Goal: Task Accomplishment & Management: Use online tool/utility

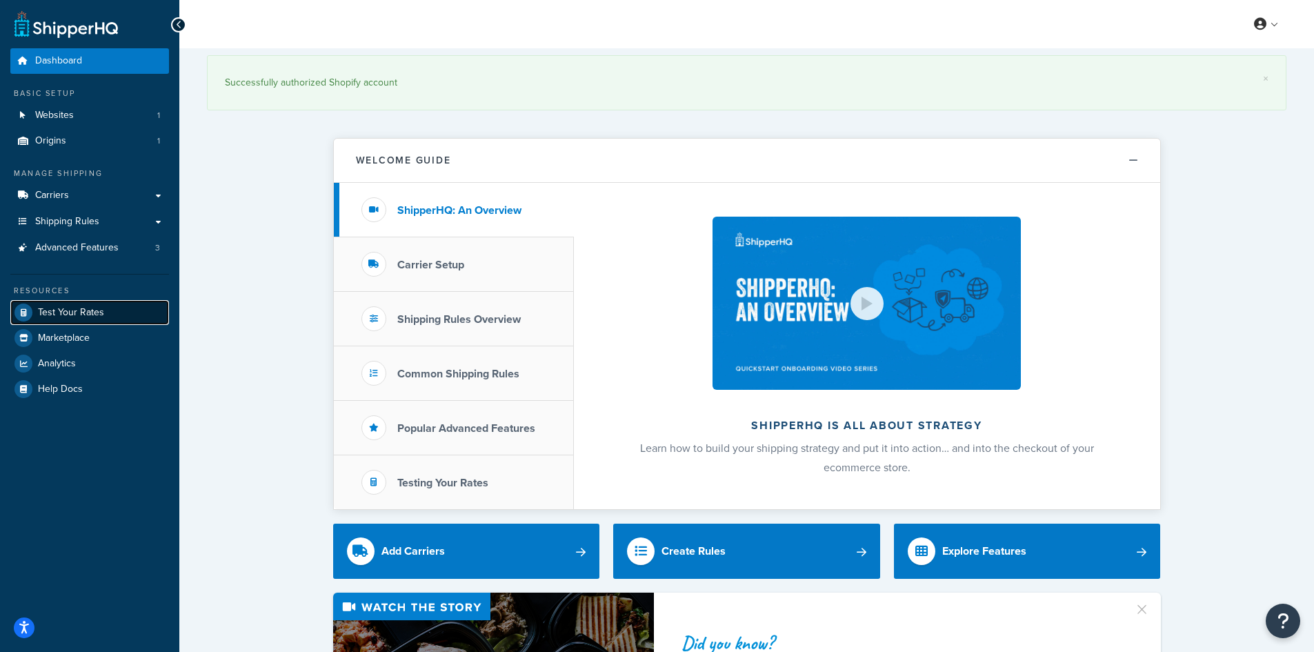
click at [59, 302] on link "Test Your Rates" at bounding box center [89, 312] width 159 height 25
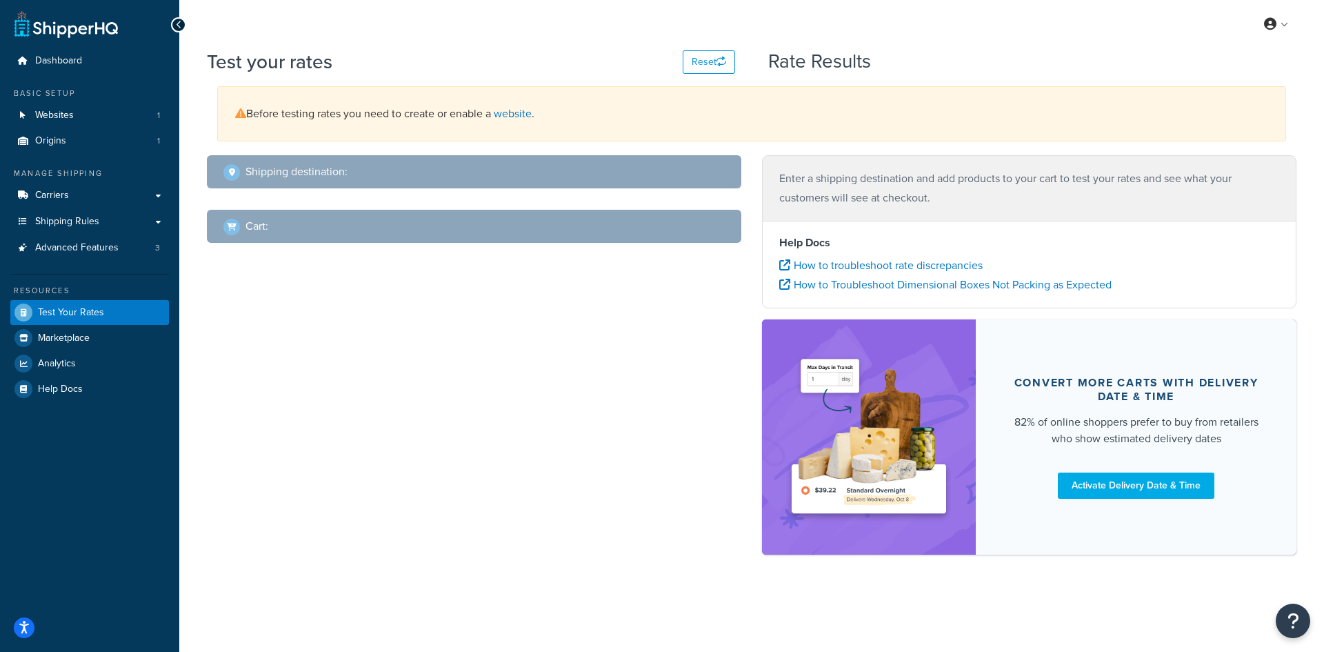
select select "[GEOGRAPHIC_DATA]"
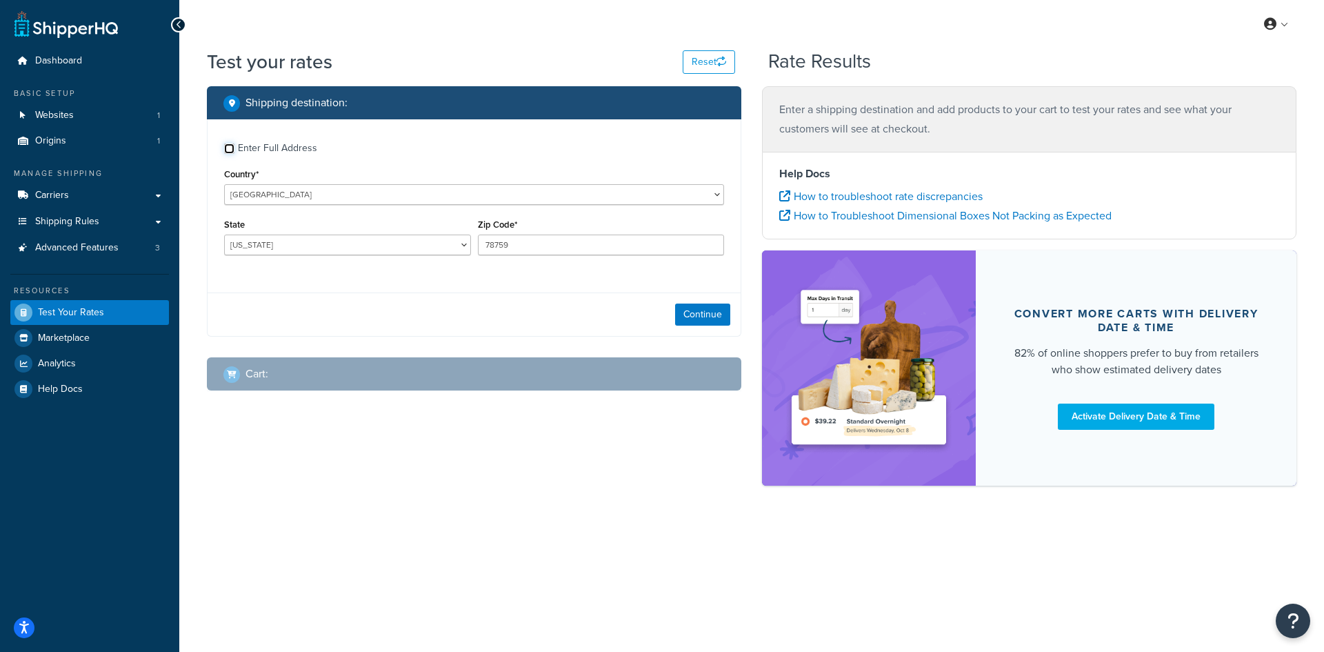
click at [228, 148] on input "Enter Full Address" at bounding box center [229, 148] width 10 height 10
checkbox input "true"
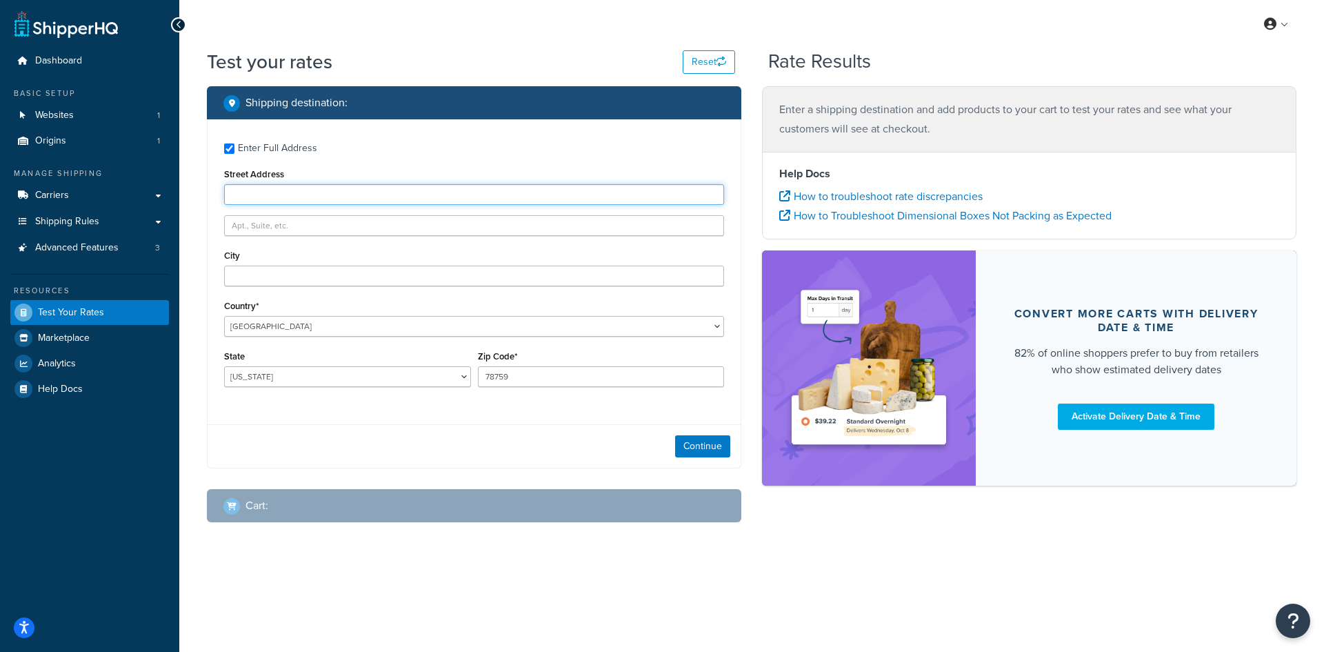
click at [330, 194] on input "Street Address" at bounding box center [474, 194] width 500 height 21
paste input "N9393 [GEOGRAPHIC_DATA] 25"
type input "N9393 [GEOGRAPHIC_DATA] 25"
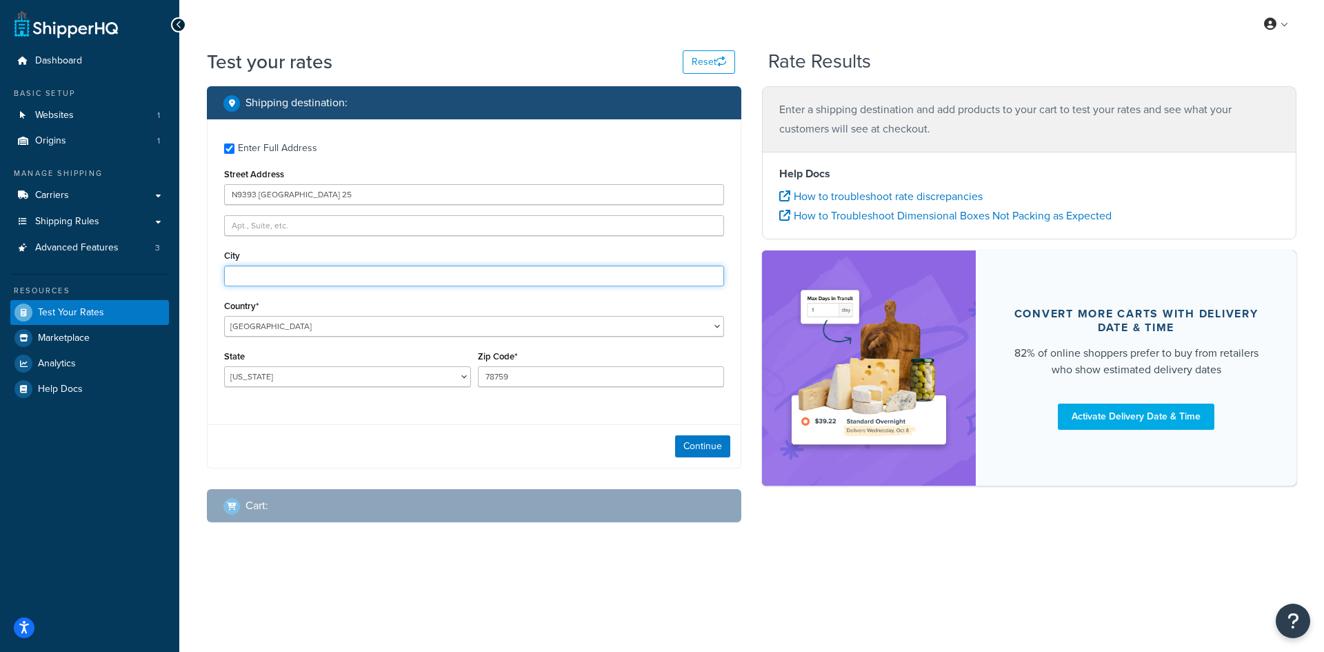
click at [307, 276] on input "City" at bounding box center [474, 275] width 500 height 21
paste input "COLFAX"
type input "COLFAX"
select select "WI"
type input "54730"
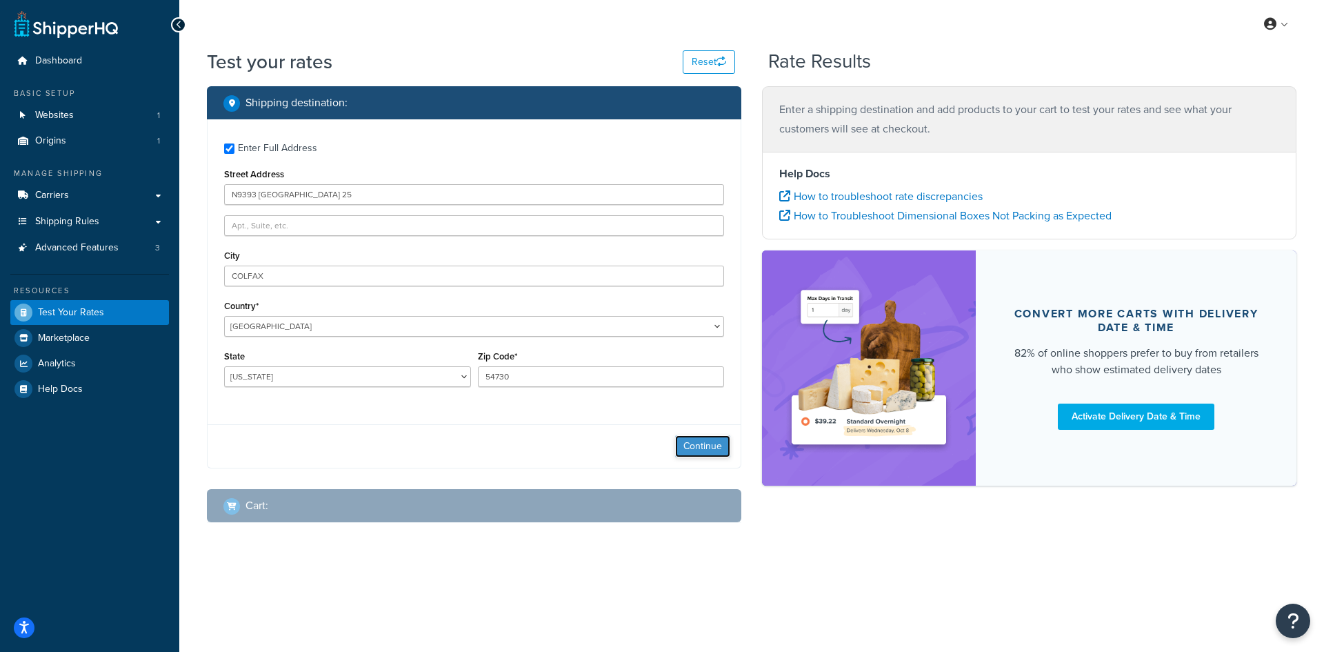
click at [700, 443] on button "Continue" at bounding box center [702, 446] width 55 height 22
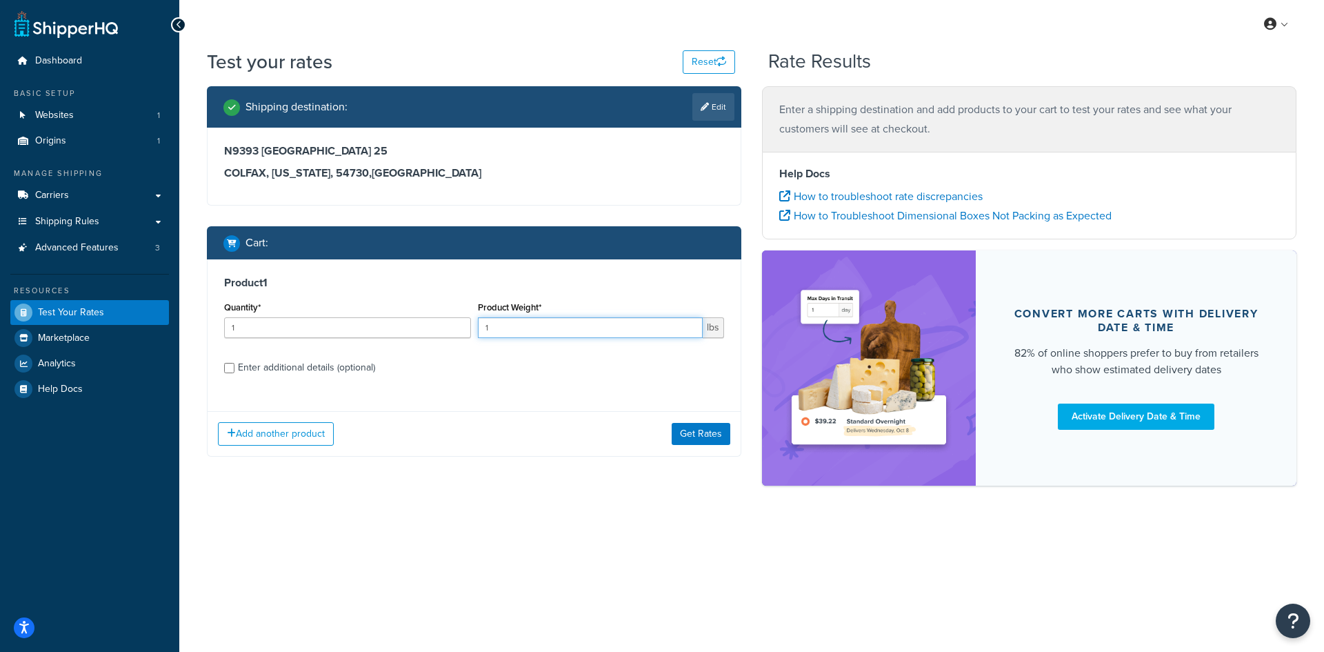
drag, startPoint x: 519, startPoint y: 328, endPoint x: 432, endPoint y: 317, distance: 87.6
click at [432, 317] on div "Quantity* 1 Product Weight* 1 lbs" at bounding box center [474, 323] width 507 height 50
type input "4"
click at [705, 435] on button "Get Rates" at bounding box center [701, 434] width 59 height 22
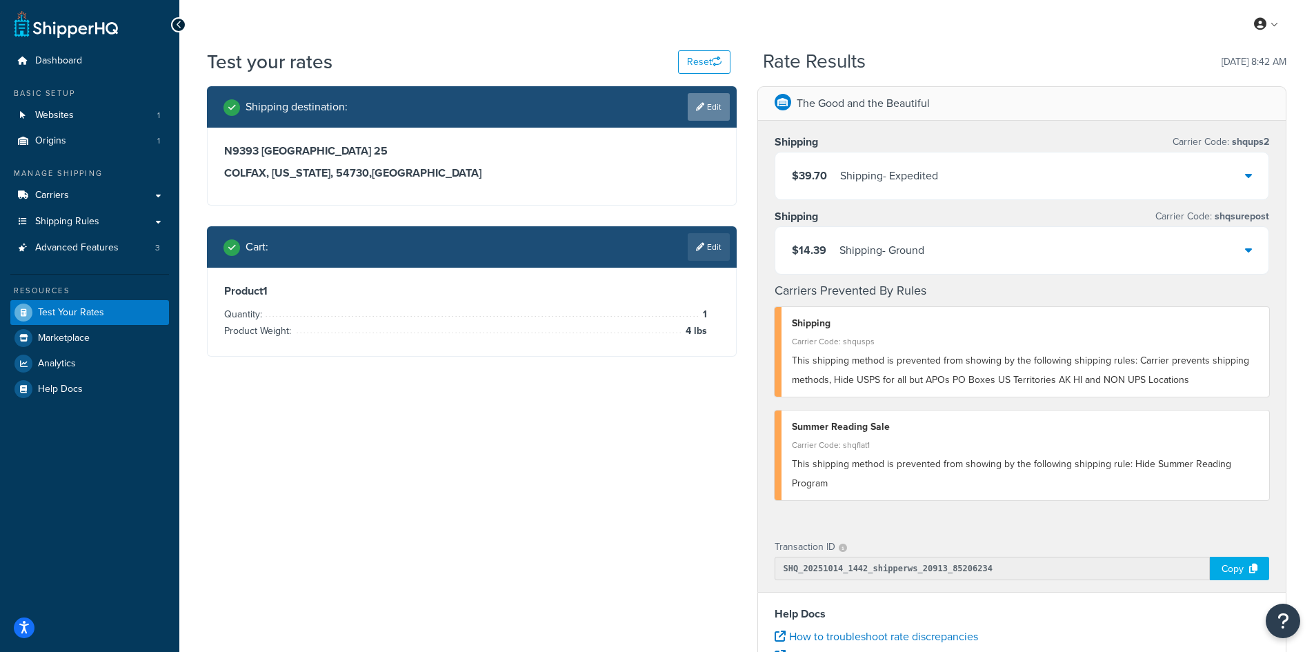
click at [705, 108] on link "Edit" at bounding box center [708, 107] width 42 height 28
select select "WI"
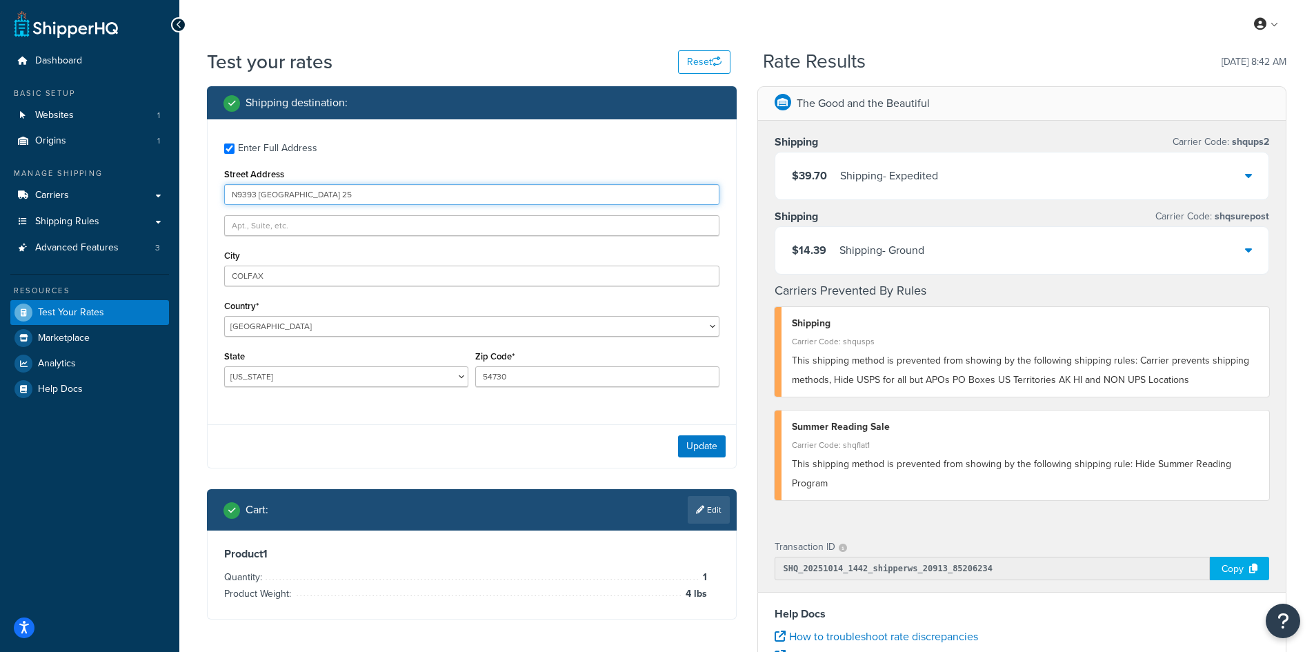
drag, startPoint x: 334, startPoint y: 194, endPoint x: 172, endPoint y: 193, distance: 162.0
click at [172, 193] on div "Dashboard Basic Setup Websites 1 Origins 1 Manage Shipping Carriers Carriers Al…" at bounding box center [657, 503] width 1314 height 1006
paste input "[STREET_ADDRESS]"
type input "[STREET_ADDRESS]"
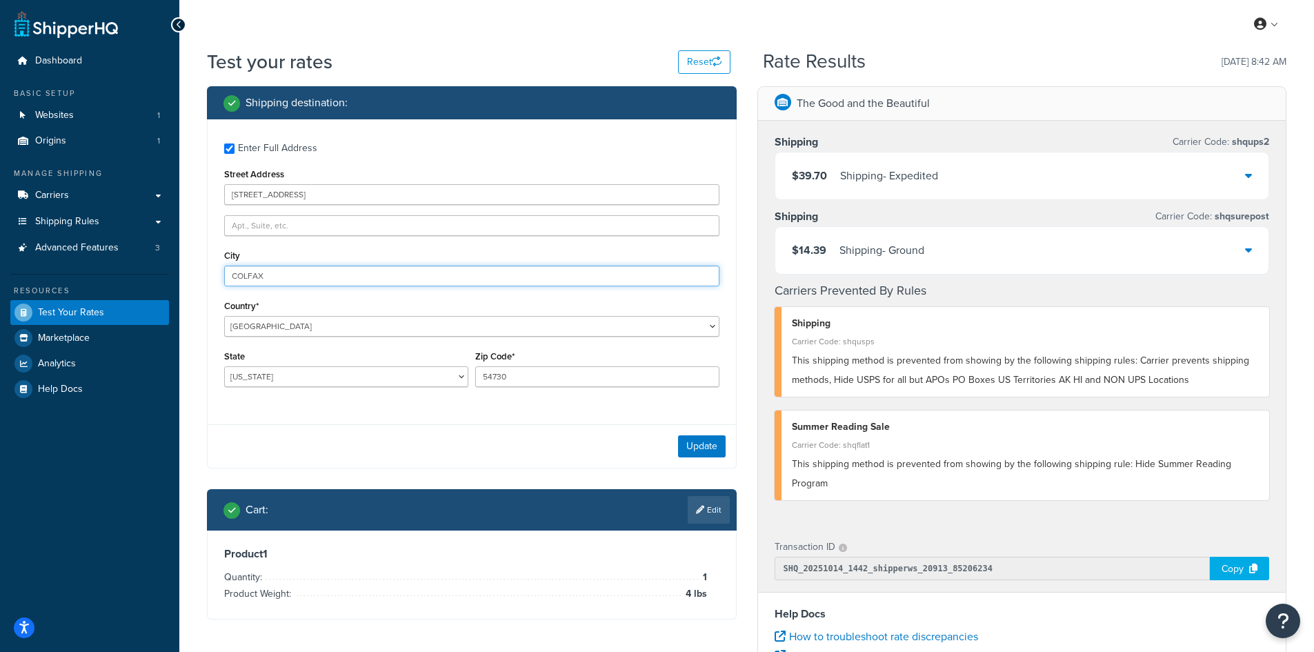
drag, startPoint x: 315, startPoint y: 275, endPoint x: 189, endPoint y: 261, distance: 127.0
click at [189, 261] on div "Test your rates Reset Rate Results [DATE] 8:42 AM Shipping destination : Enter …" at bounding box center [746, 509] width 1134 height 923
paste input "[GEOGRAPHIC_DATA]"
type input "[GEOGRAPHIC_DATA]"
select select "WA"
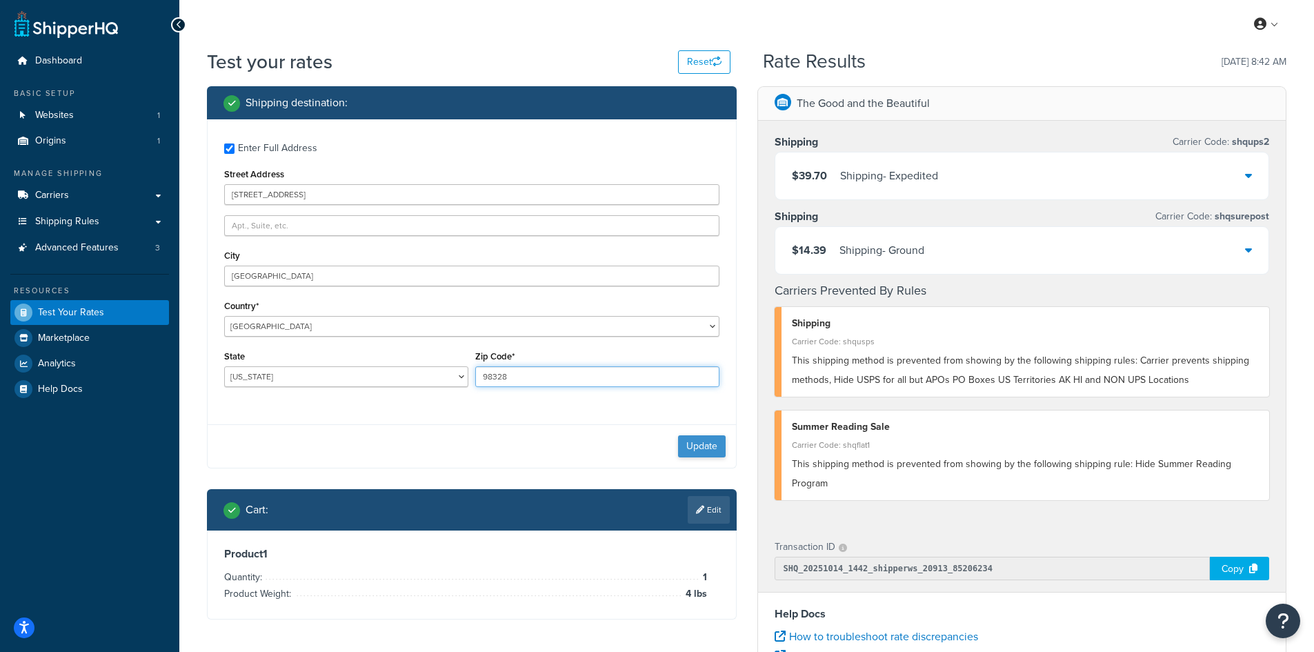
type input "98328"
click at [696, 446] on button "Update" at bounding box center [702, 446] width 48 height 22
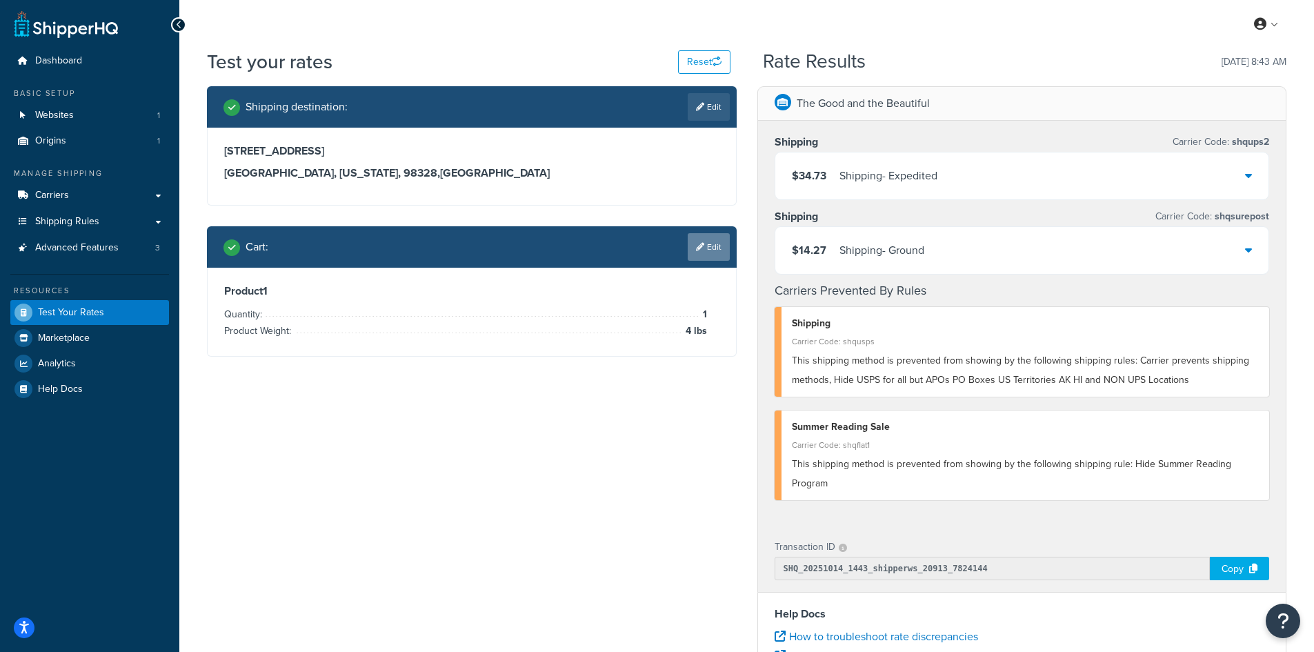
click at [706, 250] on link "Edit" at bounding box center [708, 247] width 42 height 28
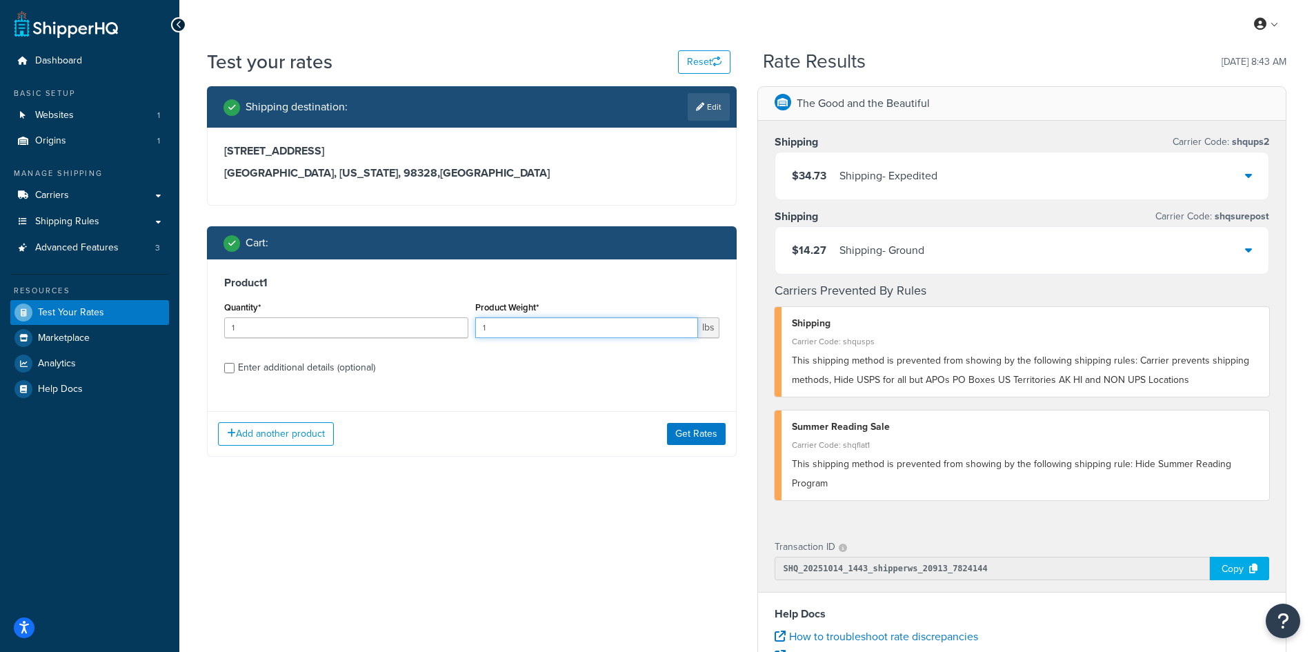
drag, startPoint x: 404, startPoint y: 321, endPoint x: 386, endPoint y: 321, distance: 17.9
click at [386, 321] on div "Quantity* 1 Product Weight* 1 lbs" at bounding box center [472, 323] width 502 height 50
type input "2.63"
click at [679, 432] on button "Get Rates" at bounding box center [696, 434] width 59 height 22
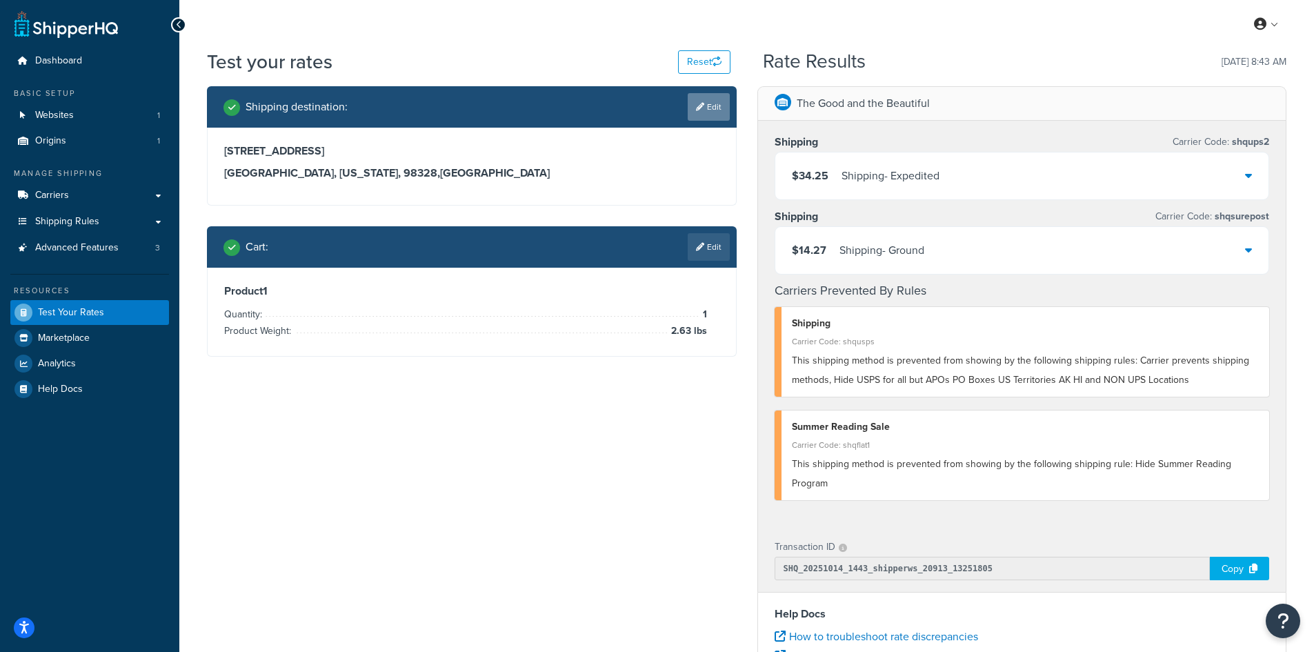
click at [715, 99] on link "Edit" at bounding box center [708, 107] width 42 height 28
select select "WA"
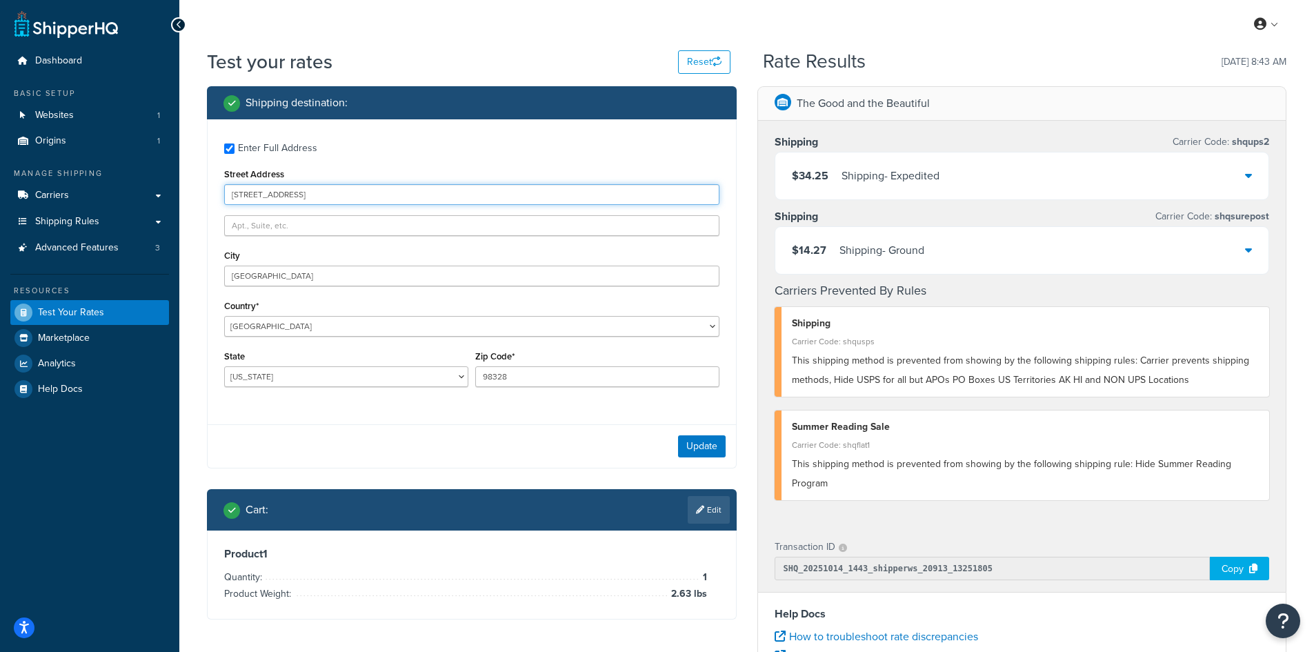
drag, startPoint x: 347, startPoint y: 192, endPoint x: 207, endPoint y: 191, distance: 140.0
click at [207, 191] on div "Enter Full Address Street Address [STREET_ADDRESS] [GEOGRAPHIC_DATA] [GEOGRAPHI…" at bounding box center [472, 293] width 530 height 349
paste input "[STREET_ADDRESS][PERSON_NAME]"
type input "[STREET_ADDRESS][PERSON_NAME]"
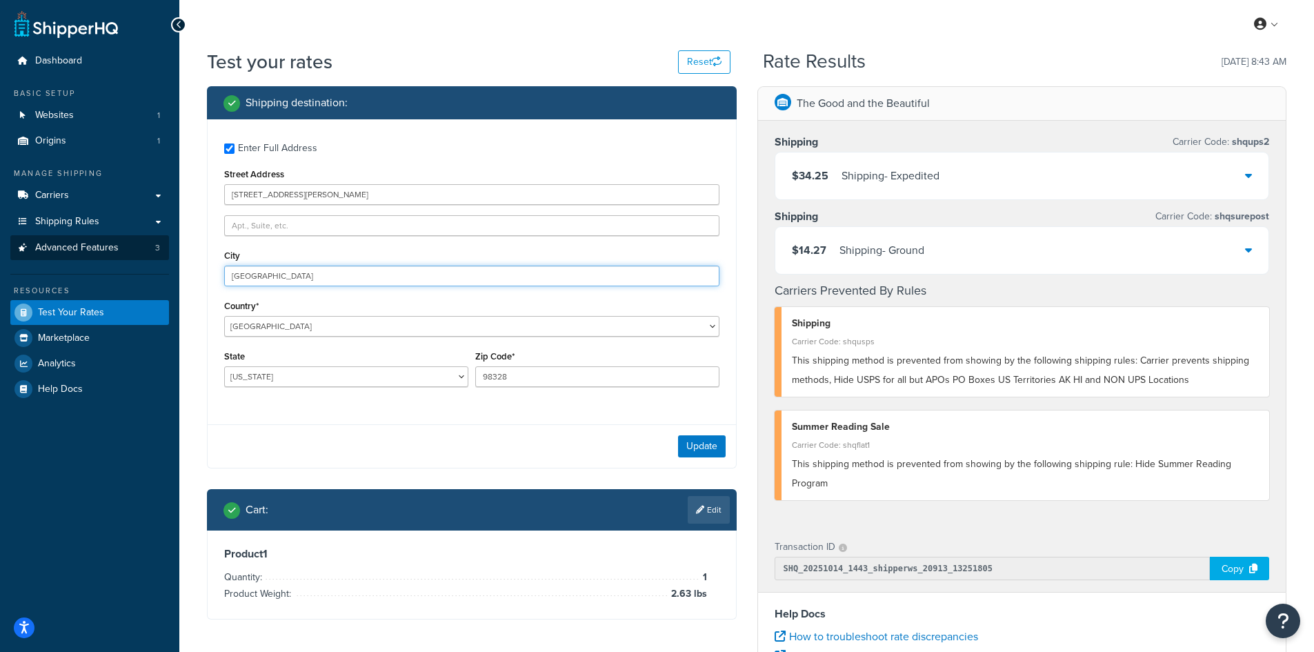
drag, startPoint x: 321, startPoint y: 272, endPoint x: 151, endPoint y: 244, distance: 171.9
click at [151, 244] on div "Dashboard Basic Setup Websites 1 Origins 1 Manage Shipping Carriers Carriers Al…" at bounding box center [657, 503] width 1314 height 1006
paste input "[GEOGRAPHIC_DATA]"
type input "[GEOGRAPHIC_DATA]"
select select "MN"
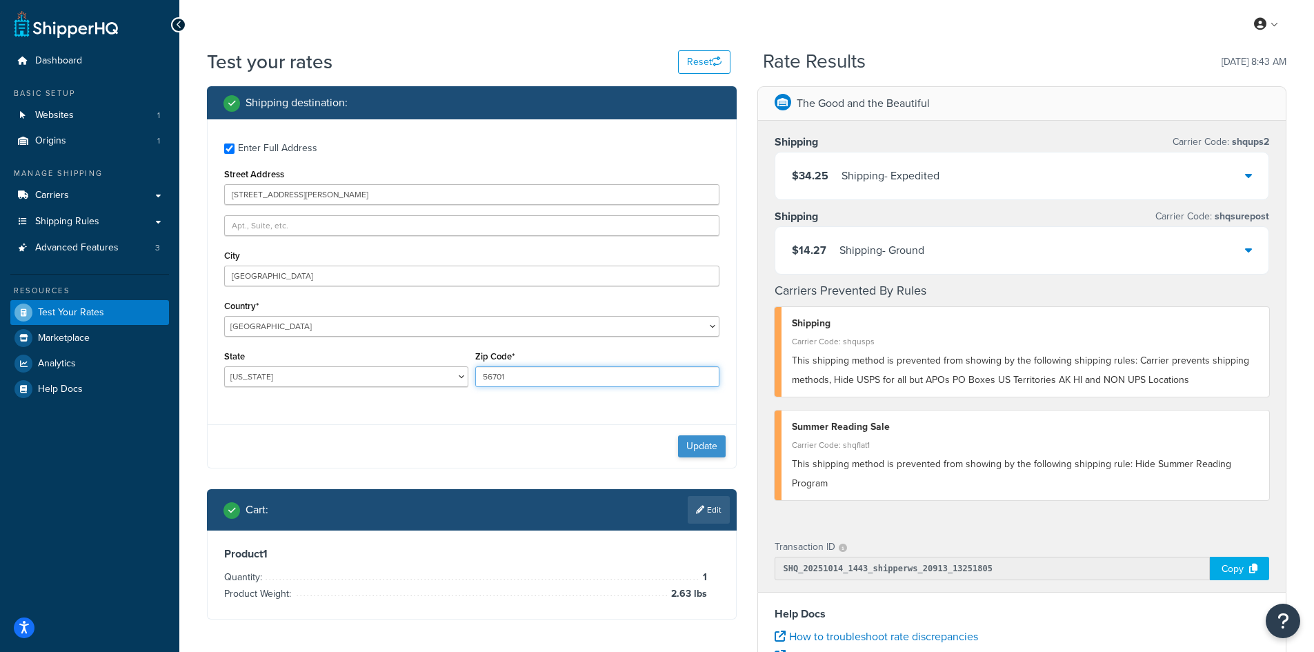
type input "56701"
click at [705, 450] on button "Update" at bounding box center [702, 446] width 48 height 22
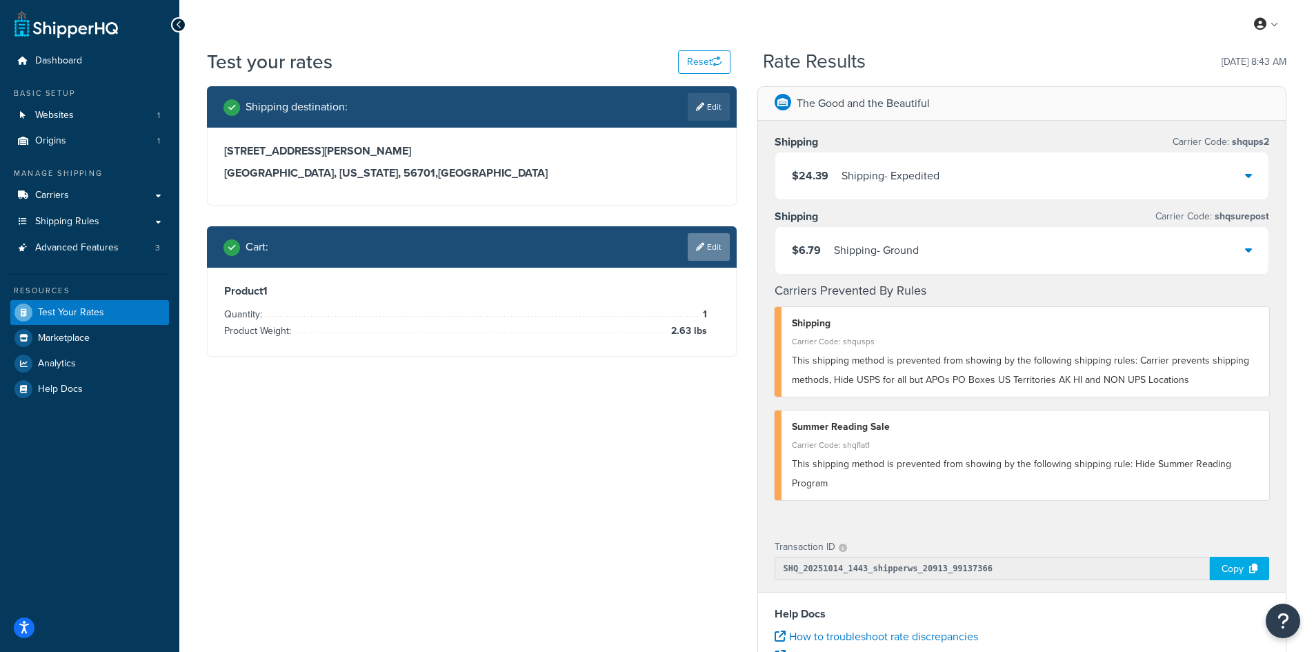
click at [713, 237] on link "Edit" at bounding box center [708, 247] width 42 height 28
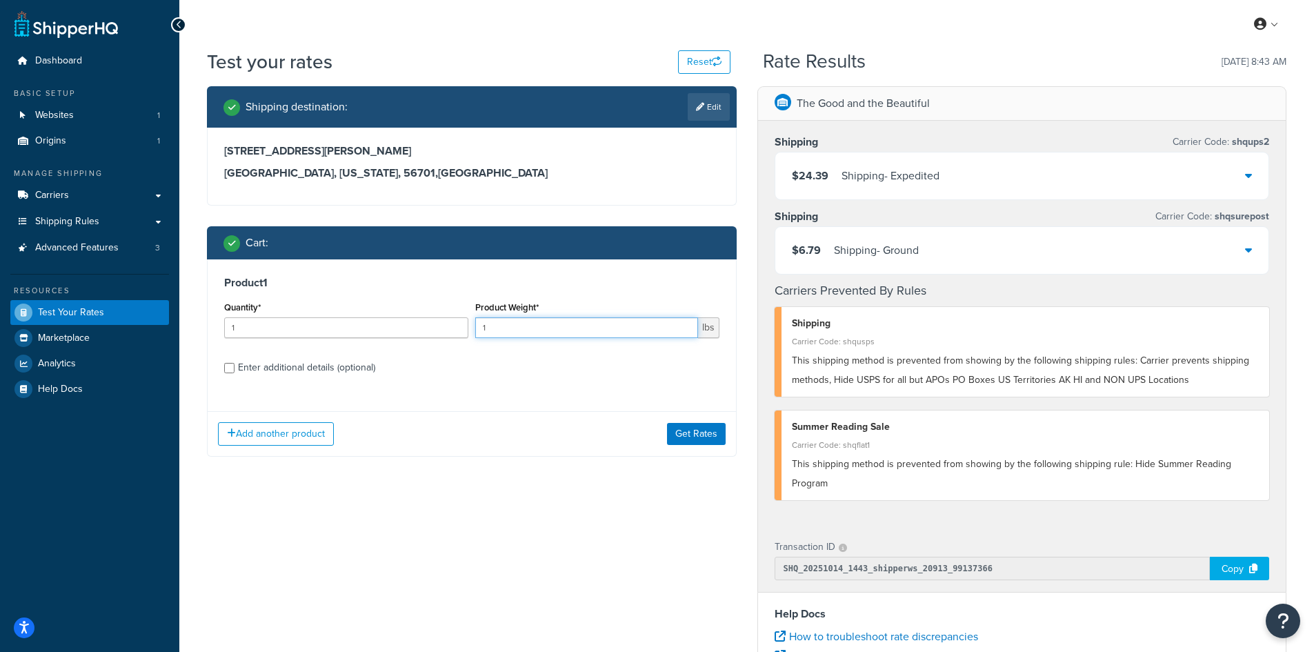
drag, startPoint x: 503, startPoint y: 332, endPoint x: 430, endPoint y: 313, distance: 75.6
click at [430, 313] on div "Quantity* 1 Product Weight* 1 lbs" at bounding box center [472, 323] width 502 height 50
type input "16"
click at [701, 436] on button "Get Rates" at bounding box center [696, 434] width 59 height 22
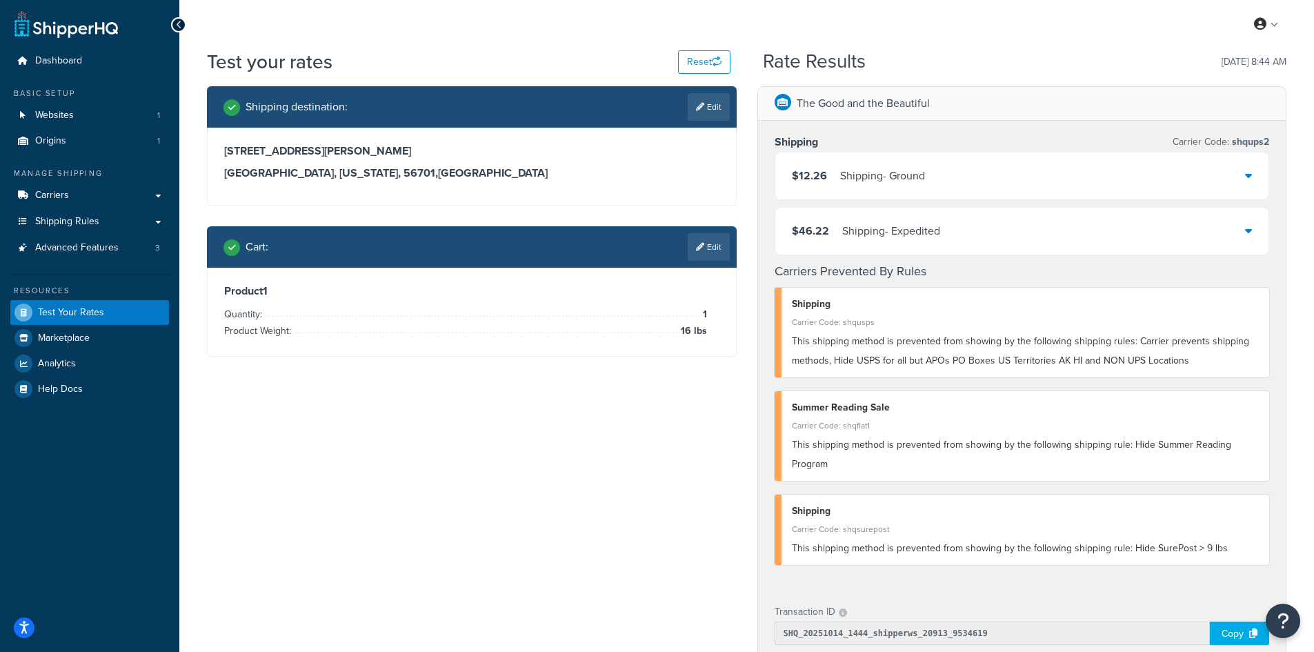
click at [702, 99] on link "Edit" at bounding box center [708, 107] width 42 height 28
select select "MN"
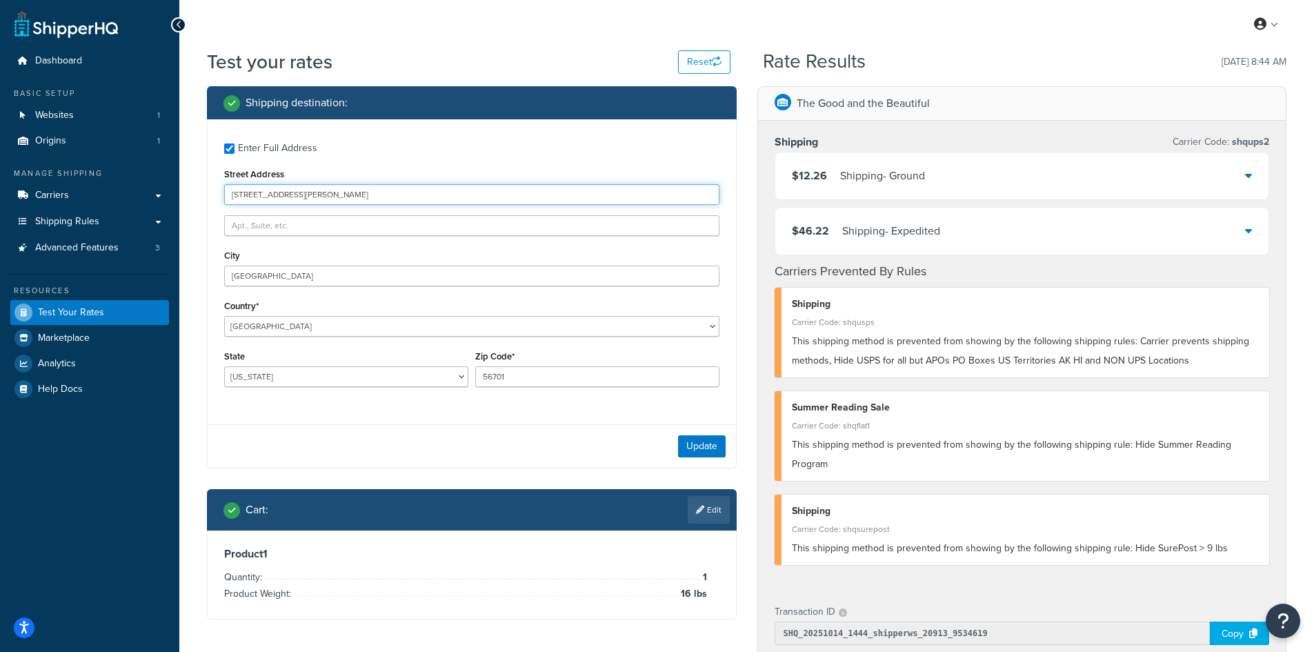
drag, startPoint x: 328, startPoint y: 191, endPoint x: 176, endPoint y: 185, distance: 151.8
click at [176, 185] on div "Dashboard Basic Setup Websites 1 Origins 1 Manage Shipping Carriers Carriers Al…" at bounding box center [657, 535] width 1314 height 1071
paste input "[STREET_ADDRESS][PERSON_NAME]"
type input "[STREET_ADDRESS][PERSON_NAME]"
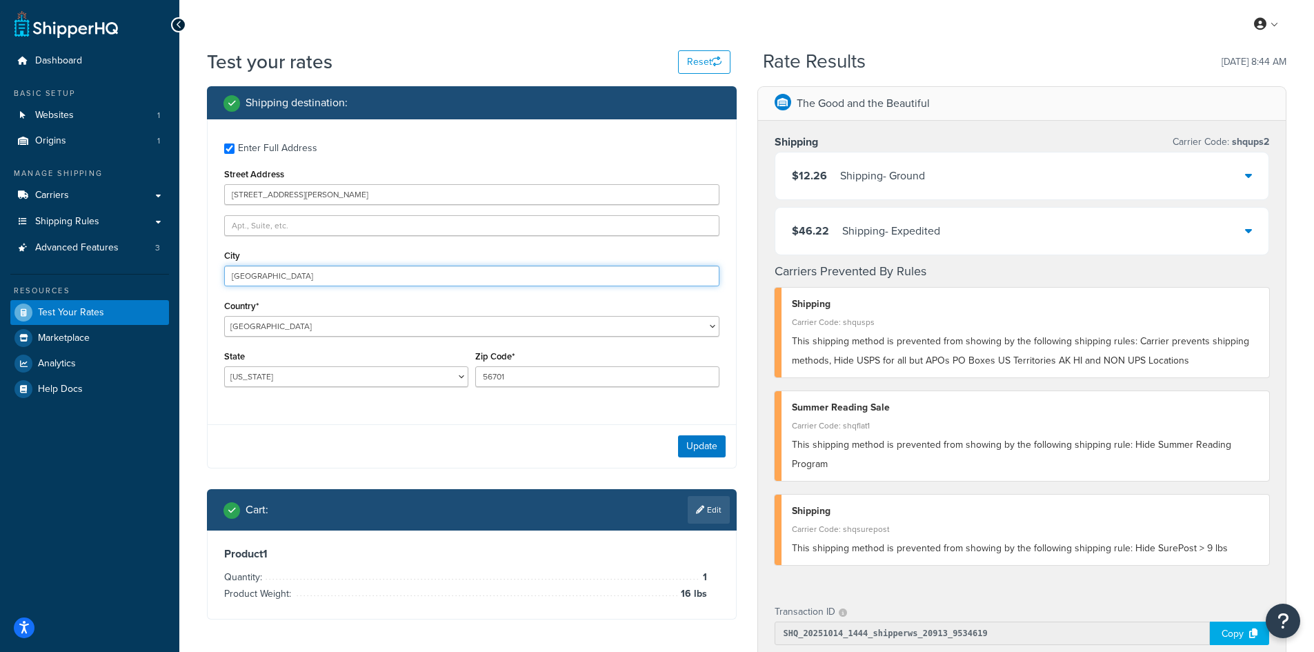
drag, startPoint x: 311, startPoint y: 279, endPoint x: 178, endPoint y: 263, distance: 133.9
click at [178, 263] on div "Dashboard Basic Setup Websites 1 Origins 1 Manage Shipping Carriers Carriers Al…" at bounding box center [657, 535] width 1314 height 1071
paste input "Lucedale"
type input "Lucedale"
select select "MS"
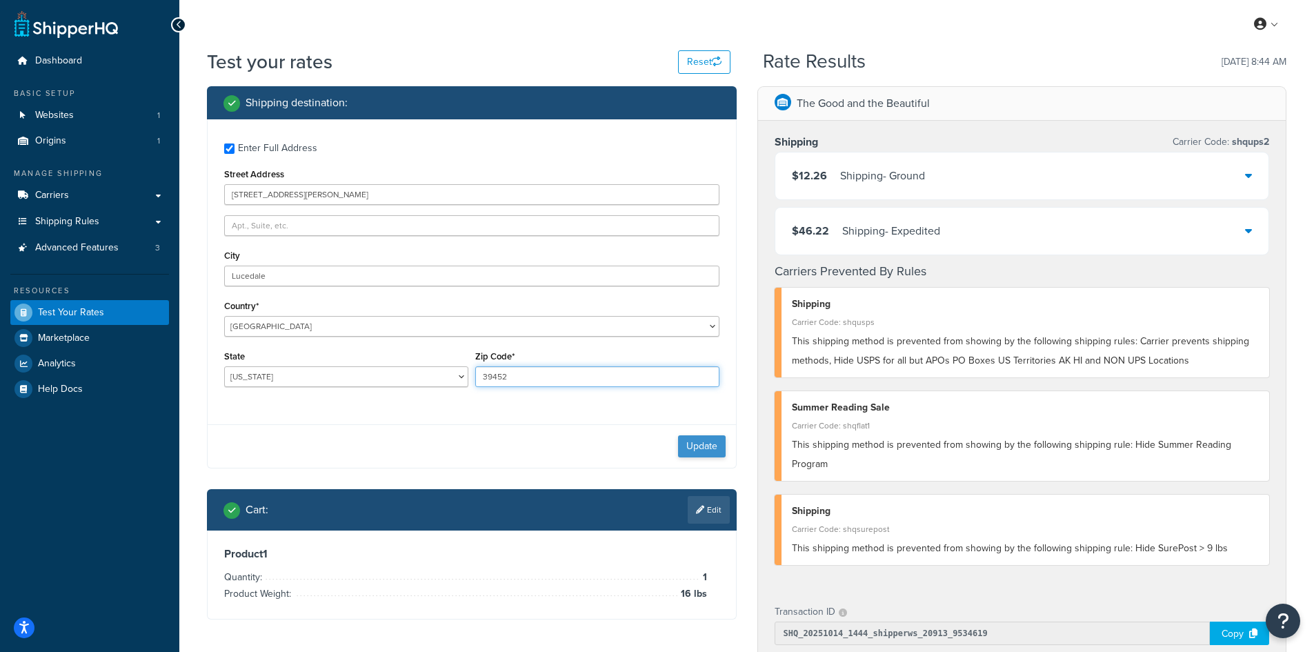
type input "39452"
click at [692, 453] on button "Update" at bounding box center [702, 446] width 48 height 22
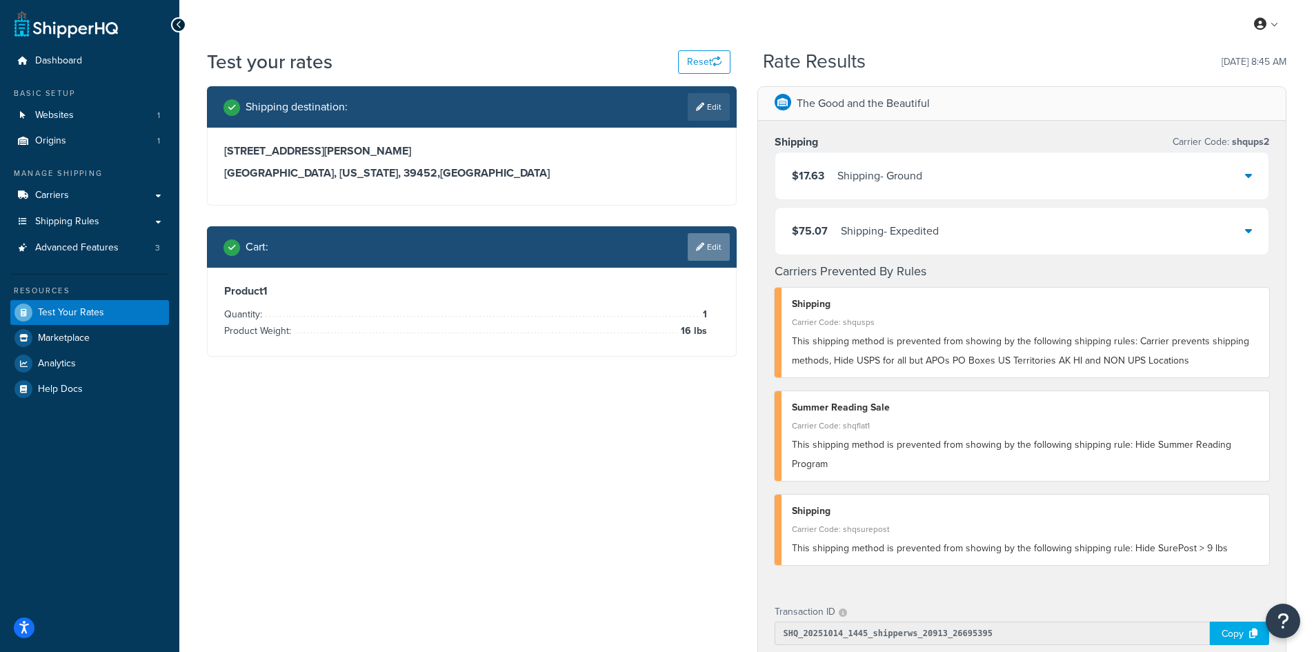
click at [705, 246] on link "Edit" at bounding box center [708, 247] width 42 height 28
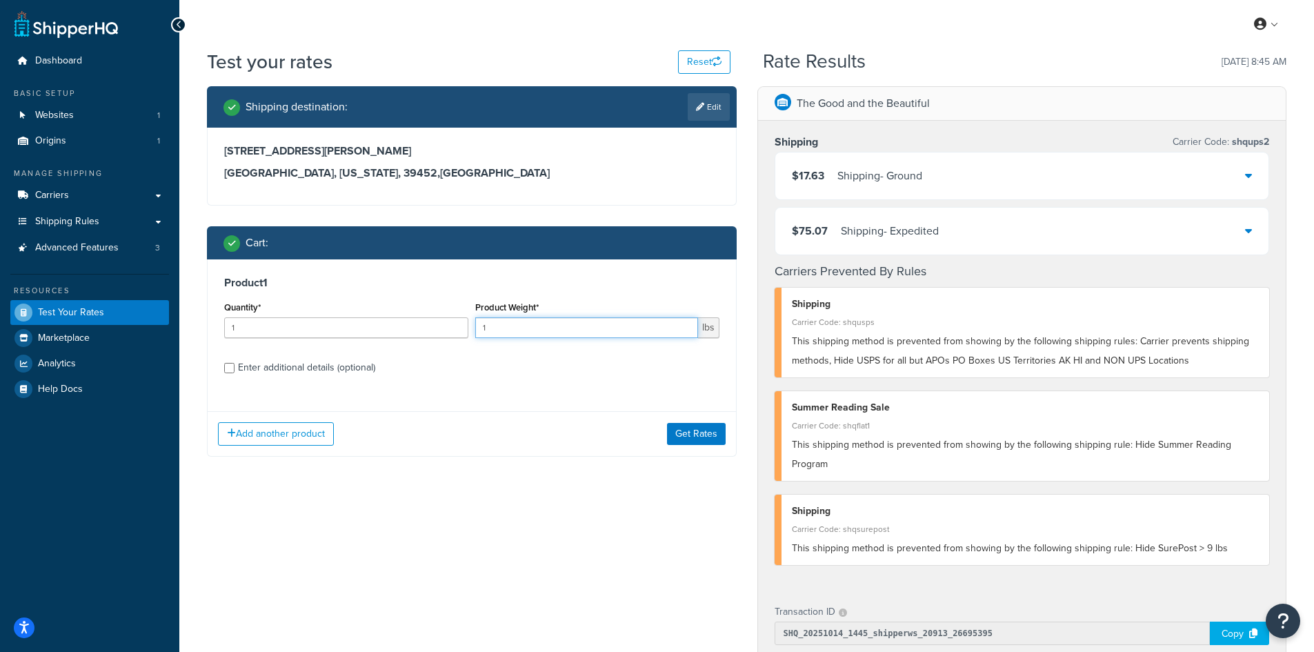
drag, startPoint x: 508, startPoint y: 326, endPoint x: 444, endPoint y: 321, distance: 64.4
click at [444, 321] on div "Quantity* 1 Product Weight* 1 lbs" at bounding box center [472, 323] width 502 height 50
type input "5.1"
click at [695, 439] on button "Get Rates" at bounding box center [696, 434] width 59 height 22
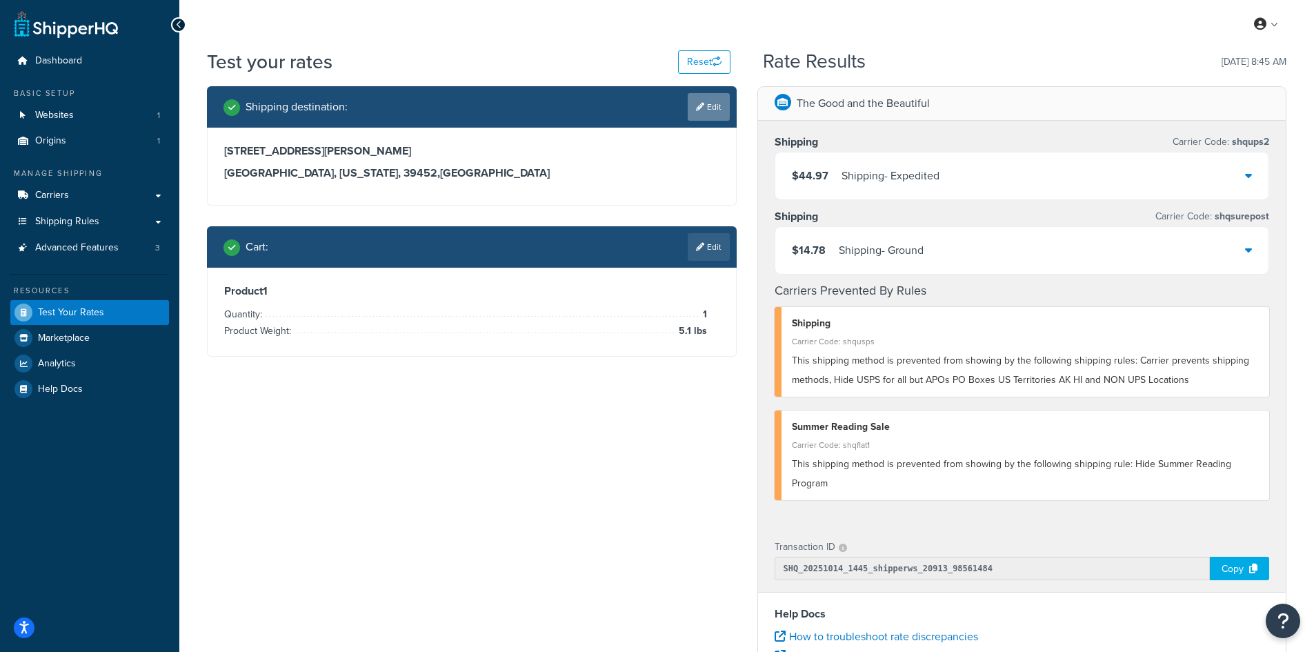
click at [700, 108] on icon at bounding box center [700, 107] width 8 height 8
select select "MS"
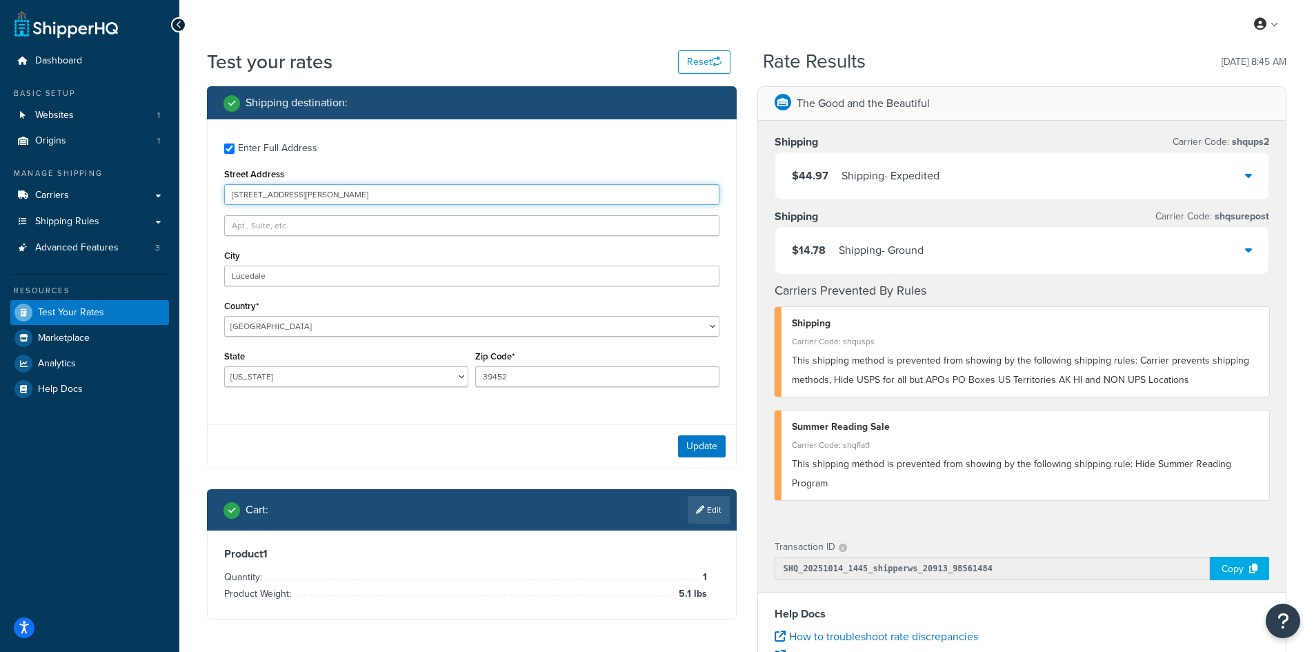
drag, startPoint x: 316, startPoint y: 195, endPoint x: 169, endPoint y: 190, distance: 147.0
click at [169, 190] on div "Dashboard Basic Setup Websites 1 Origins 1 Manage Shipping Carriers Carriers Al…" at bounding box center [657, 503] width 1314 height 1006
paste input "[STREET_ADDRESS][PERSON_NAME]"
type input "[STREET_ADDRESS][PERSON_NAME]"
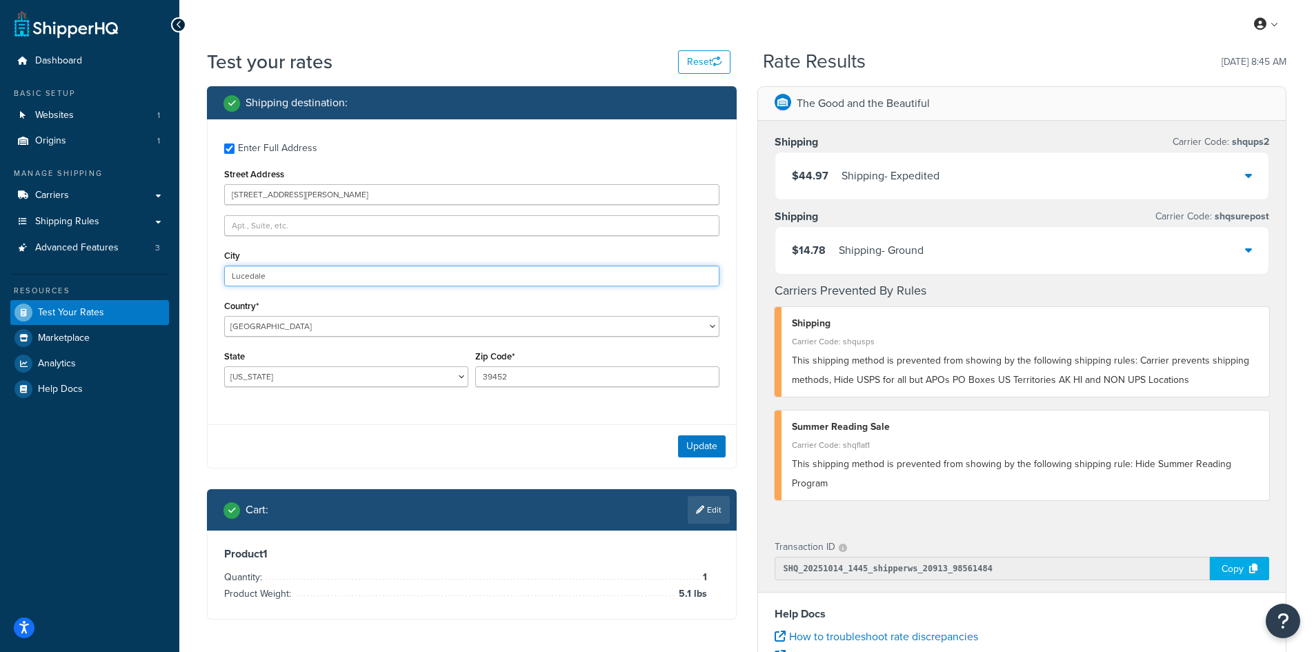
drag, startPoint x: 277, startPoint y: 275, endPoint x: 177, endPoint y: 264, distance: 99.9
click at [177, 264] on div "Dashboard Basic Setup Websites 1 Origins 1 Manage Shipping Carriers Carriers Al…" at bounding box center [657, 503] width 1314 height 1006
paste input "[PERSON_NAME]"
type input "[PERSON_NAME]"
select select "WA"
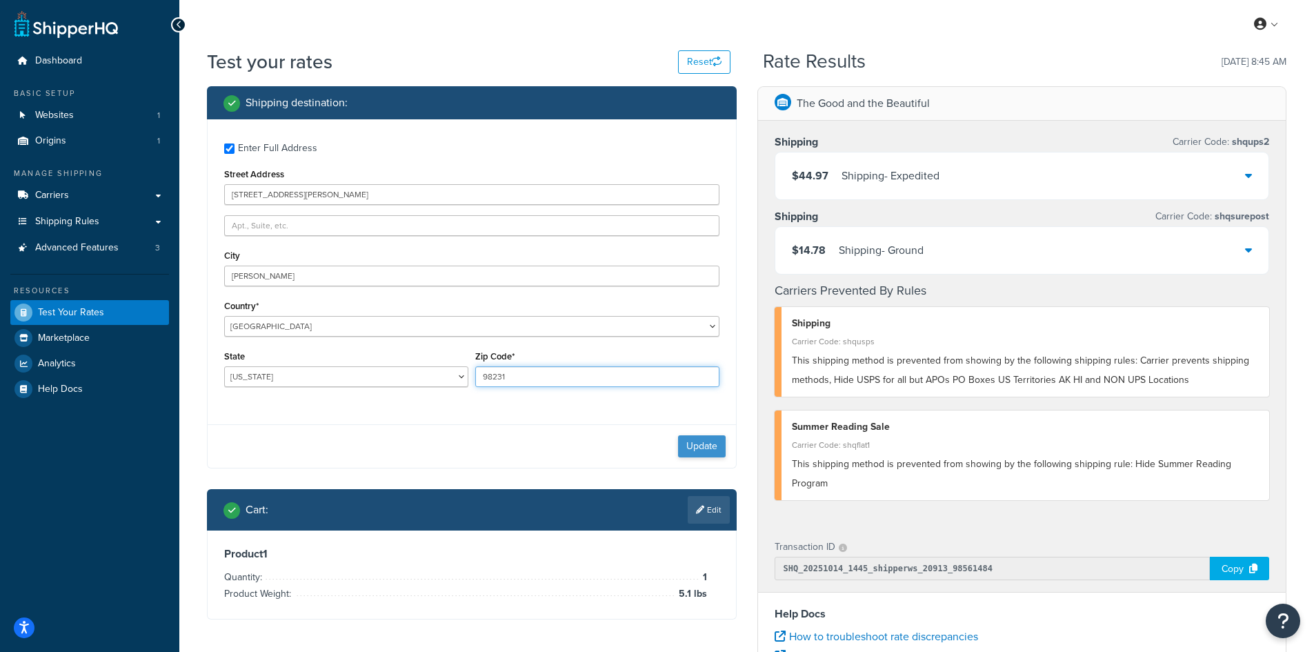
type input "98231"
click at [683, 448] on button "Update" at bounding box center [702, 446] width 48 height 22
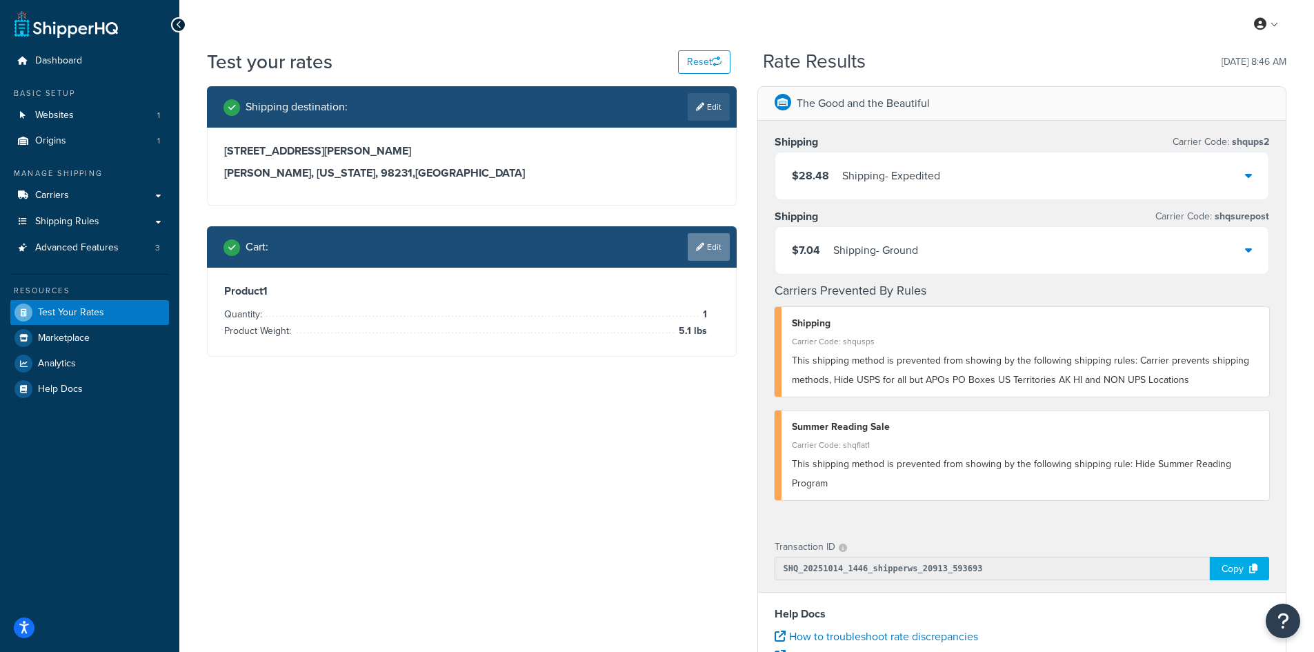
click at [704, 247] on link "Edit" at bounding box center [708, 247] width 42 height 28
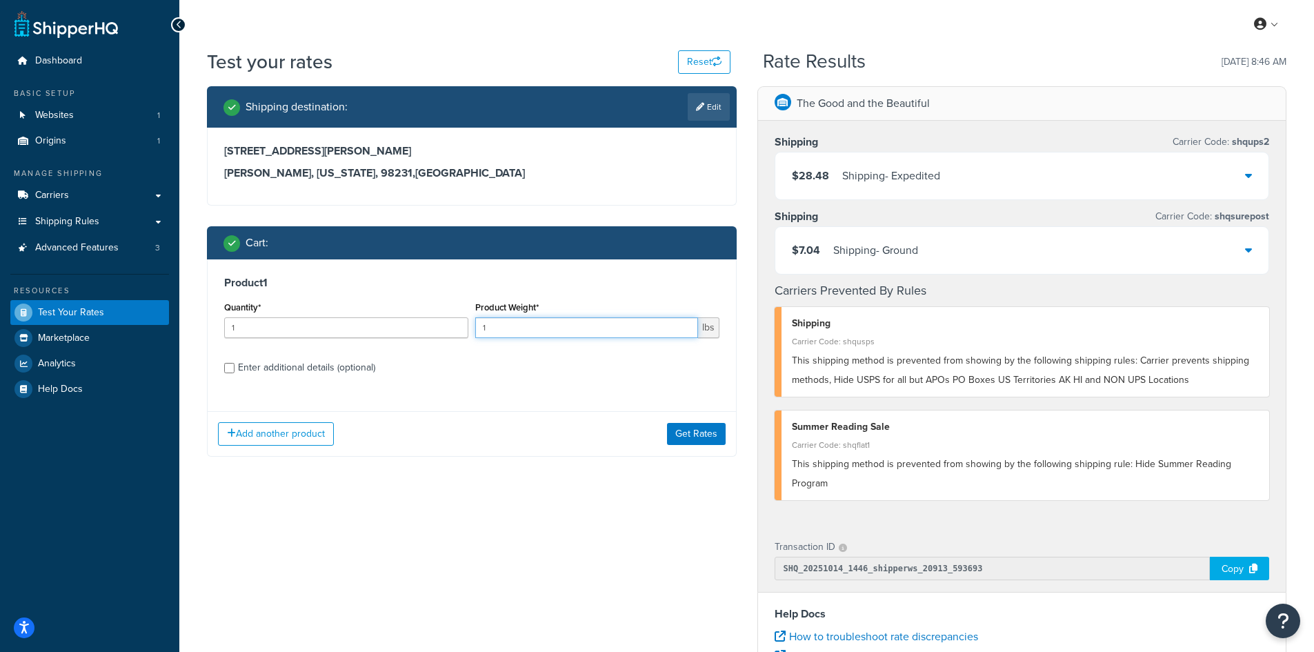
drag, startPoint x: 499, startPoint y: 326, endPoint x: 445, endPoint y: 319, distance: 54.3
click at [445, 319] on div "Quantity* 1 Product Weight* 1 lbs" at bounding box center [472, 323] width 502 height 50
type input "11.62"
click at [690, 430] on button "Get Rates" at bounding box center [696, 434] width 59 height 22
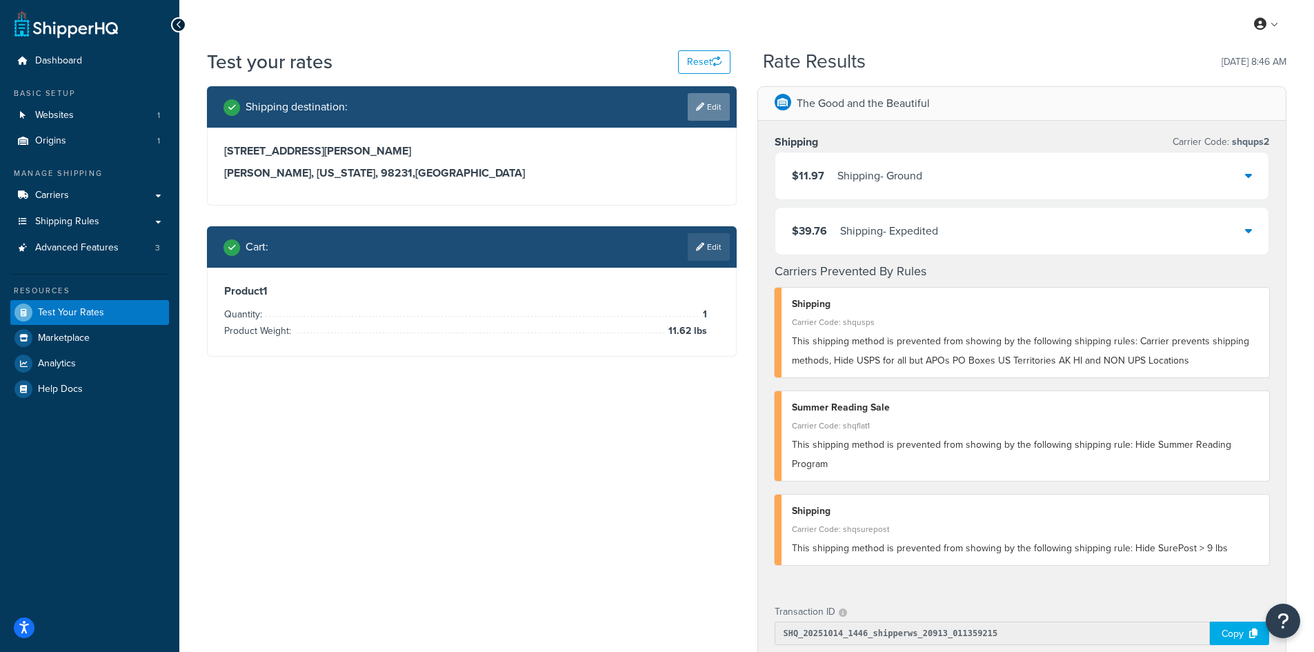
click at [710, 104] on link "Edit" at bounding box center [708, 107] width 42 height 28
select select "WA"
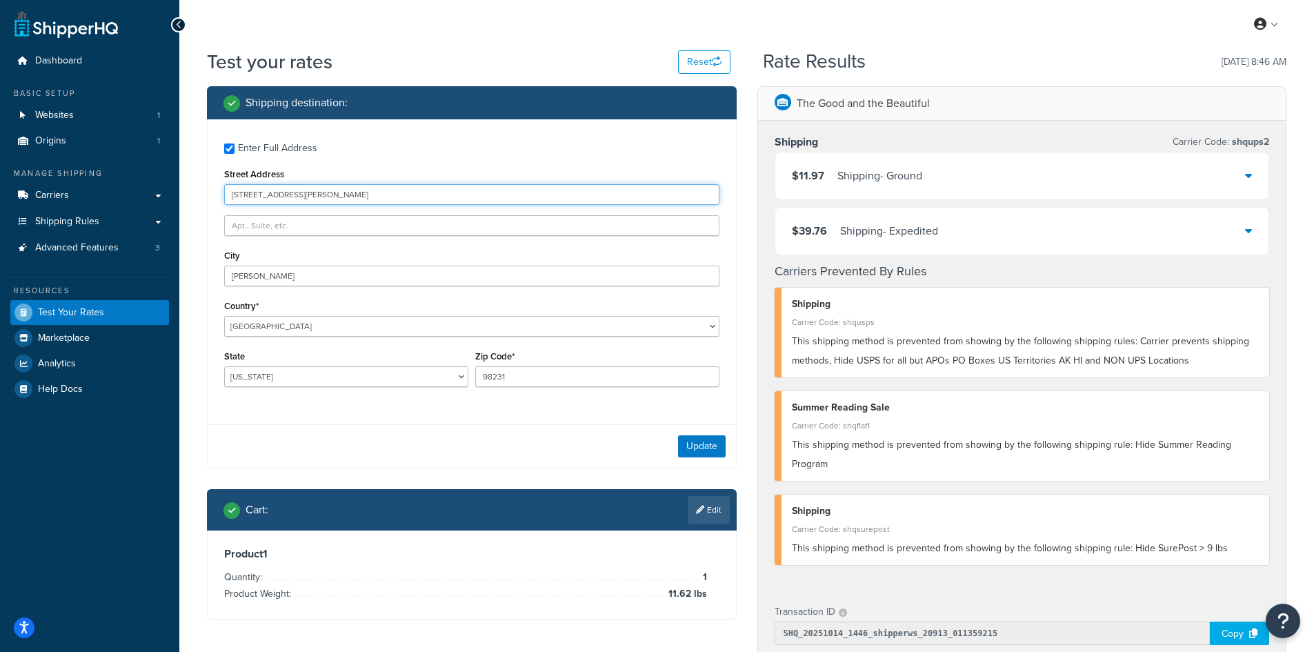
drag, startPoint x: 305, startPoint y: 194, endPoint x: 203, endPoint y: 190, distance: 102.1
click at [203, 190] on div "Shipping destination : Enter Full Address Street Address [STREET_ADDRESS][PERSO…" at bounding box center [472, 363] width 550 height 554
paste input "[STREET_ADDRESS]"
type input "[STREET_ADDRESS]"
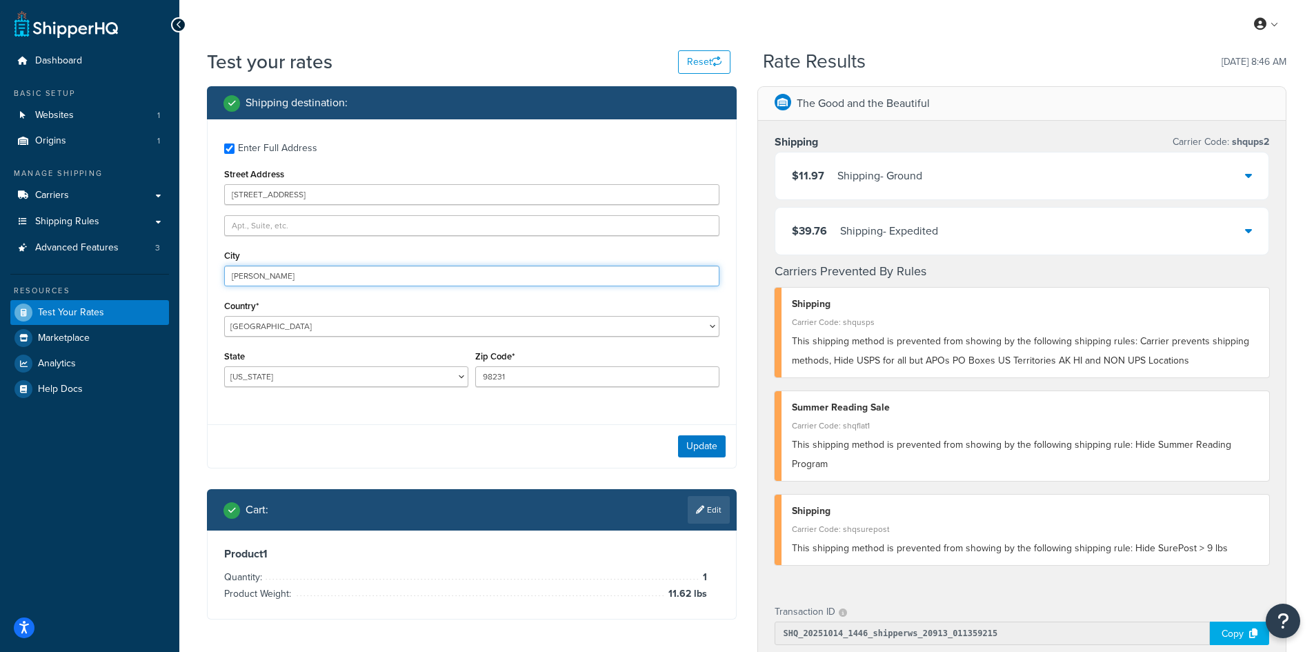
drag, startPoint x: 290, startPoint y: 273, endPoint x: 181, endPoint y: 250, distance: 111.3
click at [181, 250] on div "Test your rates Reset Rate Results [DATE] 8:46 AM Shipping destination : Enter …" at bounding box center [746, 542] width 1134 height 988
paste input "[PERSON_NAME]"
type input "[PERSON_NAME]"
select select "MD"
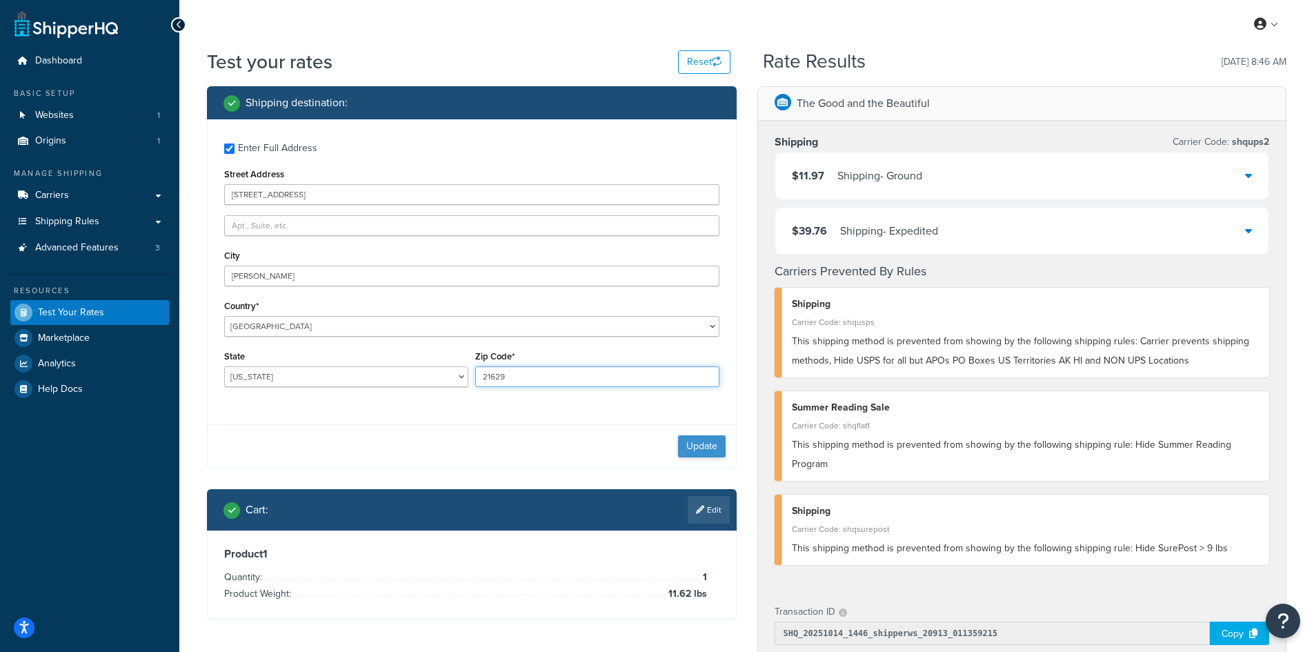
type input "21629"
click at [711, 444] on button "Update" at bounding box center [702, 446] width 48 height 22
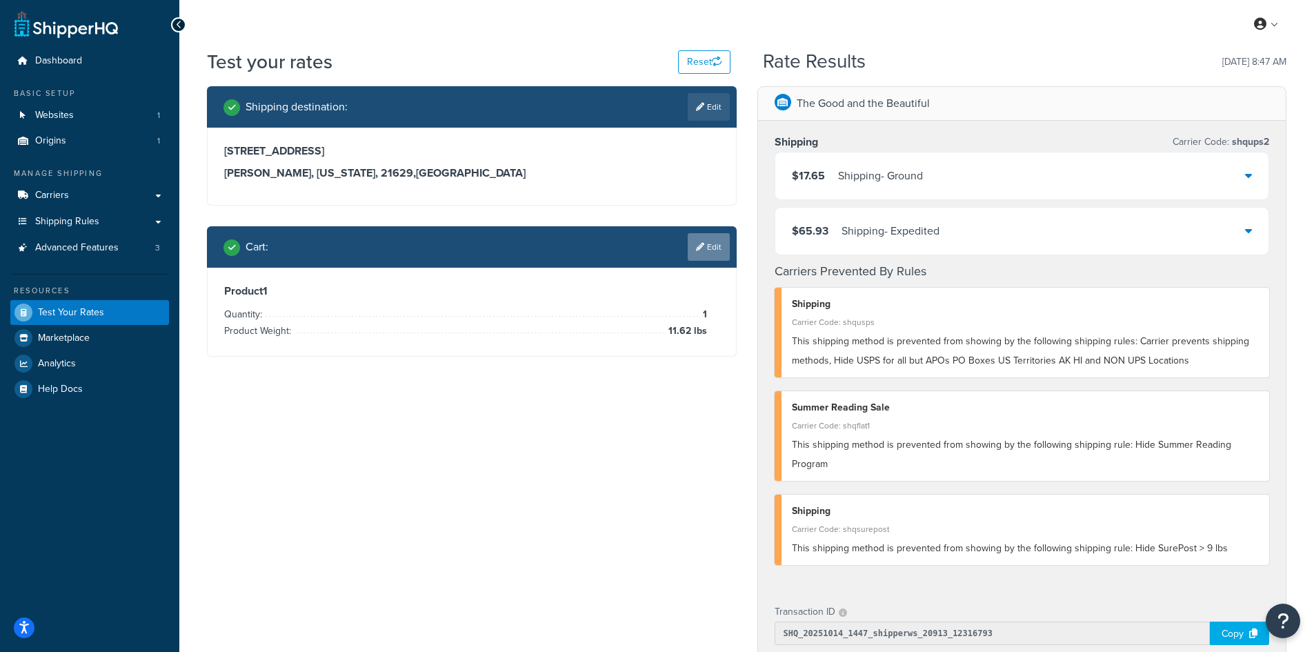
click at [711, 247] on link "Edit" at bounding box center [708, 247] width 42 height 28
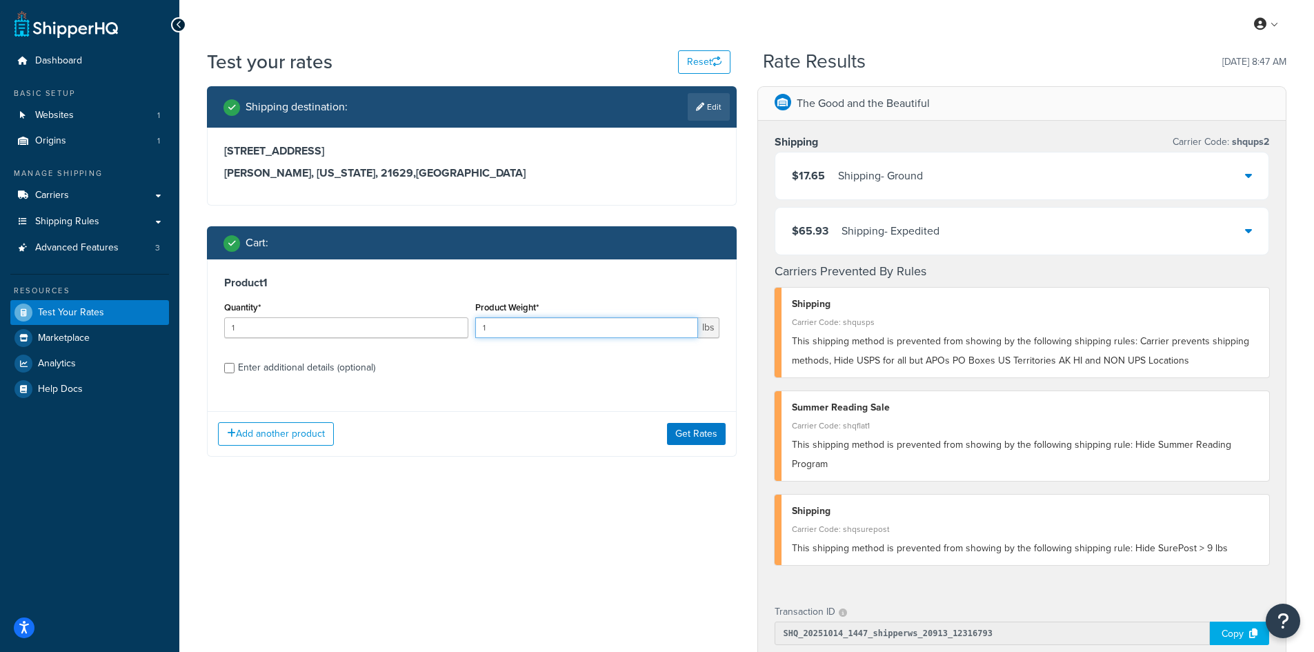
drag, startPoint x: 492, startPoint y: 328, endPoint x: 466, endPoint y: 324, distance: 26.5
click at [466, 324] on div "Quantity* 1 Product Weight* 1 lbs" at bounding box center [472, 323] width 502 height 50
type input "3.25"
click at [694, 439] on button "Get Rates" at bounding box center [696, 434] width 59 height 22
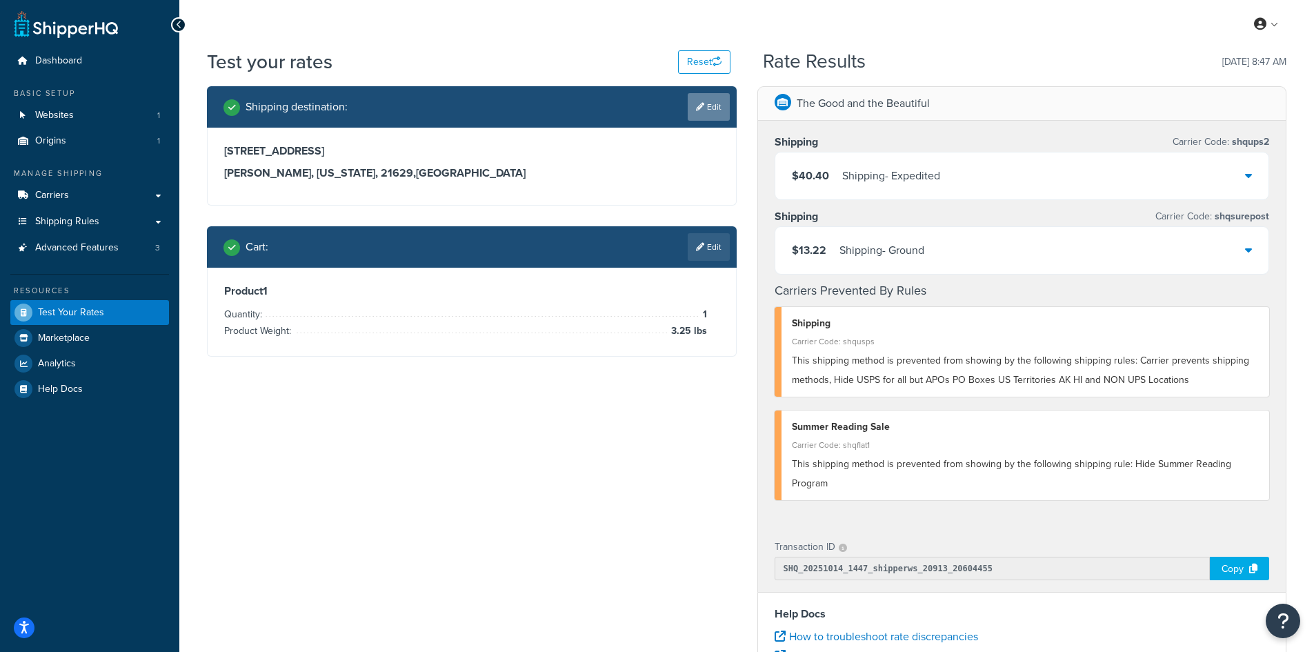
click at [703, 106] on link "Edit" at bounding box center [708, 107] width 42 height 28
select select "MD"
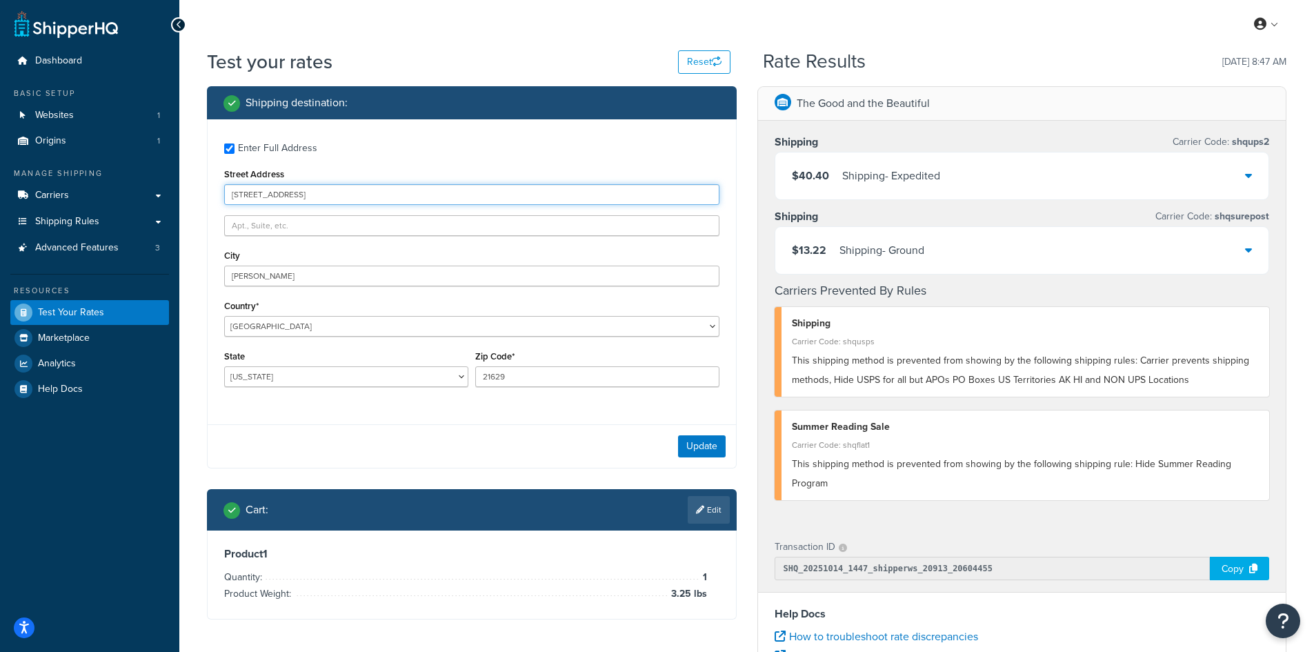
drag, startPoint x: 312, startPoint y: 197, endPoint x: 182, endPoint y: 190, distance: 130.5
click at [182, 190] on div "Test your rates Reset Rate Results [DATE] 8:47 AM Shipping destination : Enter …" at bounding box center [746, 509] width 1134 height 923
paste input "[STREET_ADDRESS][PERSON_NAME]"
type input "[STREET_ADDRESS][PERSON_NAME]"
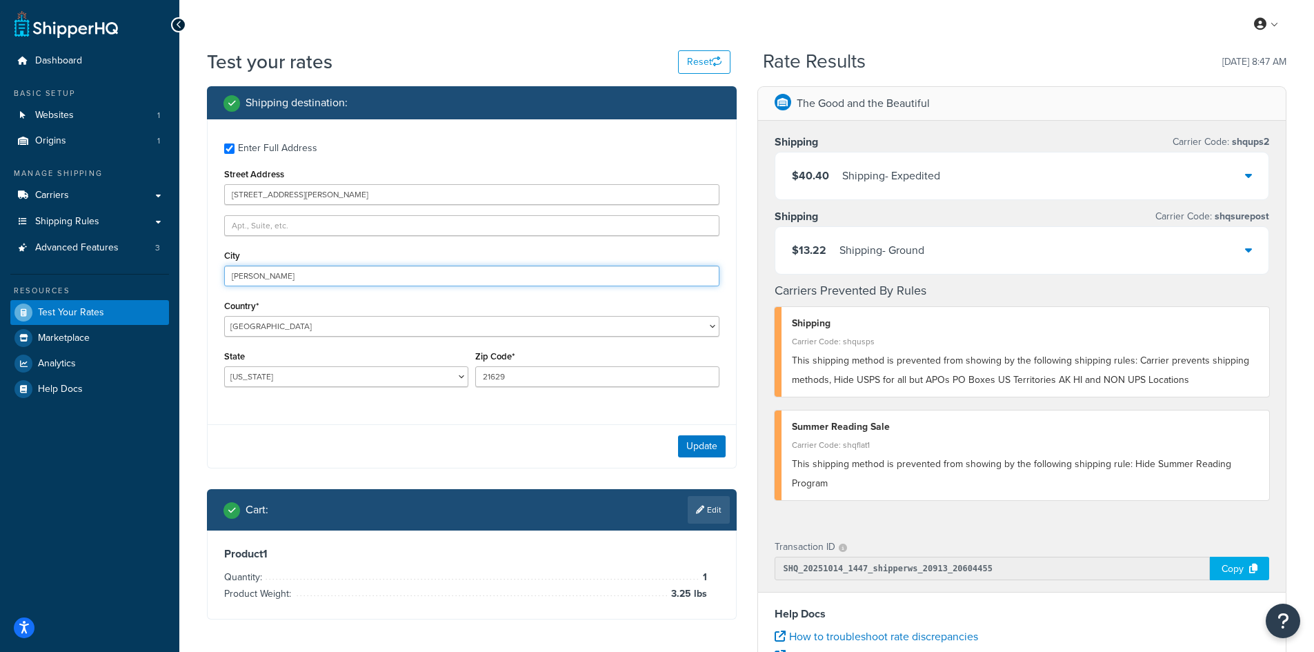
drag, startPoint x: 286, startPoint y: 275, endPoint x: 141, endPoint y: 272, distance: 144.8
click at [141, 272] on div "Dashboard Basic Setup Websites 1 Origins 1 Manage Shipping Carriers Carriers Al…" at bounding box center [657, 503] width 1314 height 1006
paste input "[PERSON_NAME]"
type input "[PERSON_NAME]"
select select "OH"
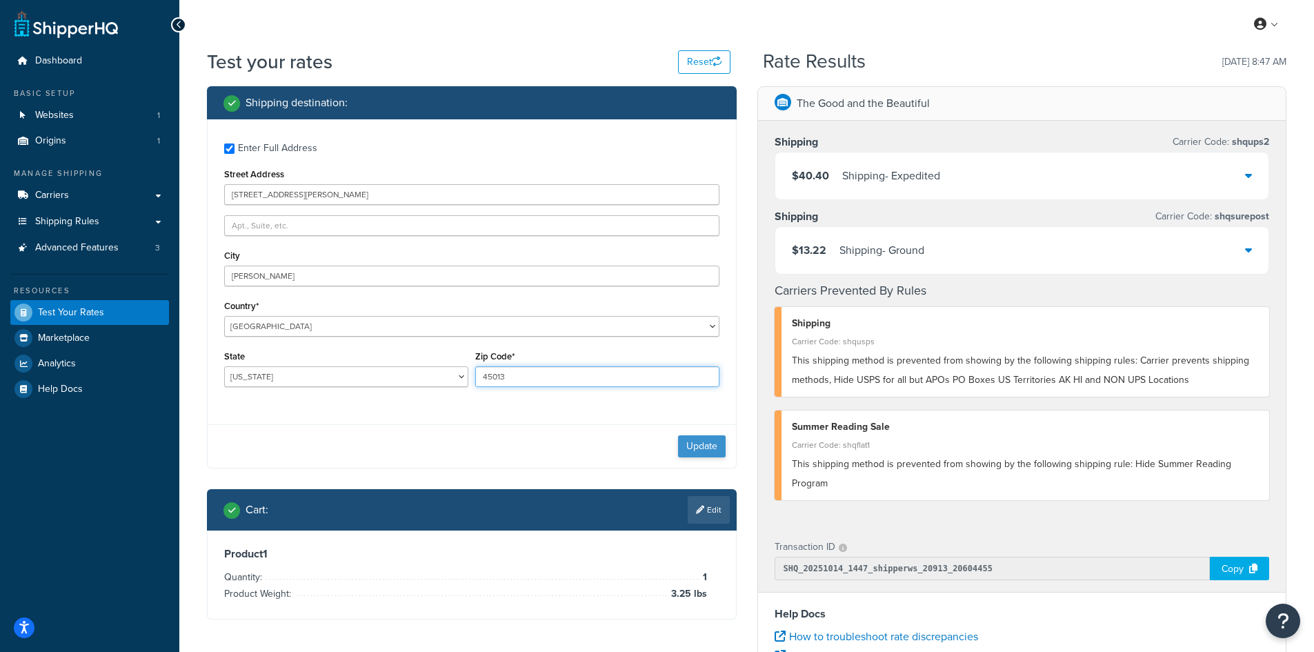
type input "45013"
click at [696, 443] on button "Update" at bounding box center [702, 446] width 48 height 22
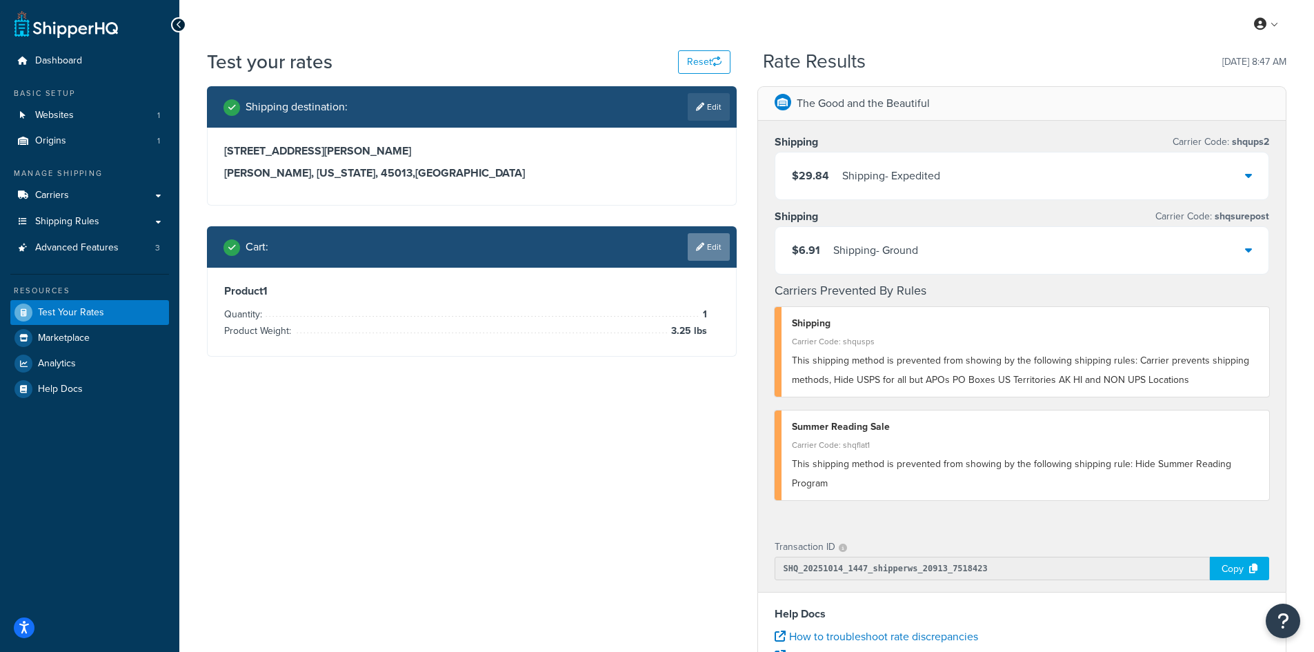
click at [717, 251] on link "Edit" at bounding box center [708, 247] width 42 height 28
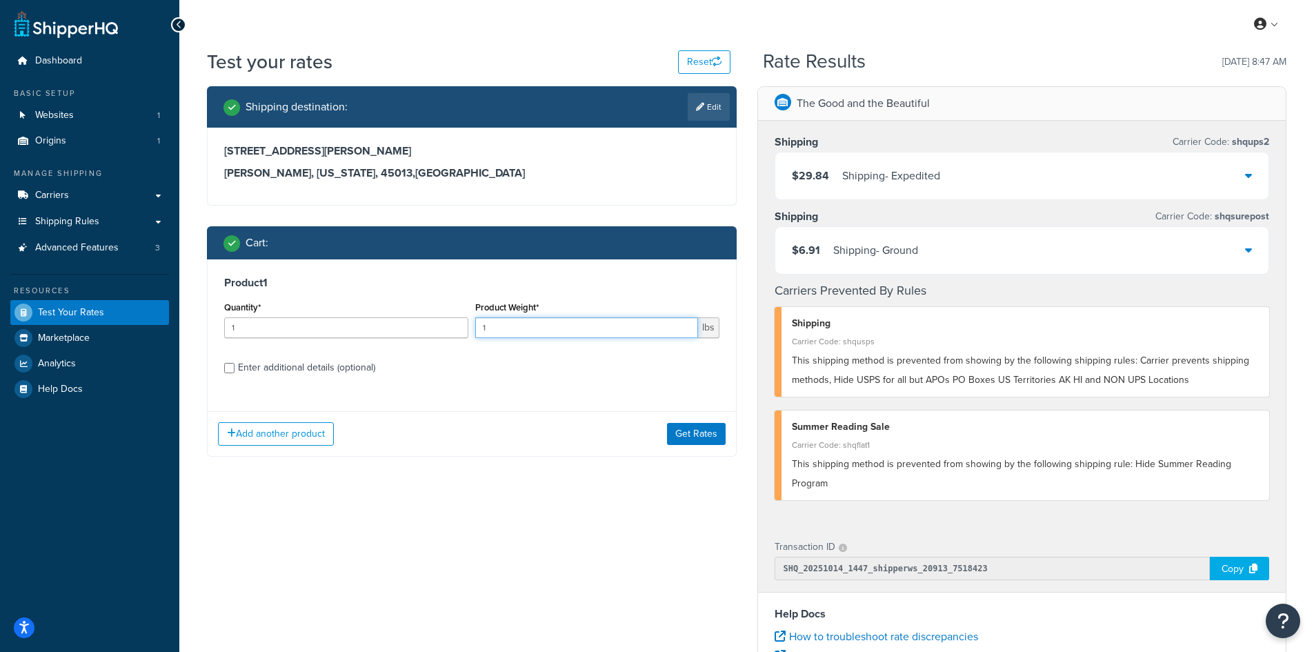
drag, startPoint x: 507, startPoint y: 329, endPoint x: 430, endPoint y: 321, distance: 77.7
click at [430, 321] on div "Quantity* 1 Product Weight* 1 lbs" at bounding box center [472, 323] width 502 height 50
type input "17.42"
click at [690, 430] on button "Get Rates" at bounding box center [696, 434] width 59 height 22
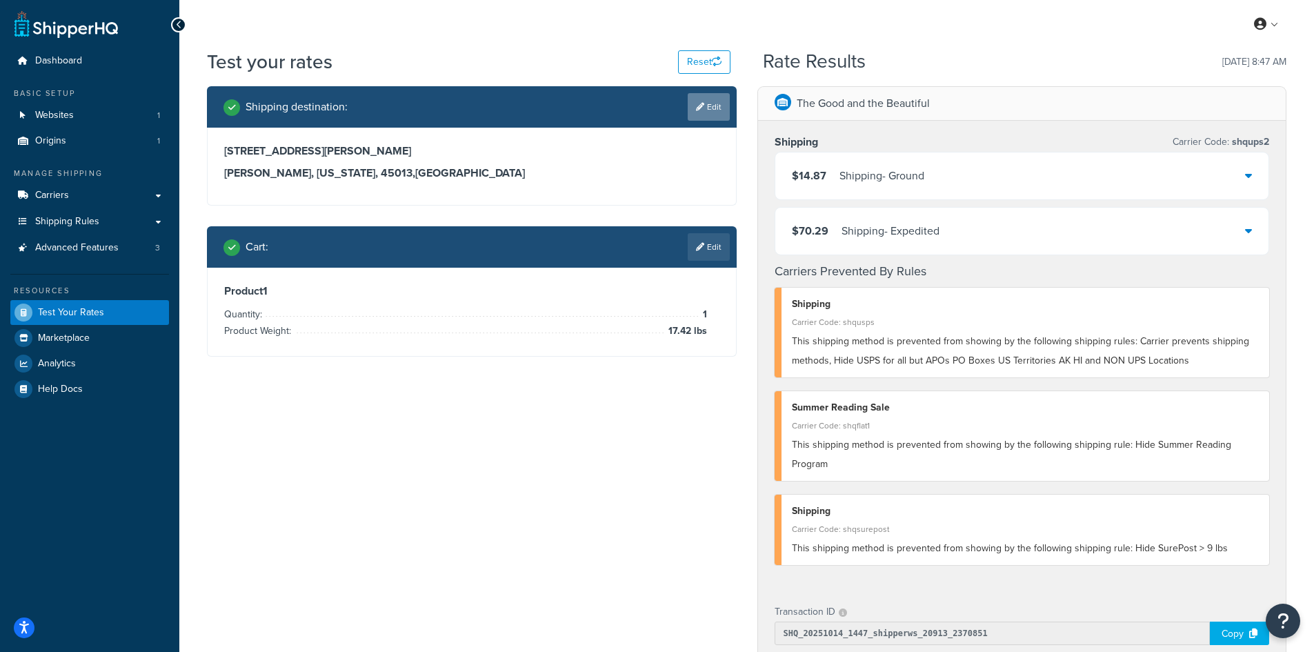
drag, startPoint x: 681, startPoint y: 99, endPoint x: 699, endPoint y: 102, distance: 18.1
click at [681, 99] on div "Shipping destination : Edit" at bounding box center [476, 107] width 506 height 28
click at [714, 114] on link "Edit" at bounding box center [708, 107] width 42 height 28
select select "OH"
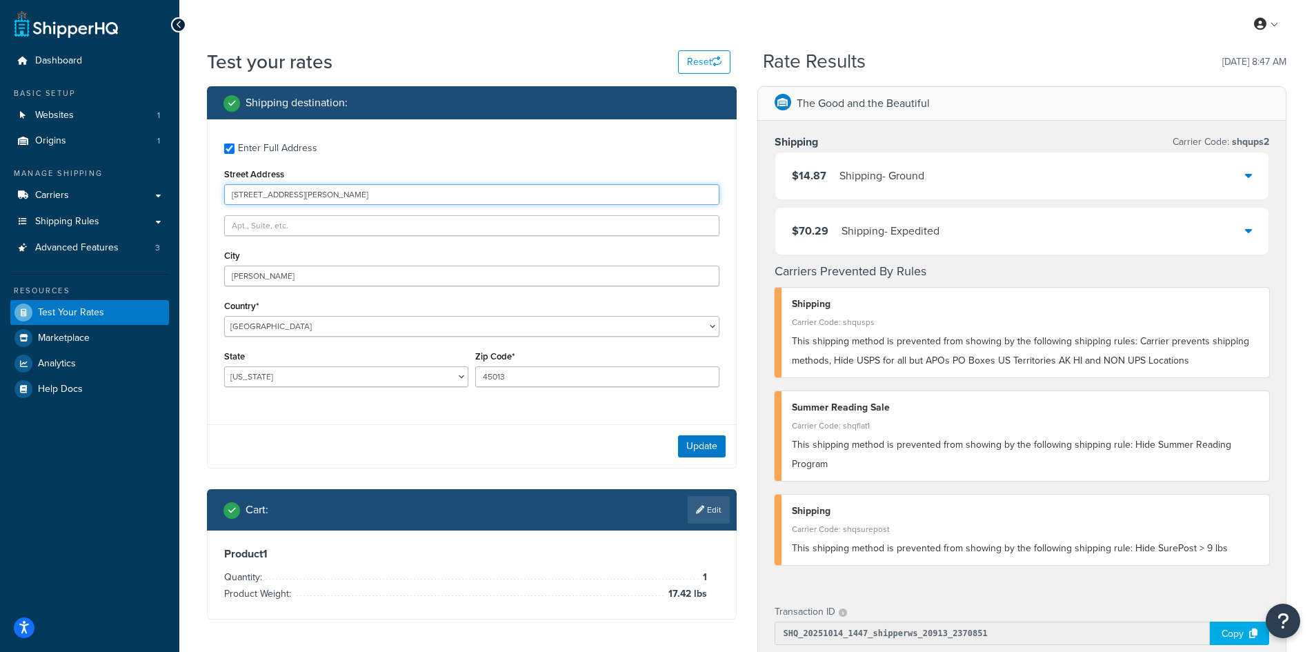
drag, startPoint x: 371, startPoint y: 193, endPoint x: 212, endPoint y: 183, distance: 159.6
click at [212, 183] on div "Enter Full Address Street Address [STREET_ADDRESS][PERSON_NAME][PERSON_NAME] [G…" at bounding box center [472, 266] width 528 height 294
paste input "1760 Gray Hawk Ct"
type input "1760 Gray Hawk Ct"
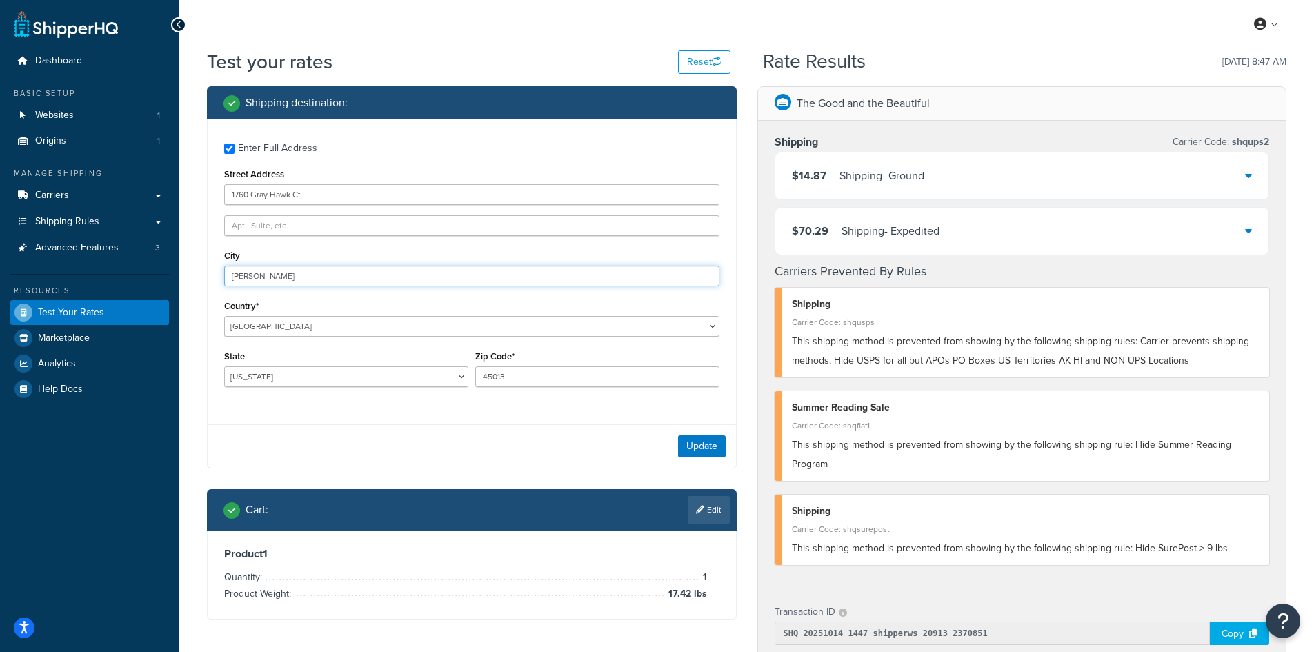
drag, startPoint x: 289, startPoint y: 270, endPoint x: 194, endPoint y: 261, distance: 95.6
click at [194, 261] on div "Test your rates Reset Rate Results [DATE] 8:47 AM Shipping destination : Enter …" at bounding box center [746, 542] width 1134 height 988
paste input "[PERSON_NAME][GEOGRAPHIC_DATA]"
type input "[PERSON_NAME][GEOGRAPHIC_DATA]"
select select "CO"
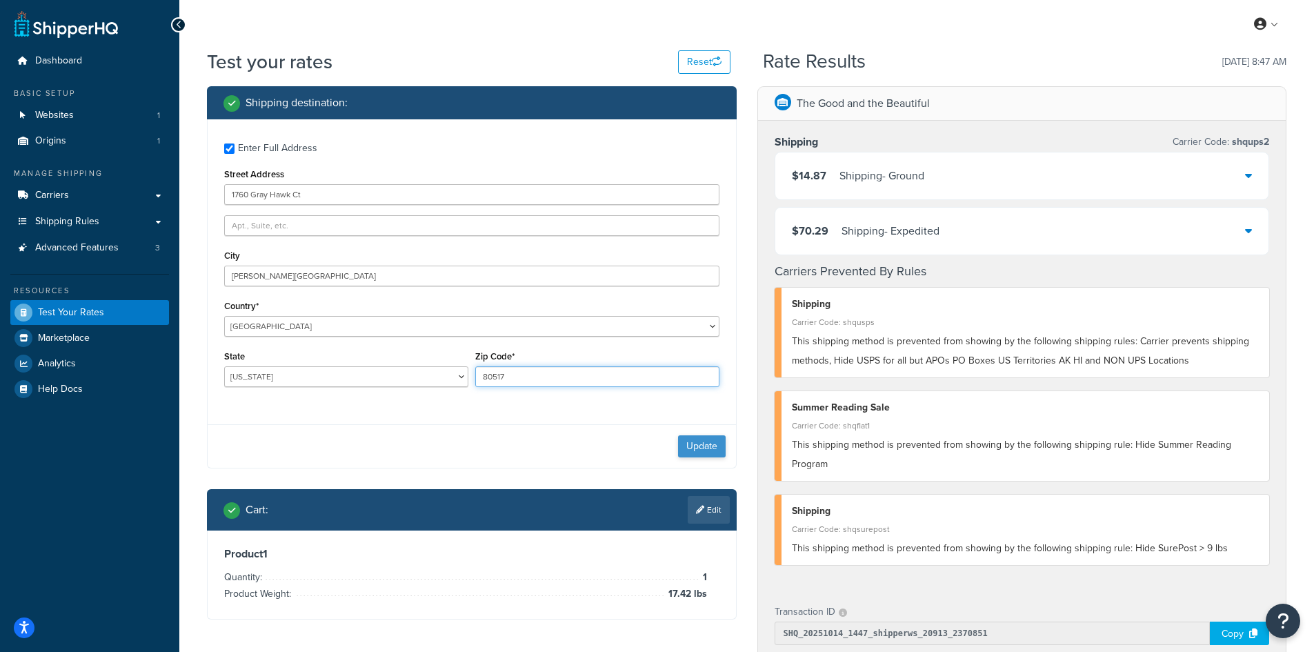
type input "80517"
click at [707, 447] on button "Update" at bounding box center [702, 446] width 48 height 22
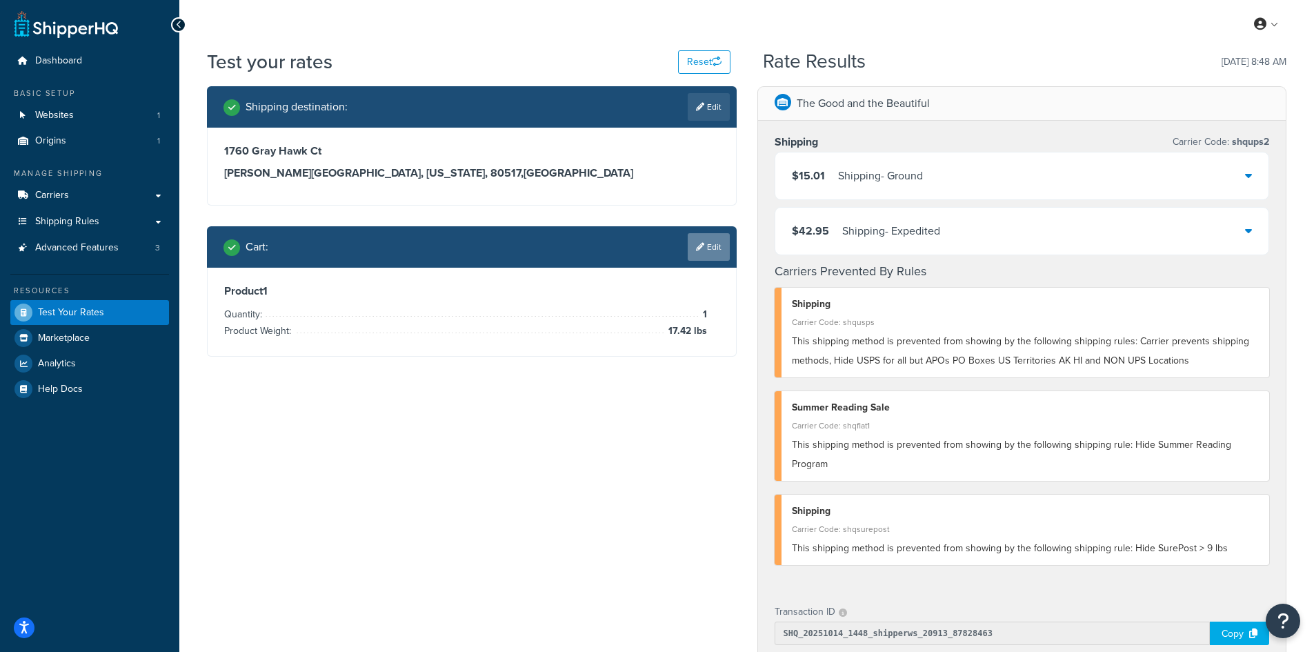
click at [702, 244] on icon at bounding box center [700, 247] width 8 height 8
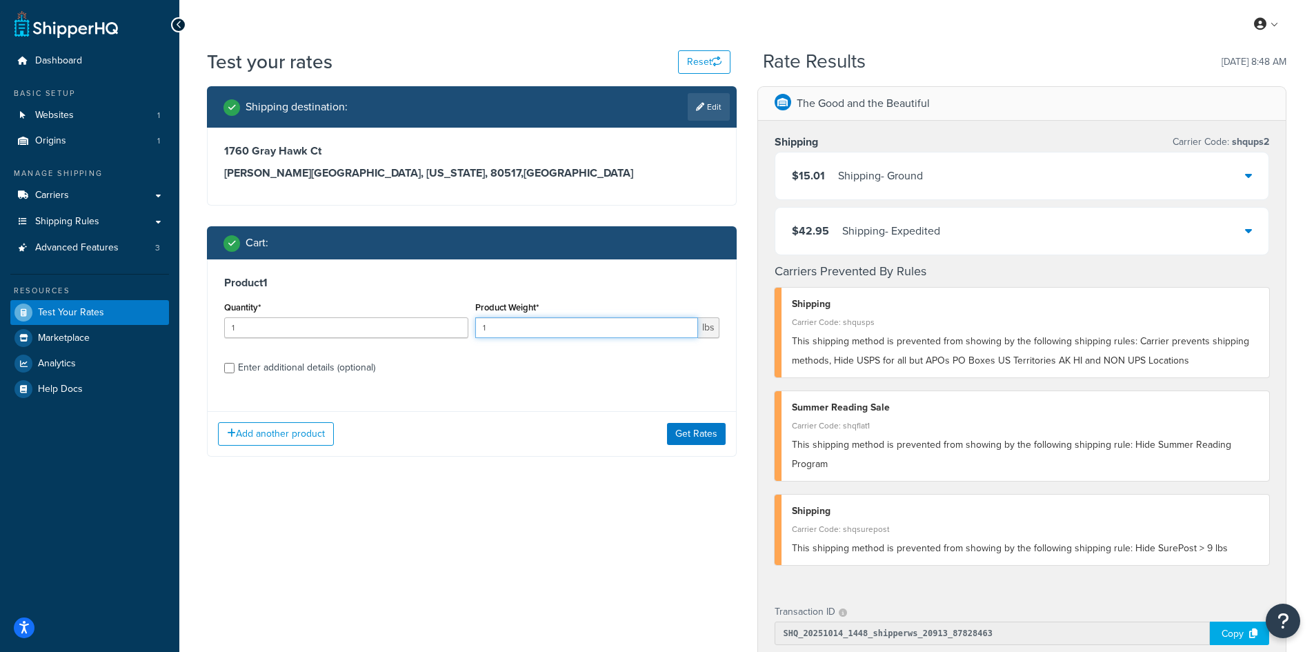
drag, startPoint x: 497, startPoint y: 332, endPoint x: 463, endPoint y: 326, distance: 35.0
click at [463, 326] on div "Quantity* 1 Product Weight* 1 lbs" at bounding box center [472, 323] width 502 height 50
type input "9.24"
click at [705, 429] on button "Get Rates" at bounding box center [696, 434] width 59 height 22
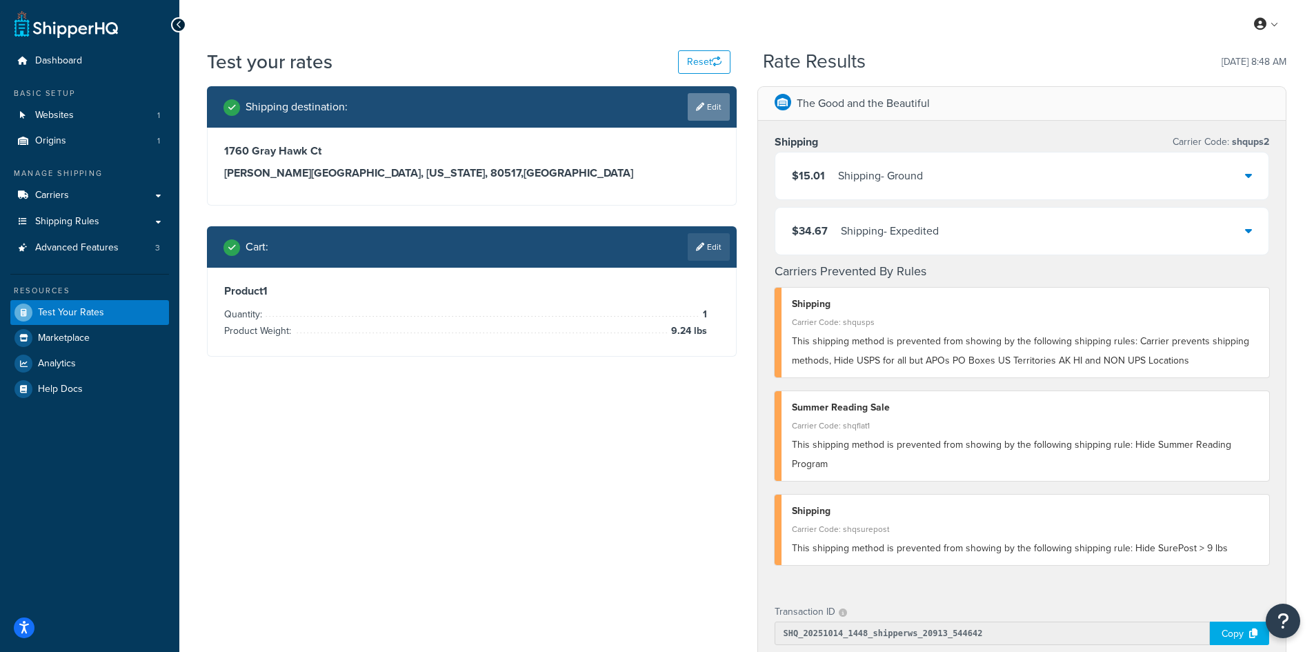
click at [716, 96] on link "Edit" at bounding box center [708, 107] width 42 height 28
select select "CO"
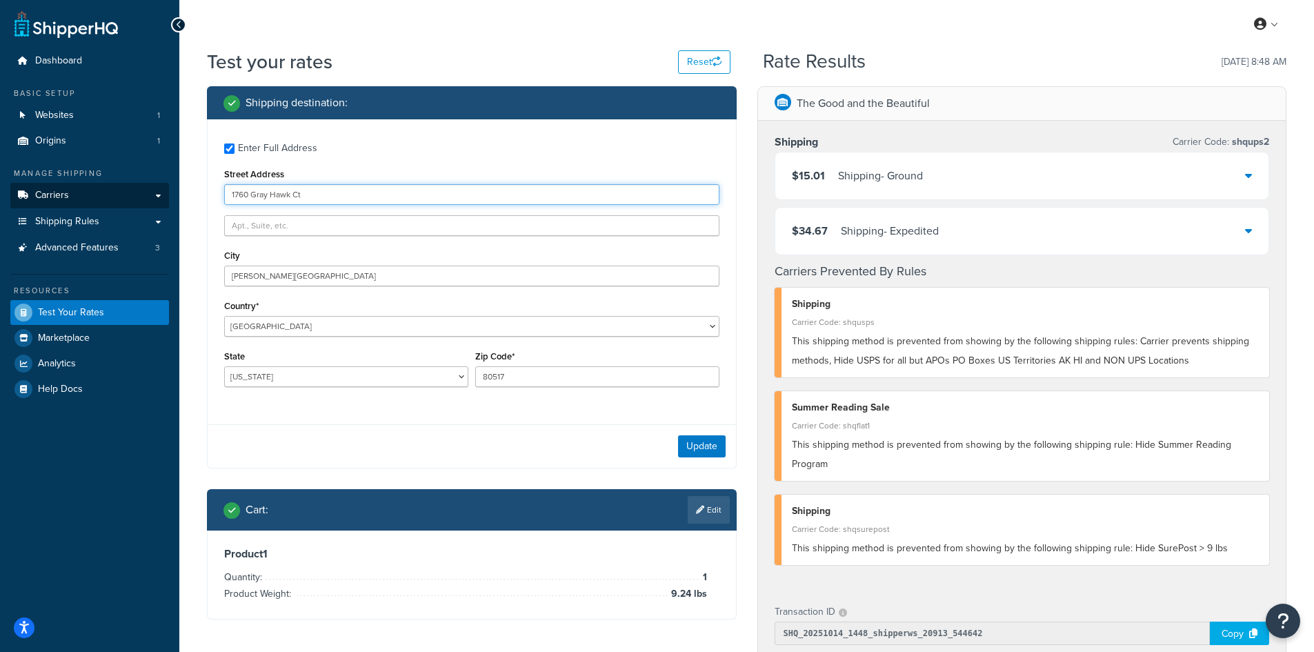
drag, startPoint x: 335, startPoint y: 196, endPoint x: 163, endPoint y: 194, distance: 171.7
click at [163, 194] on div "Dashboard Basic Setup Websites 1 Origins 1 Manage Shipping Carriers Carriers Al…" at bounding box center [657, 535] width 1314 height 1071
paste input "8706 Vasa"
type input "8706 Vasa"
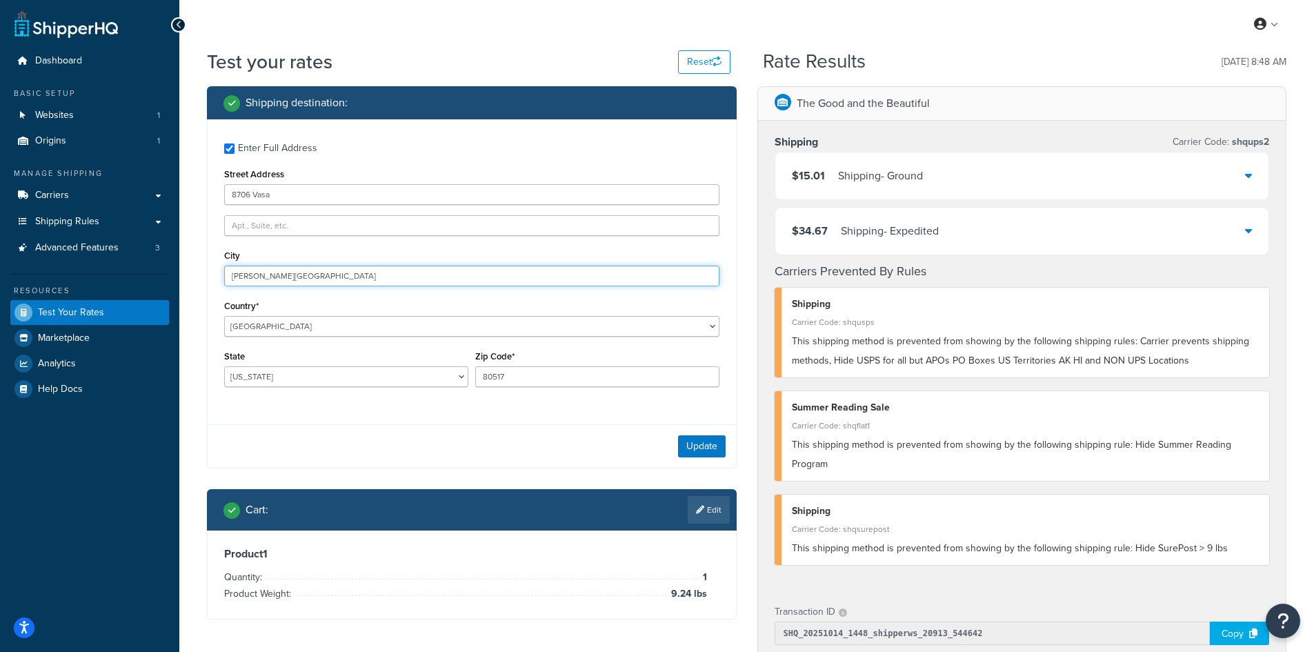
drag, startPoint x: 281, startPoint y: 277, endPoint x: 174, endPoint y: 274, distance: 106.2
click at [174, 274] on div "Dashboard Basic Setup Websites 1 Origins 1 Manage Shipping Carriers Carriers Al…" at bounding box center [657, 535] width 1314 height 1071
paste input "[GEOGRAPHIC_DATA]"
type input "[GEOGRAPHIC_DATA]"
select select "MI"
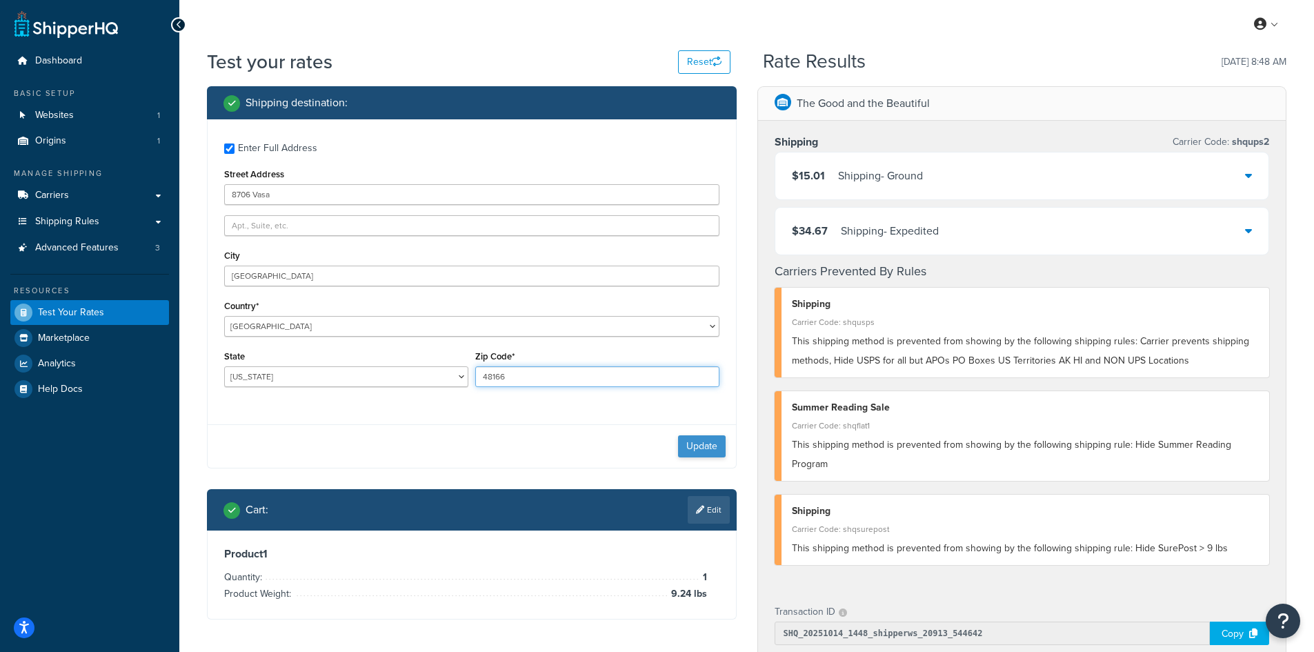
type input "48166"
click at [703, 447] on button "Update" at bounding box center [702, 446] width 48 height 22
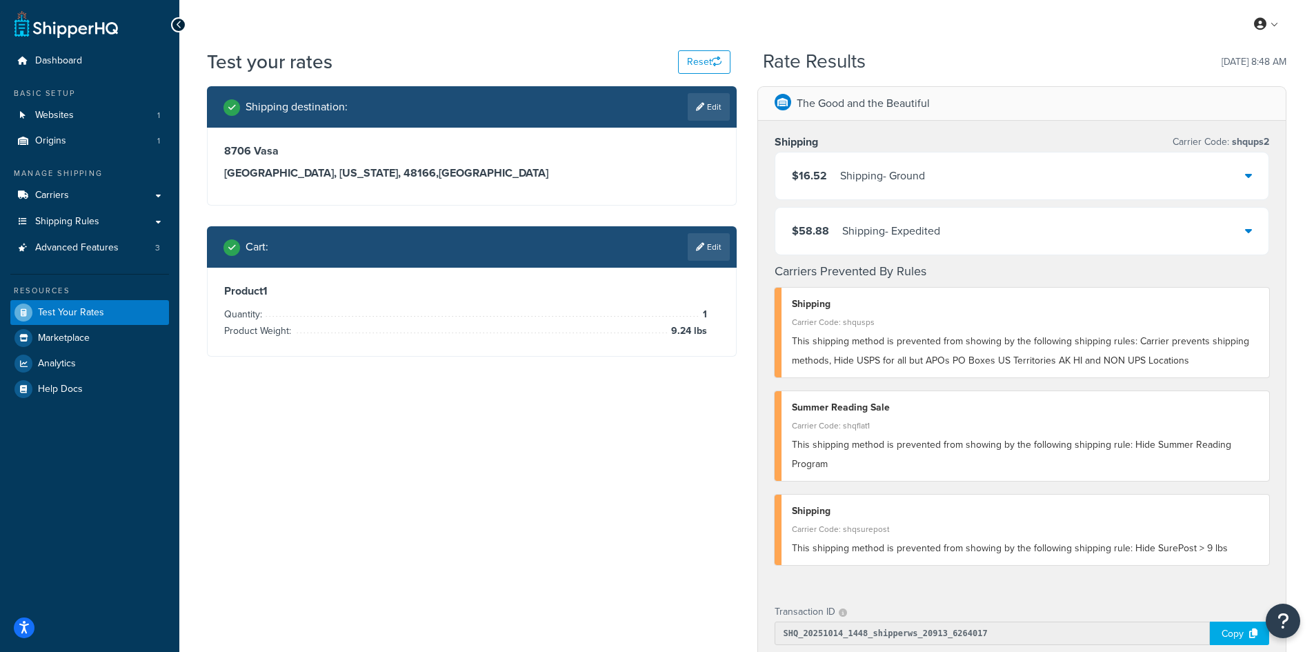
click at [700, 264] on div "Cart : Edit" at bounding box center [472, 246] width 530 height 41
click at [705, 243] on link "Edit" at bounding box center [708, 247] width 42 height 28
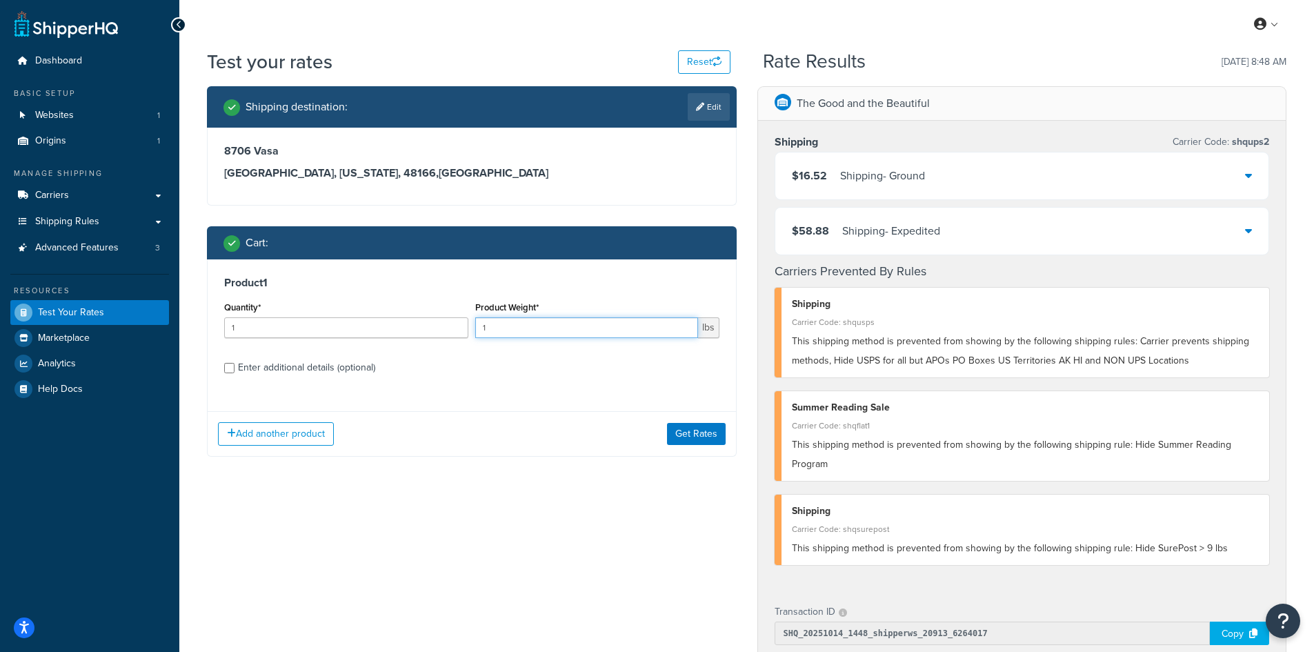
drag, startPoint x: 495, startPoint y: 330, endPoint x: 429, endPoint y: 321, distance: 66.8
click at [429, 321] on div "Quantity* 1 Product Weight* 1 lbs" at bounding box center [472, 323] width 502 height 50
type input "5.12"
click at [680, 428] on button "Get Rates" at bounding box center [696, 434] width 59 height 22
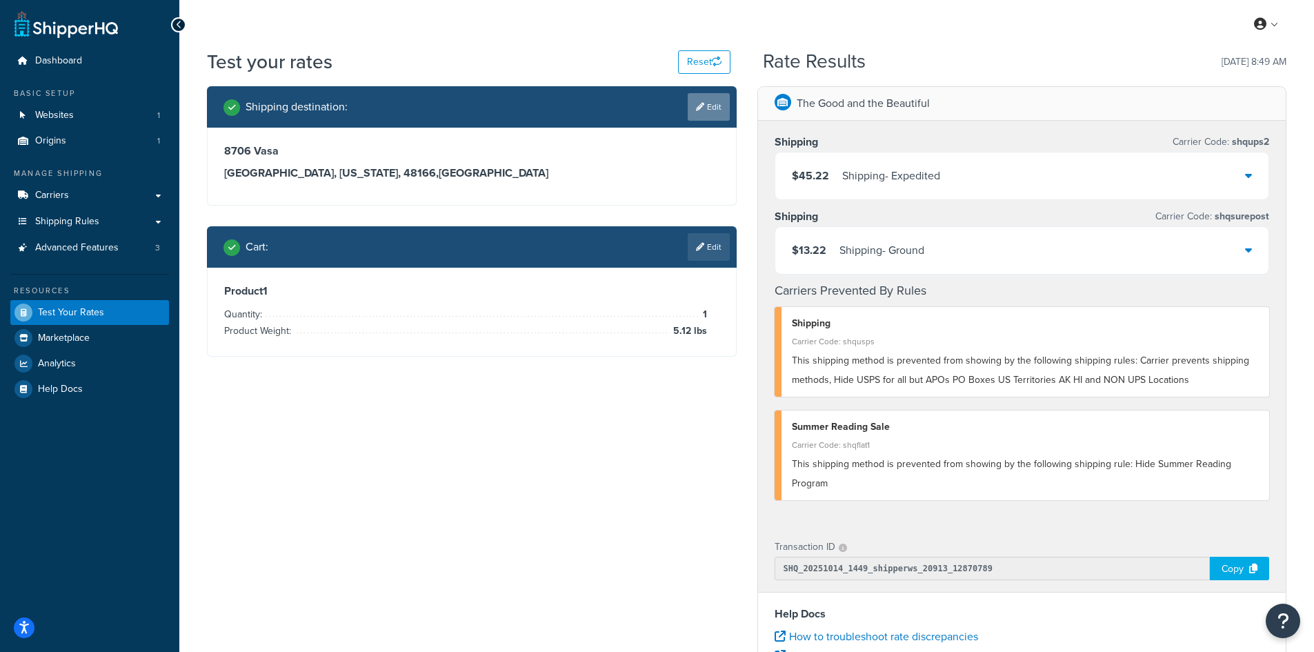
click at [705, 108] on link "Edit" at bounding box center [708, 107] width 42 height 28
select select "MI"
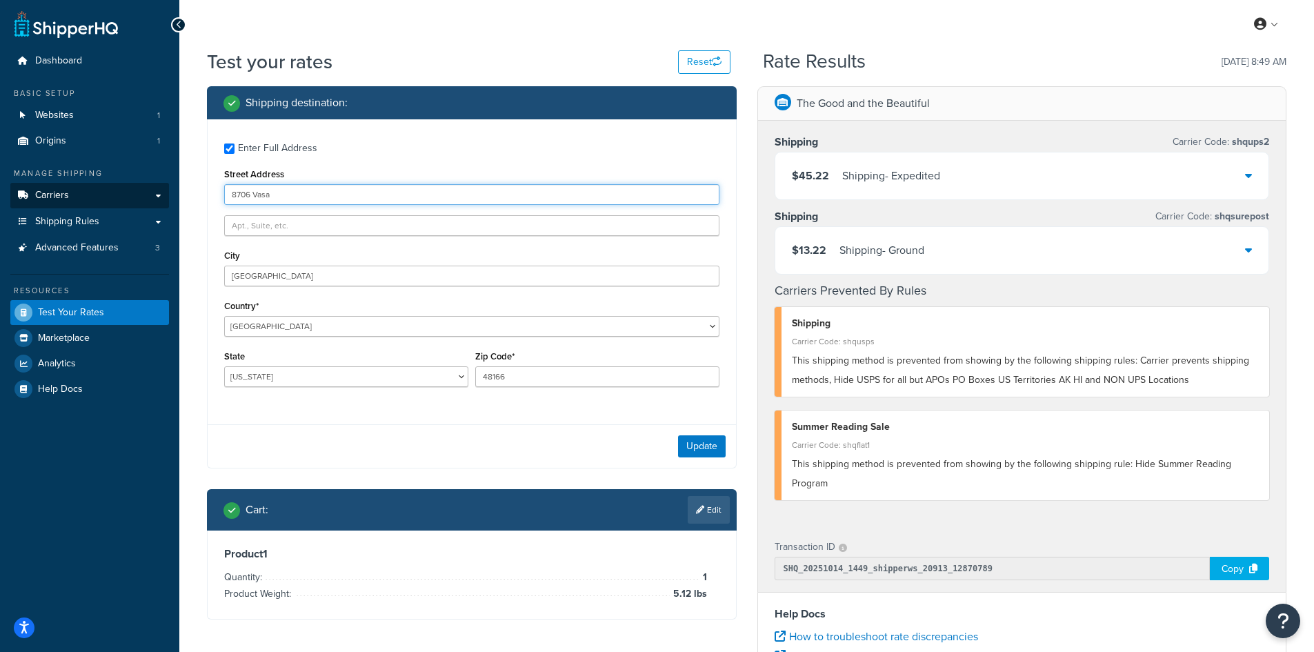
drag, startPoint x: 297, startPoint y: 194, endPoint x: 165, endPoint y: 185, distance: 132.0
click at [165, 185] on div "Dashboard Basic Setup Websites 1 Origins 1 Manage Shipping Carriers Carriers Al…" at bounding box center [657, 503] width 1314 height 1006
paste input "[STREET_ADDRESS]"
type input "[STREET_ADDRESS]"
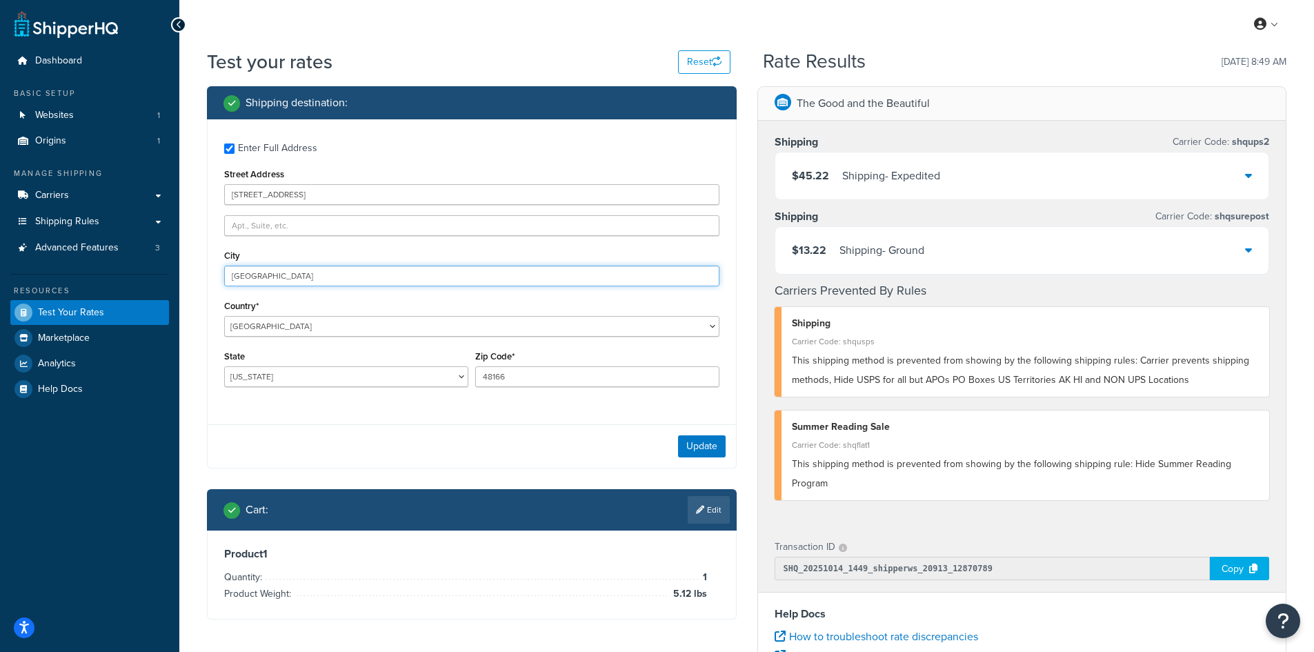
drag, startPoint x: 254, startPoint y: 275, endPoint x: 220, endPoint y: 272, distance: 34.6
click at [220, 272] on div "Enter Full Address Street Address [STREET_ADDRESS] [GEOGRAPHIC_DATA] [GEOGRAPHI…" at bounding box center [472, 266] width 528 height 294
drag, startPoint x: 293, startPoint y: 273, endPoint x: 232, endPoint y: 274, distance: 60.7
click at [232, 274] on input "[GEOGRAPHIC_DATA]" at bounding box center [471, 275] width 495 height 21
paste input "[PERSON_NAME]"
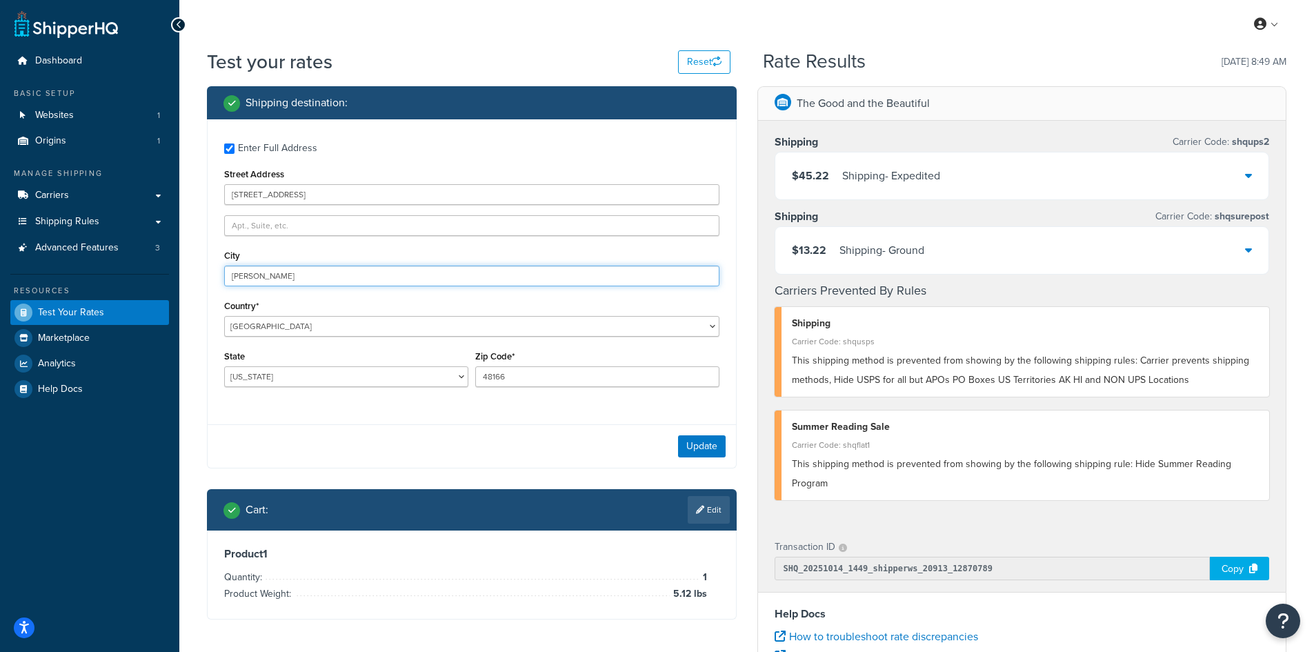
type input "[PERSON_NAME]"
select select "WA"
type input "98558"
click at [702, 439] on button "Update" at bounding box center [702, 446] width 48 height 22
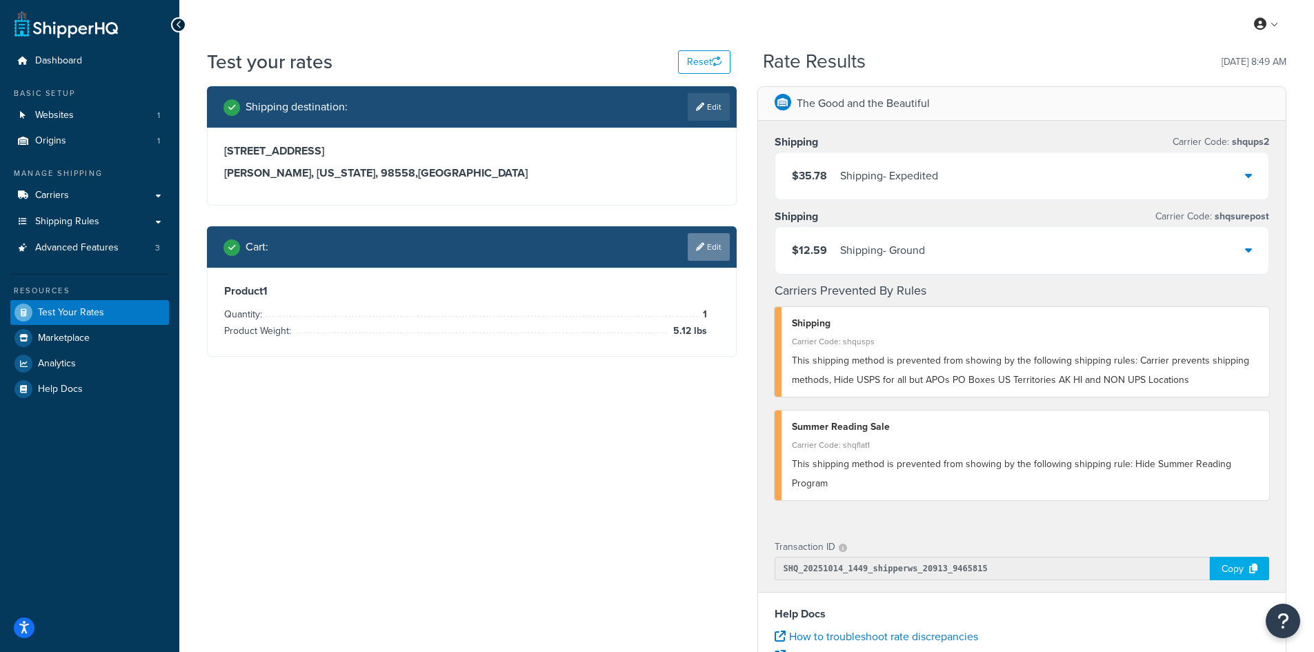
click at [711, 247] on link "Edit" at bounding box center [708, 247] width 42 height 28
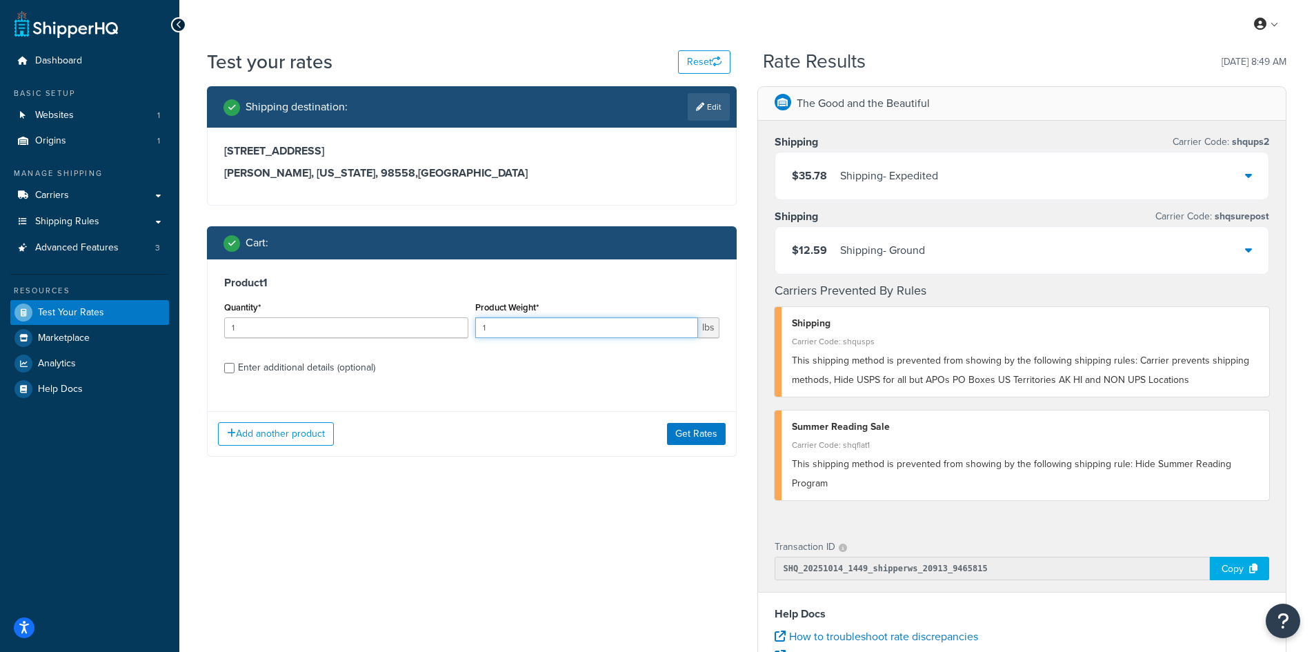
drag, startPoint x: 510, startPoint y: 331, endPoint x: 463, endPoint y: 321, distance: 47.9
click at [463, 321] on div "Quantity* 1 Product Weight* 1 lbs" at bounding box center [472, 323] width 502 height 50
type input "98558"
click at [704, 435] on button "Get Rates" at bounding box center [696, 434] width 59 height 22
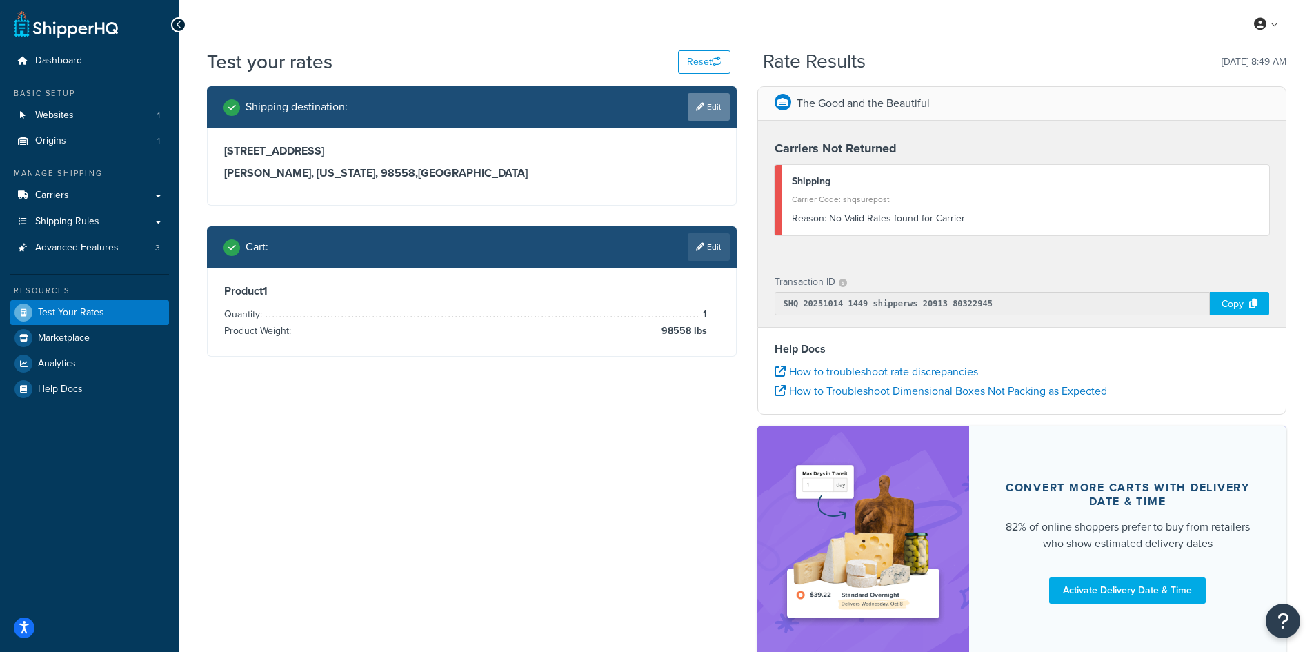
click at [699, 105] on icon at bounding box center [700, 107] width 8 height 8
select select "WA"
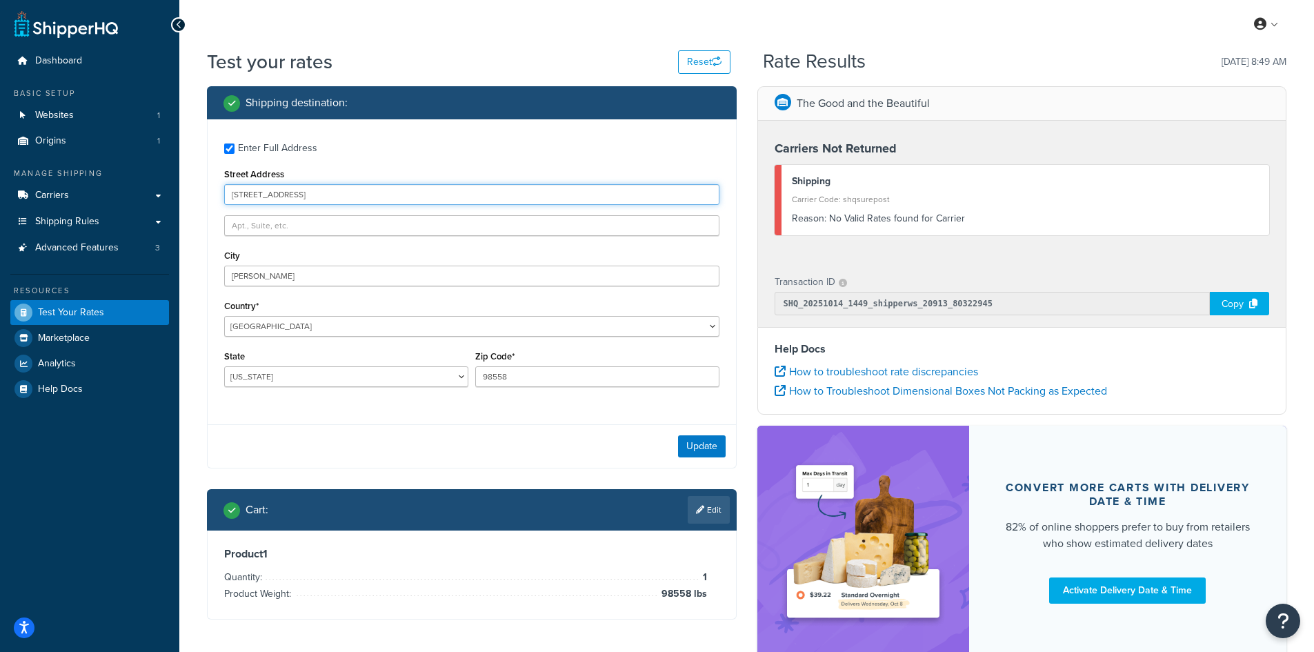
click at [356, 197] on input "[STREET_ADDRESS]" at bounding box center [471, 194] width 495 height 21
type input "[STREET_ADDRESS]"
click at [710, 443] on button "Update" at bounding box center [702, 446] width 48 height 22
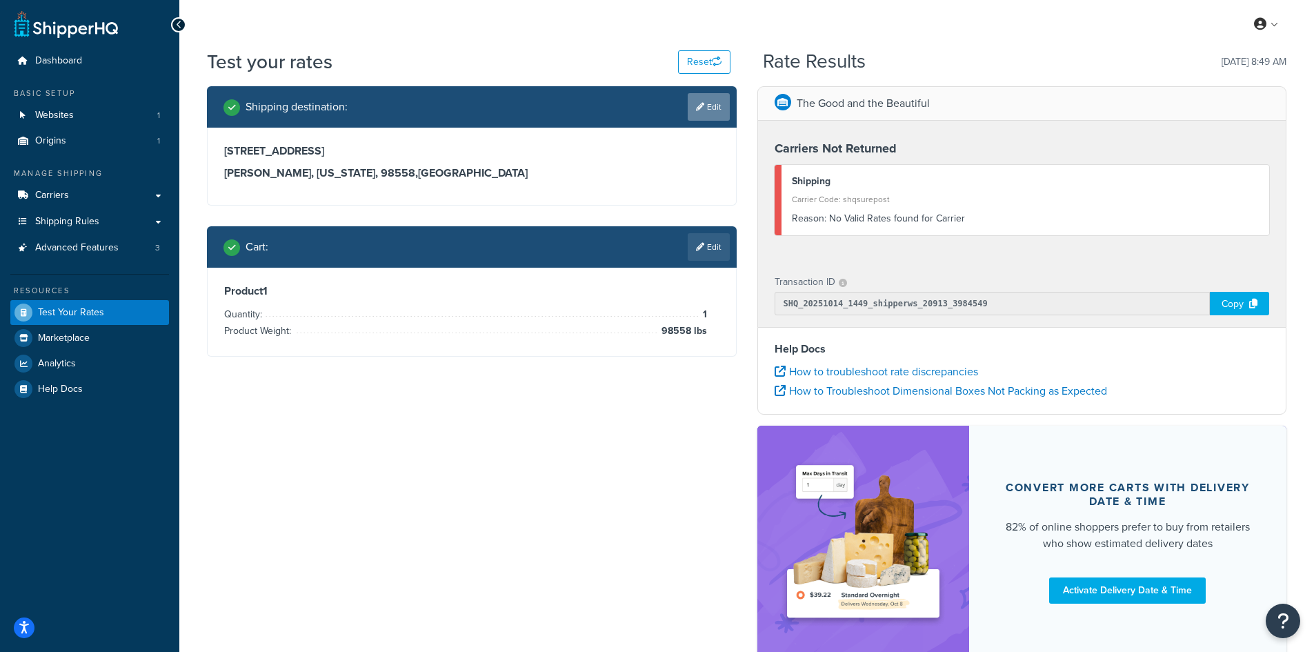
click at [712, 111] on link "Edit" at bounding box center [708, 107] width 42 height 28
select select "WA"
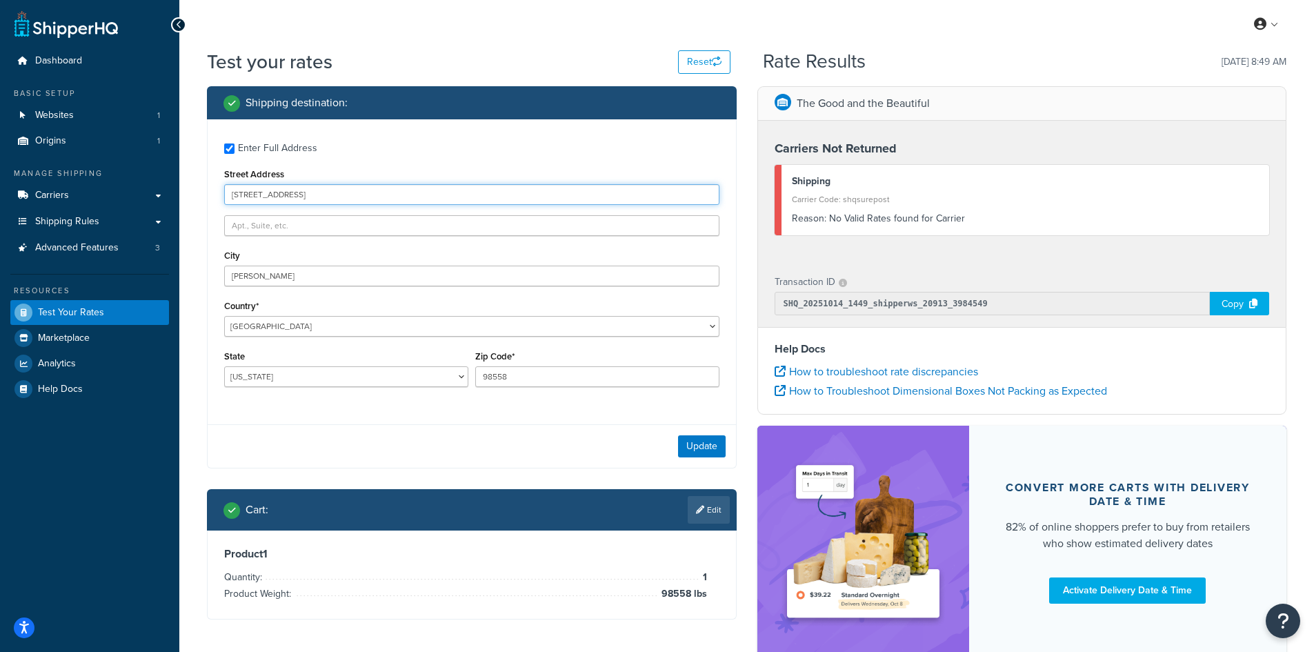
drag, startPoint x: 372, startPoint y: 194, endPoint x: 165, endPoint y: 177, distance: 208.2
click at [165, 177] on div "Dashboard Basic Setup Websites 1 Origins 1 Manage Shipping Carriers Carriers Al…" at bounding box center [657, 370] width 1314 height 741
paste input "[STREET_ADDRESS]"
type input "[STREET_ADDRESS]"
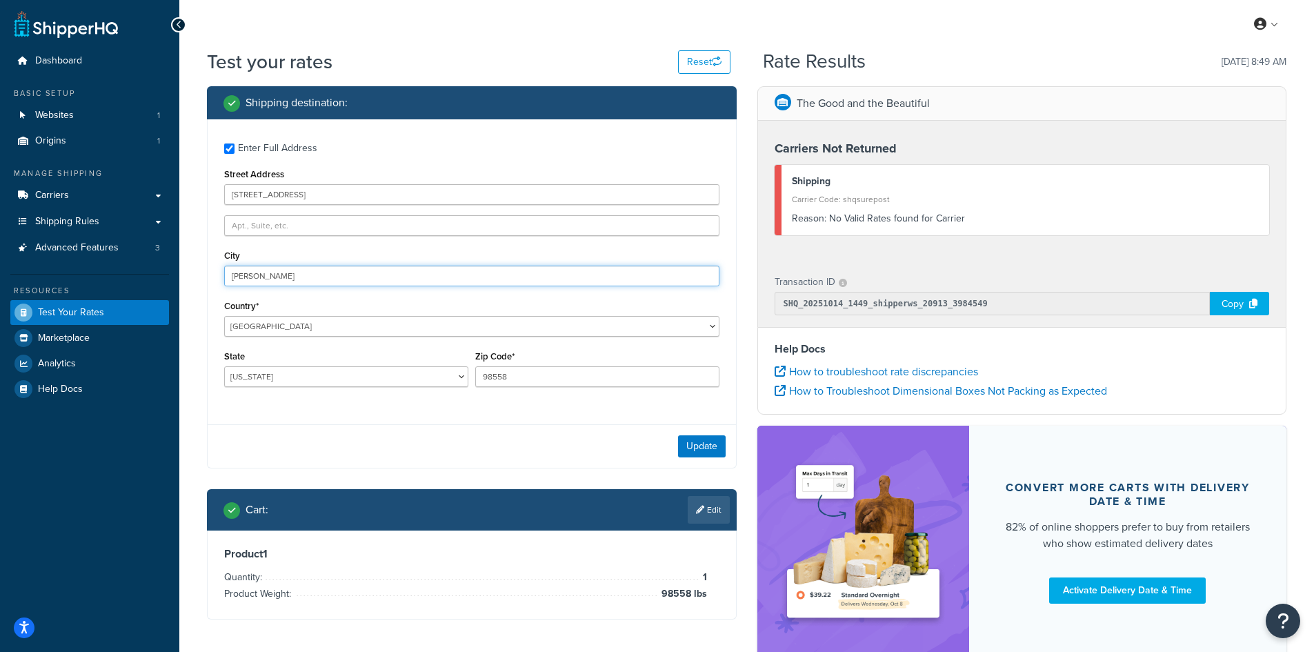
drag, startPoint x: 324, startPoint y: 274, endPoint x: 179, endPoint y: 264, distance: 145.2
click at [179, 264] on div "Test your rates Reset Rate Results [DATE] 8:49 AM Shipping destination : Enter …" at bounding box center [746, 377] width 1134 height 659
paste input "etairie"
type input "Metairie"
select select "LA"
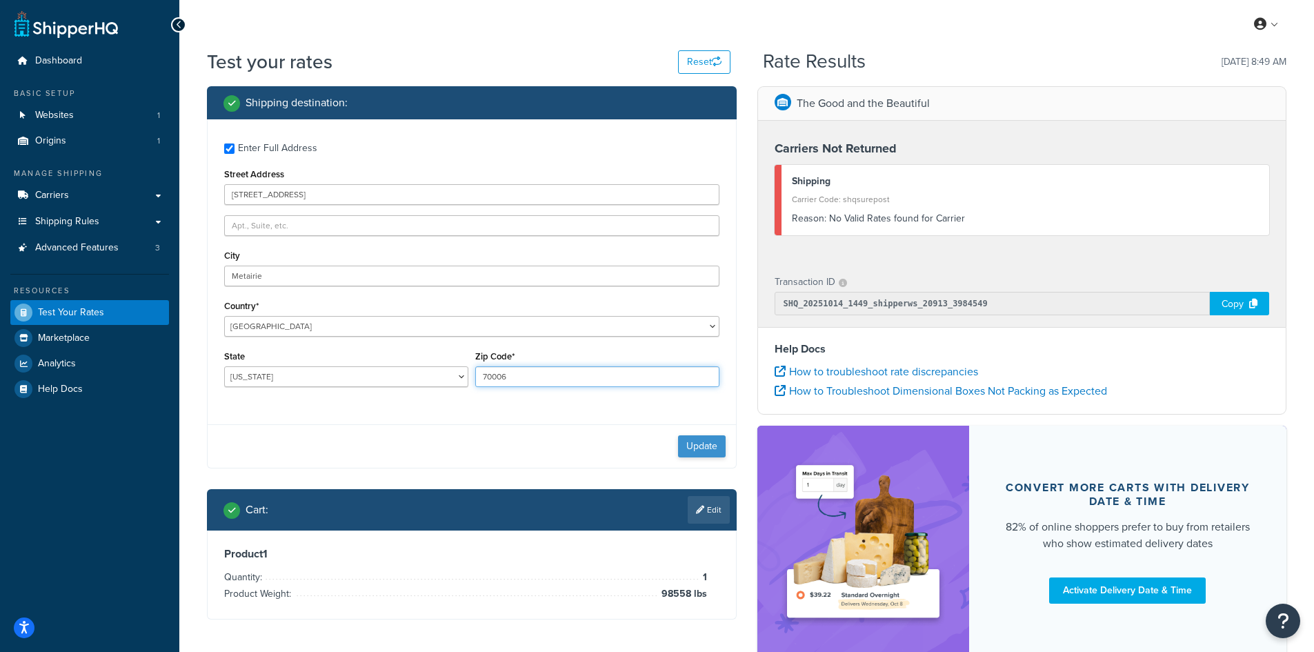
type input "70006"
click at [706, 443] on button "Update" at bounding box center [702, 446] width 48 height 22
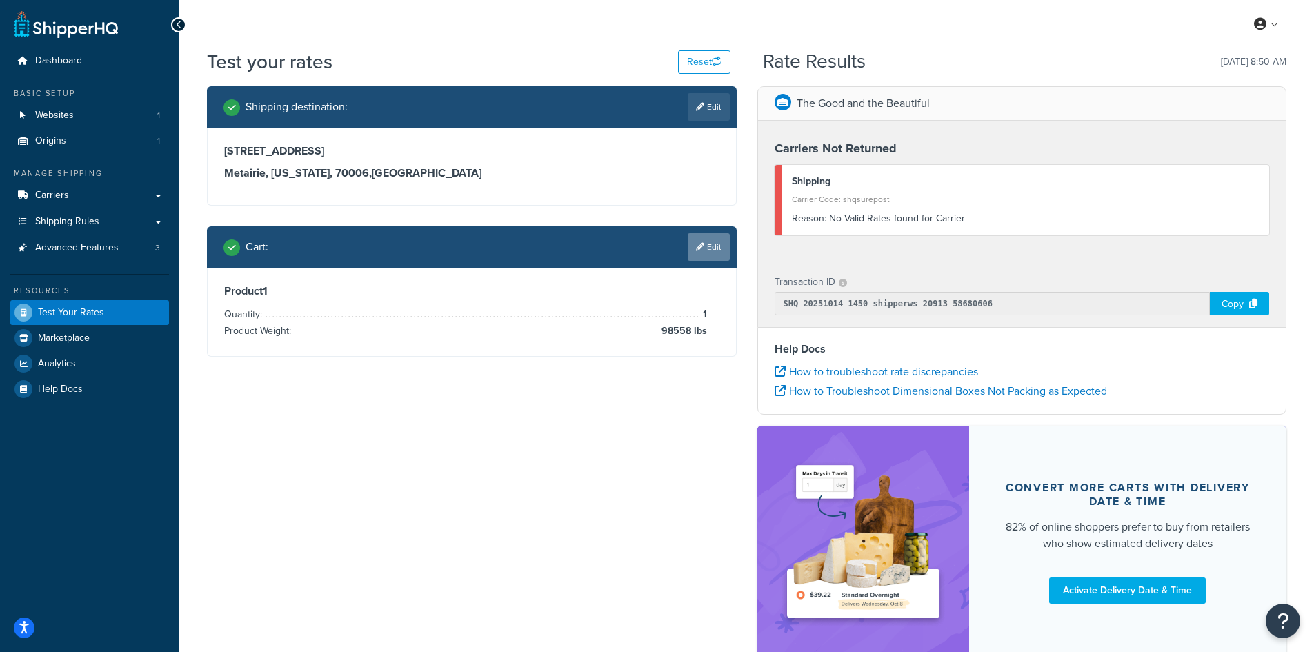
click at [707, 245] on link "Edit" at bounding box center [708, 247] width 42 height 28
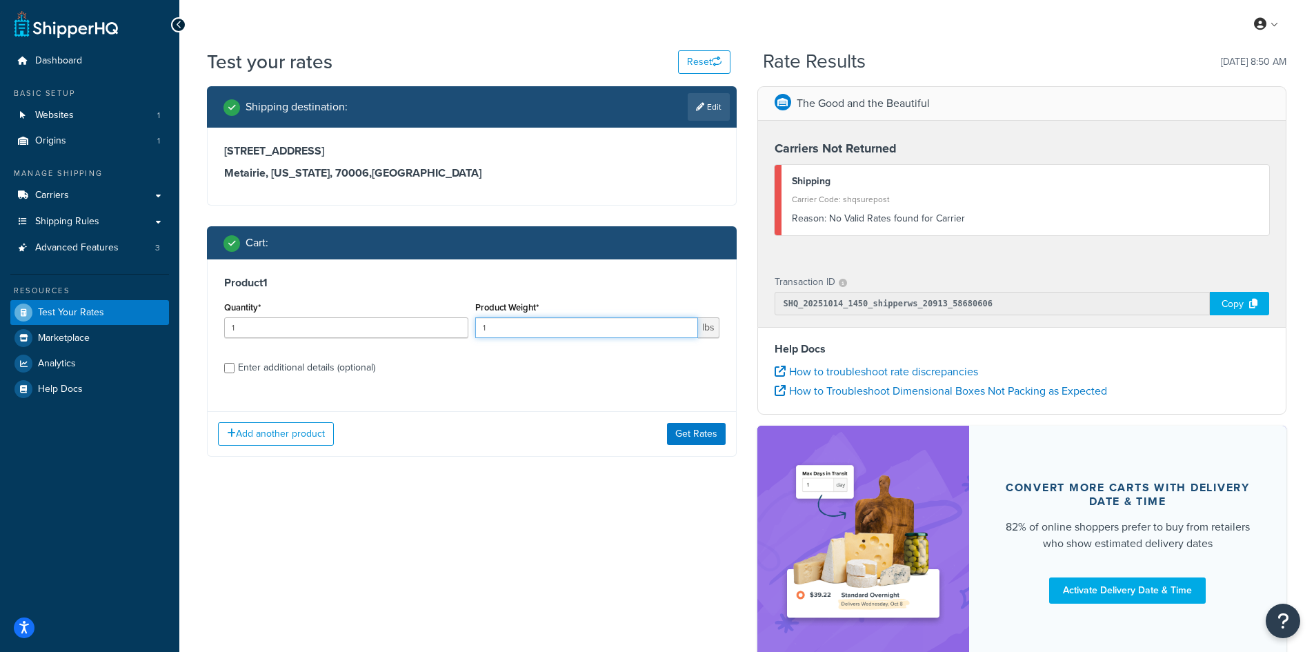
drag, startPoint x: 504, startPoint y: 332, endPoint x: 438, endPoint y: 323, distance: 66.8
click at [438, 323] on div "Quantity* 1 Product Weight* 1 lbs" at bounding box center [472, 323] width 502 height 50
type input "10.19"
click at [675, 434] on button "Get Rates" at bounding box center [696, 434] width 59 height 22
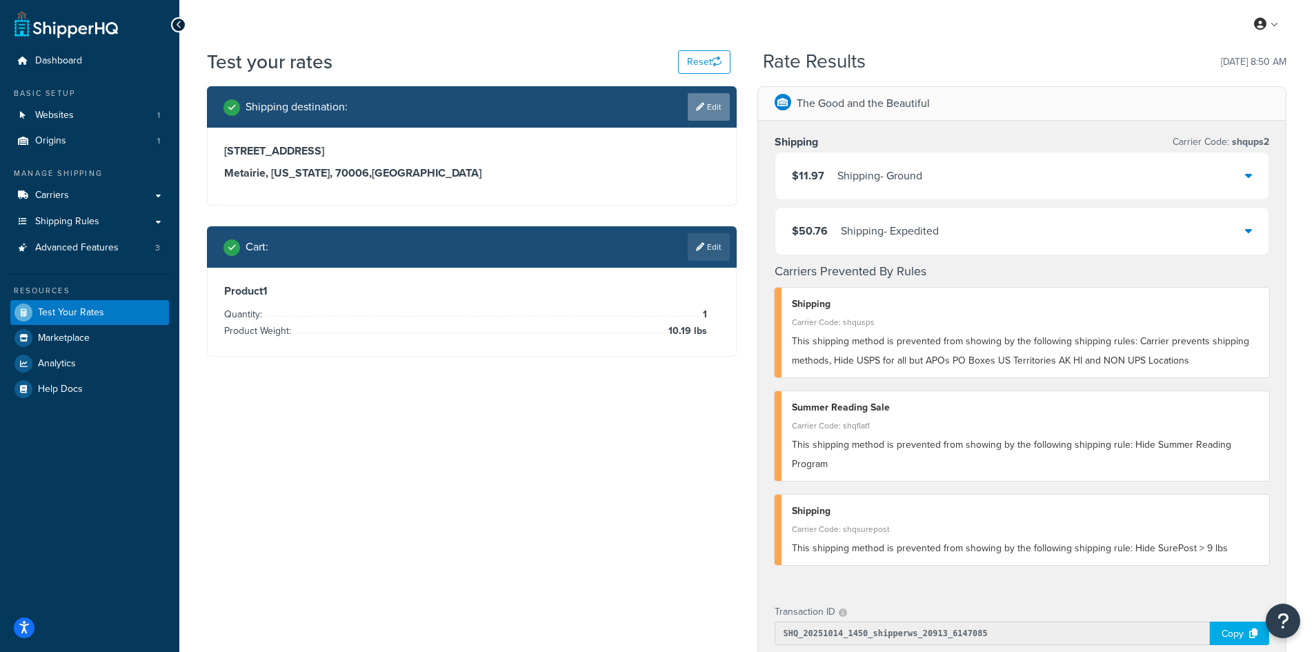
click at [712, 106] on link "Edit" at bounding box center [708, 107] width 42 height 28
select select "LA"
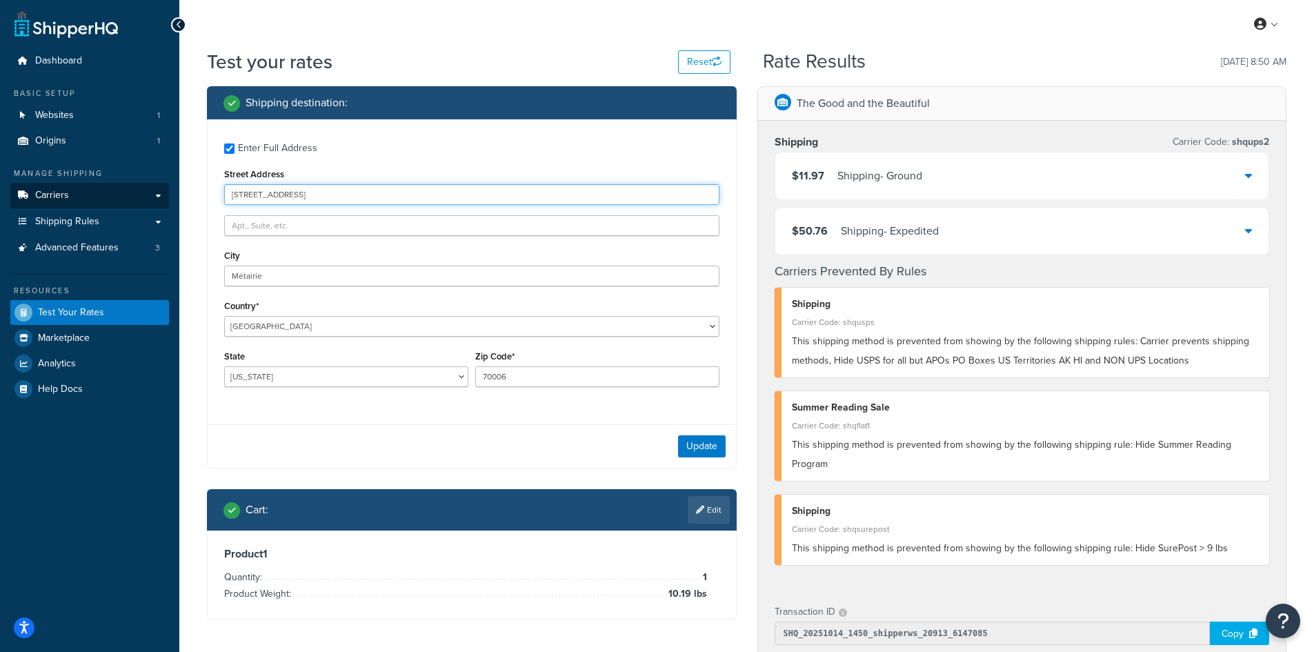
drag, startPoint x: 328, startPoint y: 195, endPoint x: 114, endPoint y: 186, distance: 213.9
click at [114, 186] on div "Dashboard Basic Setup Websites 1 Origins 1 Manage Shipping Carriers Carriers Al…" at bounding box center [657, 535] width 1314 height 1071
paste input "88 Starflower Dr"
type input "388 Starflower Dr"
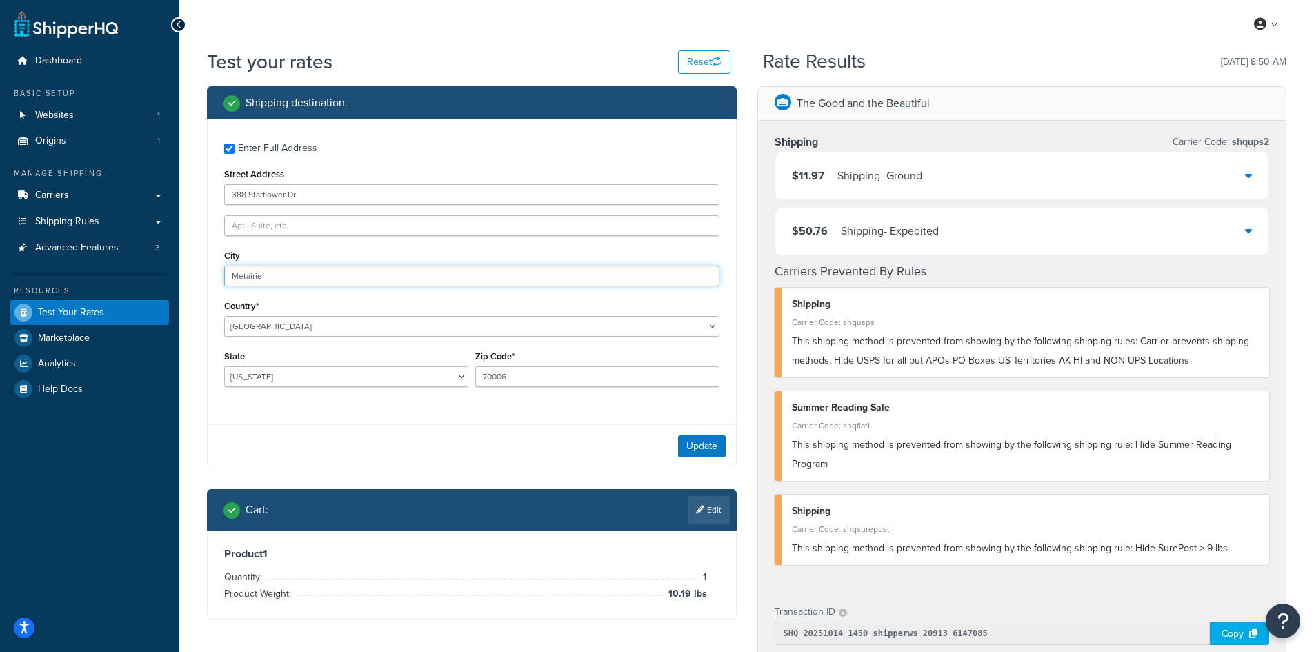
drag, startPoint x: 273, startPoint y: 273, endPoint x: 210, endPoint y: 263, distance: 64.2
click at [210, 263] on div "Enter Full Address Street Address [GEOGRAPHIC_DATA] Metairie Country* [GEOGRAPH…" at bounding box center [472, 266] width 528 height 294
paste input "[GEOGRAPHIC_DATA]"
type input "[GEOGRAPHIC_DATA]"
select select "WA"
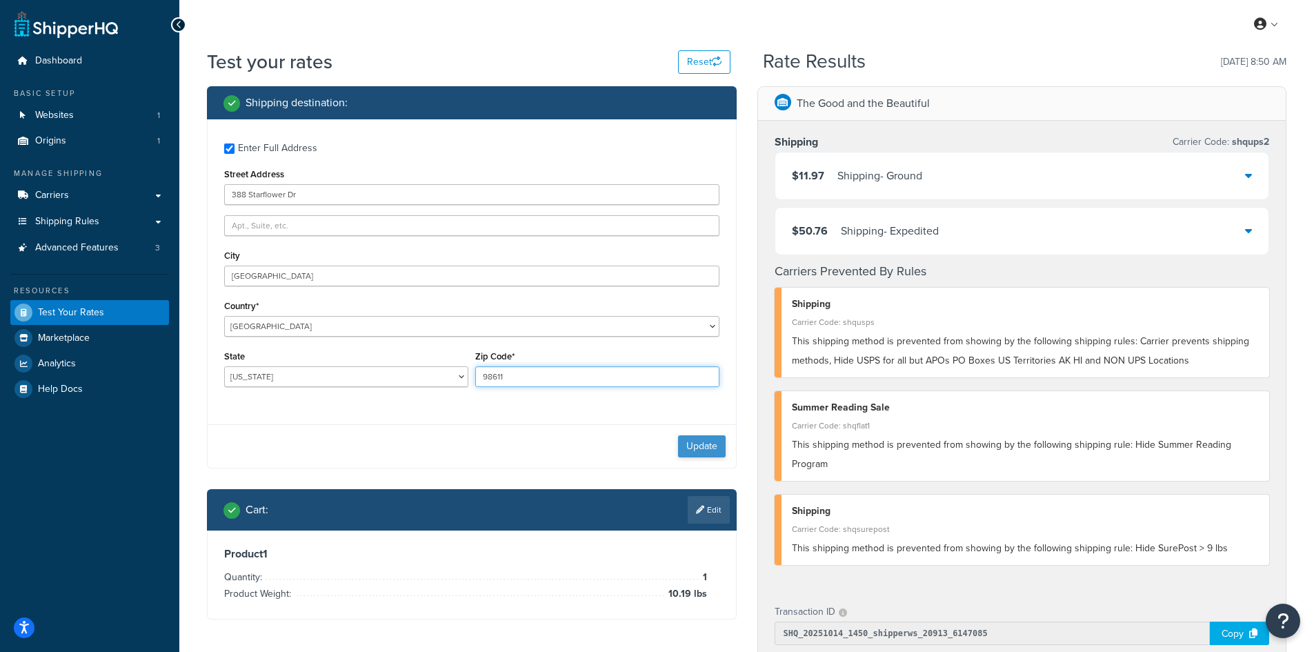
type input "98611"
click at [691, 452] on button "Update" at bounding box center [702, 446] width 48 height 22
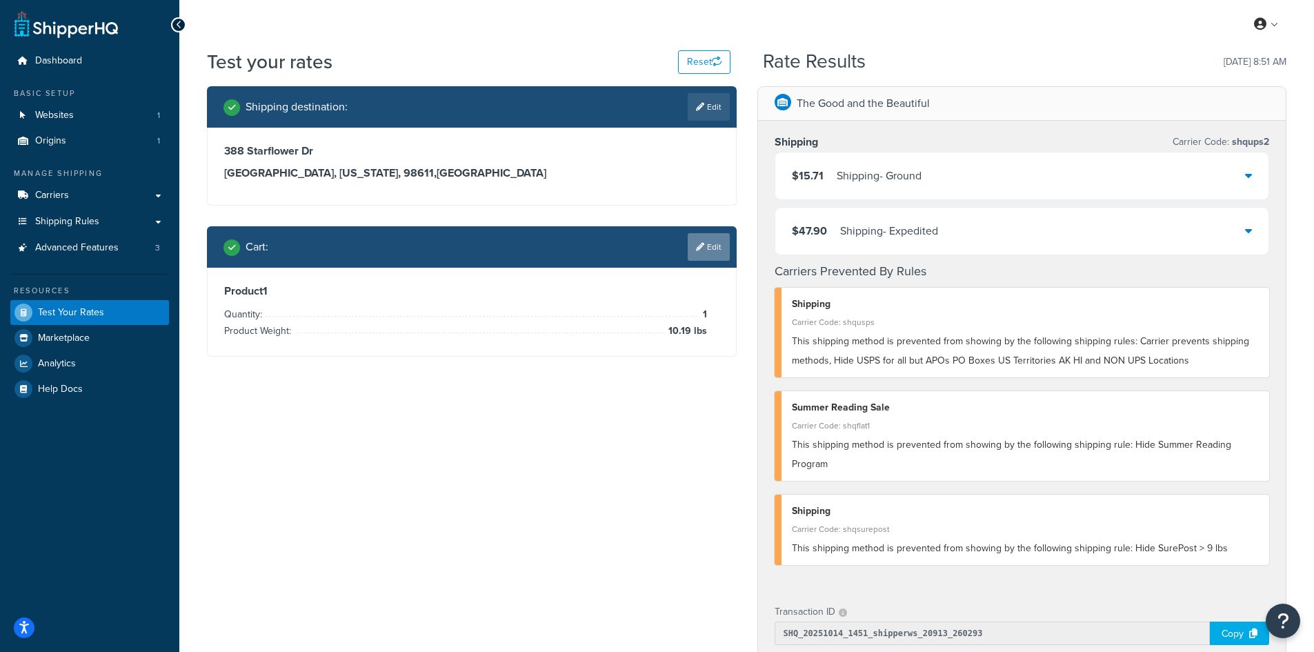
click at [712, 243] on link "Edit" at bounding box center [708, 247] width 42 height 28
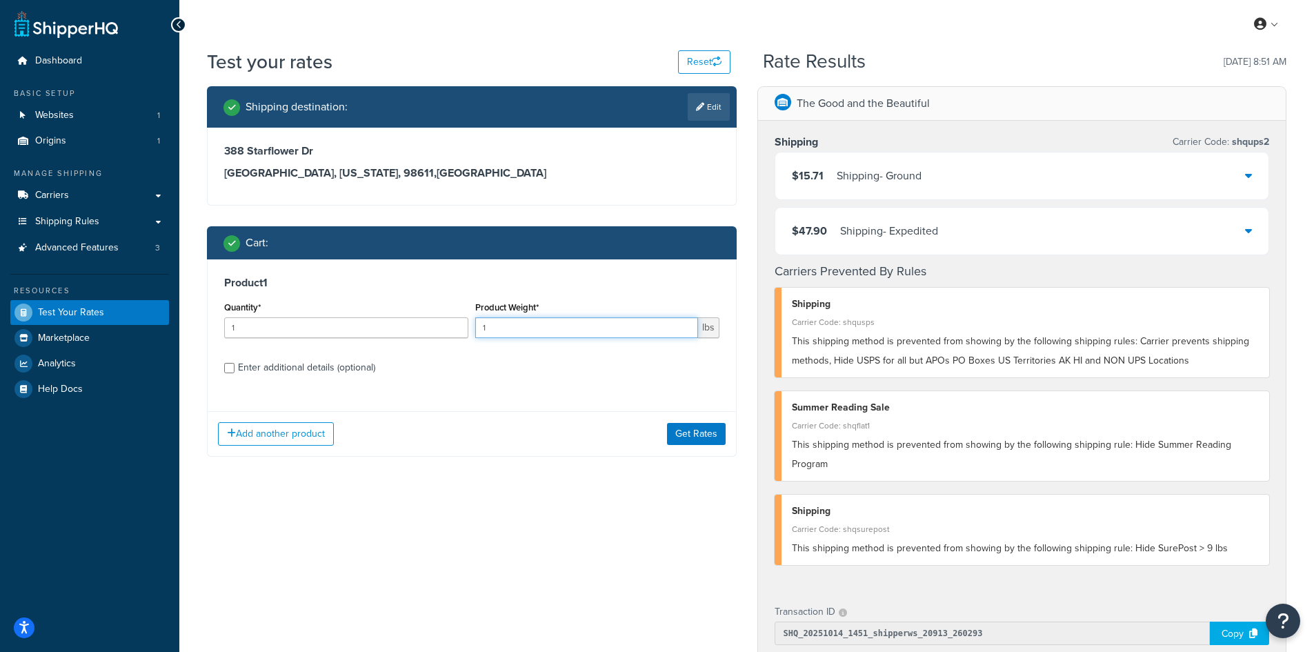
drag, startPoint x: 499, startPoint y: 331, endPoint x: 461, endPoint y: 324, distance: 37.9
click at [461, 324] on div "Quantity* 1 Product Weight* 1 lbs" at bounding box center [472, 323] width 502 height 50
type input "15.55"
click at [681, 434] on button "Get Rates" at bounding box center [696, 434] width 59 height 22
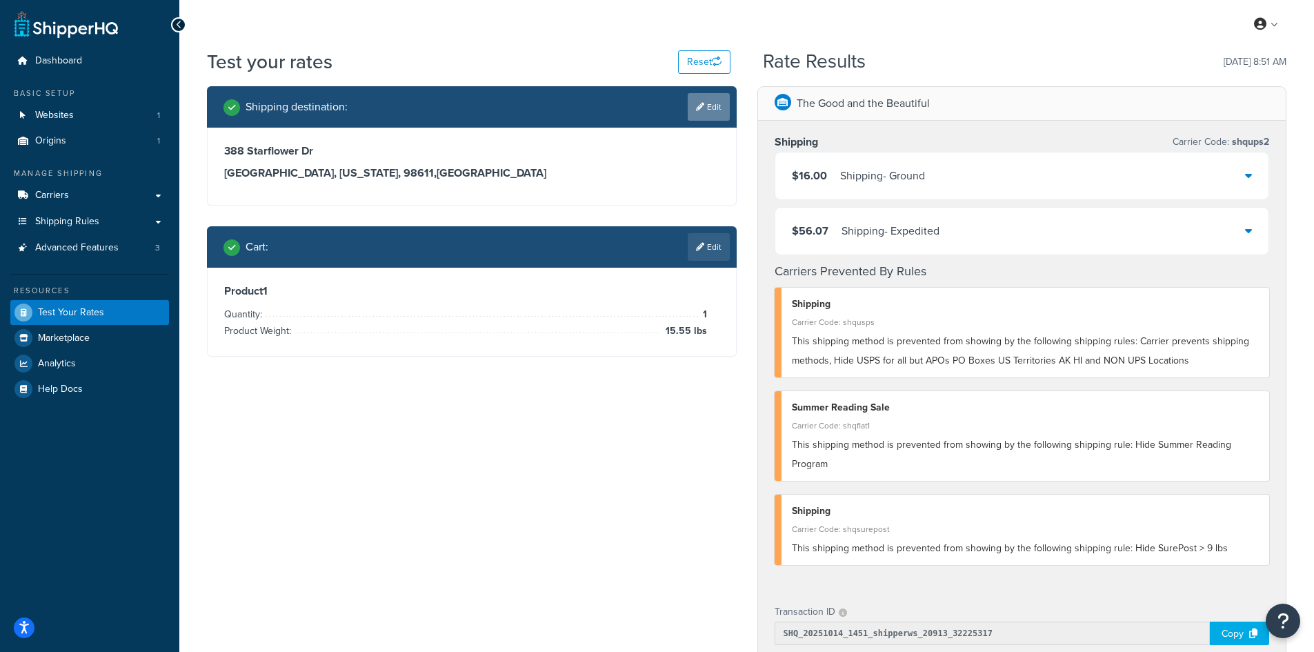
click at [707, 106] on link "Edit" at bounding box center [708, 107] width 42 height 28
select select "WA"
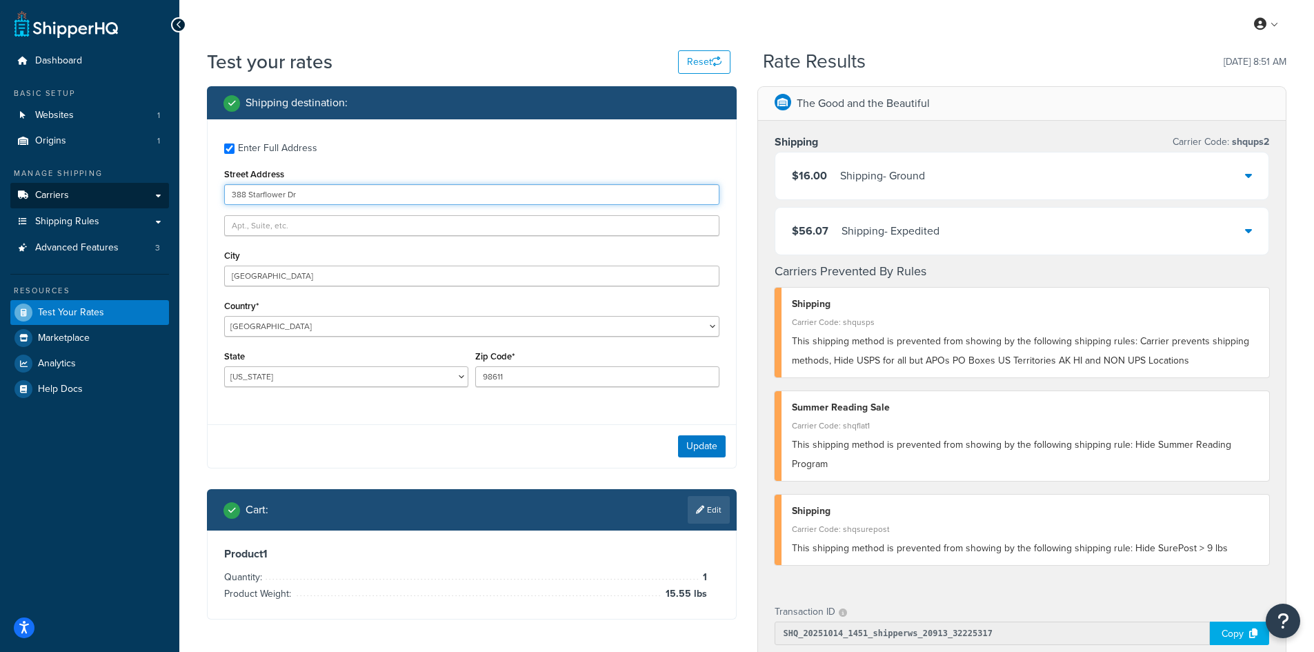
drag, startPoint x: 345, startPoint y: 194, endPoint x: 117, endPoint y: 185, distance: 229.1
click at [117, 185] on div "Dashboard Basic Setup Websites 1 Origins 1 Manage Shipping Carriers Carriers Al…" at bounding box center [657, 535] width 1314 height 1071
paste input "[STREET_ADDRESS]"
type input "[STREET_ADDRESS]"
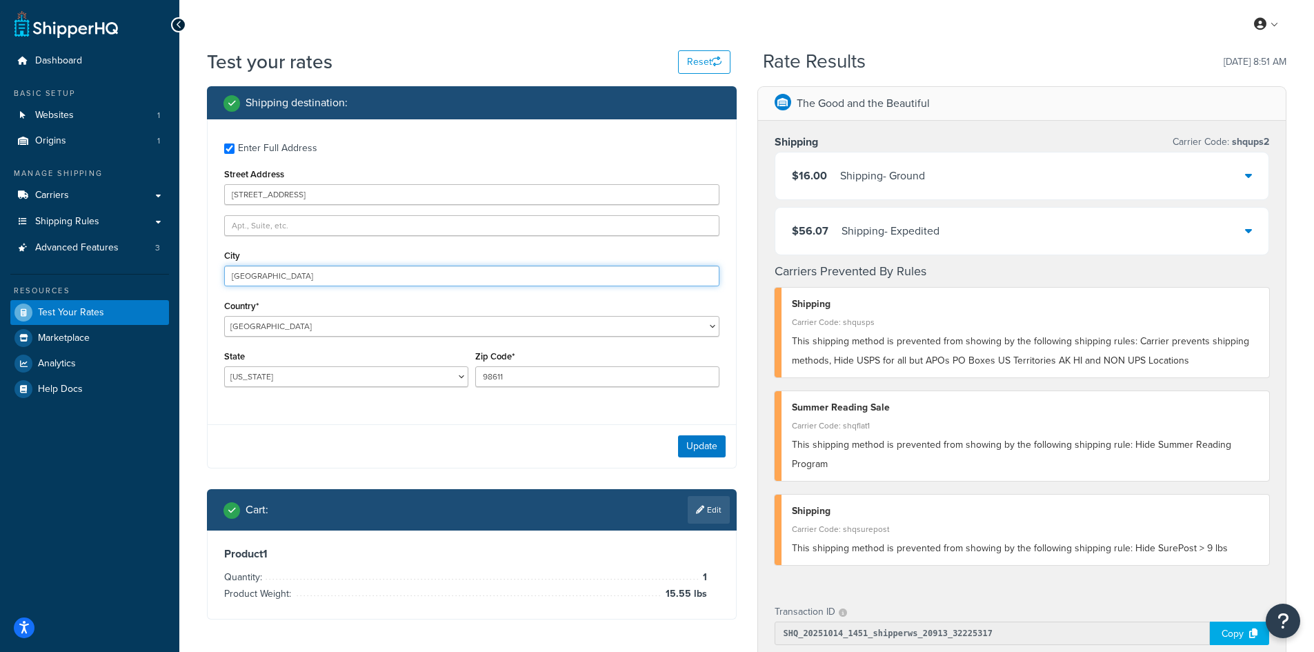
drag, startPoint x: 310, startPoint y: 276, endPoint x: 205, endPoint y: 257, distance: 106.5
click at [205, 257] on div "Shipping destination : Enter Full Address Street Address [STREET_ADDRESS] [GEOG…" at bounding box center [472, 363] width 550 height 554
paste input "Sequim"
type input "Sequim"
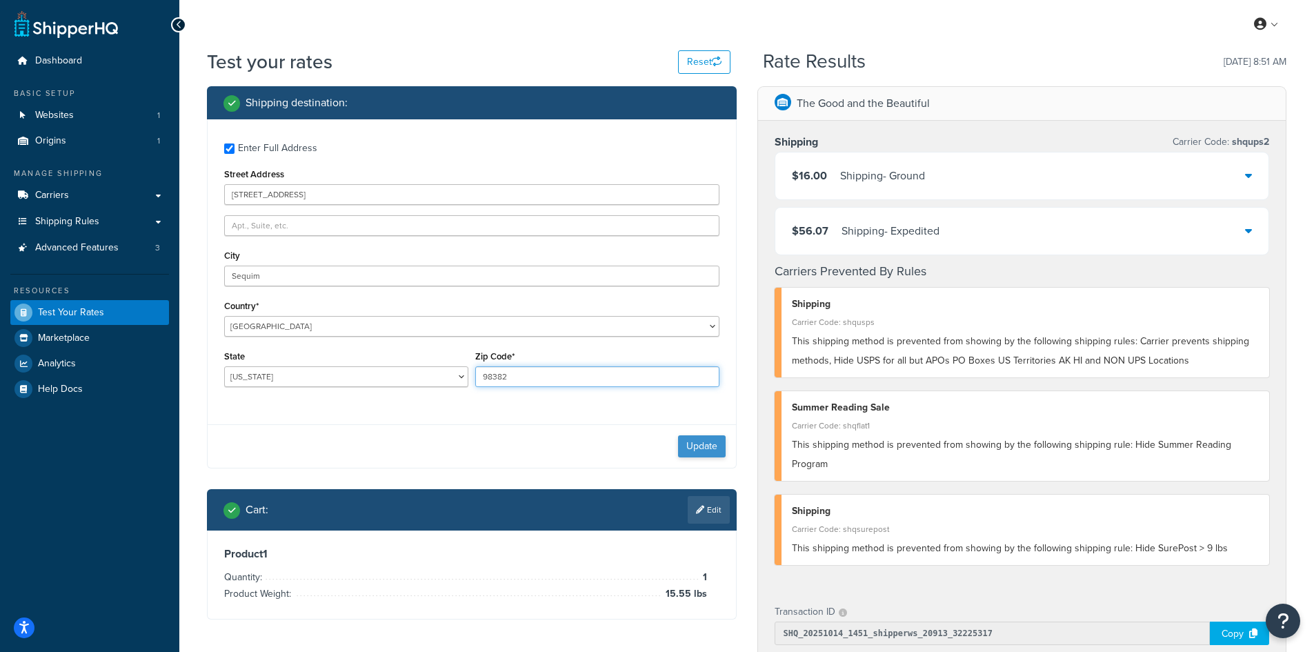
type input "98382"
click at [687, 447] on button "Update" at bounding box center [702, 446] width 48 height 22
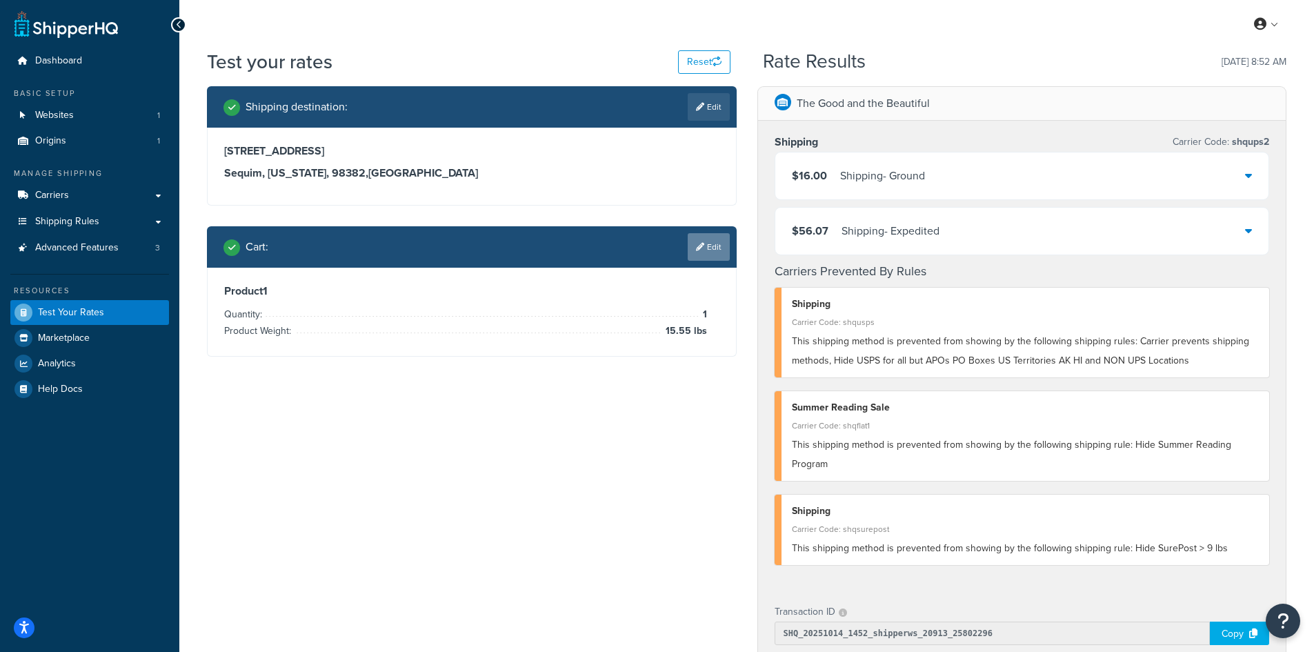
click at [710, 244] on link "Edit" at bounding box center [708, 247] width 42 height 28
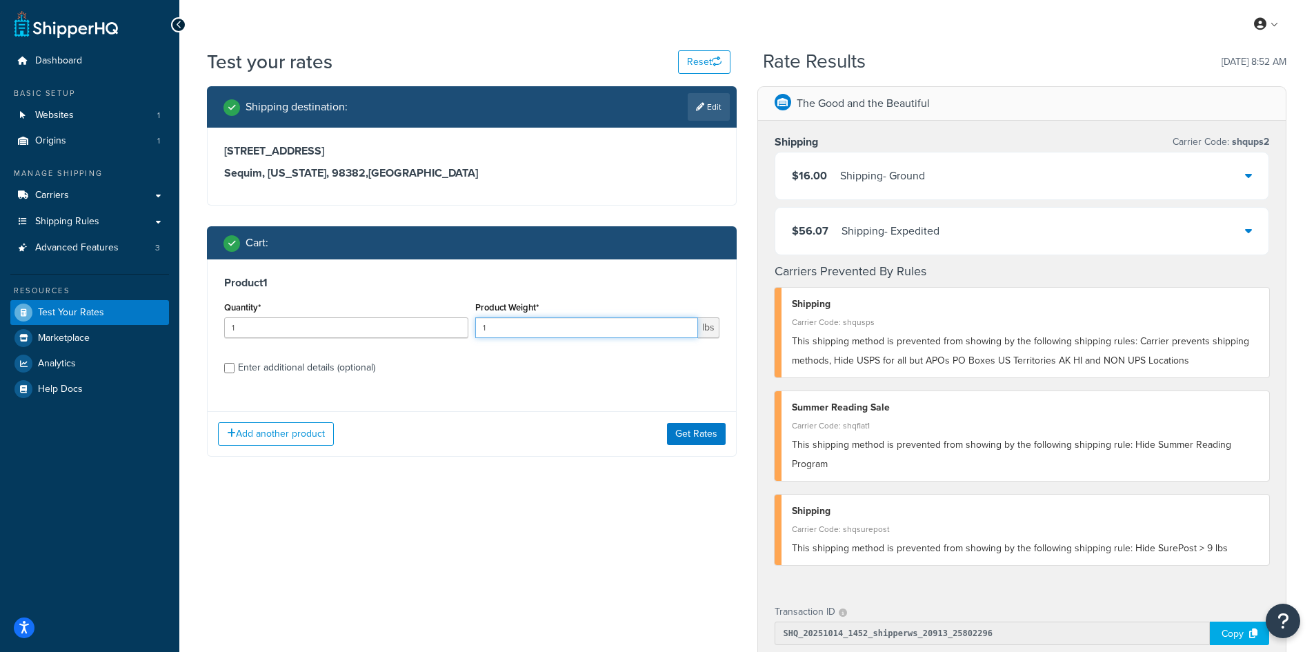
drag, startPoint x: 504, startPoint y: 325, endPoint x: 446, endPoint y: 321, distance: 58.1
click at [446, 321] on div "Quantity* 1 Product Weight* 1 lbs" at bounding box center [472, 323] width 502 height 50
type input "13.42"
click at [692, 436] on button "Get Rates" at bounding box center [696, 434] width 59 height 22
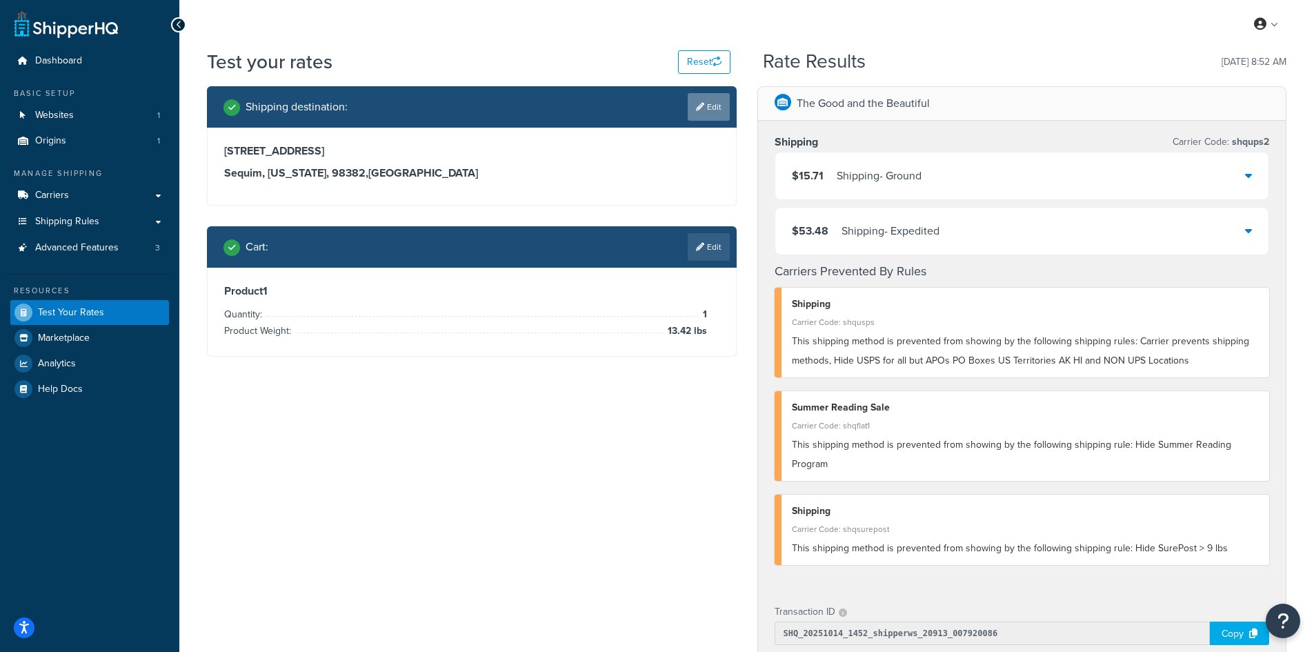
click at [712, 102] on link "Edit" at bounding box center [708, 107] width 42 height 28
select select "WA"
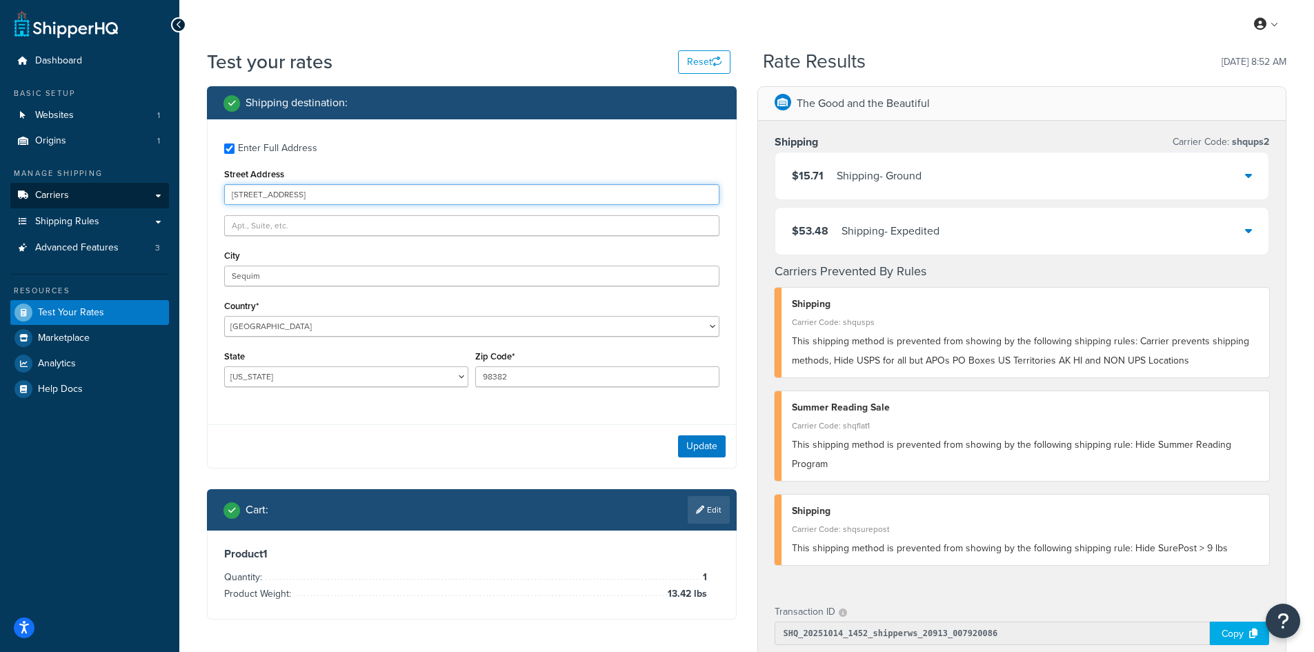
drag, startPoint x: 301, startPoint y: 192, endPoint x: 151, endPoint y: 192, distance: 149.6
click at [151, 192] on div "Dashboard Basic Setup Websites 1 Origins 1 Manage Shipping Carriers Carriers Al…" at bounding box center [657, 535] width 1314 height 1071
paste input "[STREET_ADDRESS][PERSON_NAME][PERSON_NAME]"
type input "[STREET_ADDRESS][PERSON_NAME][PERSON_NAME]"
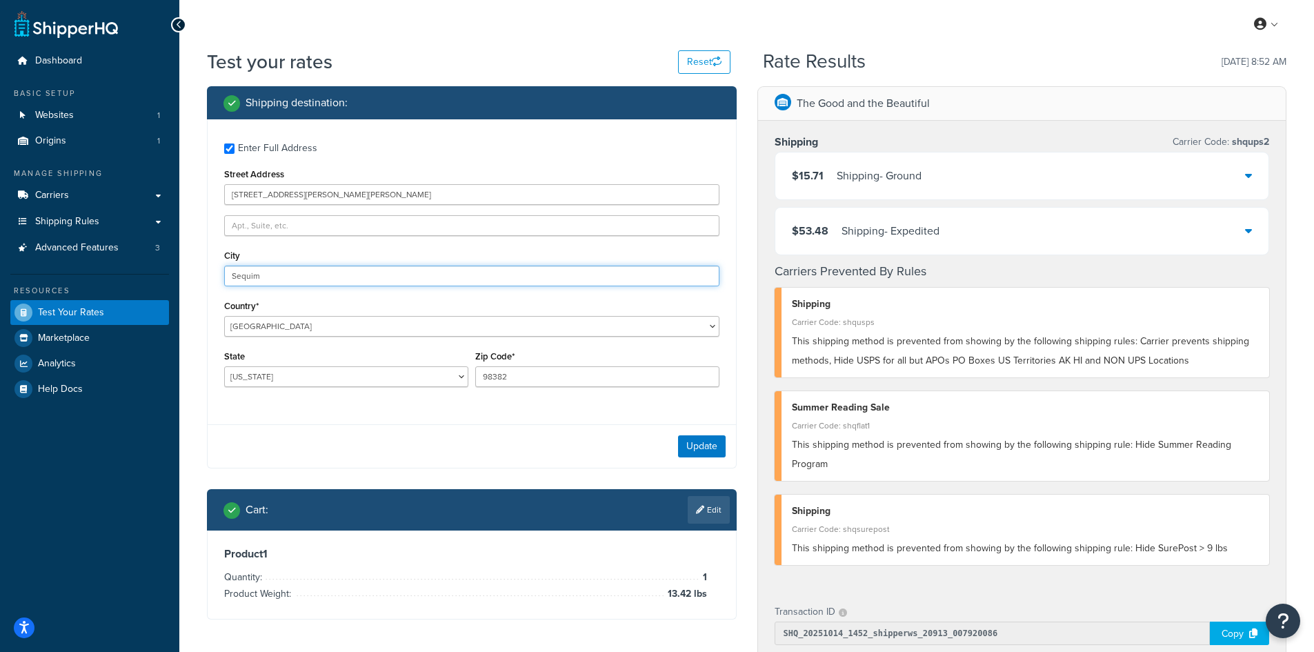
drag, startPoint x: 281, startPoint y: 270, endPoint x: 165, endPoint y: 271, distance: 115.8
click at [165, 271] on div "Dashboard Basic Setup Websites 1 Origins 1 Manage Shipping Carriers Carriers Al…" at bounding box center [657, 535] width 1314 height 1071
paste input "[GEOGRAPHIC_DATA]"
type input "[GEOGRAPHIC_DATA]"
select select "ME"
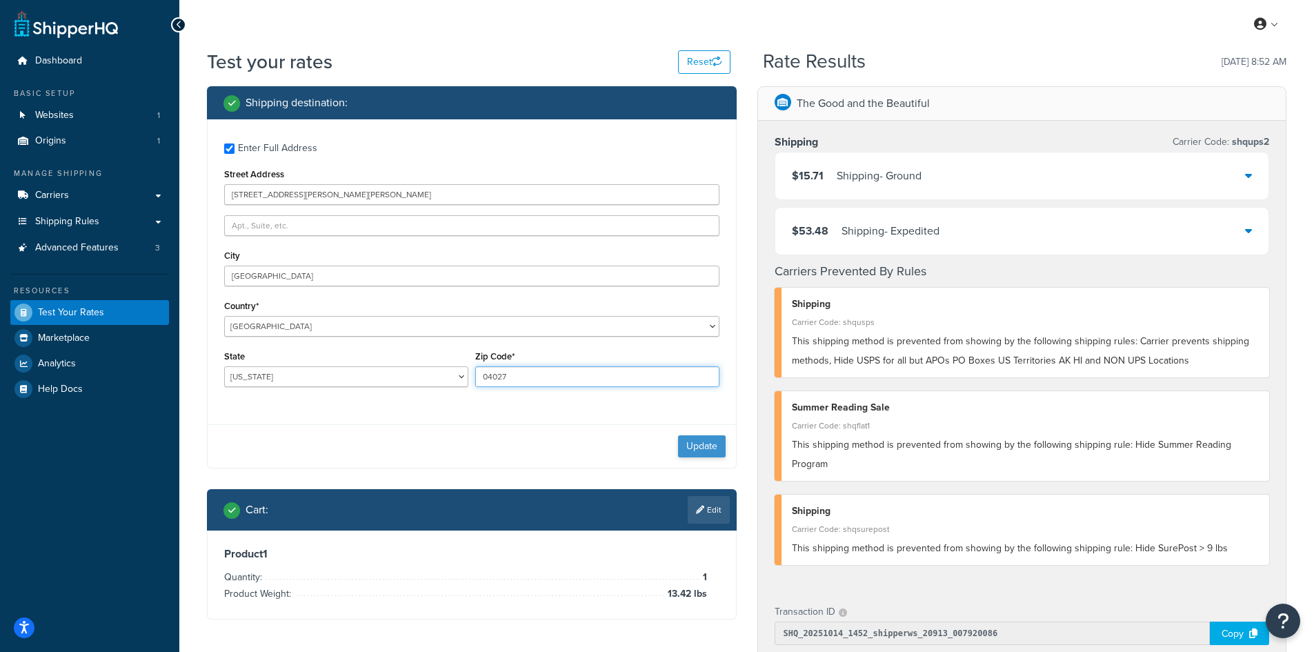
type input "04027"
click at [700, 439] on button "Update" at bounding box center [702, 446] width 48 height 22
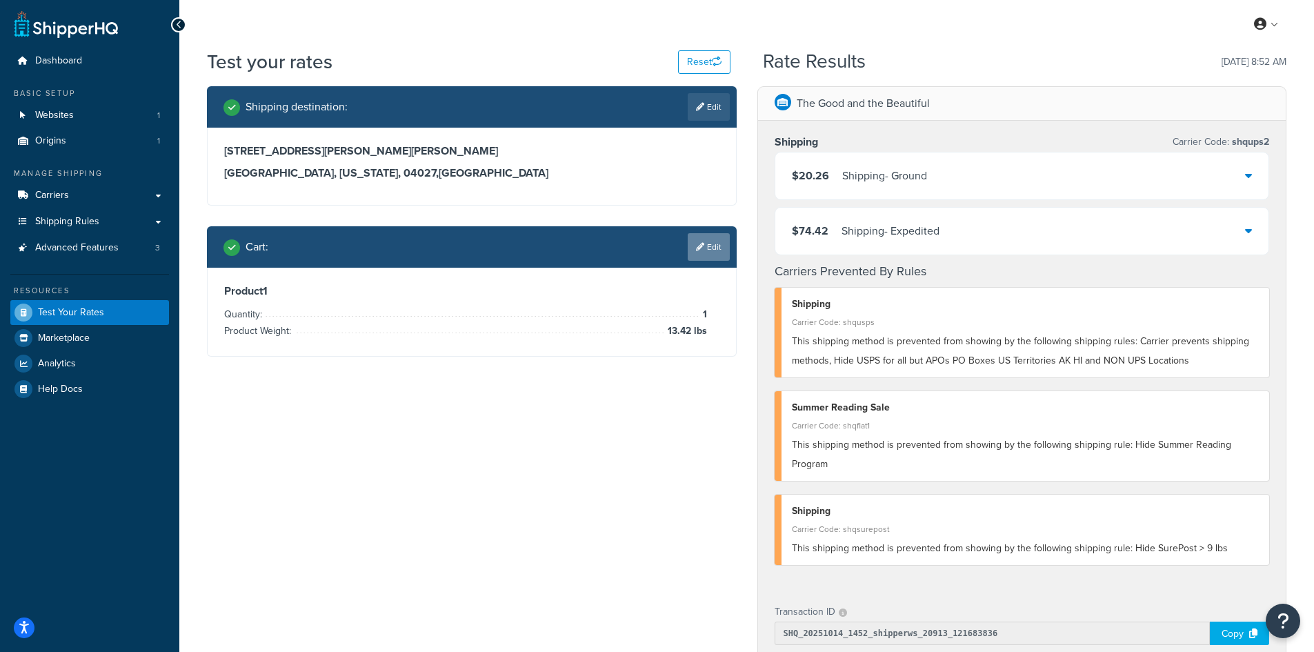
click at [707, 236] on link "Edit" at bounding box center [708, 247] width 42 height 28
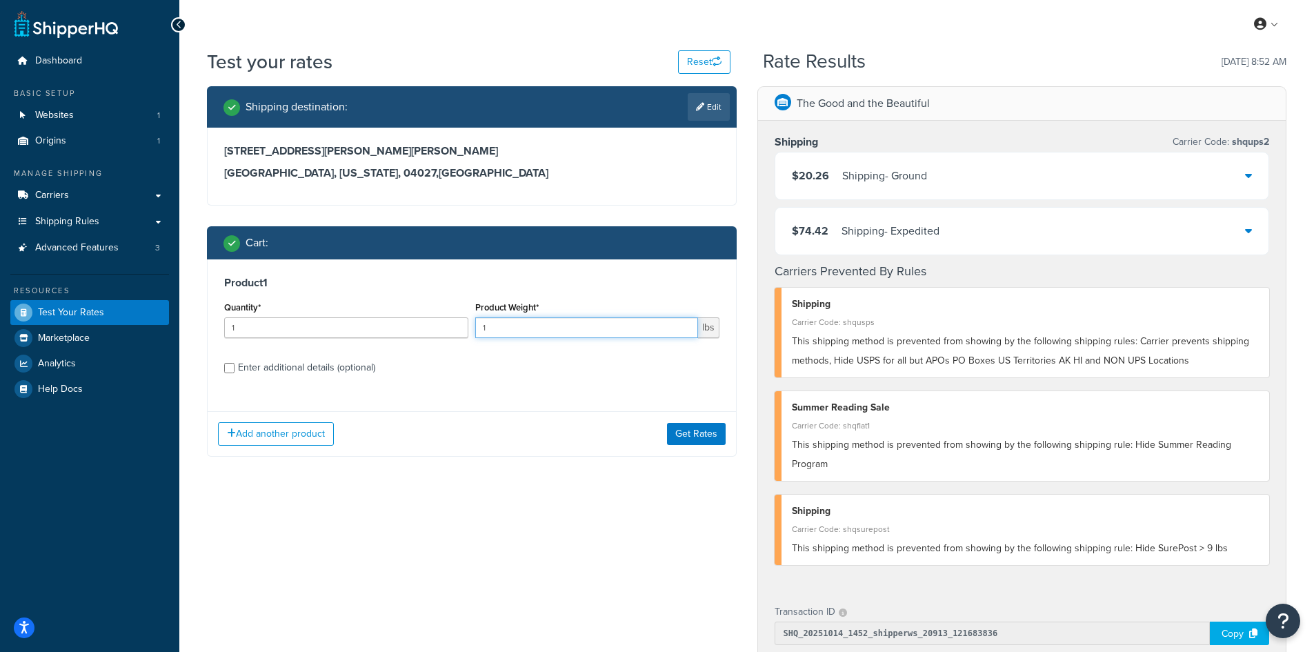
drag, startPoint x: 523, startPoint y: 329, endPoint x: 437, endPoint y: 327, distance: 85.5
click at [437, 327] on div "Quantity* 1 Product Weight* 1 lbs" at bounding box center [472, 323] width 502 height 50
type input "13.74"
click at [703, 428] on button "Get Rates" at bounding box center [696, 434] width 59 height 22
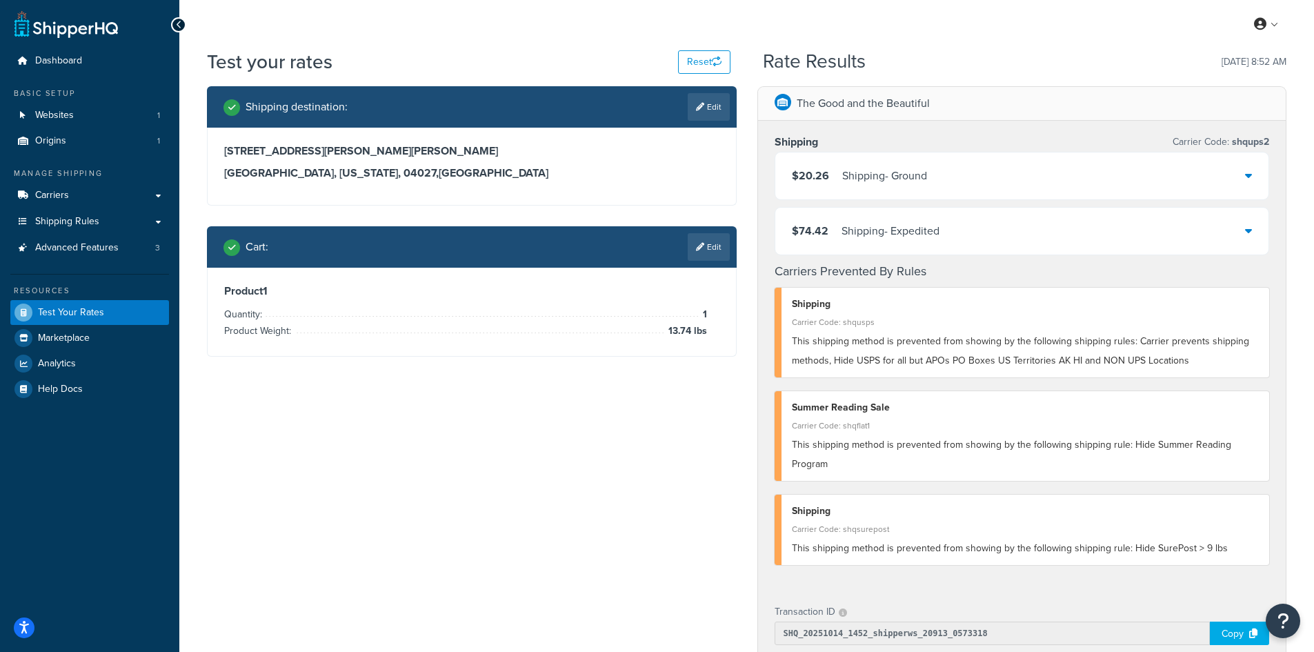
click at [719, 106] on link "Edit" at bounding box center [708, 107] width 42 height 28
select select "ME"
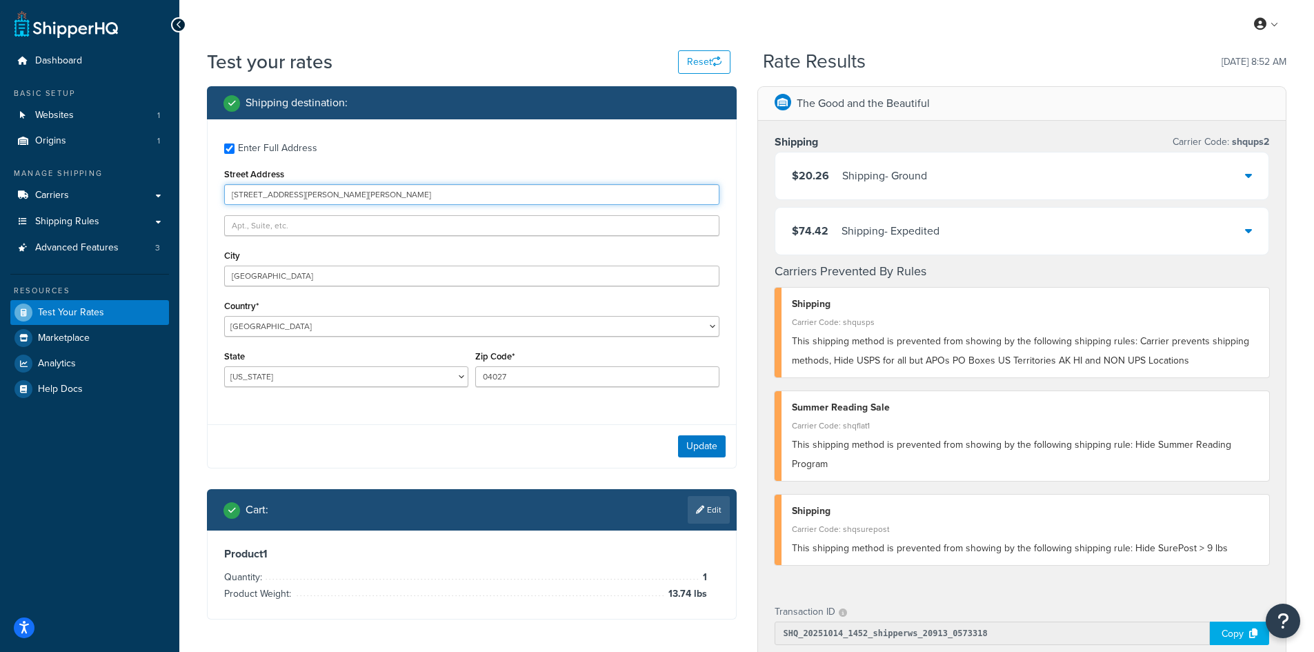
drag, startPoint x: 216, startPoint y: 197, endPoint x: 205, endPoint y: 197, distance: 10.3
click at [205, 197] on div "Shipping destination : Enter Full Address Street Address [STREET_ADDRESS][PERSO…" at bounding box center [472, 363] width 550 height 554
paste input "[STREET_ADDRESS]"
type input "[STREET_ADDRESS]"
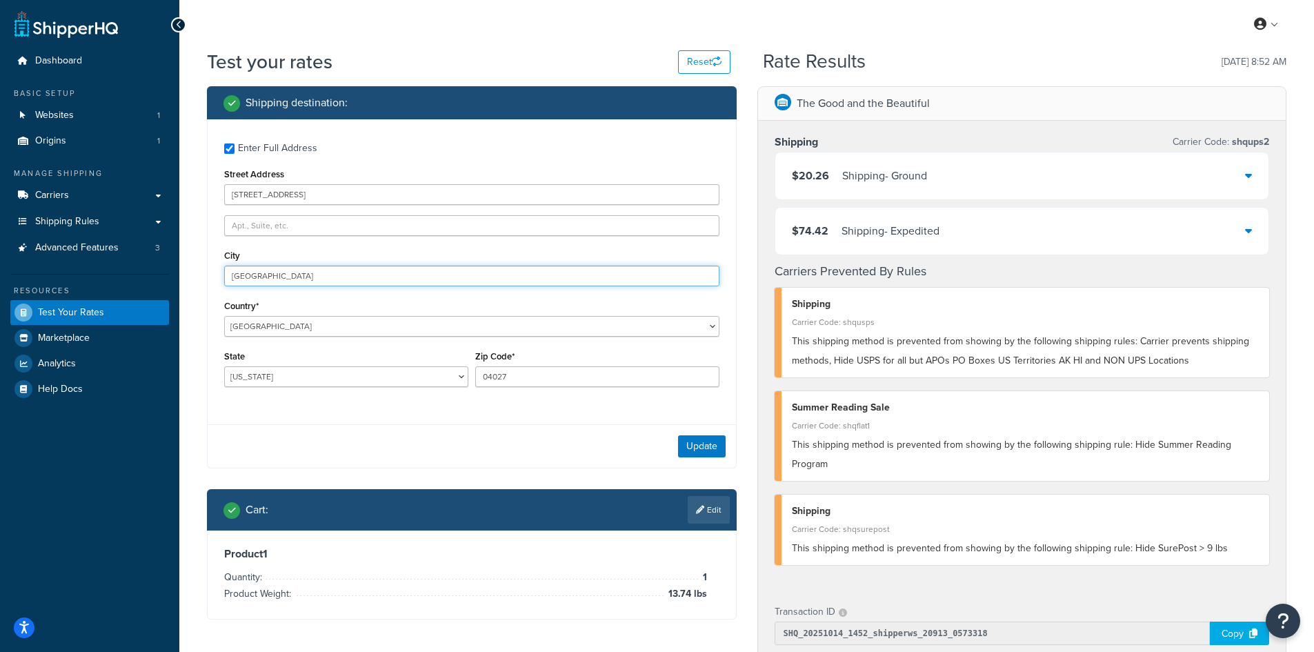
drag, startPoint x: 310, startPoint y: 279, endPoint x: 203, endPoint y: 260, distance: 109.3
click at [203, 260] on div "Shipping destination : Enter Full Address Street Address [STREET_ADDRESS] [GEOG…" at bounding box center [472, 363] width 550 height 554
paste input "[GEOGRAPHIC_DATA]"
type input "[GEOGRAPHIC_DATA]"
select select "WA"
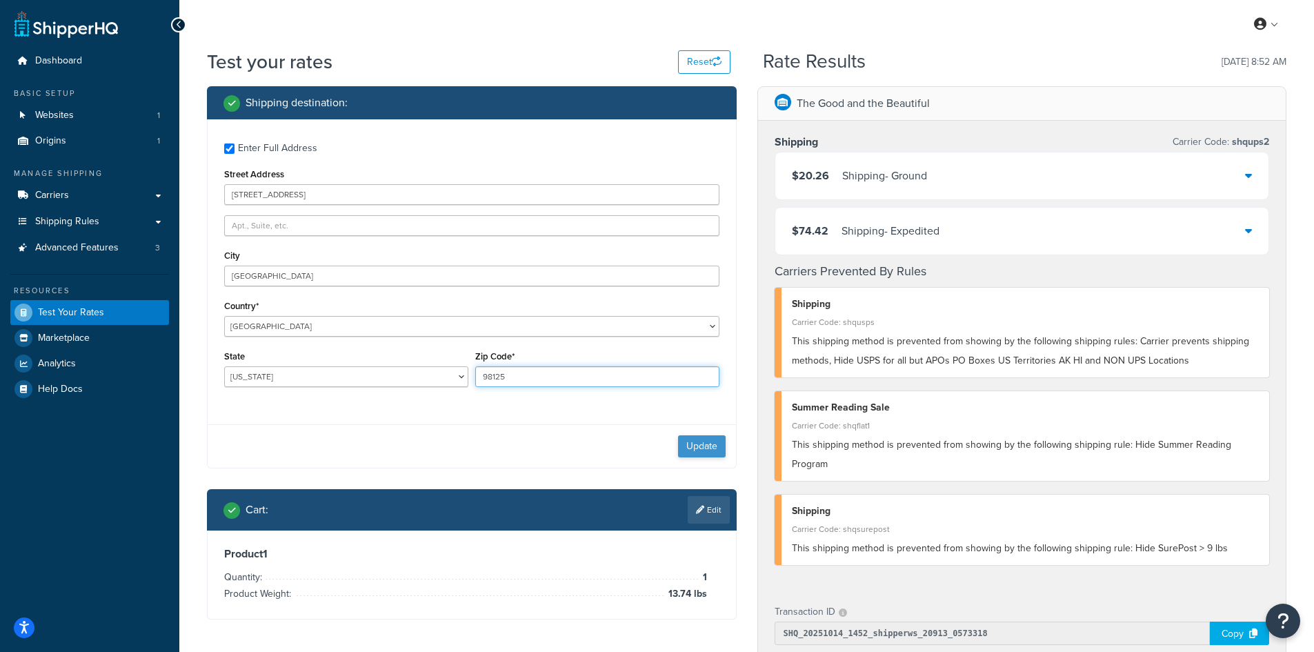
type input "98125"
click at [690, 447] on button "Update" at bounding box center [702, 446] width 48 height 22
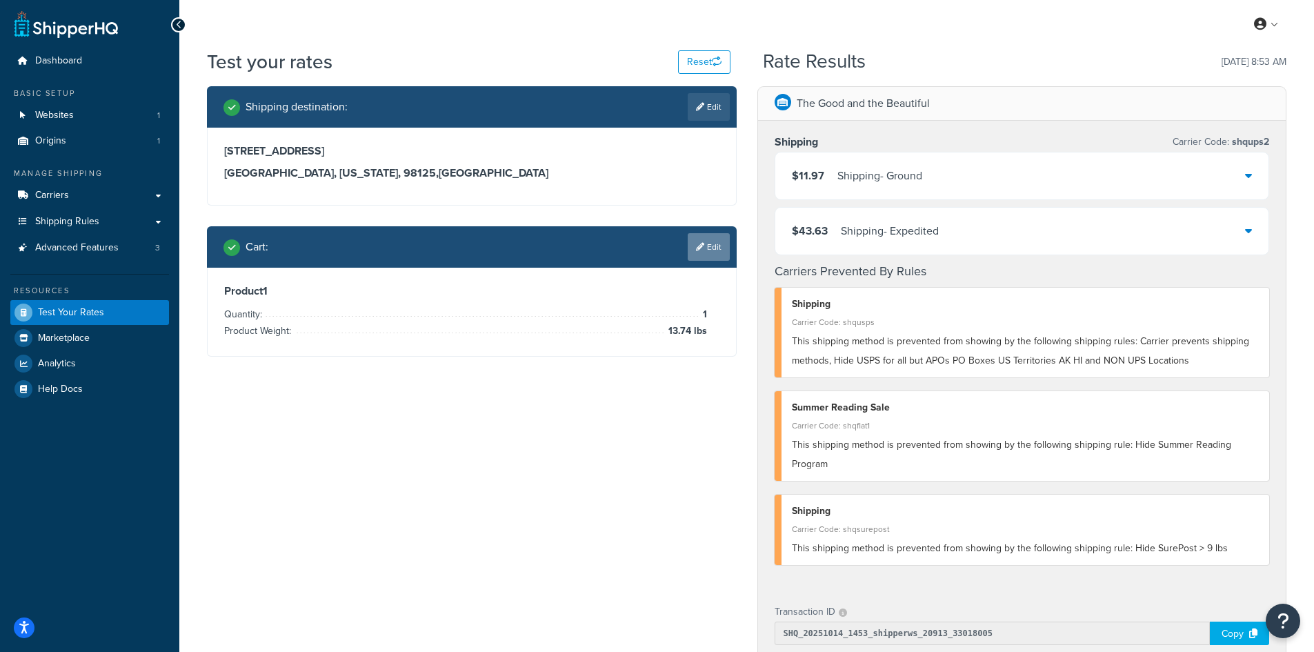
drag, startPoint x: 709, startPoint y: 248, endPoint x: 702, endPoint y: 247, distance: 6.9
click at [708, 248] on link "Edit" at bounding box center [708, 247] width 42 height 28
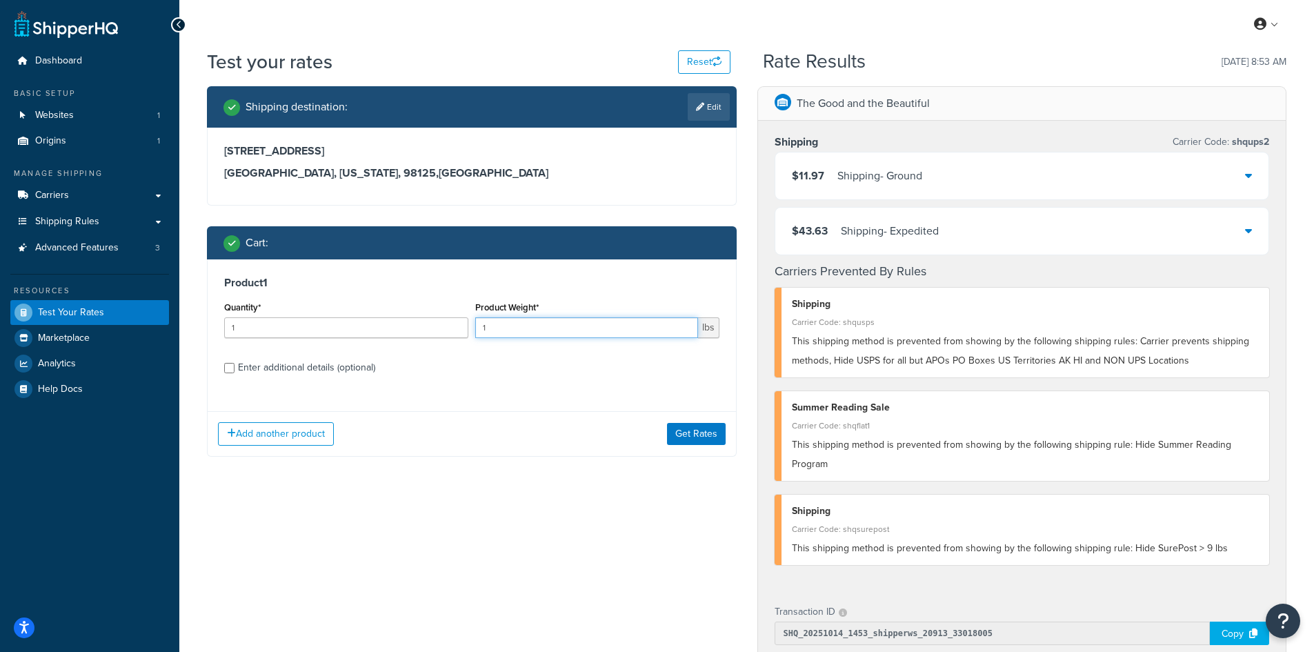
drag, startPoint x: 519, startPoint y: 327, endPoint x: 451, endPoint y: 328, distance: 67.6
click at [451, 328] on div "Quantity* 1 Product Weight* 1 lbs" at bounding box center [472, 323] width 502 height 50
type input "11.15"
click at [705, 427] on button "Get Rates" at bounding box center [696, 434] width 59 height 22
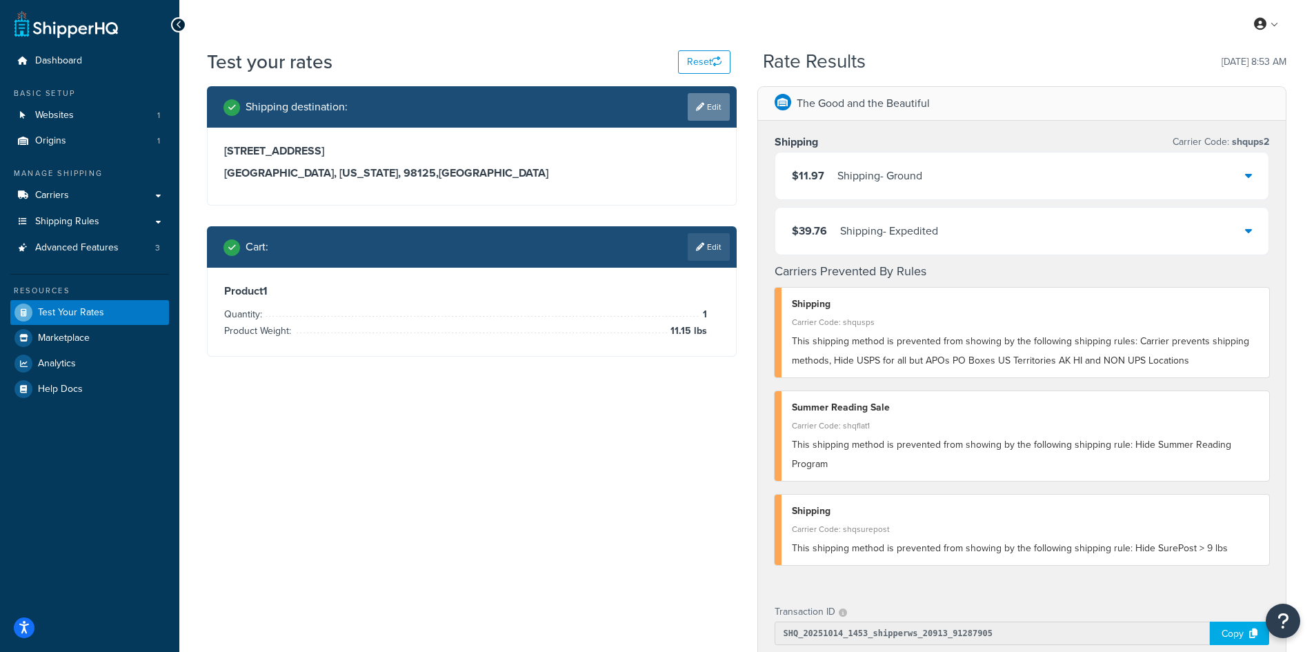
click at [710, 110] on link "Edit" at bounding box center [708, 107] width 42 height 28
select select "WA"
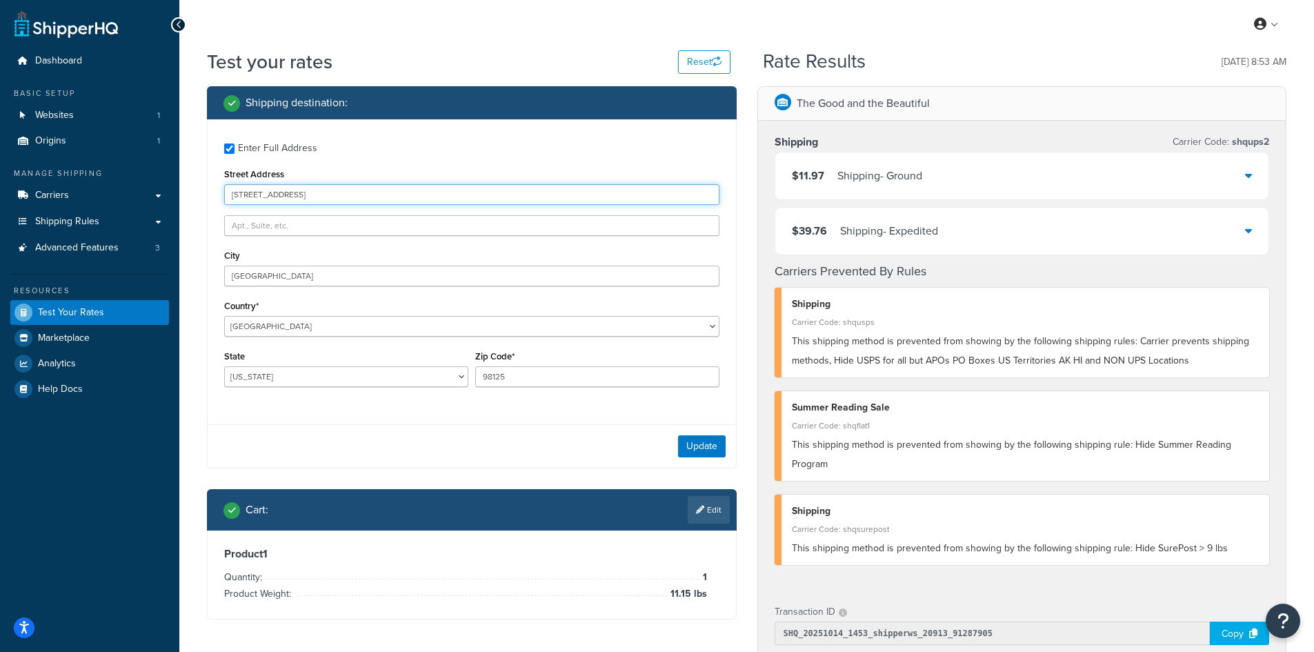
drag, startPoint x: 345, startPoint y: 188, endPoint x: 178, endPoint y: 188, distance: 166.9
click at [178, 188] on div "Dashboard Basic Setup Websites 1 Origins 1 Manage Shipping Carriers Carriers Al…" at bounding box center [657, 535] width 1314 height 1071
paste input "[STREET_ADDRESS]"
type input "[STREET_ADDRESS]"
drag, startPoint x: 312, startPoint y: 261, endPoint x: 288, endPoint y: 266, distance: 25.4
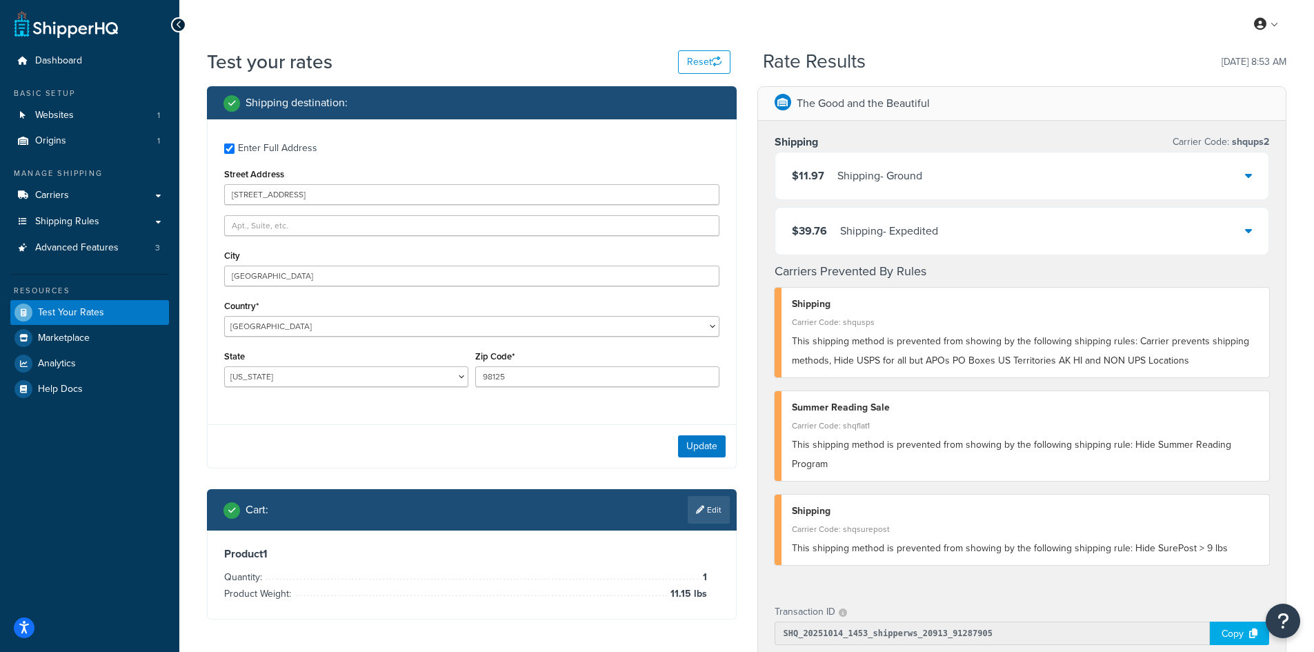
click at [270, 268] on div "City [GEOGRAPHIC_DATA]" at bounding box center [471, 266] width 495 height 40
drag, startPoint x: 293, startPoint y: 281, endPoint x: 192, endPoint y: 268, distance: 101.6
click at [192, 268] on div "Test your rates Reset Rate Results [DATE] 8:53 AM Shipping destination : Enter …" at bounding box center [746, 542] width 1134 height 988
paste input "[GEOGRAPHIC_DATA]"
type input "[GEOGRAPHIC_DATA]"
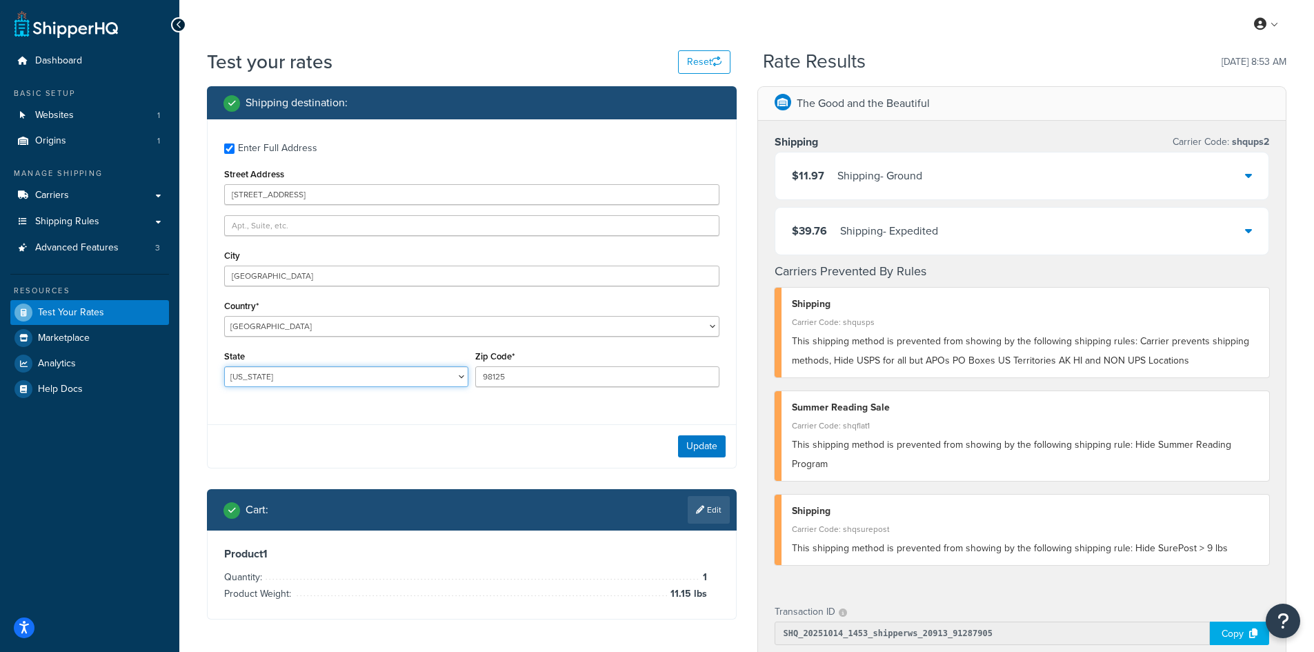
select select "CA"
type input "94587"
click at [694, 443] on button "Update" at bounding box center [702, 446] width 48 height 22
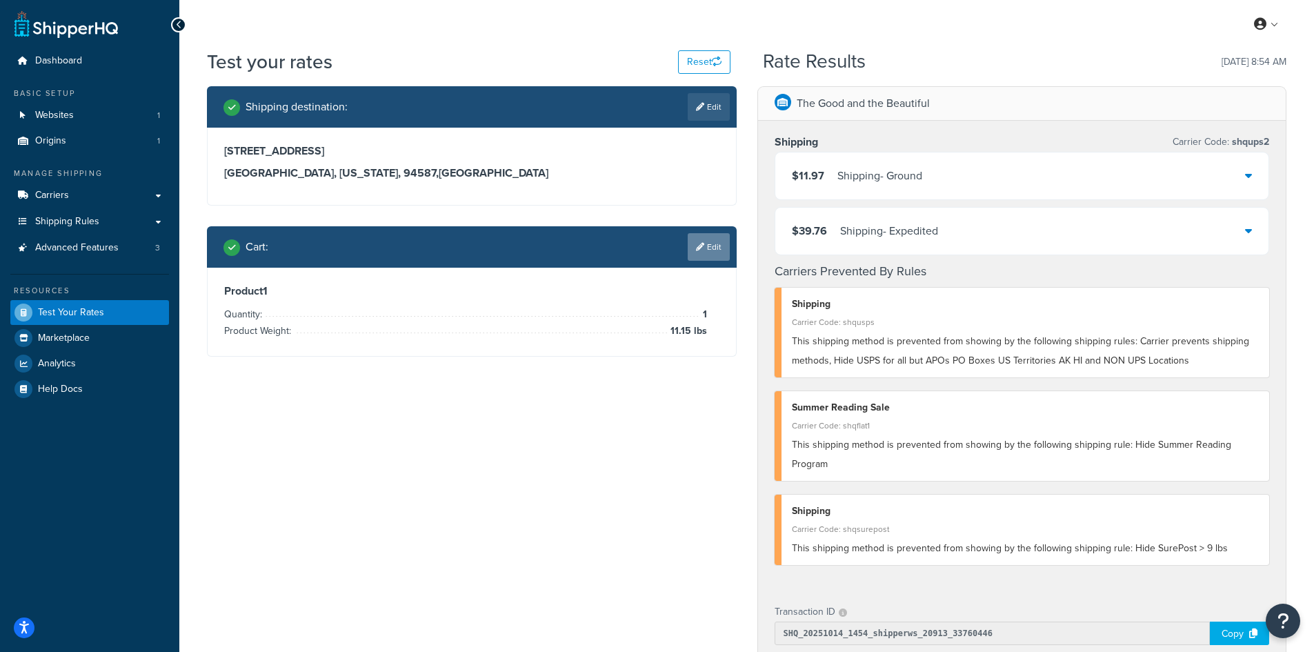
click at [716, 247] on link "Edit" at bounding box center [708, 247] width 42 height 28
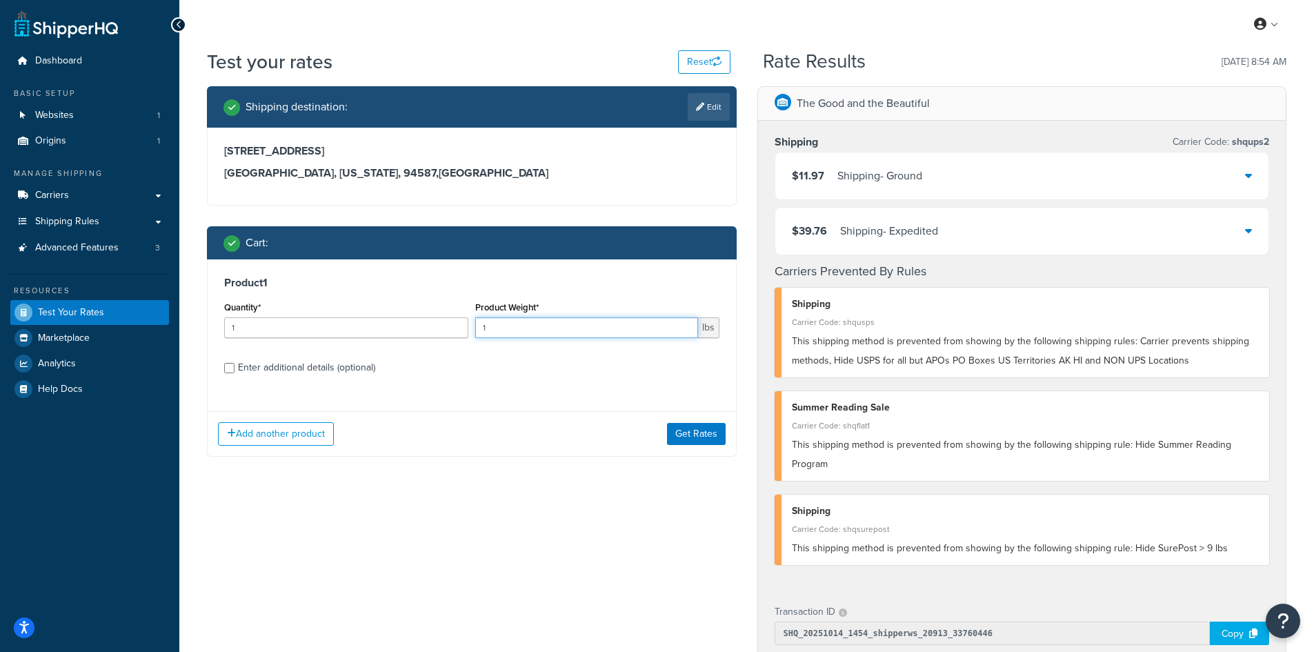
drag, startPoint x: 514, startPoint y: 323, endPoint x: 452, endPoint y: 319, distance: 61.5
click at [452, 319] on div "Quantity* 1 Product Weight* 1 lbs" at bounding box center [472, 323] width 502 height 50
type input "5.52"
click at [694, 435] on button "Get Rates" at bounding box center [696, 434] width 59 height 22
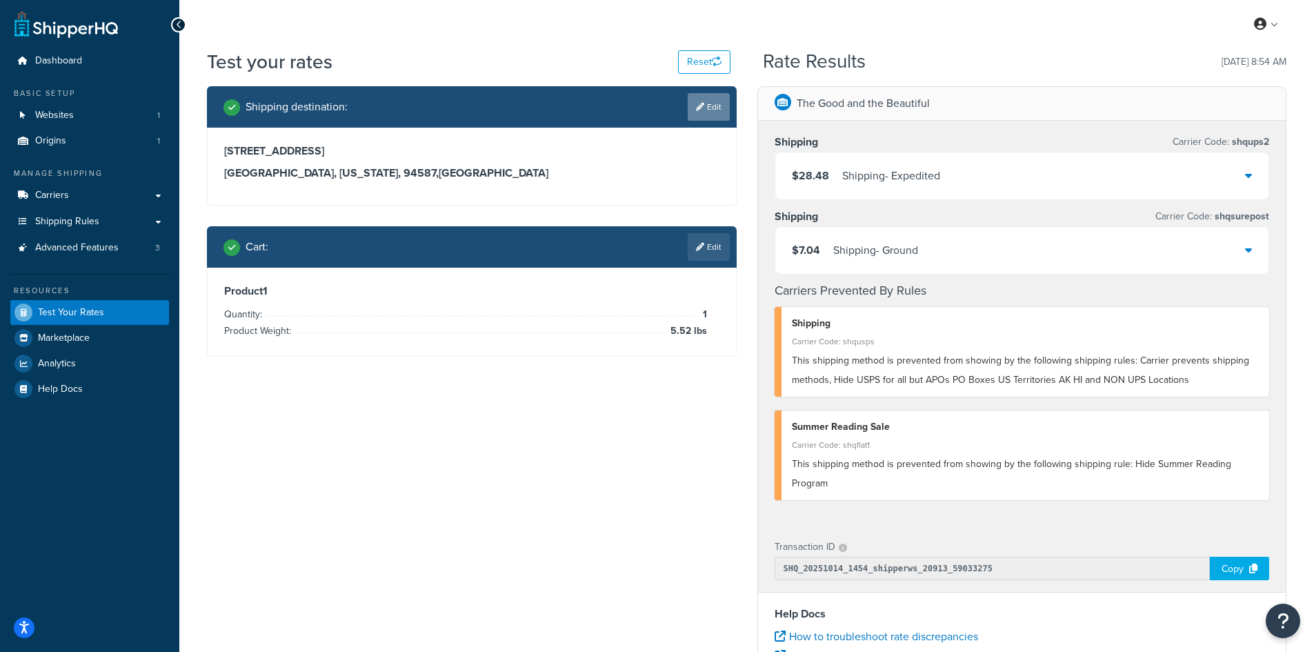
click at [703, 109] on link "Edit" at bounding box center [708, 107] width 42 height 28
select select "CA"
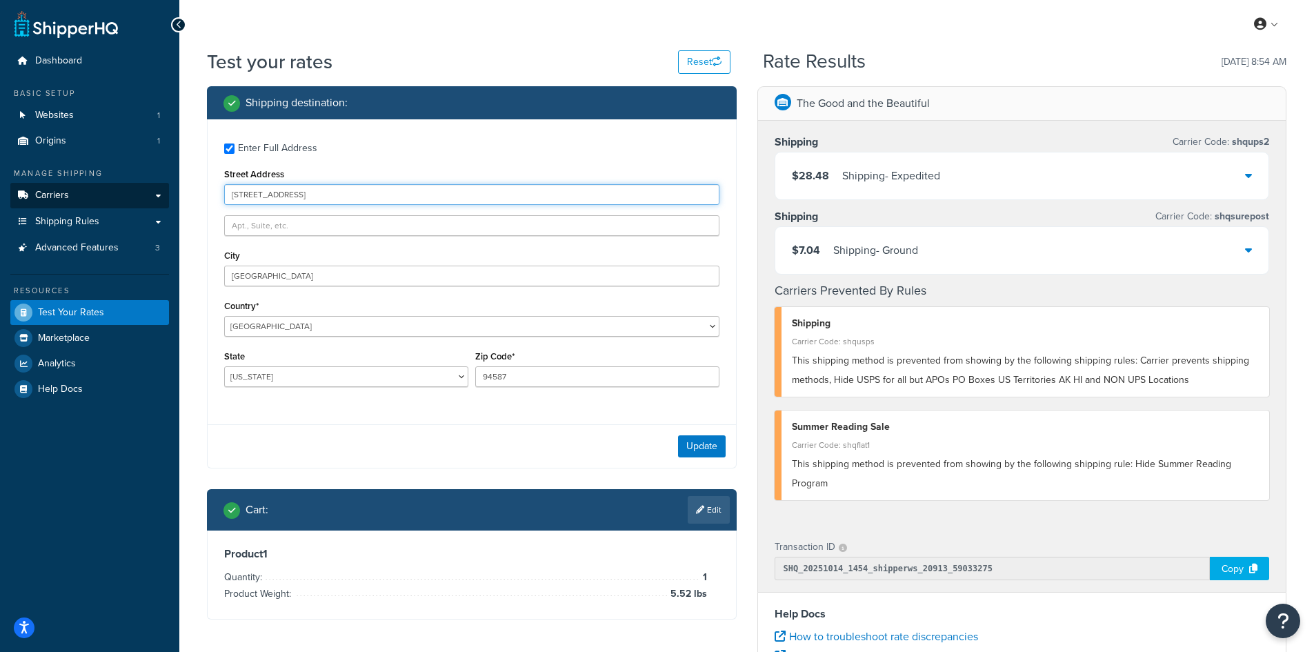
drag, startPoint x: 362, startPoint y: 195, endPoint x: 157, endPoint y: 194, distance: 205.5
click at [157, 194] on div "Dashboard Basic Setup Websites 1 Origins 1 Manage Shipping Carriers Carriers Al…" at bounding box center [657, 503] width 1314 height 1006
paste input "[STREET_ADDRESS]"
type input "[STREET_ADDRESS]"
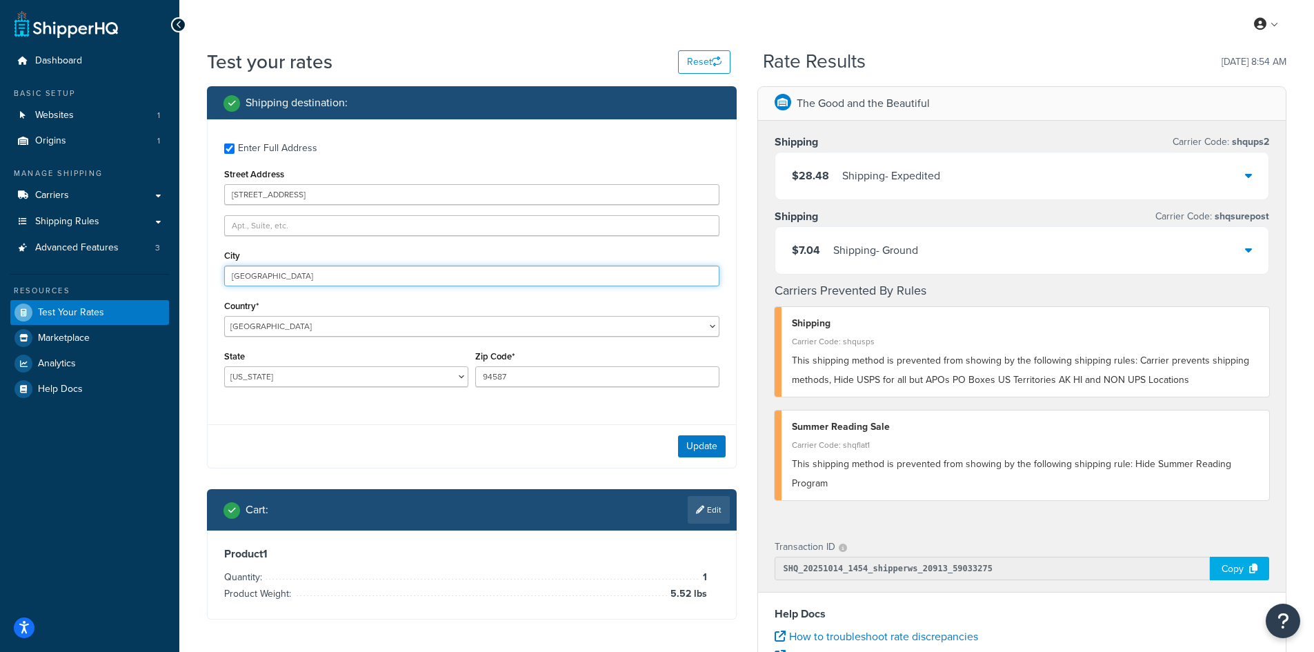
drag, startPoint x: 297, startPoint y: 279, endPoint x: 189, endPoint y: 267, distance: 108.2
click at [189, 267] on div "Test your rates Reset Rate Results [DATE] 8:54 AM Shipping destination : Enter …" at bounding box center [746, 509] width 1134 height 923
paste input "[GEOGRAPHIC_DATA]"
type input "[GEOGRAPHIC_DATA]"
drag, startPoint x: 550, startPoint y: 383, endPoint x: 434, endPoint y: 368, distance: 116.7
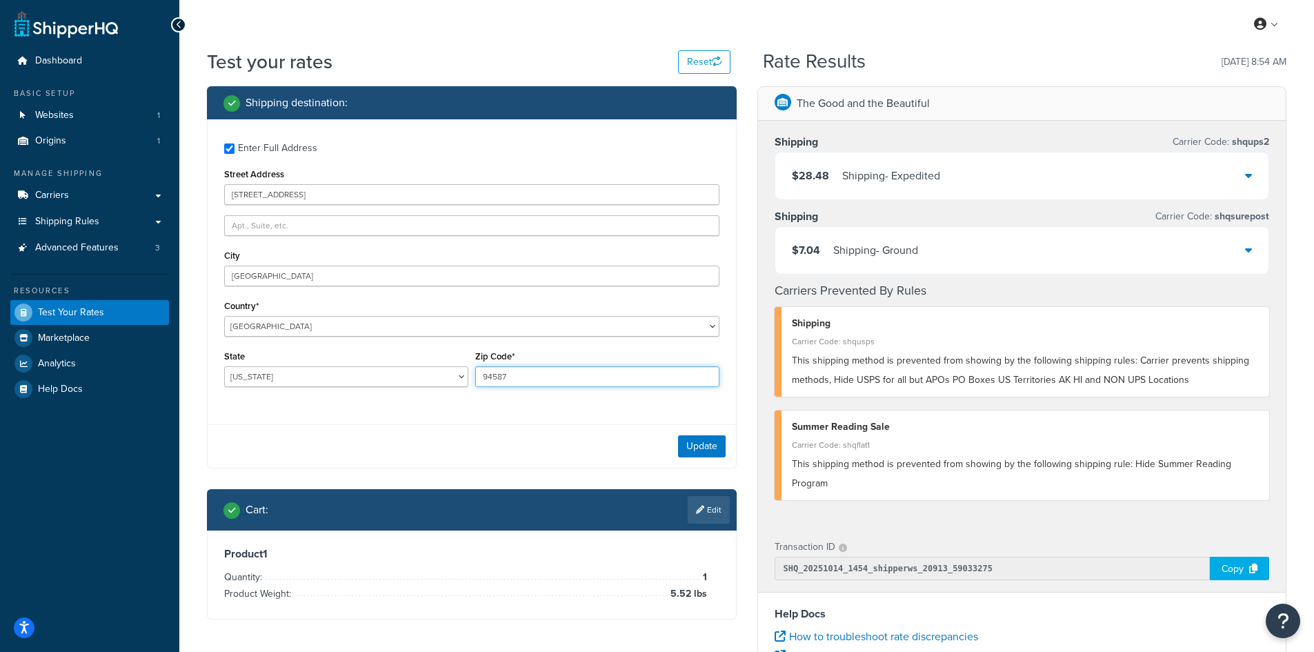
click at [434, 368] on div "State [US_STATE] [US_STATE] [US_STATE] [US_STATE] [US_STATE] Armed Forces Ameri…" at bounding box center [472, 372] width 502 height 50
type input "96080"
click at [706, 446] on button "Update" at bounding box center [702, 446] width 48 height 22
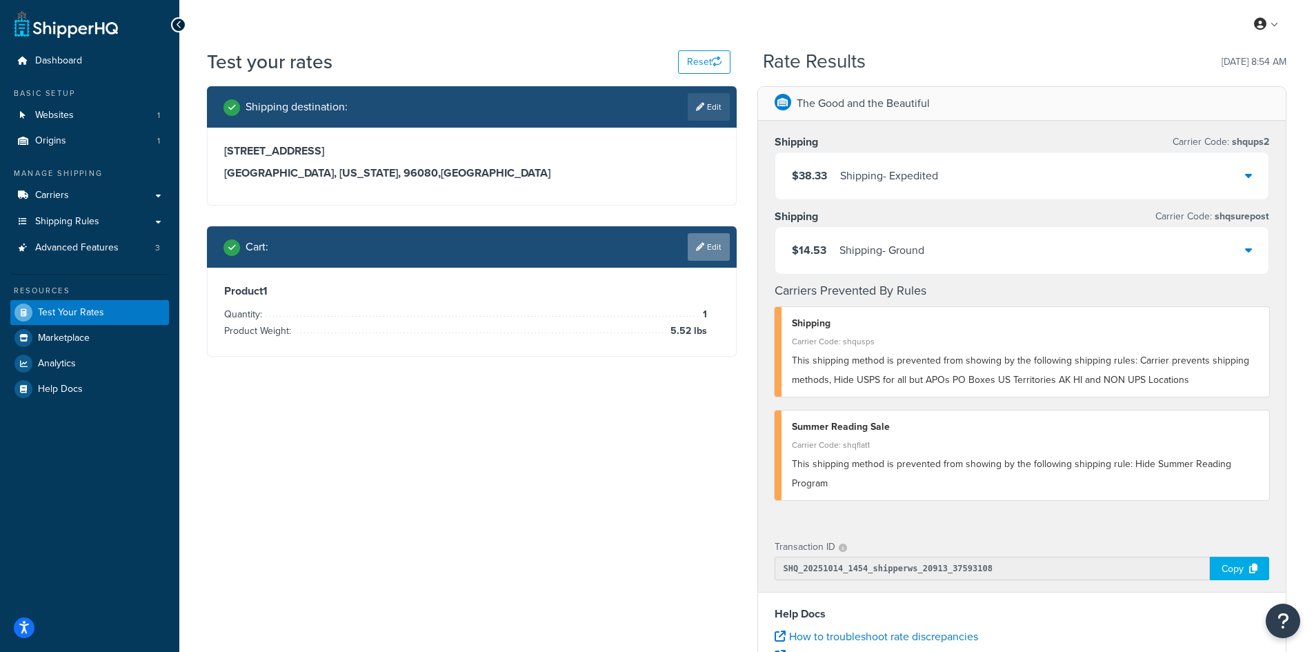
click at [710, 245] on link "Edit" at bounding box center [708, 247] width 42 height 28
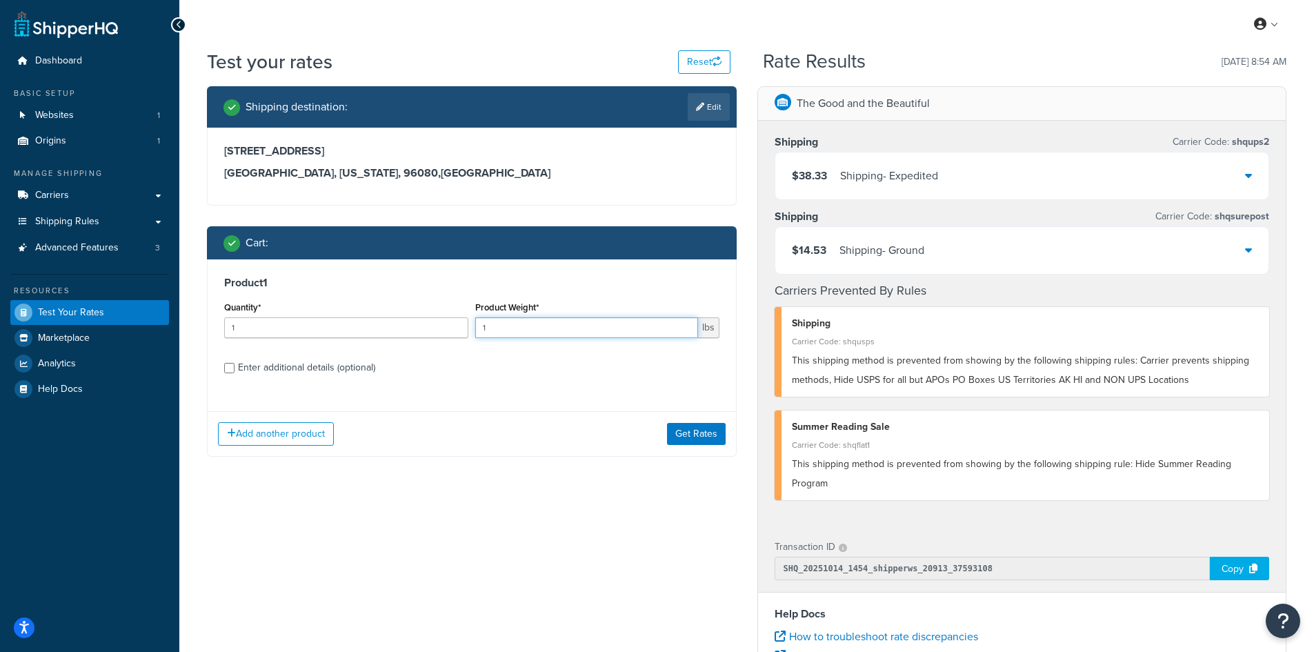
drag, startPoint x: 508, startPoint y: 336, endPoint x: 463, endPoint y: 326, distance: 46.0
click at [463, 326] on div "Quantity* 1 Product Weight* 1 lbs" at bounding box center [472, 323] width 502 height 50
type input "3.78"
click at [691, 426] on button "Get Rates" at bounding box center [696, 434] width 59 height 22
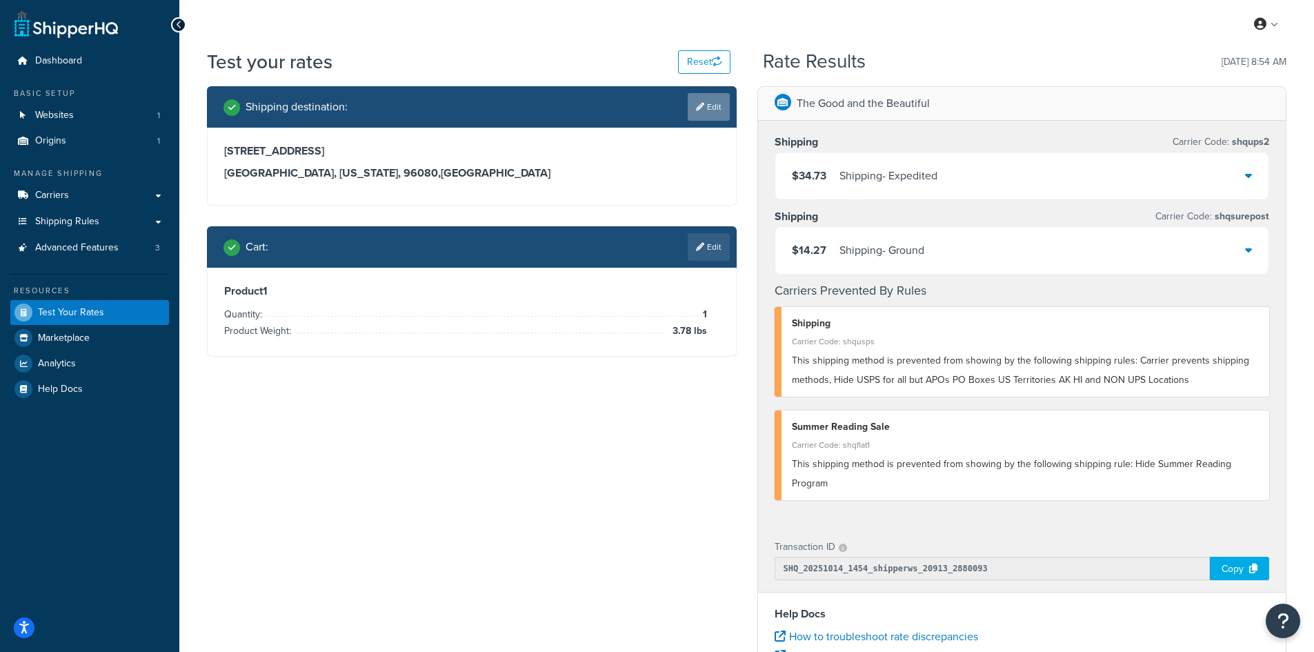
click at [707, 101] on link "Edit" at bounding box center [708, 107] width 42 height 28
select select "CA"
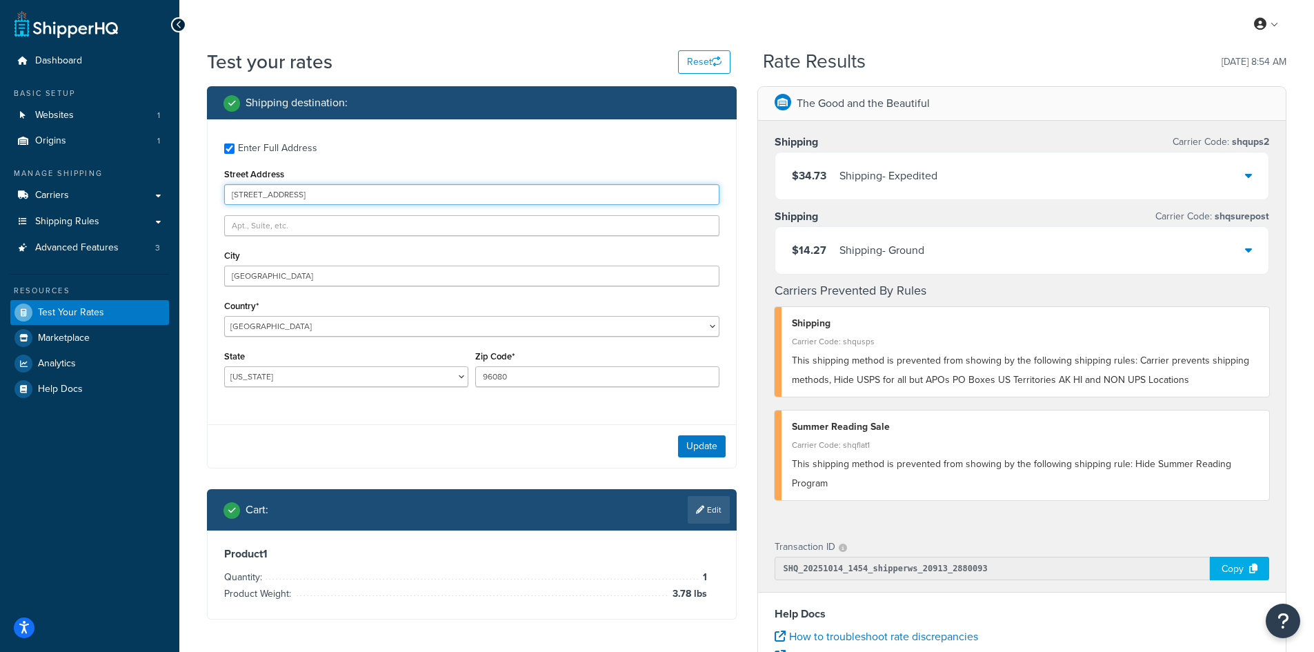
drag, startPoint x: 261, startPoint y: 183, endPoint x: 221, endPoint y: 183, distance: 40.7
click at [221, 183] on div "Enter Full Address Street Address [STREET_ADDRESS] [GEOGRAPHIC_DATA] [GEOGRAPHI…" at bounding box center [472, 266] width 528 height 294
paste input "[STREET_ADDRESS]"
type input "[STREET_ADDRESS]"
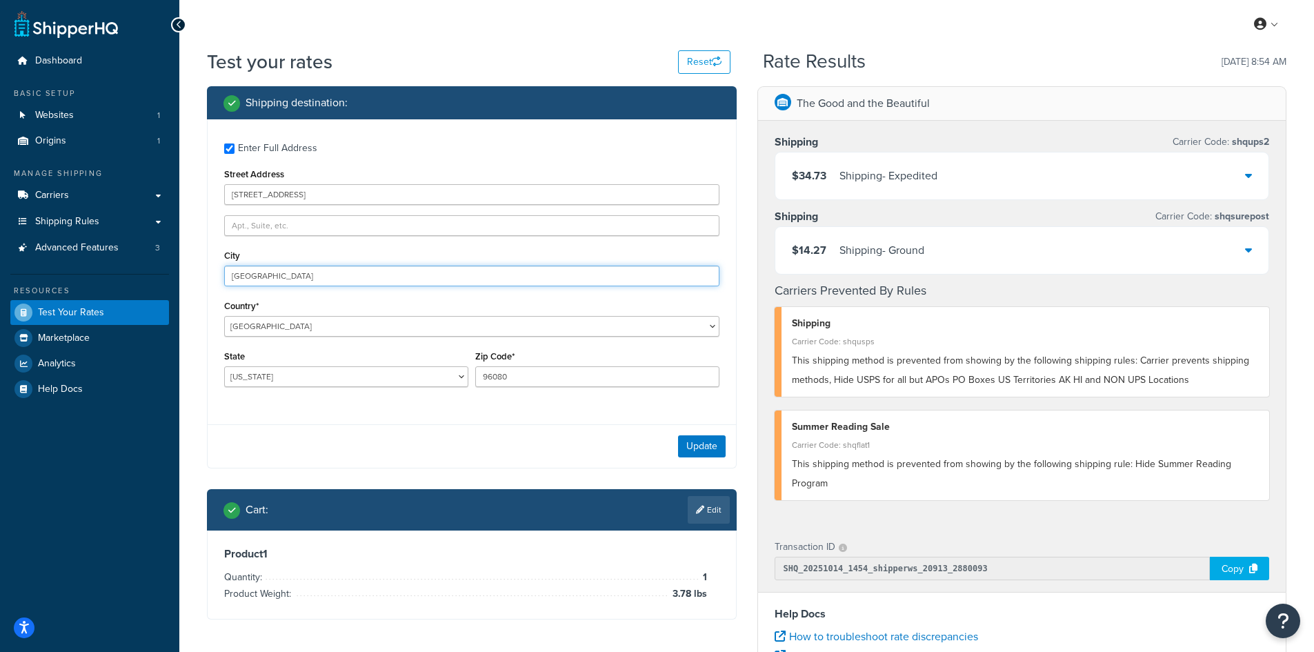
drag, startPoint x: 297, startPoint y: 275, endPoint x: 178, endPoint y: 269, distance: 118.8
click at [178, 269] on div "Dashboard Basic Setup Websites 1 Origins 1 Manage Shipping Carriers Carriers Al…" at bounding box center [657, 503] width 1314 height 1006
paste input "Ahoskie"
type input "Ahoskie"
select select "NC"
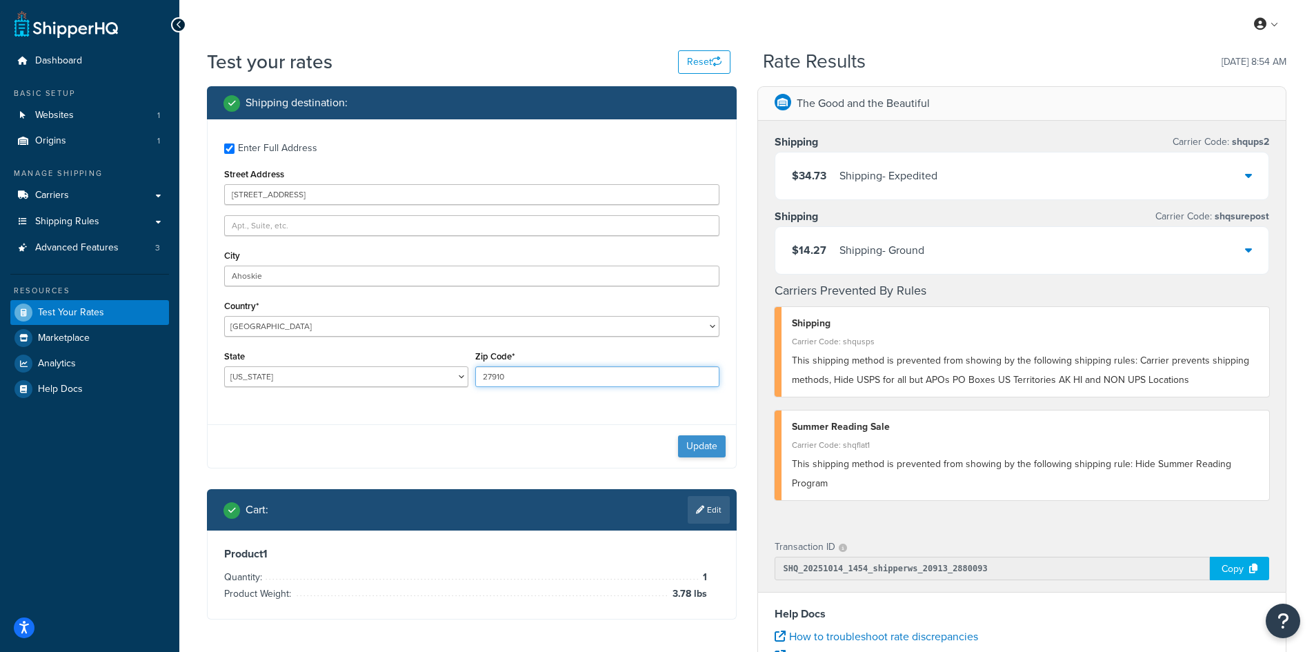
type input "27910"
click at [705, 445] on button "Update" at bounding box center [702, 446] width 48 height 22
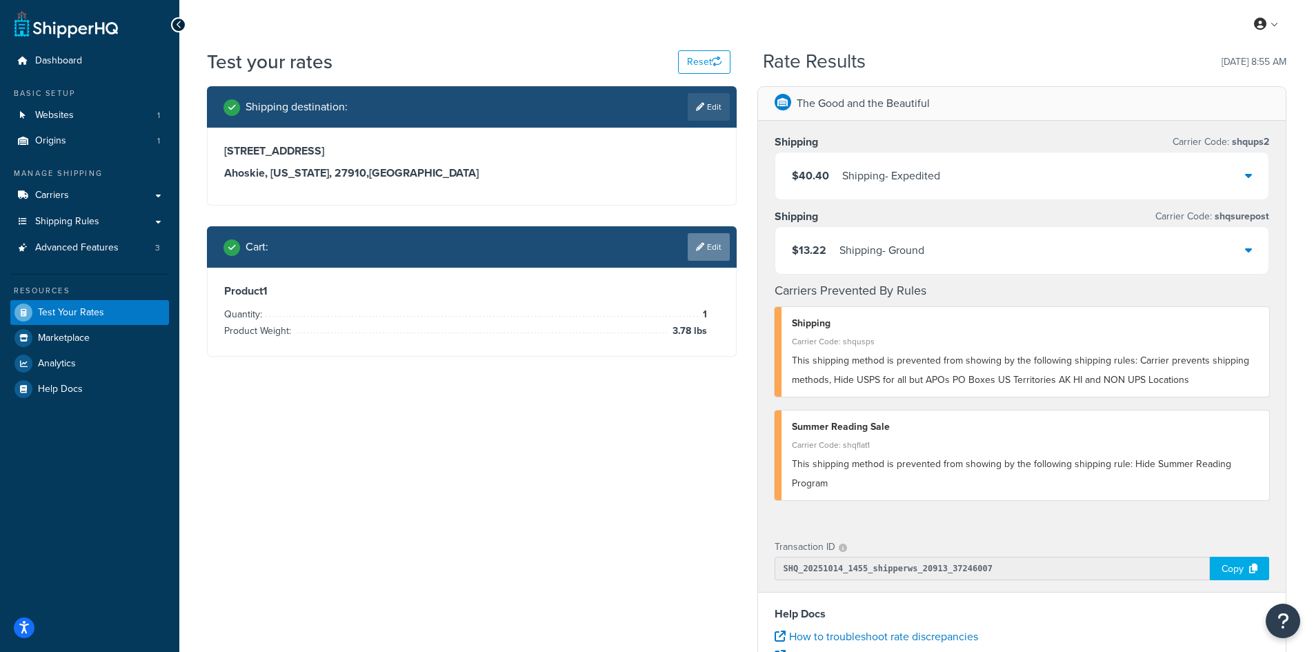
click at [702, 244] on icon at bounding box center [700, 247] width 8 height 8
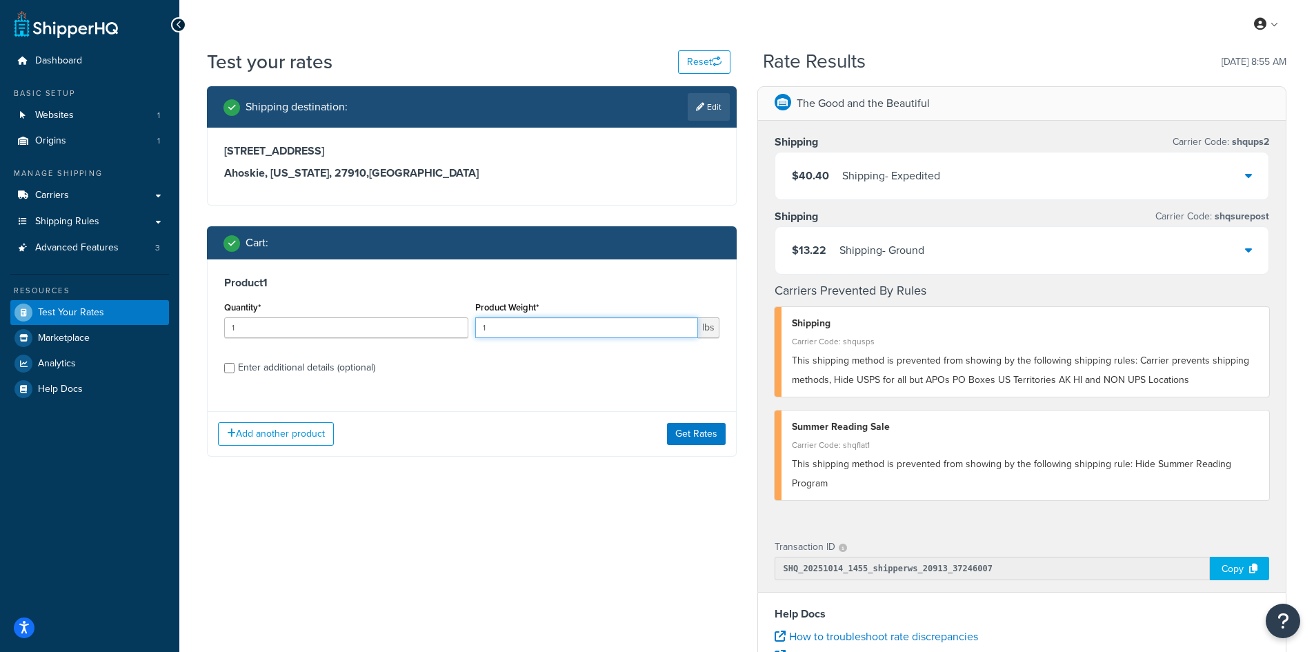
drag, startPoint x: 495, startPoint y: 330, endPoint x: 461, endPoint y: 329, distance: 34.5
click at [461, 329] on div "Quantity* 1 Product Weight* 1 lbs" at bounding box center [472, 323] width 502 height 50
type input "10.5"
click at [688, 431] on button "Get Rates" at bounding box center [696, 434] width 59 height 22
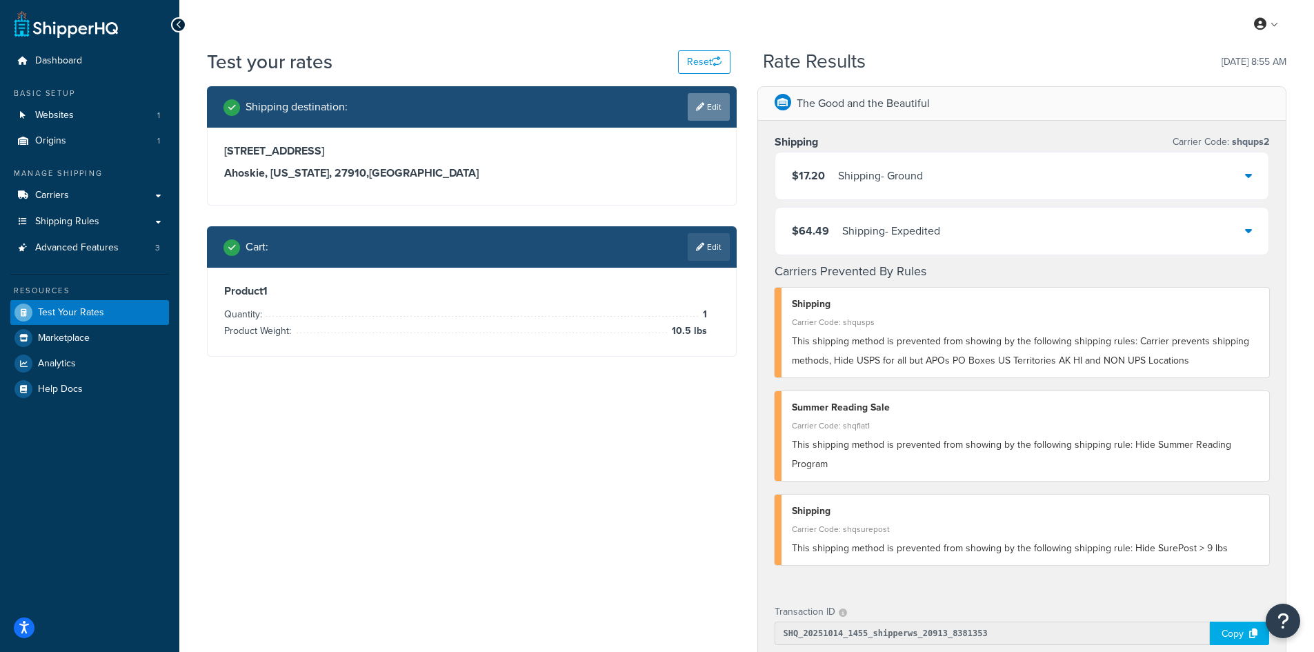
click at [706, 99] on link "Edit" at bounding box center [708, 107] width 42 height 28
select select "NC"
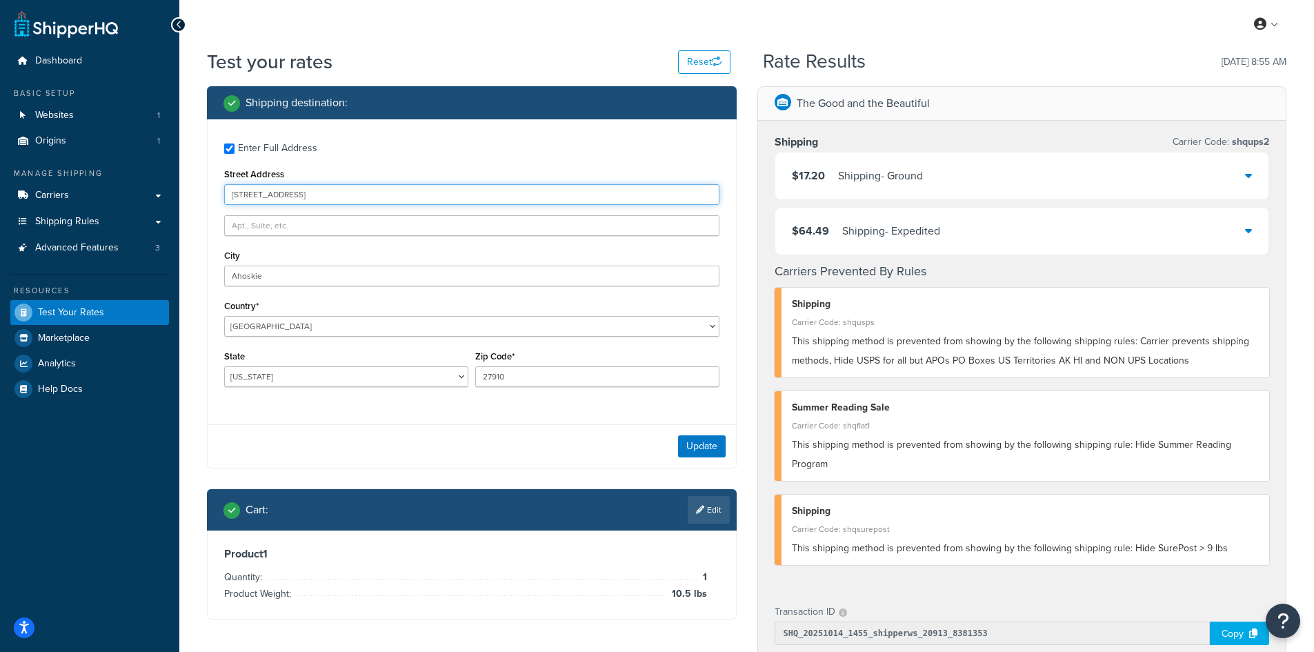
drag, startPoint x: 342, startPoint y: 192, endPoint x: 188, endPoint y: 192, distance: 154.5
click at [188, 192] on div "Test your rates Reset Rate Results [DATE] 8:55 AM Shipping destination : Enter …" at bounding box center [746, 542] width 1134 height 988
paste input "[STREET_ADDRESS]"
type input "[STREET_ADDRESS]"
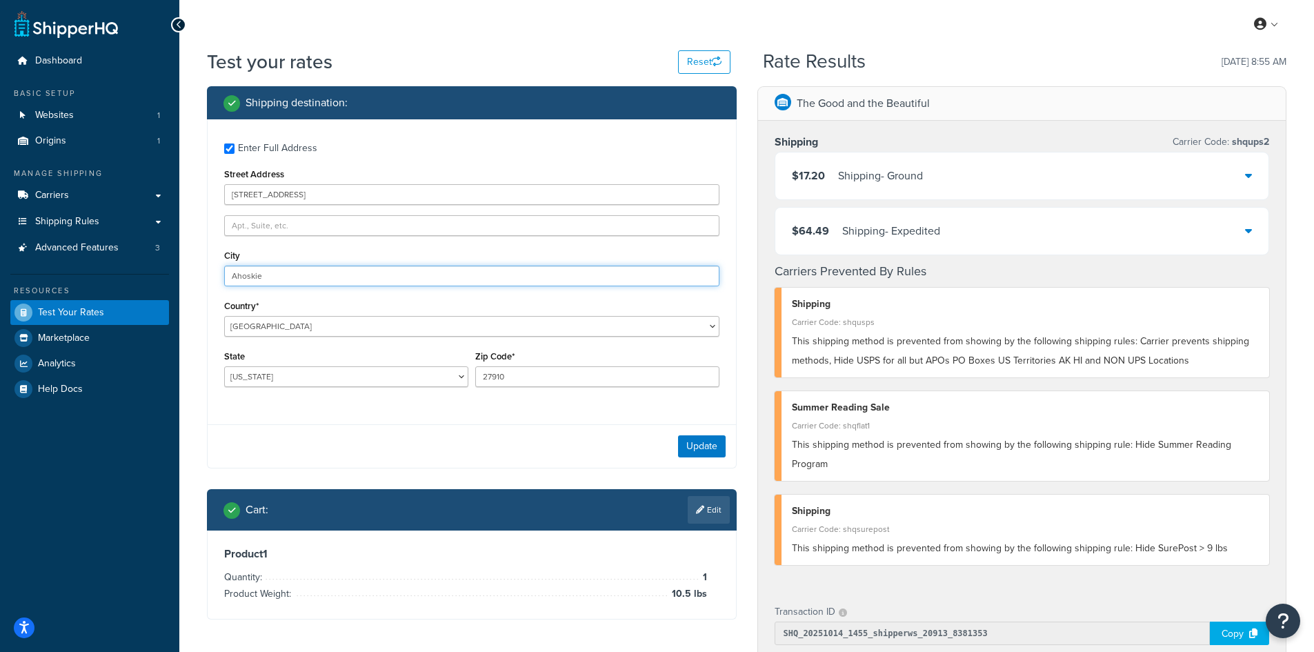
drag, startPoint x: 279, startPoint y: 274, endPoint x: 168, endPoint y: 263, distance: 111.5
click at [168, 263] on div "Dashboard Basic Setup Websites 1 Origins 1 Manage Shipping Carriers Carriers Al…" at bounding box center [657, 535] width 1314 height 1071
paste input "[GEOGRAPHIC_DATA]"
type input "[GEOGRAPHIC_DATA]"
select select "FL"
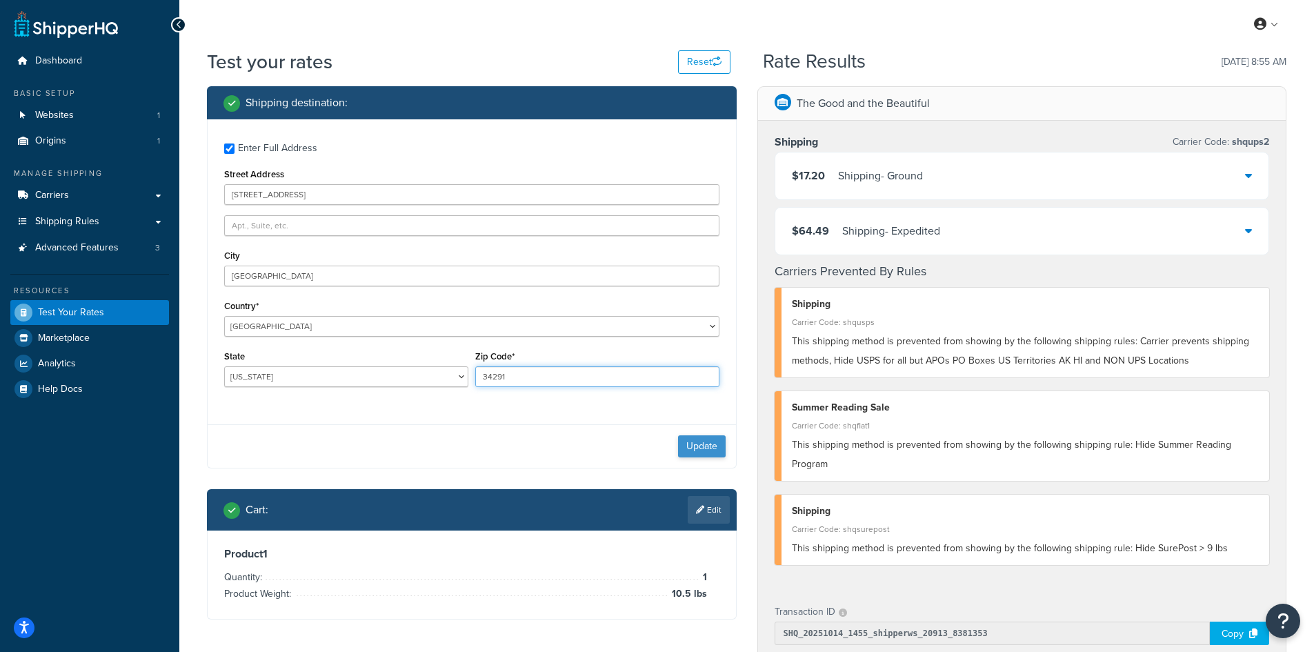
type input "34291"
click at [694, 445] on button "Update" at bounding box center [702, 446] width 48 height 22
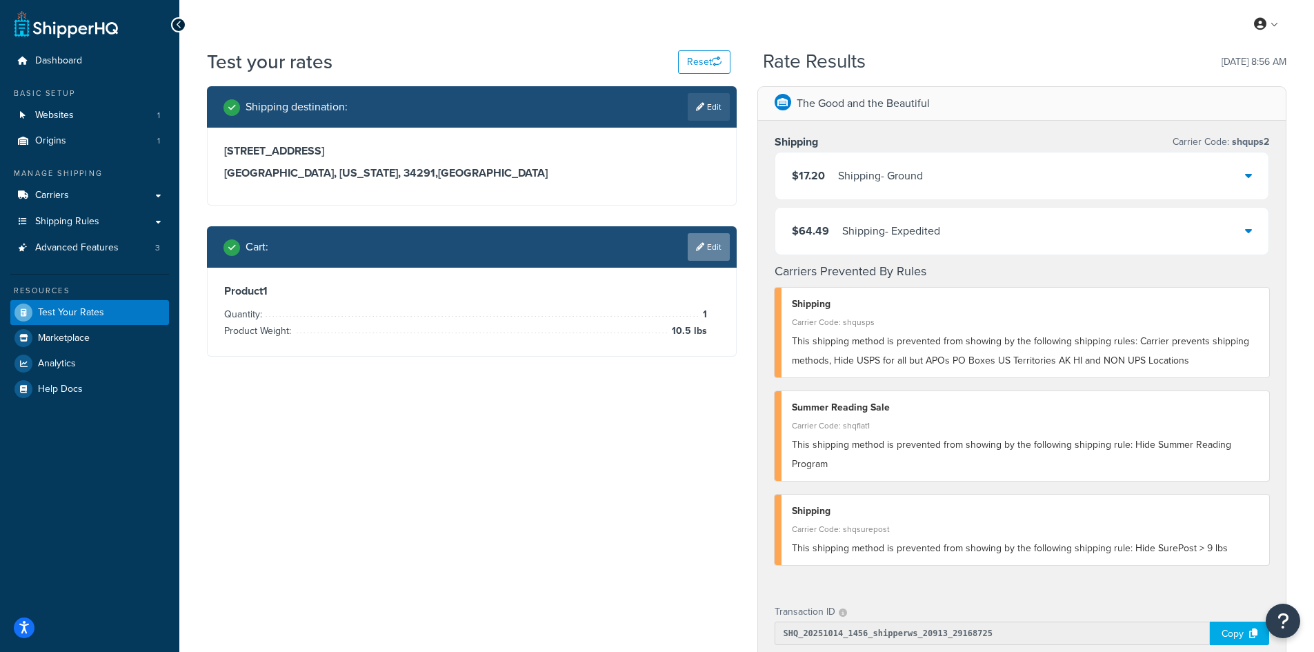
click at [710, 245] on link "Edit" at bounding box center [708, 247] width 42 height 28
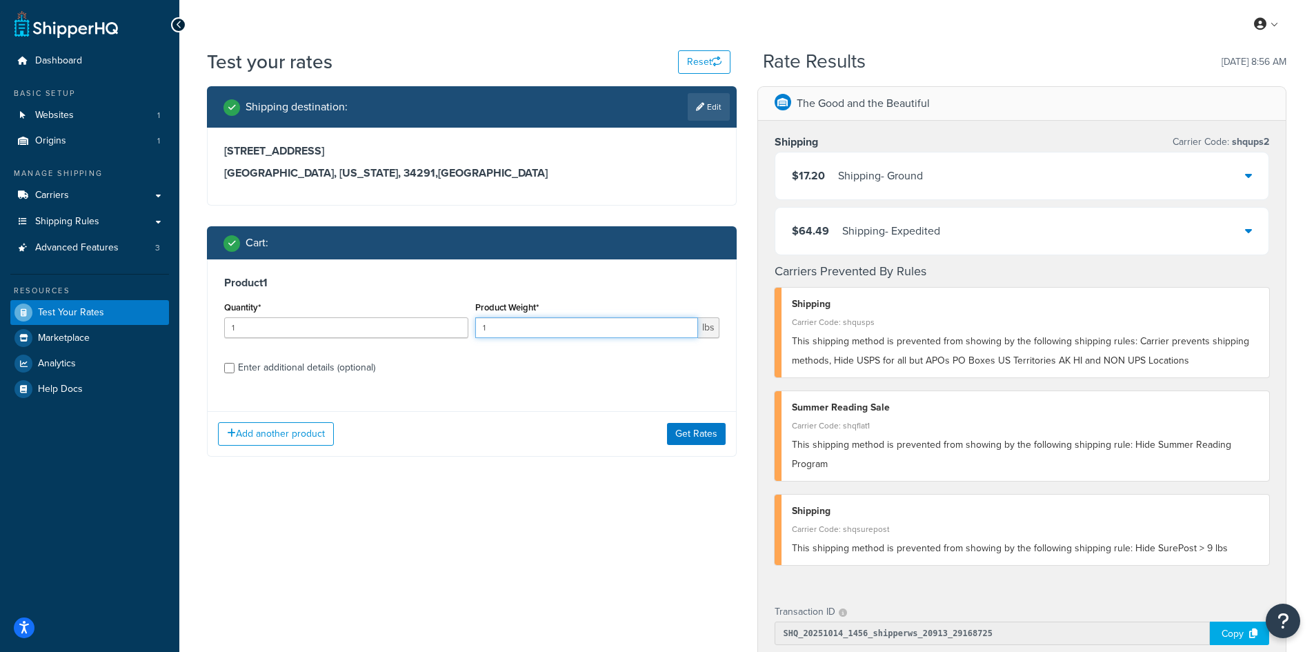
drag, startPoint x: 506, startPoint y: 328, endPoint x: 446, endPoint y: 325, distance: 60.0
click at [446, 325] on div "Quantity* 1 Product Weight* 1 lbs" at bounding box center [472, 323] width 502 height 50
type input "9.4"
click at [703, 434] on button "Get Rates" at bounding box center [696, 434] width 59 height 22
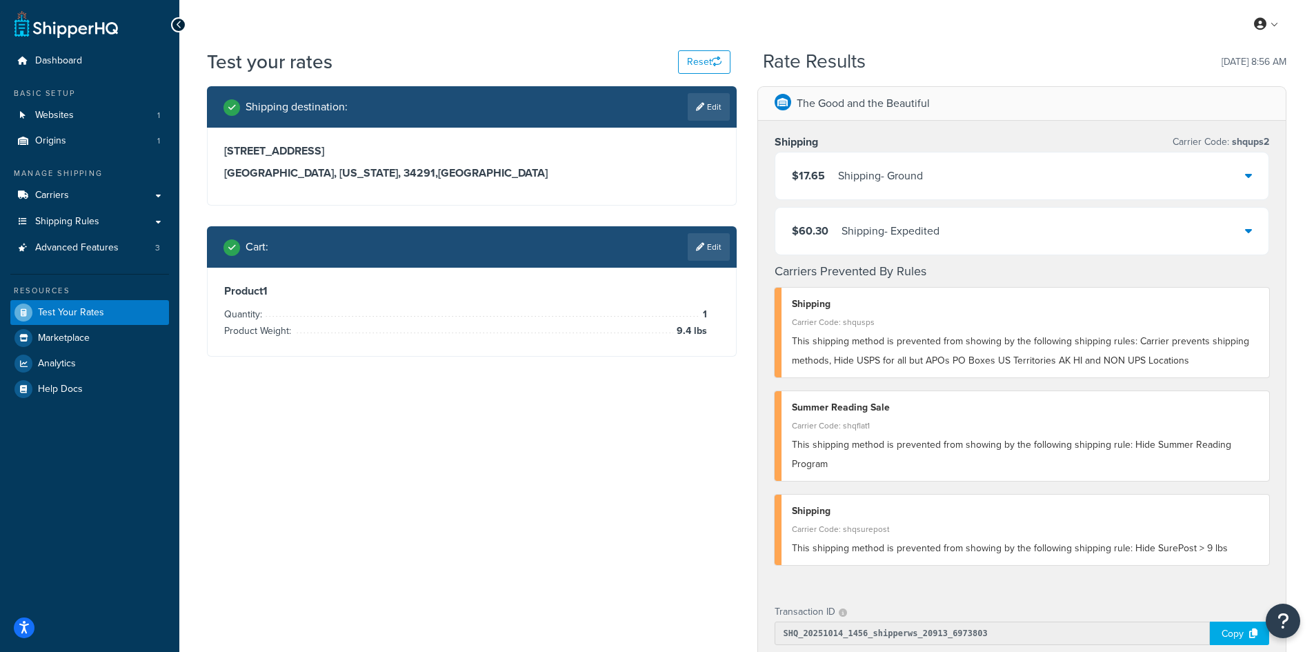
click at [696, 114] on link "Edit" at bounding box center [708, 107] width 42 height 28
select select "FL"
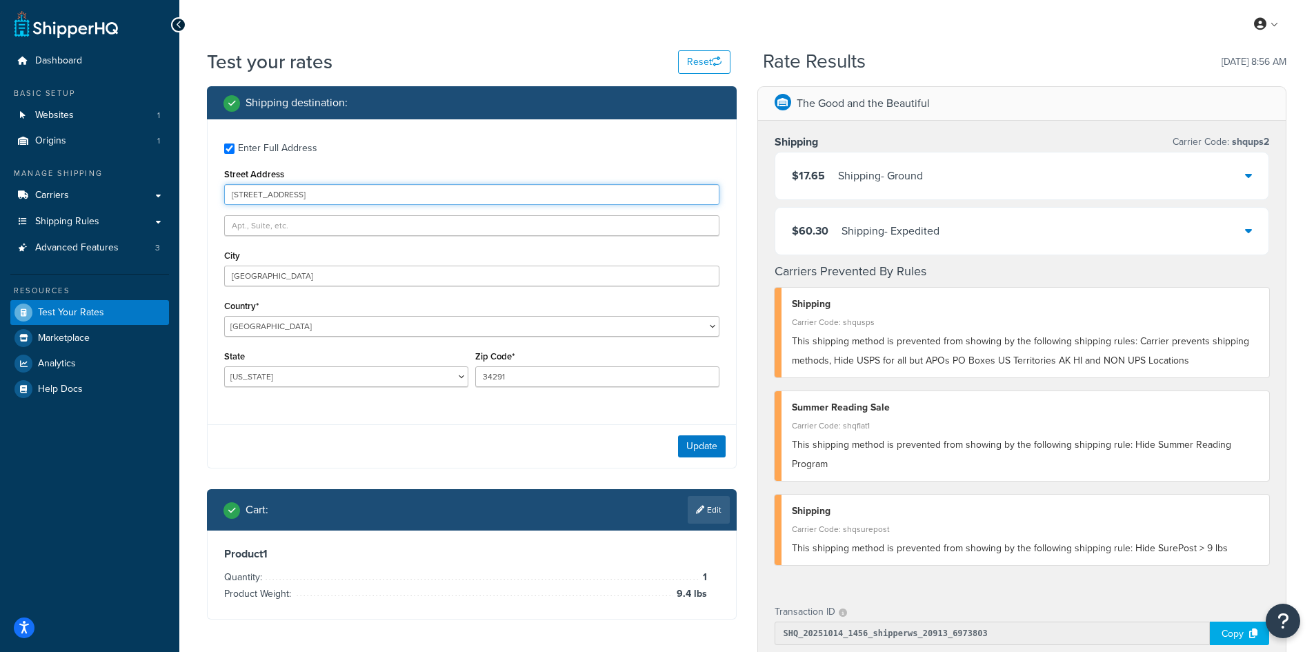
drag, startPoint x: 346, startPoint y: 197, endPoint x: 172, endPoint y: 181, distance: 174.5
click at [172, 181] on div "Dashboard Basic Setup Websites 1 Origins 1 Manage Shipping Carriers Carriers Al…" at bounding box center [657, 535] width 1314 height 1071
paste input "[STREET_ADDRESS]"
type input "[STREET_ADDRESS]"
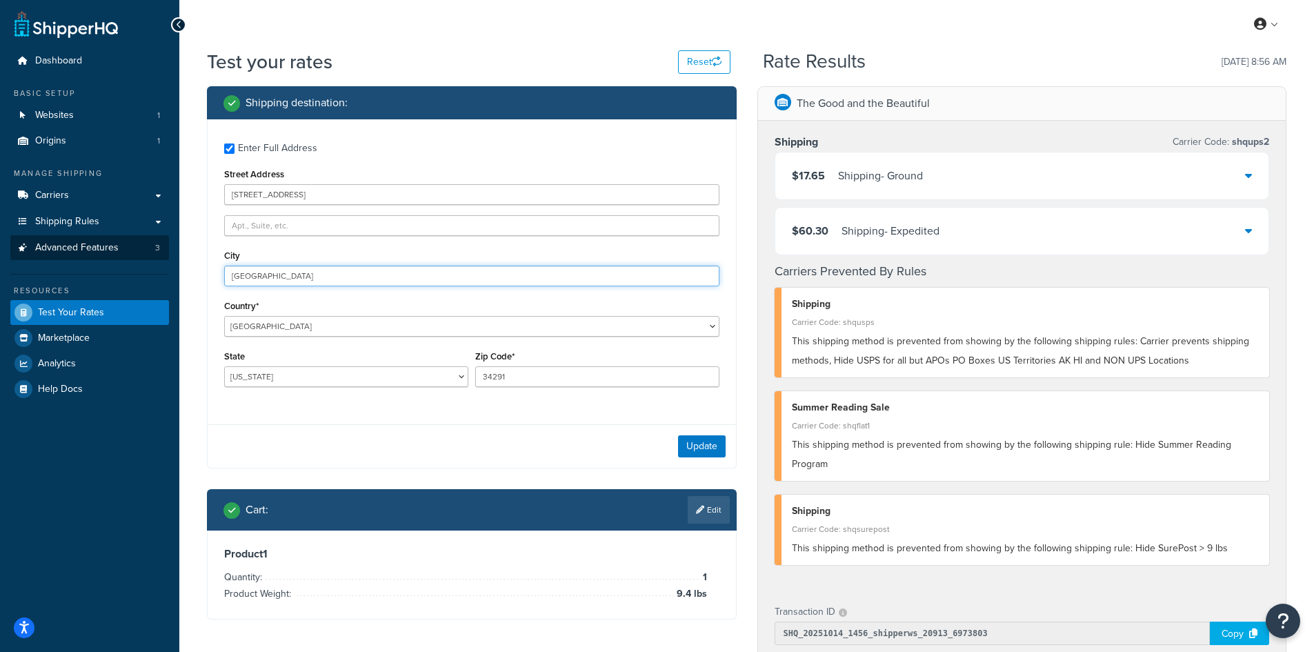
drag, startPoint x: 297, startPoint y: 277, endPoint x: 163, endPoint y: 258, distance: 135.1
click at [163, 258] on div "Dashboard Basic Setup Websites 1 Origins 1 Manage Shipping Carriers Carriers Al…" at bounding box center [657, 535] width 1314 height 1071
paste input "[GEOGRAPHIC_DATA]"
type input "[GEOGRAPHIC_DATA]"
select select "IN"
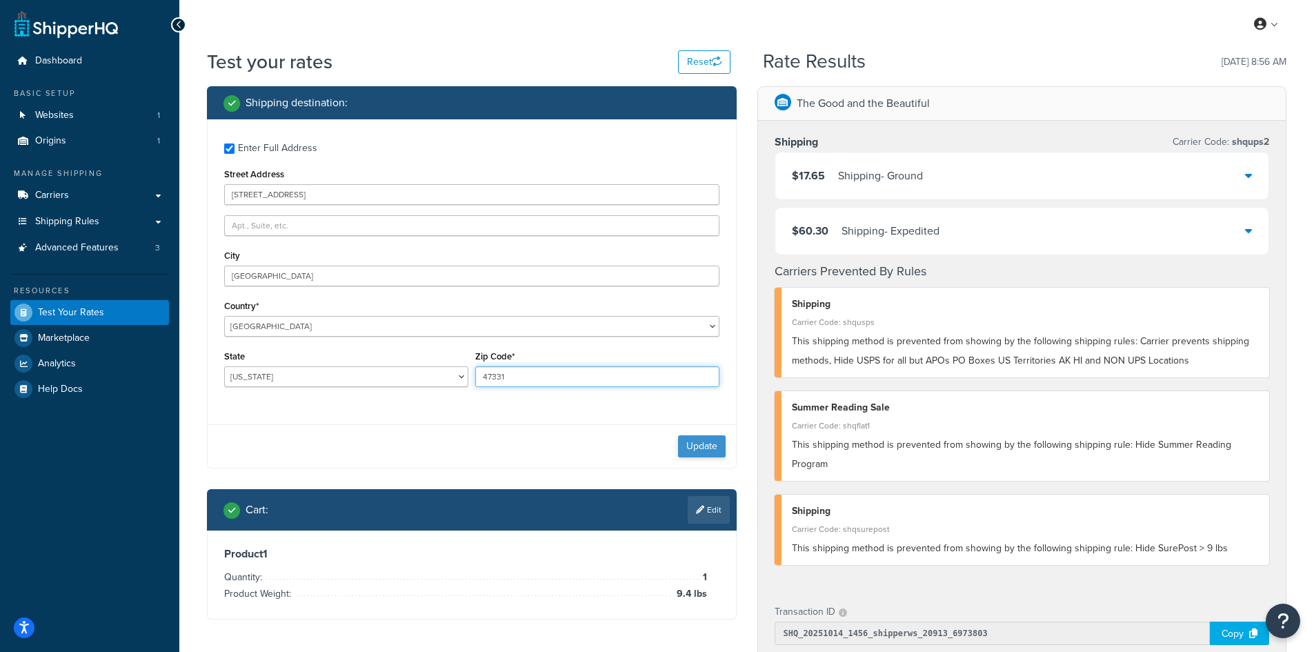
type input "47331"
click at [703, 443] on button "Update" at bounding box center [702, 446] width 48 height 22
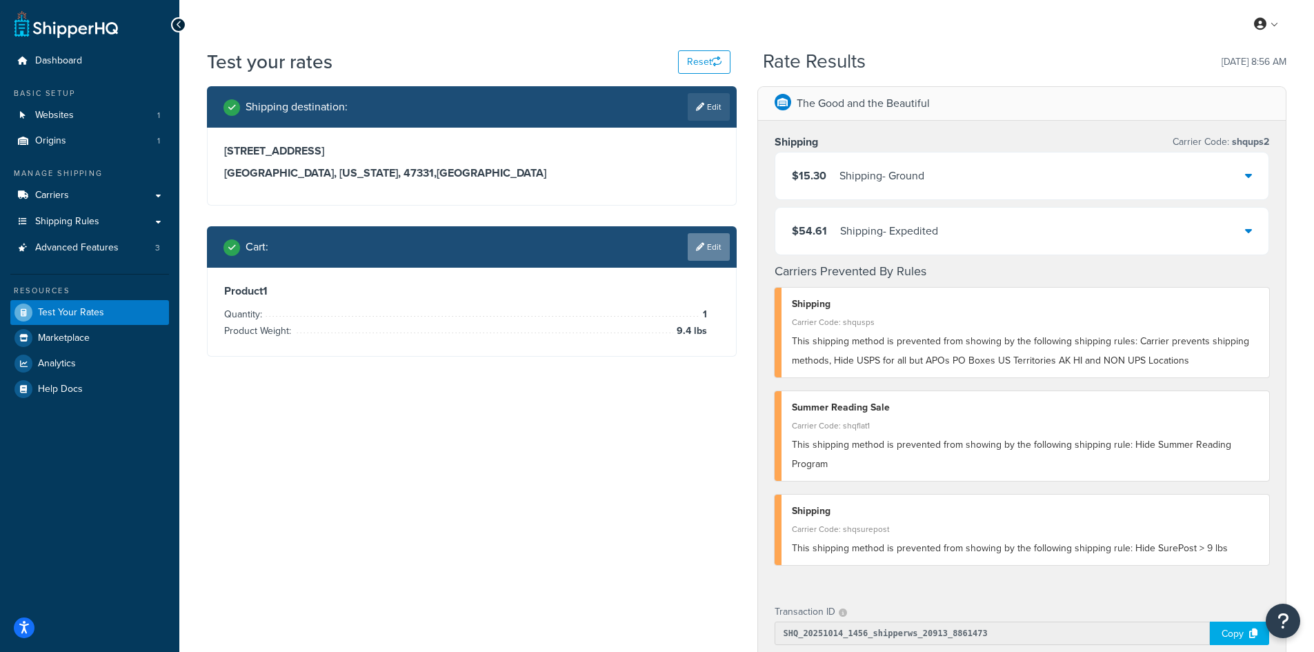
click at [703, 250] on link "Edit" at bounding box center [708, 247] width 42 height 28
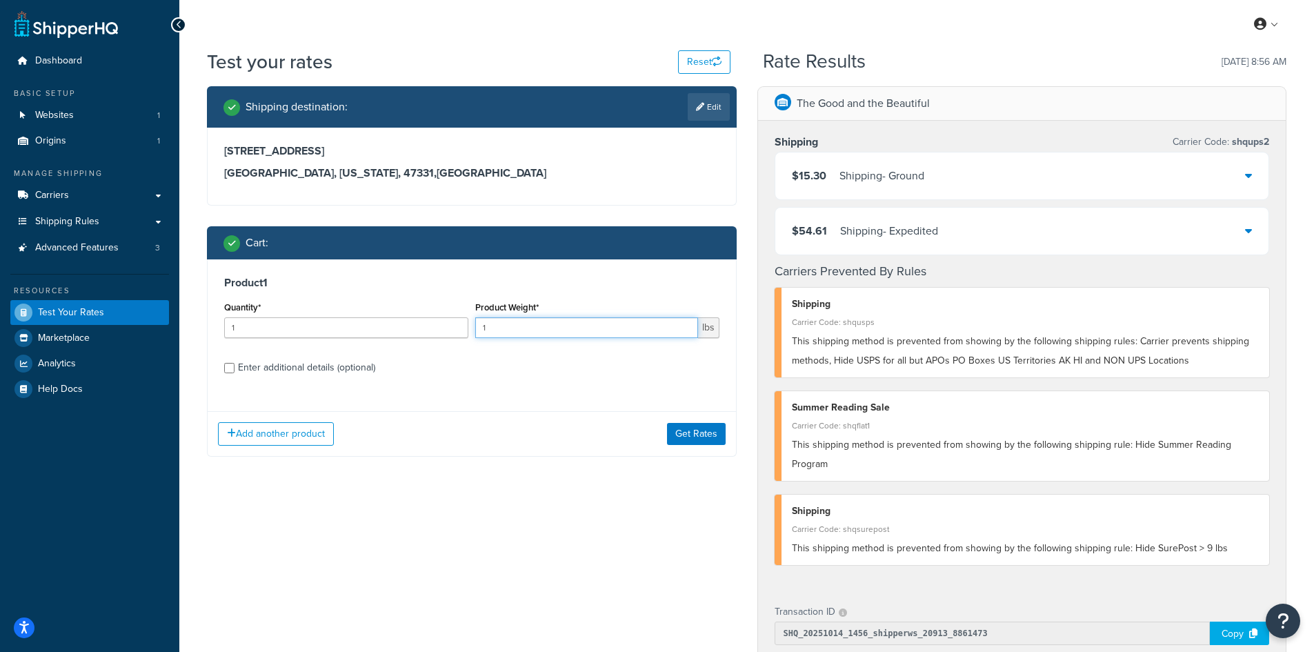
drag, startPoint x: 502, startPoint y: 327, endPoint x: 472, endPoint y: 324, distance: 29.8
click at [472, 324] on div "Product Weight* 1 lbs" at bounding box center [597, 323] width 251 height 50
type input "10.2"
click at [687, 439] on button "Get Rates" at bounding box center [696, 434] width 59 height 22
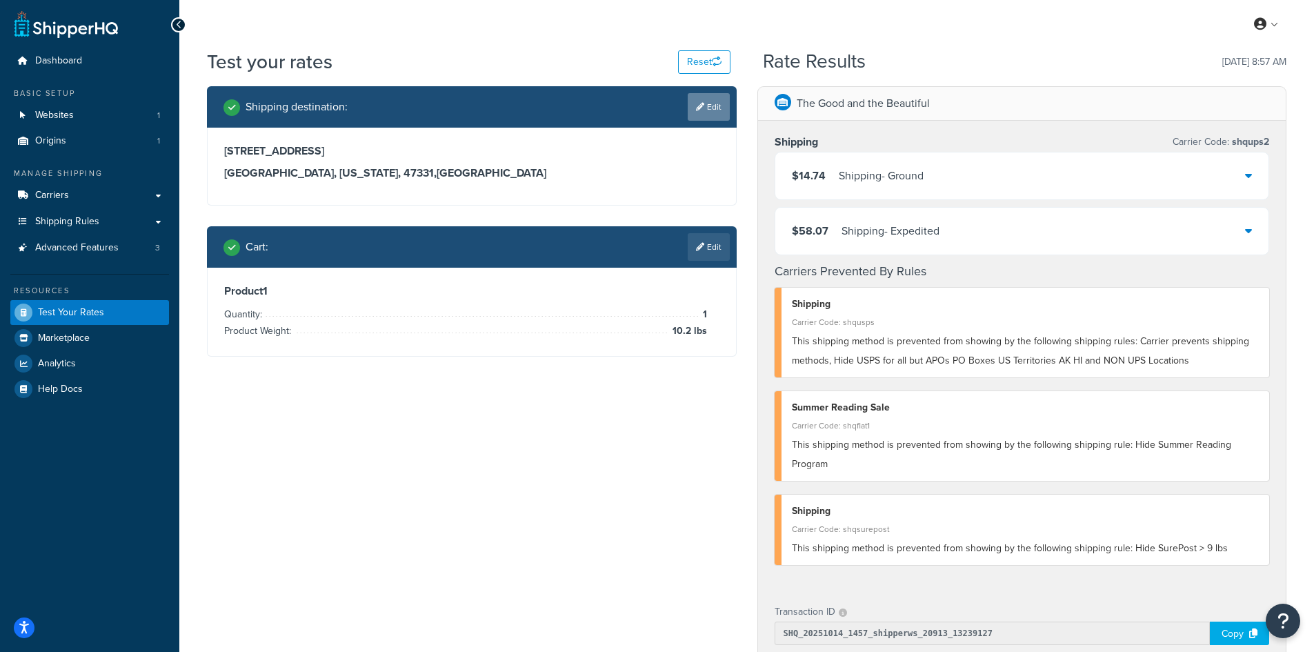
click at [703, 109] on link "Edit" at bounding box center [708, 107] width 42 height 28
select select "IN"
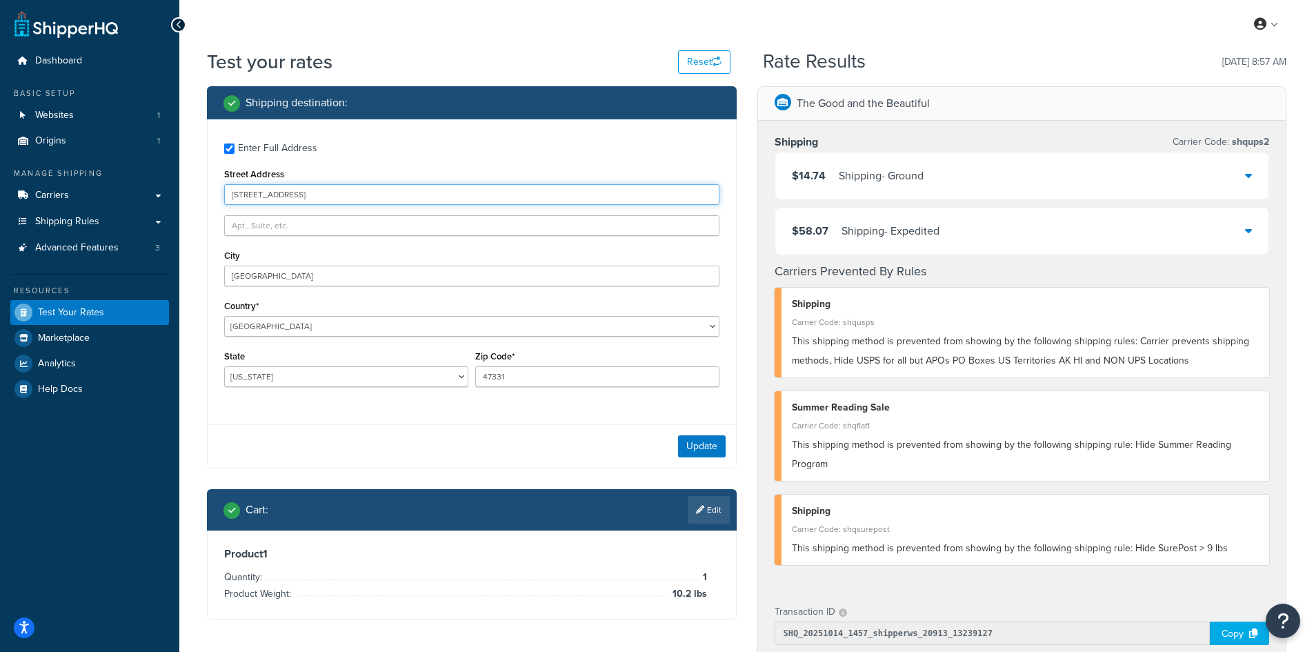
drag, startPoint x: 411, startPoint y: 195, endPoint x: 202, endPoint y: 189, distance: 209.0
click at [202, 189] on div "Shipping destination : Enter Full Address Street Address [STREET_ADDRESS] [GEOG…" at bounding box center [472, 363] width 550 height 554
paste input "[STREET_ADDRESS]"
type input "[STREET_ADDRESS]"
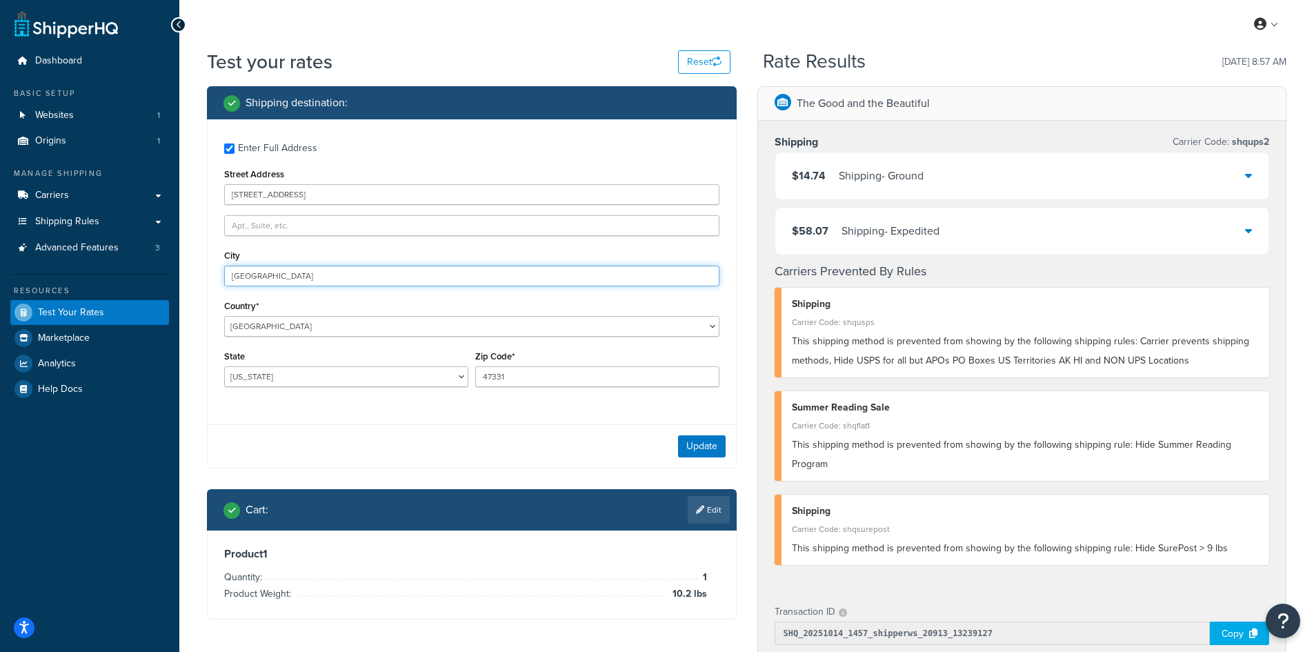
drag, startPoint x: 294, startPoint y: 277, endPoint x: 173, endPoint y: 263, distance: 122.1
click at [173, 263] on div "Dashboard Basic Setup Websites 1 Origins 1 Manage Shipping Carriers Carriers Al…" at bounding box center [657, 535] width 1314 height 1071
paste input "[GEOGRAPHIC_DATA]"
type input "[GEOGRAPHIC_DATA]"
select select "OH"
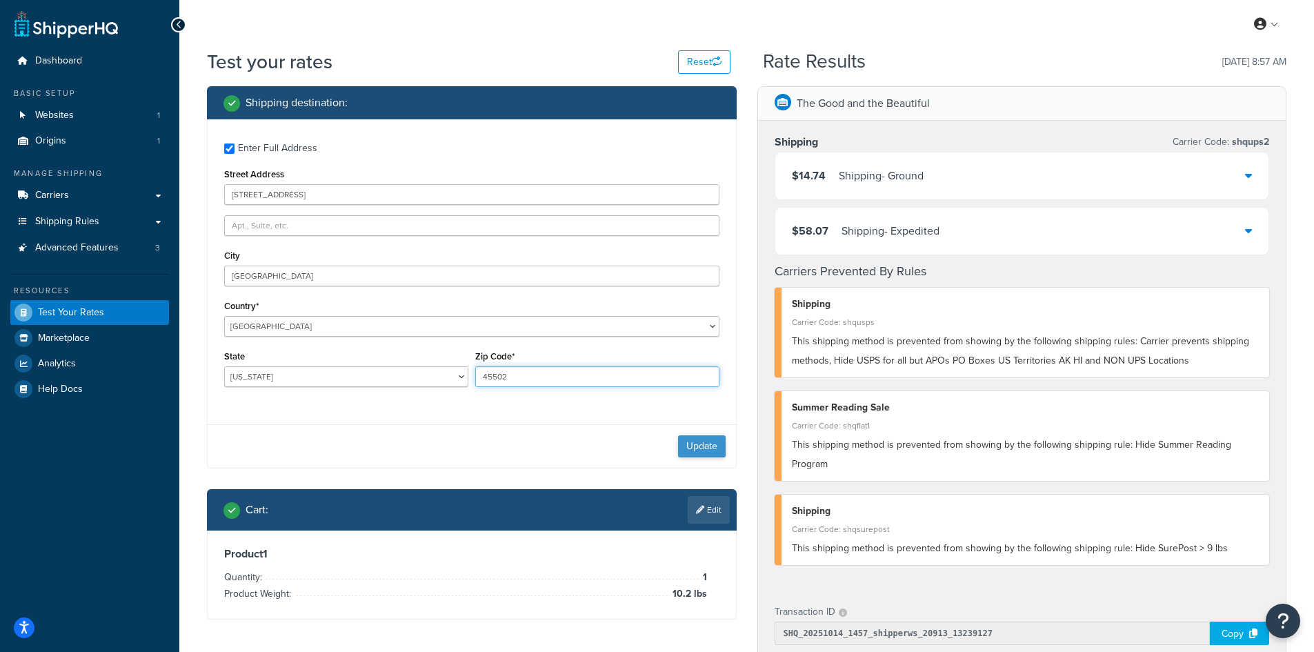
type input "45502"
click at [696, 448] on button "Update" at bounding box center [702, 446] width 48 height 22
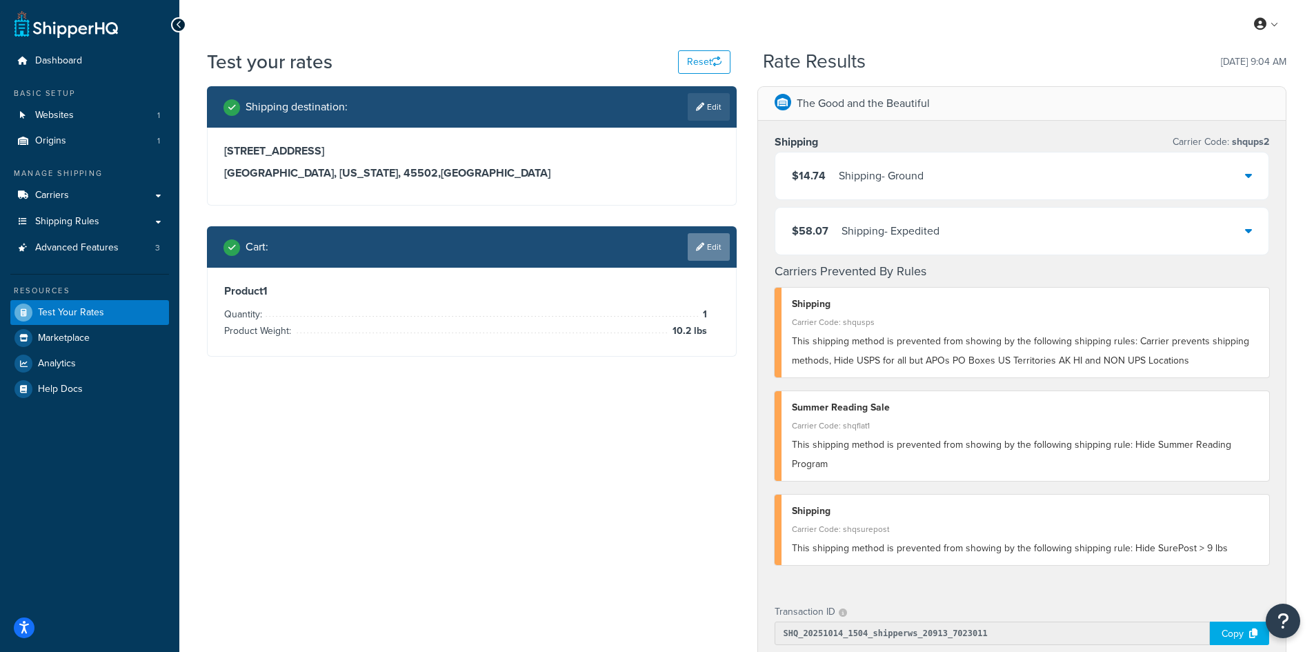
click at [708, 250] on link "Edit" at bounding box center [708, 247] width 42 height 28
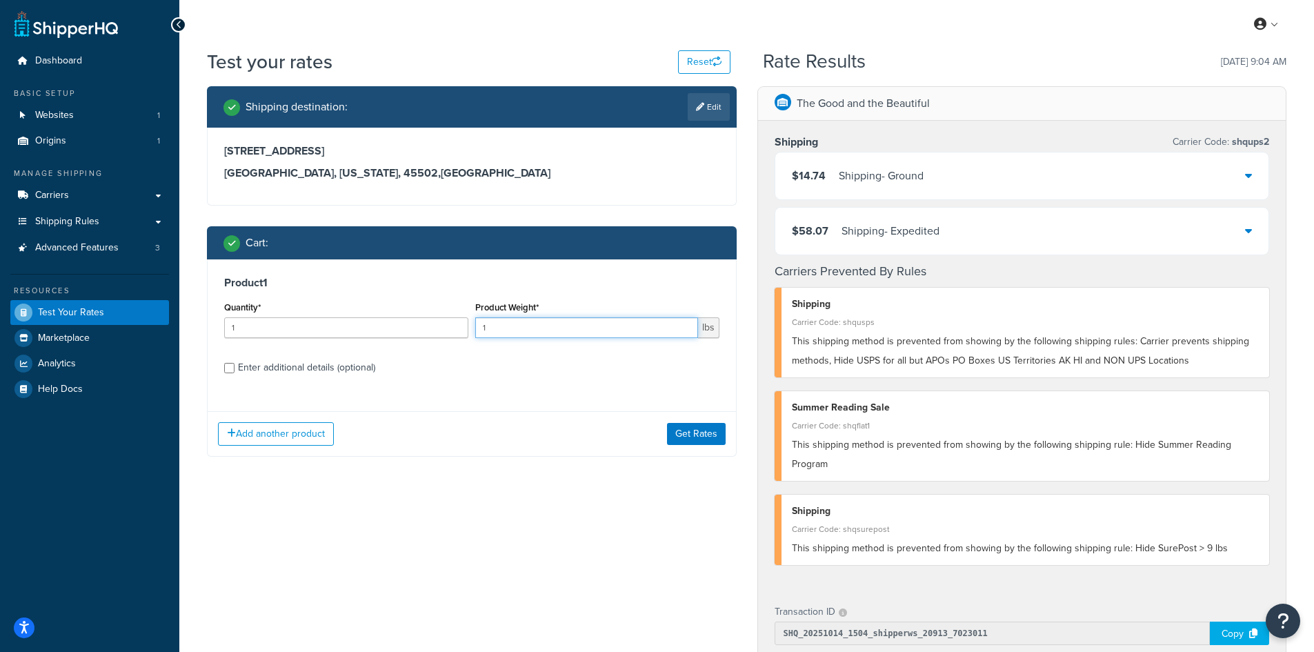
drag, startPoint x: 496, startPoint y: 324, endPoint x: 414, endPoint y: 322, distance: 82.1
click at [414, 322] on div "Quantity* 1 Product Weight* 1 lbs" at bounding box center [472, 323] width 502 height 50
type input "3.1"
click at [692, 434] on button "Get Rates" at bounding box center [696, 434] width 59 height 22
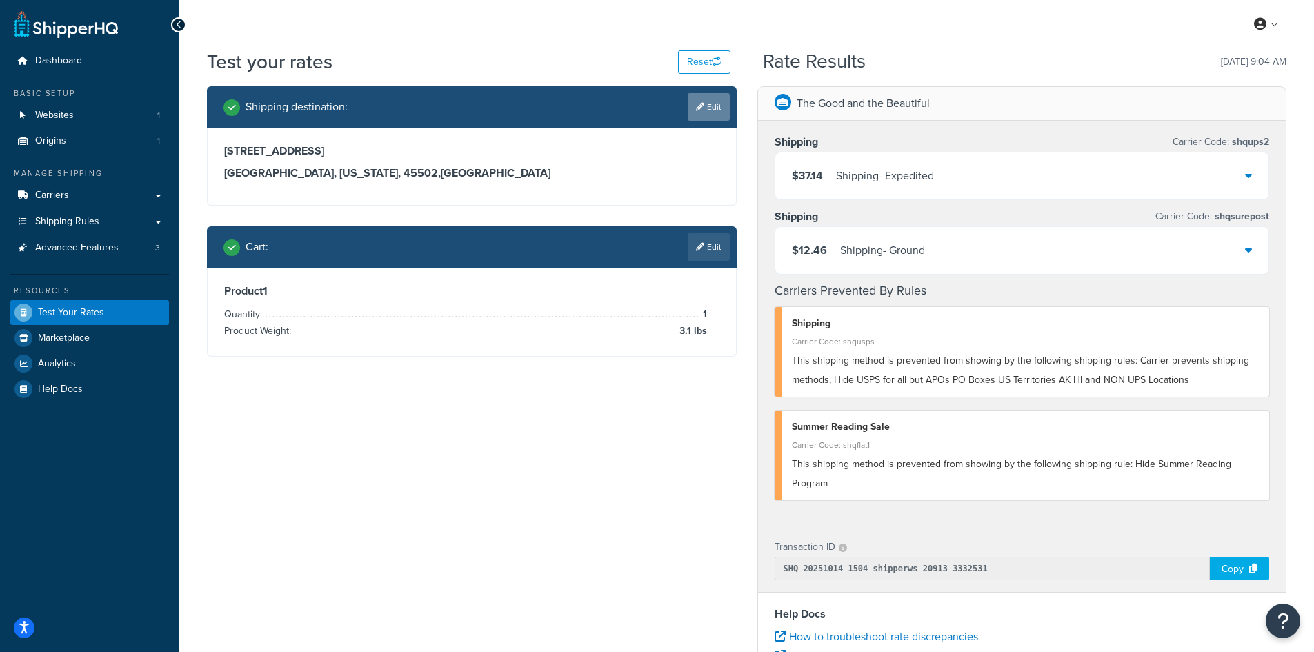
click at [719, 105] on link "Edit" at bounding box center [708, 107] width 42 height 28
select select "OH"
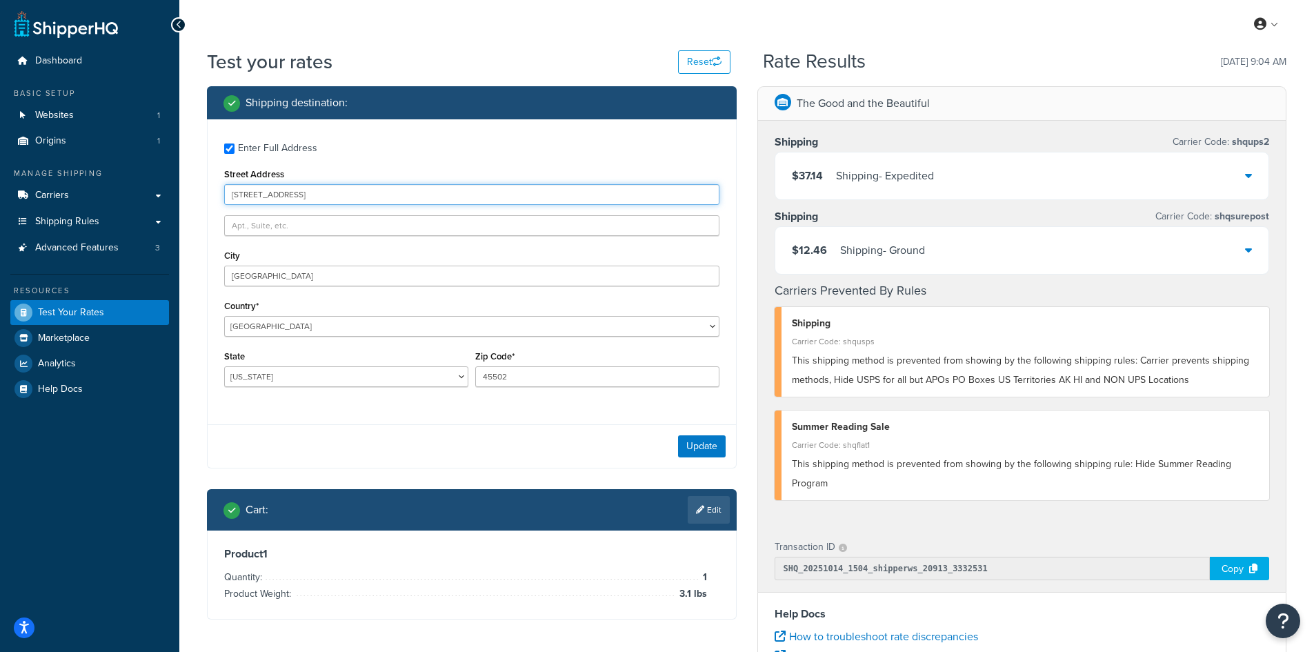
drag, startPoint x: 339, startPoint y: 200, endPoint x: 179, endPoint y: 187, distance: 159.8
click at [179, 187] on div "Test your rates Reset Rate Results [DATE] 9:04 AM Shipping destination : Enter …" at bounding box center [746, 509] width 1134 height 923
paste input "Rpute 44 55 APT B"
click at [239, 194] on input "Rpute 44 55 APT B" at bounding box center [471, 194] width 495 height 21
type input "Route 44 55 APT B"
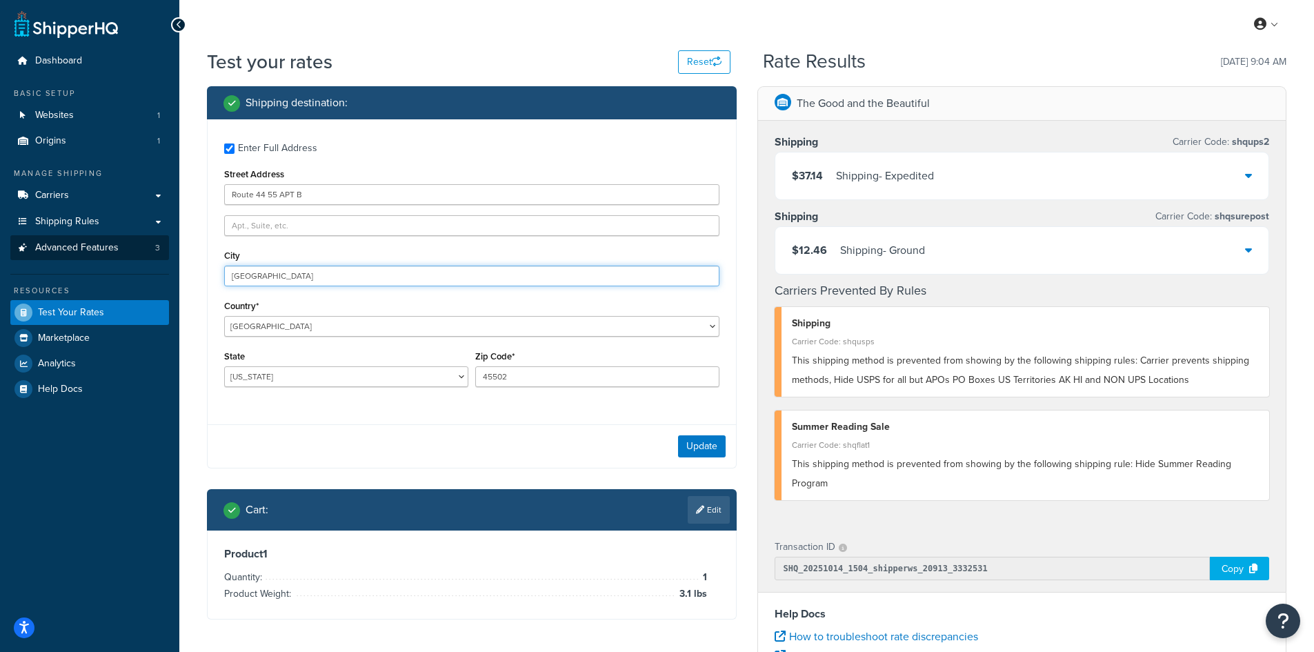
drag, startPoint x: 324, startPoint y: 275, endPoint x: 165, endPoint y: 259, distance: 159.4
click at [165, 259] on div "Dashboard Basic Setup Websites 1 Origins 1 Manage Shipping Carriers Carriers Al…" at bounding box center [657, 503] width 1314 height 1006
paste input "[PERSON_NAME]"
type input "[PERSON_NAME]"
select select "NY"
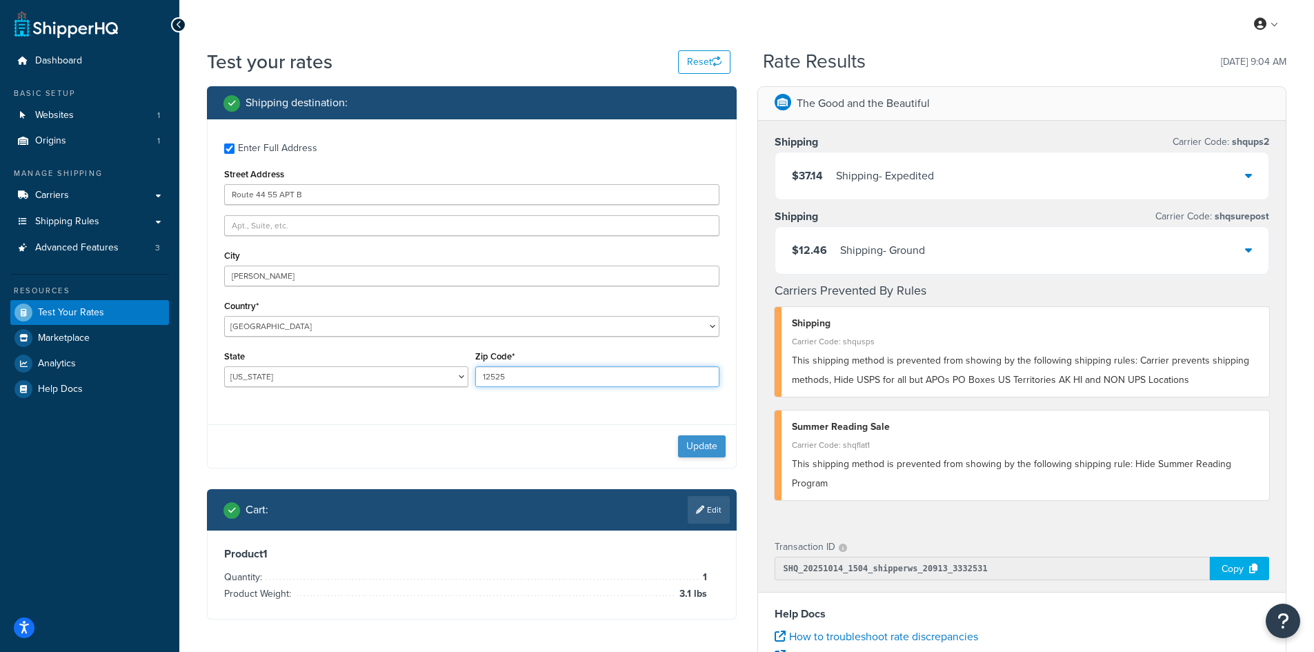
type input "12525"
click at [693, 447] on button "Update" at bounding box center [702, 446] width 48 height 22
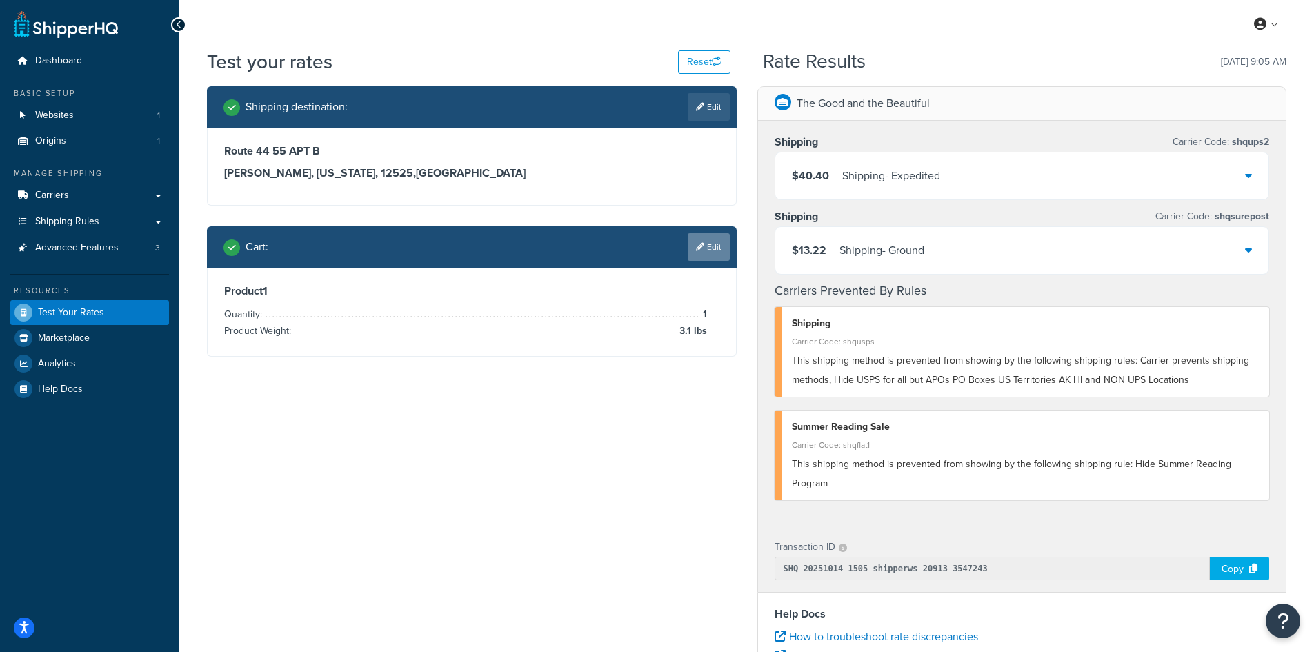
click at [706, 245] on link "Edit" at bounding box center [708, 247] width 42 height 28
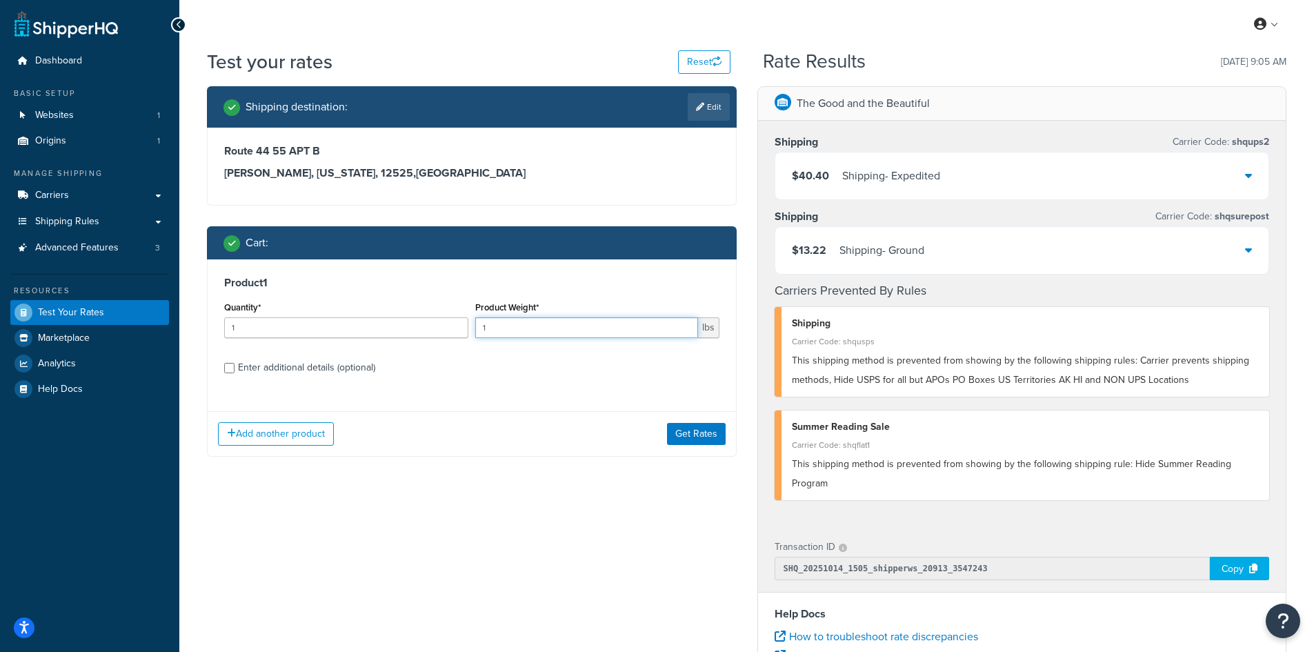
drag, startPoint x: 522, startPoint y: 329, endPoint x: 418, endPoint y: 321, distance: 104.5
click at [418, 321] on div "Quantity* 1 Product Weight* 1 lbs" at bounding box center [472, 323] width 502 height 50
type input "9.1"
click at [708, 428] on button "Get Rates" at bounding box center [696, 434] width 59 height 22
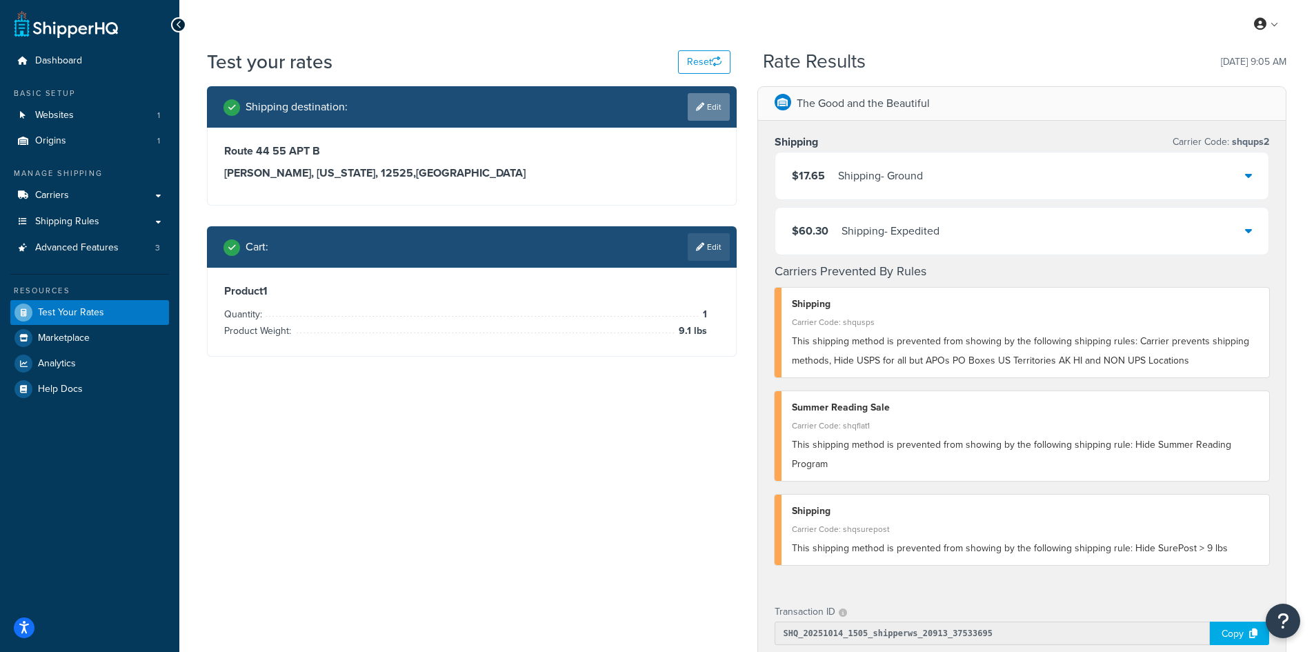
click at [708, 106] on link "Edit" at bounding box center [708, 107] width 42 height 28
select select "NY"
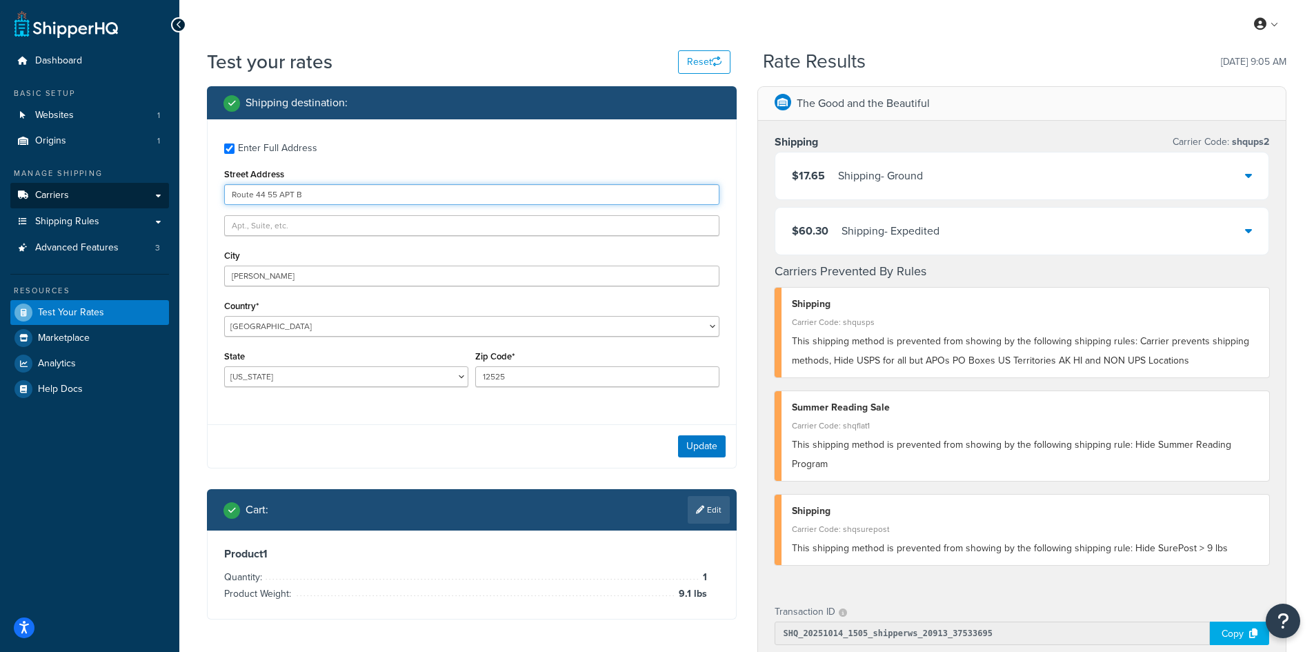
drag, startPoint x: 354, startPoint y: 194, endPoint x: 137, endPoint y: 192, distance: 217.2
click at [137, 192] on div "Dashboard Basic Setup Websites 1 Origins 1 Manage Shipping Carriers Carriers Al…" at bounding box center [657, 535] width 1314 height 1071
paste input "[STREET_ADDRESS]"
type input "[STREET_ADDRESS]"
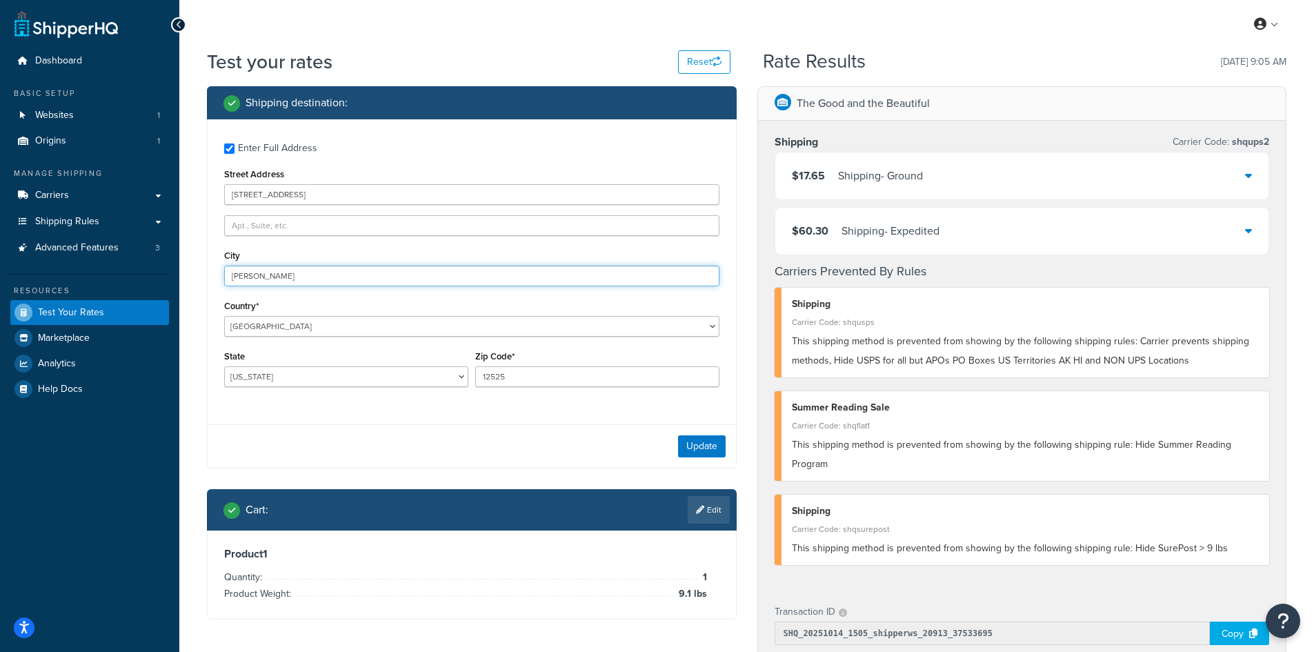
click at [300, 274] on input "[PERSON_NAME]" at bounding box center [471, 275] width 495 height 21
drag, startPoint x: 300, startPoint y: 274, endPoint x: 118, endPoint y: 265, distance: 182.3
click at [118, 265] on div "Dashboard Basic Setup Websites 1 Origins 1 Manage Shipping Carriers Carriers Al…" at bounding box center [657, 535] width 1314 height 1071
paste input "Tipp City"
type input "Tipp City"
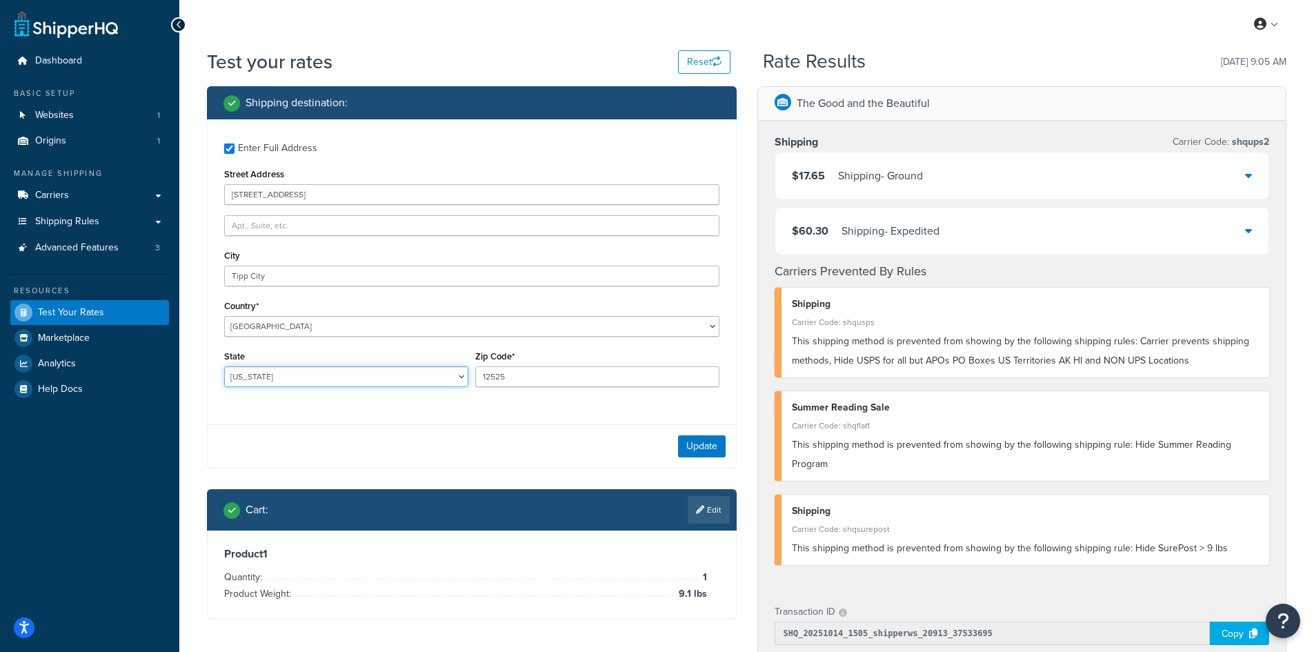
select select "OH"
type input "45371"
click at [704, 442] on button "Update" at bounding box center [702, 446] width 48 height 22
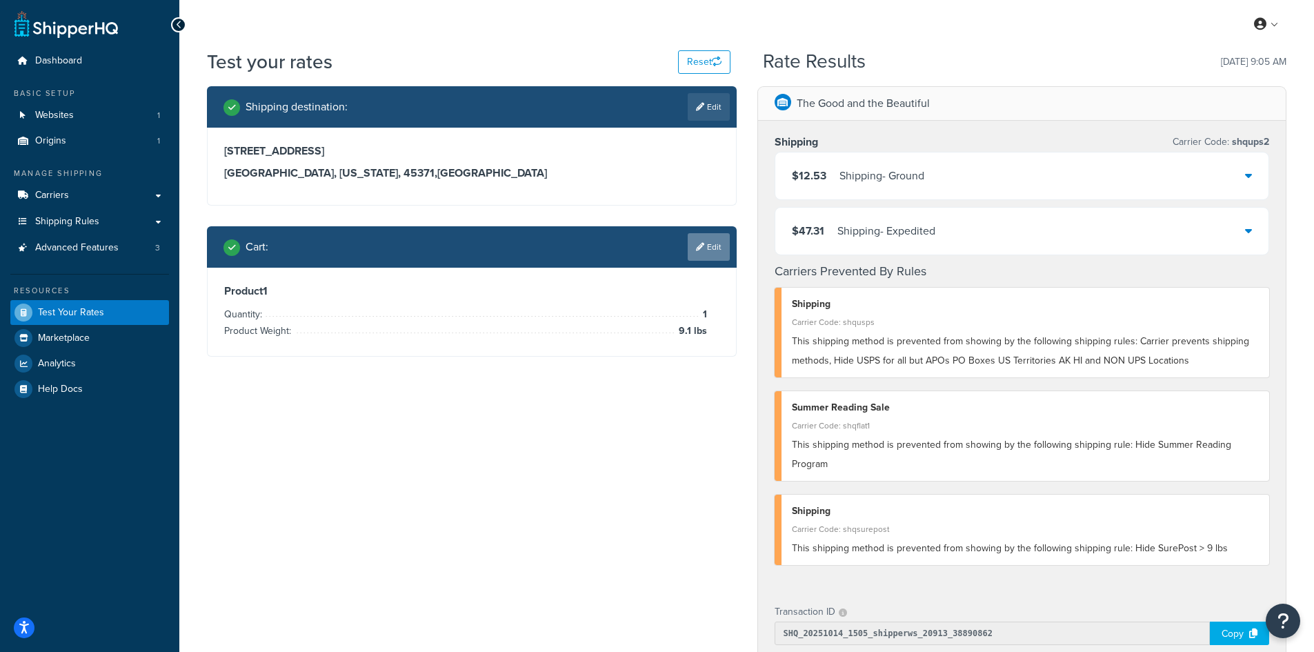
click at [704, 245] on link "Edit" at bounding box center [708, 247] width 42 height 28
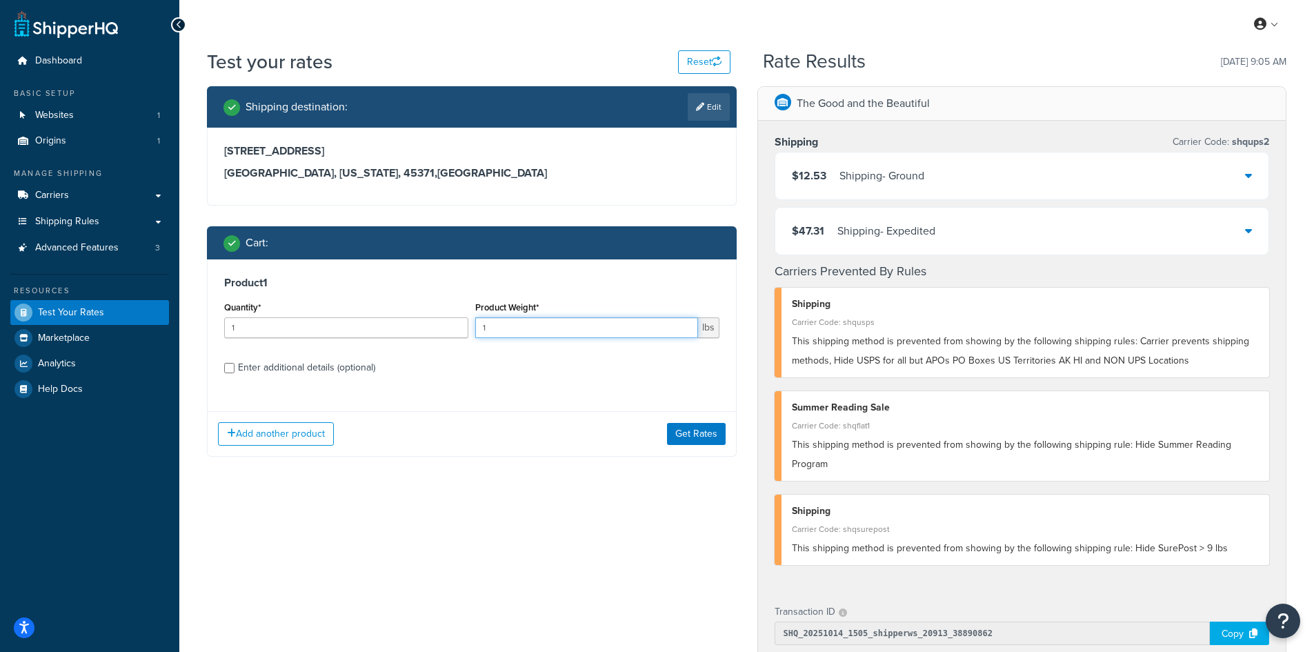
drag, startPoint x: 505, startPoint y: 332, endPoint x: 421, endPoint y: 323, distance: 84.0
click at [421, 323] on div "Quantity* 1 Product Weight* 1 lbs" at bounding box center [472, 323] width 502 height 50
drag, startPoint x: 522, startPoint y: 332, endPoint x: 461, endPoint y: 319, distance: 62.6
click at [461, 319] on div "Quantity* 1 Product Weight* 45371 lbs" at bounding box center [472, 323] width 502 height 50
type input "11.3"
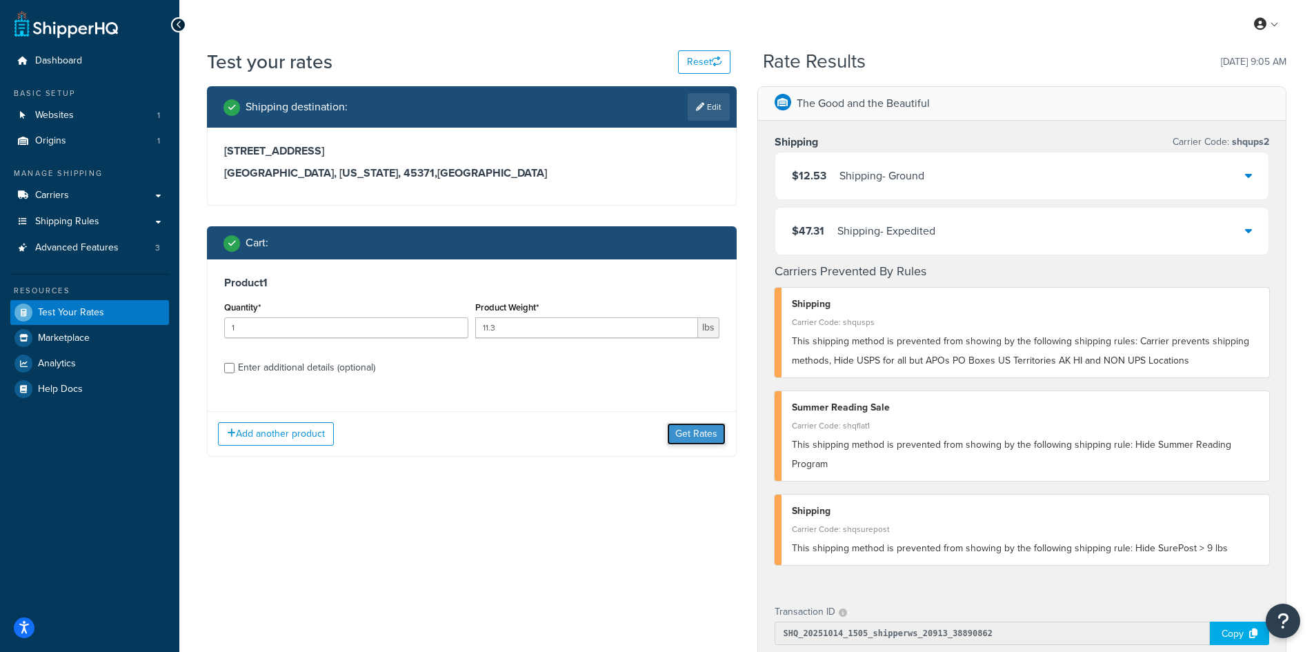
click at [705, 434] on button "Get Rates" at bounding box center [696, 434] width 59 height 22
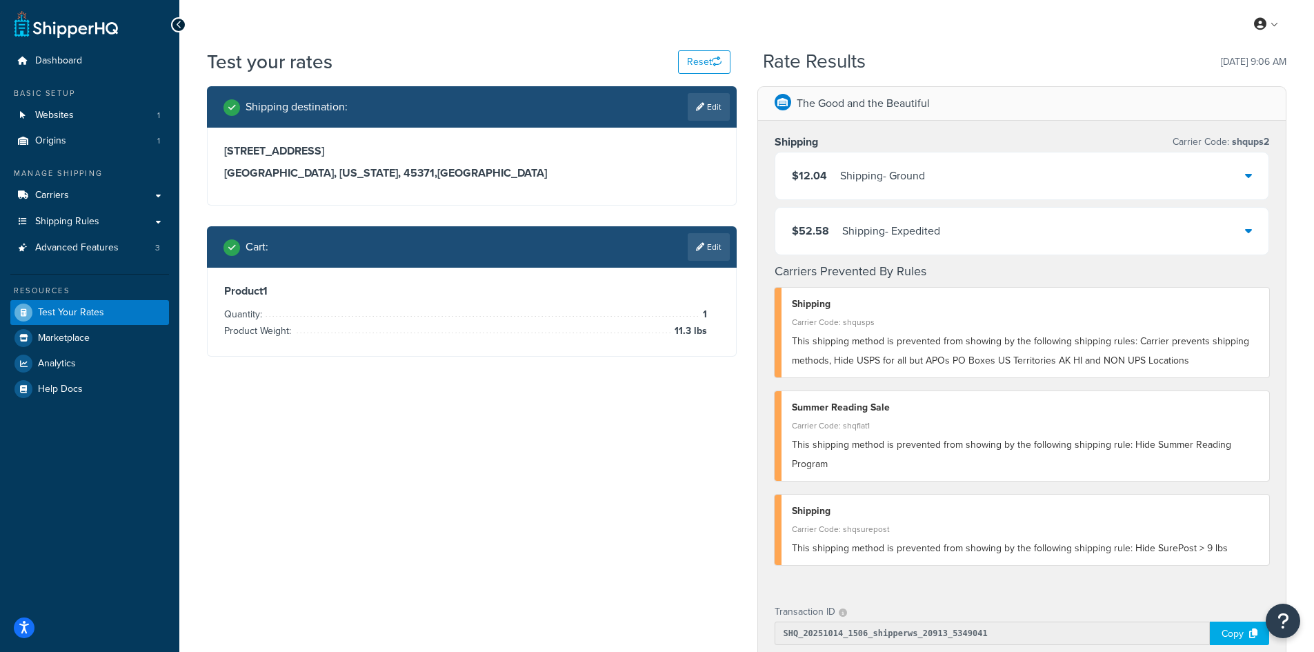
click at [706, 107] on link "Edit" at bounding box center [708, 107] width 42 height 28
select select "OH"
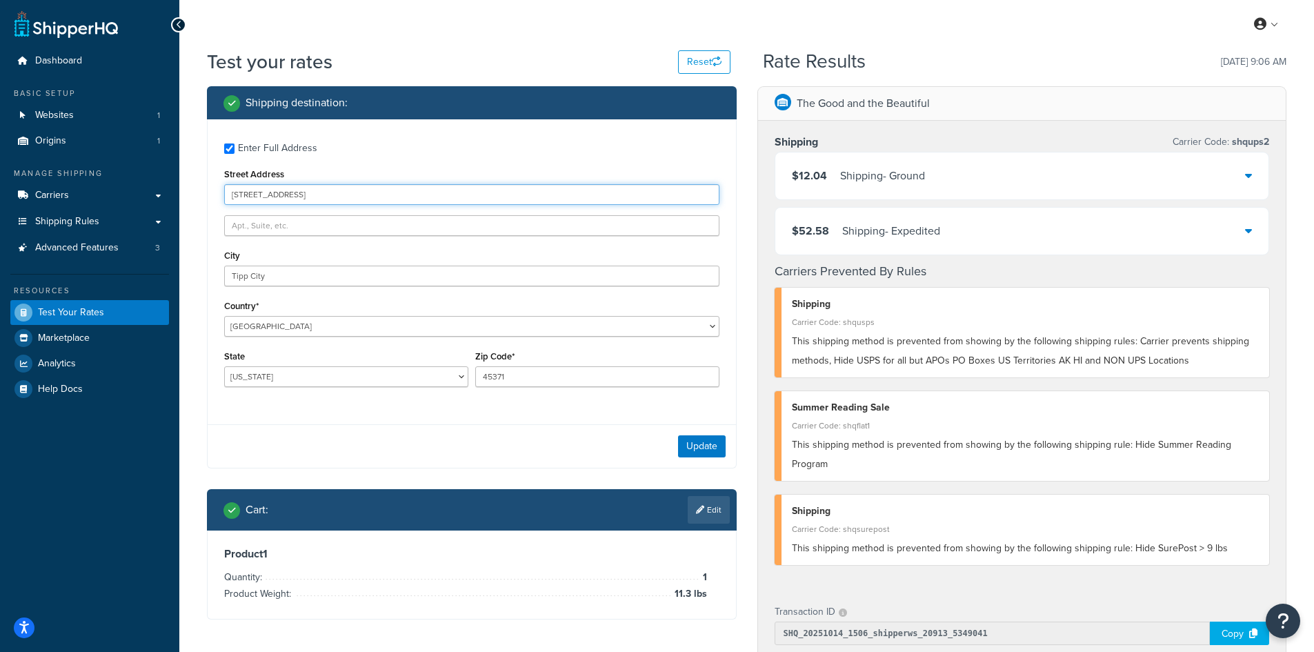
drag, startPoint x: 343, startPoint y: 195, endPoint x: 196, endPoint y: 188, distance: 147.0
click at [196, 188] on div "Test your rates Reset Rate Results [DATE] 9:06 AM Shipping destination : Enter …" at bounding box center [746, 542] width 1134 height 988
paste input "4 Cobalt Cv"
type input "4 Cobalt Cv"
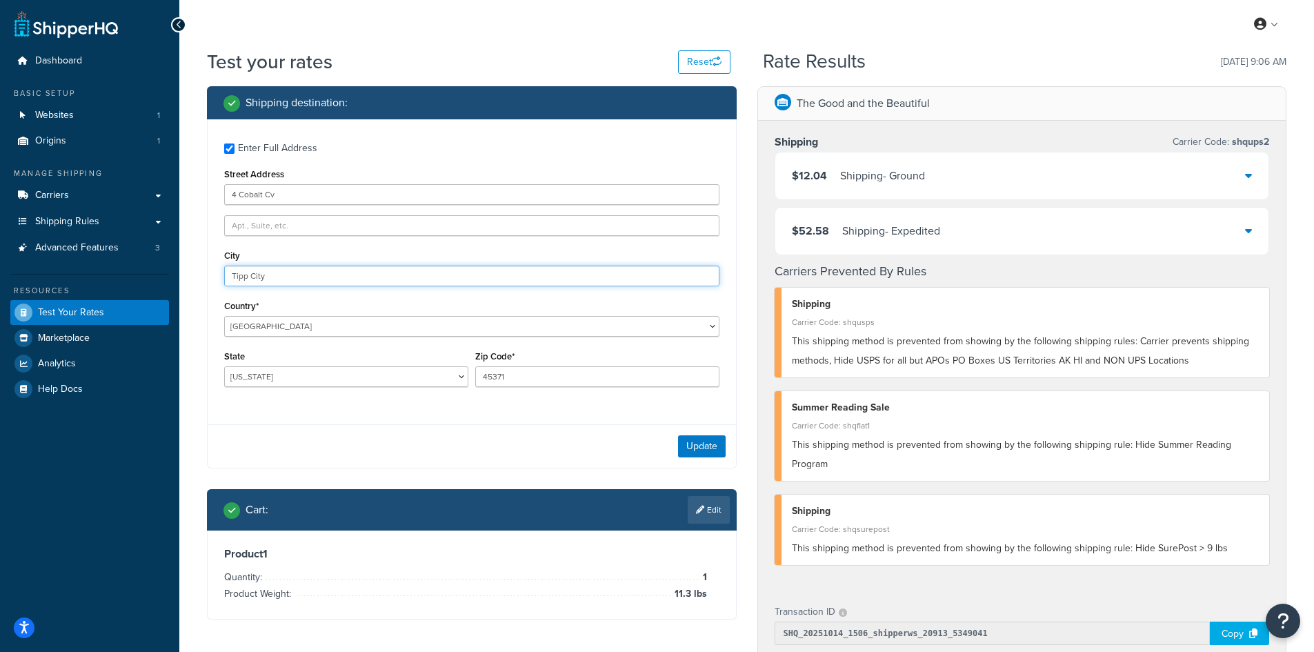
drag, startPoint x: 304, startPoint y: 283, endPoint x: 187, endPoint y: 269, distance: 118.0
click at [187, 269] on div "Test your rates Reset Rate Results [DATE] 9:06 AM Shipping destination : Enter …" at bounding box center [746, 542] width 1134 height 988
paste input "Greenbrier"
type input "Greenbrier"
select select "AR"
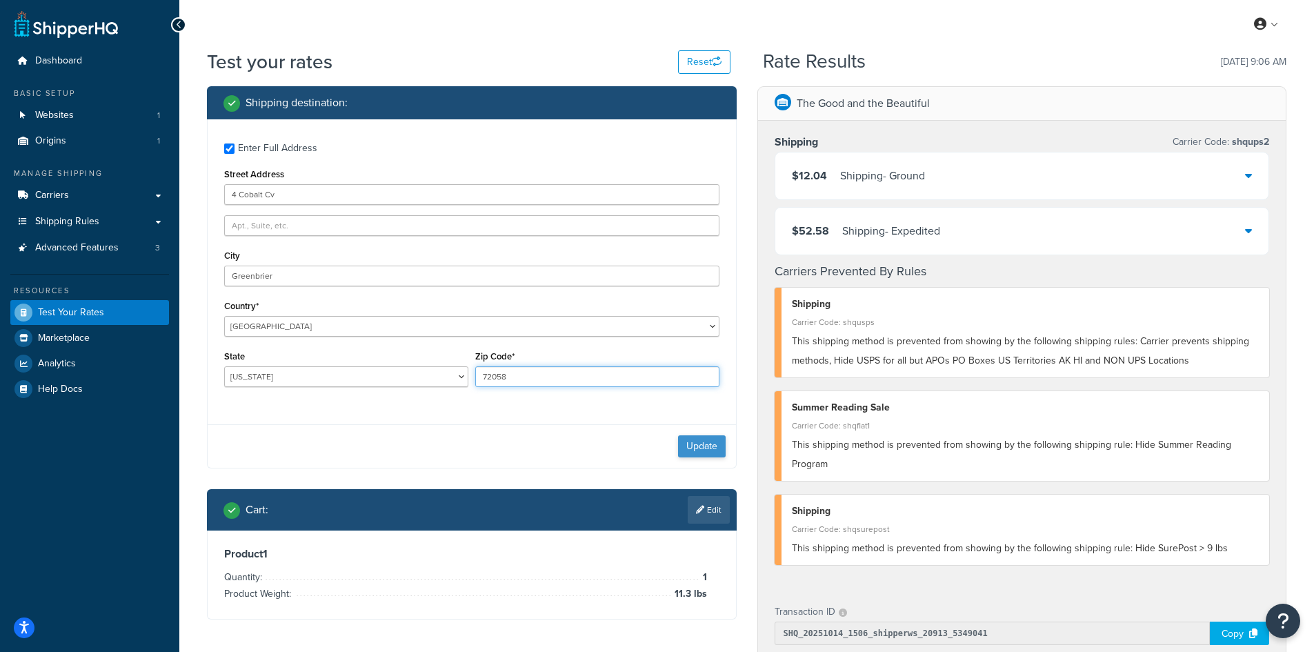
type input "72058"
click at [691, 439] on button "Update" at bounding box center [702, 446] width 48 height 22
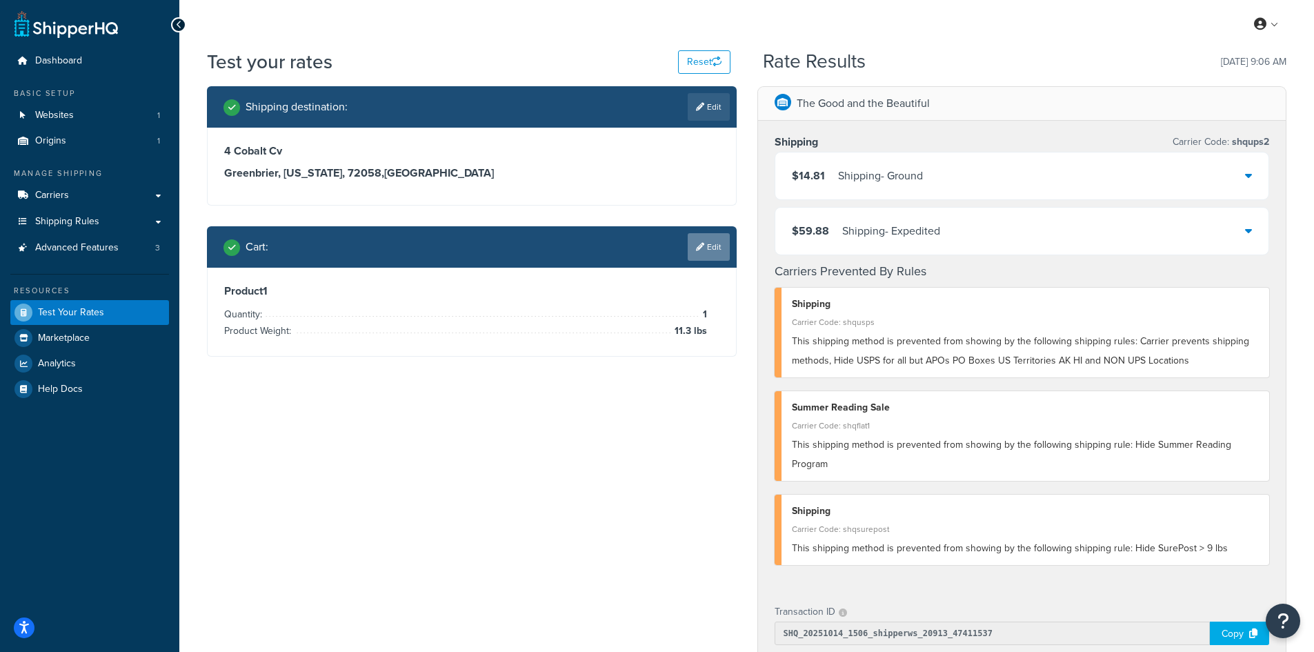
click at [703, 241] on link "Edit" at bounding box center [708, 247] width 42 height 28
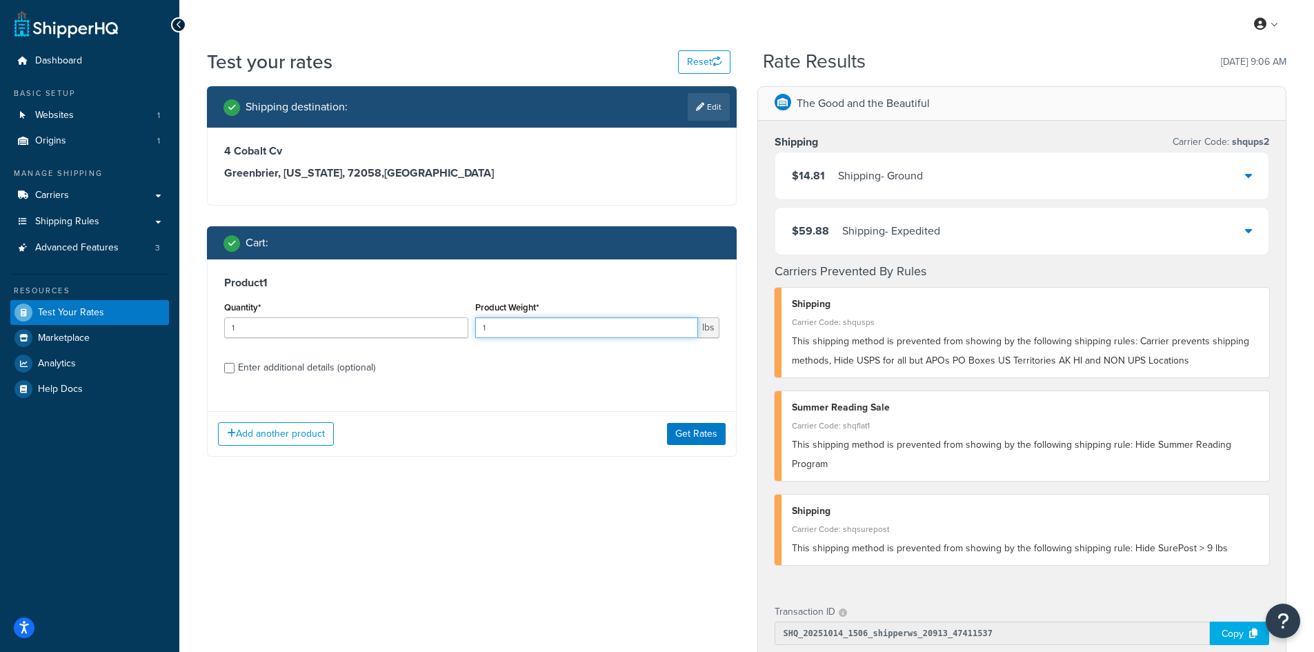
drag, startPoint x: 509, startPoint y: 330, endPoint x: 454, endPoint y: 320, distance: 56.0
click at [454, 320] on div "Quantity* 1 Product Weight* 1 lbs" at bounding box center [472, 323] width 502 height 50
type input "15.7"
click at [699, 431] on button "Get Rates" at bounding box center [696, 434] width 59 height 22
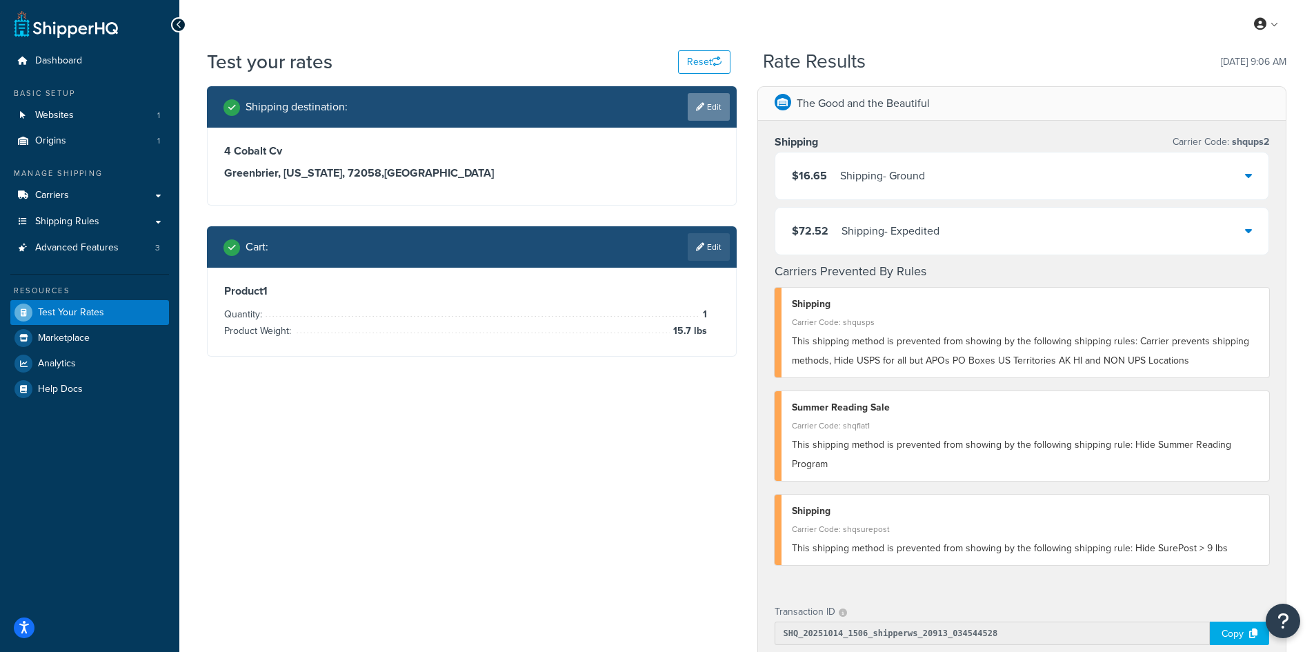
click at [712, 109] on link "Edit" at bounding box center [708, 107] width 42 height 28
select select "AR"
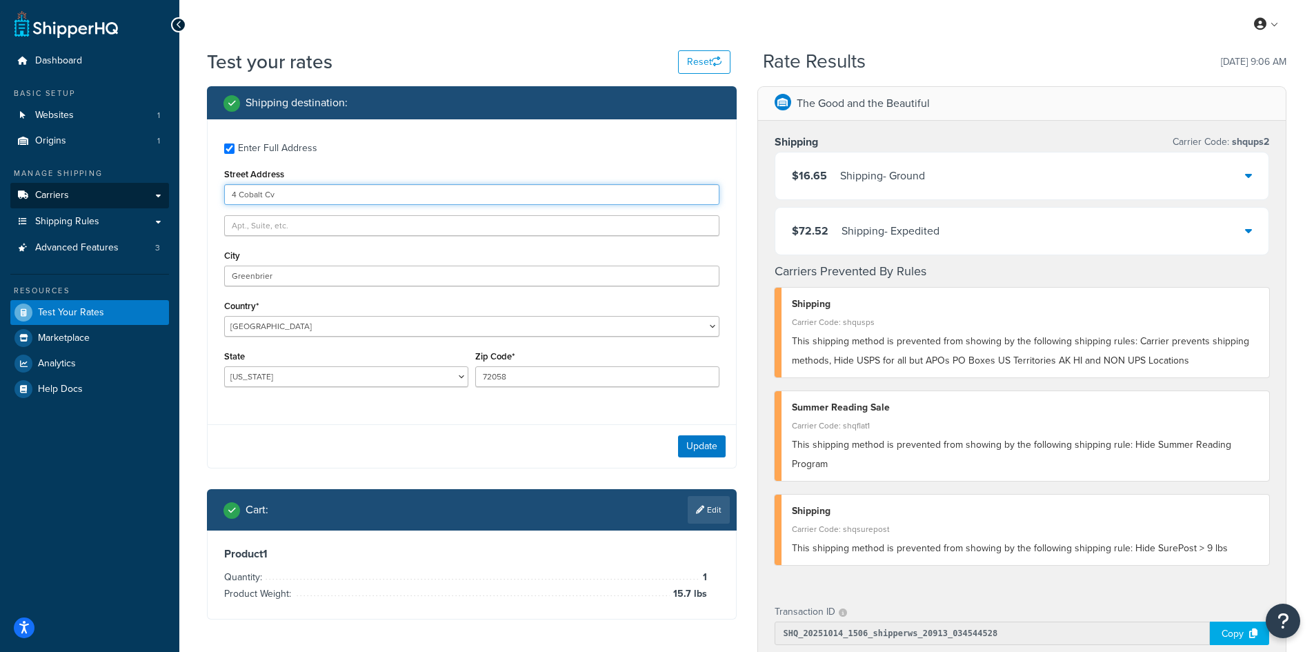
drag, startPoint x: 341, startPoint y: 193, endPoint x: 168, endPoint y: 190, distance: 173.1
click at [168, 190] on div "Dashboard Basic Setup Websites 1 Origins 1 Manage Shipping Carriers Carriers Al…" at bounding box center [657, 535] width 1314 height 1071
paste input "3 Jacksonia Dr"
type input "43 Jacksonia Dr"
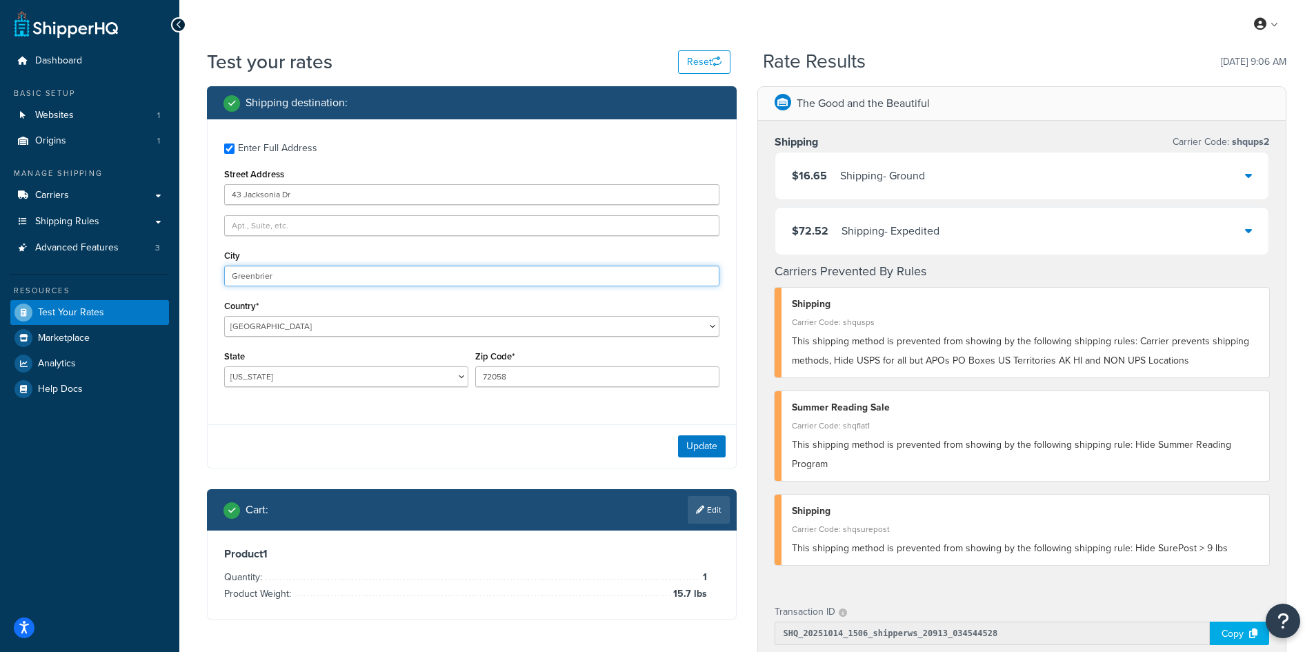
drag, startPoint x: 311, startPoint y: 275, endPoint x: 186, endPoint y: 269, distance: 125.0
click at [186, 269] on div "Test your rates Reset Rate Results [DATE] 9:06 AM Shipping destination : Enter …" at bounding box center [746, 542] width 1134 height 988
paste input "[GEOGRAPHIC_DATA]"
type input "[GEOGRAPHIC_DATA]"
select select "RI"
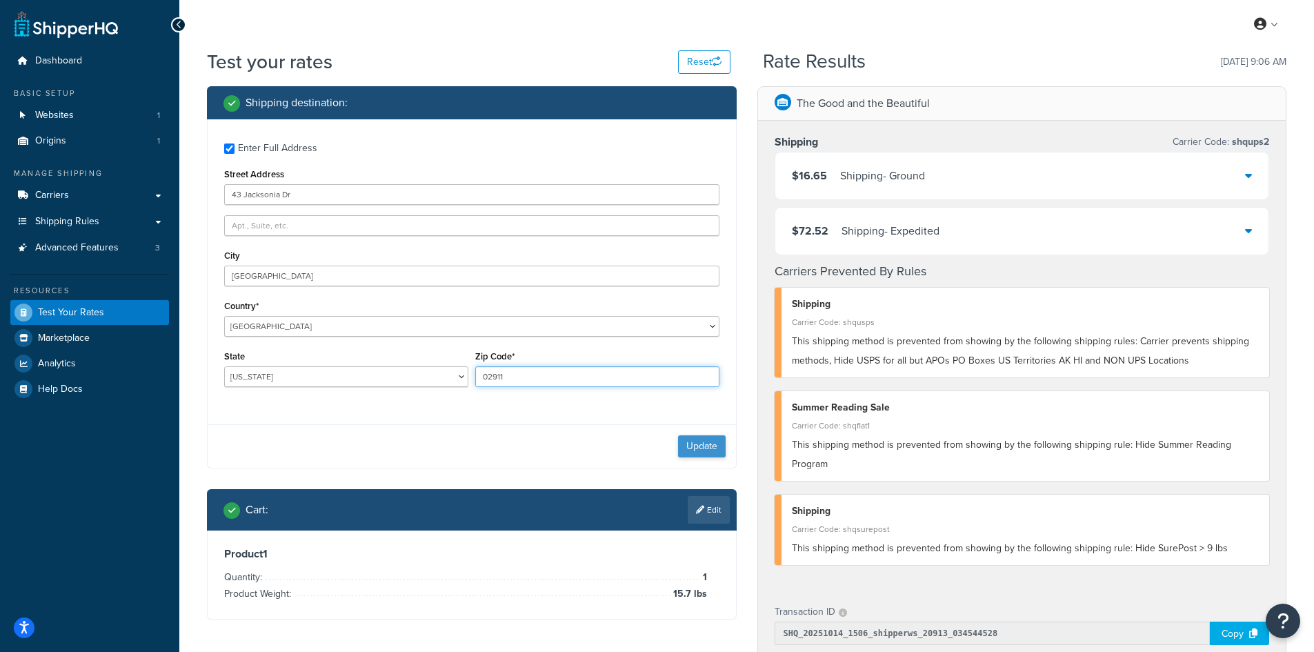
type input "02911"
click at [703, 443] on button "Update" at bounding box center [702, 446] width 48 height 22
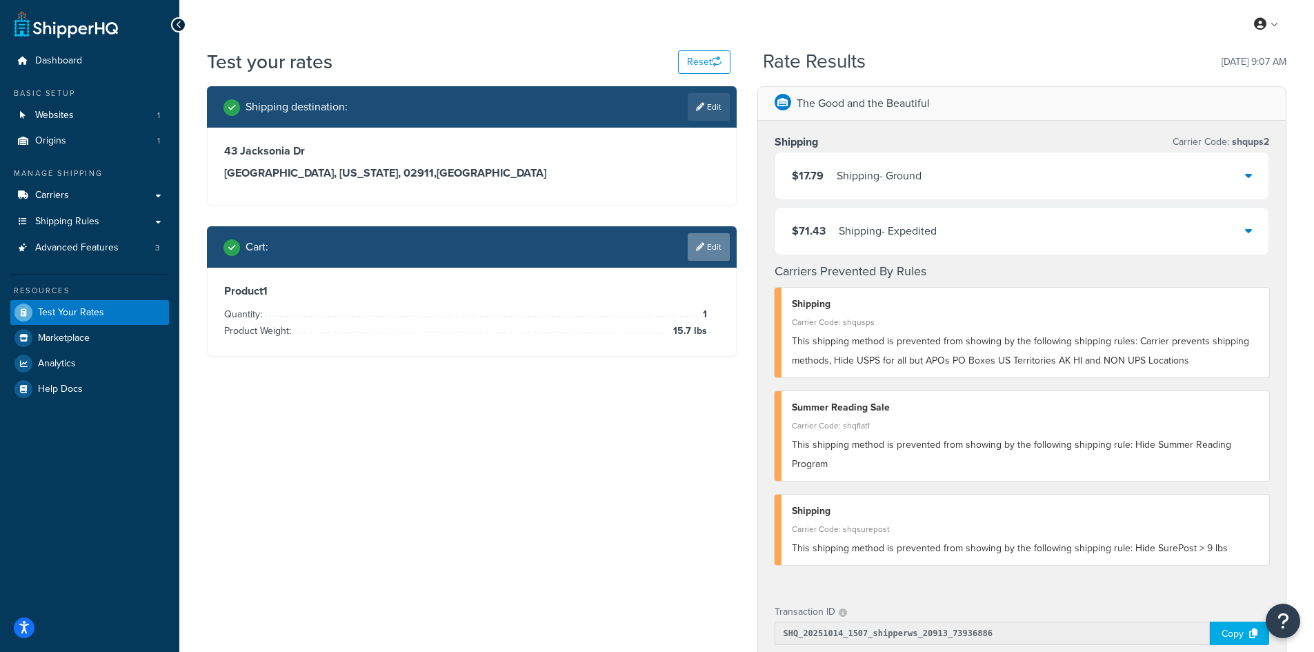
click at [705, 245] on link "Edit" at bounding box center [708, 247] width 42 height 28
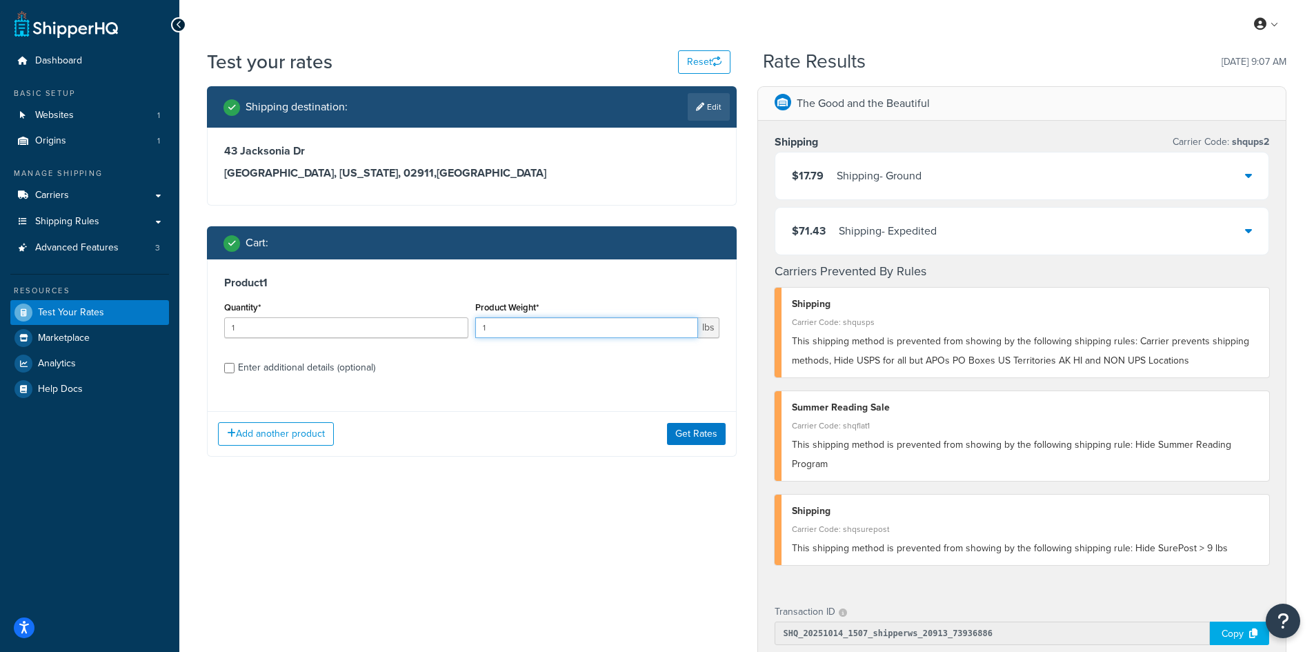
drag, startPoint x: 490, startPoint y: 326, endPoint x: 463, endPoint y: 325, distance: 27.6
click at [463, 325] on div "Quantity* 1 Product Weight* 1 lbs" at bounding box center [472, 323] width 502 height 50
type input "13.7"
click at [699, 435] on button "Get Rates" at bounding box center [696, 434] width 59 height 22
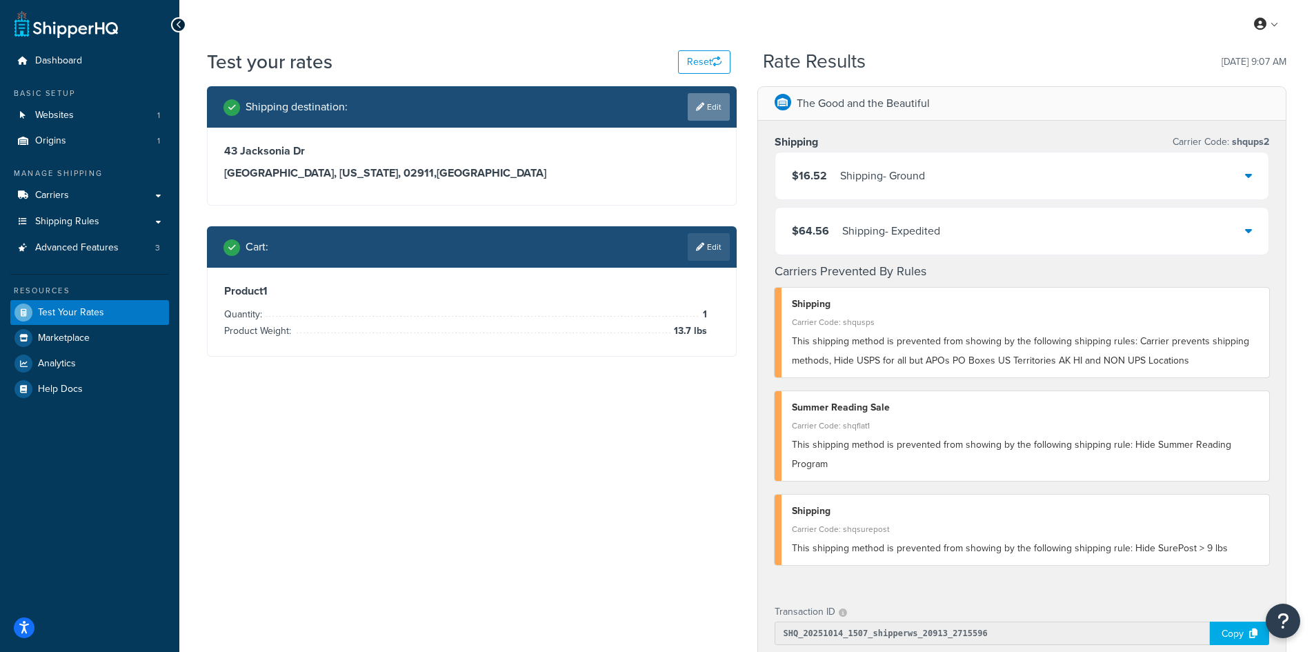
click at [716, 106] on link "Edit" at bounding box center [708, 107] width 42 height 28
select select "RI"
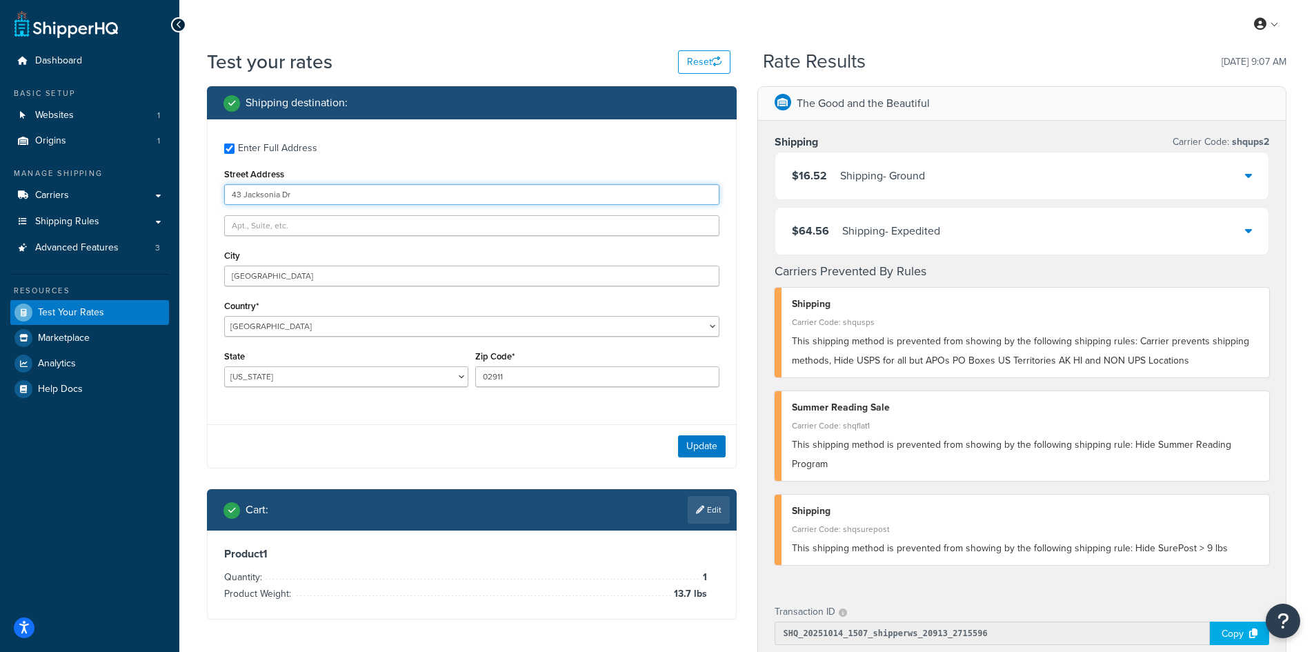
drag, startPoint x: 307, startPoint y: 196, endPoint x: 181, endPoint y: 191, distance: 126.3
click at [181, 191] on div "Test your rates Reset Rate Results [DATE] 9:07 AM Shipping destination : Enter …" at bounding box center [746, 542] width 1134 height 988
paste input "[STREET_ADDRESS]"
type input "[STREET_ADDRESS]"
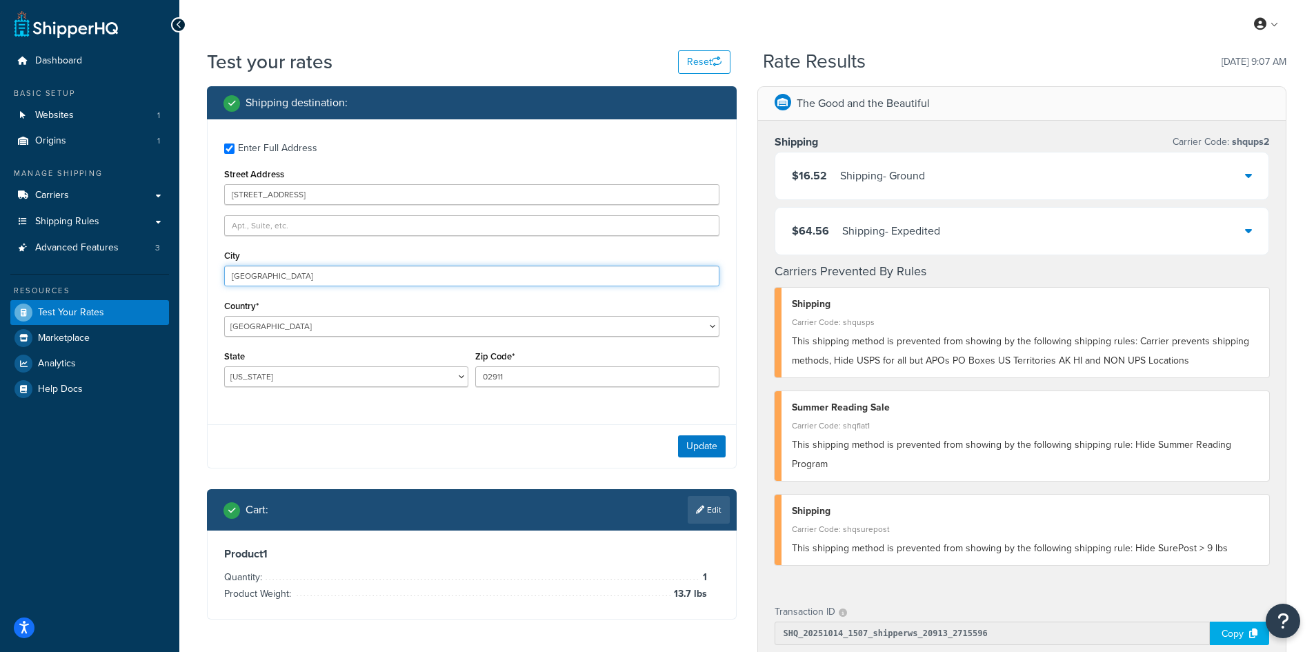
drag, startPoint x: 240, startPoint y: 271, endPoint x: 154, endPoint y: 271, distance: 86.2
click at [154, 271] on div "Dashboard Basic Setup Websites 1 Origins 1 Manage Shipping Carriers Carriers Al…" at bounding box center [657, 535] width 1314 height 1071
paste input "Ada"
type input "Ada"
select select "OK"
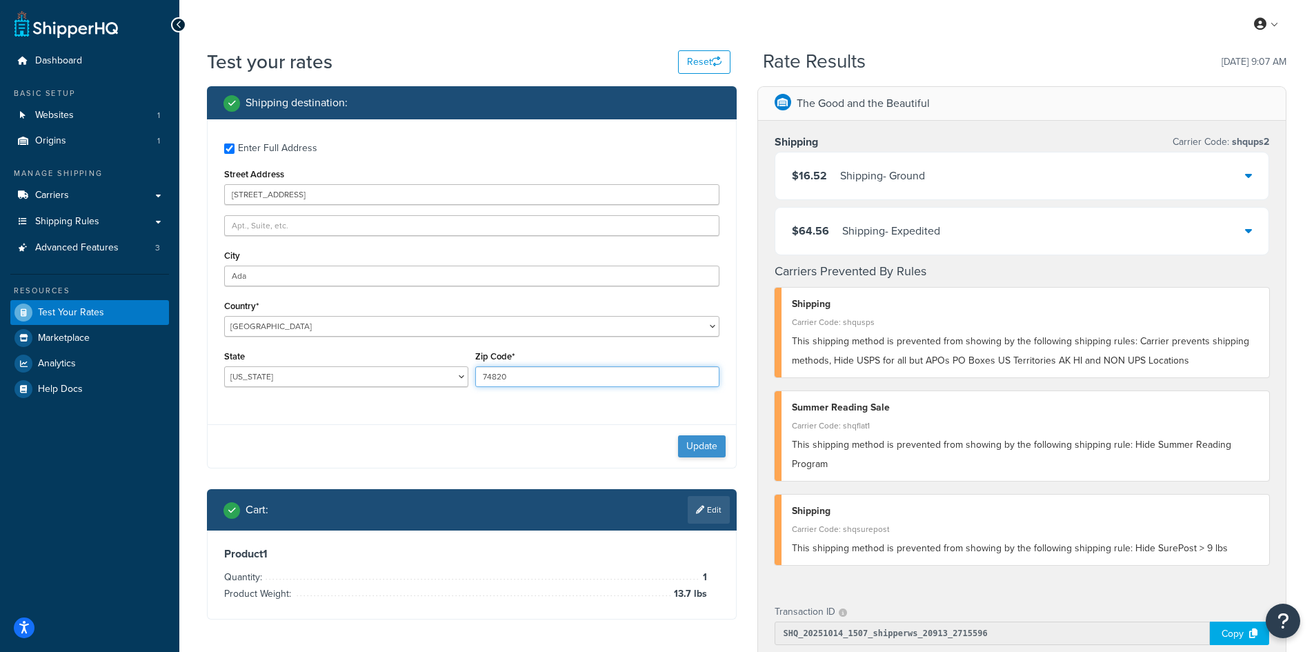
type input "74820"
click at [706, 445] on button "Update" at bounding box center [702, 446] width 48 height 22
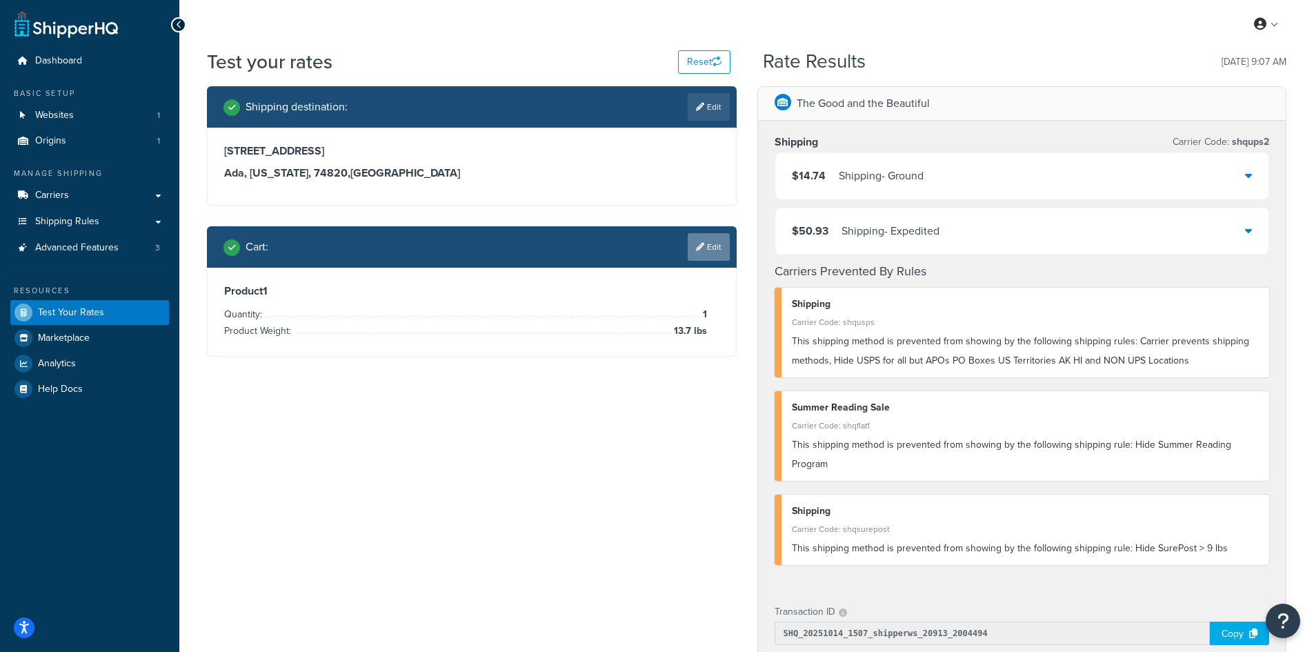
click at [714, 241] on link "Edit" at bounding box center [708, 247] width 42 height 28
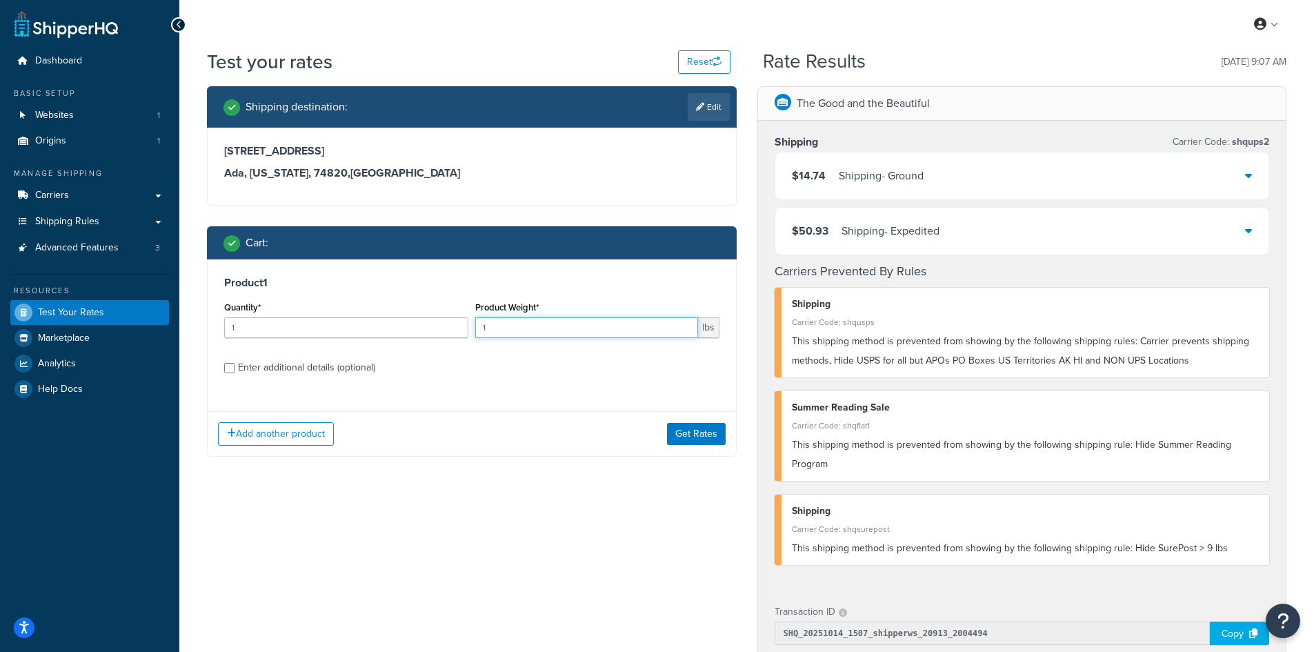
drag, startPoint x: 487, startPoint y: 328, endPoint x: 451, endPoint y: 328, distance: 35.9
click at [451, 328] on div "Quantity* 1 Product Weight* 1 lbs" at bounding box center [472, 323] width 502 height 50
type input "16.5"
click at [696, 434] on button "Get Rates" at bounding box center [696, 434] width 59 height 22
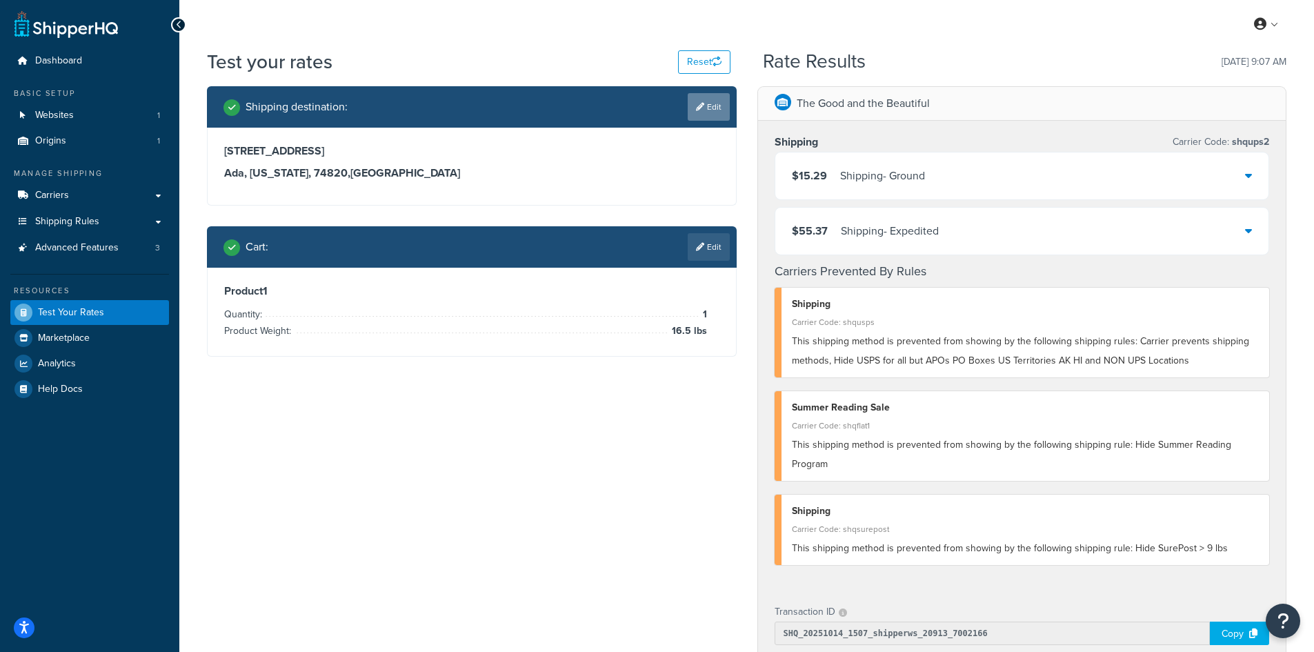
click at [700, 104] on icon at bounding box center [700, 107] width 8 height 8
select select "OK"
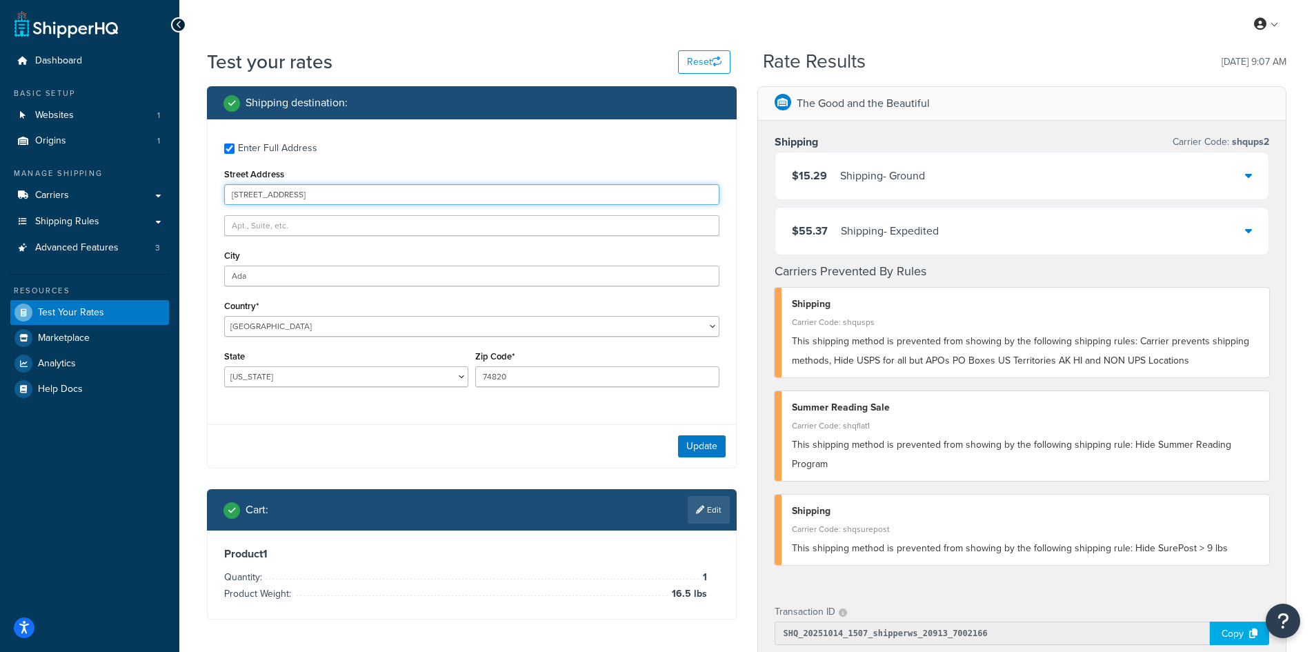
drag, startPoint x: 375, startPoint y: 194, endPoint x: 205, endPoint y: 192, distance: 169.6
click at [205, 192] on div "Shipping destination : Enter Full Address Street Address [STREET_ADDRESS] [GEOG…" at bounding box center [472, 363] width 550 height 554
paste input "[STREET_ADDRESS][PERSON_NAME]"
type input "[STREET_ADDRESS][PERSON_NAME]"
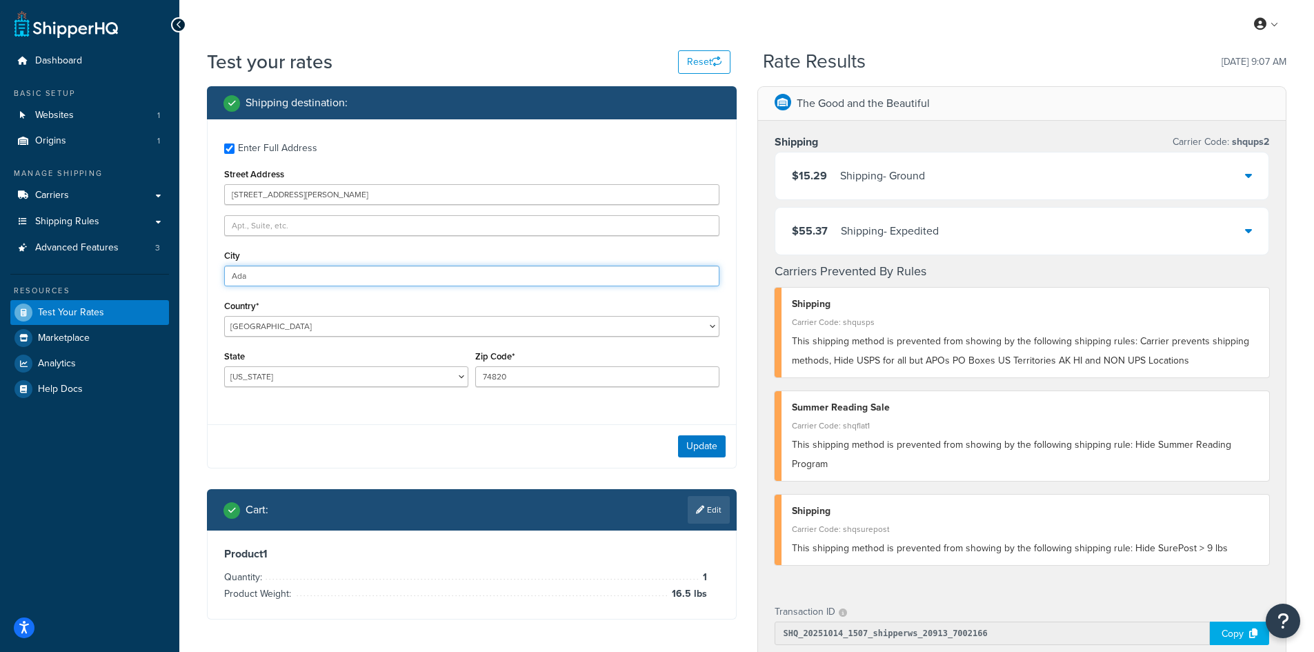
drag, startPoint x: 299, startPoint y: 277, endPoint x: 174, endPoint y: 269, distance: 125.7
click at [174, 269] on div "Dashboard Basic Setup Websites 1 Origins 1 Manage Shipping Carriers Carriers Al…" at bounding box center [657, 535] width 1314 height 1071
paste input "[GEOGRAPHIC_DATA]"
type input "[GEOGRAPHIC_DATA]"
select select "CA"
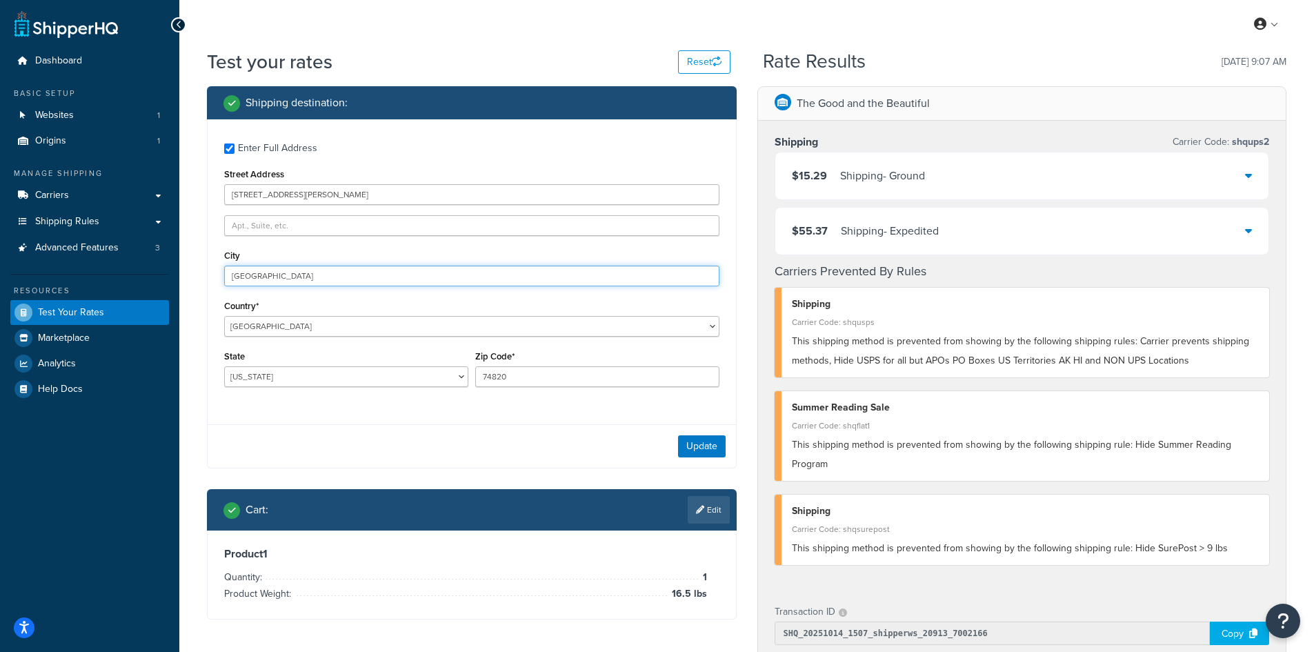
click at [330, 272] on input "[GEOGRAPHIC_DATA]" at bounding box center [471, 275] width 495 height 21
type input "[GEOGRAPHIC_DATA]"
select select "VA"
type input "20175"
click at [707, 445] on button "Update" at bounding box center [702, 446] width 48 height 22
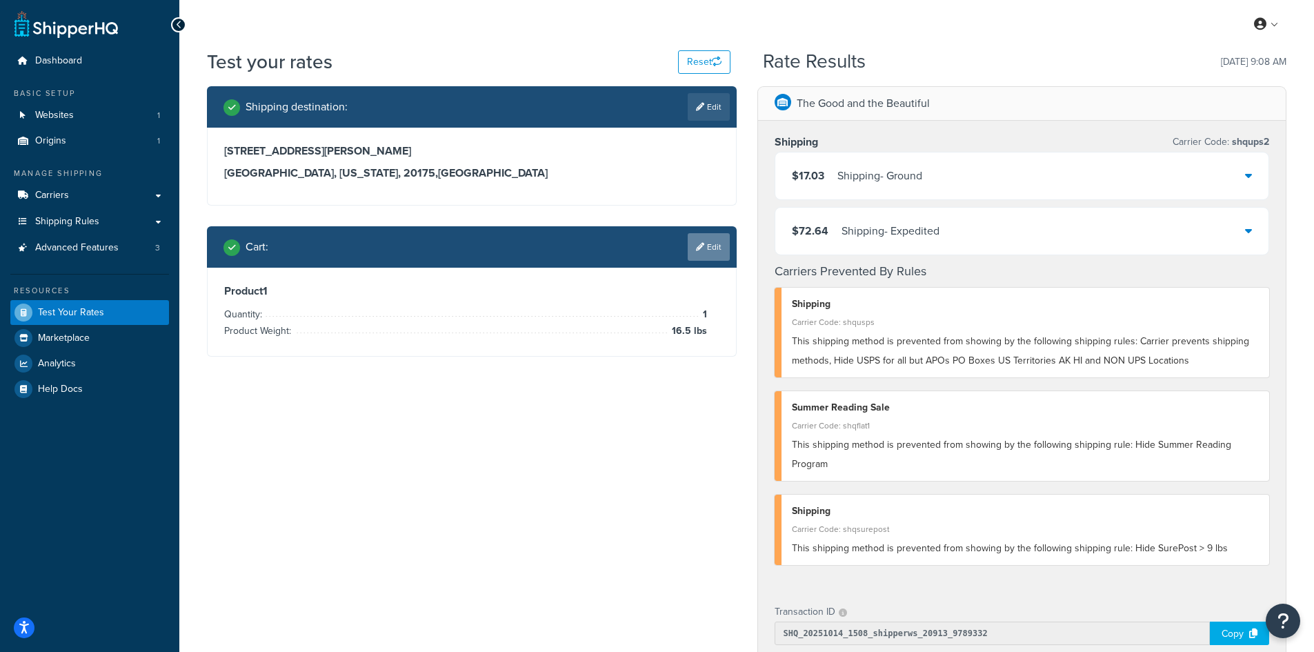
click at [706, 243] on link "Edit" at bounding box center [708, 247] width 42 height 28
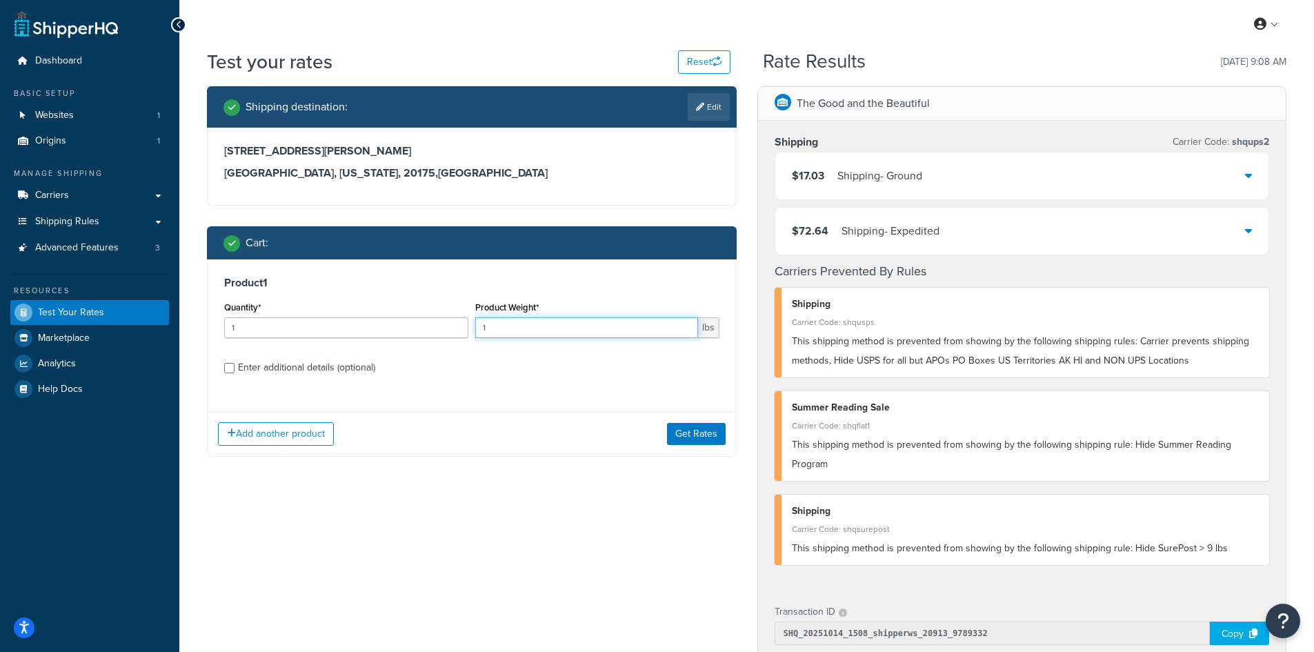
click at [464, 326] on div "Quantity* 1 Product Weight* 1 lbs" at bounding box center [472, 323] width 502 height 50
type input "9.6"
click at [701, 434] on button "Get Rates" at bounding box center [696, 434] width 59 height 22
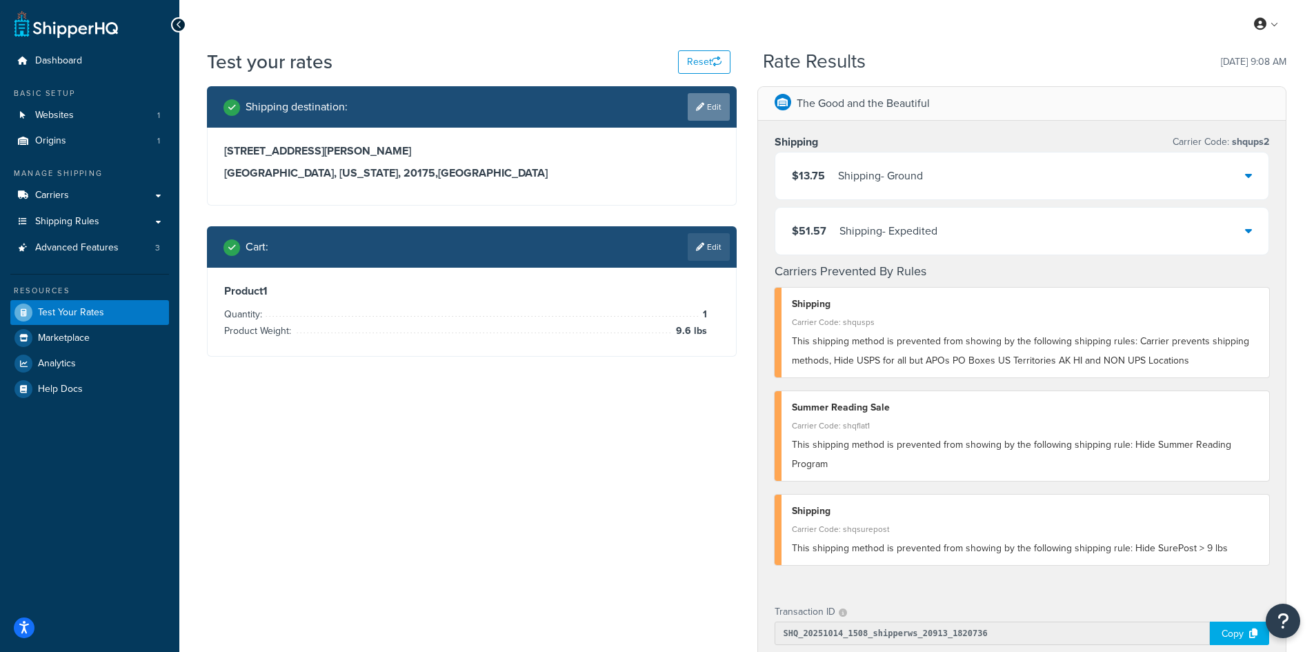
click at [707, 112] on link "Edit" at bounding box center [708, 107] width 42 height 28
select select "VA"
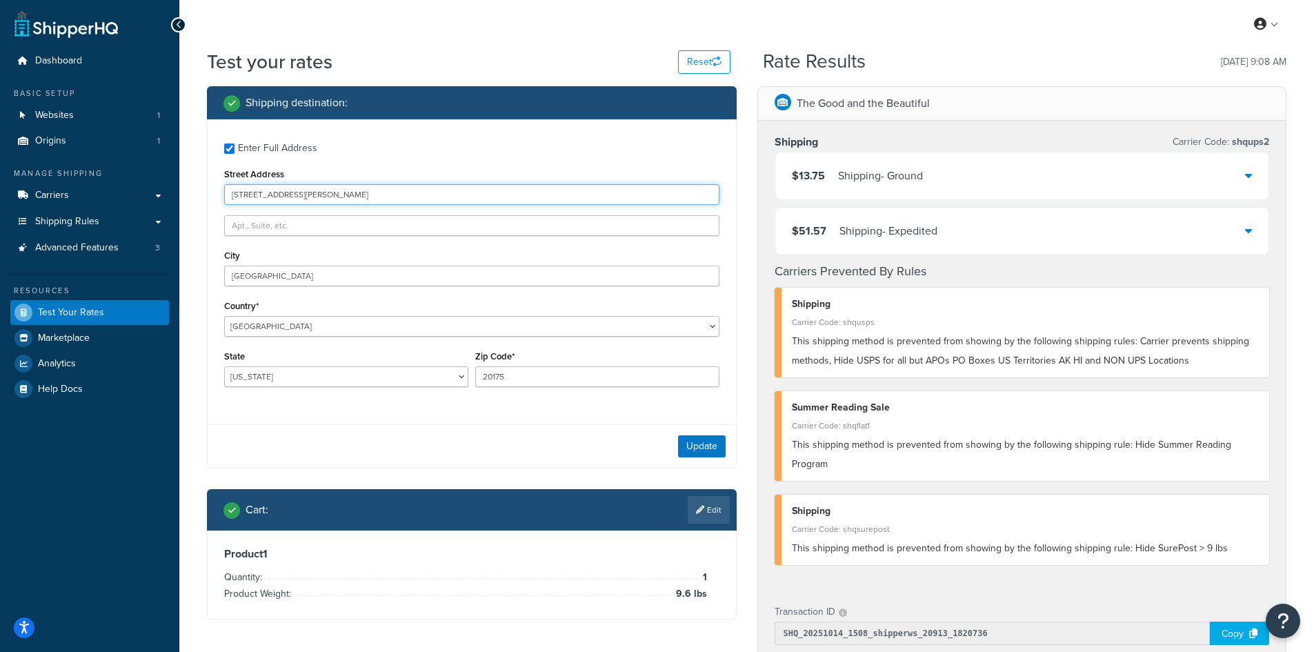
drag, startPoint x: 376, startPoint y: 193, endPoint x: 192, endPoint y: 190, distance: 184.1
click at [192, 190] on div "Test your rates Reset Rate Results [DATE] 9:08 AM Shipping destination : Enter …" at bounding box center [746, 542] width 1134 height 988
paste input "[STREET_ADDRESS]"
type input "[STREET_ADDRESS]"
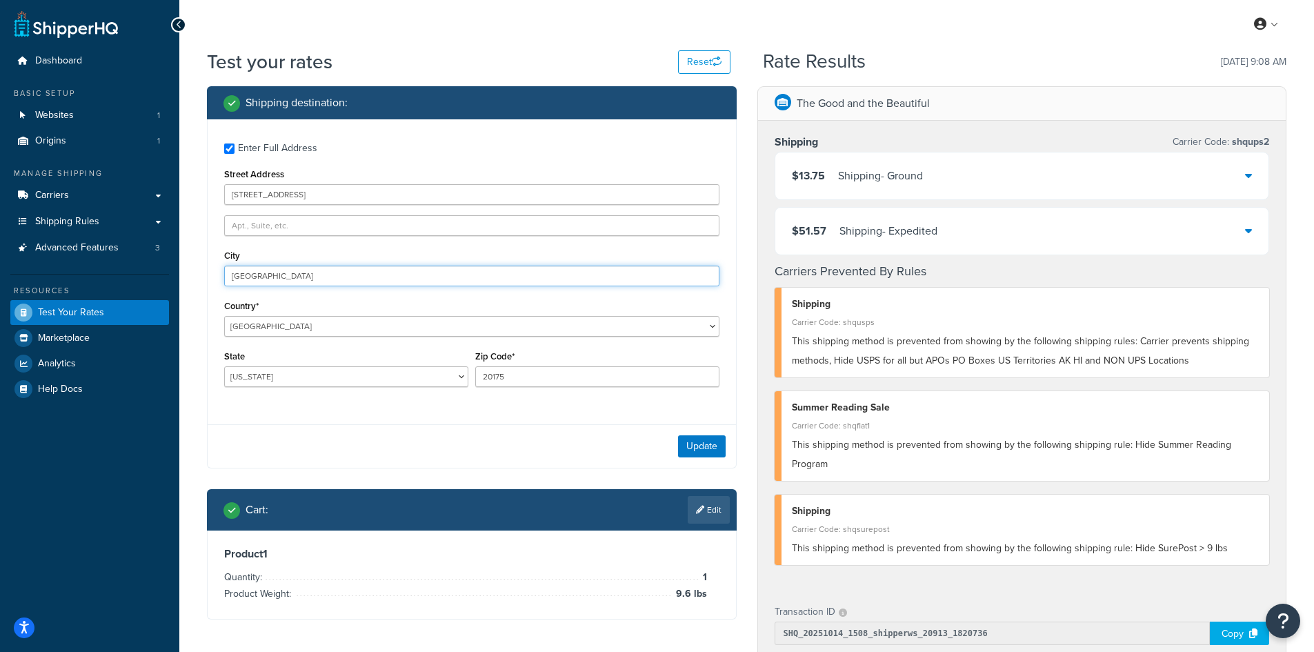
drag, startPoint x: 300, startPoint y: 279, endPoint x: 198, endPoint y: 269, distance: 102.6
click at [198, 269] on div "Shipping destination : Enter Full Address Street Address [STREET_ADDRESS] [GEOG…" at bounding box center [472, 363] width 550 height 554
paste input "[PERSON_NAME]"
type input "[PERSON_NAME]"
select select "CT"
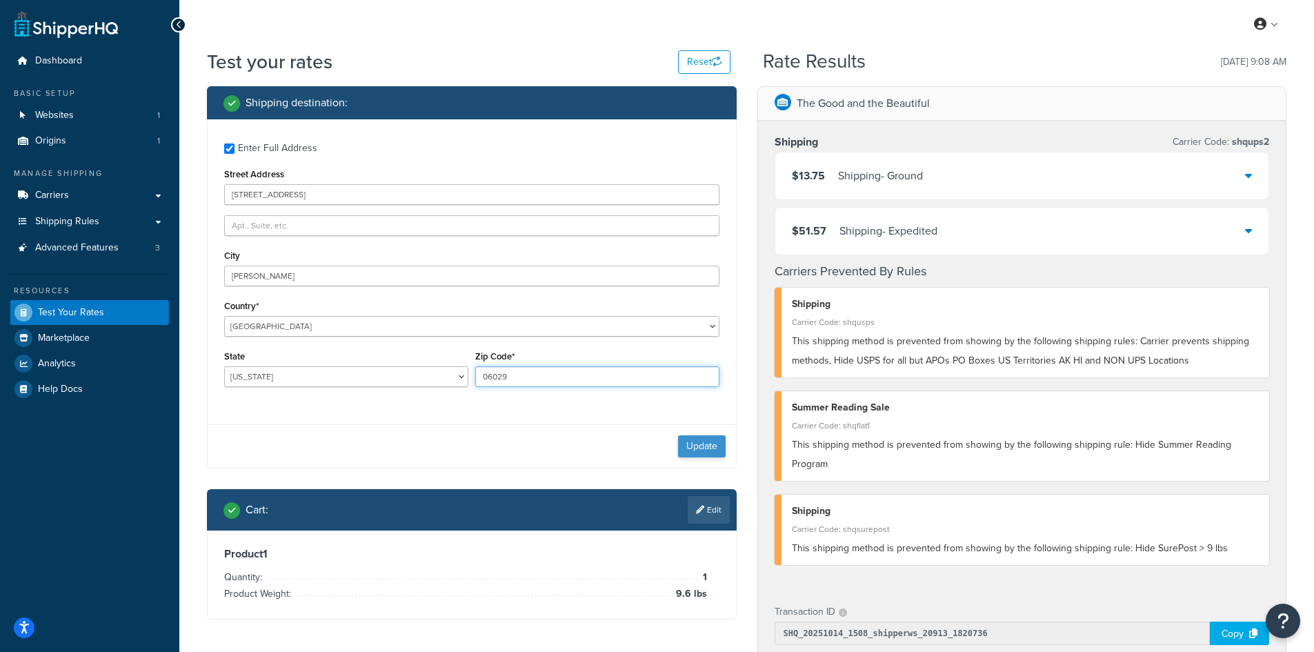
type input "06029"
click at [694, 446] on button "Update" at bounding box center [702, 446] width 48 height 22
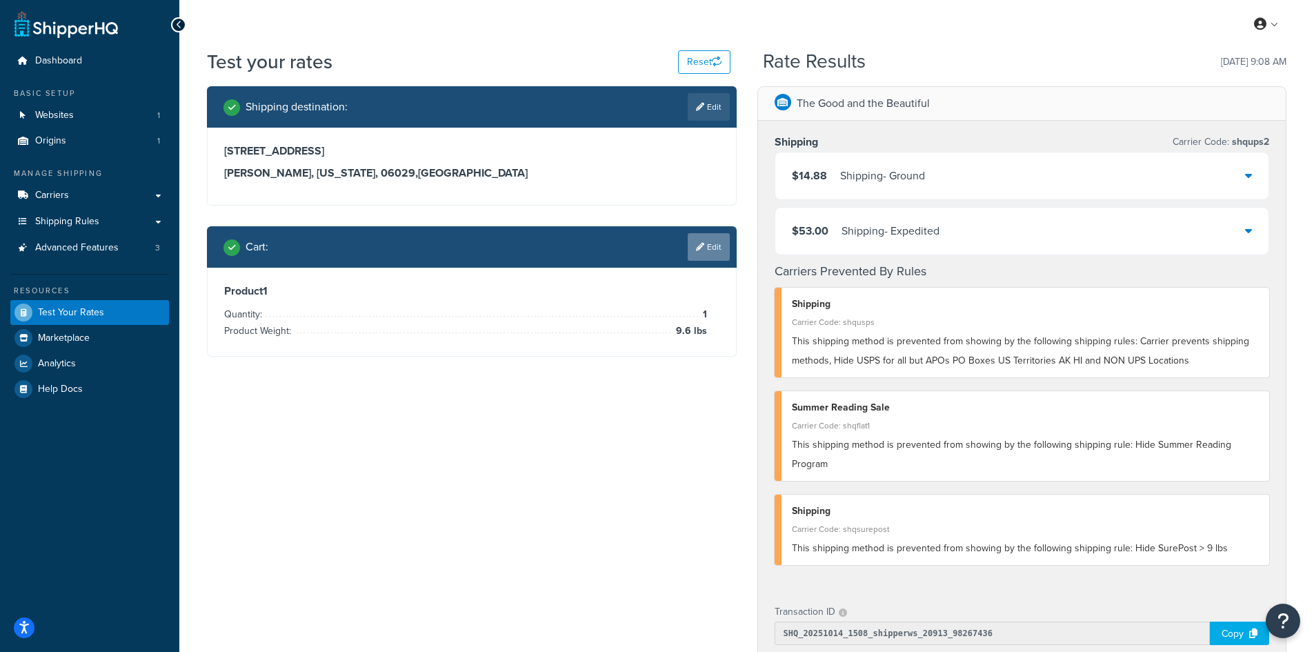
click at [712, 244] on link "Edit" at bounding box center [708, 247] width 42 height 28
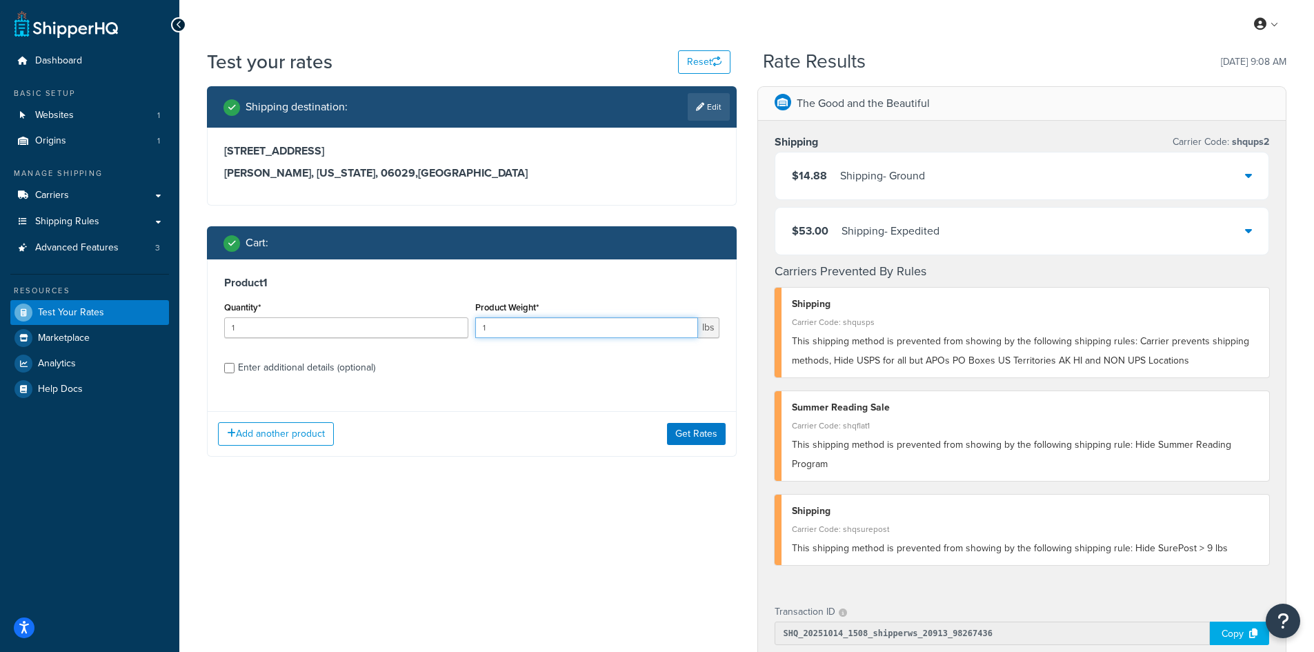
drag, startPoint x: 512, startPoint y: 331, endPoint x: 477, endPoint y: 324, distance: 35.8
click at [477, 324] on input "1" at bounding box center [586, 327] width 223 height 21
type input "4.2"
click at [703, 434] on button "Get Rates" at bounding box center [696, 434] width 59 height 22
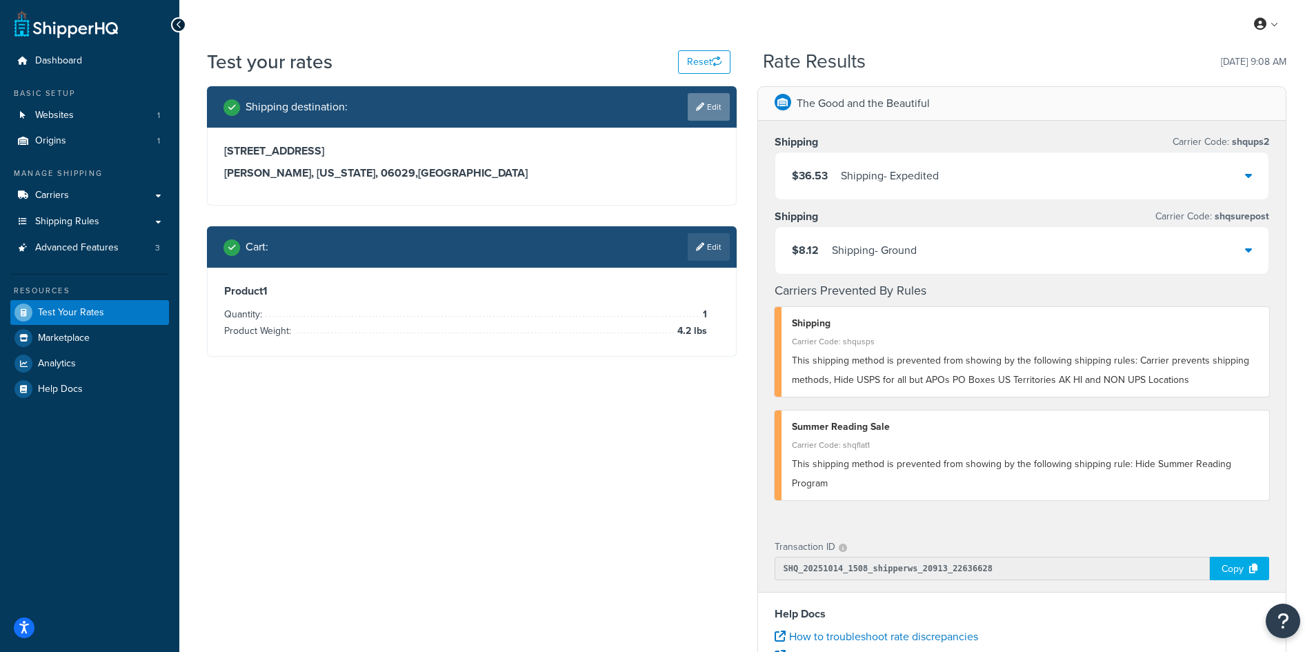
click at [710, 111] on link "Edit" at bounding box center [708, 107] width 42 height 28
select select "CT"
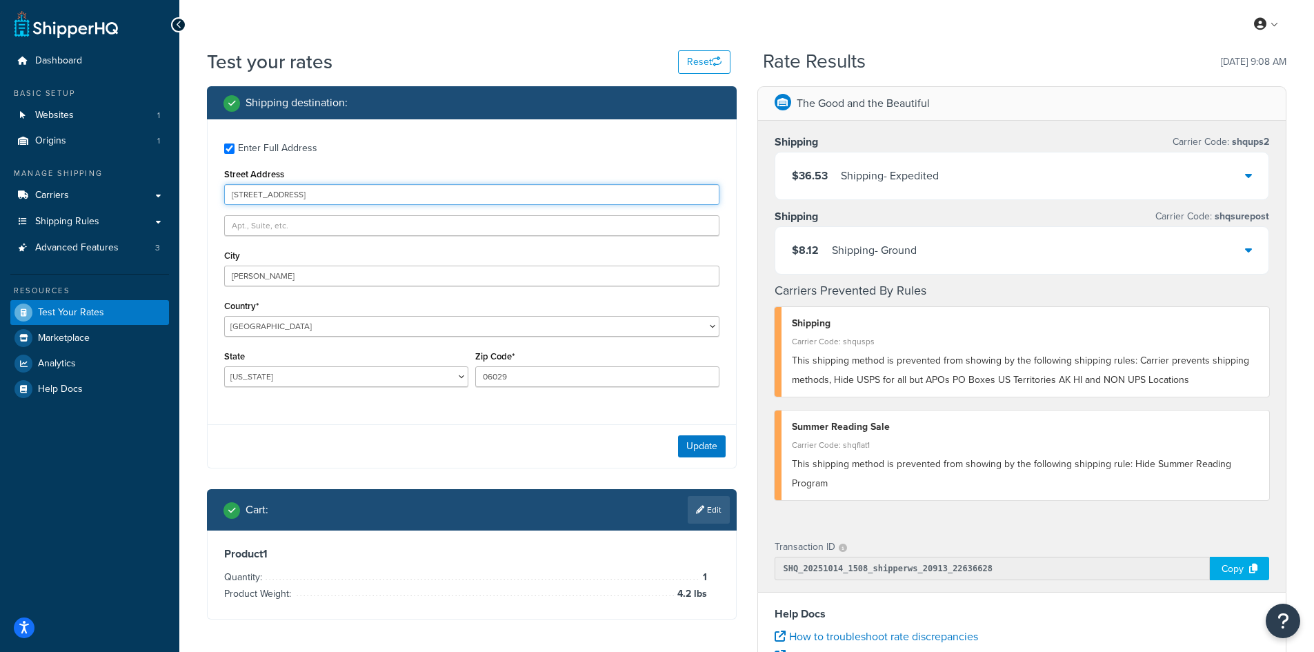
drag, startPoint x: 387, startPoint y: 196, endPoint x: 172, endPoint y: 196, distance: 214.4
click at [172, 196] on div "Dashboard Basic Setup Websites 1 Origins 1 Manage Shipping Carriers Carriers Al…" at bounding box center [657, 503] width 1314 height 1006
paste input "8532 Westwood"
type input "[STREET_ADDRESS]"
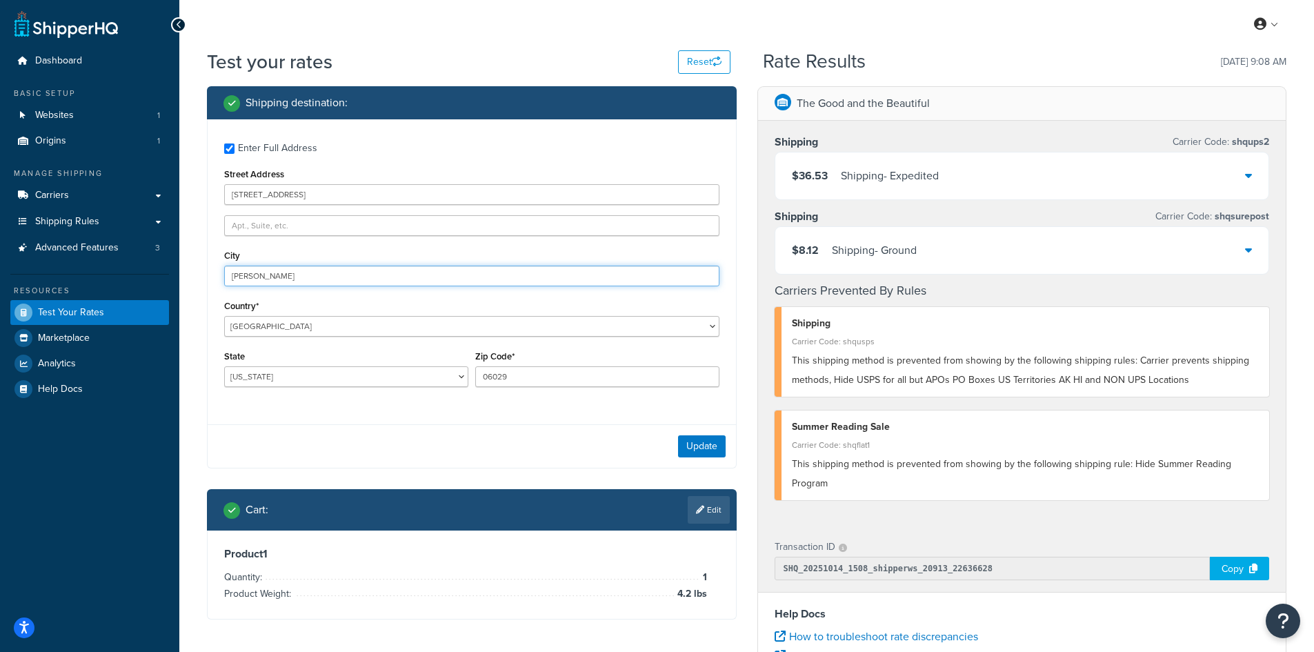
drag, startPoint x: 272, startPoint y: 273, endPoint x: 233, endPoint y: 271, distance: 39.4
click at [233, 271] on input "[PERSON_NAME]" at bounding box center [471, 275] width 495 height 21
paste input "[GEOGRAPHIC_DATA]"
type input "[GEOGRAPHIC_DATA]"
select select "LA"
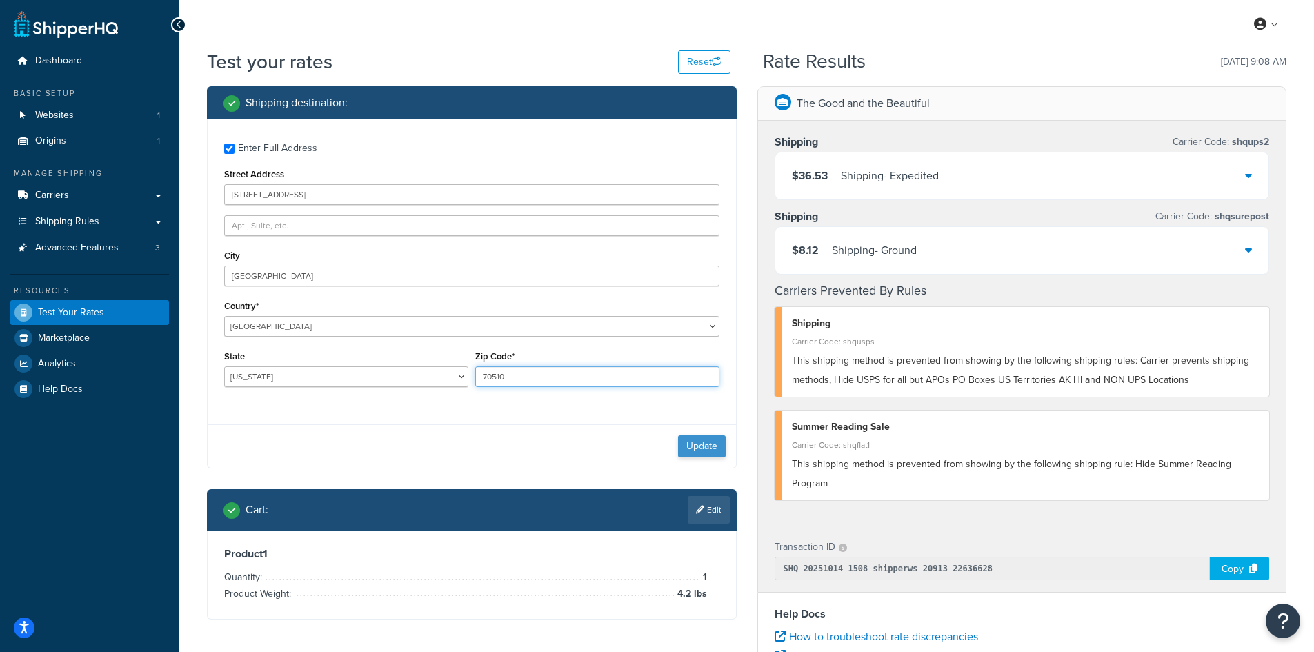
type input "70510"
click at [695, 448] on button "Update" at bounding box center [702, 446] width 48 height 22
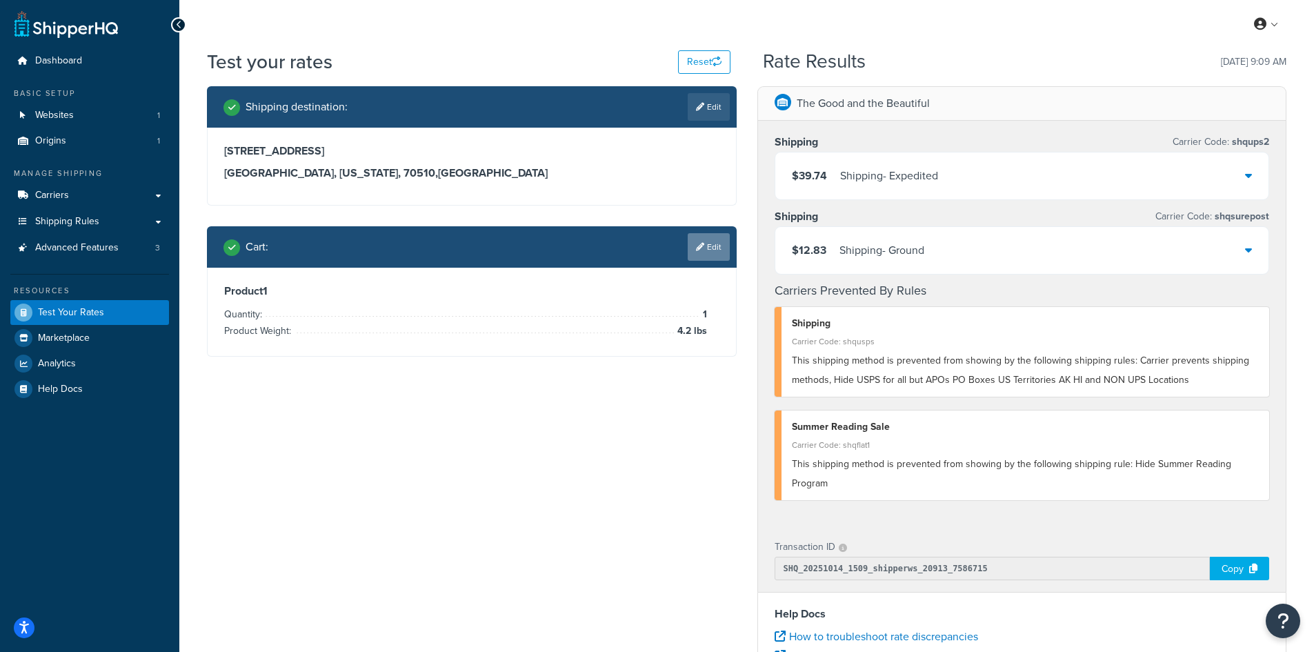
click at [701, 250] on icon at bounding box center [700, 247] width 8 height 8
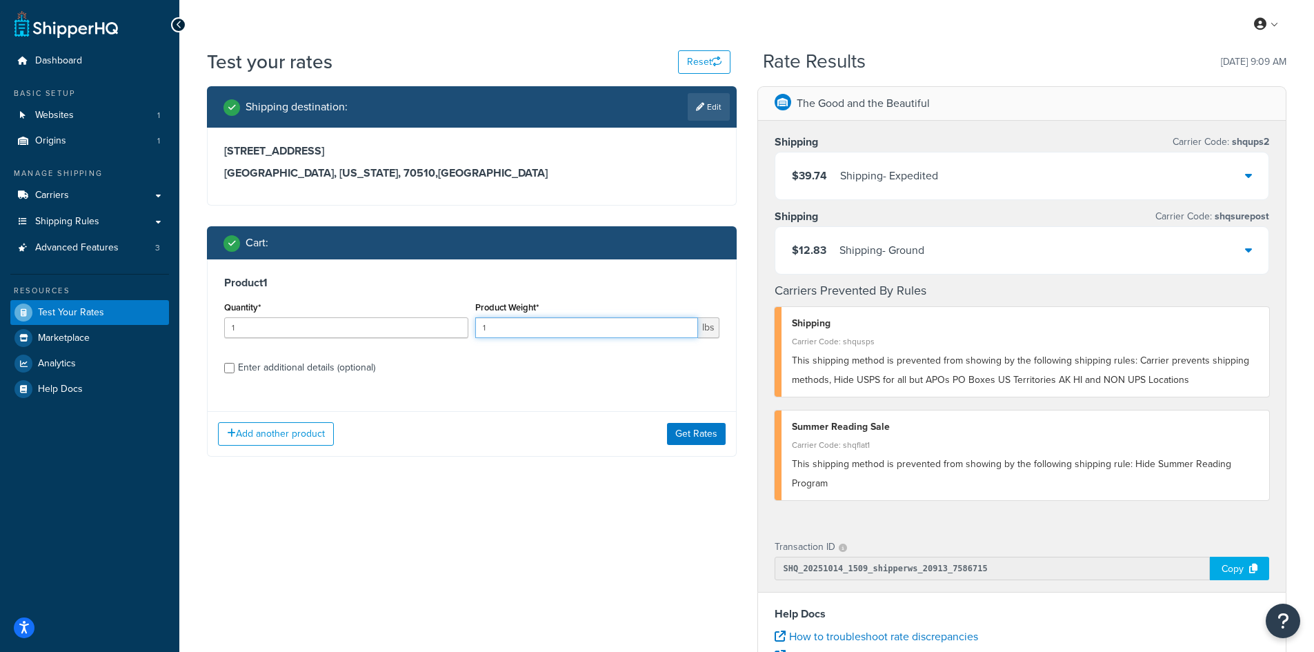
drag, startPoint x: 522, startPoint y: 328, endPoint x: 448, endPoint y: 323, distance: 73.9
click at [448, 323] on div "Quantity* 1 Product Weight* 1 lbs" at bounding box center [472, 323] width 502 height 50
type input "7.6"
click at [708, 428] on button "Get Rates" at bounding box center [696, 434] width 59 height 22
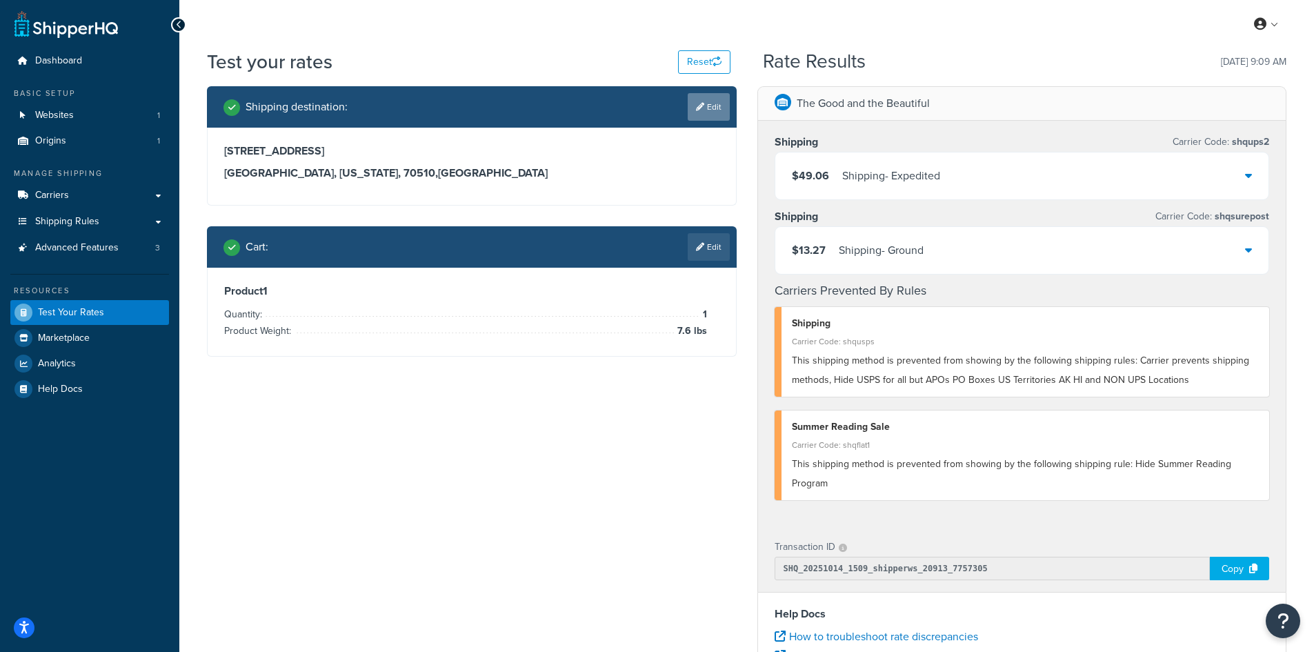
click at [703, 95] on link "Edit" at bounding box center [708, 107] width 42 height 28
select select "LA"
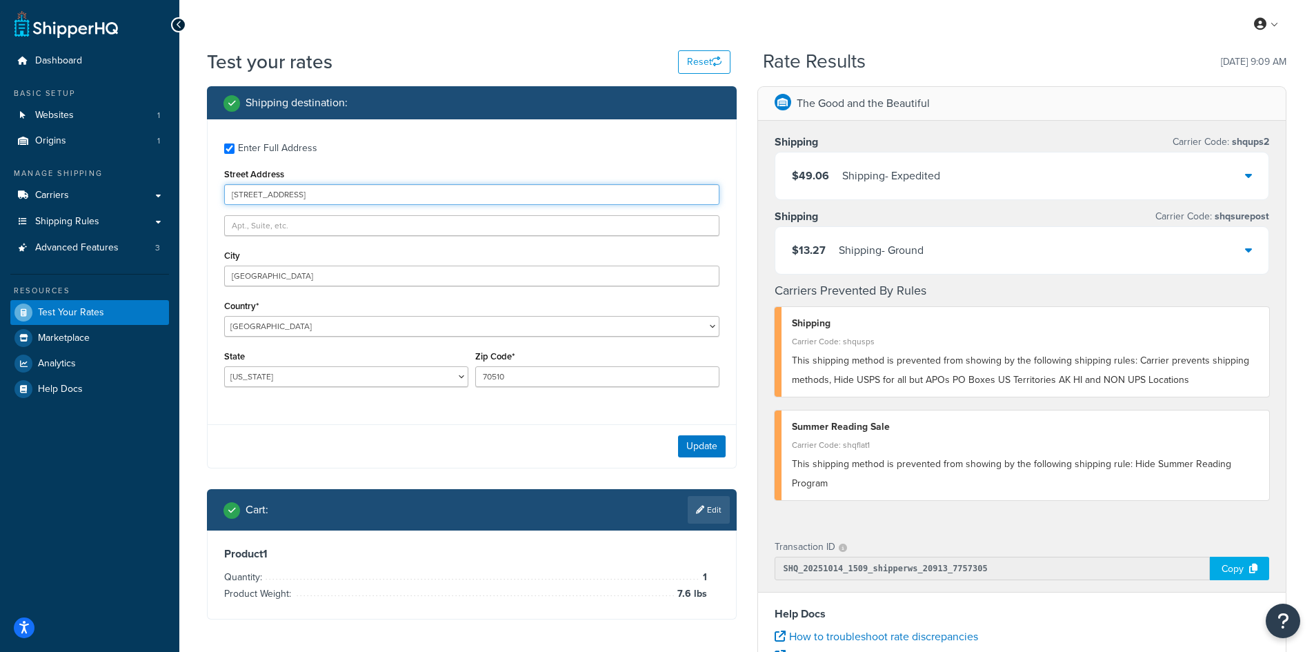
drag, startPoint x: 352, startPoint y: 197, endPoint x: 215, endPoint y: 193, distance: 136.6
click at [215, 193] on div "Enter Full Address Street Address [STREET_ADDRESS] [GEOGRAPHIC_DATA] [GEOGRAPHI…" at bounding box center [472, 266] width 528 height 294
paste input "[STREET_ADDRESS]"
type input "[STREET_ADDRESS]"
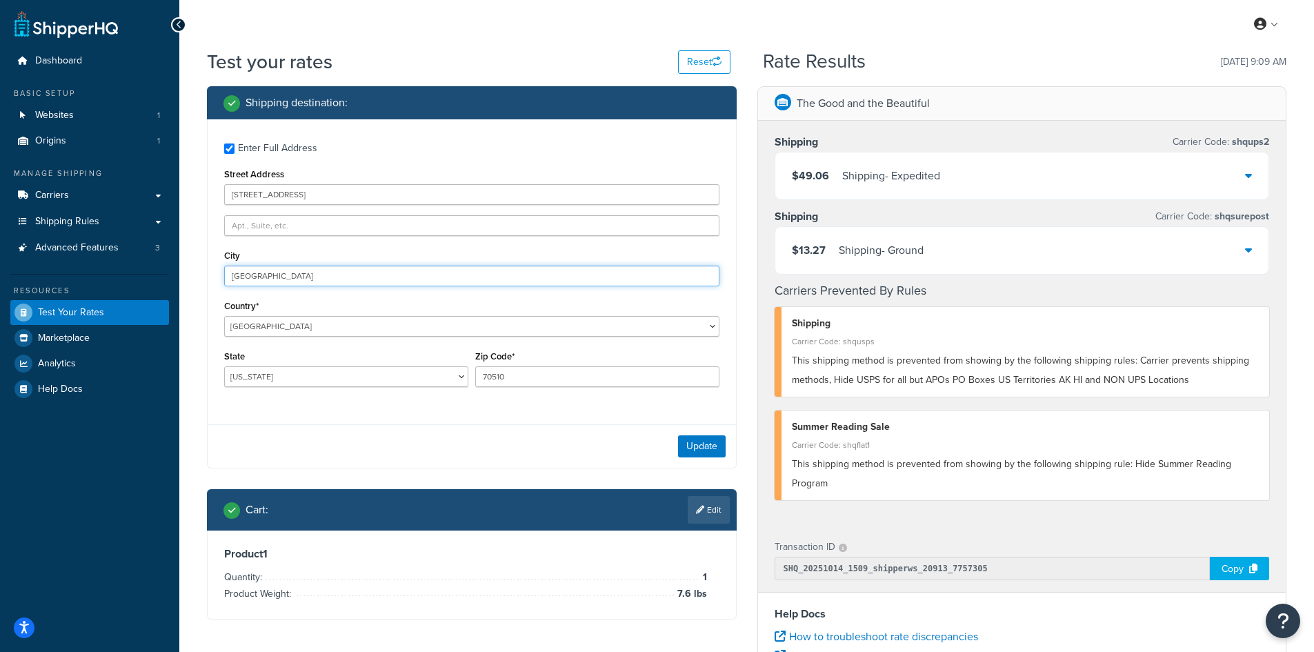
drag, startPoint x: 301, startPoint y: 273, endPoint x: 199, endPoint y: 273, distance: 102.1
click at [199, 273] on div "Shipping destination : Enter Full Address Street Address [STREET_ADDRESS] [GEOG…" at bounding box center [472, 363] width 550 height 554
paste input "[PERSON_NAME][GEOGRAPHIC_DATA]"
type input "[PERSON_NAME][GEOGRAPHIC_DATA]"
select select "NJ"
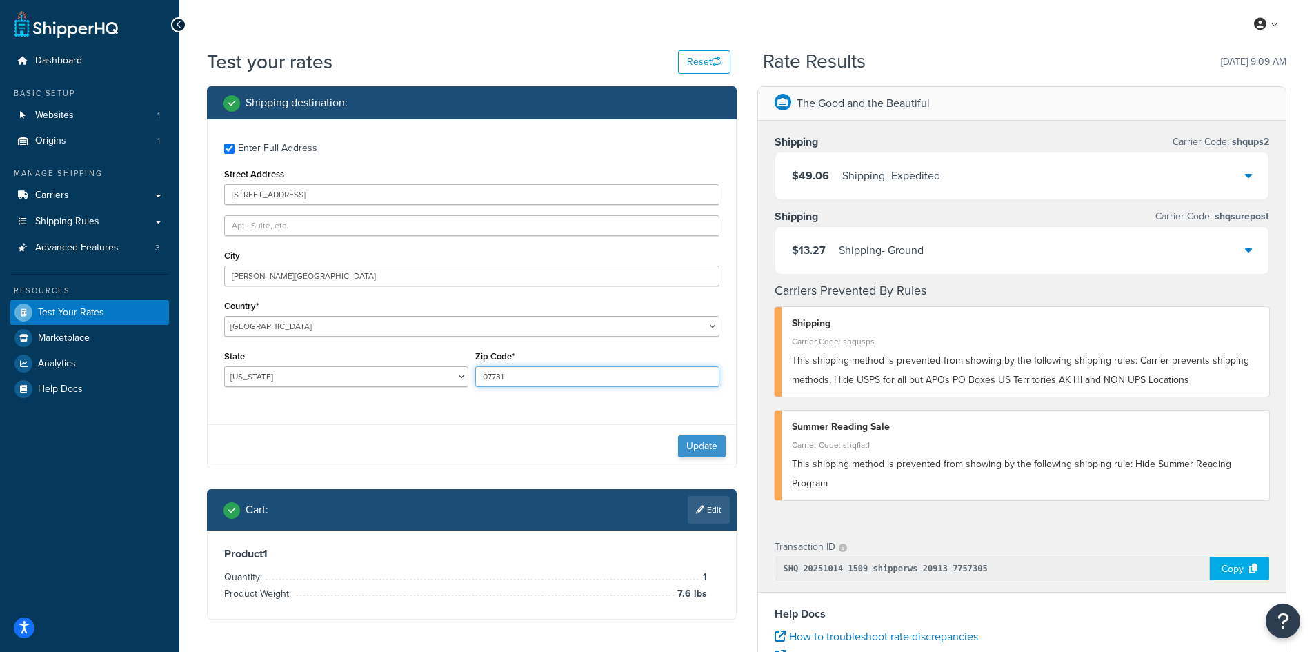
type input "07731"
click at [710, 443] on button "Update" at bounding box center [702, 446] width 48 height 22
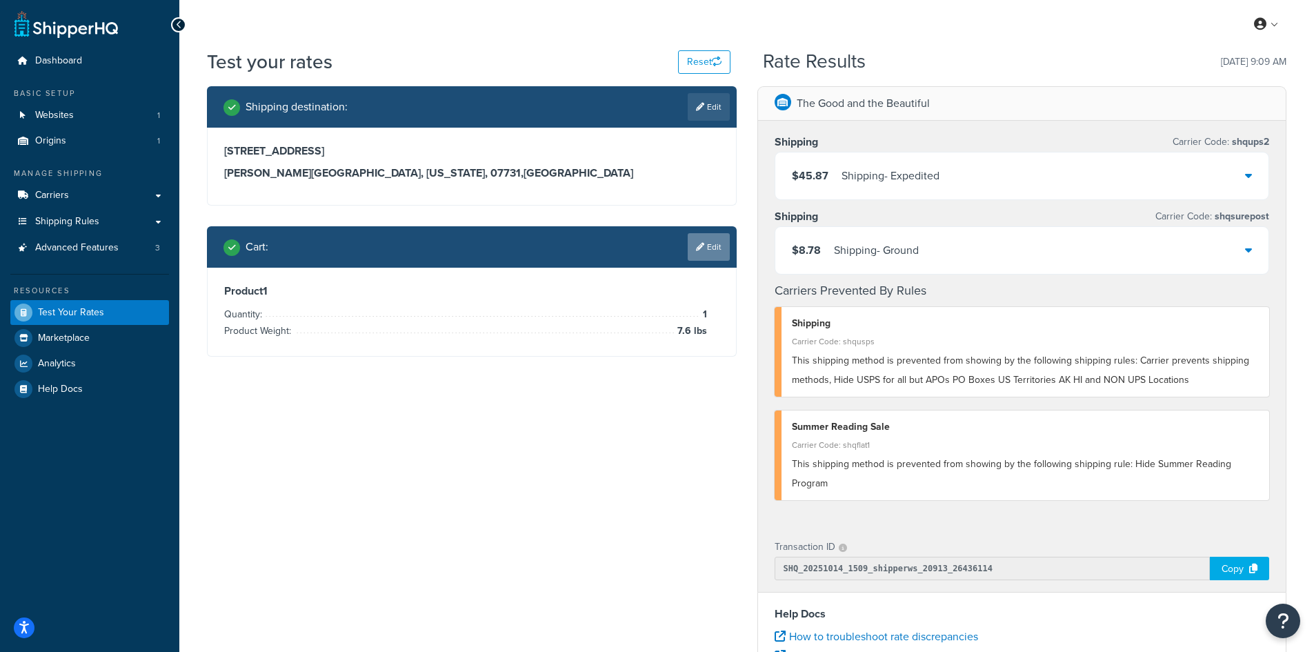
click at [707, 241] on link "Edit" at bounding box center [708, 247] width 42 height 28
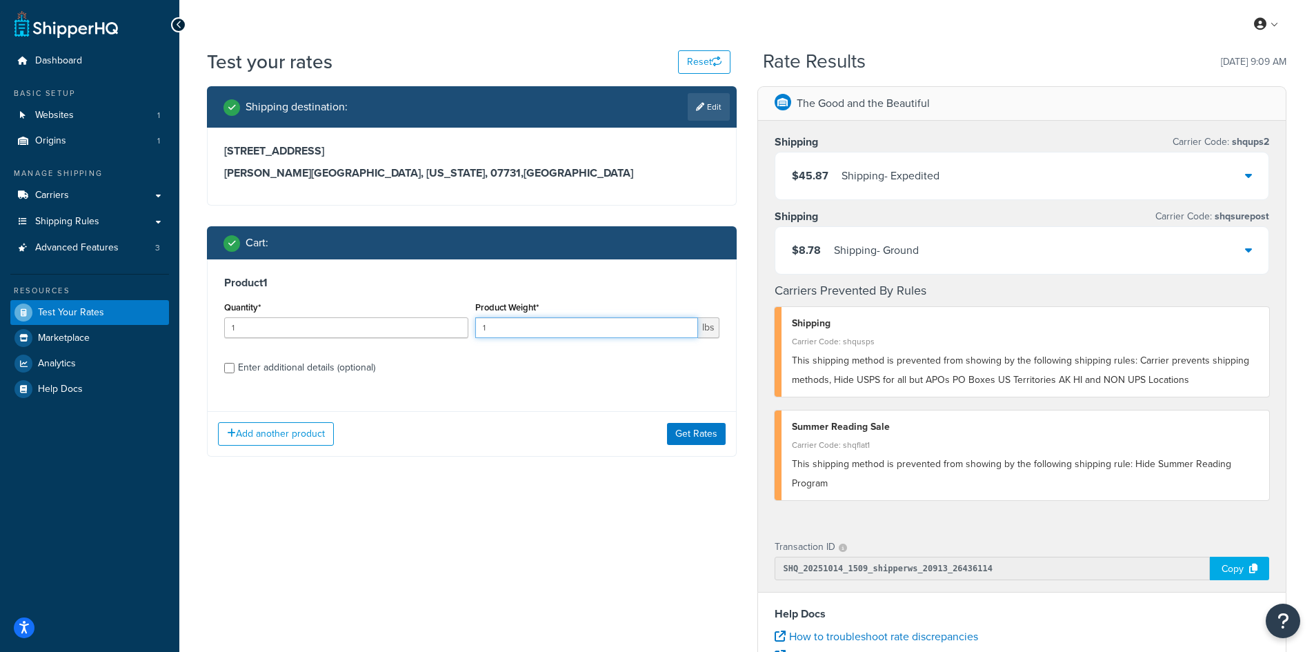
drag, startPoint x: 503, startPoint y: 325, endPoint x: 464, endPoint y: 325, distance: 39.3
click at [464, 325] on div "Quantity* 1 Product Weight* 1 lbs" at bounding box center [472, 323] width 502 height 50
type input "9.1"
click at [703, 432] on button "Get Rates" at bounding box center [696, 434] width 59 height 22
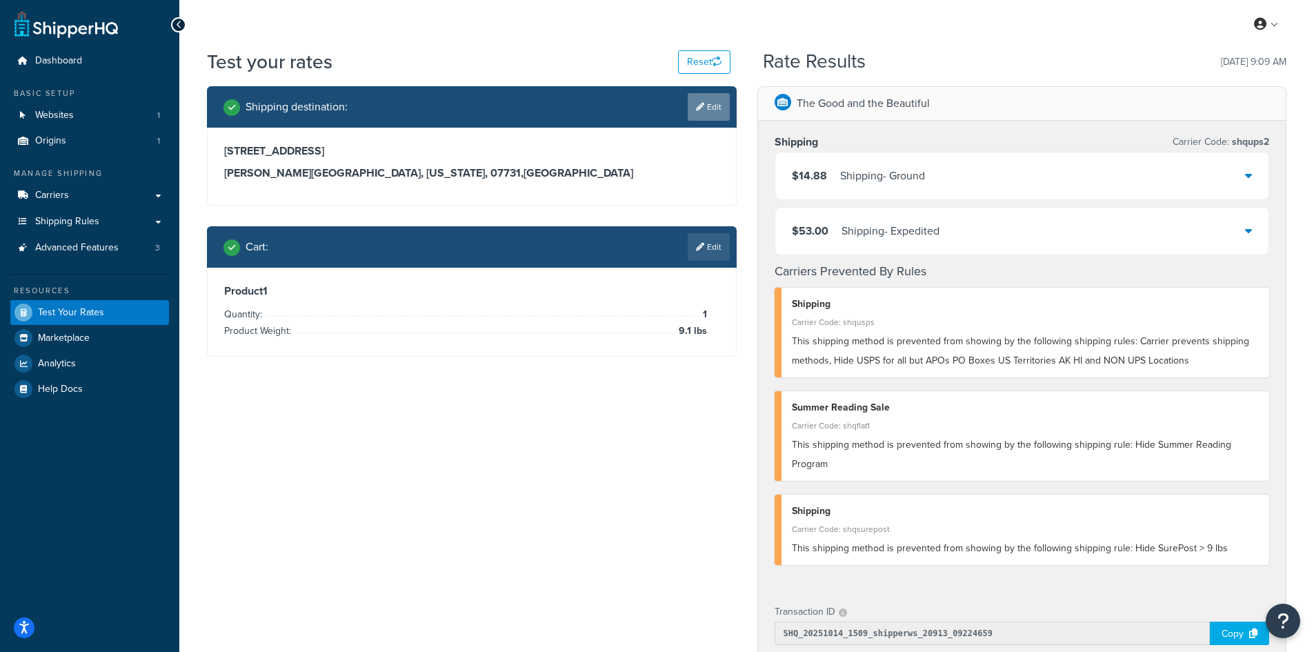
click at [718, 106] on link "Edit" at bounding box center [708, 107] width 42 height 28
select select "NJ"
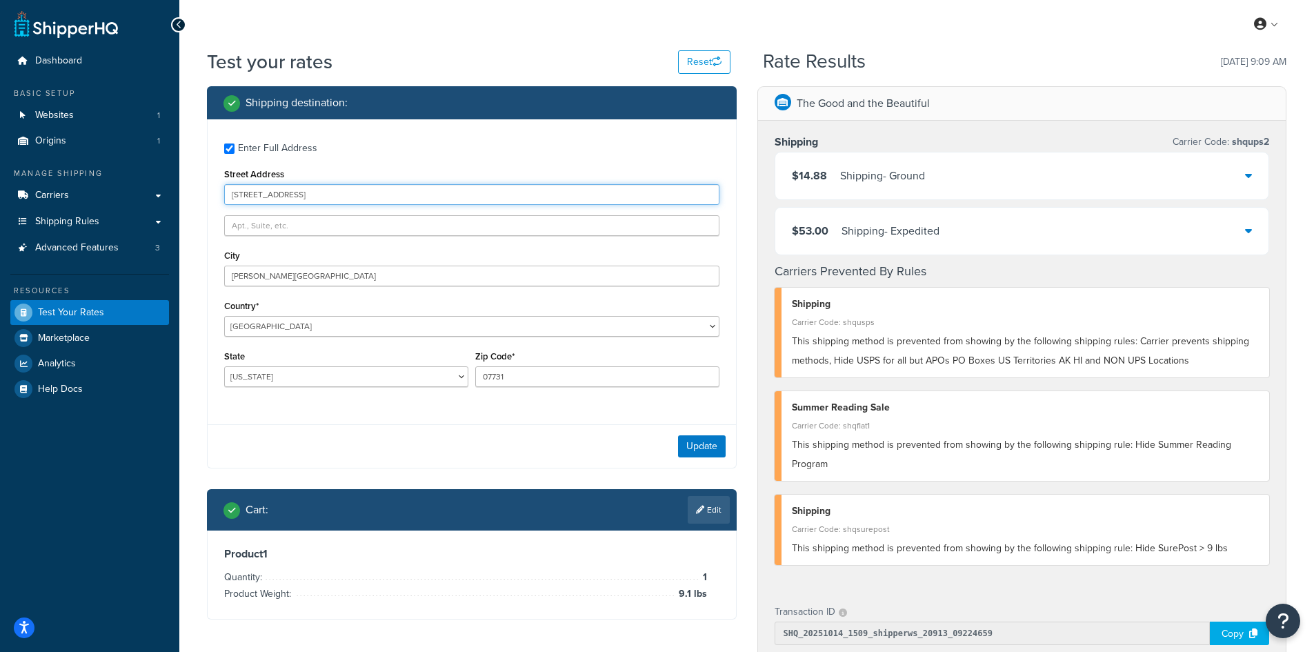
drag, startPoint x: 350, startPoint y: 199, endPoint x: 230, endPoint y: 183, distance: 120.3
click at [230, 183] on div "Street Address [STREET_ADDRESS]" at bounding box center [471, 185] width 495 height 40
paste input "[STREET_ADDRESS]"
type input "[STREET_ADDRESS]"
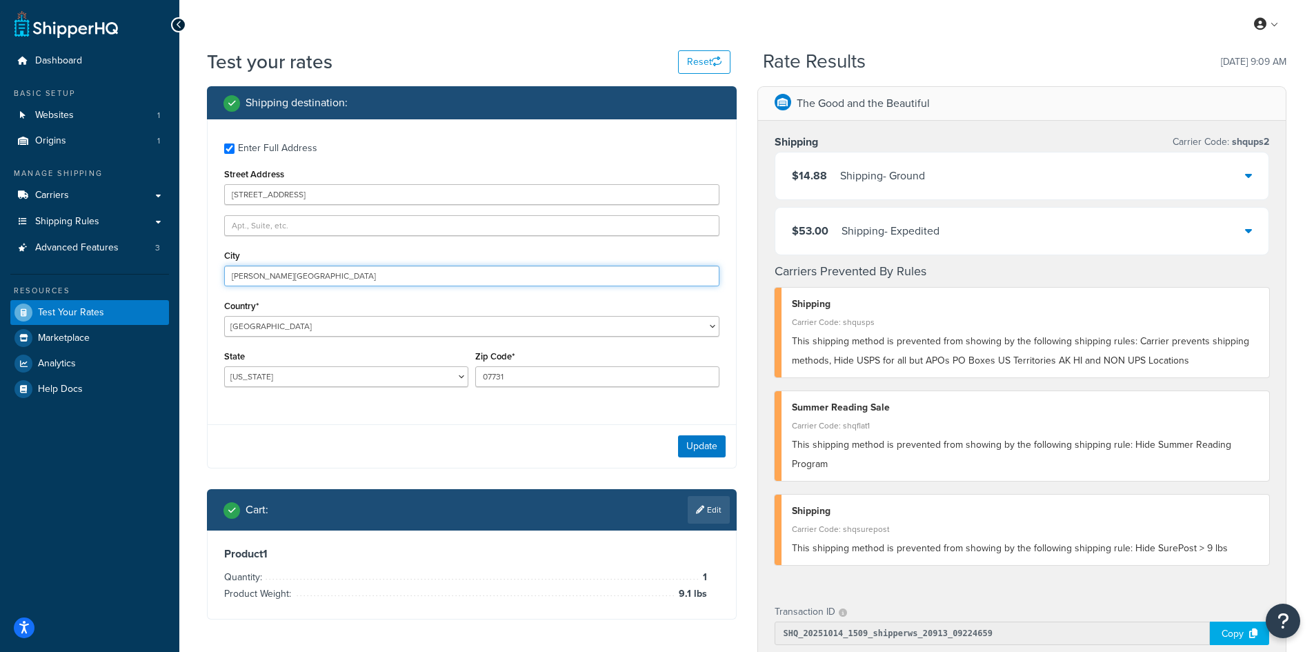
drag, startPoint x: 317, startPoint y: 274, endPoint x: 182, endPoint y: 263, distance: 134.9
click at [182, 263] on div "Test your rates Reset Rate Results [DATE] 9:09 AM Shipping destination : Enter …" at bounding box center [746, 542] width 1134 height 988
paste input "Tacoma"
type input "Tacoma"
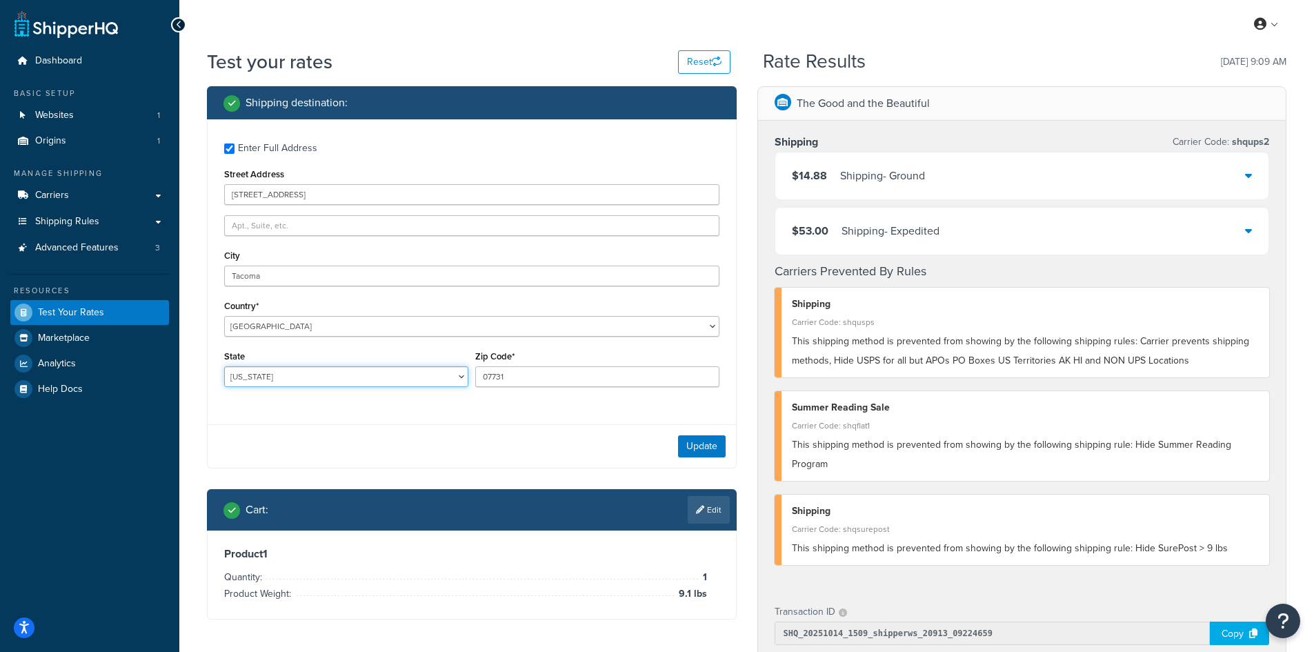
select select "WA"
type input "98407"
click at [692, 441] on button "Update" at bounding box center [702, 446] width 48 height 22
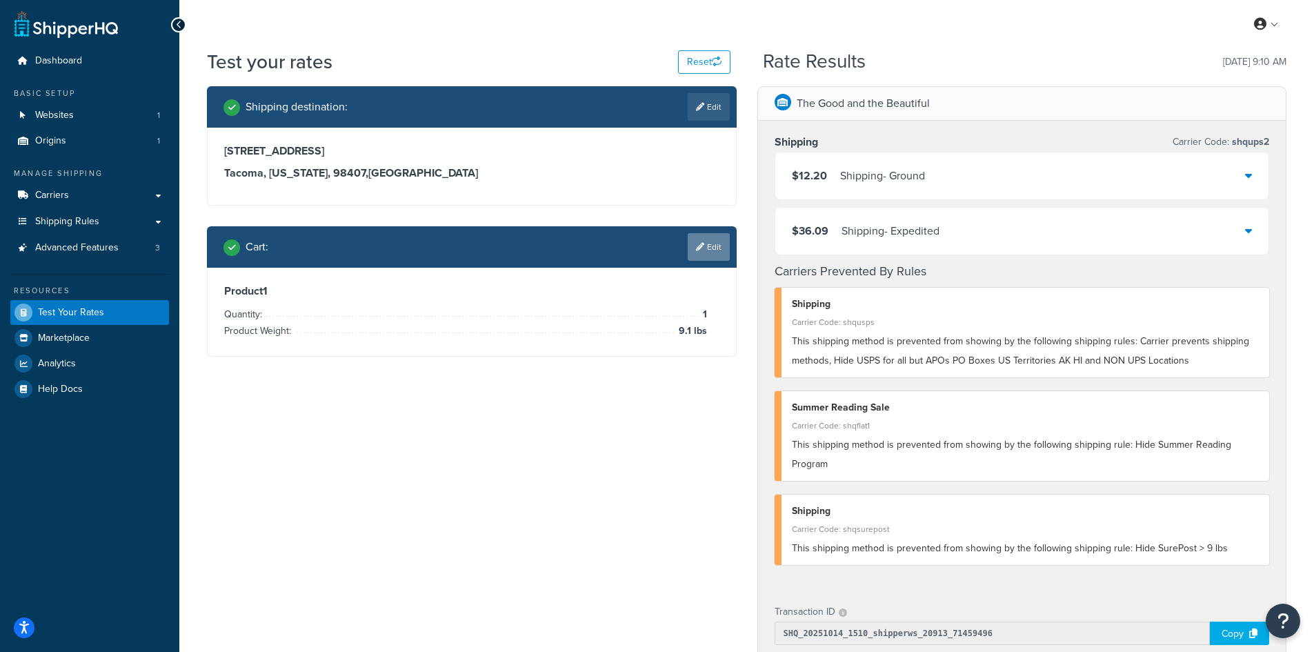
click at [702, 254] on link "Edit" at bounding box center [708, 247] width 42 height 28
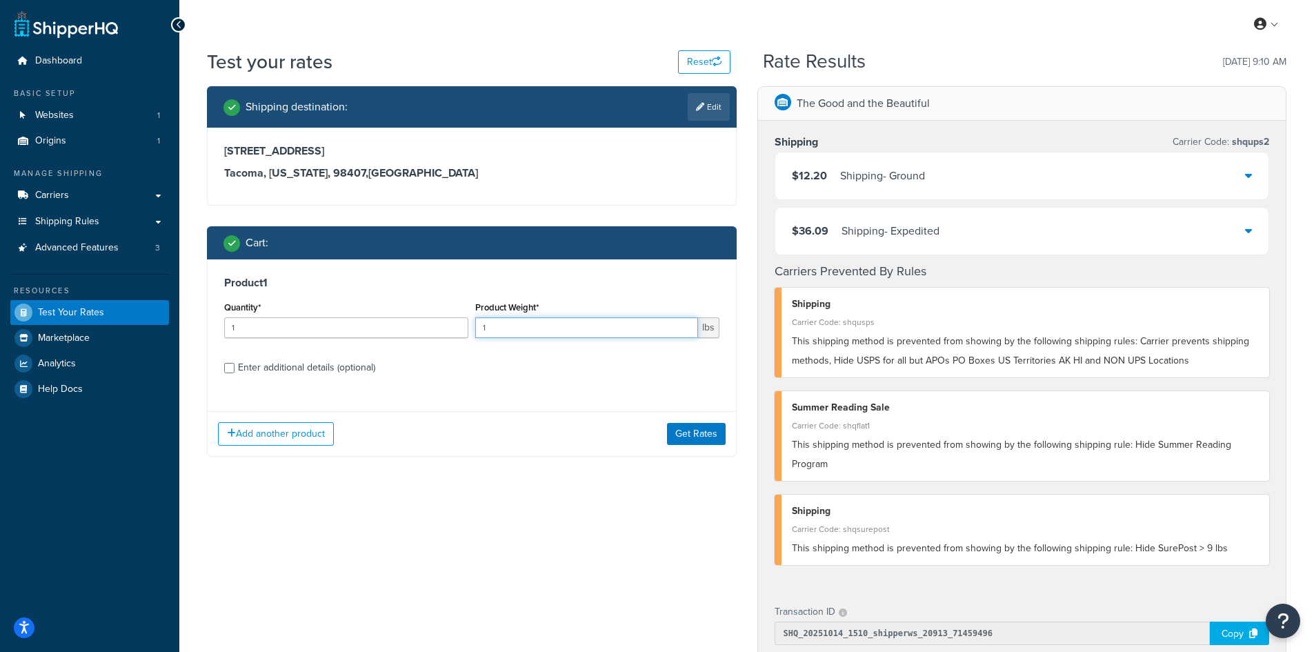
drag, startPoint x: 507, startPoint y: 327, endPoint x: 436, endPoint y: 327, distance: 71.0
click at [436, 327] on div "Quantity* 1 Product Weight* 1 lbs" at bounding box center [472, 323] width 502 height 50
type input "8.6"
click at [701, 433] on button "Get Rates" at bounding box center [696, 434] width 59 height 22
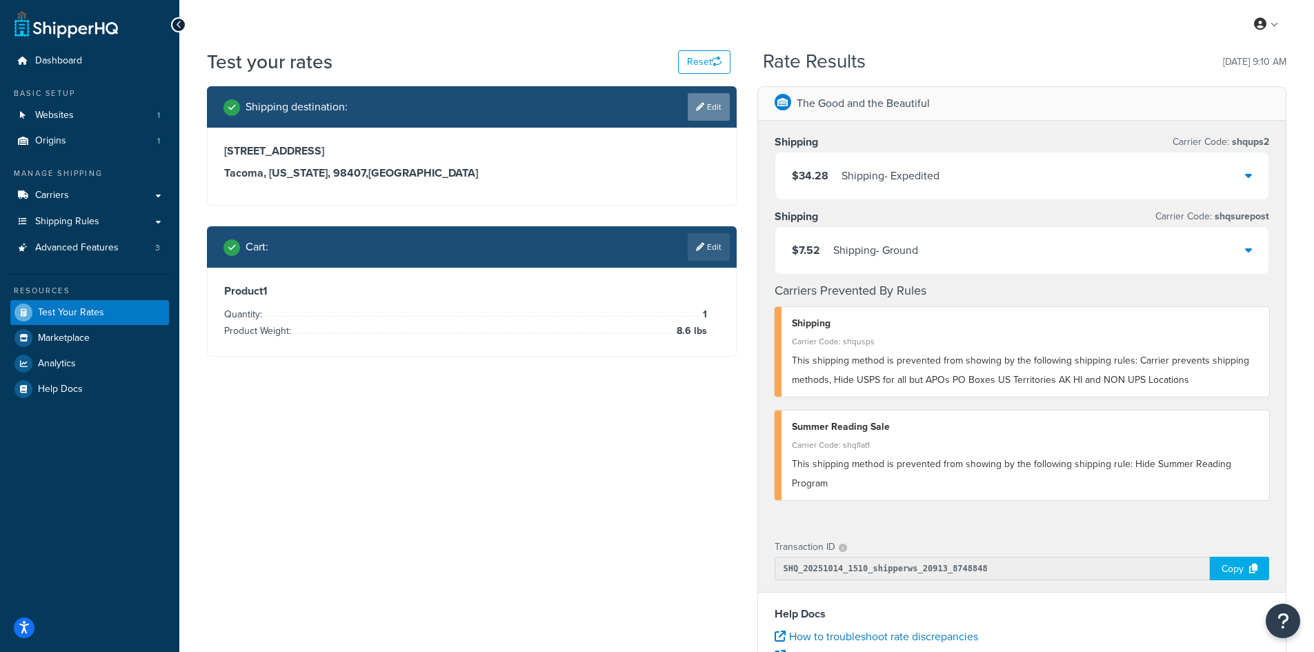
click at [716, 110] on link "Edit" at bounding box center [708, 107] width 42 height 28
select select "WA"
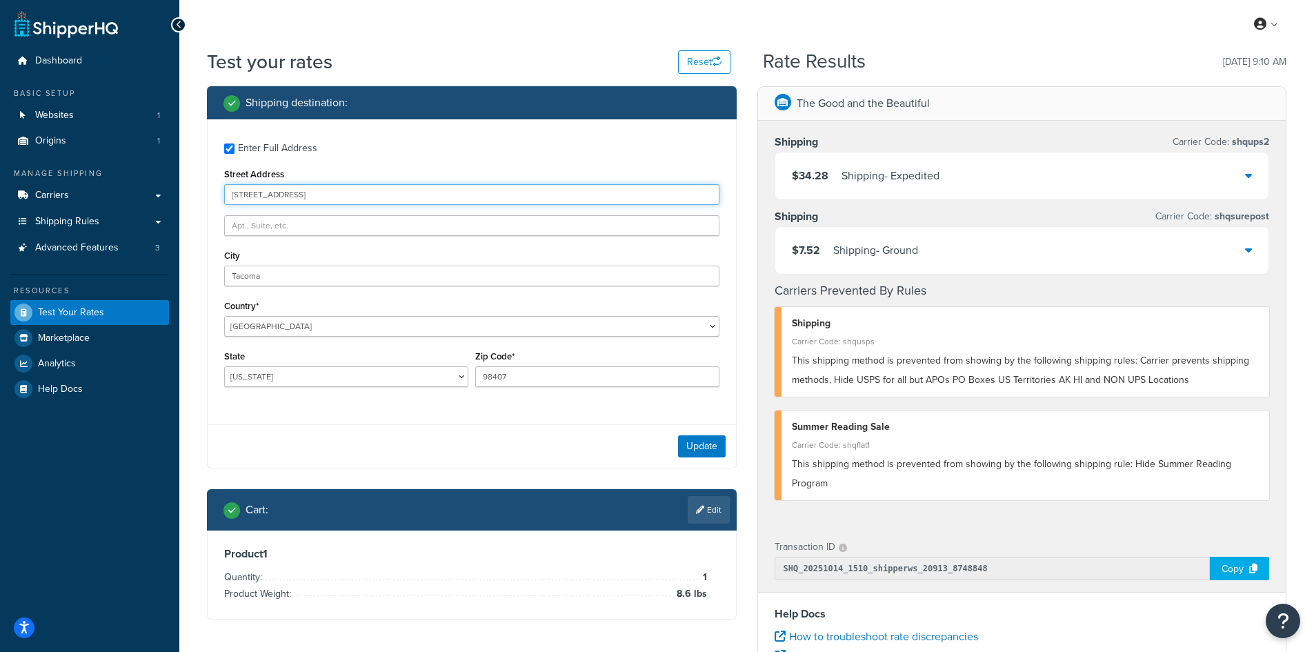
drag, startPoint x: 359, startPoint y: 194, endPoint x: 179, endPoint y: 194, distance: 179.3
click at [179, 194] on div "Test your rates Reset Rate Results [DATE] 9:10 AM Shipping destination : Enter …" at bounding box center [746, 509] width 1134 height 923
paste input "30 Fork Run Lan"
type input "[STREET_ADDRESS]"
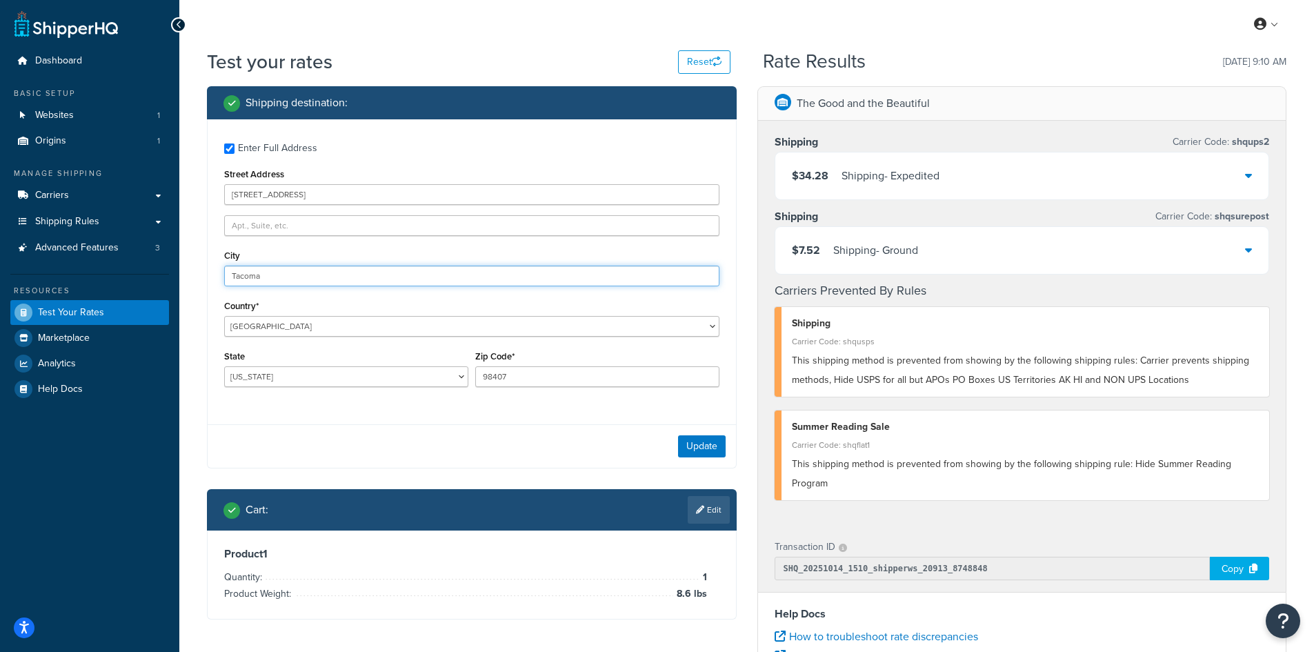
drag, startPoint x: 299, startPoint y: 271, endPoint x: 146, endPoint y: 271, distance: 152.4
click at [146, 271] on div "Dashboard Basic Setup Websites 1 Origins 1 Manage Shipping Carriers Carriers Al…" at bounding box center [657, 503] width 1314 height 1006
paste input "[GEOGRAPHIC_DATA]"
type input "[GEOGRAPHIC_DATA]"
select select "MD"
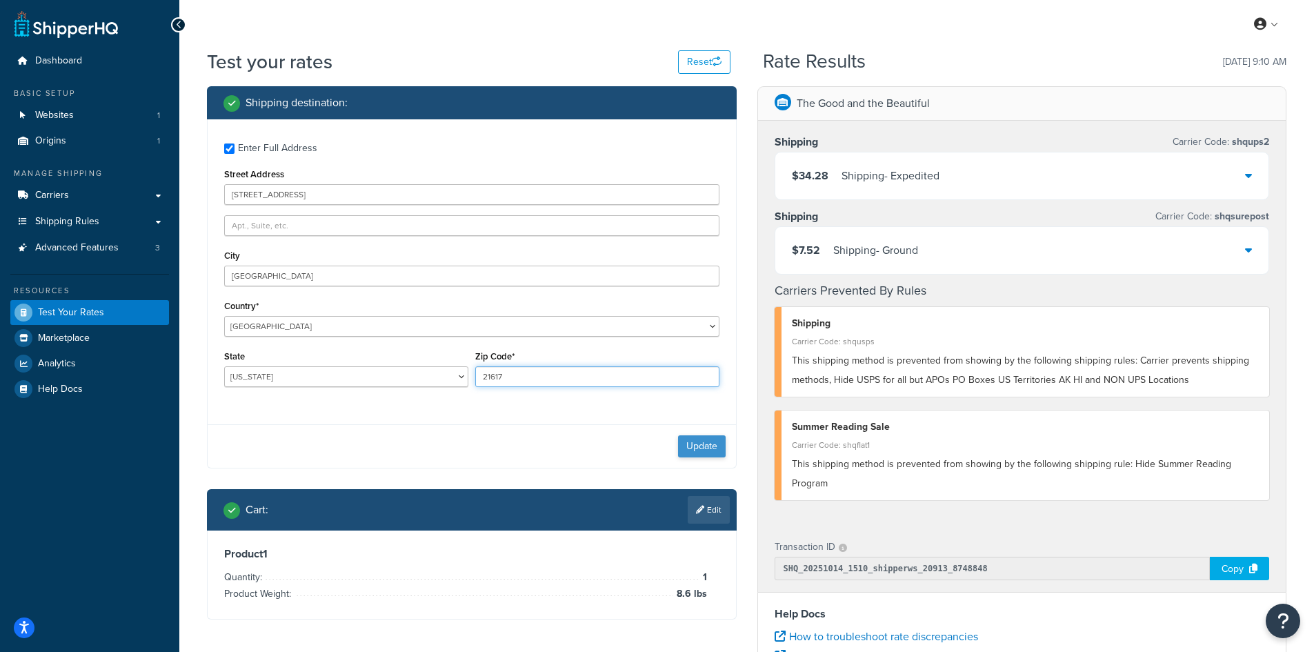
type input "21617"
click at [698, 447] on button "Update" at bounding box center [702, 446] width 48 height 22
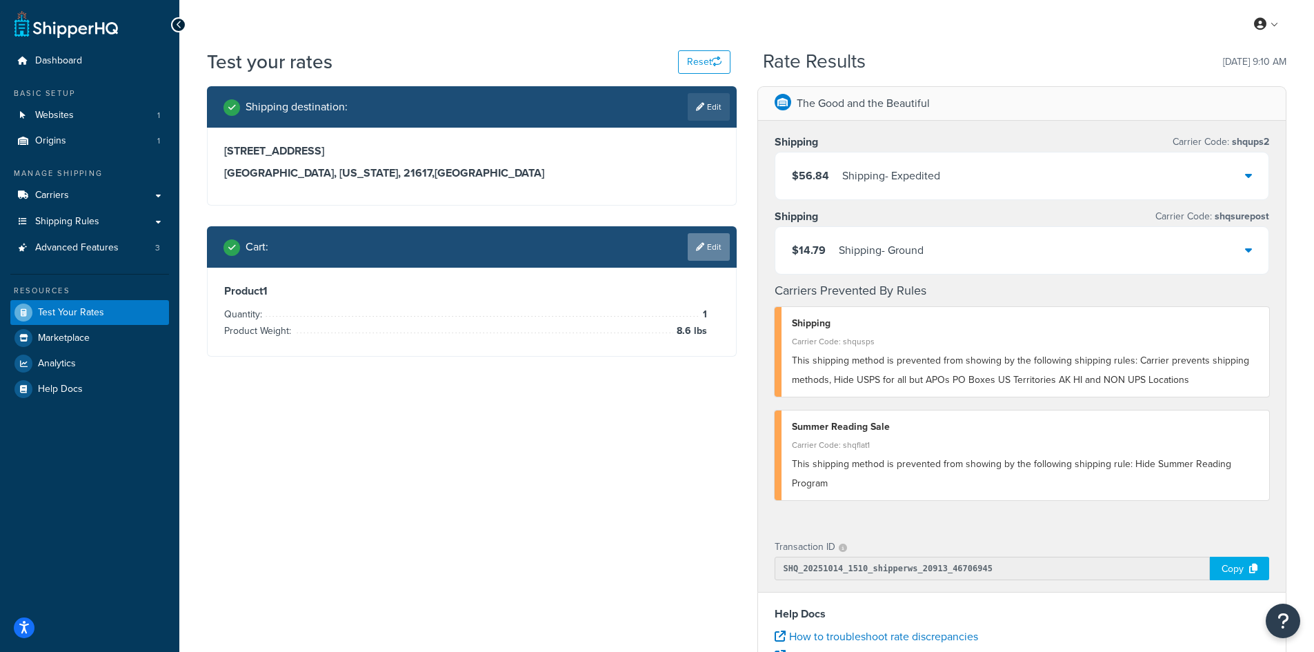
click at [709, 250] on link "Edit" at bounding box center [708, 247] width 42 height 28
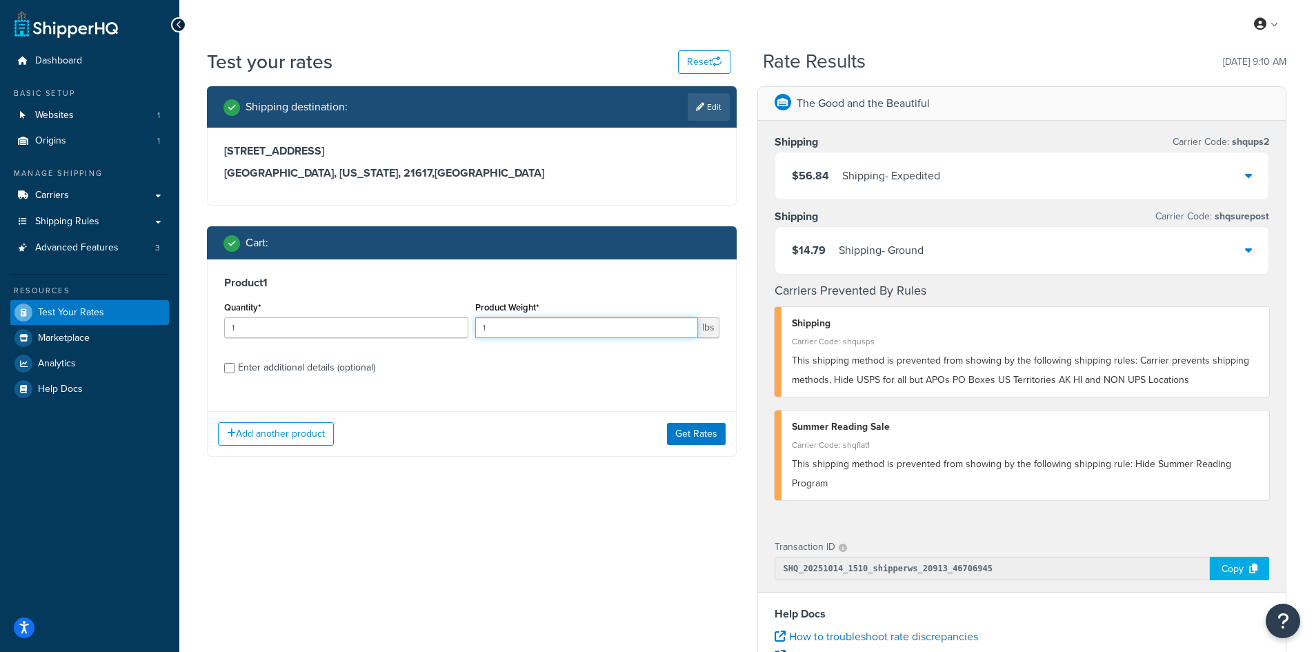
drag, startPoint x: 496, startPoint y: 321, endPoint x: 475, endPoint y: 324, distance: 21.0
click at [475, 324] on input "1" at bounding box center [586, 327] width 223 height 21
type input "10.5"
click at [695, 425] on button "Get Rates" at bounding box center [696, 434] width 59 height 22
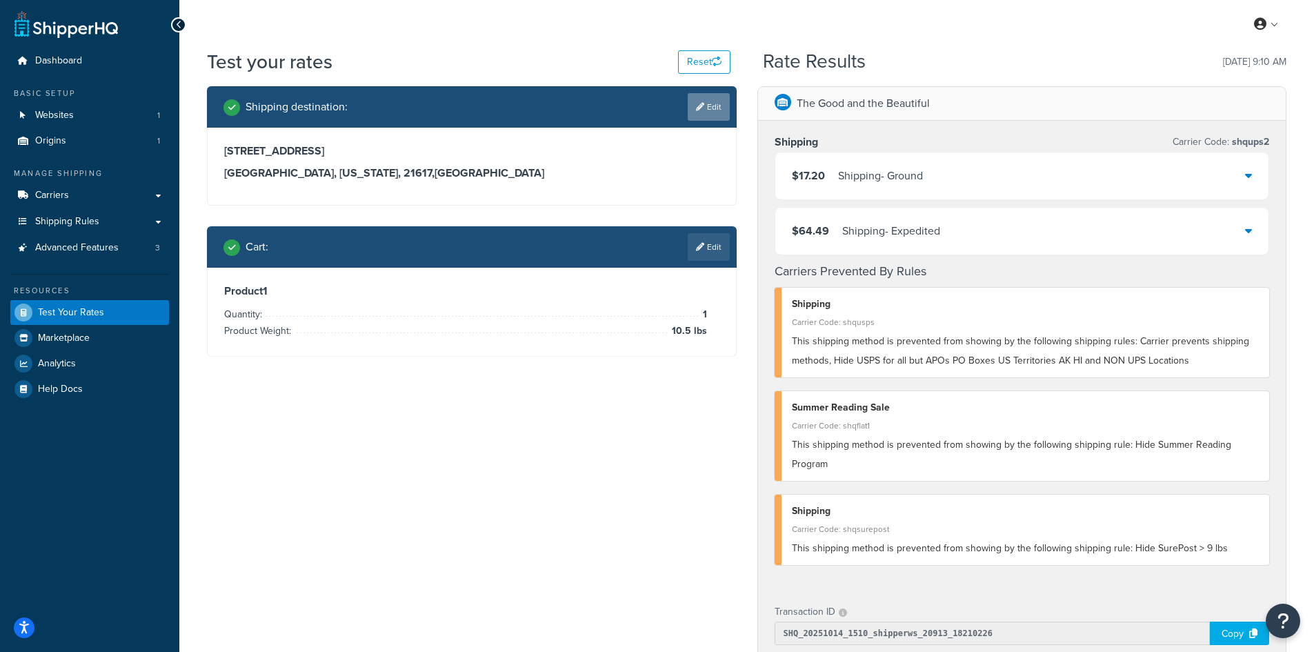
click at [693, 112] on link "Edit" at bounding box center [708, 107] width 42 height 28
select select "MD"
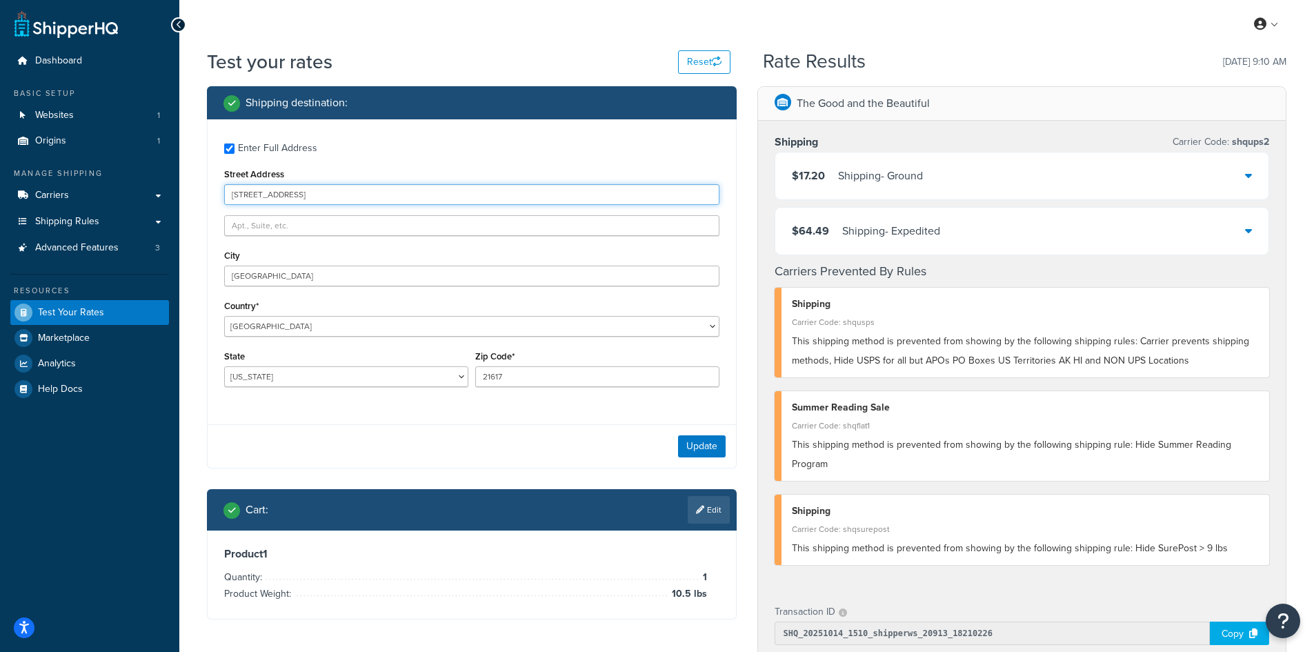
drag, startPoint x: 306, startPoint y: 197, endPoint x: 192, endPoint y: 192, distance: 114.6
click at [192, 192] on div "Test your rates Reset Rate Results [DATE] 9:10 AM Shipping destination : Enter …" at bounding box center [746, 542] width 1134 height 988
paste input "[STREET_ADDRESS]"
type input "[STREET_ADDRESS]"
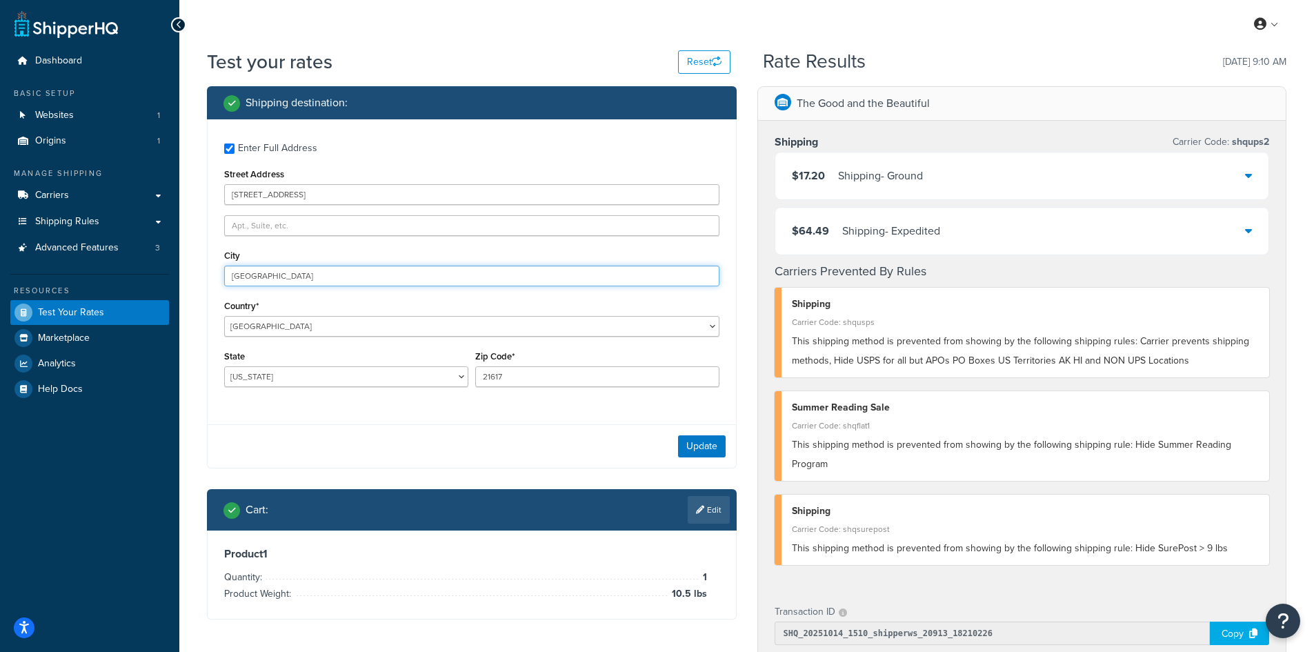
drag, startPoint x: 289, startPoint y: 275, endPoint x: 168, endPoint y: 268, distance: 121.6
click at [168, 268] on div "Dashboard Basic Setup Websites 1 Origins 1 Manage Shipping Carriers Carriers Al…" at bounding box center [657, 535] width 1314 height 1071
paste input "[PERSON_NAME]"
type input "[PERSON_NAME]"
select select "FL"
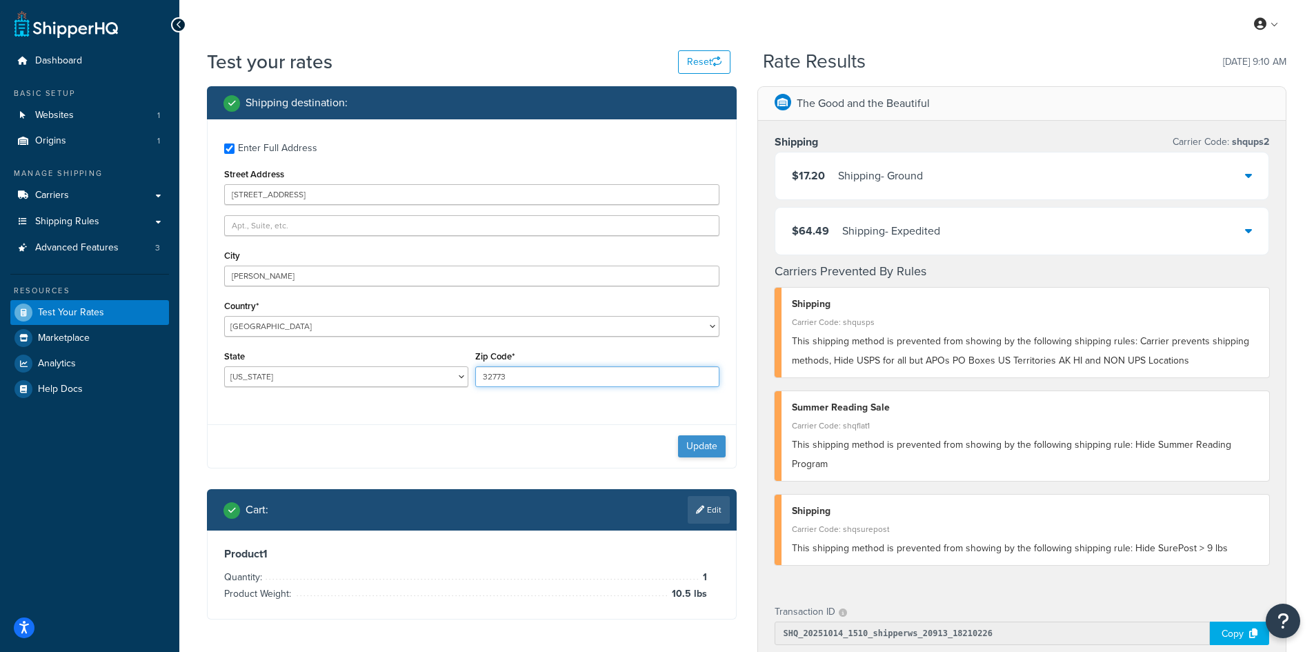
type input "32773"
click at [708, 445] on button "Update" at bounding box center [702, 446] width 48 height 22
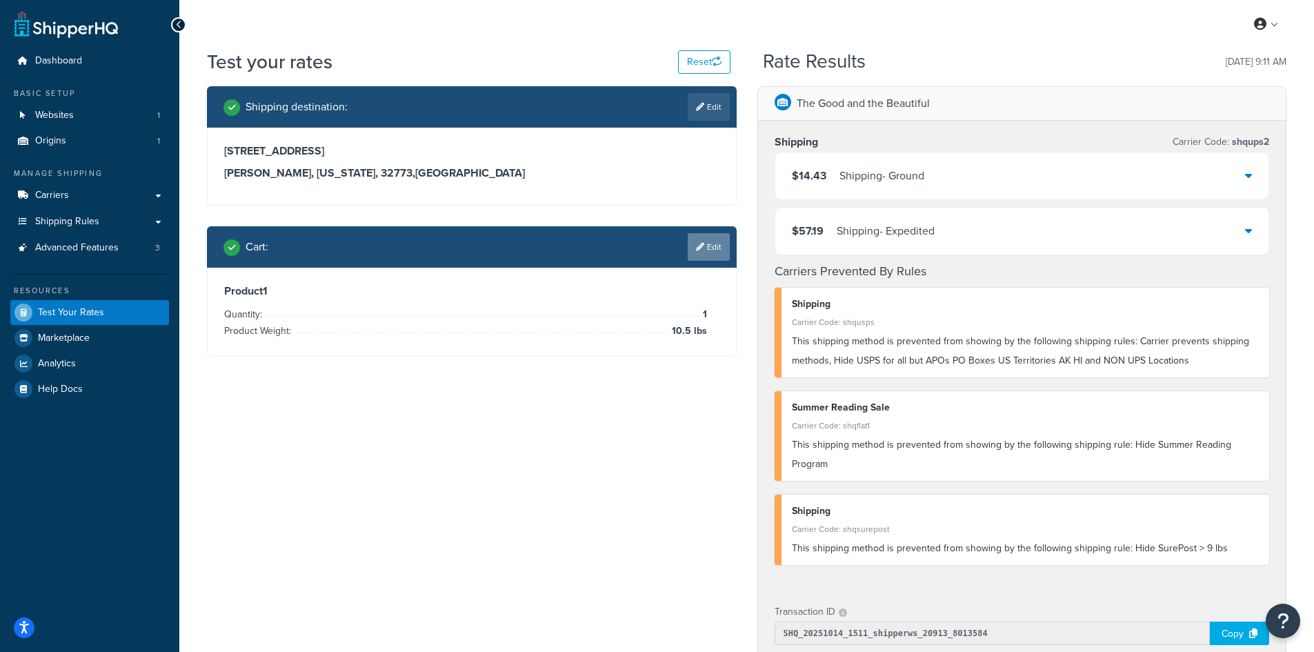
click at [709, 247] on link "Edit" at bounding box center [708, 247] width 42 height 28
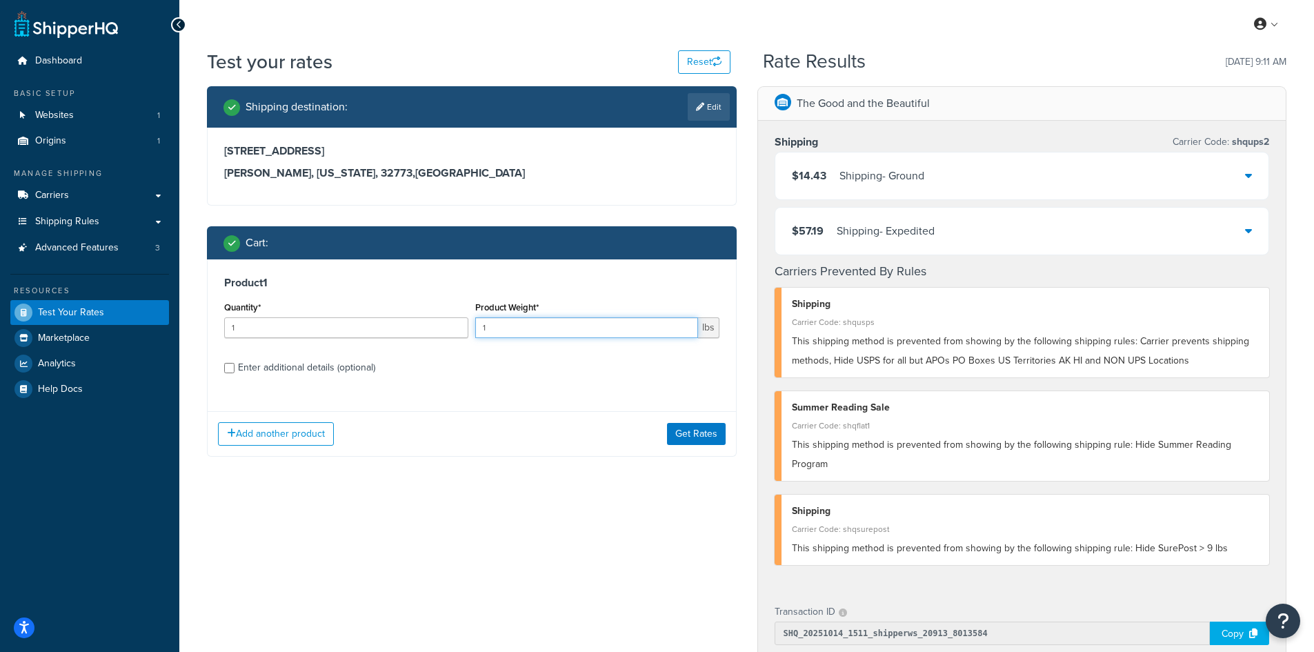
drag, startPoint x: 493, startPoint y: 328, endPoint x: 452, endPoint y: 323, distance: 41.1
click at [452, 323] on div "Quantity* 1 Product Weight* 1 lbs" at bounding box center [472, 323] width 502 height 50
click at [705, 437] on button "Get Rates" at bounding box center [696, 434] width 59 height 22
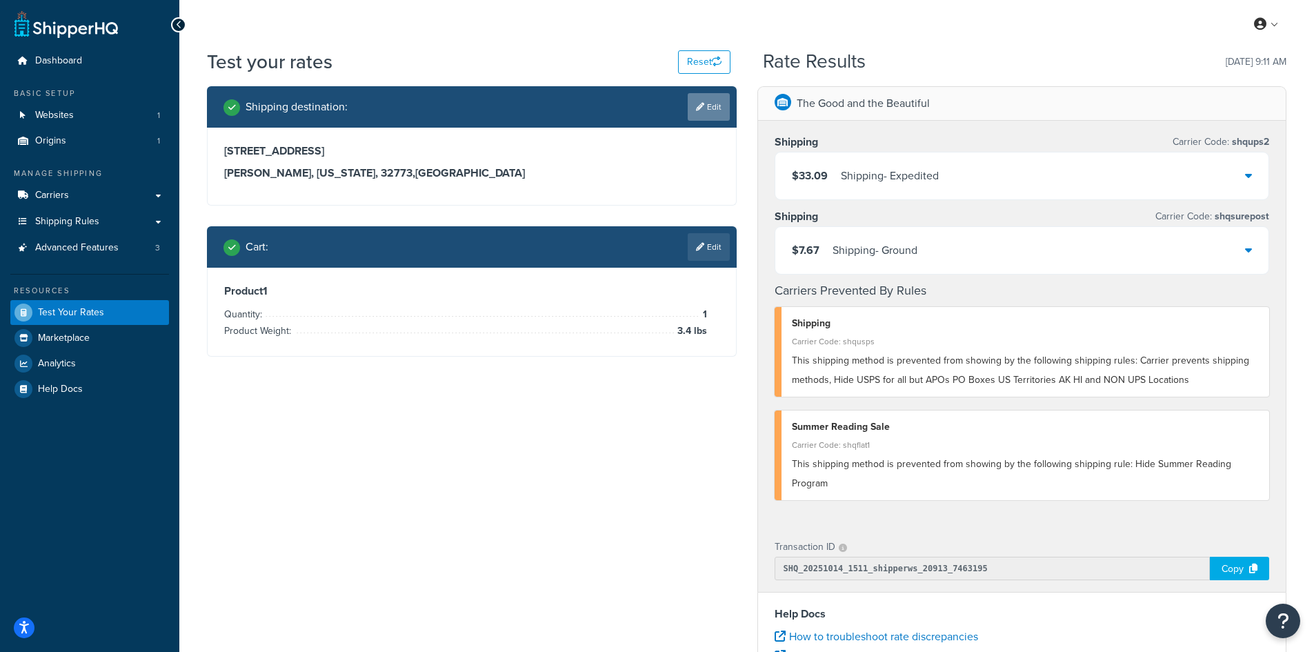
click at [714, 109] on link "Edit" at bounding box center [708, 107] width 42 height 28
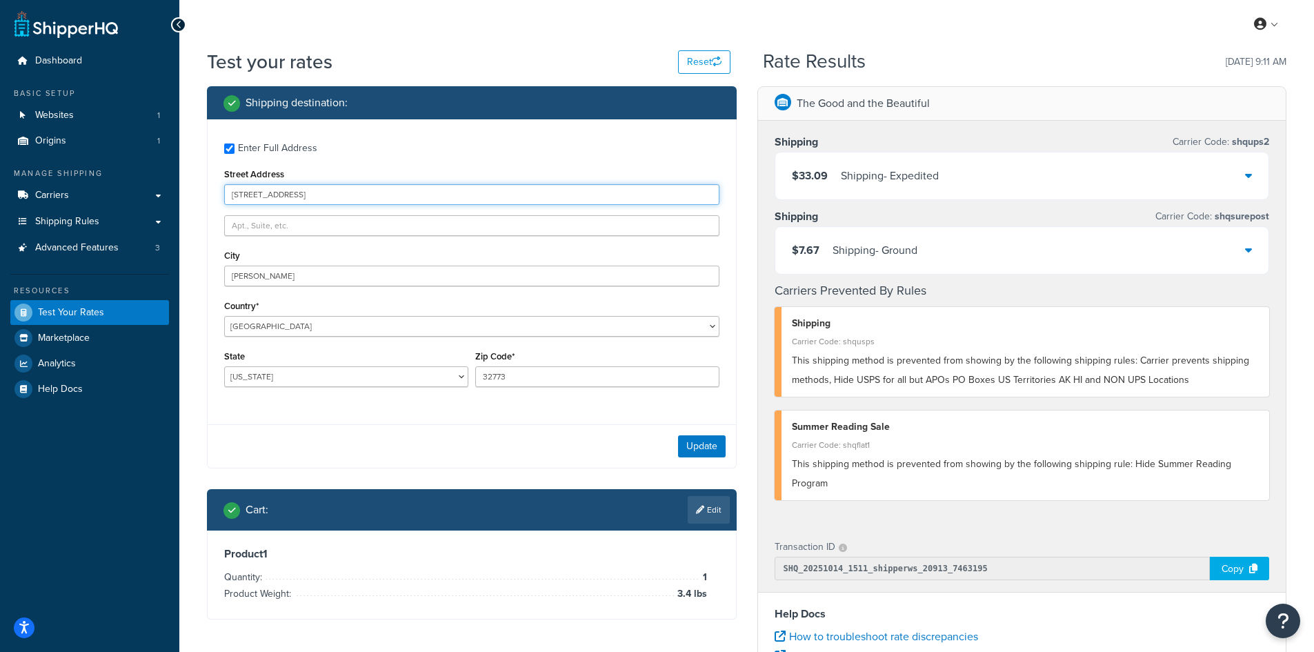
drag, startPoint x: 349, startPoint y: 199, endPoint x: 176, endPoint y: 199, distance: 173.1
click at [176, 199] on div "Dashboard Basic Setup Websites 1 Origins 1 Manage Shipping Carriers Carriers Al…" at bounding box center [657, 503] width 1314 height 1006
paste input "[STREET_ADDRESS]"
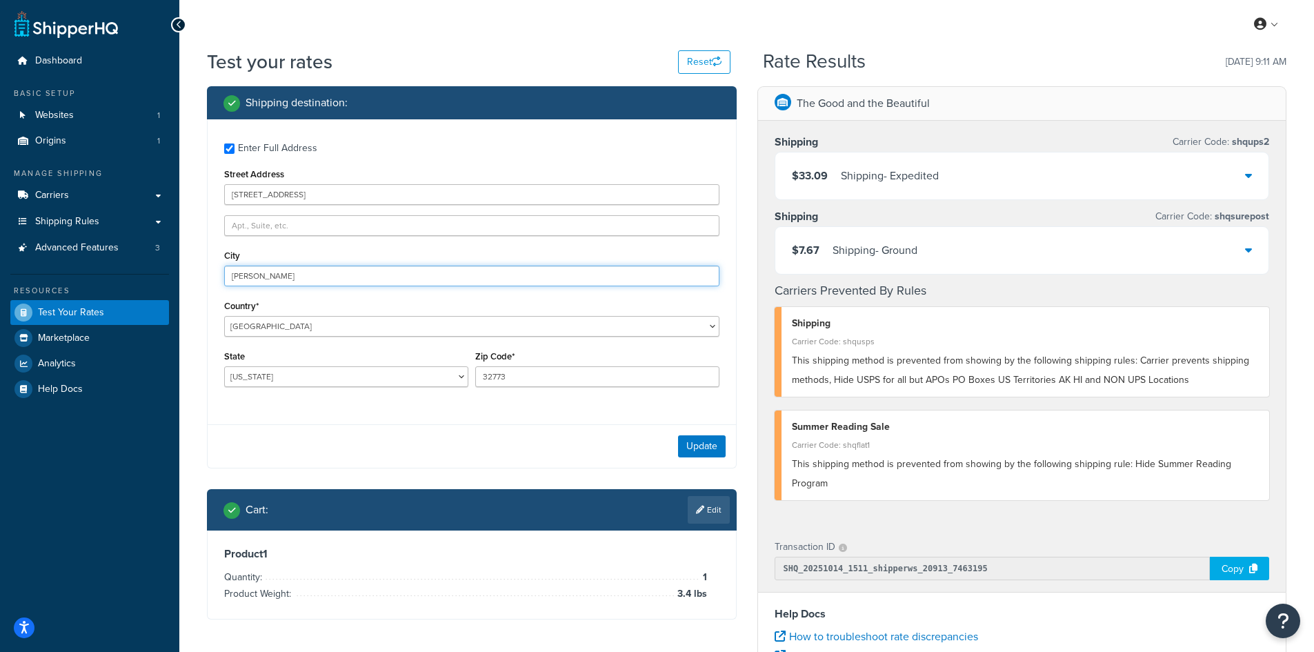
drag, startPoint x: 317, startPoint y: 278, endPoint x: 190, endPoint y: 271, distance: 127.1
click at [190, 271] on div "Test your rates Reset Rate Results [DATE] 9:11 AM Shipping destination : Enter …" at bounding box center [746, 509] width 1134 height 923
paste input "[GEOGRAPHIC_DATA]"
click at [701, 447] on button "Update" at bounding box center [702, 446] width 48 height 22
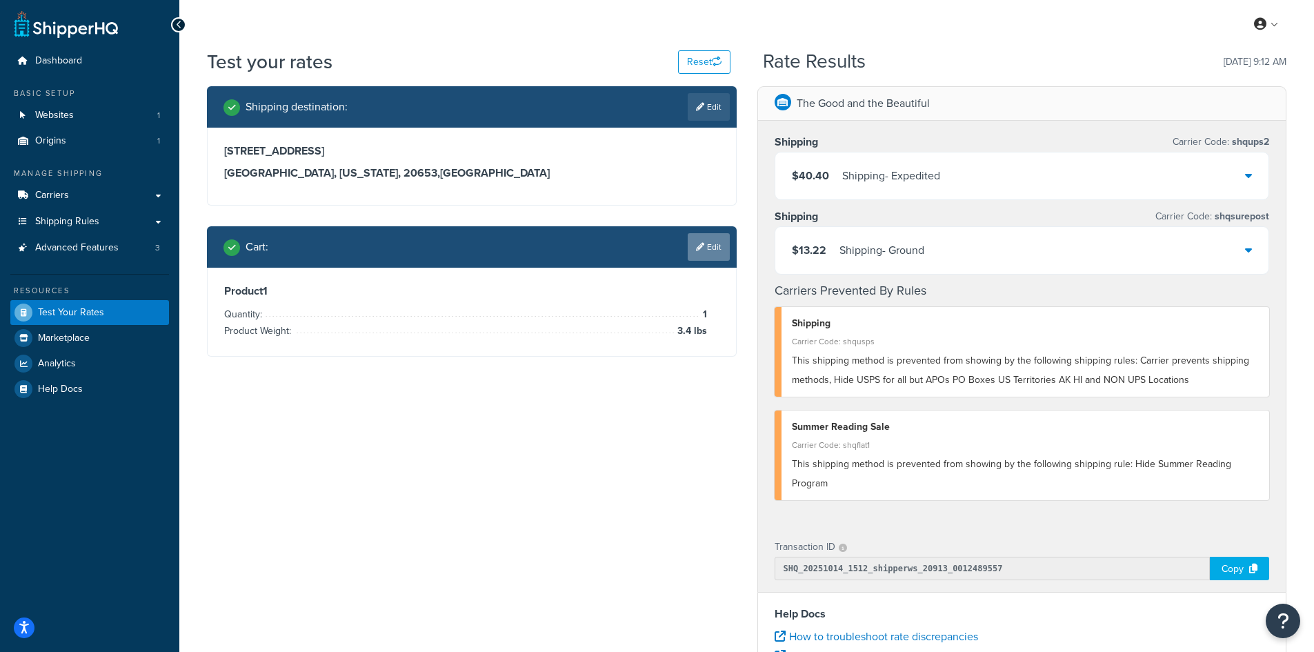
click at [709, 246] on link "Edit" at bounding box center [708, 247] width 42 height 28
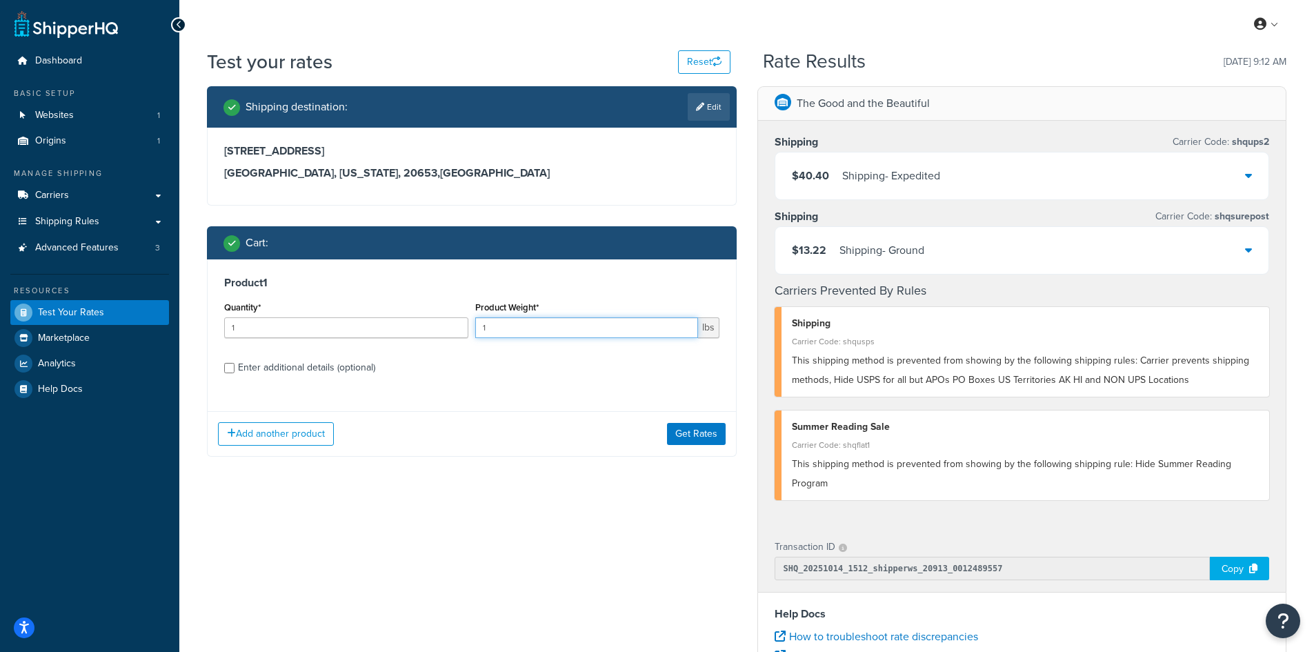
drag, startPoint x: 514, startPoint y: 333, endPoint x: 453, endPoint y: 322, distance: 61.7
click at [453, 322] on div "Quantity* 1 Product Weight* 1 lbs" at bounding box center [472, 323] width 502 height 50
click at [696, 427] on button "Get Rates" at bounding box center [696, 434] width 59 height 22
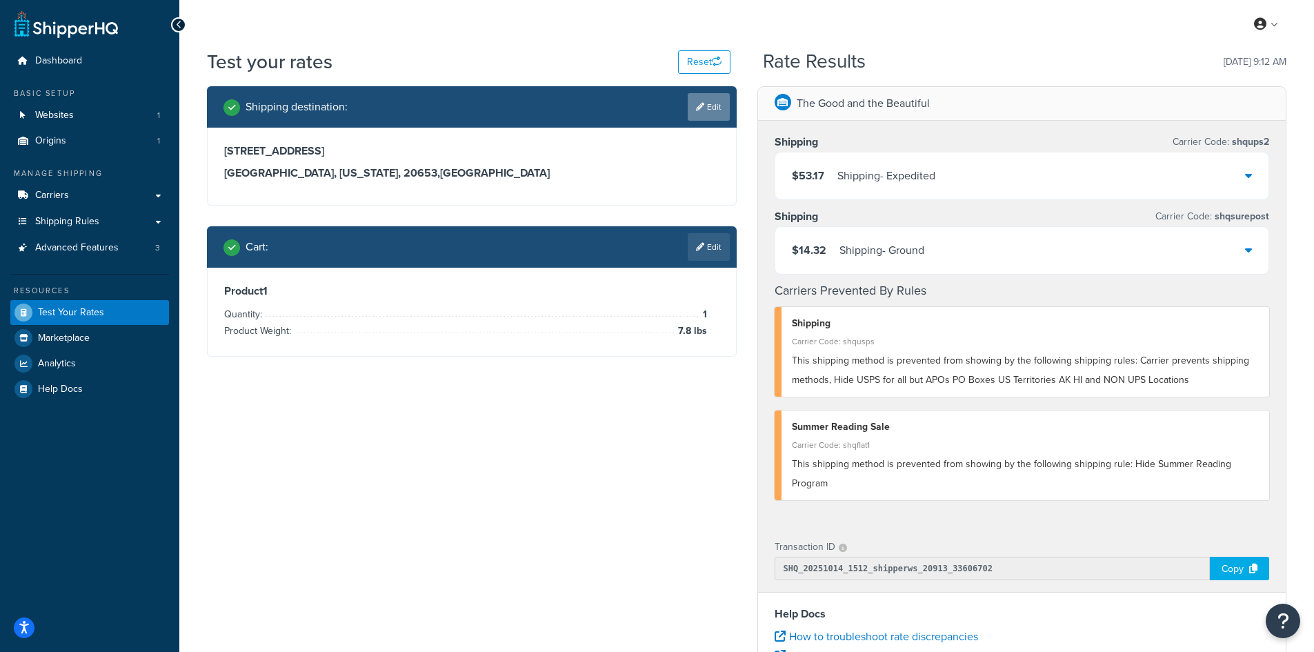
click at [708, 103] on link "Edit" at bounding box center [708, 107] width 42 height 28
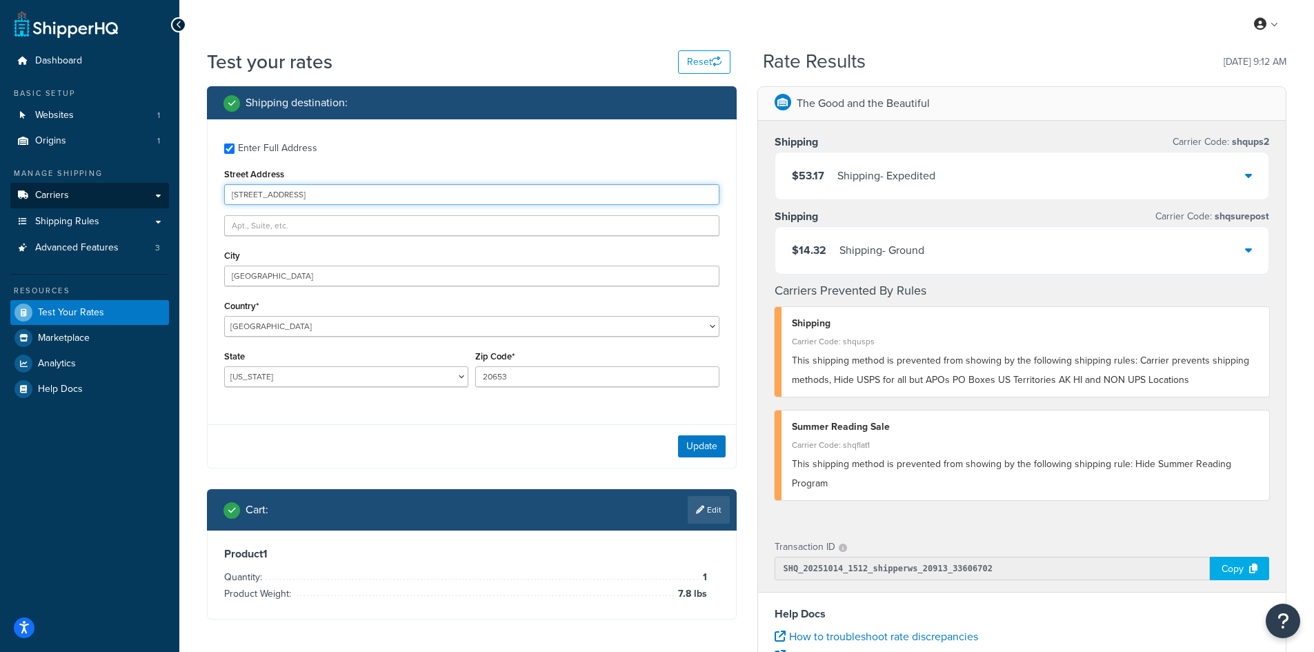
drag, startPoint x: 340, startPoint y: 194, endPoint x: 163, endPoint y: 194, distance: 176.5
click at [163, 194] on div "Dashboard Basic Setup Websites 1 Origins 1 Manage Shipping Carriers Carriers Al…" at bounding box center [657, 503] width 1314 height 1006
paste input "[STREET_ADDRESS]"
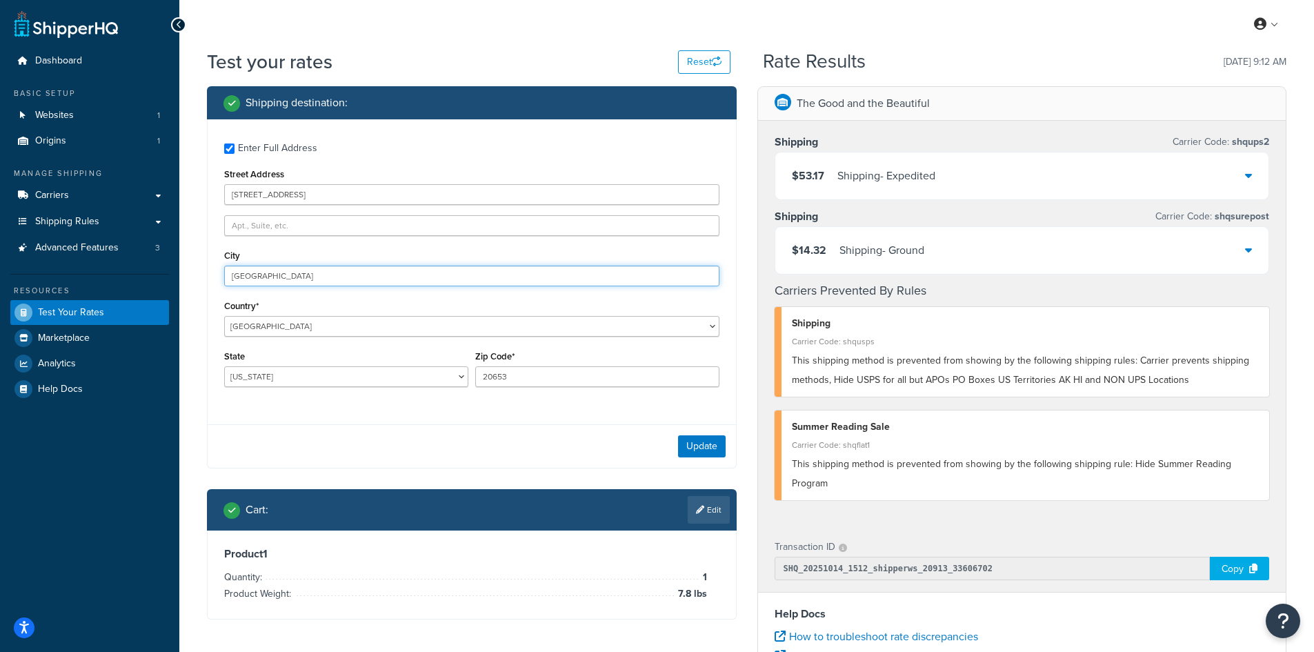
drag, startPoint x: 277, startPoint y: 279, endPoint x: 206, endPoint y: 274, distance: 70.5
click at [206, 274] on div "Shipping destination : Enter Full Address Street Address [STREET_ADDRESS][GEOGR…" at bounding box center [472, 363] width 550 height 554
paste input "[PERSON_NAME]"
click at [701, 443] on button "Update" at bounding box center [702, 446] width 48 height 22
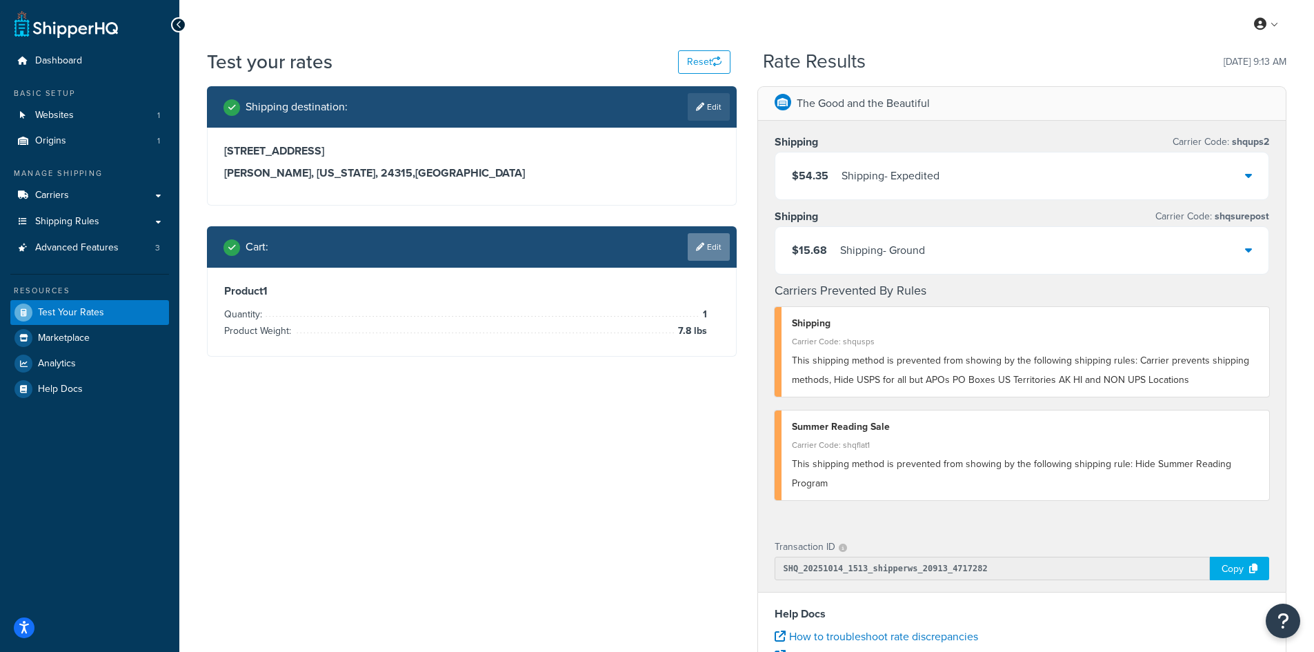
click at [710, 243] on link "Edit" at bounding box center [708, 247] width 42 height 28
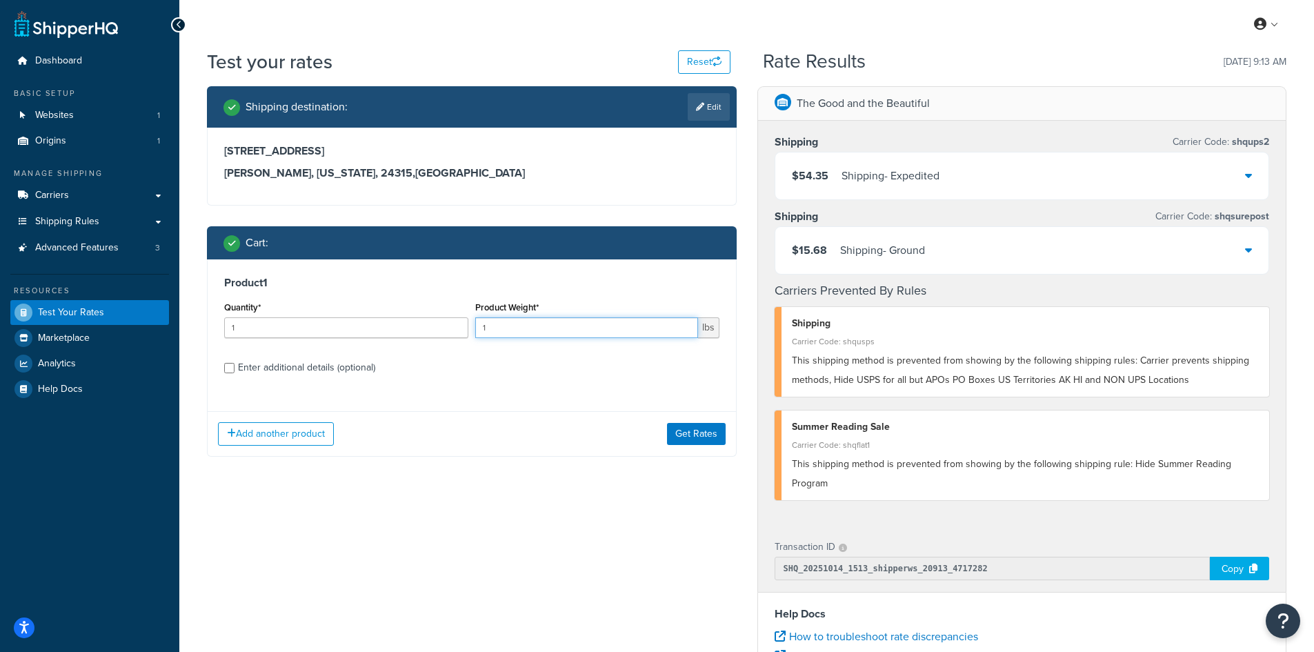
drag, startPoint x: 500, startPoint y: 323, endPoint x: 456, endPoint y: 323, distance: 43.4
click at [456, 323] on div "Quantity* 1 Product Weight* 1 lbs" at bounding box center [472, 323] width 502 height 50
click at [701, 434] on button "Get Rates" at bounding box center [696, 434] width 59 height 22
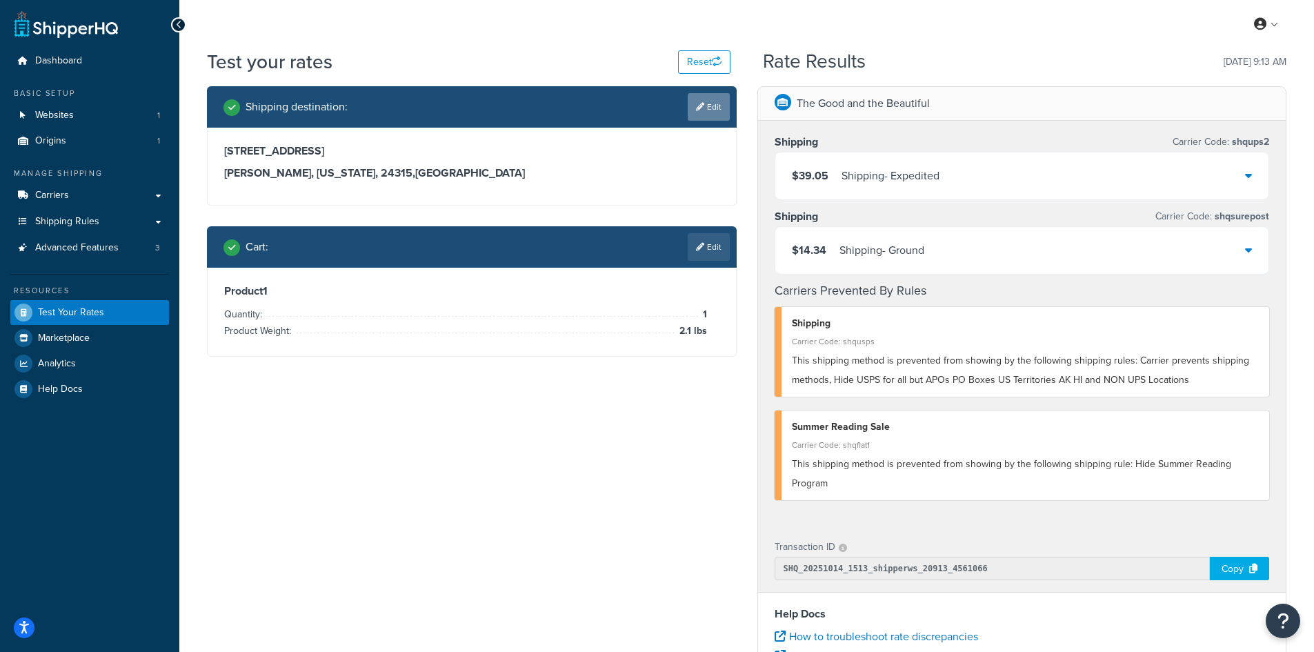
click at [712, 106] on link "Edit" at bounding box center [708, 107] width 42 height 28
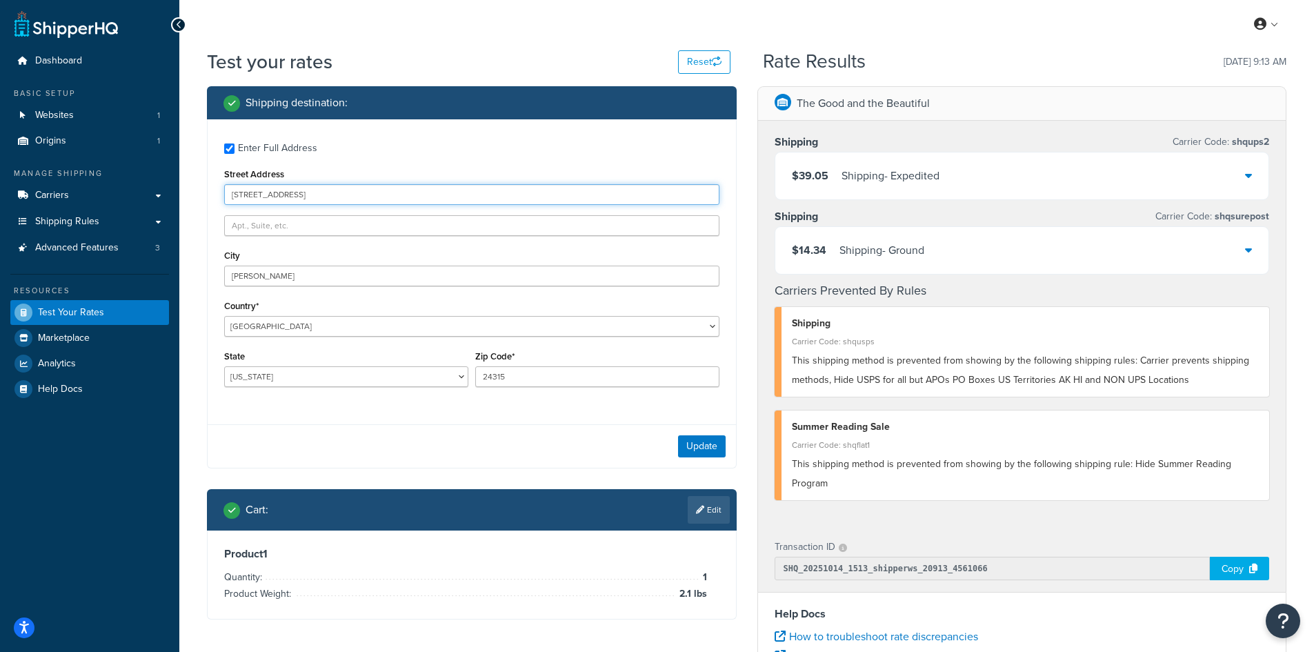
drag, startPoint x: 374, startPoint y: 197, endPoint x: 203, endPoint y: 186, distance: 172.1
click at [203, 186] on div "Shipping destination : Enter Full Address Street Address [STREET_ADDRESS][PERSO…" at bounding box center [472, 363] width 550 height 554
paste input "[STREET_ADDRESS][PERSON_NAME]"
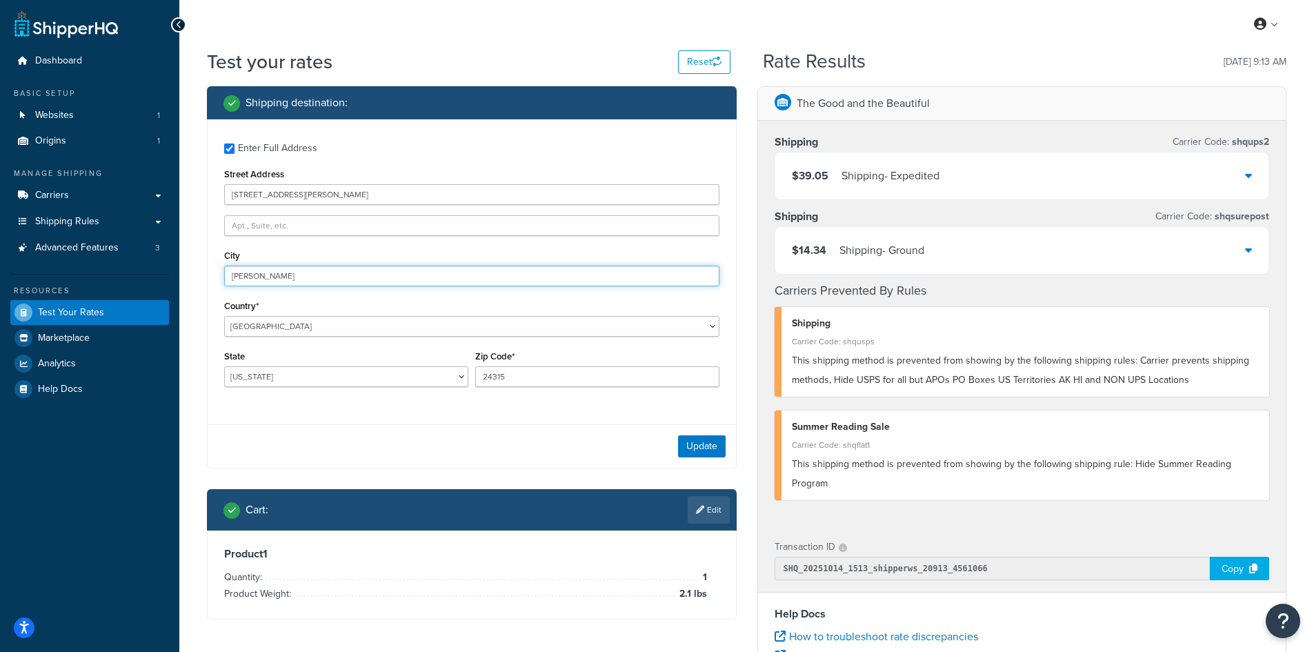
drag, startPoint x: 272, startPoint y: 276, endPoint x: 198, endPoint y: 263, distance: 74.9
click at [198, 263] on div "Shipping destination : Enter Full Address Street Address [STREET_ADDRESS][PERSO…" at bounding box center [472, 363] width 550 height 554
paste input "Lees Summit"
drag, startPoint x: 706, startPoint y: 436, endPoint x: 696, endPoint y: 426, distance: 14.6
click at [706, 434] on div "Update" at bounding box center [472, 445] width 528 height 43
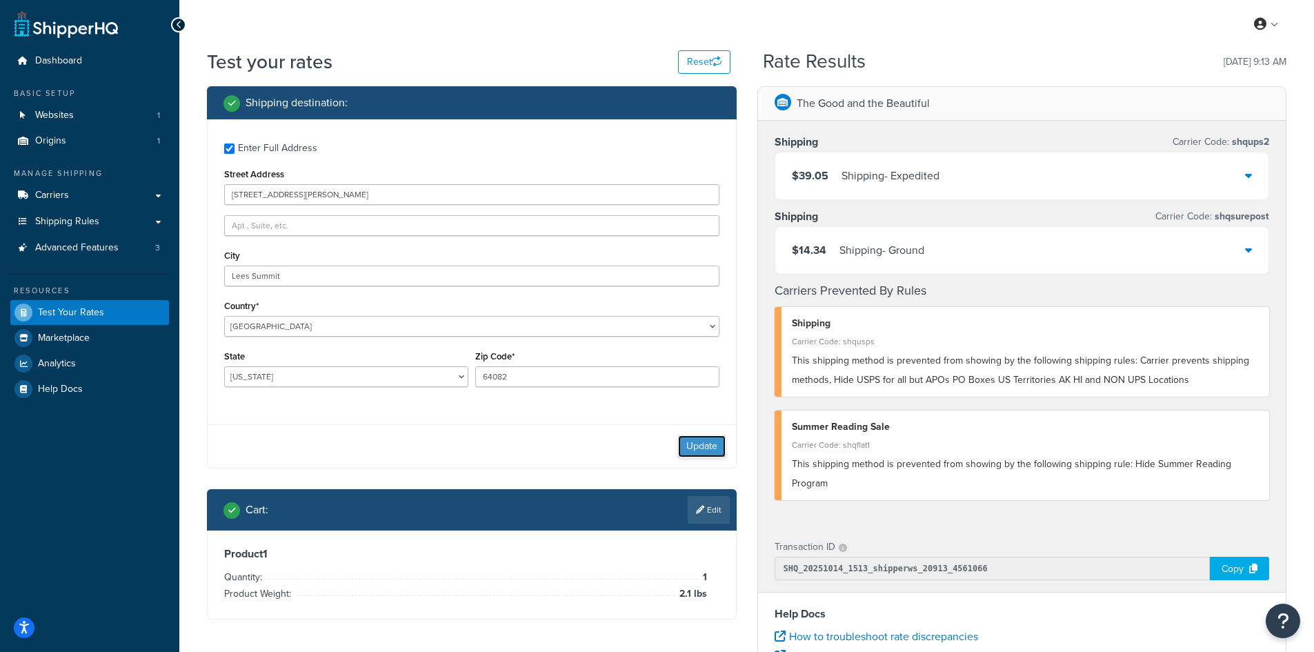
click at [710, 443] on button "Update" at bounding box center [702, 446] width 48 height 22
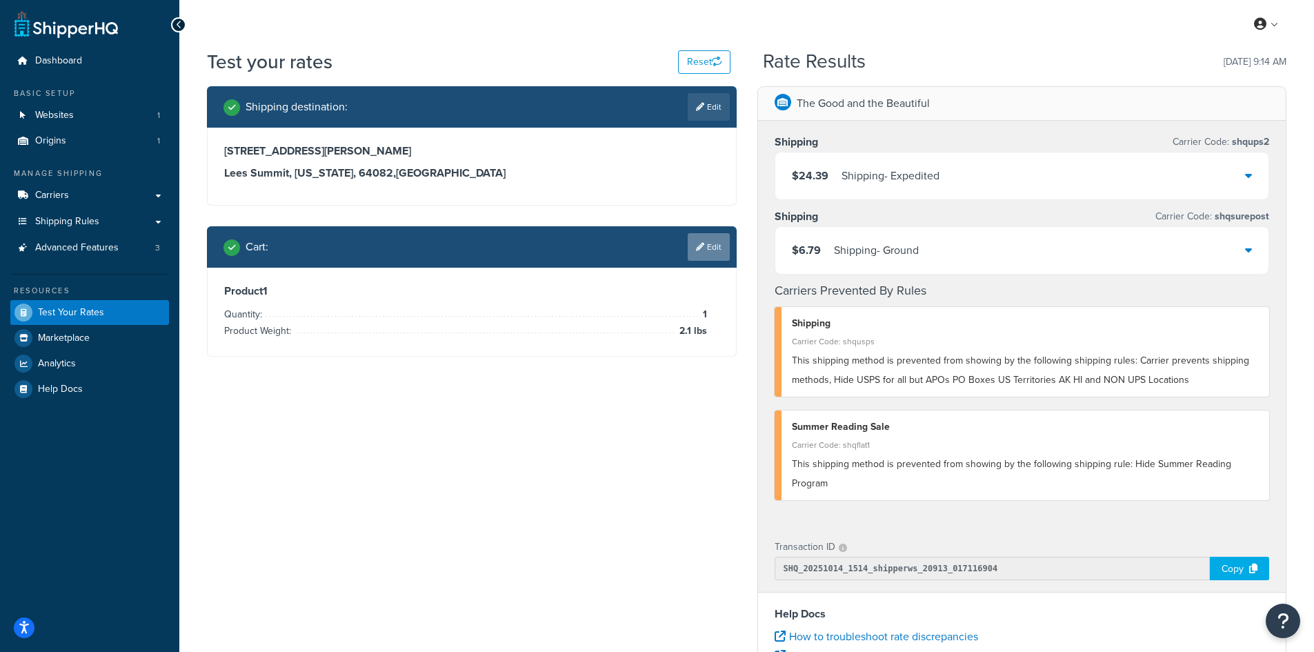
click at [698, 248] on icon at bounding box center [700, 247] width 8 height 8
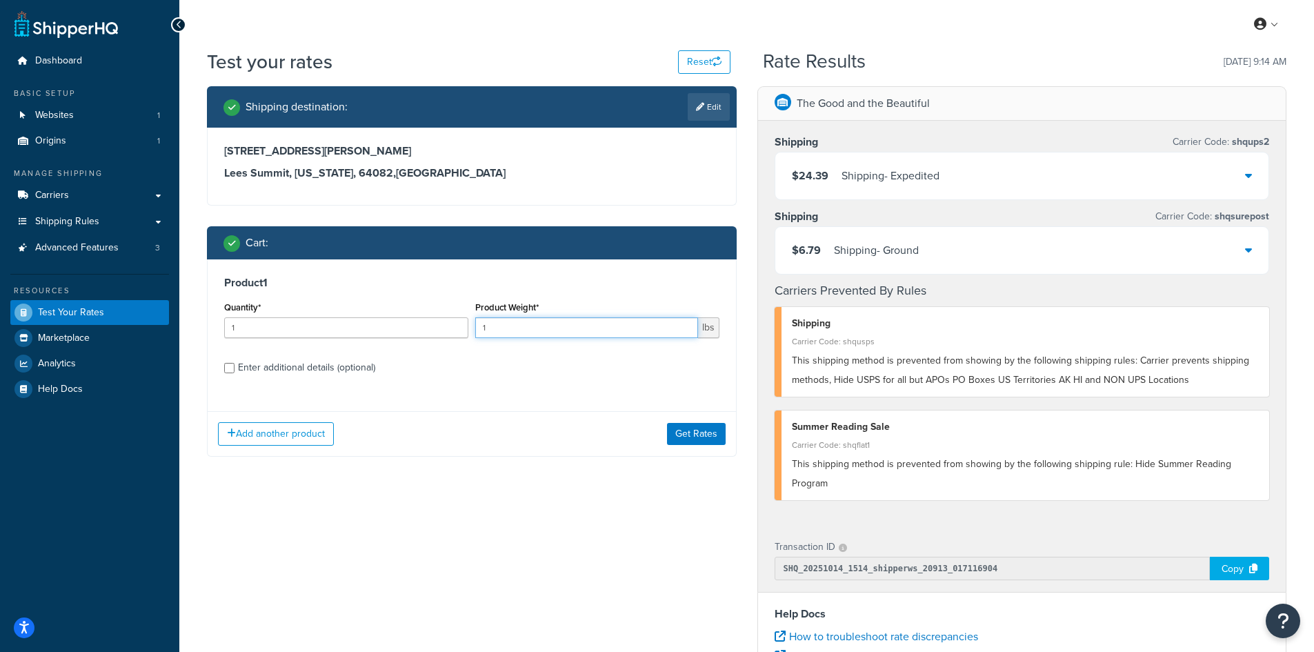
drag, startPoint x: 532, startPoint y: 328, endPoint x: 467, endPoint y: 324, distance: 64.9
click at [467, 324] on div "Quantity* 1 Product Weight* 1 lbs" at bounding box center [472, 323] width 502 height 50
click at [690, 428] on button "Get Rates" at bounding box center [696, 434] width 59 height 22
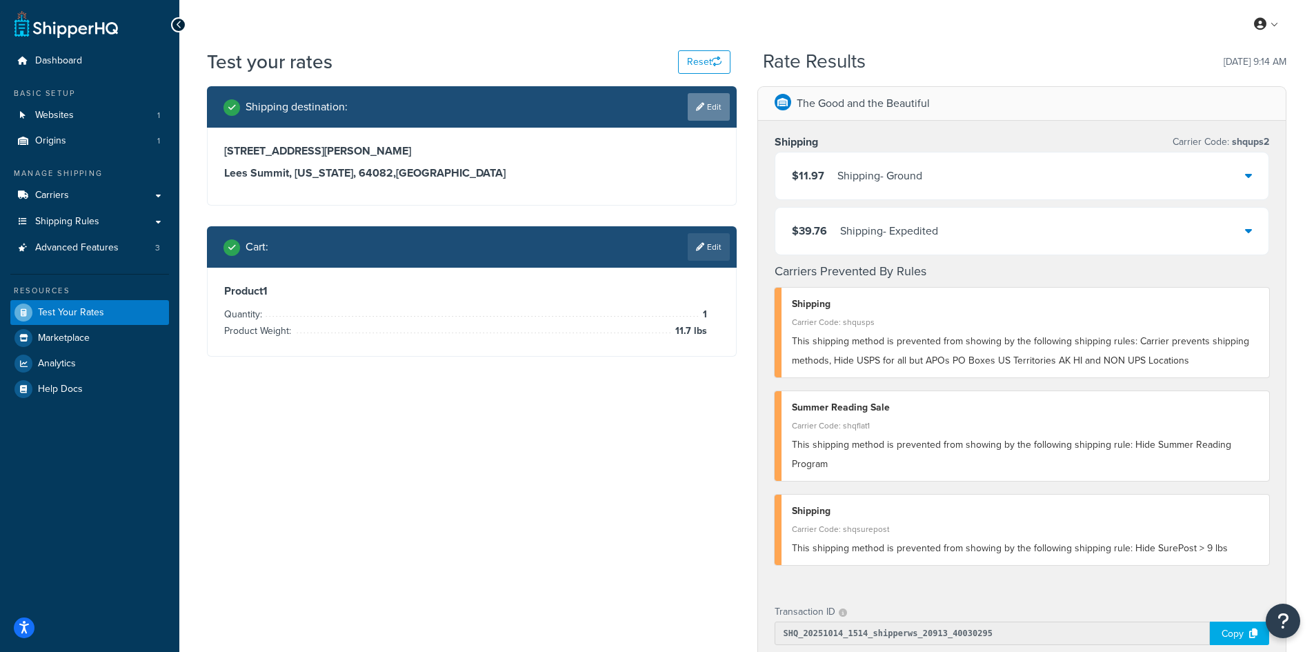
click at [712, 103] on link "Edit" at bounding box center [708, 107] width 42 height 28
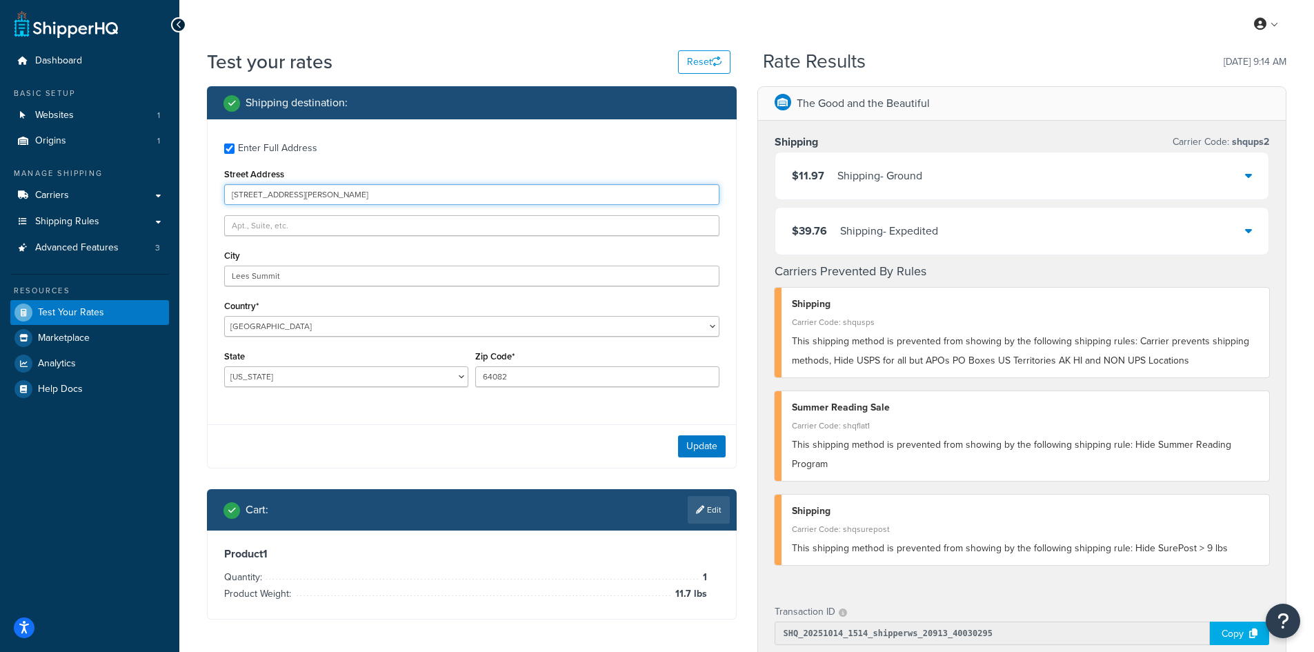
drag, startPoint x: 358, startPoint y: 196, endPoint x: 199, endPoint y: 192, distance: 159.3
click at [199, 192] on div "Shipping destination : Enter Full Address Street Address [STREET_ADDRESS][GEOGR…" at bounding box center [472, 363] width 550 height 554
paste input "[STREET_ADDRESS]"
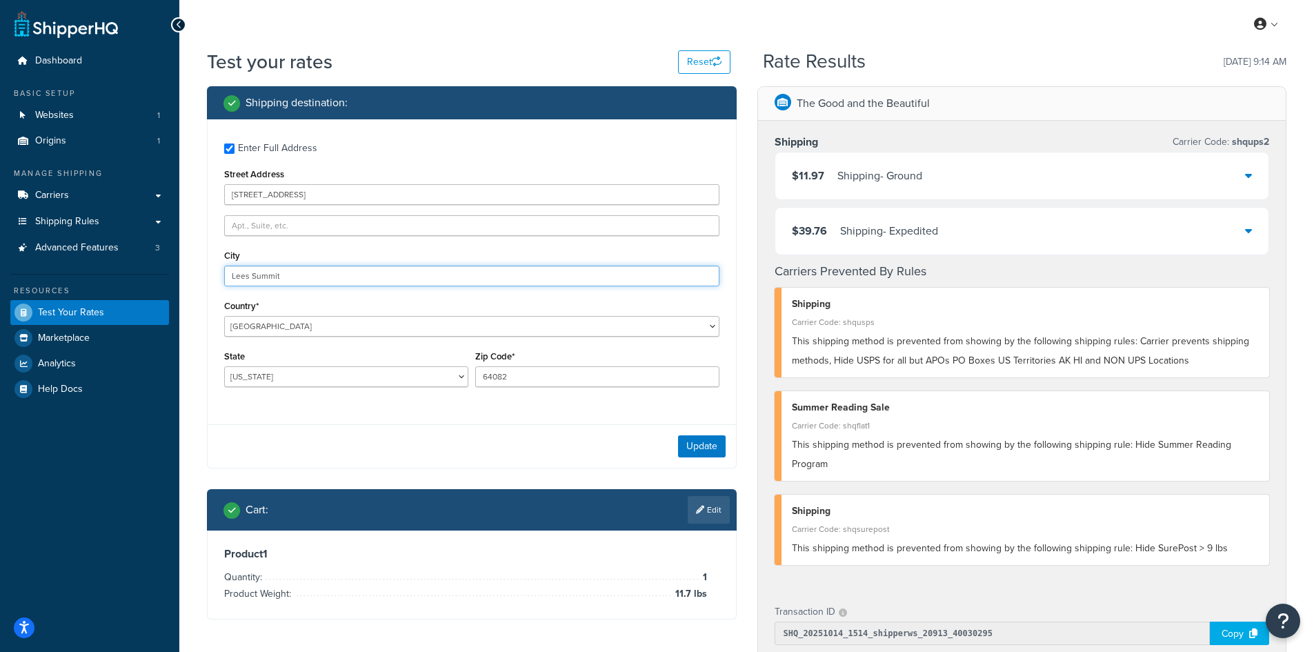
drag, startPoint x: 325, startPoint y: 272, endPoint x: 156, endPoint y: 272, distance: 169.6
click at [156, 272] on div "Dashboard Basic Setup Websites 1 Origins 1 Manage Shipping Carriers Carriers Al…" at bounding box center [657, 535] width 1314 height 1071
paste input "[GEOGRAPHIC_DATA]"
click at [715, 447] on button "Update" at bounding box center [702, 446] width 48 height 22
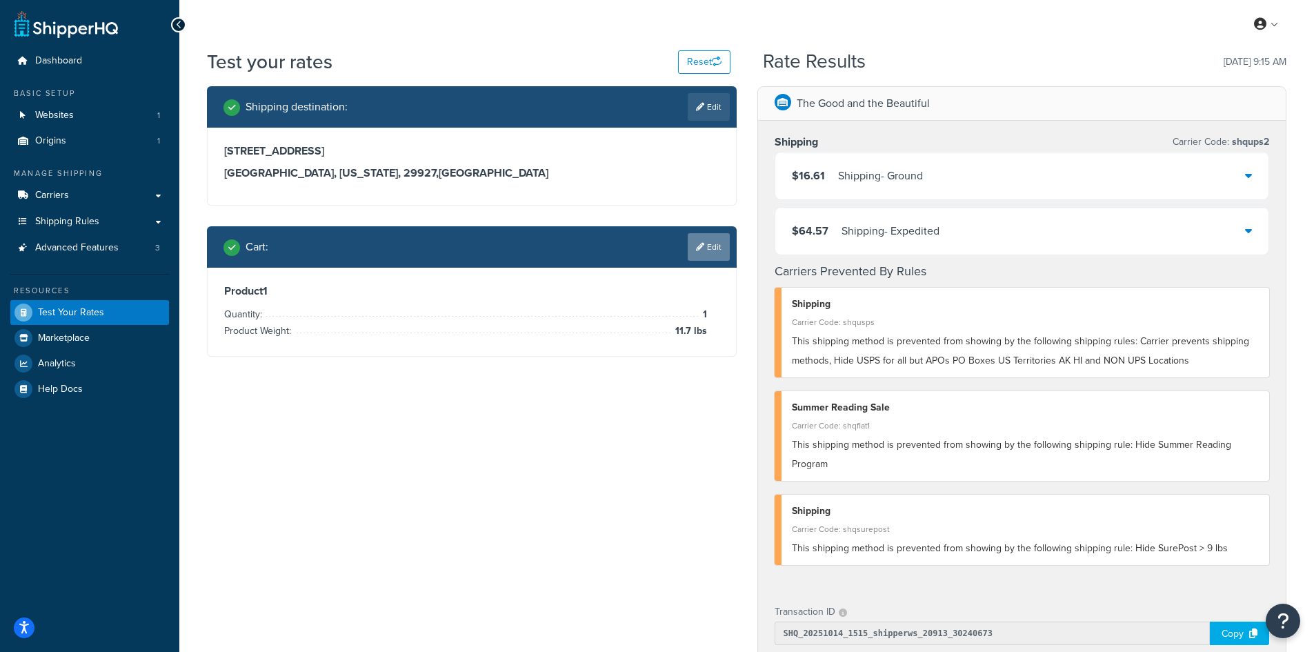
click at [711, 248] on link "Edit" at bounding box center [708, 247] width 42 height 28
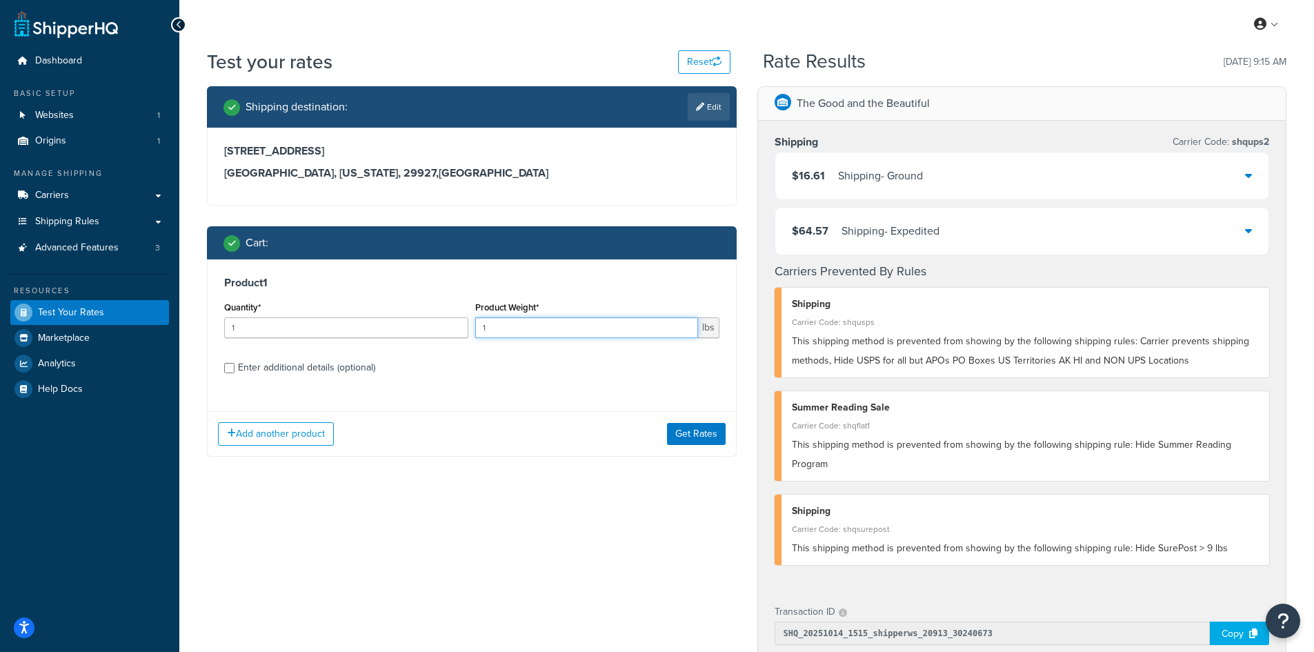
drag, startPoint x: 490, startPoint y: 329, endPoint x: 450, endPoint y: 328, distance: 39.3
click at [450, 328] on div "Quantity* 1 Product Weight* 1 lbs" at bounding box center [472, 323] width 502 height 50
click at [697, 430] on button "Get Rates" at bounding box center [696, 434] width 59 height 22
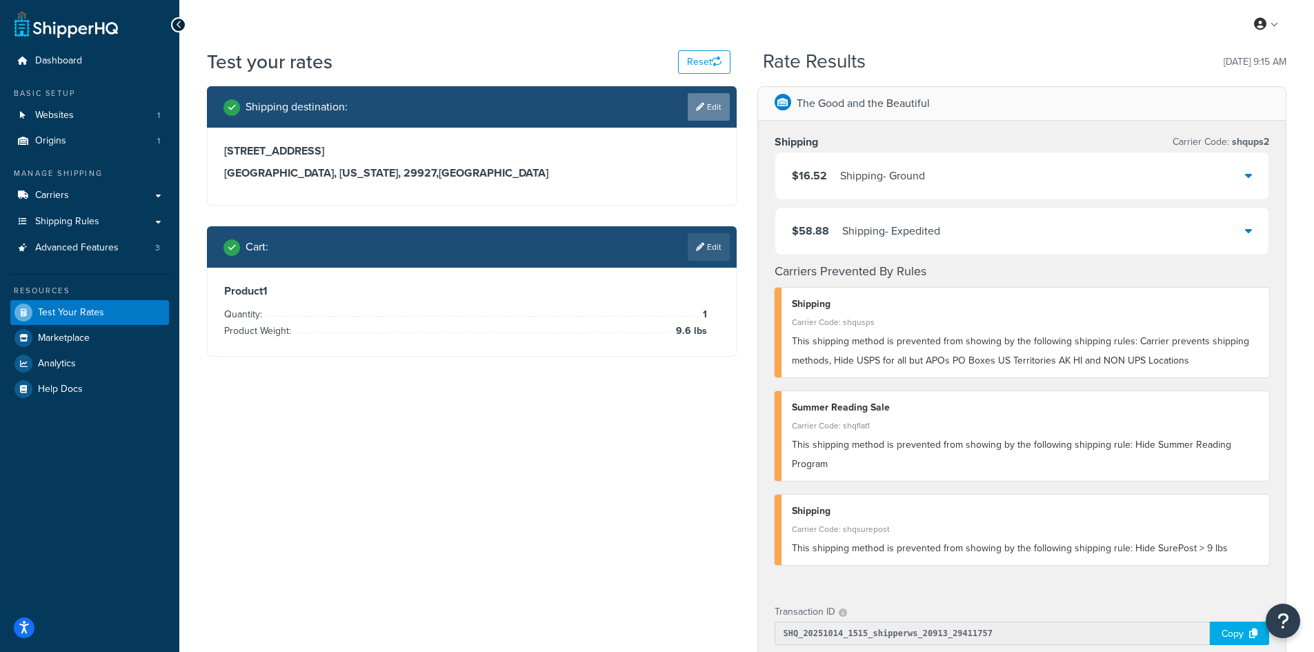
click at [700, 104] on icon at bounding box center [700, 107] width 8 height 8
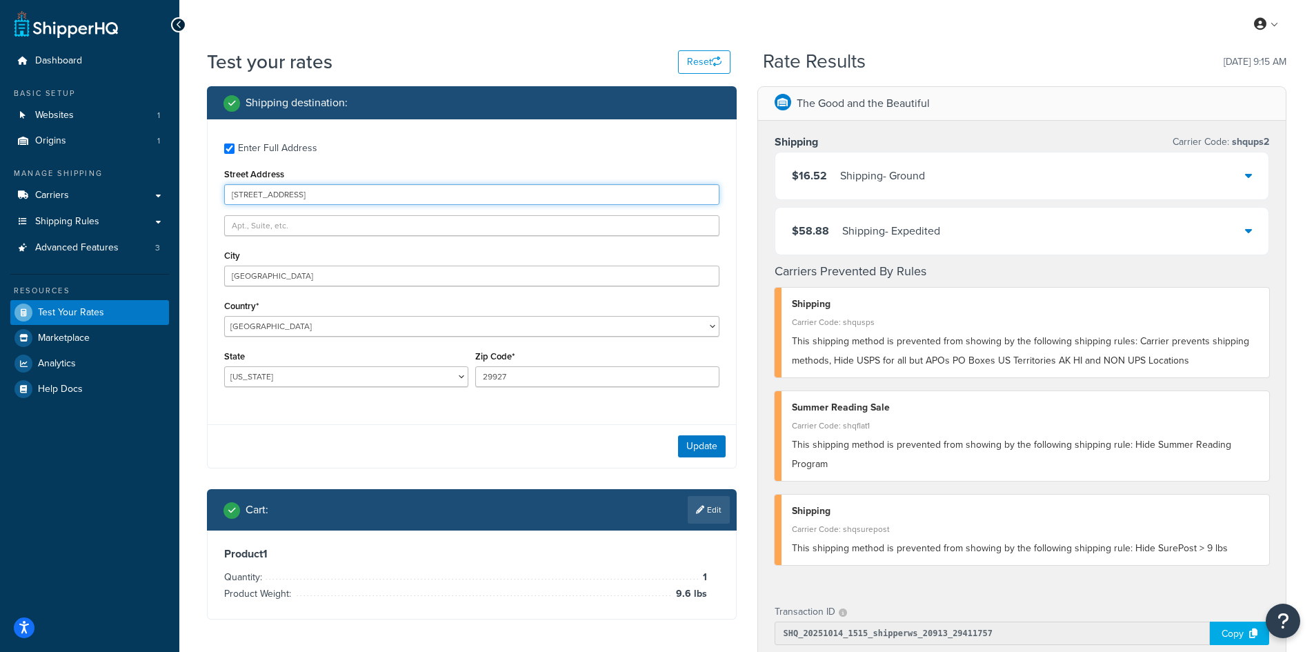
drag, startPoint x: 317, startPoint y: 189, endPoint x: 212, endPoint y: 184, distance: 104.9
click at [212, 184] on div "Enter Full Address Street Address [STREET_ADDRESS] [GEOGRAPHIC_DATA] [GEOGRAPHI…" at bounding box center [472, 266] width 528 height 294
paste input "State Highway 3248"
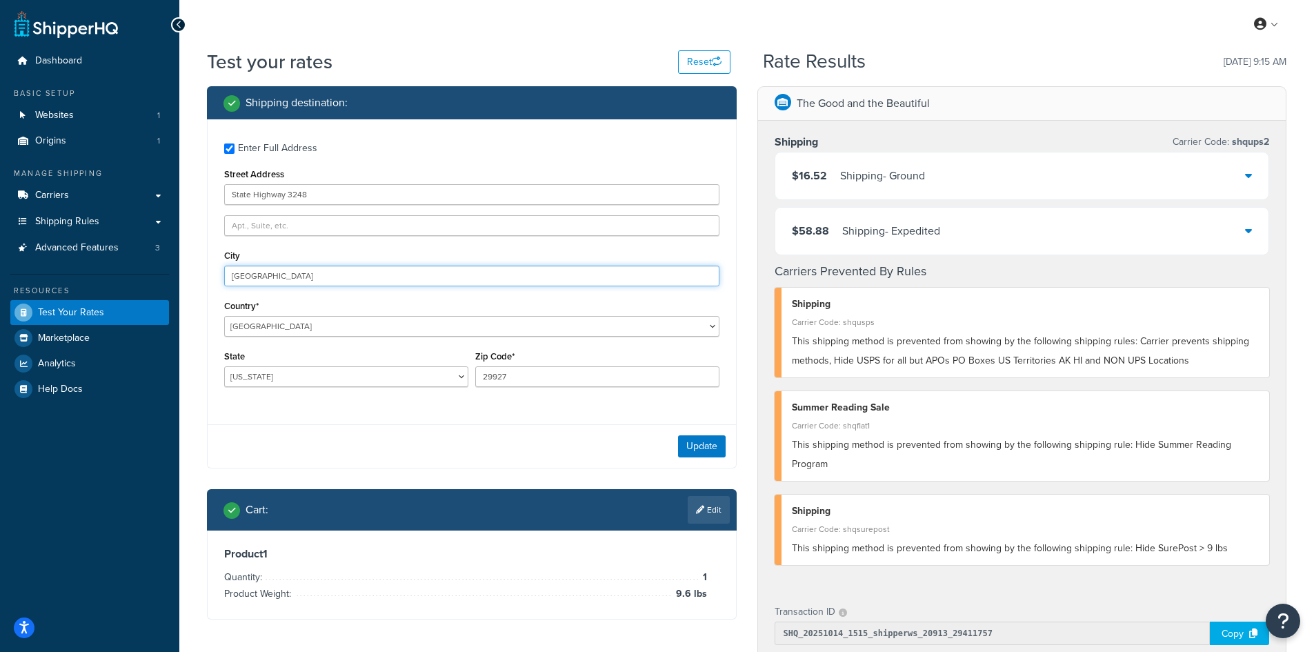
drag, startPoint x: 285, startPoint y: 276, endPoint x: 159, endPoint y: 268, distance: 126.4
click at [159, 268] on div "Dashboard Basic Setup Websites 1 Origins 1 Manage Shipping Carriers Carriers Al…" at bounding box center [657, 535] width 1314 height 1071
paste input "[GEOGRAPHIC_DATA]"
click at [707, 454] on button "Update" at bounding box center [702, 446] width 48 height 22
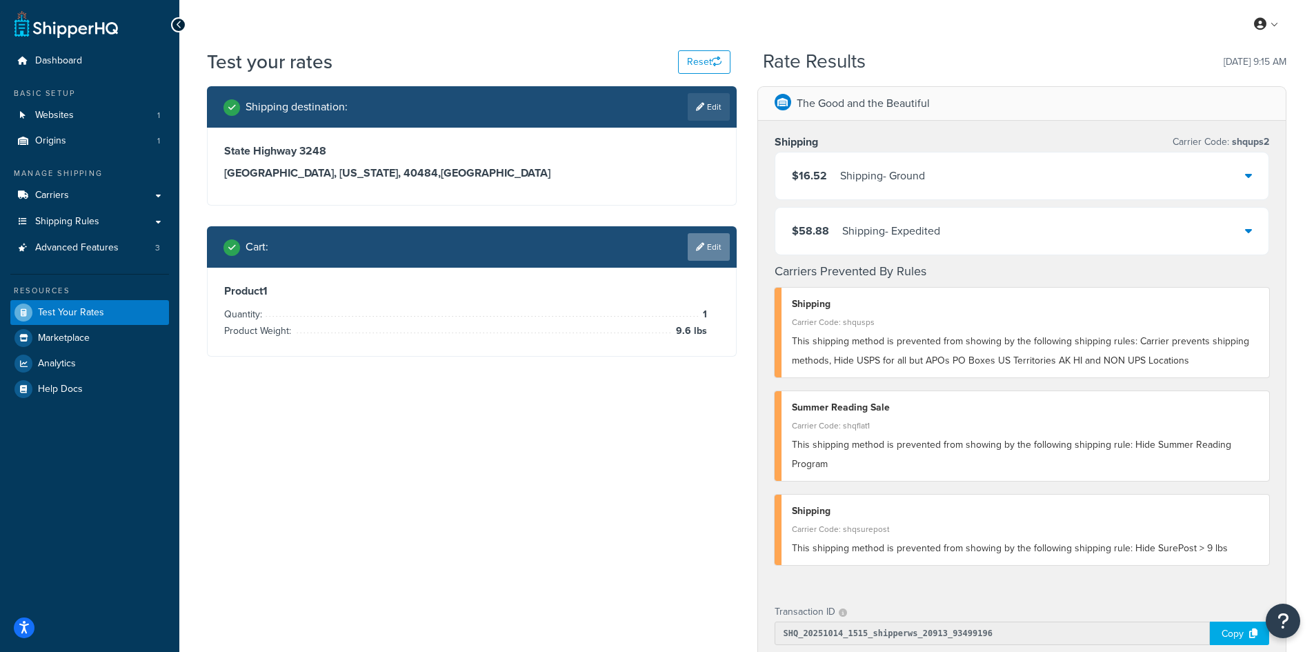
click at [711, 246] on link "Edit" at bounding box center [708, 247] width 42 height 28
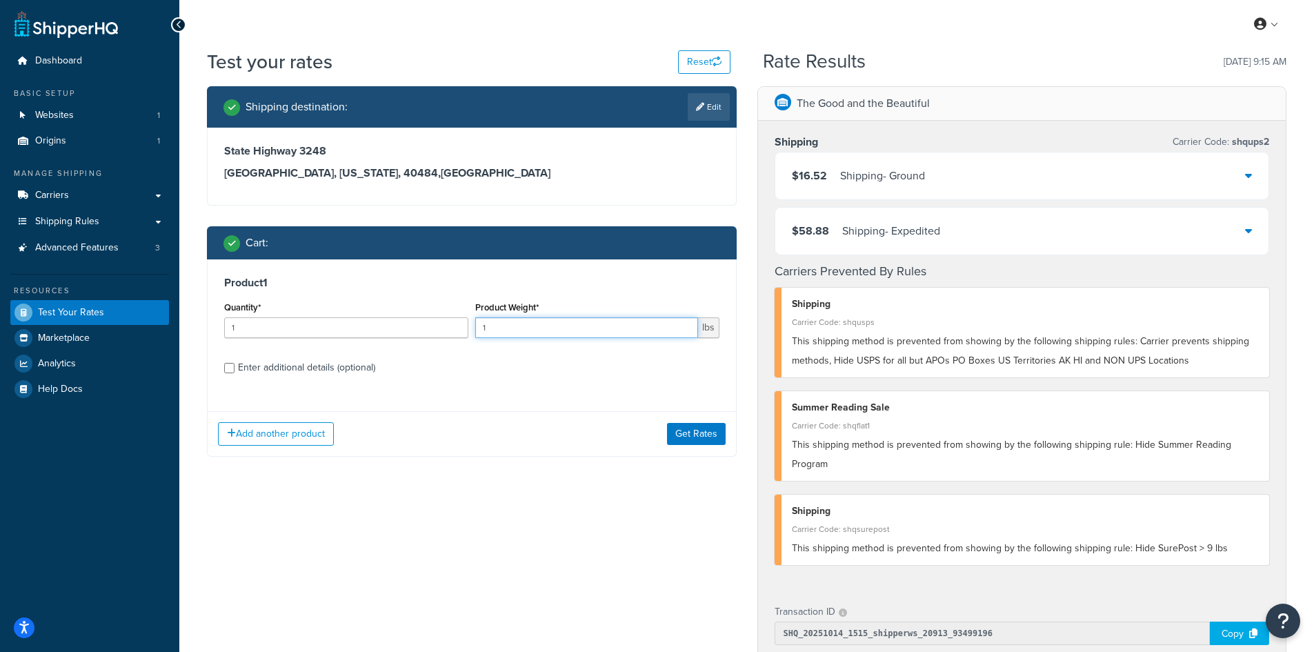
drag, startPoint x: 523, startPoint y: 332, endPoint x: 425, endPoint y: 322, distance: 98.4
click at [425, 322] on div "Quantity* 1 Product Weight* 1 lbs" at bounding box center [472, 323] width 502 height 50
click at [686, 428] on button "Get Rates" at bounding box center [696, 434] width 59 height 22
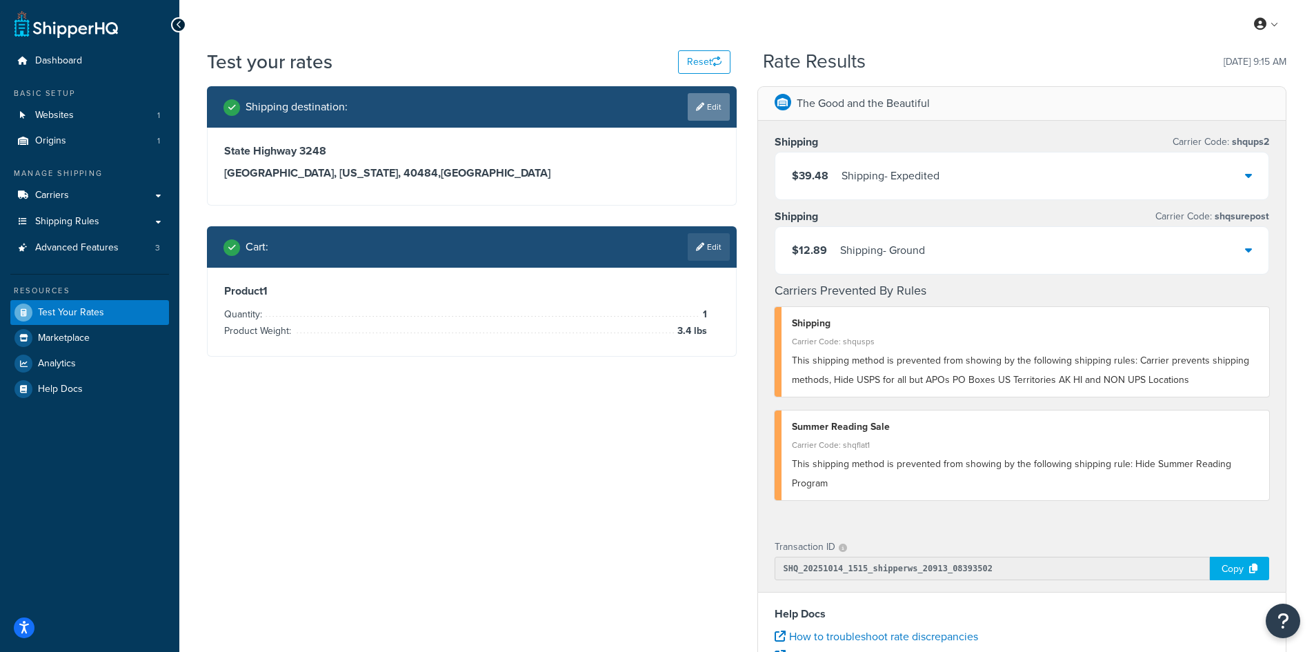
click at [701, 118] on link "Edit" at bounding box center [708, 107] width 42 height 28
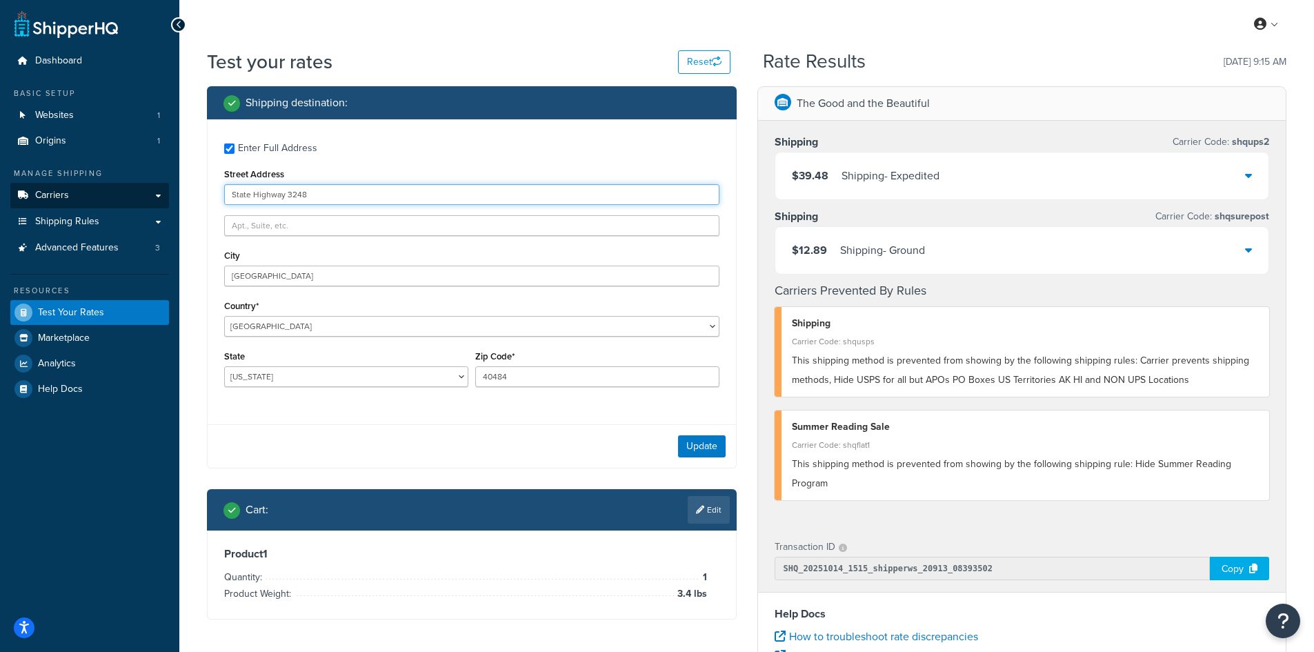
drag, startPoint x: 348, startPoint y: 189, endPoint x: 162, endPoint y: 189, distance: 186.2
click at [162, 189] on div "Dashboard Basic Setup Websites 1 Origins 1 Manage Shipping Carriers Carriers Al…" at bounding box center [657, 503] width 1314 height 1006
paste input "[STREET_ADDRESS][PERSON_NAME]"
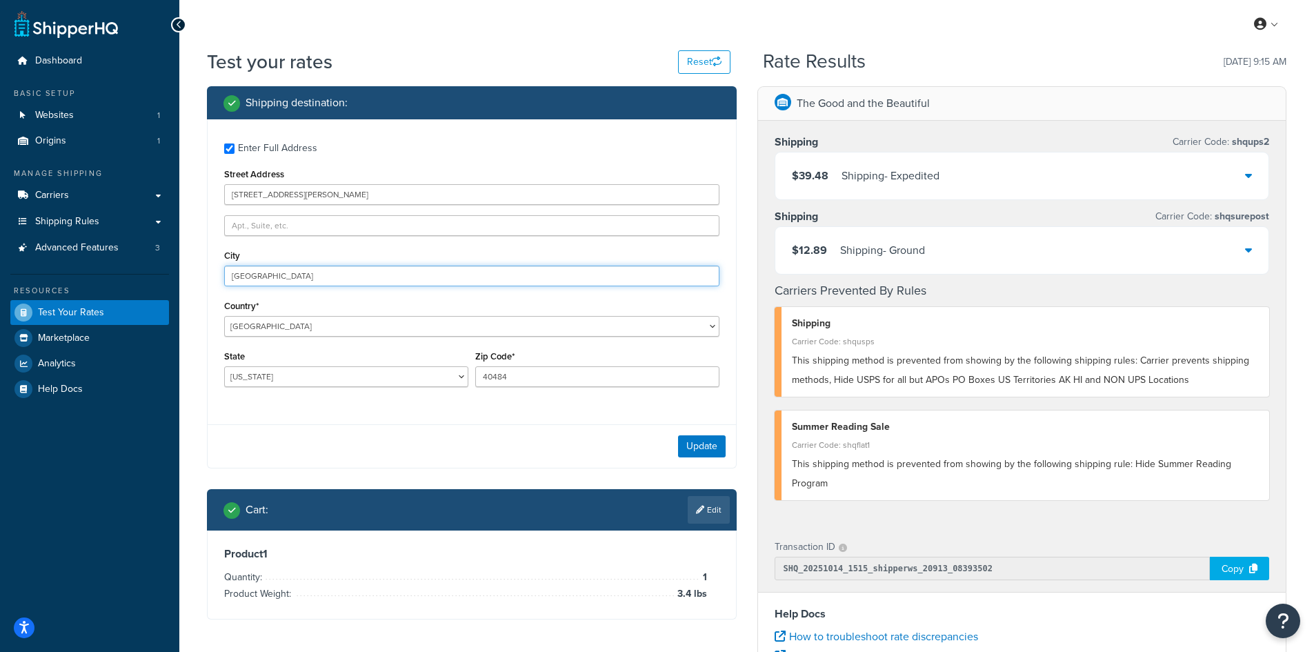
drag, startPoint x: 297, startPoint y: 280, endPoint x: 183, endPoint y: 268, distance: 113.8
click at [183, 268] on div "Test your rates Reset Rate Results [DATE] 9:15 AM Shipping destination : Enter …" at bounding box center [746, 509] width 1134 height 923
paste input "Westfiel"
click at [681, 449] on button "Update" at bounding box center [702, 446] width 48 height 22
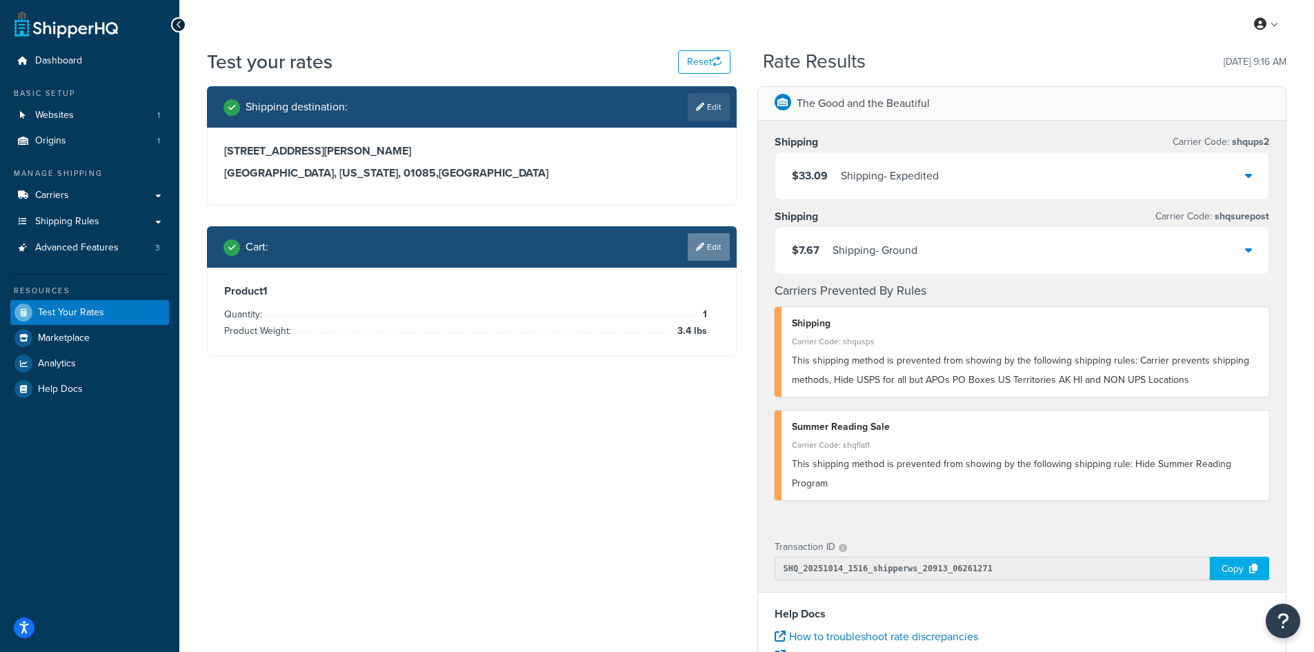
click at [698, 240] on link "Edit" at bounding box center [708, 247] width 42 height 28
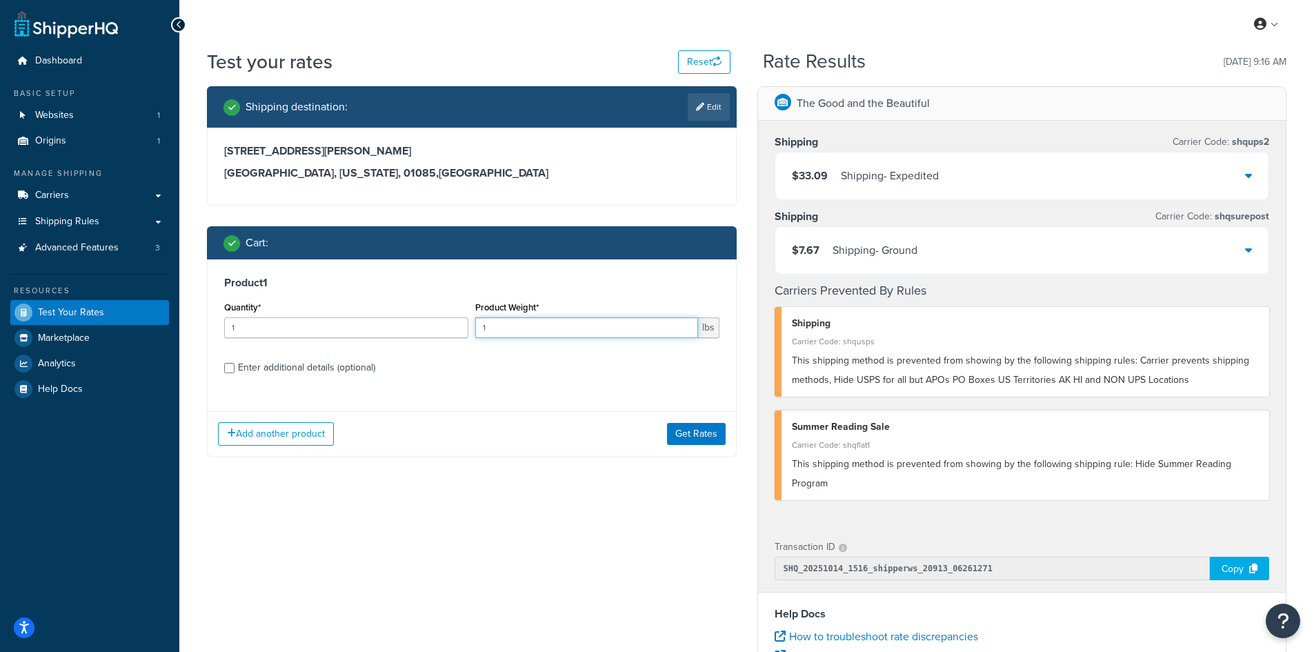
drag, startPoint x: 502, startPoint y: 327, endPoint x: 462, endPoint y: 322, distance: 40.3
click at [462, 322] on div "Quantity* 1 Product Weight* 1 lbs" at bounding box center [472, 323] width 502 height 50
click at [699, 434] on button "Get Rates" at bounding box center [696, 434] width 59 height 22
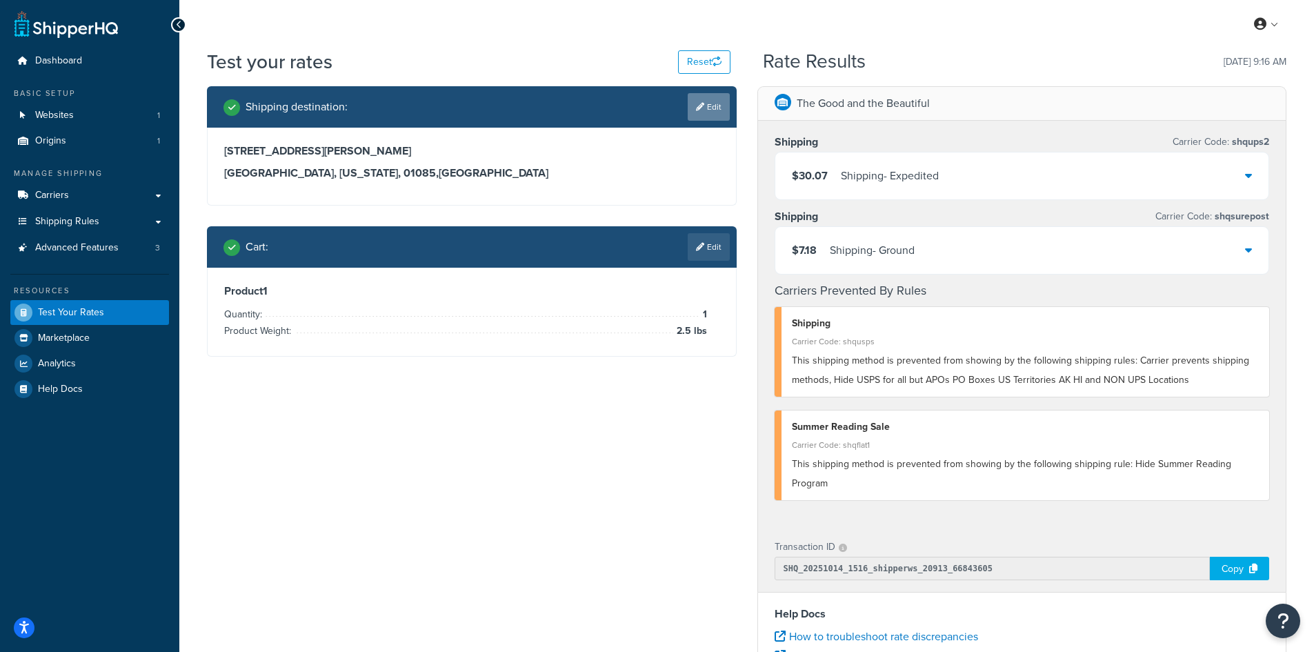
click at [706, 115] on link "Edit" at bounding box center [708, 107] width 42 height 28
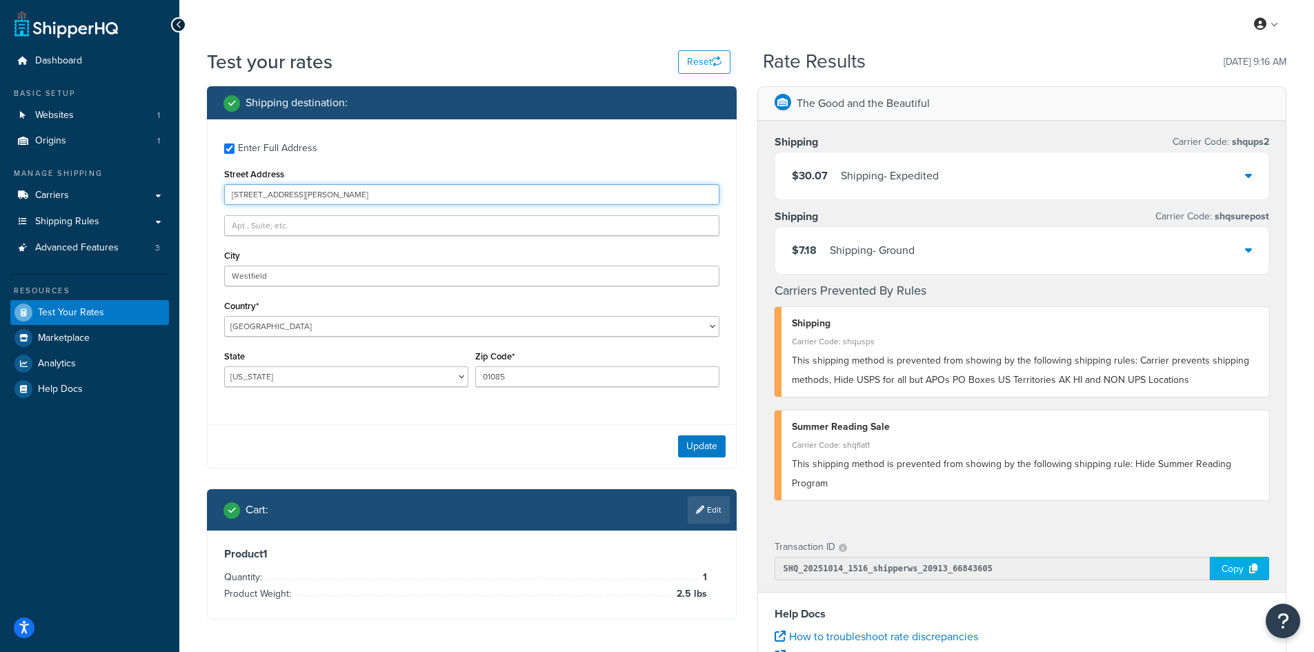
drag, startPoint x: 315, startPoint y: 192, endPoint x: 218, endPoint y: 187, distance: 97.4
click at [218, 187] on div "Enter Full Address Street Address [STREET_ADDRESS][PERSON_NAME] [GEOGRAPHIC_DAT…" at bounding box center [472, 266] width 528 height 294
paste input "[STREET_ADDRESS]"
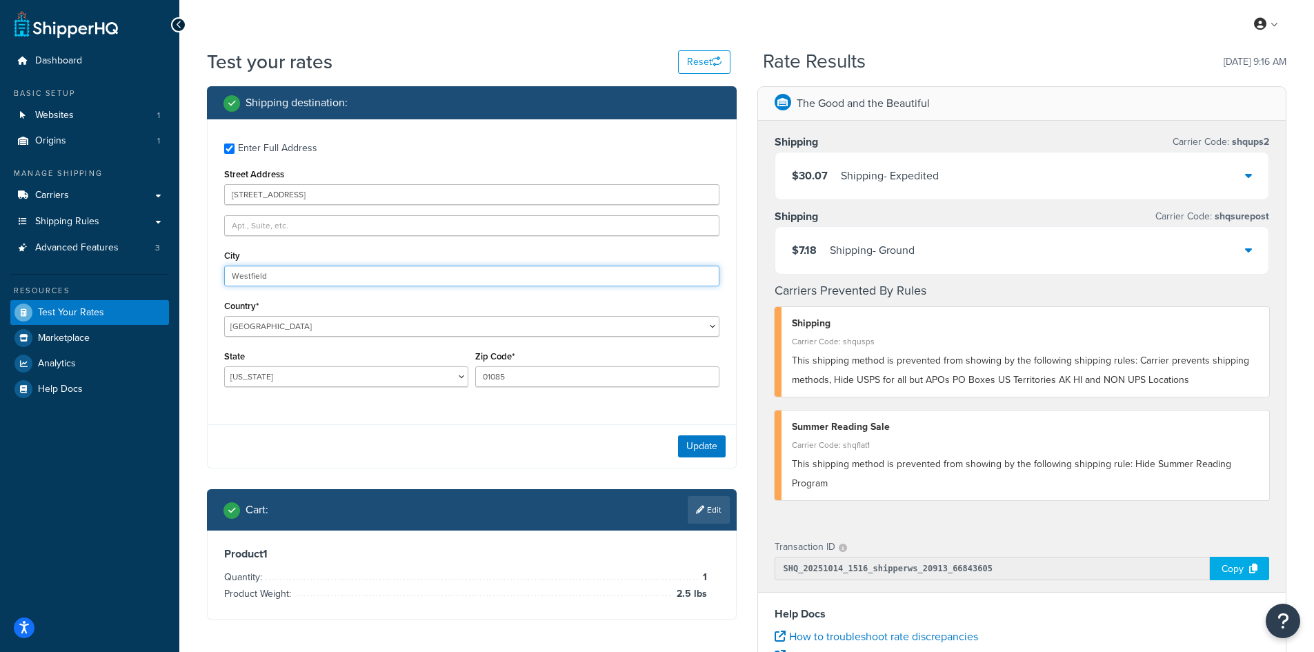
drag, startPoint x: 238, startPoint y: 270, endPoint x: 210, endPoint y: 266, distance: 28.5
click at [210, 266] on div "Enter Full Address Street Address [STREET_ADDRESS] [GEOGRAPHIC_DATA] [GEOGRAPHI…" at bounding box center [472, 266] width 528 height 294
paste input "[GEOGRAPHIC_DATA]"
click at [710, 446] on button "Update" at bounding box center [702, 446] width 48 height 22
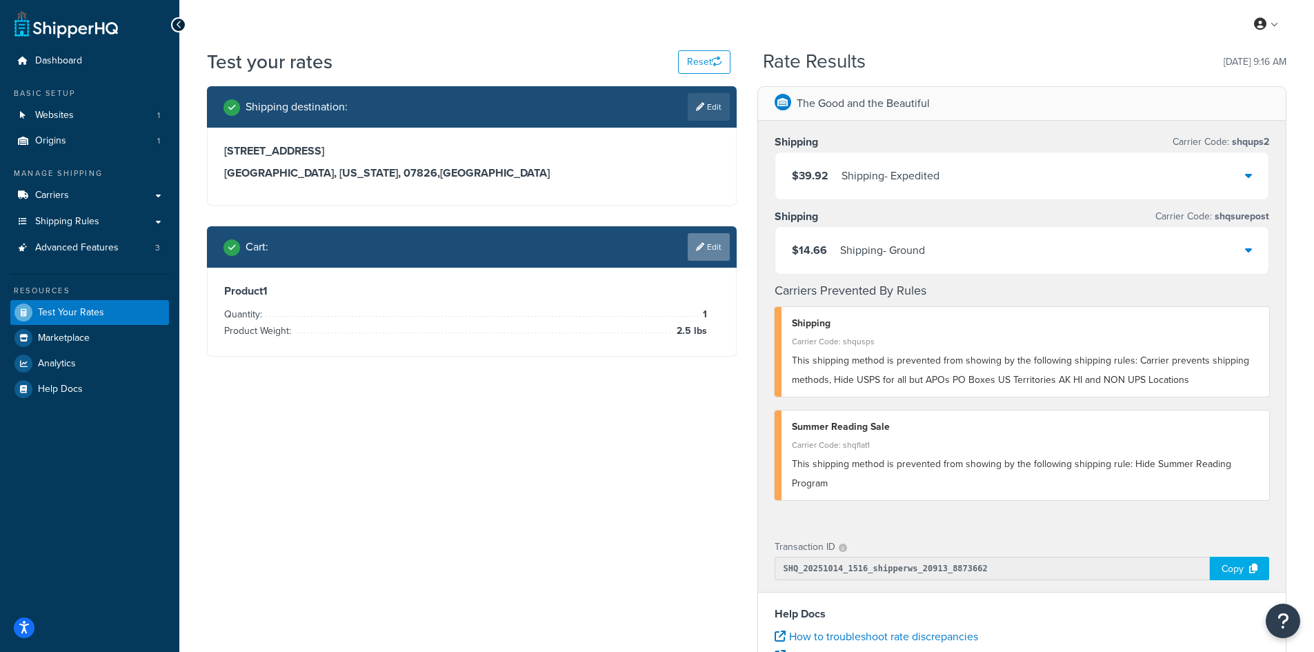
click at [710, 246] on link "Edit" at bounding box center [708, 247] width 42 height 28
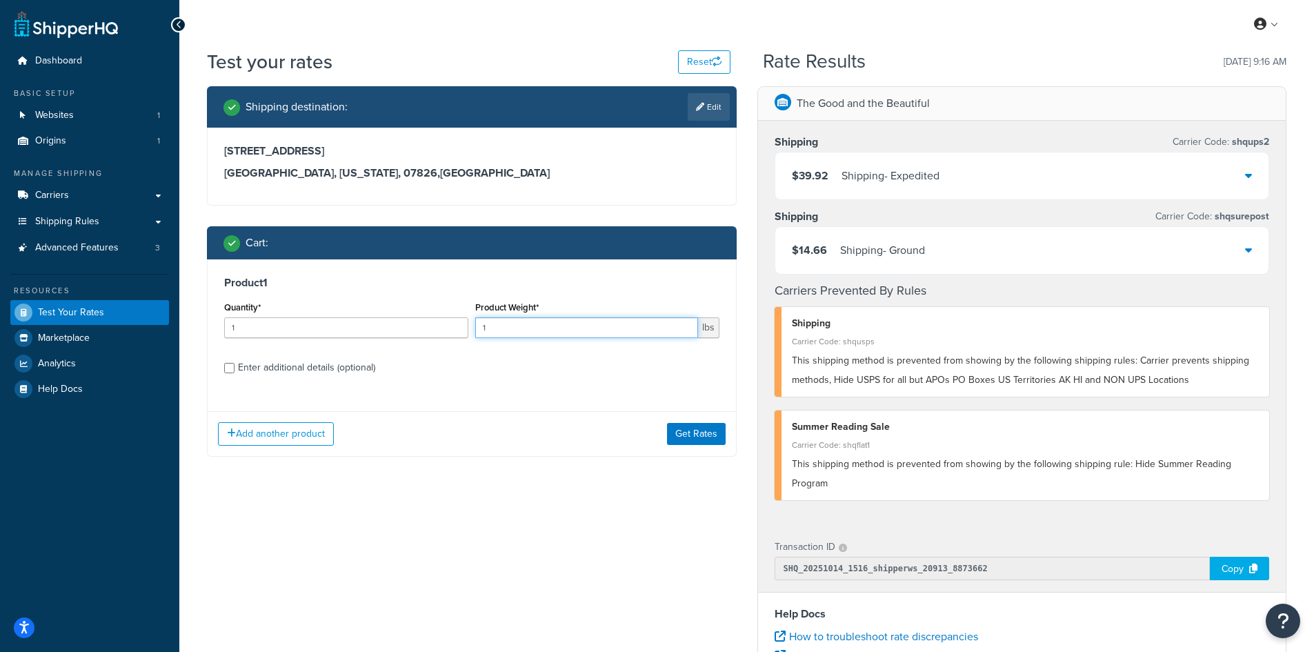
drag, startPoint x: 504, startPoint y: 325, endPoint x: 483, endPoint y: 322, distance: 21.7
click at [483, 322] on input "1" at bounding box center [586, 327] width 223 height 21
click at [689, 435] on button "Get Rates" at bounding box center [696, 434] width 59 height 22
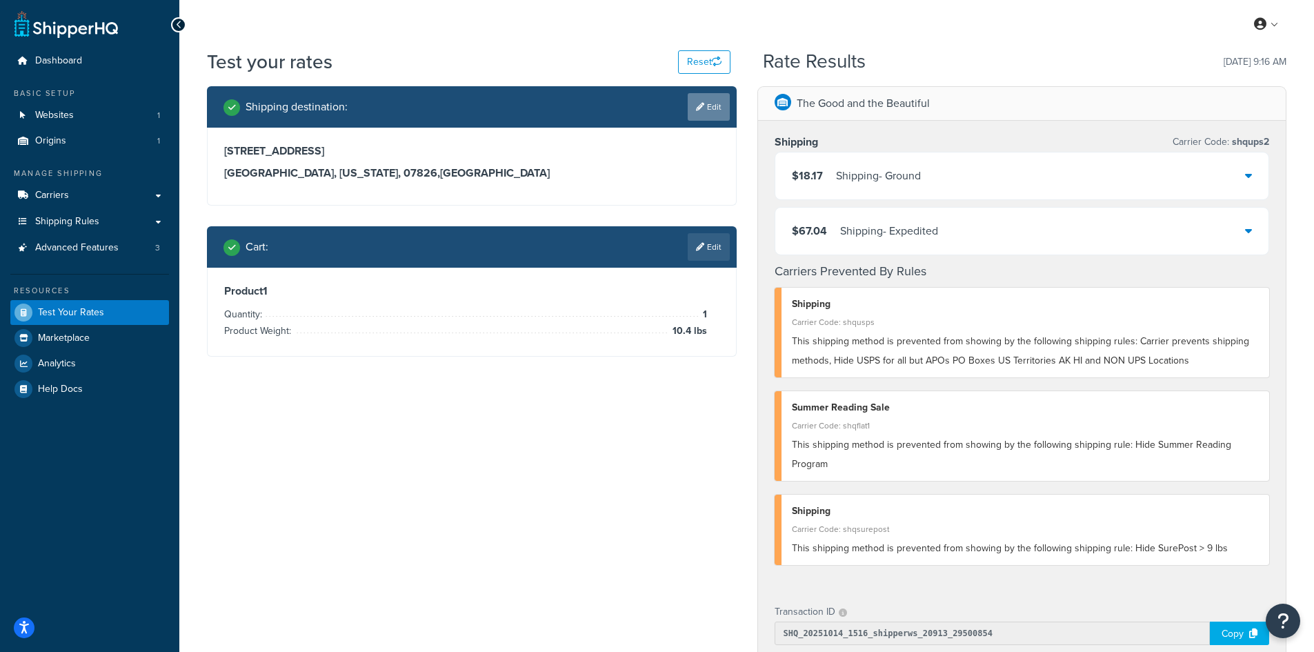
click at [706, 100] on link "Edit" at bounding box center [708, 107] width 42 height 28
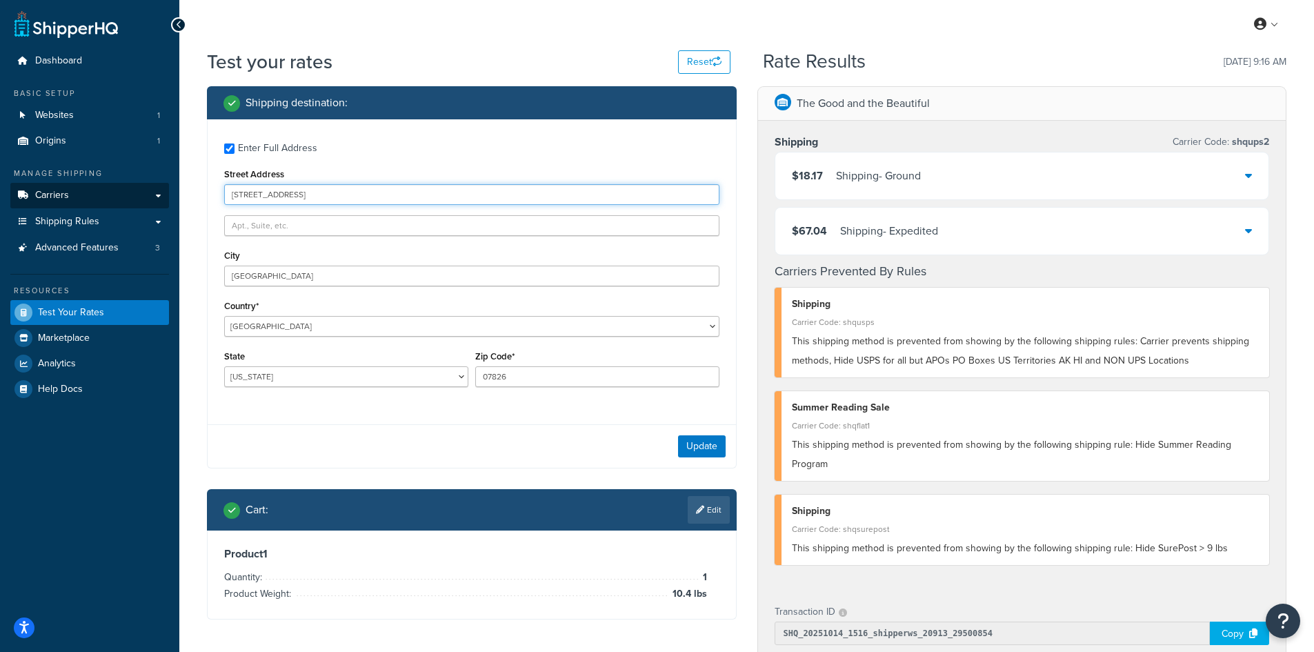
drag, startPoint x: 311, startPoint y: 190, endPoint x: 127, endPoint y: 182, distance: 184.3
click at [127, 182] on div "Dashboard Basic Setup Websites 1 Origins 1 Manage Shipping Carriers Carriers Al…" at bounding box center [657, 535] width 1314 height 1071
paste input "2735 Primrose Trail"
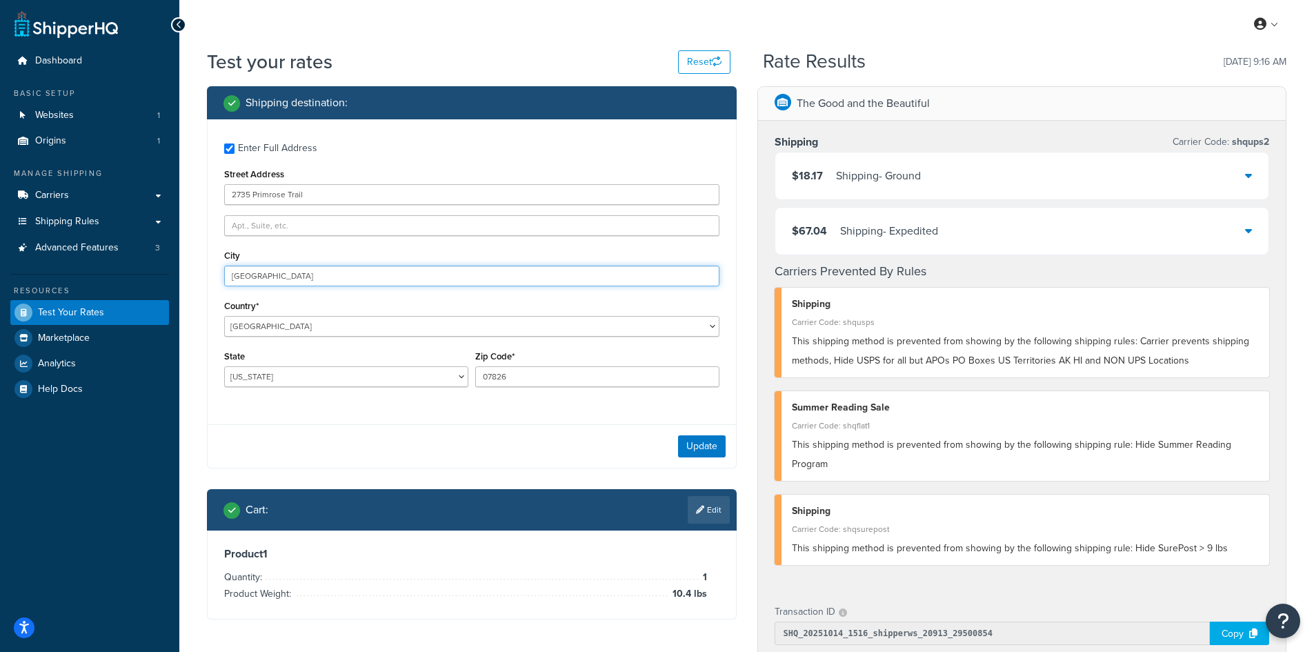
drag, startPoint x: 283, startPoint y: 274, endPoint x: 209, endPoint y: 265, distance: 74.2
click at [209, 265] on div "Enter Full Address Street Address [GEOGRAPHIC_DATA] Country* [GEOGRAPHIC_DATA] …" at bounding box center [472, 266] width 528 height 294
paste input "Columbus"
click at [696, 442] on button "Update" at bounding box center [702, 446] width 48 height 22
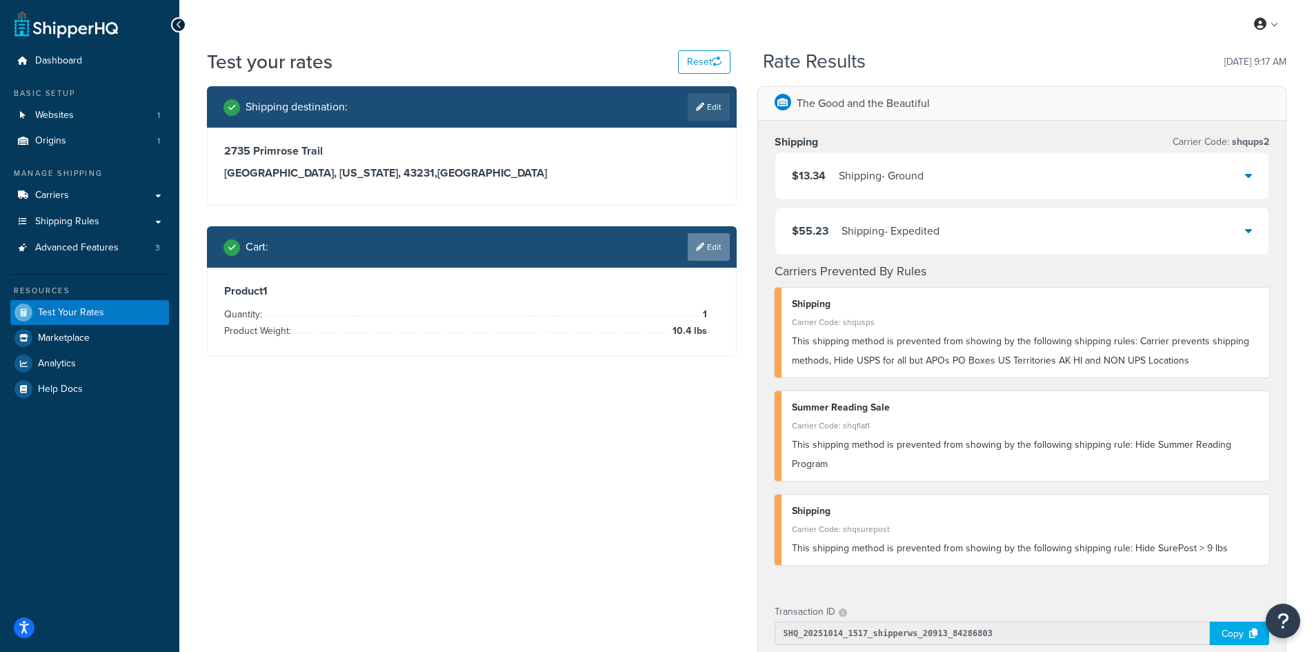
click at [712, 240] on link "Edit" at bounding box center [708, 247] width 42 height 28
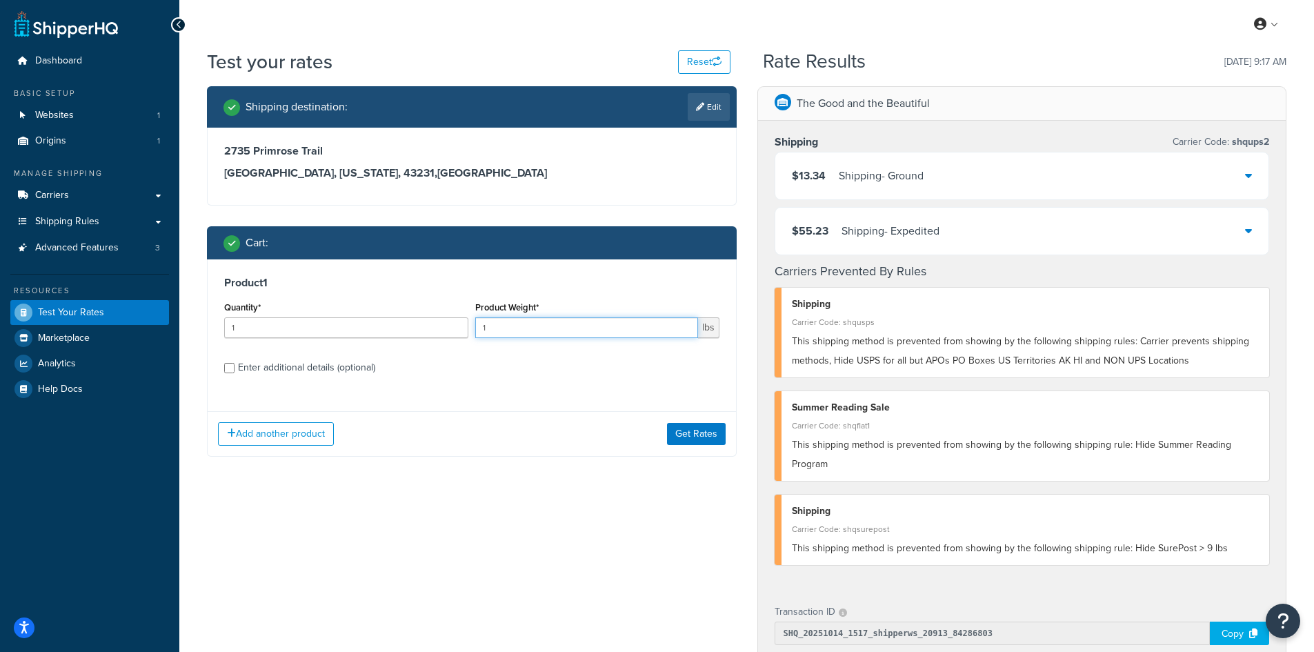
drag, startPoint x: 524, startPoint y: 327, endPoint x: 447, endPoint y: 323, distance: 77.3
click at [447, 323] on div "Quantity* 1 Product Weight* 1 lbs" at bounding box center [472, 323] width 502 height 50
click at [683, 435] on button "Get Rates" at bounding box center [696, 434] width 59 height 22
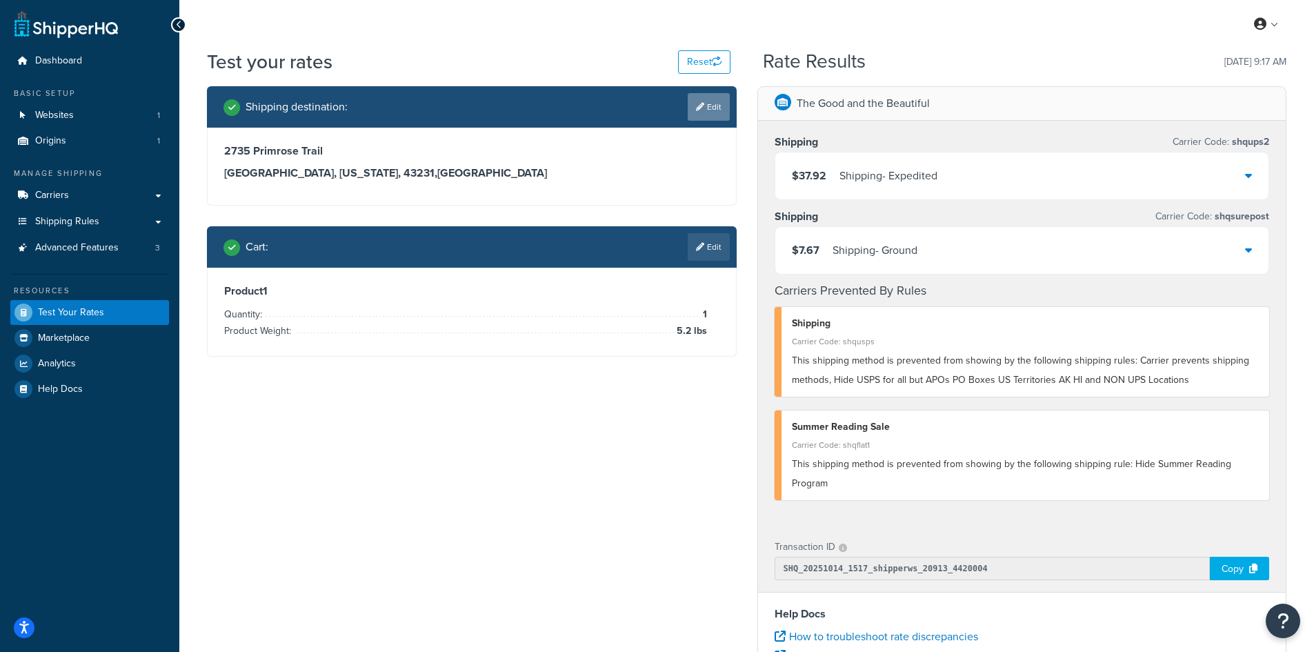
click at [707, 103] on link "Edit" at bounding box center [708, 107] width 42 height 28
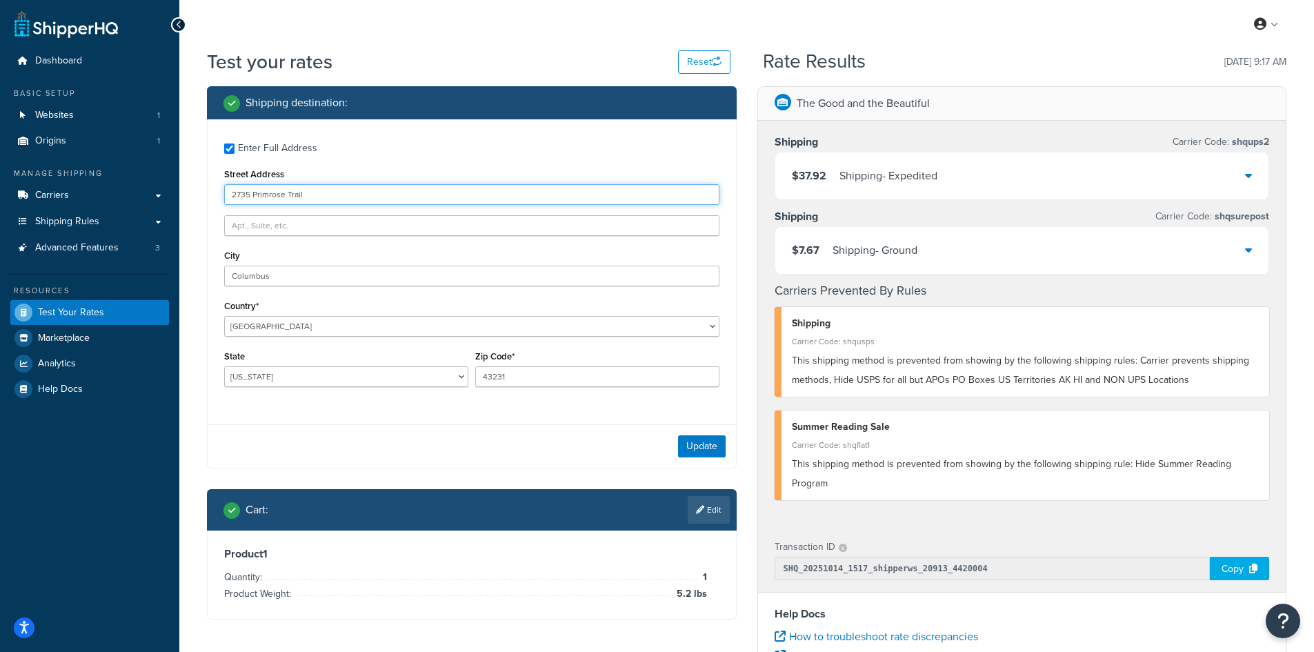
drag, startPoint x: 346, startPoint y: 195, endPoint x: 184, endPoint y: 185, distance: 162.4
click at [184, 185] on div "Test your rates Reset Rate Results [DATE] 9:17 AM Shipping destination : Enter …" at bounding box center [746, 509] width 1134 height 923
drag, startPoint x: 385, startPoint y: 197, endPoint x: 132, endPoint y: 182, distance: 254.2
click at [132, 182] on div "Dashboard Basic Setup Websites 1 Origins 1 Manage Shipping Carriers Carriers Al…" at bounding box center [657, 503] width 1314 height 1006
paste input "[STREET_ADDRESS][PERSON_NAME]"
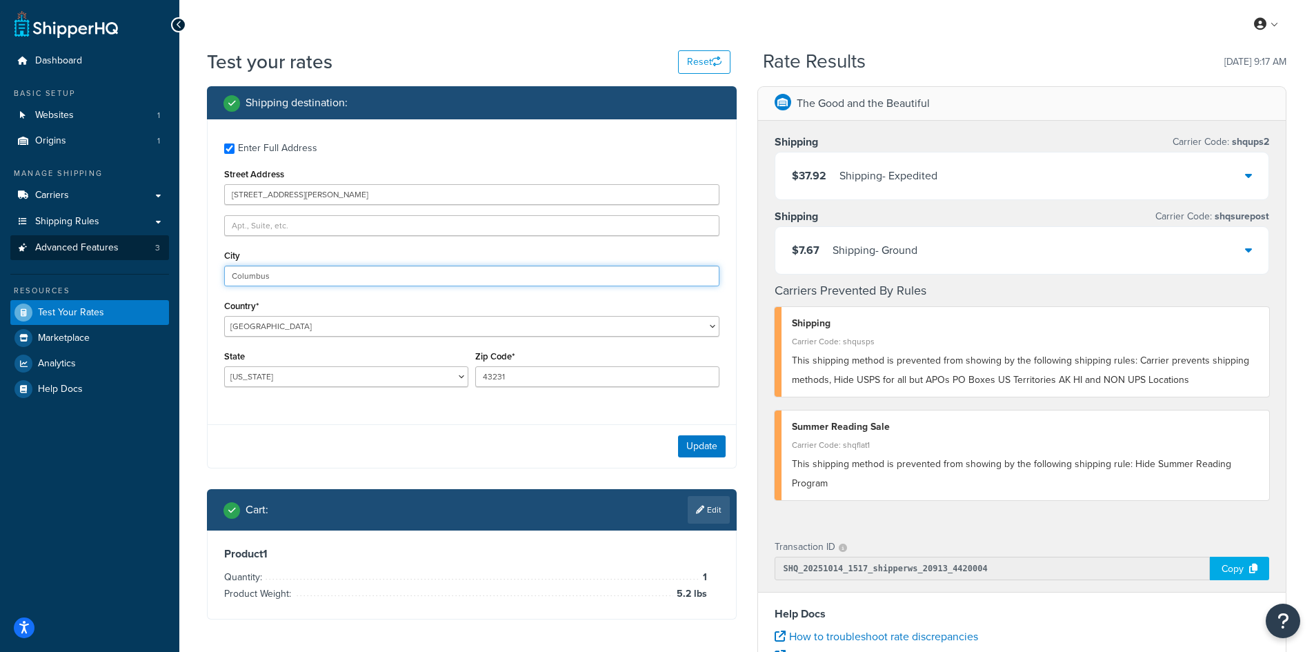
drag, startPoint x: 294, startPoint y: 281, endPoint x: 165, endPoint y: 257, distance: 131.1
click at [165, 257] on div "Dashboard Basic Setup Websites 1 Origins 1 Manage Shipping Carriers Carriers Al…" at bounding box center [657, 503] width 1314 height 1006
paste input "[GEOGRAPHIC_DATA]"
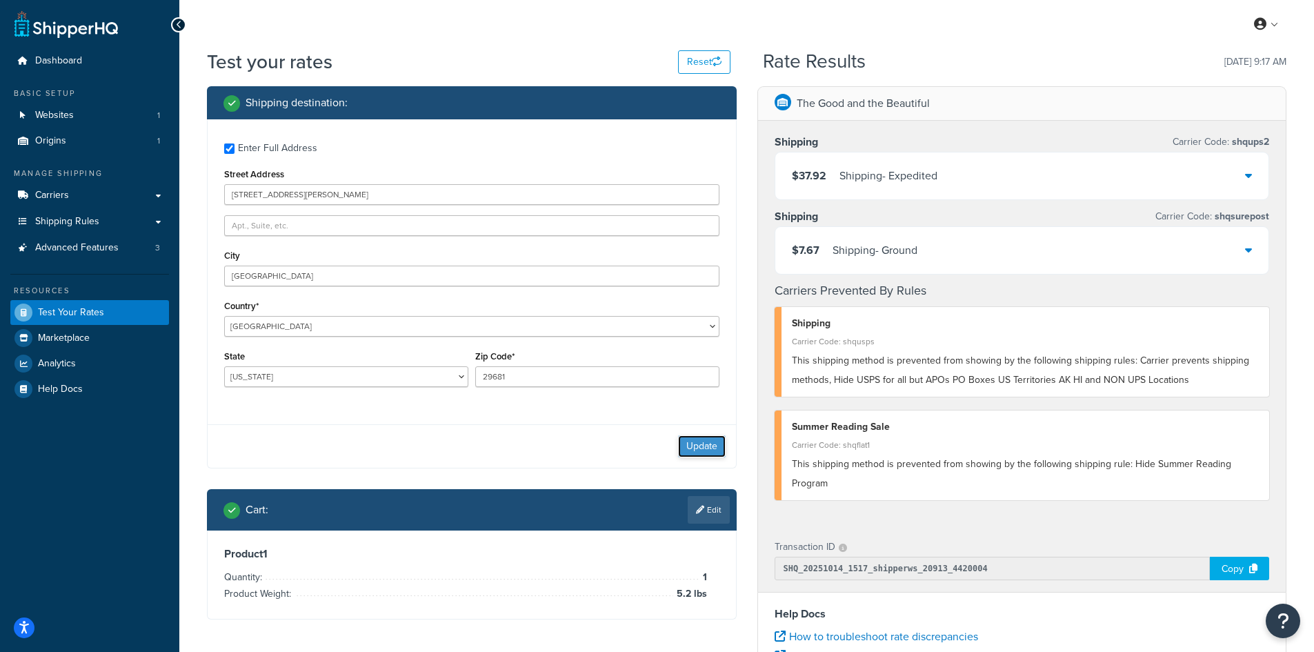
click at [707, 441] on button "Update" at bounding box center [702, 446] width 48 height 22
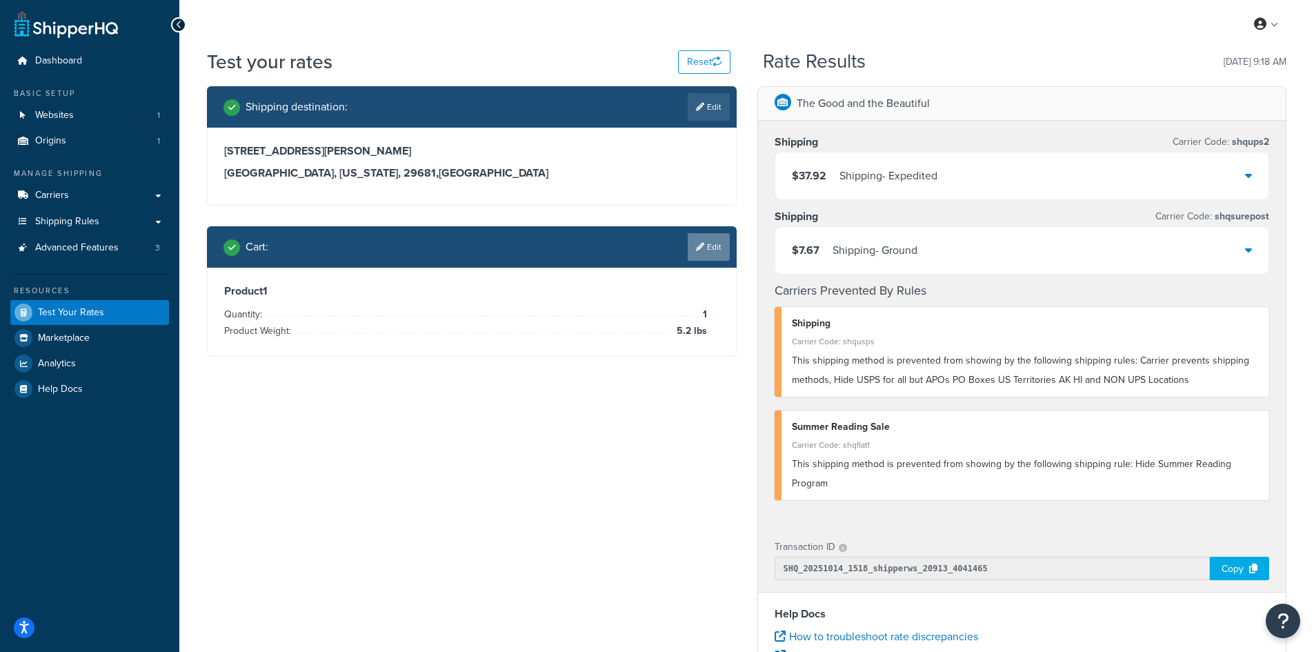
click at [705, 250] on link "Edit" at bounding box center [708, 247] width 42 height 28
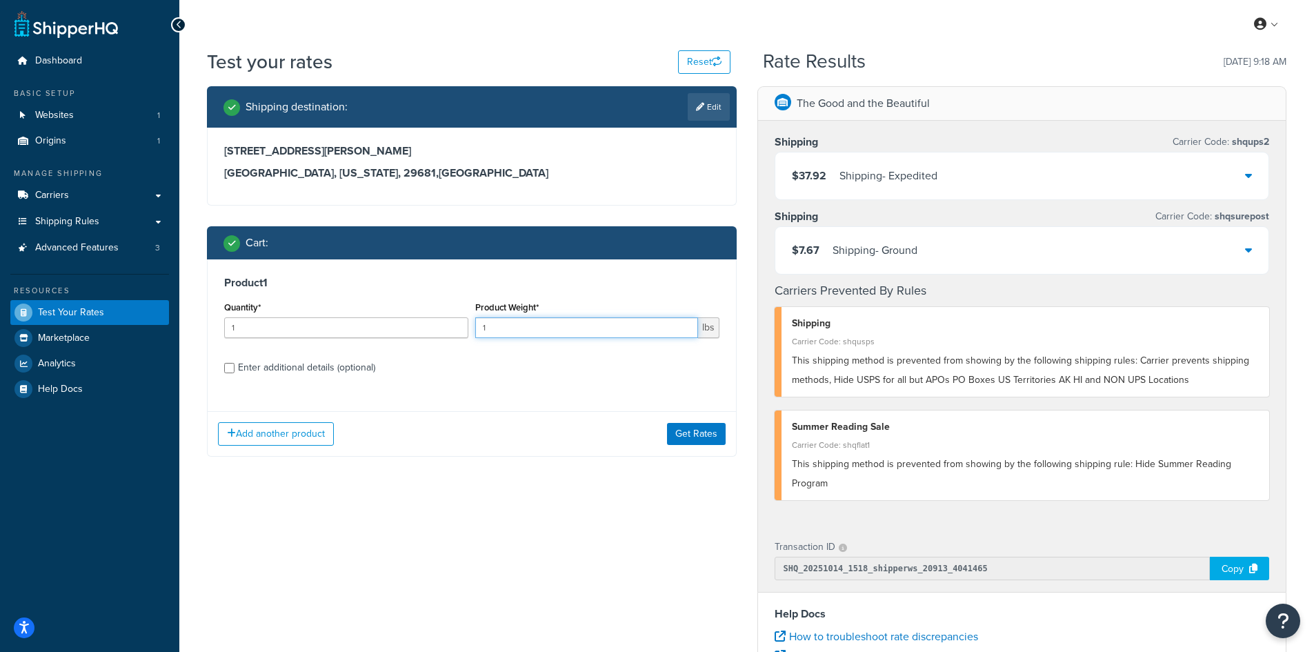
drag, startPoint x: 507, startPoint y: 328, endPoint x: 432, endPoint y: 328, distance: 74.5
click at [432, 328] on div "Quantity* 1 Product Weight* 1 lbs" at bounding box center [472, 323] width 502 height 50
click at [679, 428] on button "Get Rates" at bounding box center [696, 434] width 59 height 22
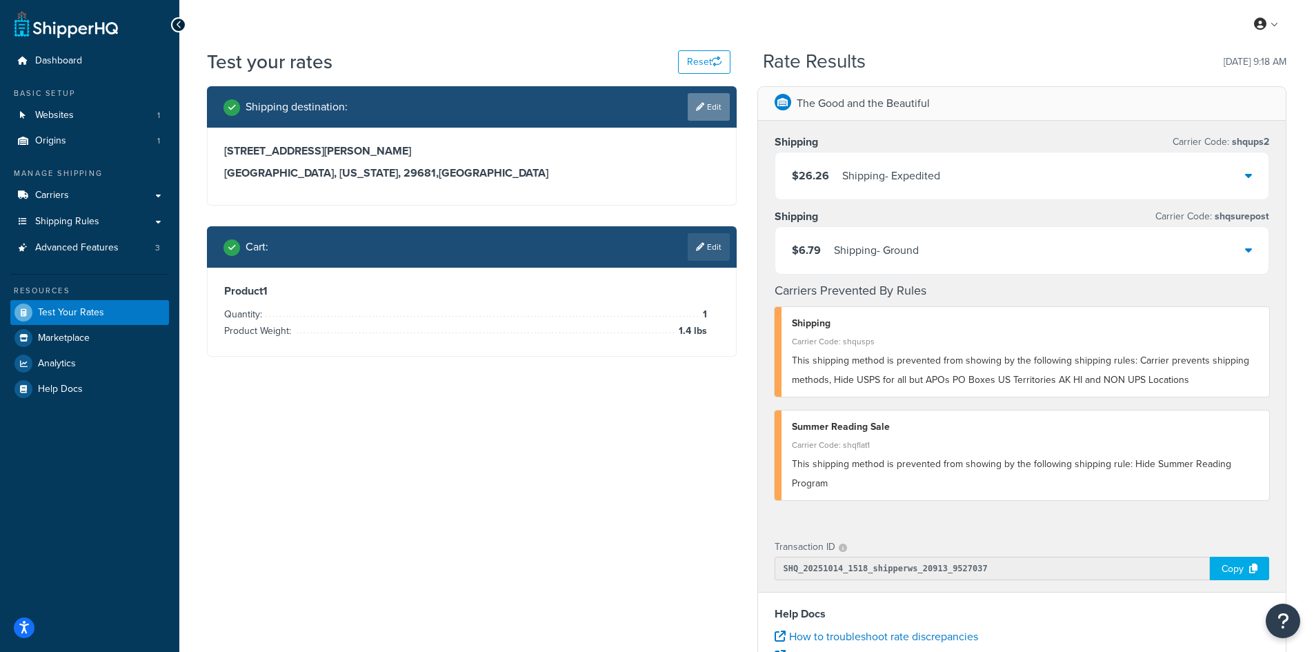
click at [721, 105] on link "Edit" at bounding box center [708, 107] width 42 height 28
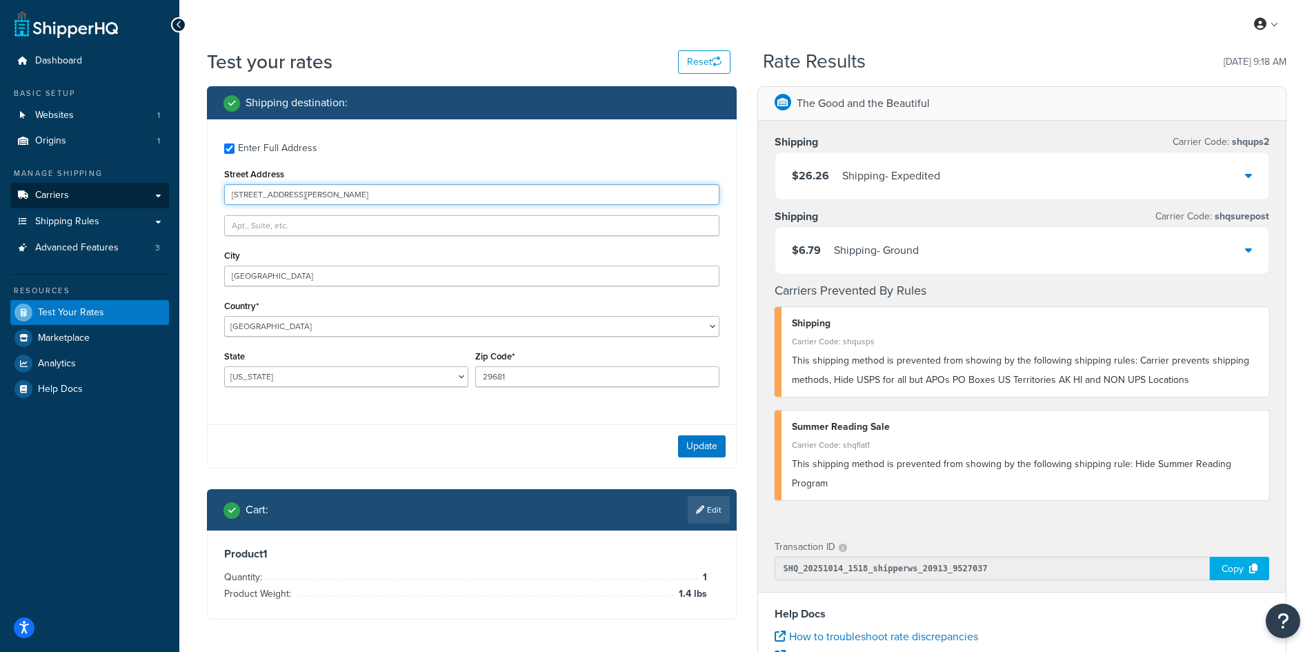
drag, startPoint x: 330, startPoint y: 197, endPoint x: 139, endPoint y: 197, distance: 191.0
click at [139, 197] on div "Dashboard Basic Setup Websites 1 Origins 1 Manage Shipping Carriers Carriers Al…" at bounding box center [657, 503] width 1314 height 1006
paste input "109 [PERSON_NAME]"
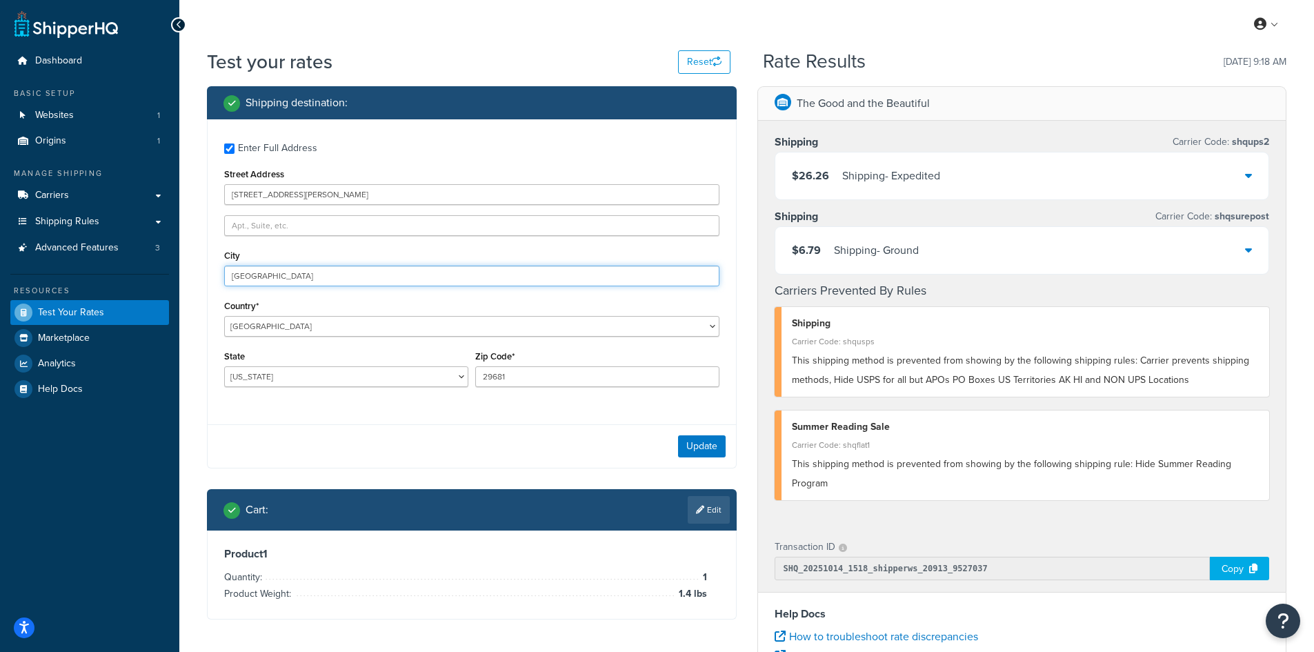
drag, startPoint x: 294, startPoint y: 279, endPoint x: 174, endPoint y: 272, distance: 120.2
click at [174, 272] on div "Dashboard Basic Setup Websites 1 Origins 1 Manage Shipping Carriers Carriers Al…" at bounding box center [657, 503] width 1314 height 1006
paste input "Livonia"
click at [699, 451] on button "Update" at bounding box center [702, 446] width 48 height 22
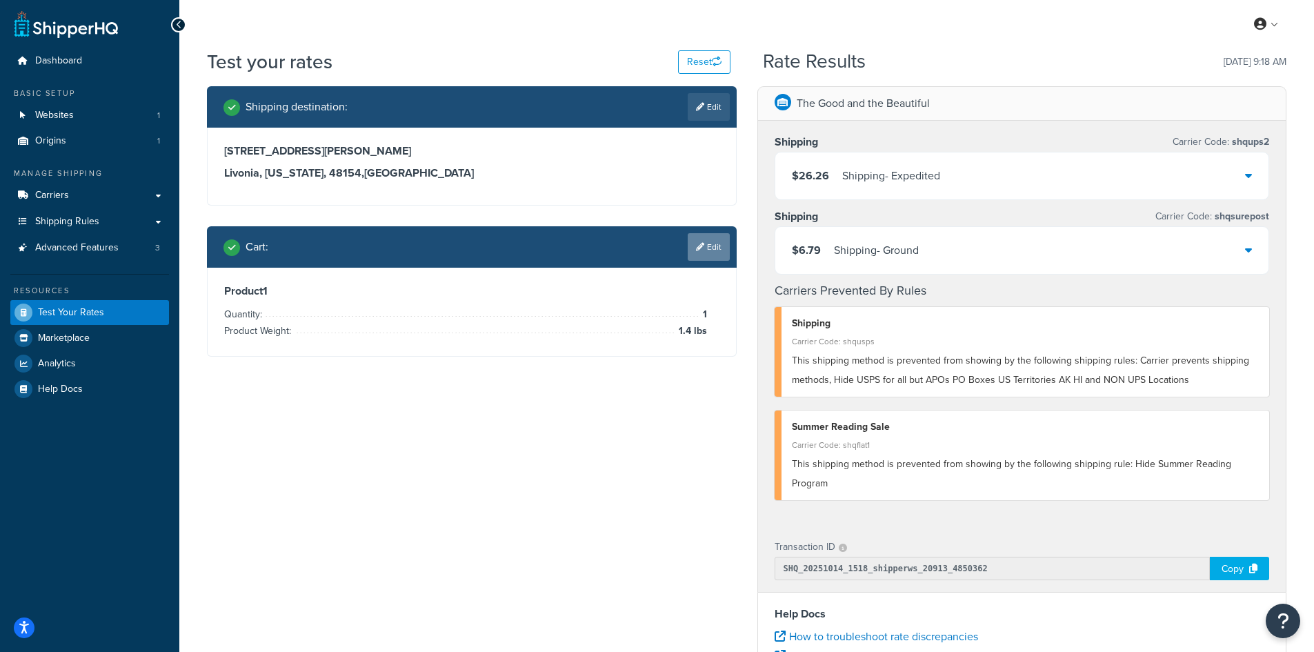
click at [710, 250] on link "Edit" at bounding box center [708, 247] width 42 height 28
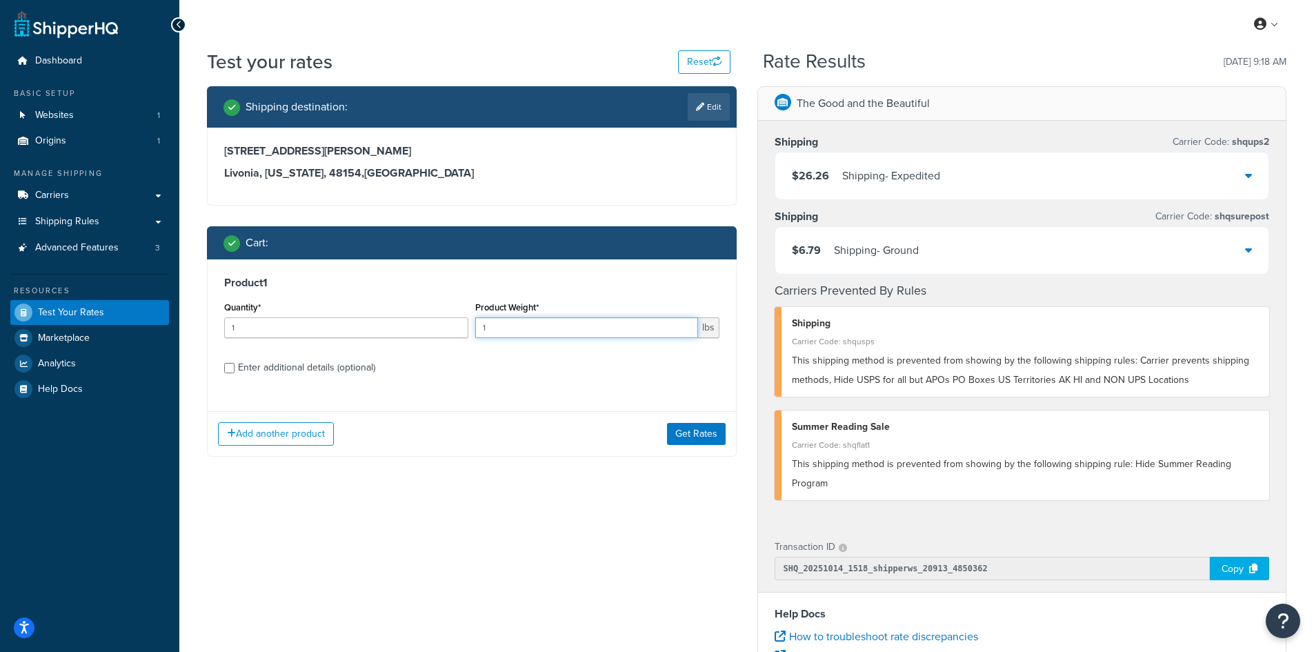
drag, startPoint x: 492, startPoint y: 329, endPoint x: 450, endPoint y: 329, distance: 42.1
click at [450, 329] on div "Quantity* 1 Product Weight* 1 lbs" at bounding box center [472, 323] width 502 height 50
click at [692, 436] on button "Get Rates" at bounding box center [696, 434] width 59 height 22
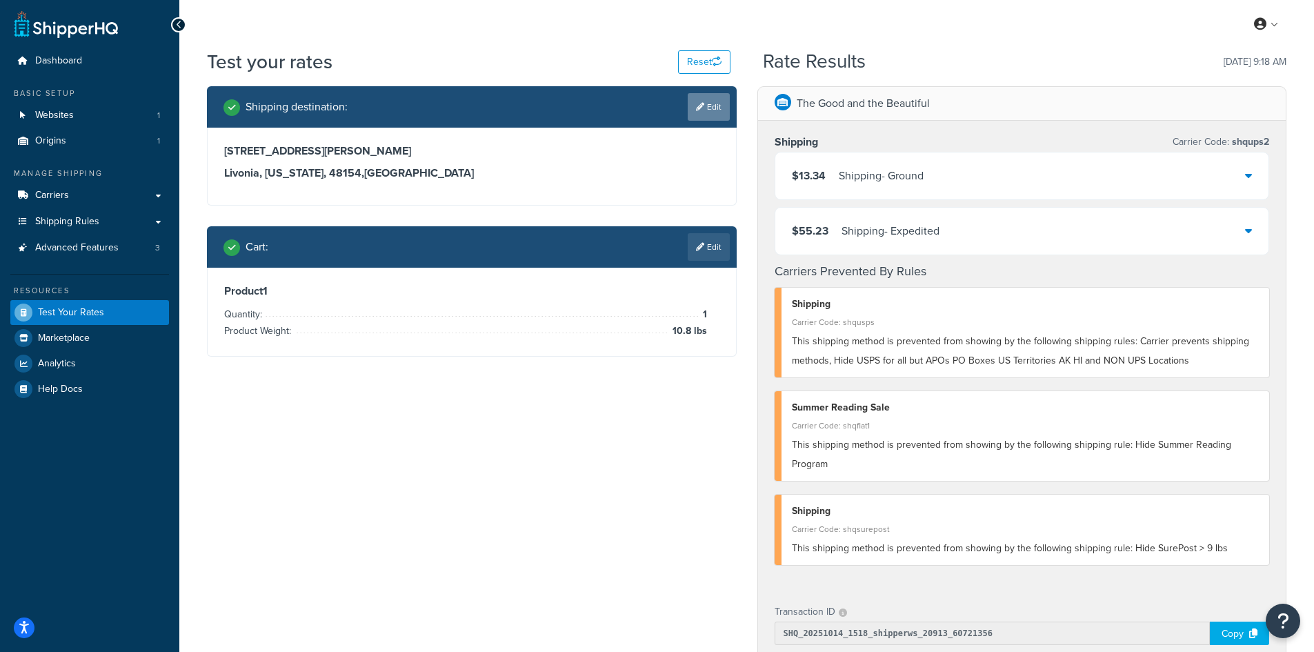
click at [717, 111] on link "Edit" at bounding box center [708, 107] width 42 height 28
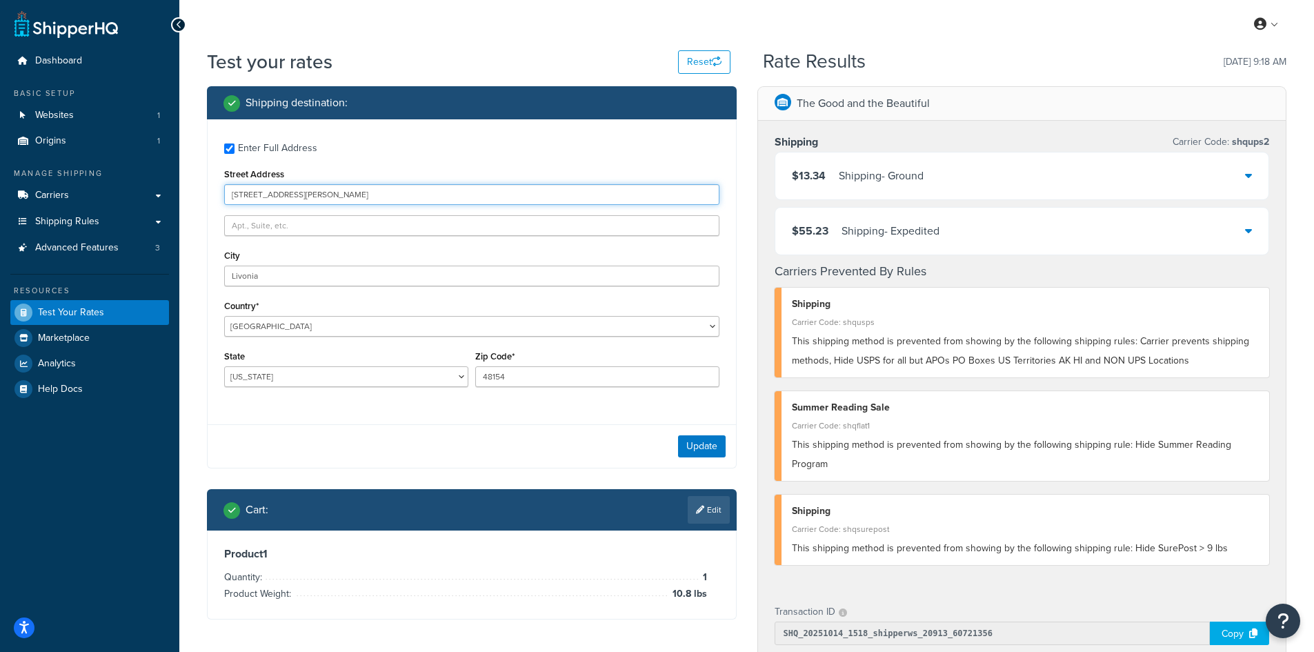
drag, startPoint x: 355, startPoint y: 197, endPoint x: 222, endPoint y: 194, distance: 133.1
click at [222, 194] on div "Enter Full Address Street Address [STREET_ADDRESS][PERSON_NAME] [GEOGRAPHIC_DAT…" at bounding box center [472, 266] width 528 height 294
paste input "[GEOGRAPHIC_DATA]"
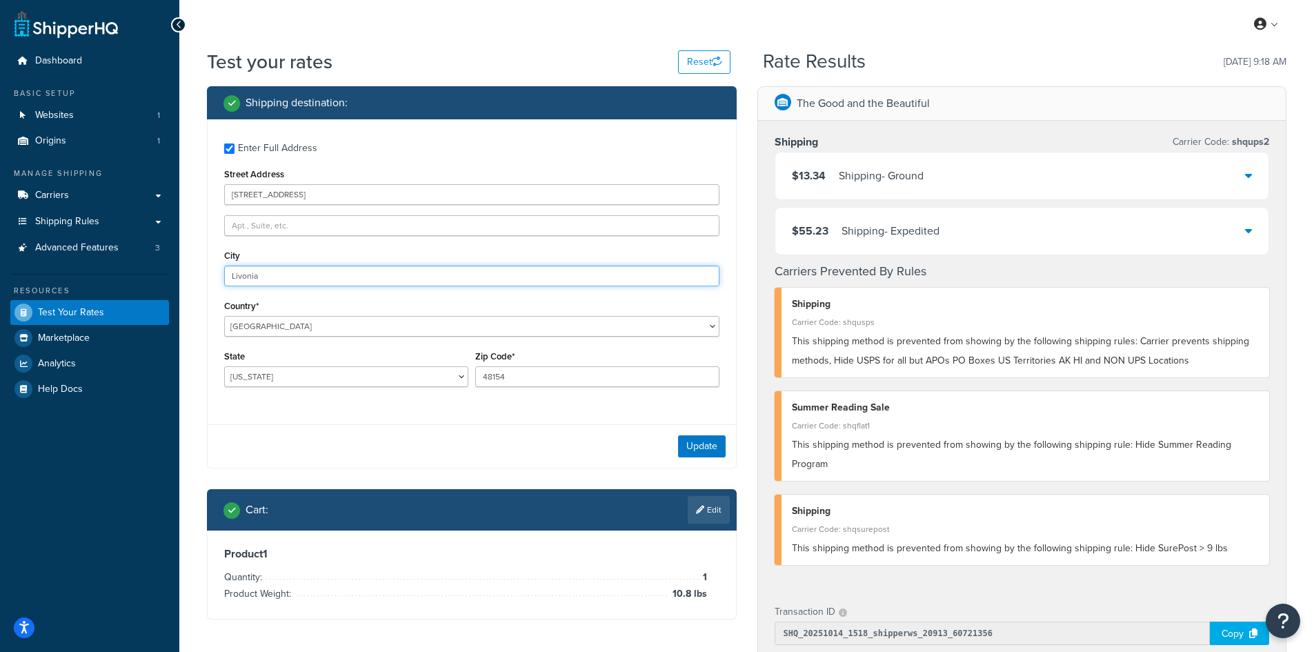
drag, startPoint x: 288, startPoint y: 275, endPoint x: 188, endPoint y: 273, distance: 100.0
click at [188, 273] on div "Test your rates Reset Rate Results [DATE] 9:18 AM Shipping destination : Enter …" at bounding box center [746, 542] width 1134 height 988
paste input "[PERSON_NAME]"
click at [692, 443] on button "Update" at bounding box center [702, 446] width 48 height 22
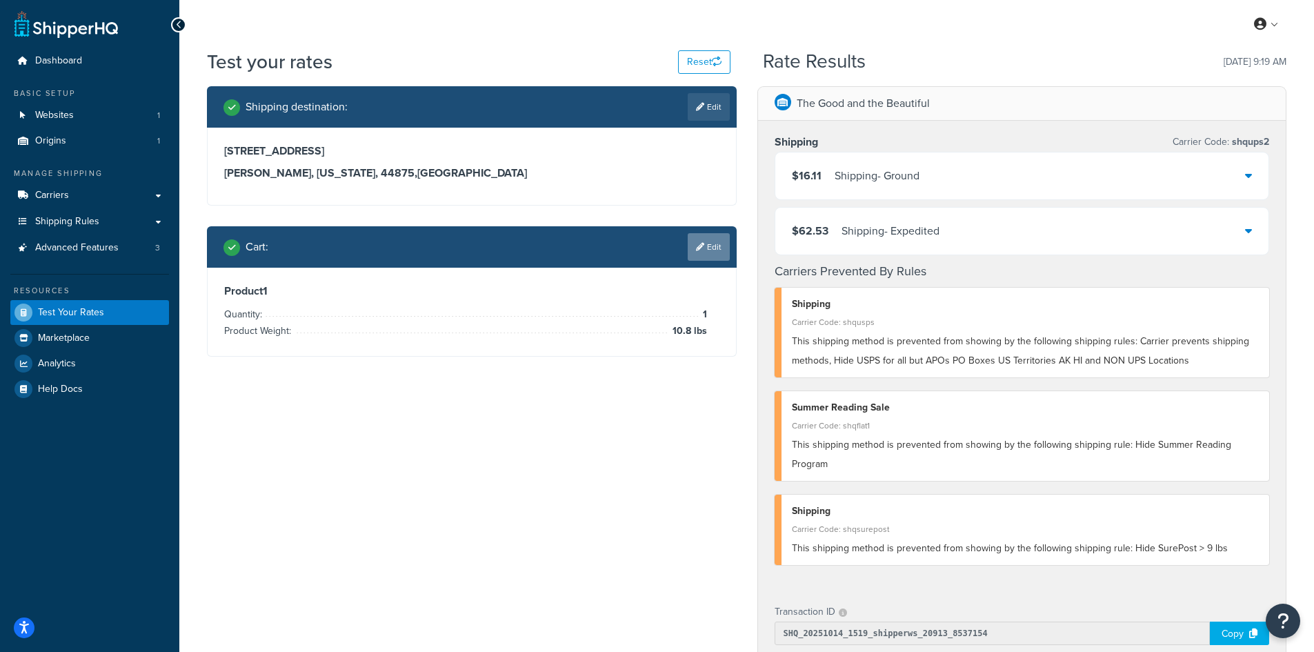
click at [715, 239] on link "Edit" at bounding box center [708, 247] width 42 height 28
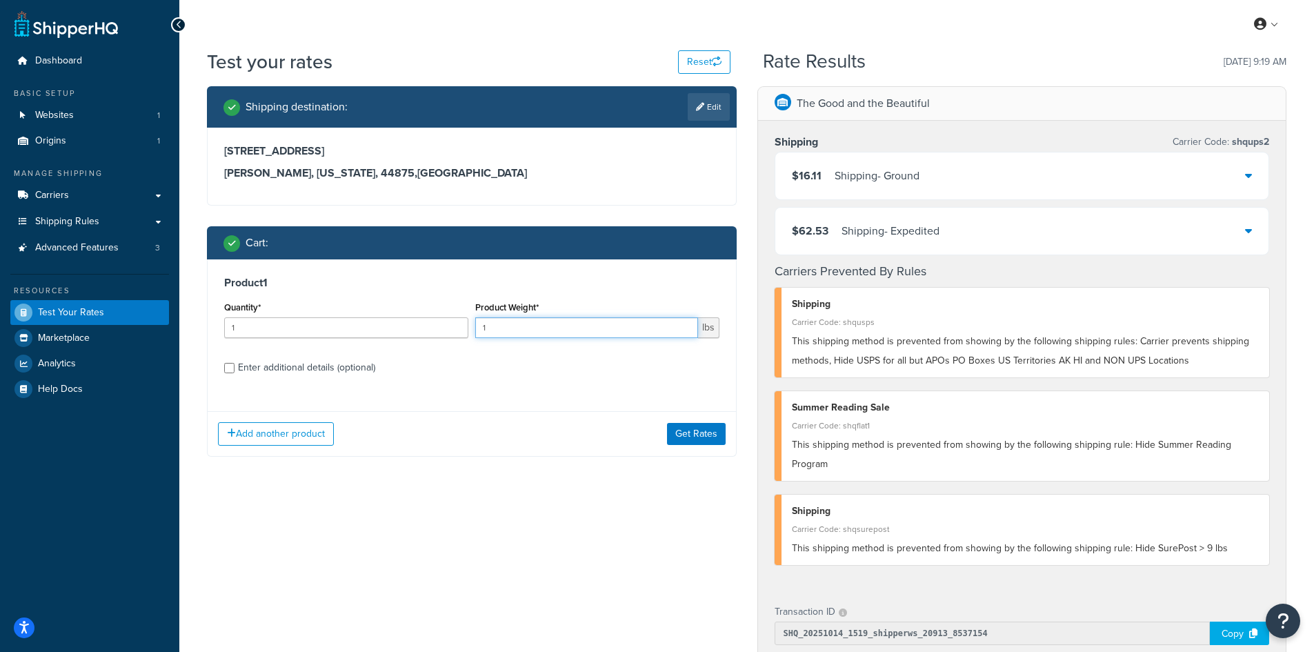
drag, startPoint x: 514, startPoint y: 326, endPoint x: 479, endPoint y: 317, distance: 37.1
click at [479, 317] on div "Product Weight* 1 lbs" at bounding box center [597, 318] width 244 height 40
click at [704, 433] on button "Get Rates" at bounding box center [696, 434] width 59 height 22
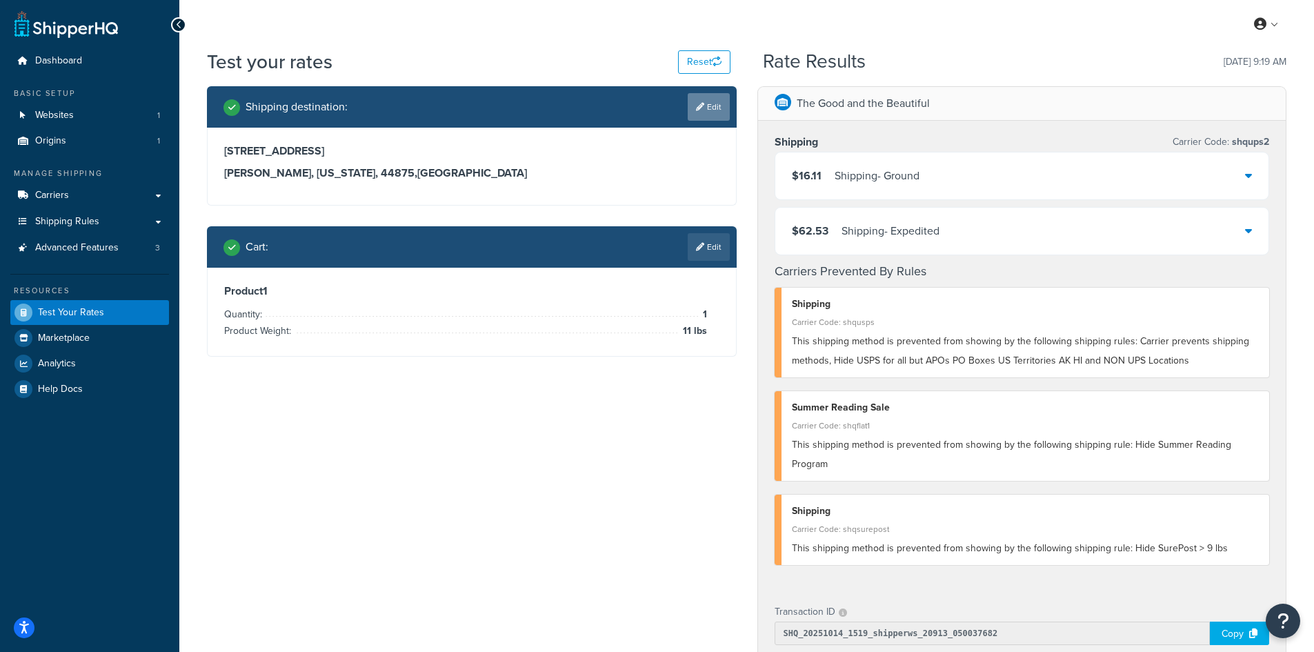
click at [709, 111] on link "Edit" at bounding box center [708, 107] width 42 height 28
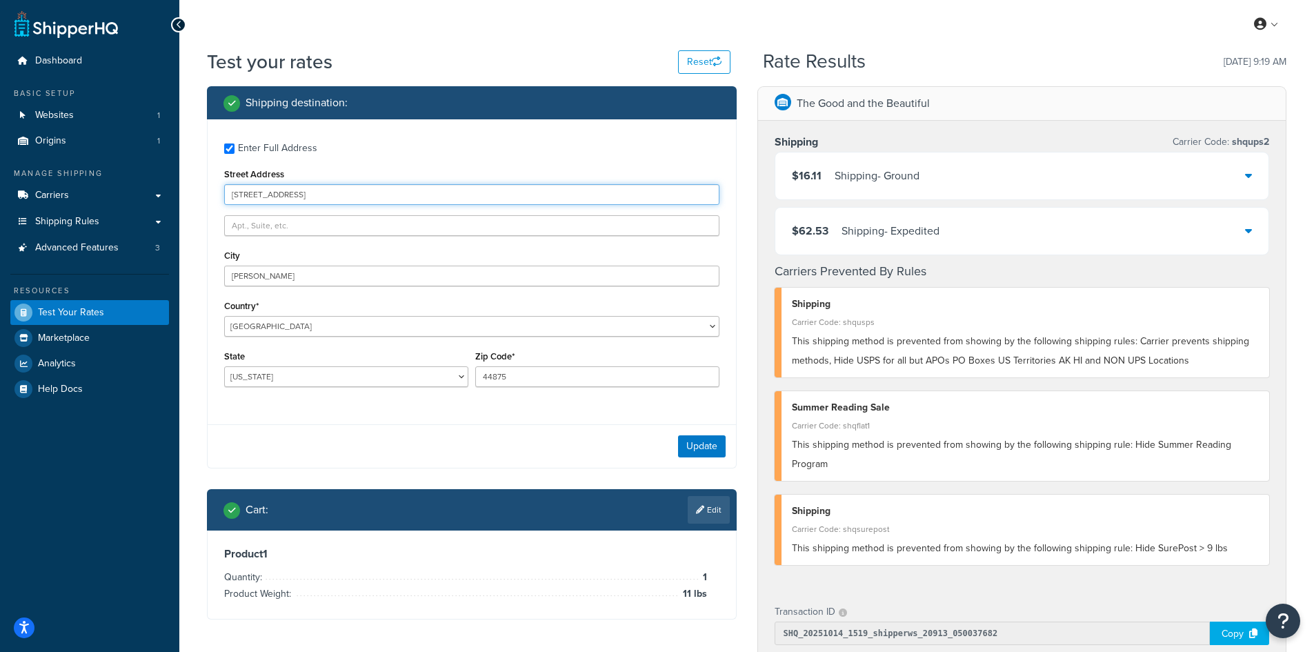
drag, startPoint x: 248, startPoint y: 194, endPoint x: 190, endPoint y: 194, distance: 57.9
click at [190, 194] on div "Test your rates Reset Rate Results [DATE] 9:19 AM Shipping destination : Enter …" at bounding box center [746, 542] width 1134 height 988
paste input "[STREET_ADDRESS]"
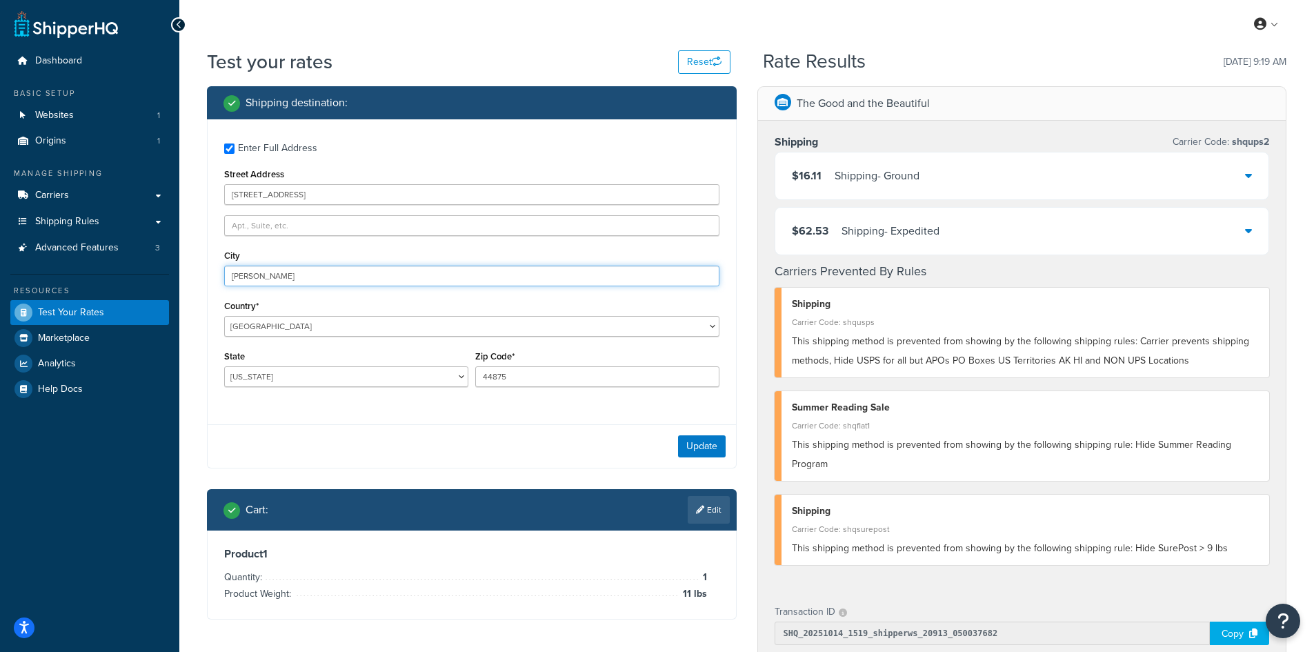
drag, startPoint x: 229, startPoint y: 272, endPoint x: 168, endPoint y: 270, distance: 60.7
click at [168, 270] on div "Dashboard Basic Setup Websites 1 Origins 1 Manage Shipping Carriers Carriers Al…" at bounding box center [657, 535] width 1314 height 1071
paste input "[GEOGRAPHIC_DATA]"
click at [686, 441] on button "Update" at bounding box center [702, 446] width 48 height 22
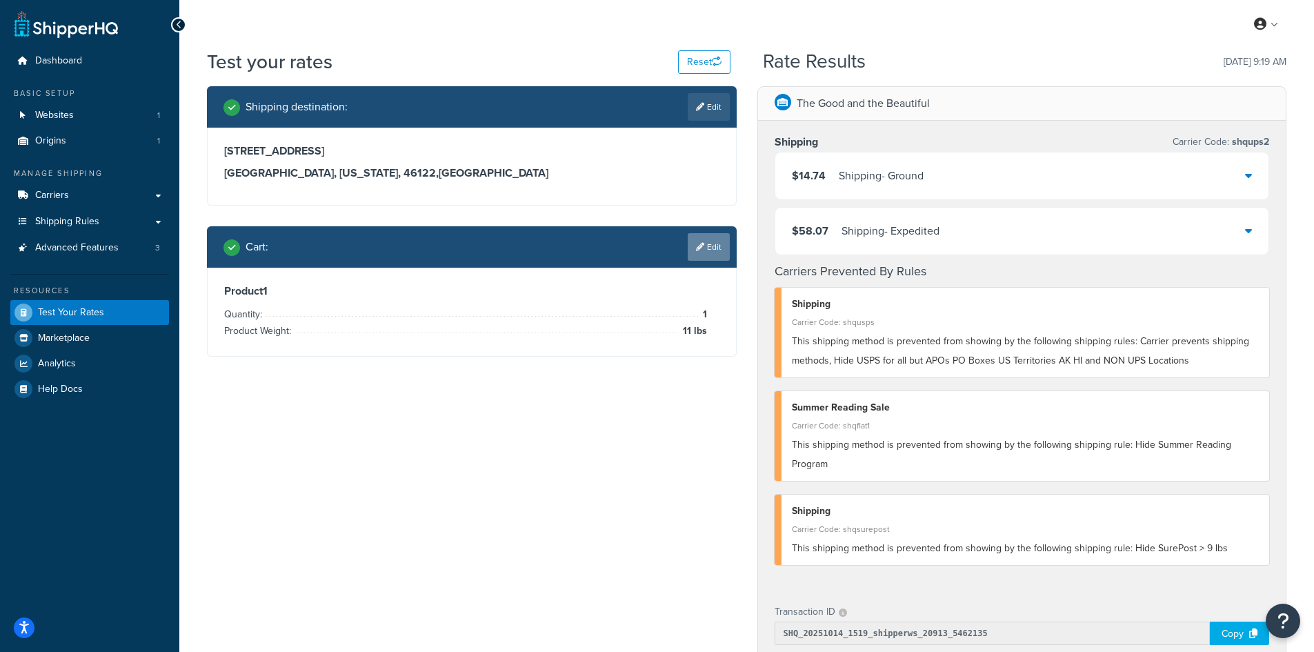
click at [716, 243] on link "Edit" at bounding box center [708, 247] width 42 height 28
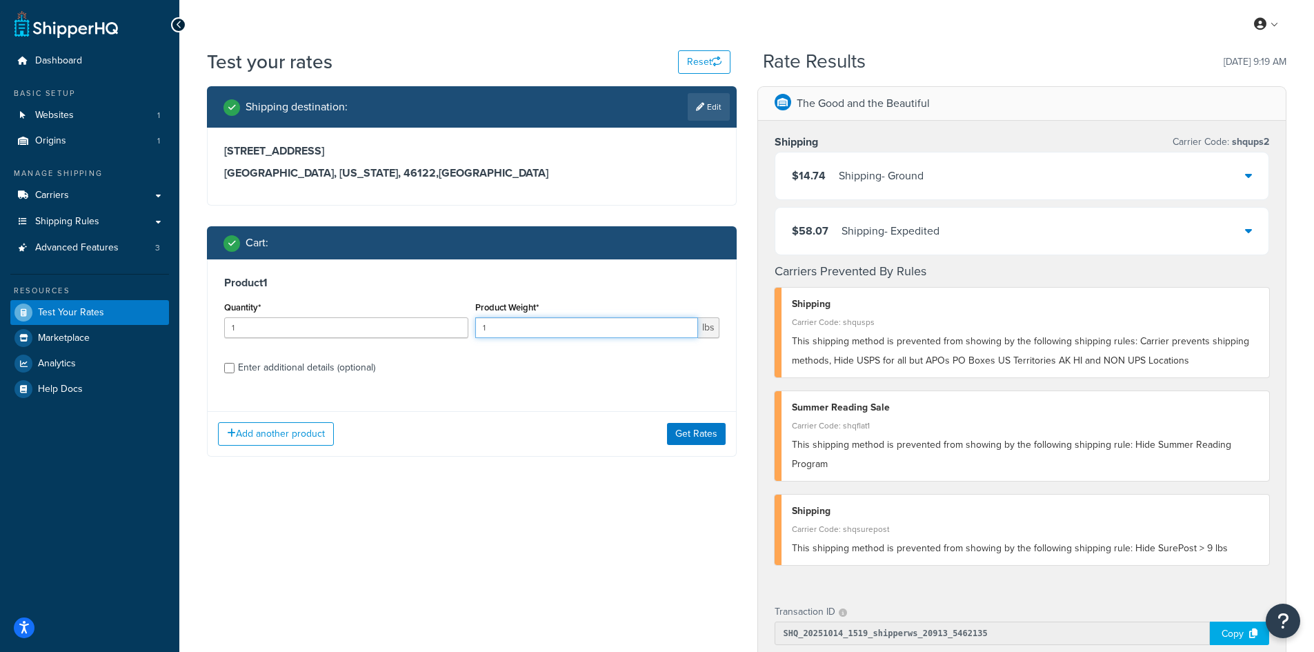
drag, startPoint x: 512, startPoint y: 326, endPoint x: 474, endPoint y: 326, distance: 37.9
click at [475, 326] on input "1" at bounding box center [586, 327] width 223 height 21
click at [700, 435] on button "Get Rates" at bounding box center [696, 434] width 59 height 22
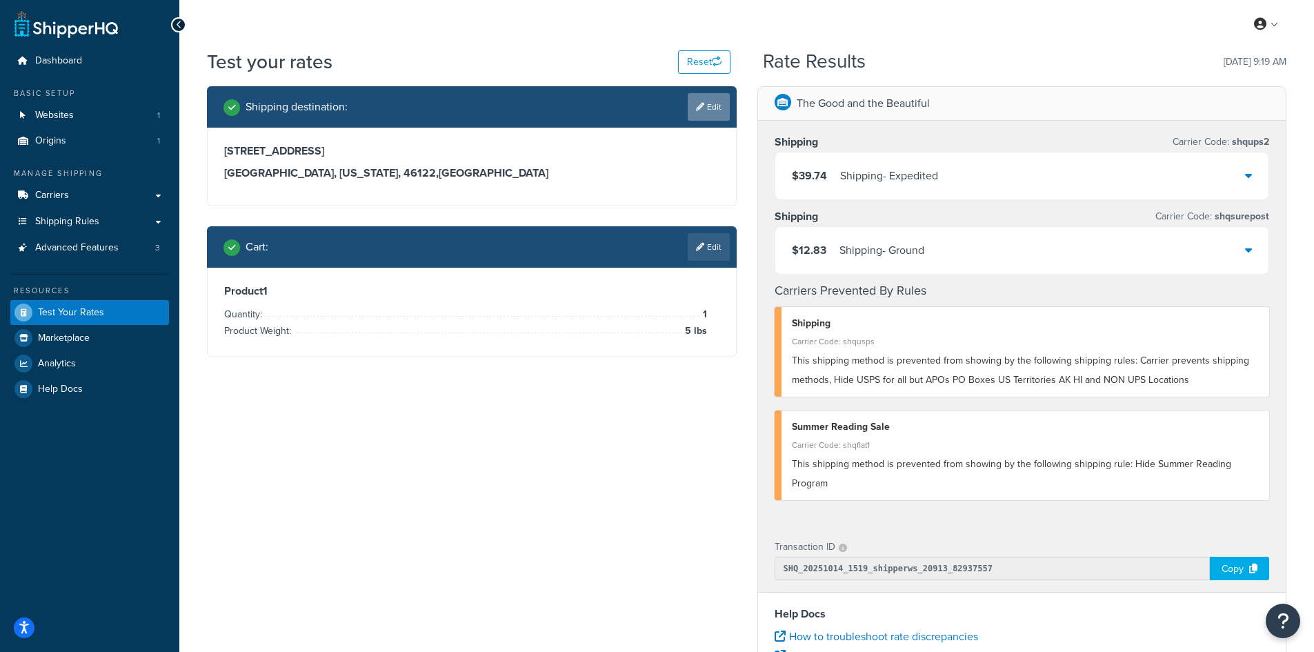
click at [701, 105] on icon at bounding box center [700, 107] width 8 height 8
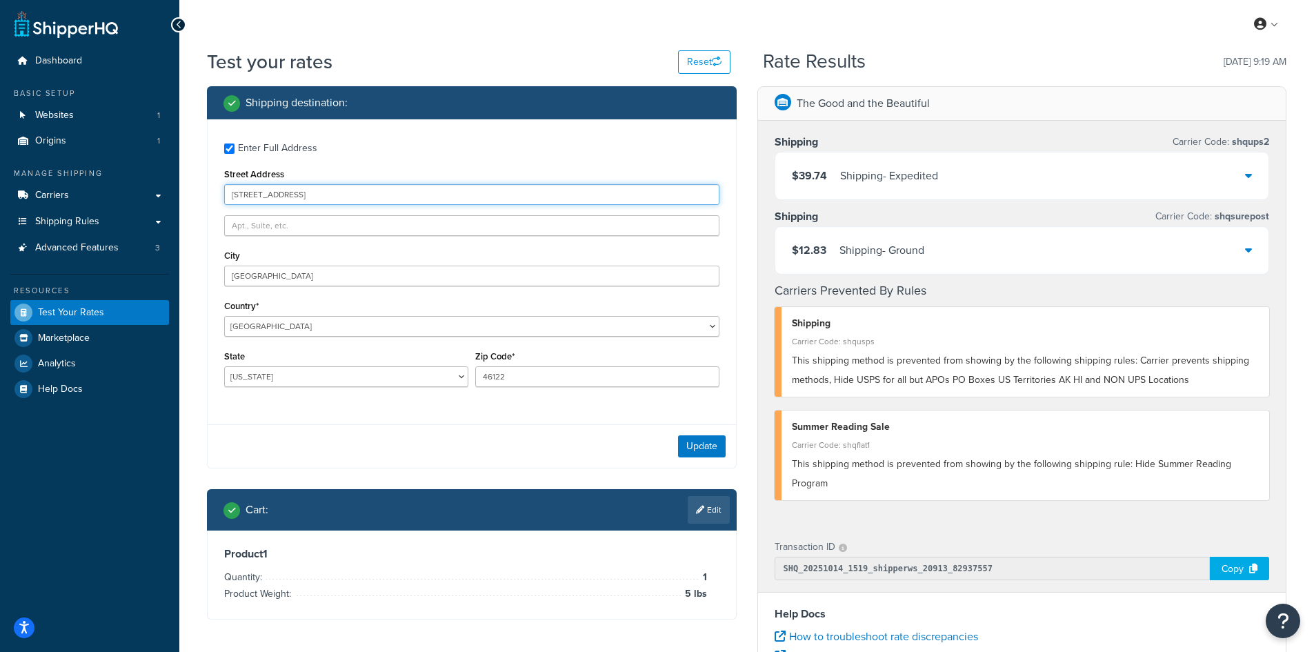
drag, startPoint x: 374, startPoint y: 190, endPoint x: 223, endPoint y: 183, distance: 151.2
click at [223, 183] on div "Enter Full Address Street Address [STREET_ADDRESS] [GEOGRAPHIC_DATA] [GEOGRAPHI…" at bounding box center [472, 266] width 528 height 294
paste input "PO Box 531"
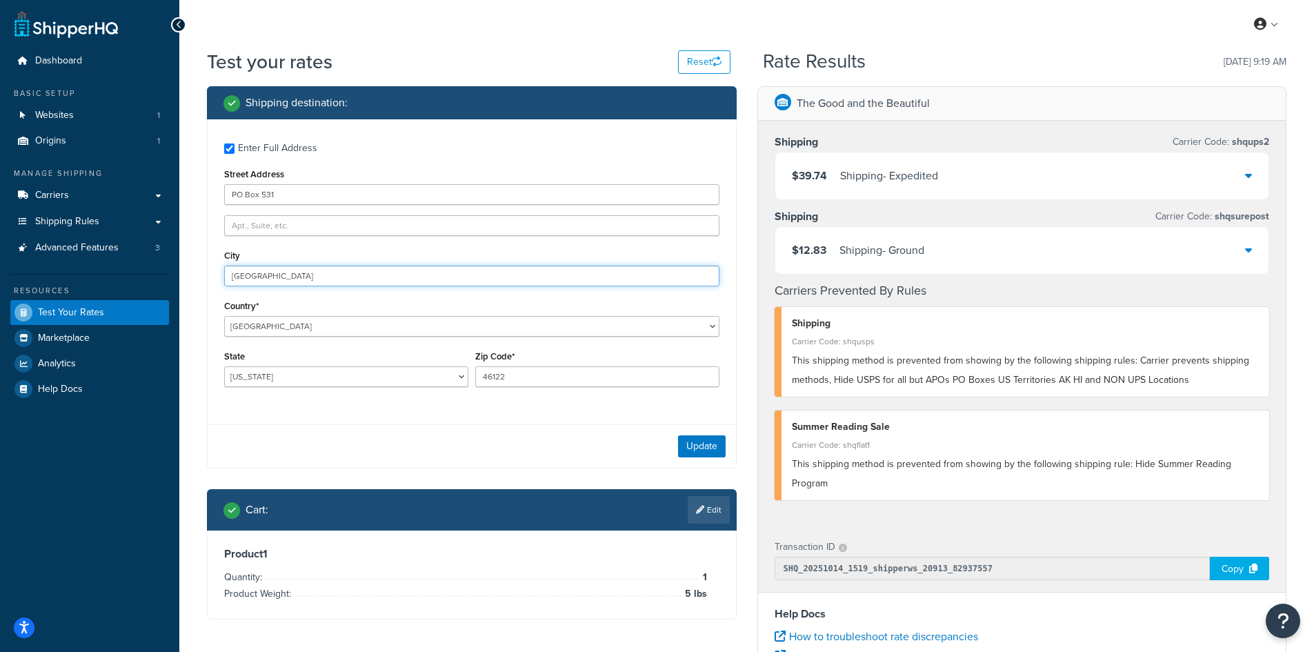
click at [290, 280] on input "[GEOGRAPHIC_DATA]" at bounding box center [471, 275] width 495 height 21
click at [307, 281] on input "[GEOGRAPHIC_DATA]" at bounding box center [471, 275] width 495 height 21
drag, startPoint x: 300, startPoint y: 279, endPoint x: 124, endPoint y: 261, distance: 176.8
click at [124, 261] on div "Dashboard Basic Setup Websites 1 Origins 1 Manage Shipping Carriers Carriers Al…" at bounding box center [657, 503] width 1314 height 1006
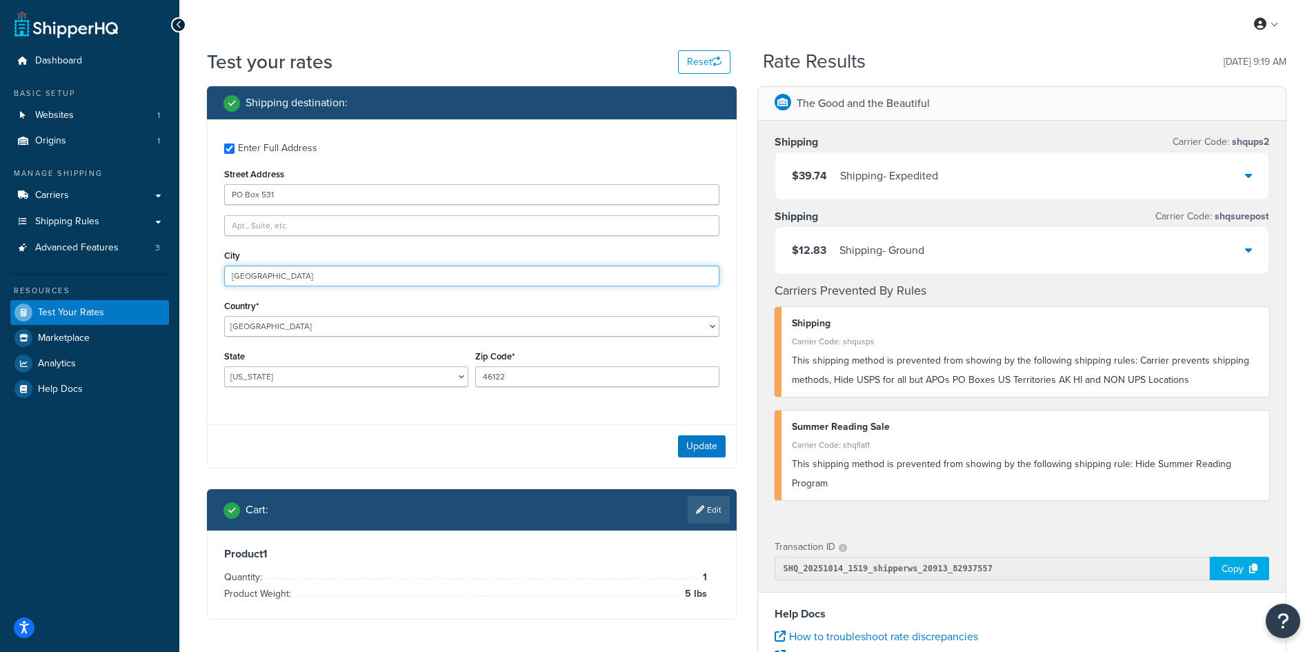
paste input "APO"
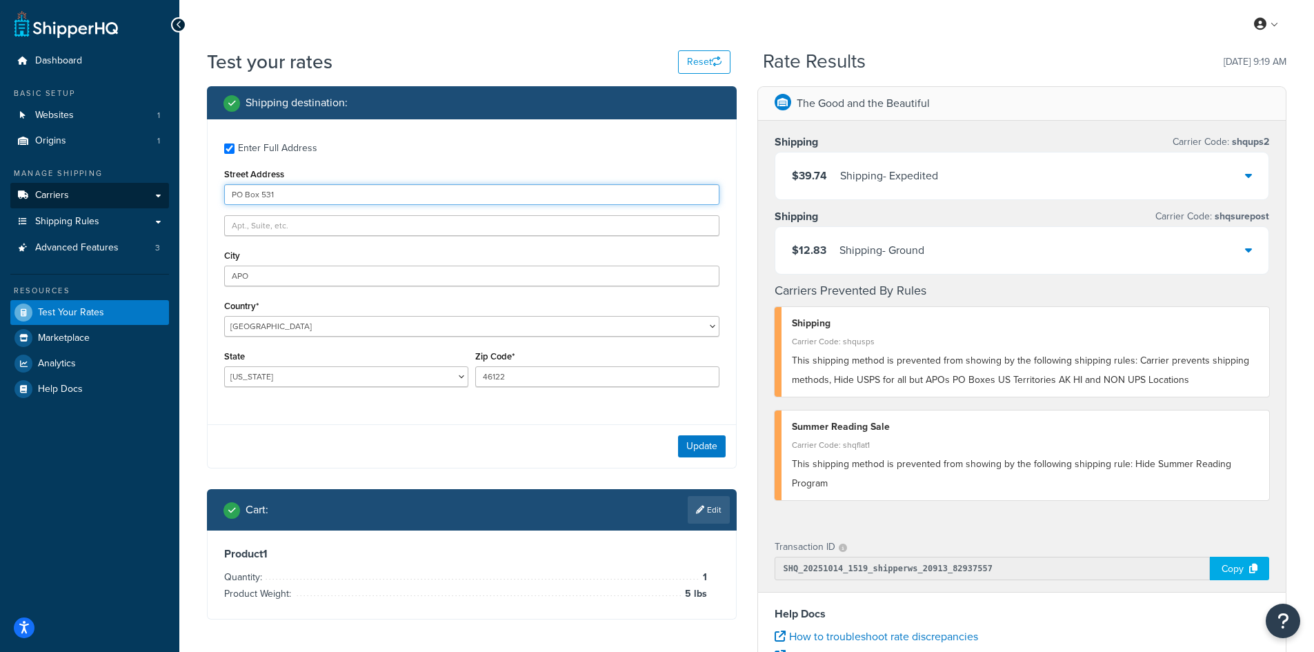
drag, startPoint x: 234, startPoint y: 188, endPoint x: 145, endPoint y: 184, distance: 89.0
click at [145, 184] on div "Dashboard Basic Setup Websites 1 Origins 1 Manage Shipping Carriers Carriers Al…" at bounding box center [657, 503] width 1314 height 1006
paste input "[STREET_ADDRESS]"
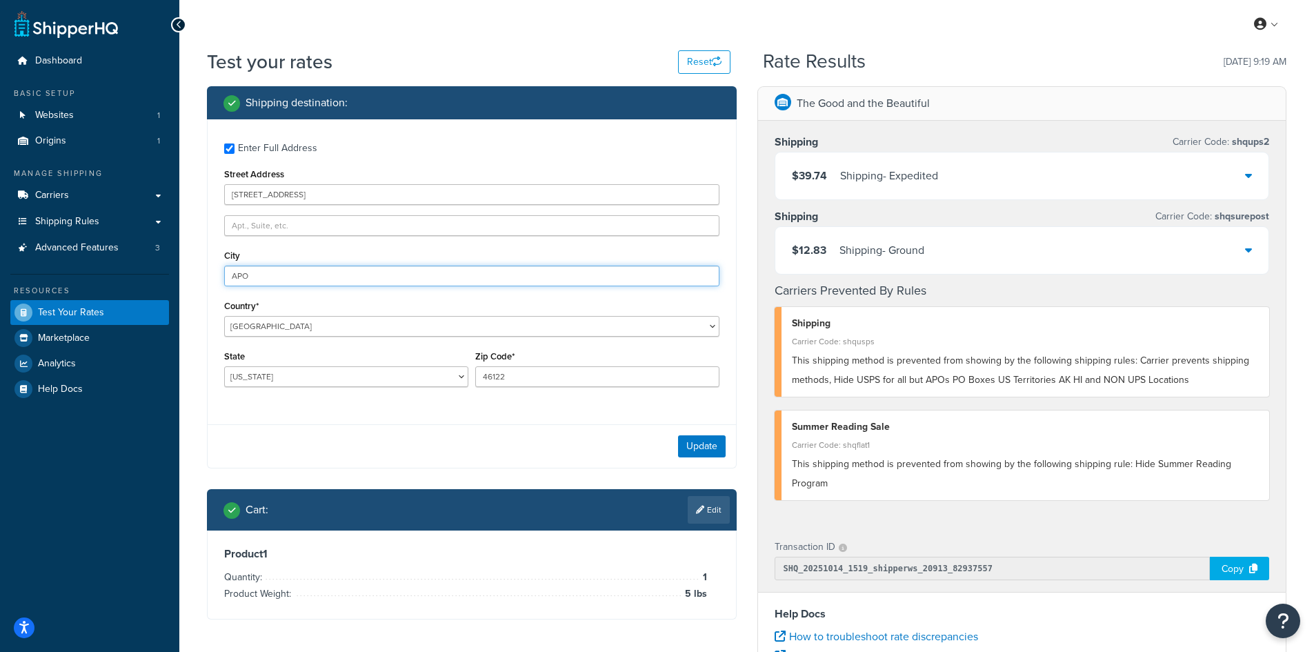
drag, startPoint x: 252, startPoint y: 265, endPoint x: 160, endPoint y: 264, distance: 92.4
click at [160, 264] on div "Dashboard Basic Setup Websites 1 Origins 1 Manage Shipping Carriers Carriers Al…" at bounding box center [657, 503] width 1314 height 1006
paste input "Rhinelander"
click at [692, 442] on button "Update" at bounding box center [702, 446] width 48 height 22
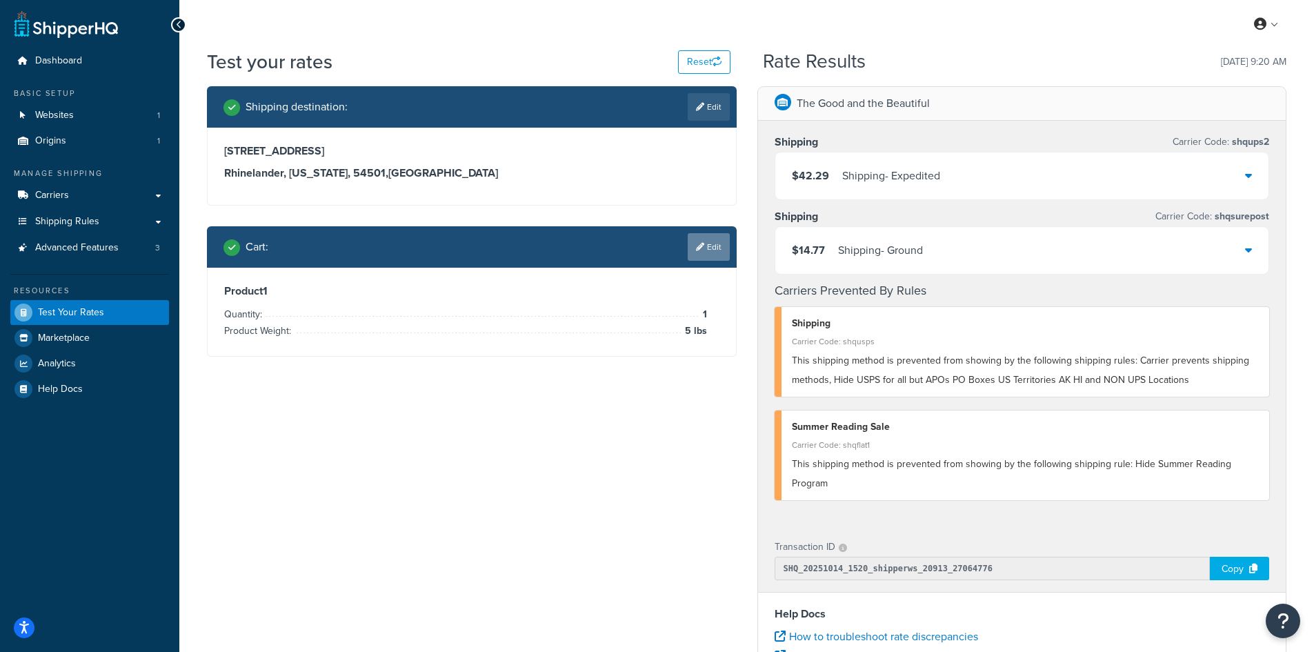
click at [711, 253] on link "Edit" at bounding box center [708, 247] width 42 height 28
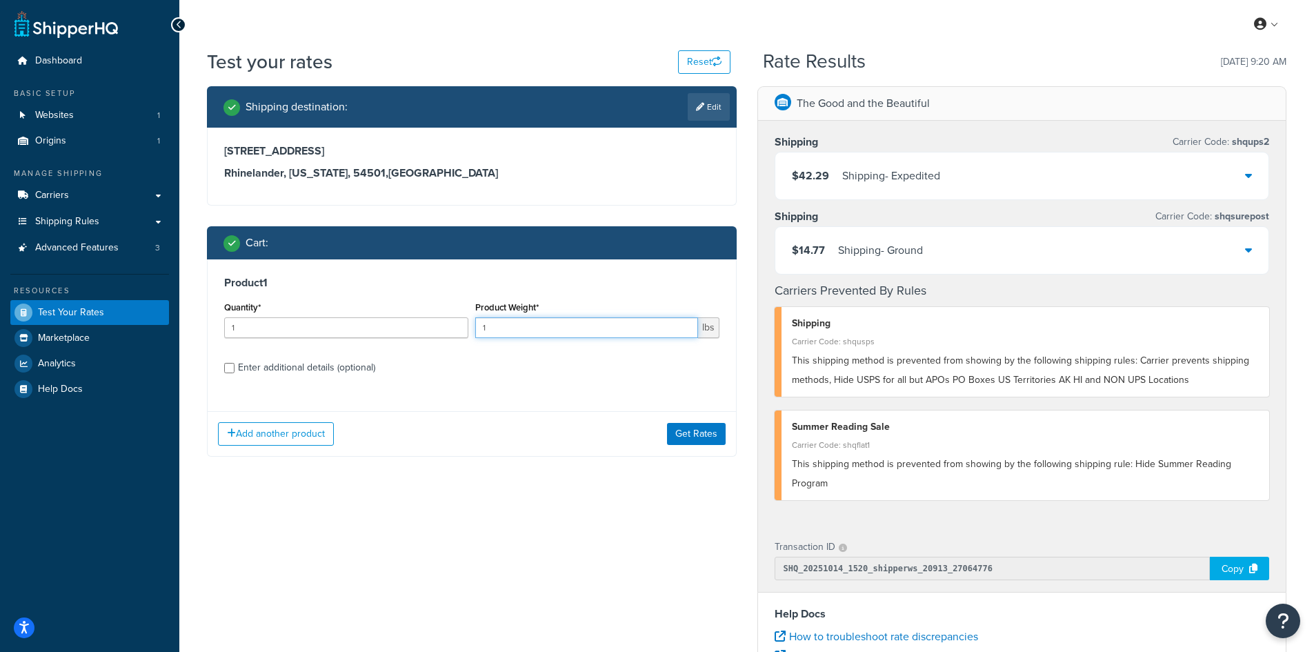
drag, startPoint x: 516, startPoint y: 327, endPoint x: 446, endPoint y: 326, distance: 70.3
click at [446, 326] on div "Quantity* 1 Product Weight* 1 lbs" at bounding box center [472, 323] width 502 height 50
click at [714, 430] on button "Get Rates" at bounding box center [696, 434] width 59 height 22
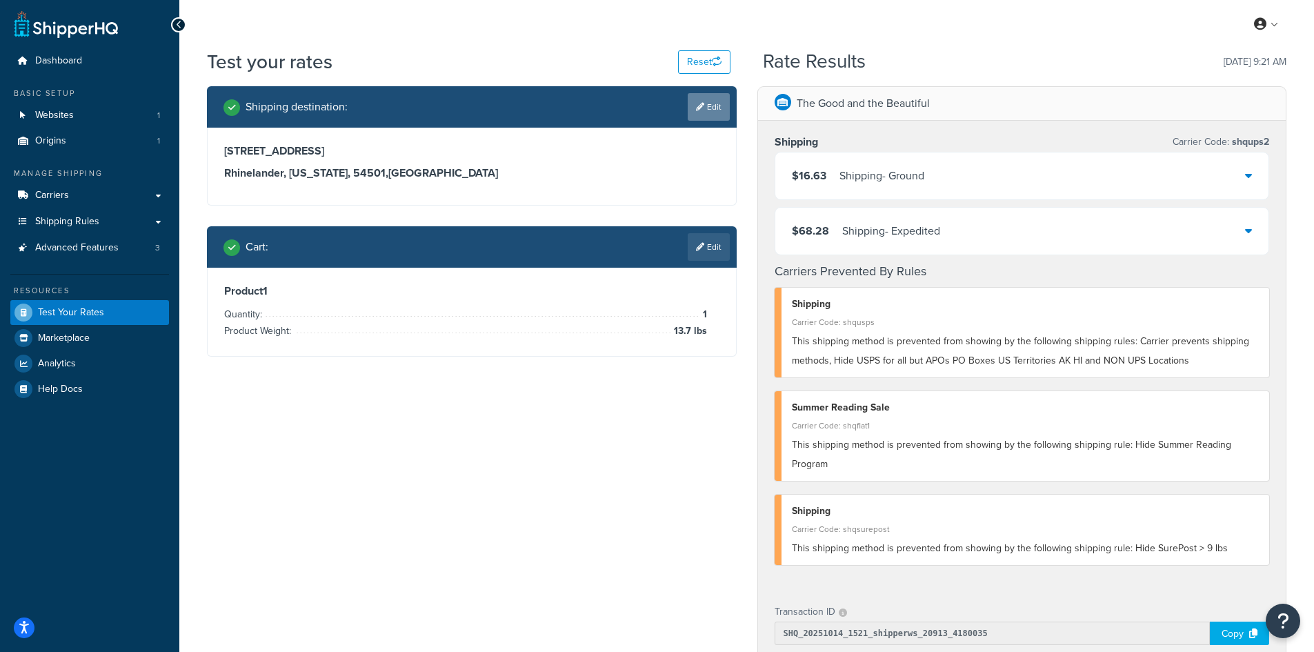
click at [712, 121] on div "Shipping destination : Edit" at bounding box center [472, 106] width 530 height 41
click at [710, 101] on link "Edit" at bounding box center [708, 107] width 42 height 28
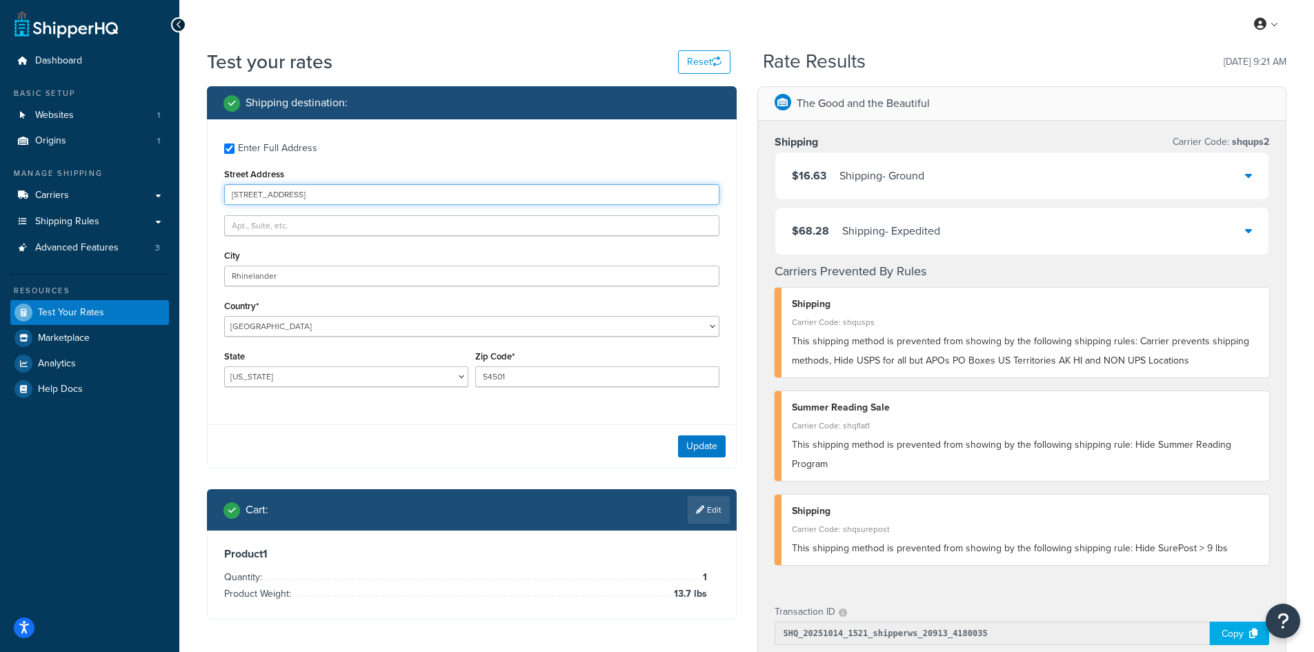
drag, startPoint x: 341, startPoint y: 192, endPoint x: 178, endPoint y: 190, distance: 163.4
click at [178, 190] on div "Dashboard Basic Setup Websites 1 Origins 1 Manage Shipping Carriers Carriers Al…" at bounding box center [657, 535] width 1314 height 1071
paste input "[STREET_ADDRESS]"
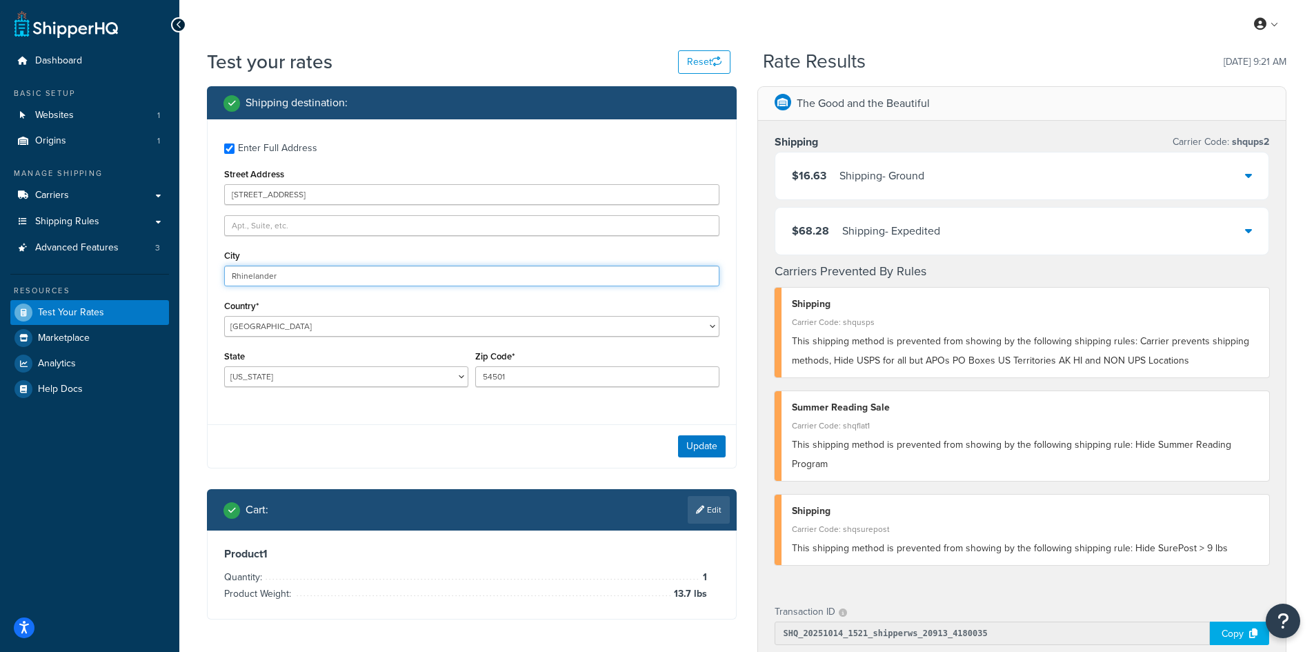
drag, startPoint x: 293, startPoint y: 268, endPoint x: 200, endPoint y: 259, distance: 93.5
click at [200, 259] on div "Shipping destination : Enter Full Address Street Address [STREET_ADDRESS] [GEOG…" at bounding box center [472, 363] width 550 height 554
paste input "Ocala"
click at [696, 449] on button "Update" at bounding box center [702, 446] width 48 height 22
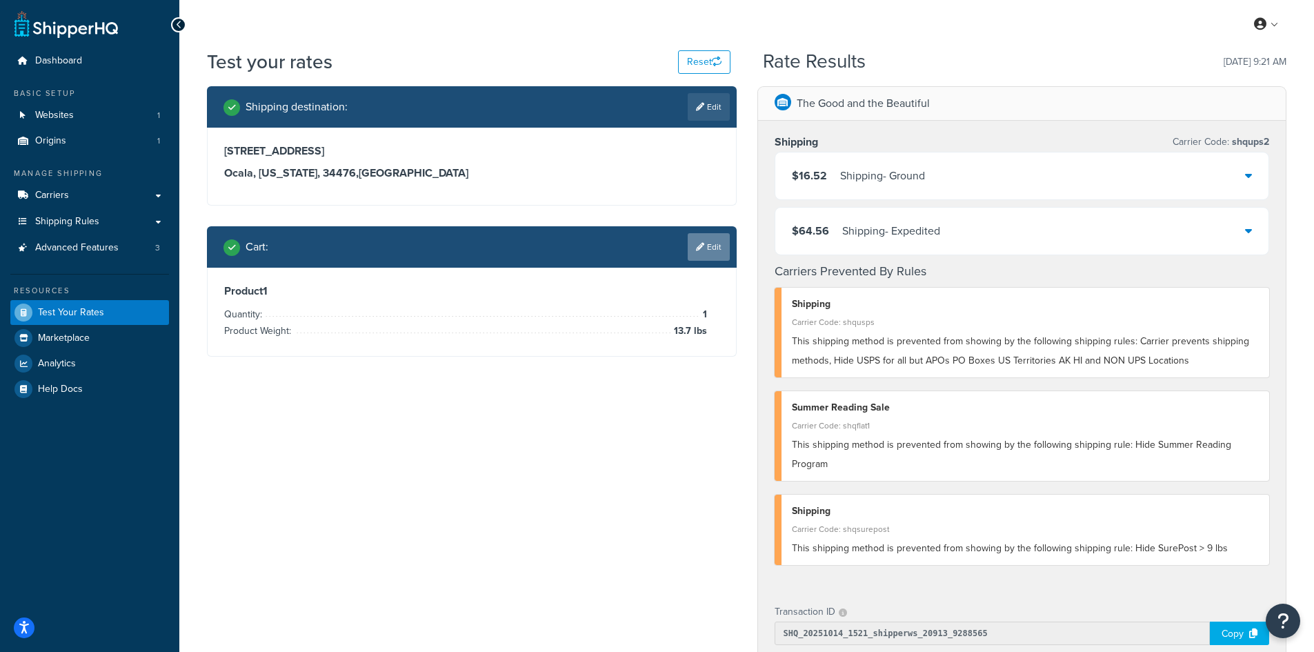
click at [714, 243] on link "Edit" at bounding box center [708, 247] width 42 height 28
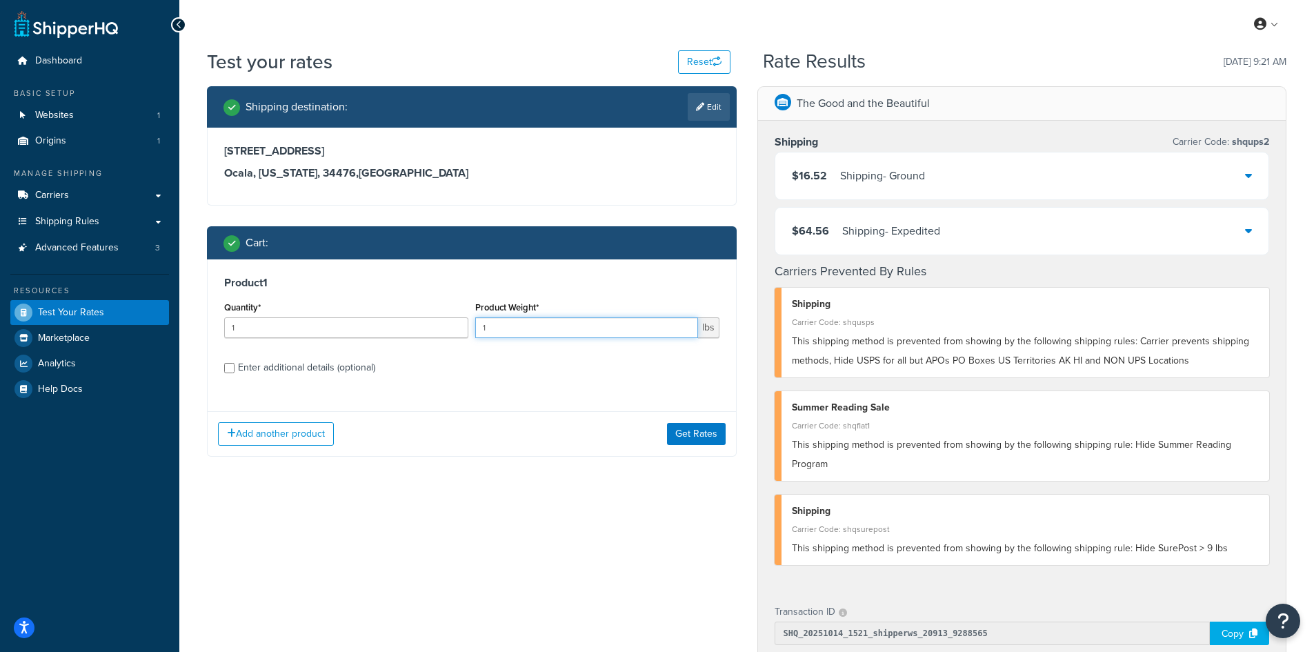
drag, startPoint x: 519, startPoint y: 325, endPoint x: 447, endPoint y: 325, distance: 72.4
click at [447, 325] on div "Quantity* 1 Product Weight* 1 lbs" at bounding box center [472, 323] width 502 height 50
click at [701, 432] on button "Get Rates" at bounding box center [696, 434] width 59 height 22
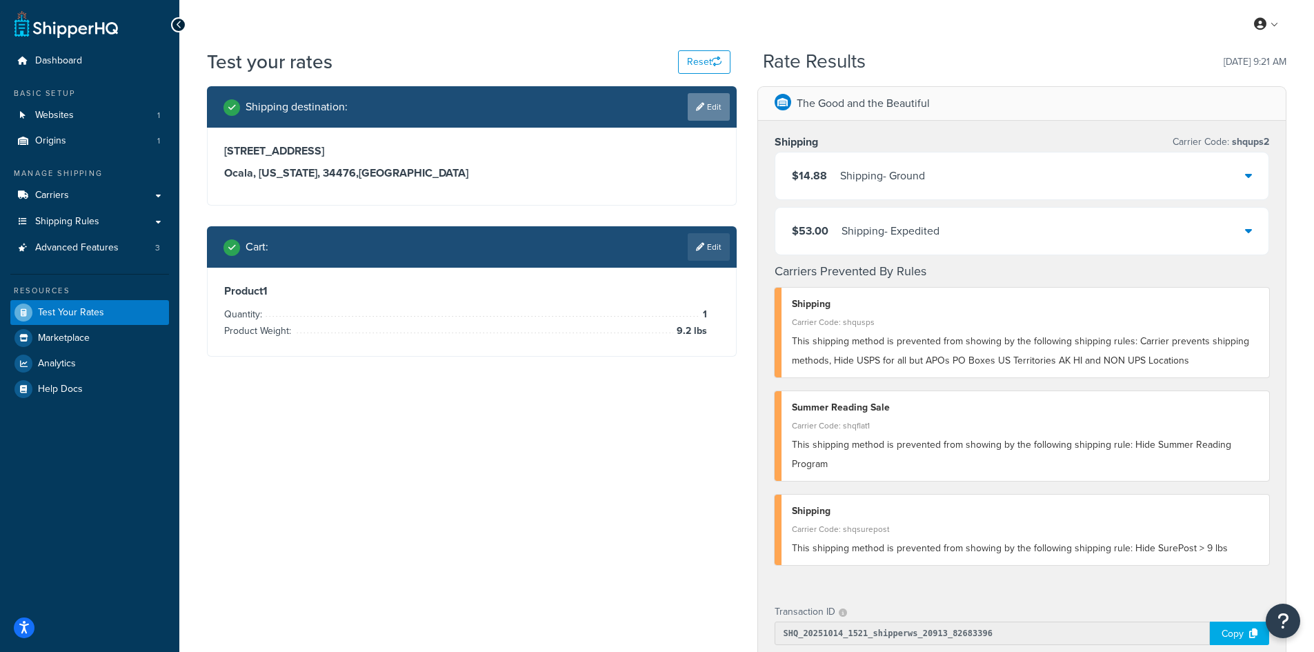
click at [699, 103] on icon at bounding box center [700, 107] width 8 height 8
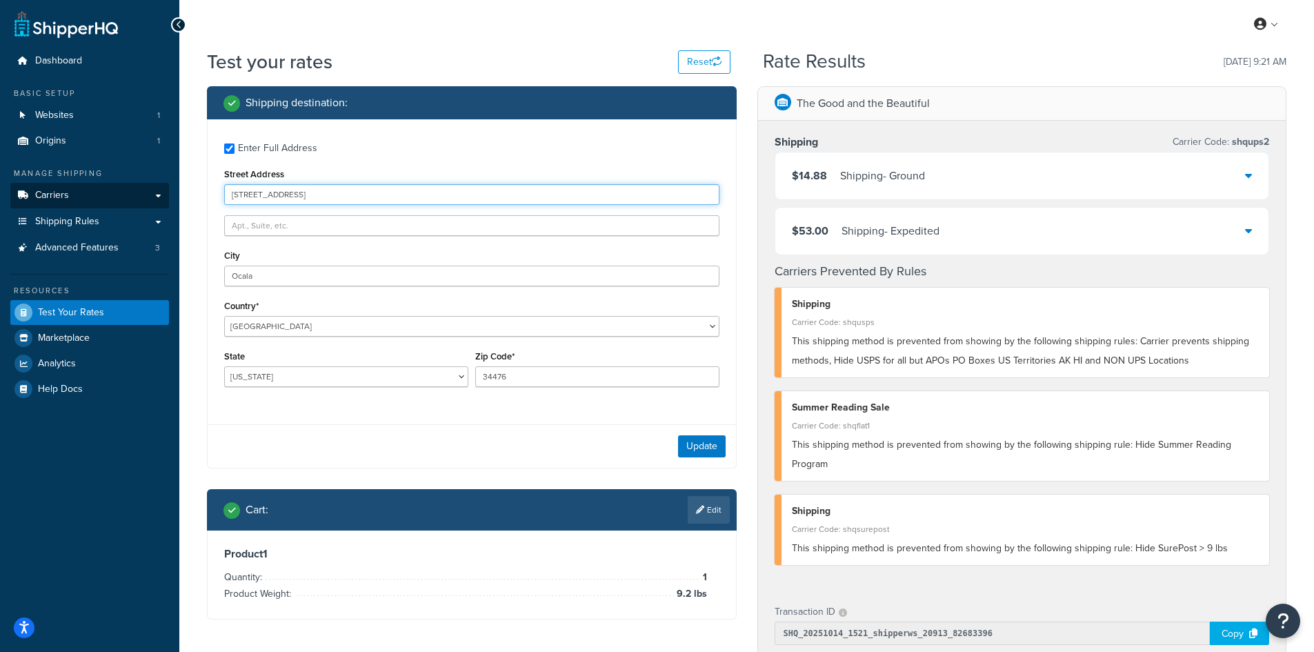
drag, startPoint x: 350, startPoint y: 194, endPoint x: 156, endPoint y: 190, distance: 194.5
click at [156, 190] on div "Dashboard Basic Setup Websites 1 Origins 1 Manage Shipping Carriers Carriers Al…" at bounding box center [657, 535] width 1314 height 1071
paste input "[STREET_ADDRESS][PERSON_NAME]"
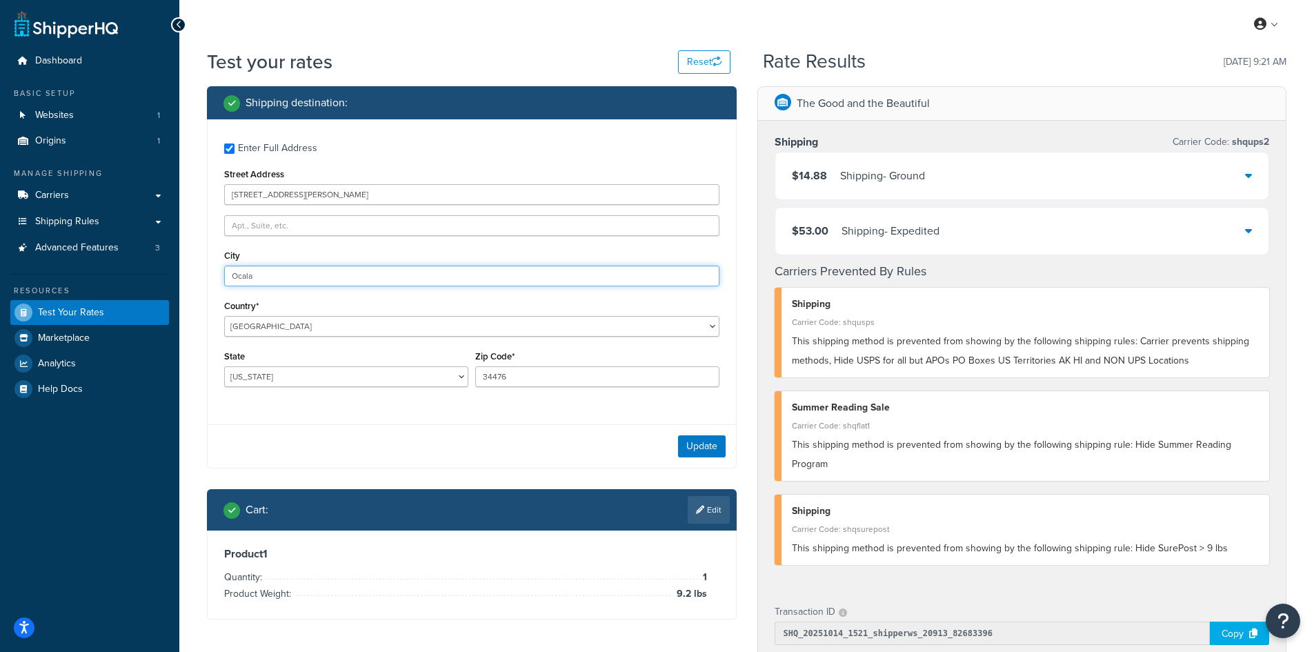
drag, startPoint x: 290, startPoint y: 274, endPoint x: 167, endPoint y: 264, distance: 123.9
click at [167, 264] on div "Dashboard Basic Setup Websites 1 Origins 1 Manage Shipping Carriers Carriers Al…" at bounding box center [657, 535] width 1314 height 1071
paste input "[GEOGRAPHIC_DATA]"
click at [703, 450] on button "Update" at bounding box center [702, 446] width 48 height 22
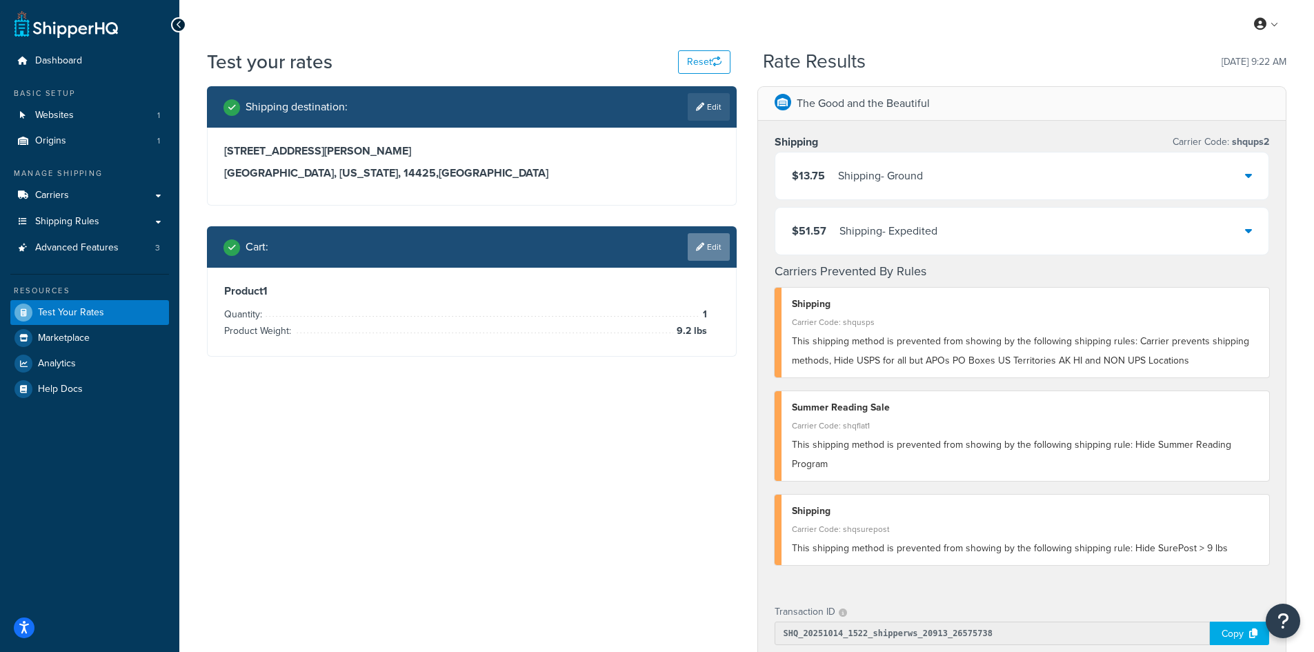
drag, startPoint x: 710, startPoint y: 252, endPoint x: 669, endPoint y: 257, distance: 41.7
click at [710, 252] on link "Edit" at bounding box center [708, 247] width 42 height 28
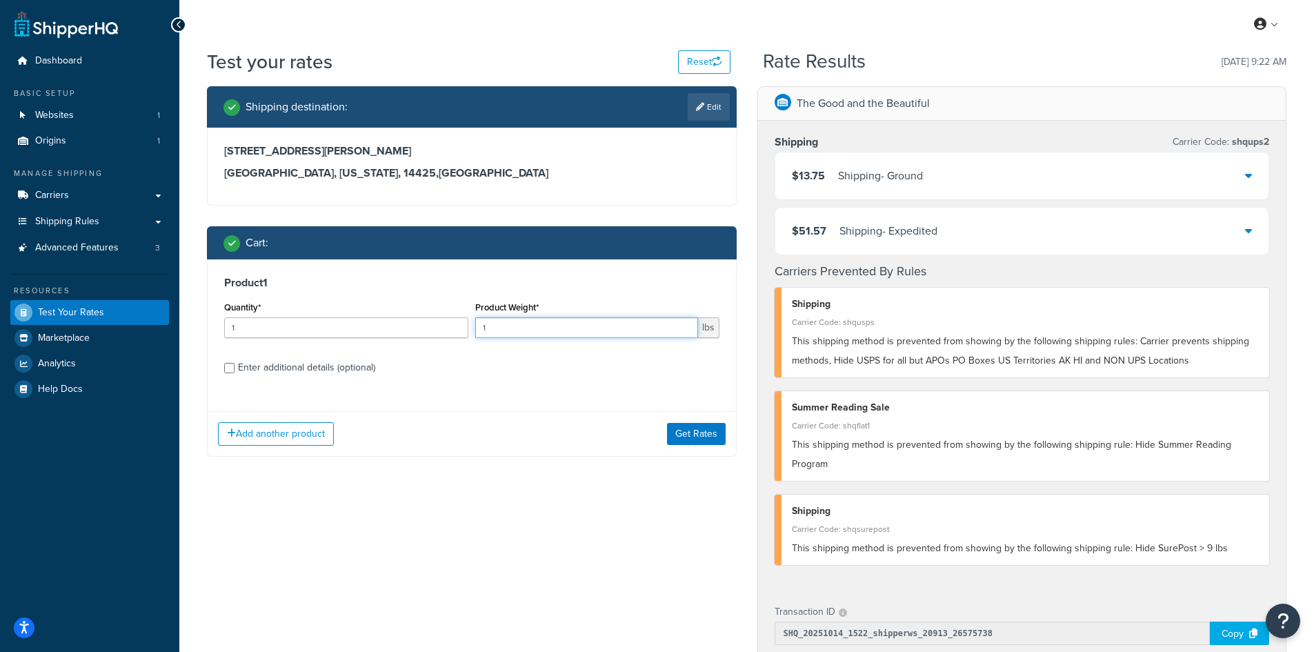
drag, startPoint x: 507, startPoint y: 325, endPoint x: 452, endPoint y: 325, distance: 54.5
click at [452, 325] on div "Quantity* 1 Product Weight* 1 lbs" at bounding box center [472, 323] width 502 height 50
click at [697, 430] on button "Get Rates" at bounding box center [696, 434] width 59 height 22
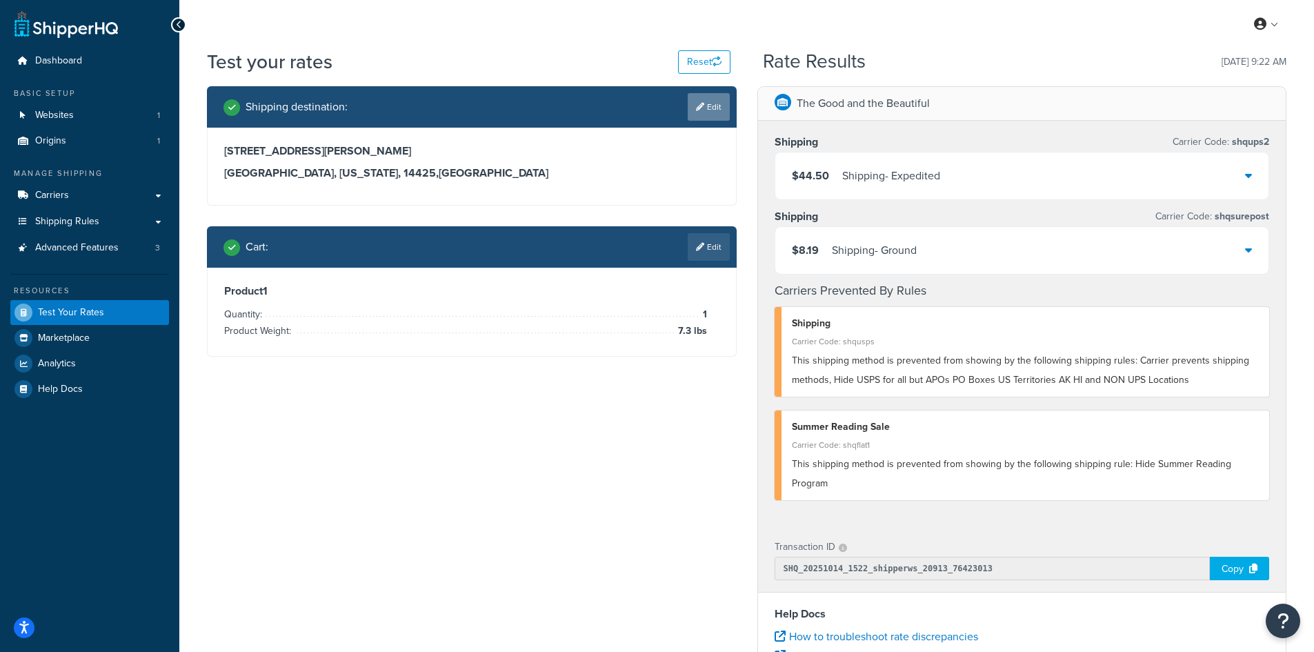
click at [705, 103] on link "Edit" at bounding box center [708, 107] width 42 height 28
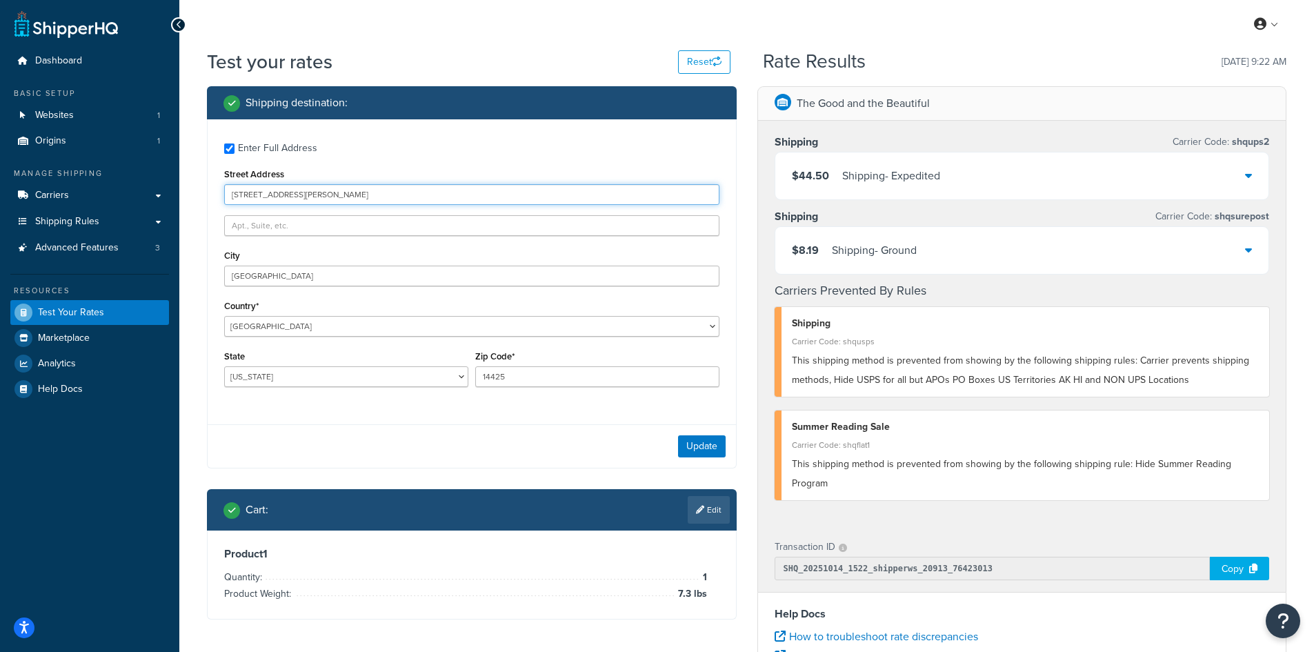
drag, startPoint x: 321, startPoint y: 192, endPoint x: 169, endPoint y: 186, distance: 151.8
click at [169, 186] on div "Dashboard Basic Setup Websites 1 Origins 1 Manage Shipping Carriers Carriers Al…" at bounding box center [657, 503] width 1314 height 1006
paste input "[STREET_ADDRESS]"
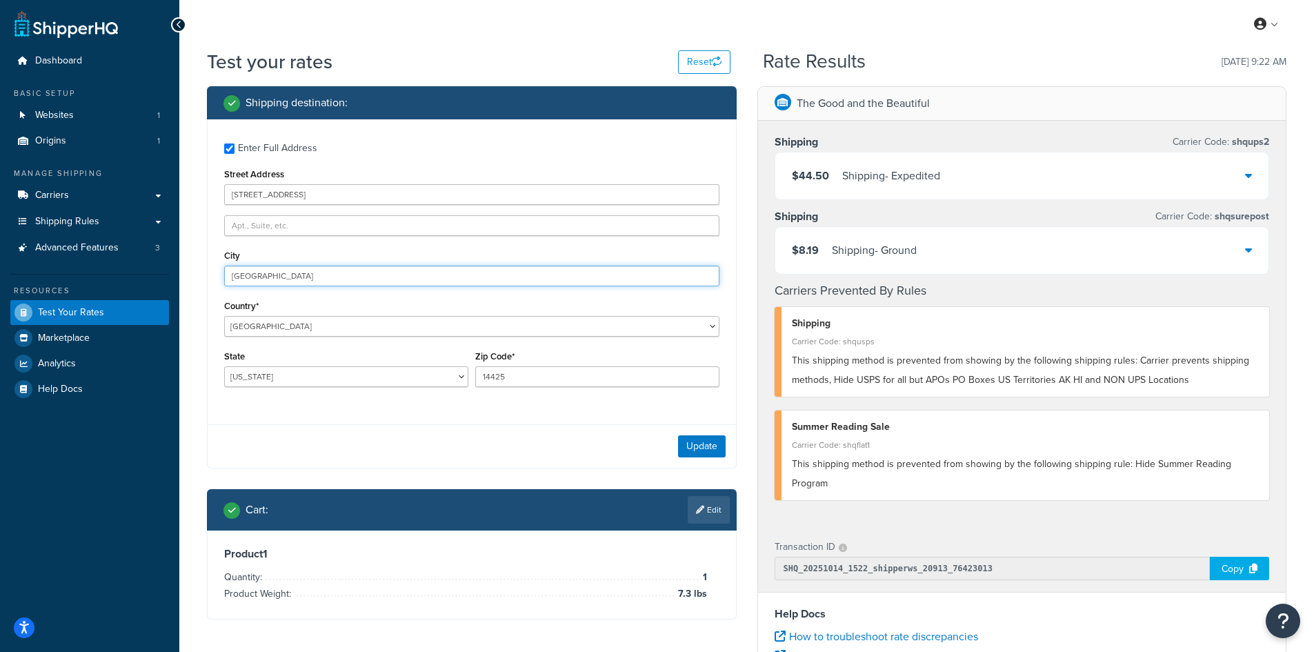
drag, startPoint x: 257, startPoint y: 274, endPoint x: 211, endPoint y: 270, distance: 45.8
click at [211, 270] on div "Enter Full Address Street Address [STREET_ADDRESS] [GEOGRAPHIC_DATA] [GEOGRAPHI…" at bounding box center [472, 266] width 528 height 294
paste input "uquay-Varina"
click at [699, 451] on button "Update" at bounding box center [702, 446] width 48 height 22
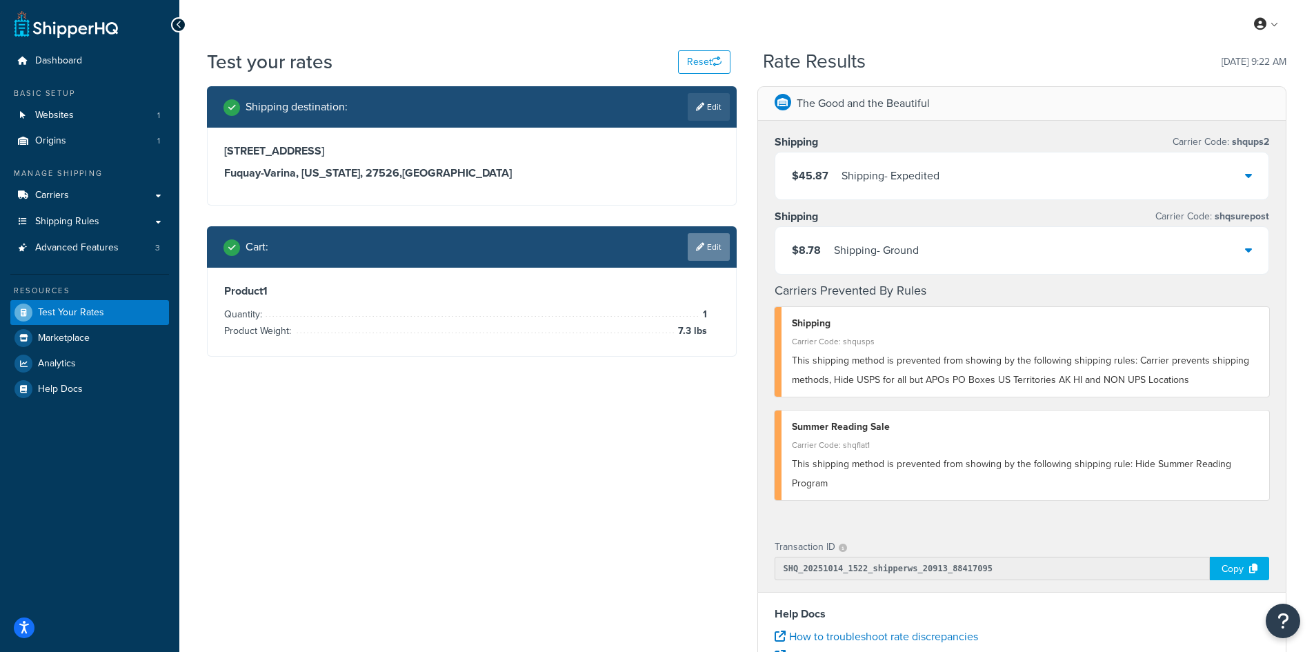
click at [707, 252] on link "Edit" at bounding box center [708, 247] width 42 height 28
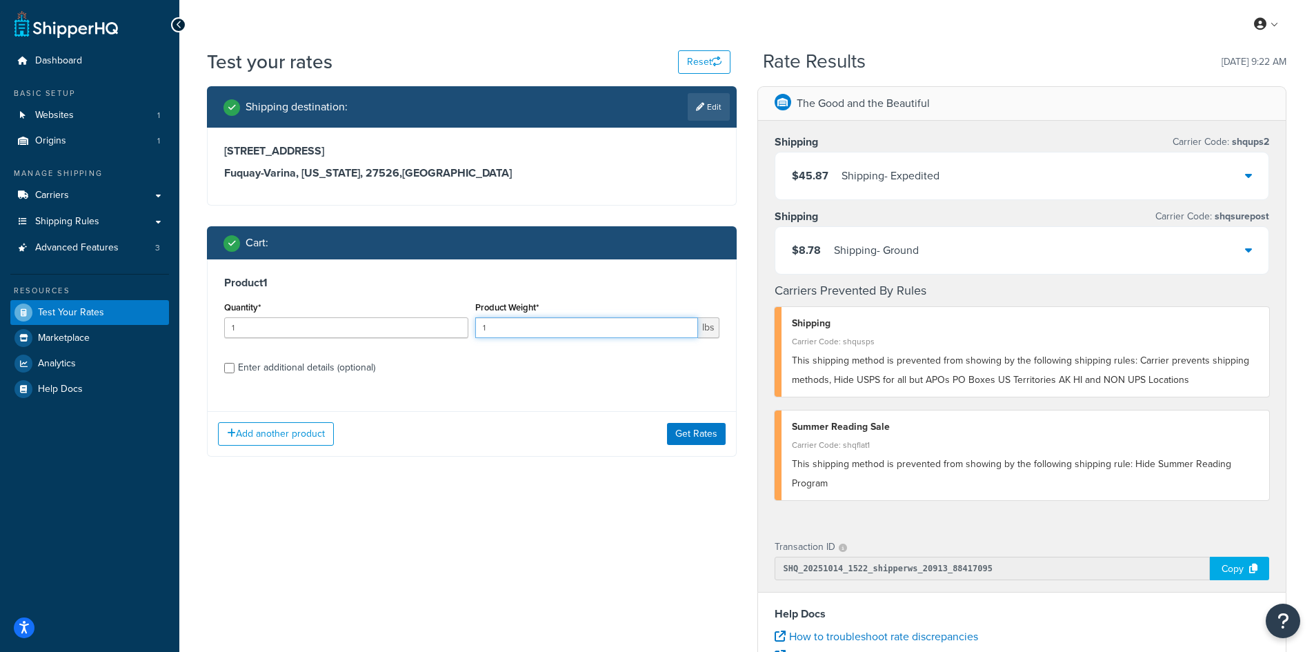
drag, startPoint x: 515, startPoint y: 334, endPoint x: 460, endPoint y: 325, distance: 55.9
click at [460, 325] on div "Quantity* 1 Product Weight* 1 lbs" at bounding box center [472, 323] width 502 height 50
click at [701, 430] on button "Get Rates" at bounding box center [696, 434] width 59 height 22
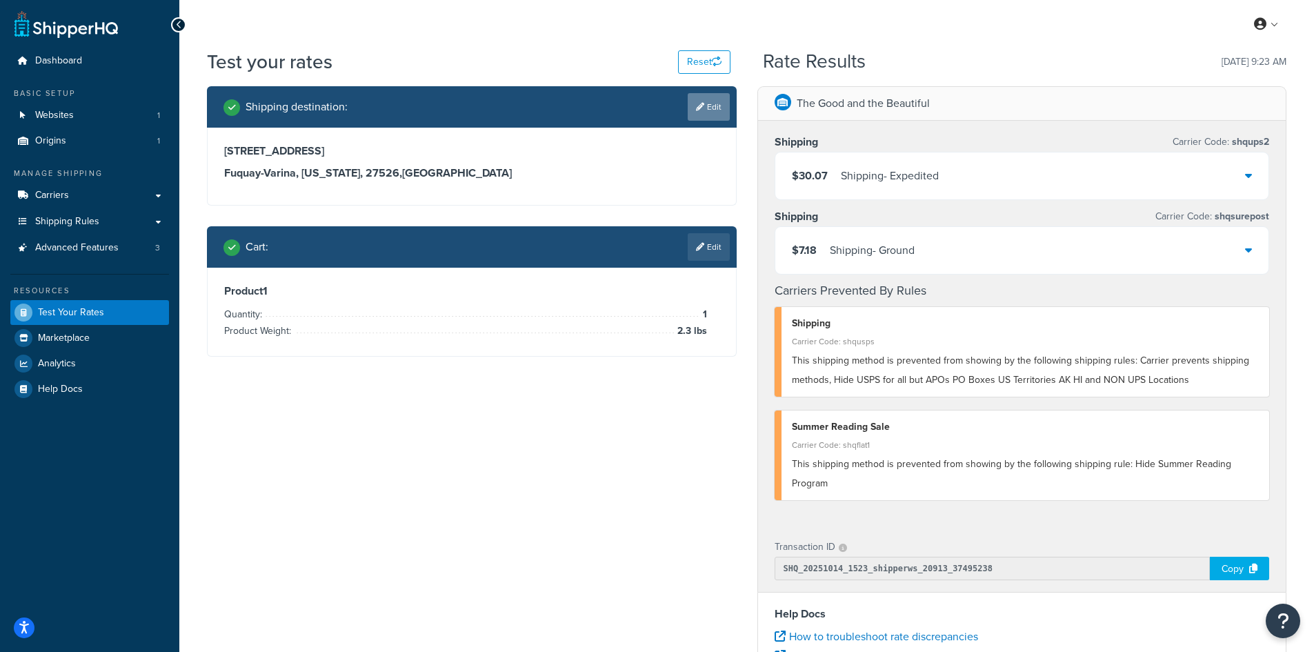
click at [706, 104] on link "Edit" at bounding box center [708, 107] width 42 height 28
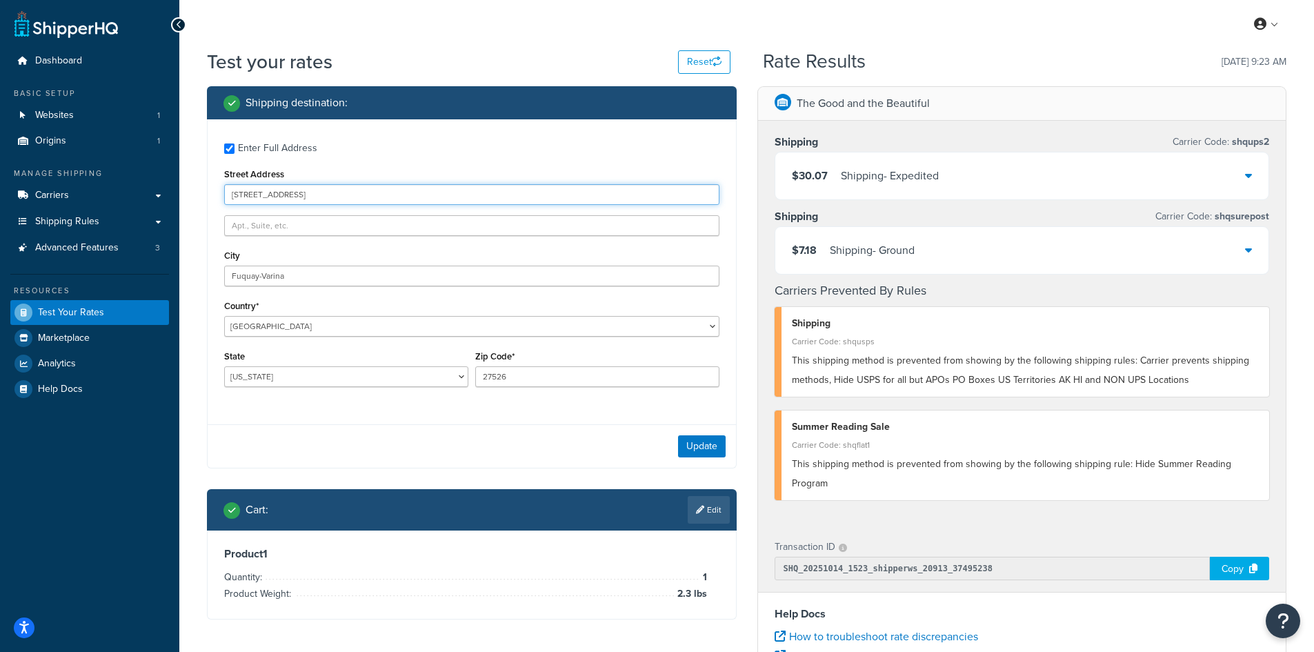
drag, startPoint x: 321, startPoint y: 194, endPoint x: 232, endPoint y: 194, distance: 89.0
click at [232, 194] on input "[STREET_ADDRESS]" at bounding box center [471, 194] width 495 height 21
paste
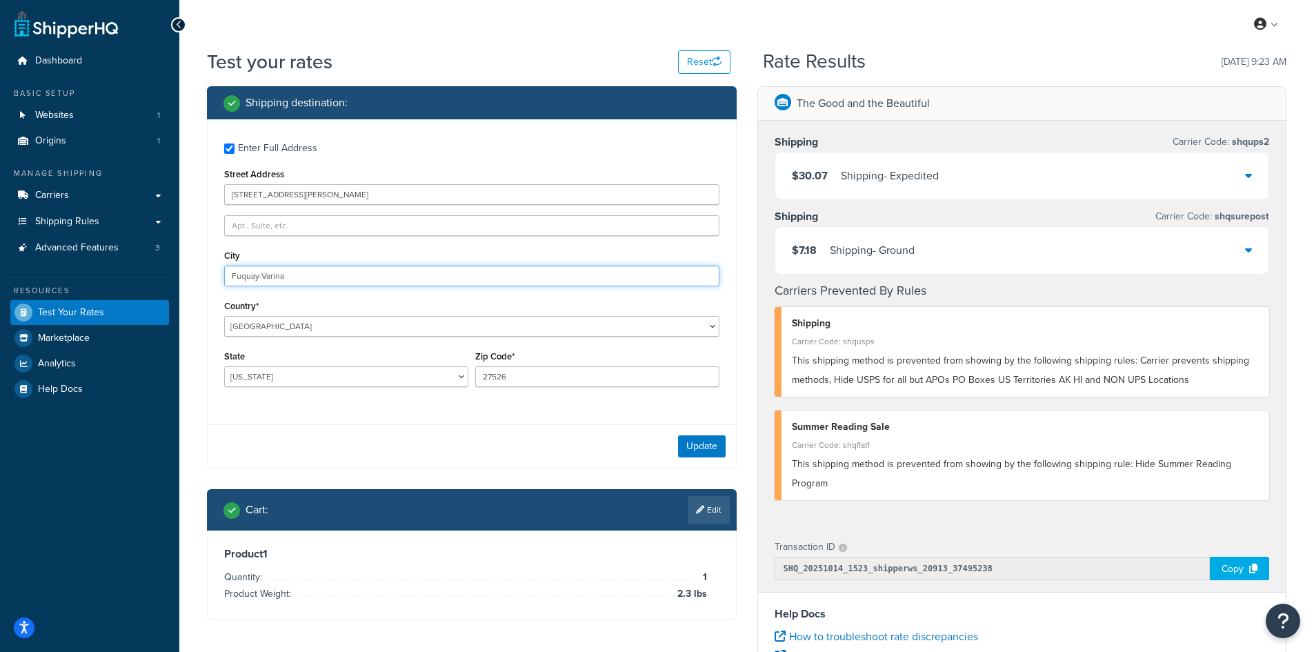
drag, startPoint x: 358, startPoint y: 275, endPoint x: 172, endPoint y: 272, distance: 185.5
click at [172, 272] on div "Dashboard Basic Setup Websites 1 Origins 1 Manage Shipping Carriers Carriers Al…" at bounding box center [657, 503] width 1314 height 1006
click at [712, 437] on button "Update" at bounding box center [702, 446] width 48 height 22
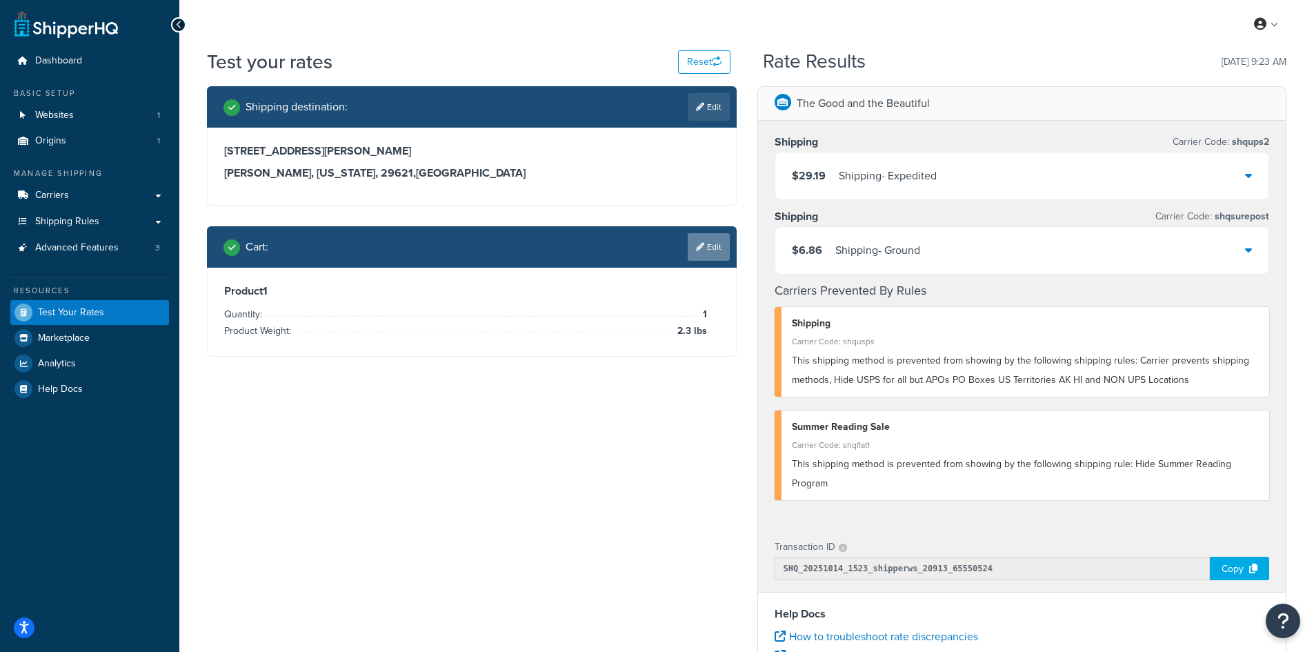
click at [705, 250] on link "Edit" at bounding box center [708, 247] width 42 height 28
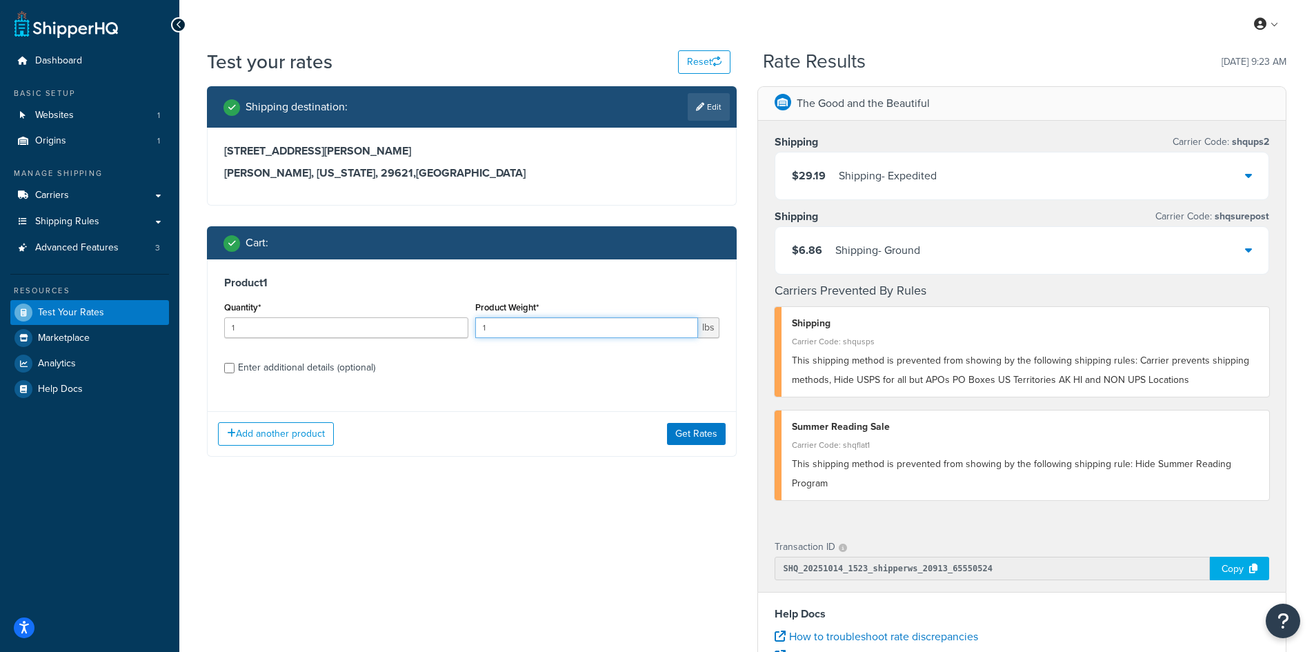
drag, startPoint x: 490, startPoint y: 328, endPoint x: 456, endPoint y: 323, distance: 34.1
click at [456, 323] on div "Quantity* 1 Product Weight* 1 lbs" at bounding box center [472, 323] width 502 height 50
click at [700, 435] on button "Get Rates" at bounding box center [696, 434] width 59 height 22
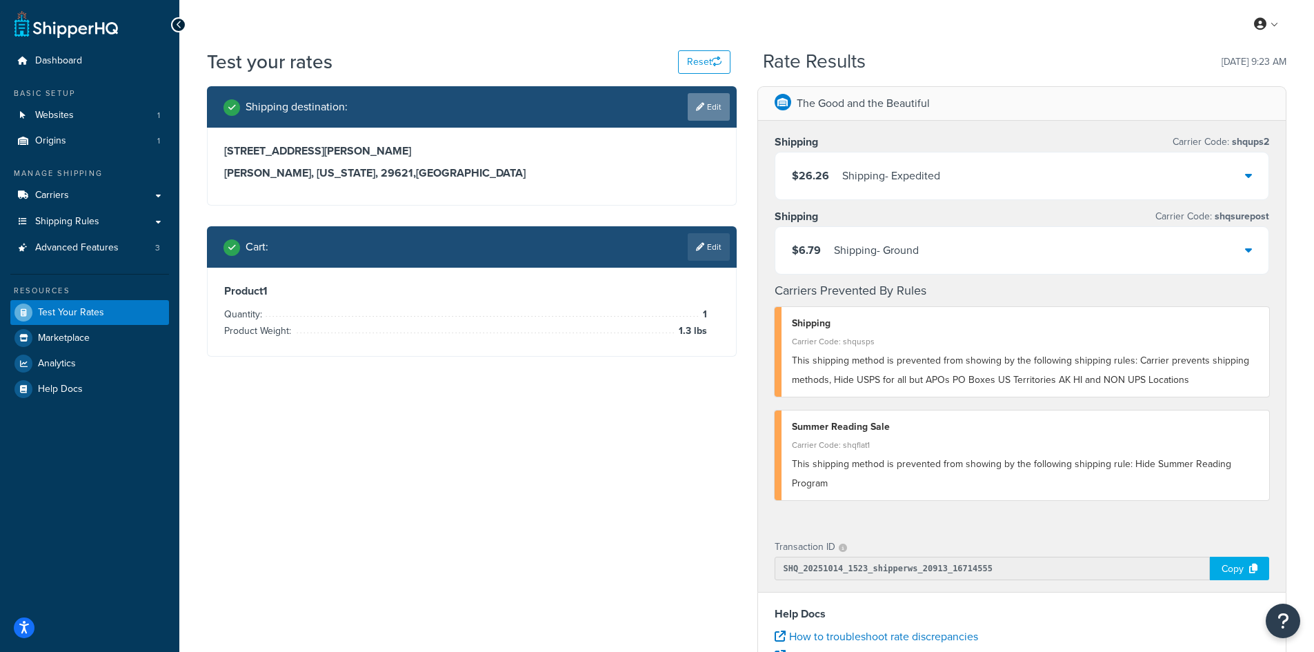
click at [714, 101] on link "Edit" at bounding box center [708, 107] width 42 height 28
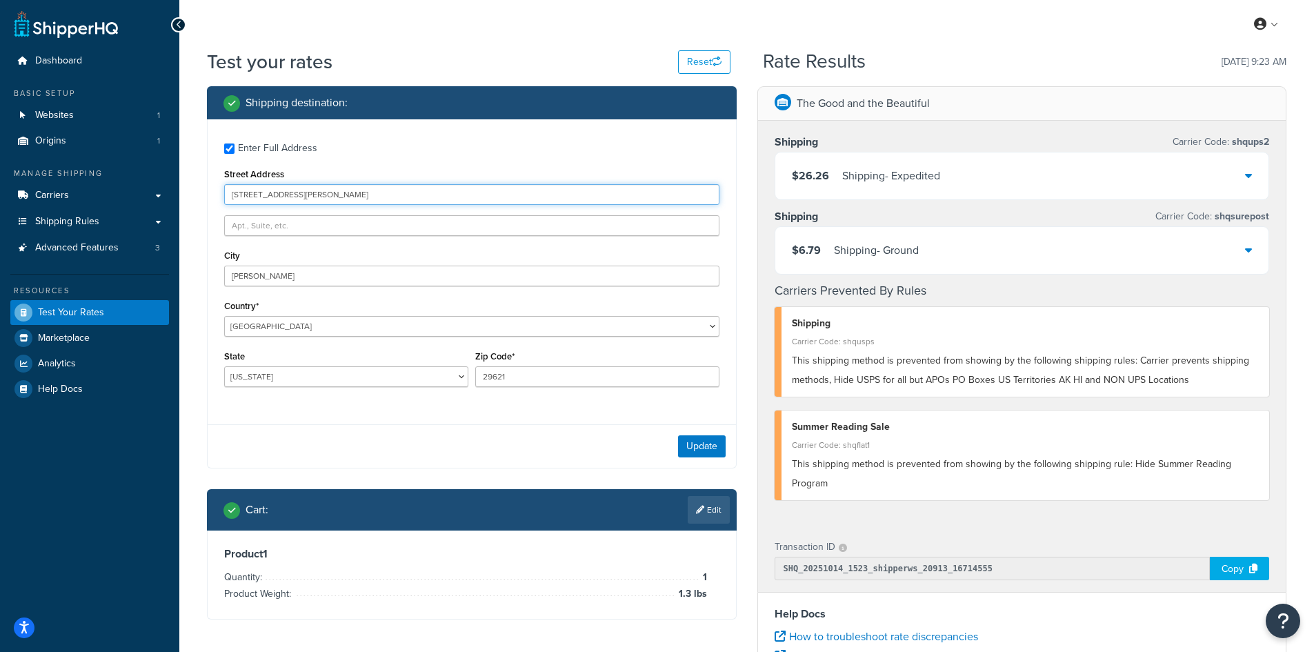
drag, startPoint x: 372, startPoint y: 198, endPoint x: 216, endPoint y: 183, distance: 156.6
click at [216, 183] on div "Enter Full Address Street Address [STREET_ADDRESS][PERSON_NAME][PERSON_NAME] [G…" at bounding box center [472, 266] width 528 height 294
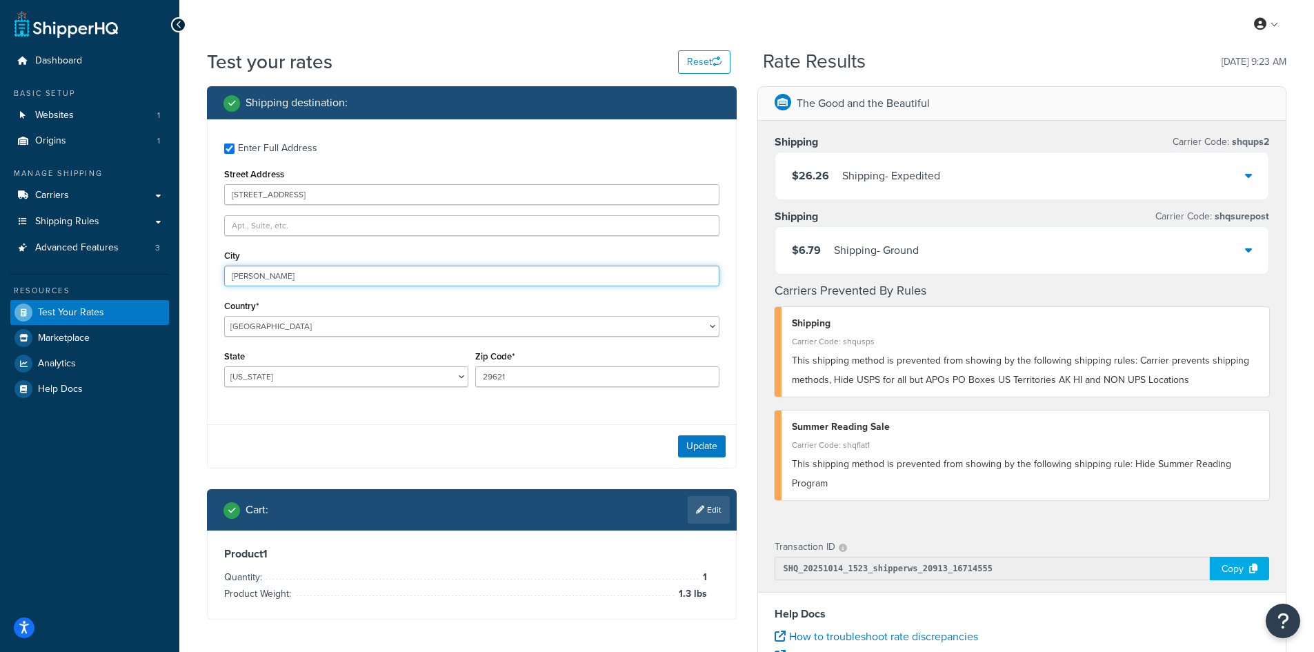
drag, startPoint x: 288, startPoint y: 277, endPoint x: 205, endPoint y: 271, distance: 82.9
click at [205, 271] on div "Shipping destination : Enter Full Address Street Address [STREET_ADDRESS][PERSO…" at bounding box center [472, 363] width 550 height 554
click at [696, 446] on button "Update" at bounding box center [702, 446] width 48 height 22
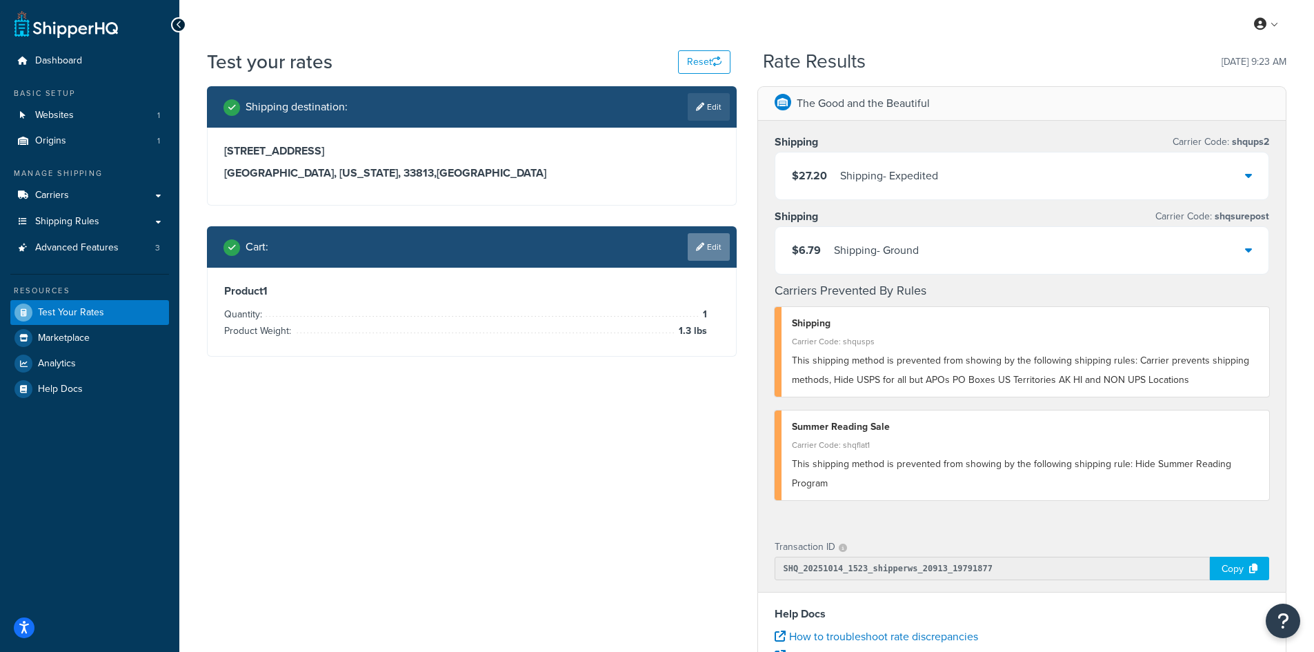
click at [718, 252] on link "Edit" at bounding box center [708, 247] width 42 height 28
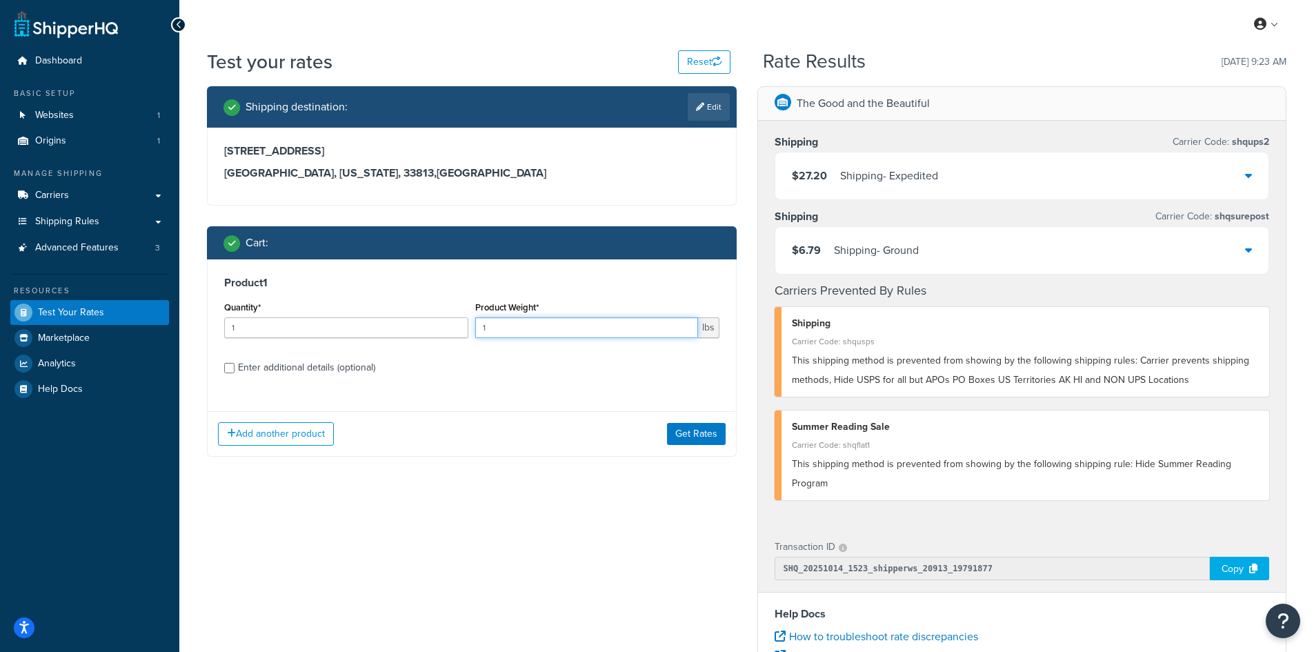
drag, startPoint x: 524, startPoint y: 321, endPoint x: 412, endPoint y: 321, distance: 112.4
click at [412, 321] on div "Quantity* 1 Product Weight* 1 lbs" at bounding box center [472, 323] width 502 height 50
click at [694, 423] on button "Get Rates" at bounding box center [696, 434] width 59 height 22
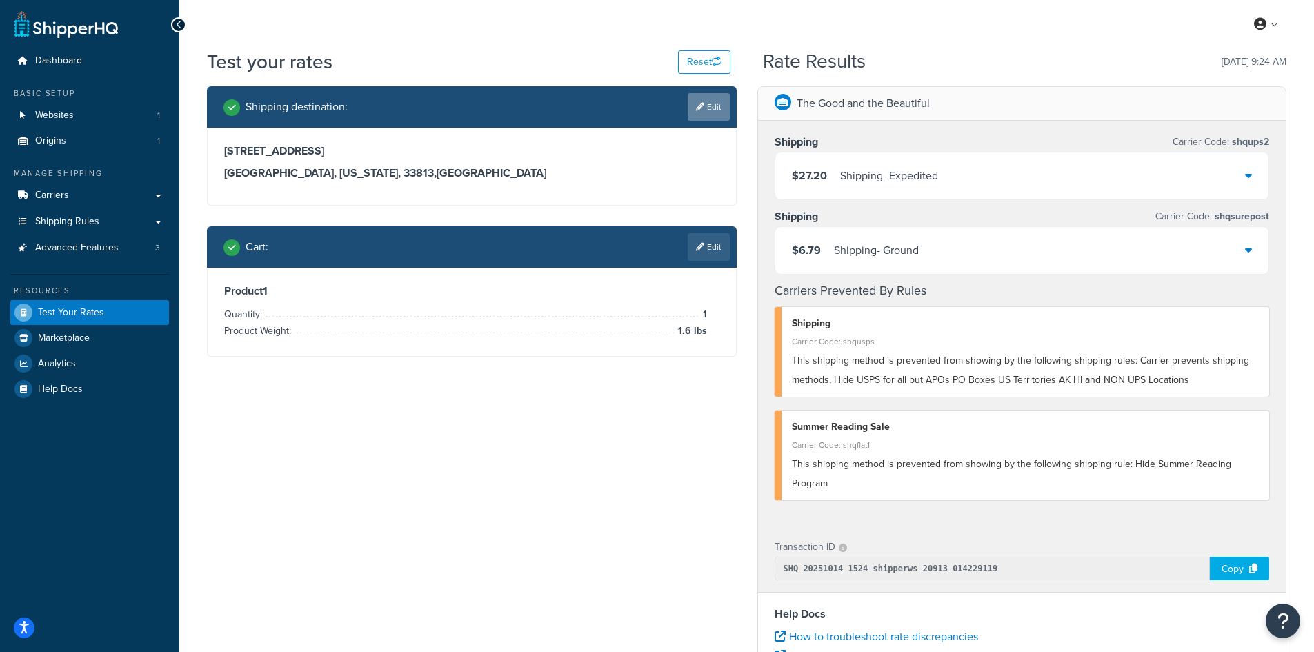
click at [710, 97] on link "Edit" at bounding box center [708, 107] width 42 height 28
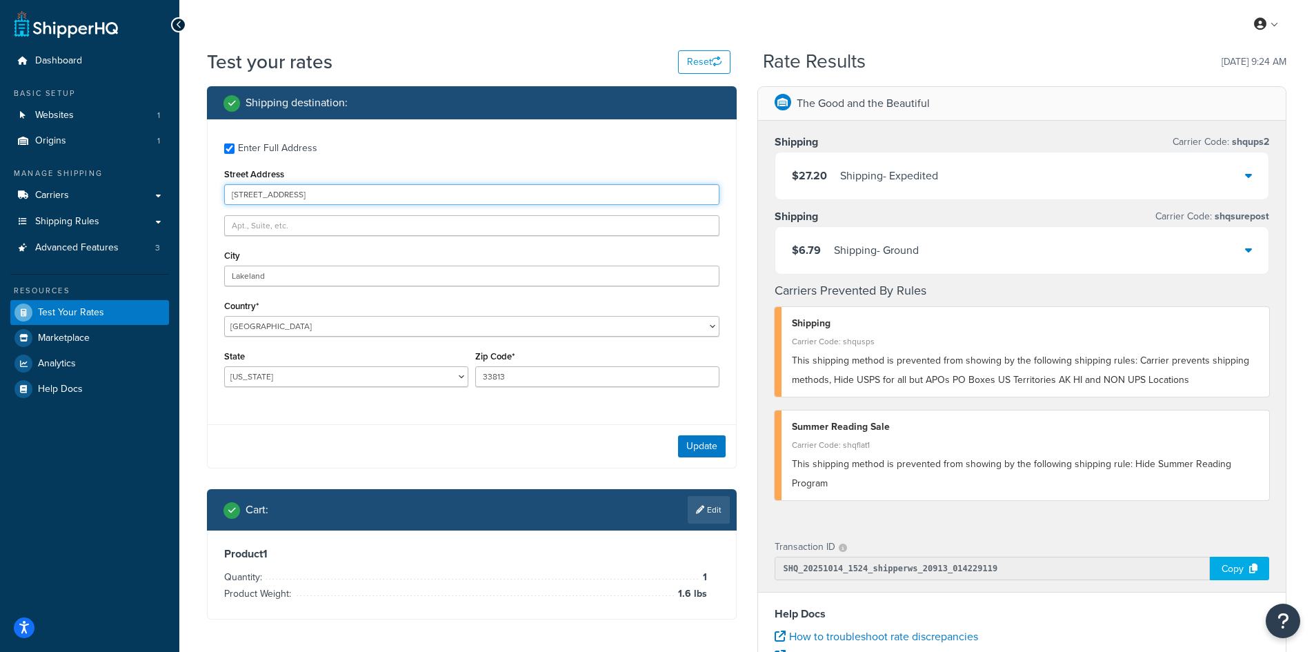
drag, startPoint x: 343, startPoint y: 192, endPoint x: 189, endPoint y: 191, distance: 153.8
click at [189, 191] on div "Test your rates Reset Rate Results [DATE] 9:24 AM Shipping destination : Enter …" at bounding box center [746, 509] width 1134 height 923
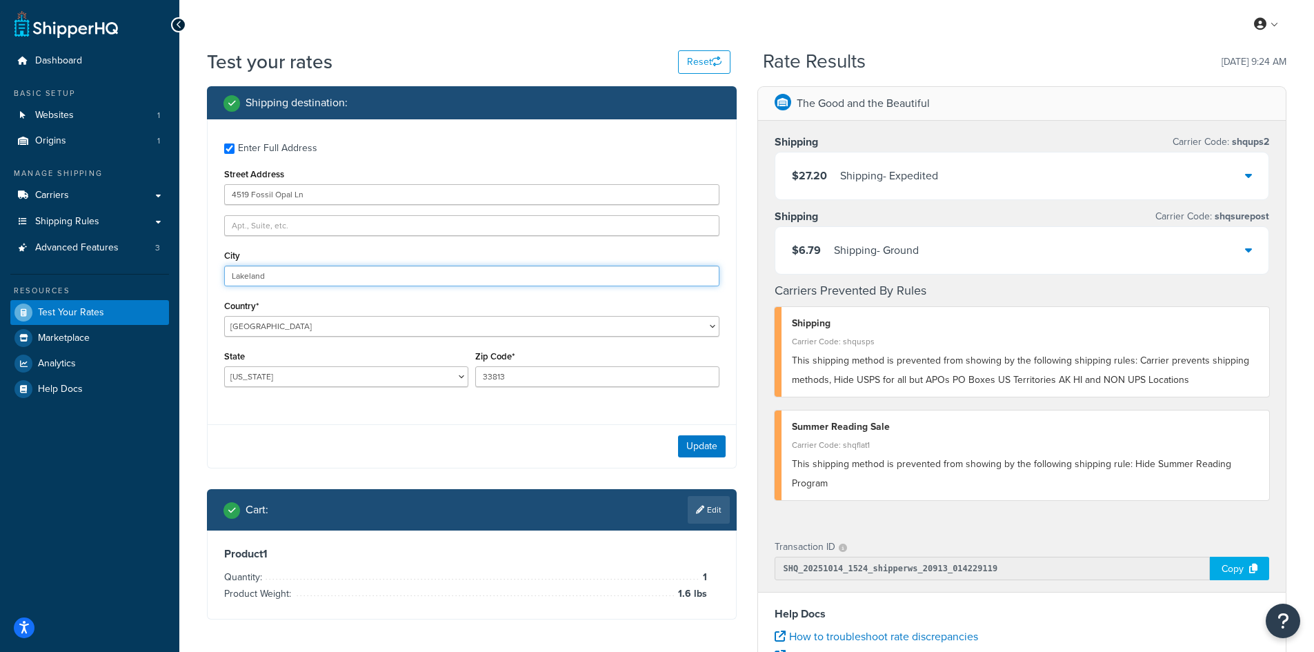
drag, startPoint x: 284, startPoint y: 281, endPoint x: 176, endPoint y: 268, distance: 109.1
click at [176, 268] on div "Dashboard Basic Setup Websites 1 Origins 1 Manage Shipping Carriers Carriers Al…" at bounding box center [657, 503] width 1314 height 1006
click at [695, 441] on button "Update" at bounding box center [702, 446] width 48 height 22
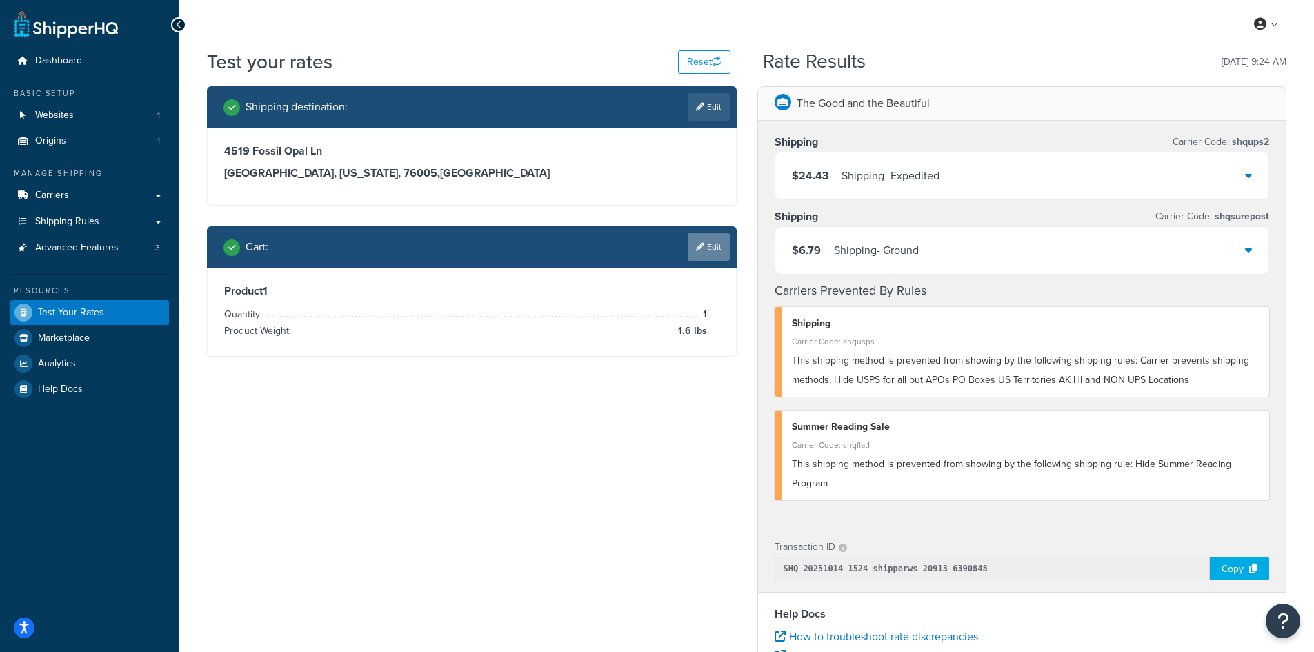
click at [705, 243] on link "Edit" at bounding box center [708, 247] width 42 height 28
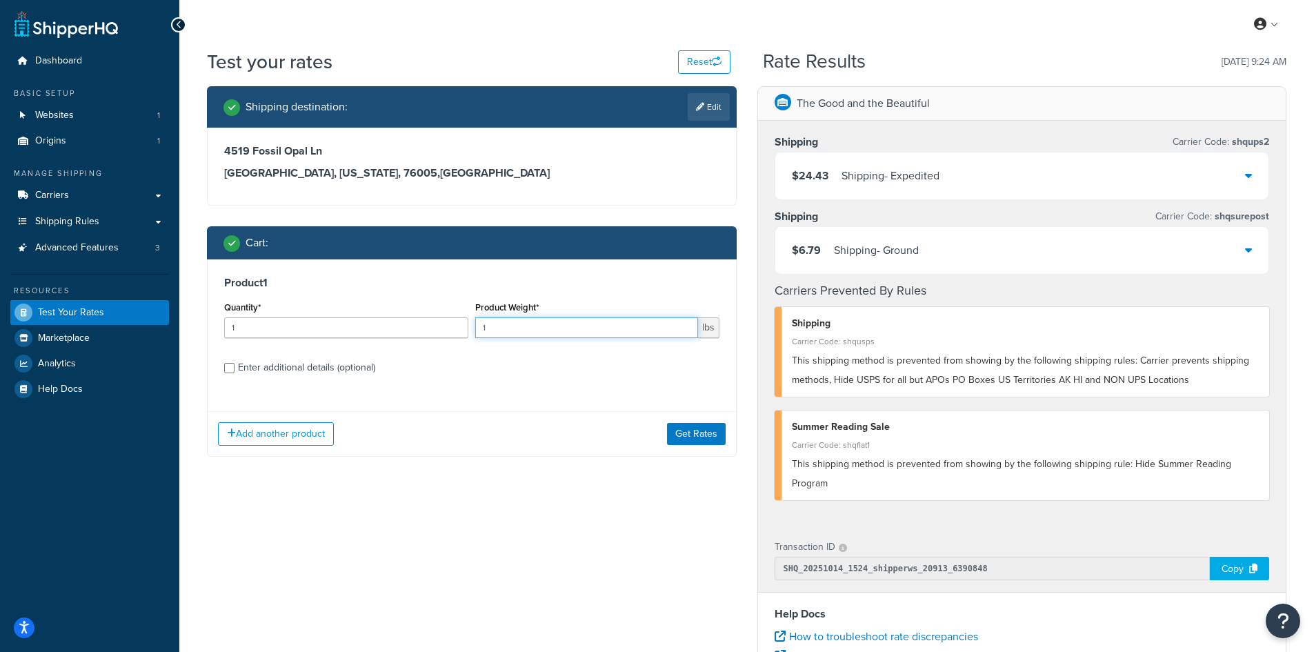
drag, startPoint x: 513, startPoint y: 325, endPoint x: 471, endPoint y: 322, distance: 42.2
click at [472, 322] on div "Product Weight* 1 lbs" at bounding box center [597, 323] width 251 height 50
click at [699, 439] on button "Get Rates" at bounding box center [696, 434] width 59 height 22
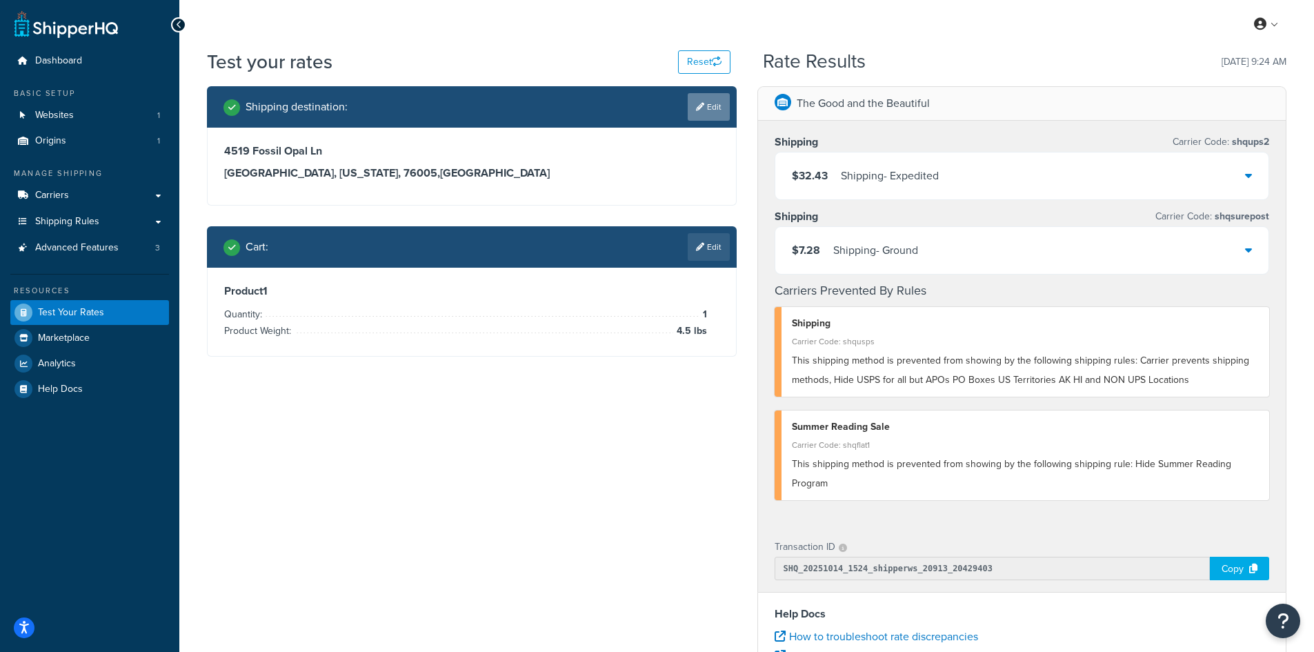
click at [696, 103] on icon at bounding box center [700, 107] width 8 height 8
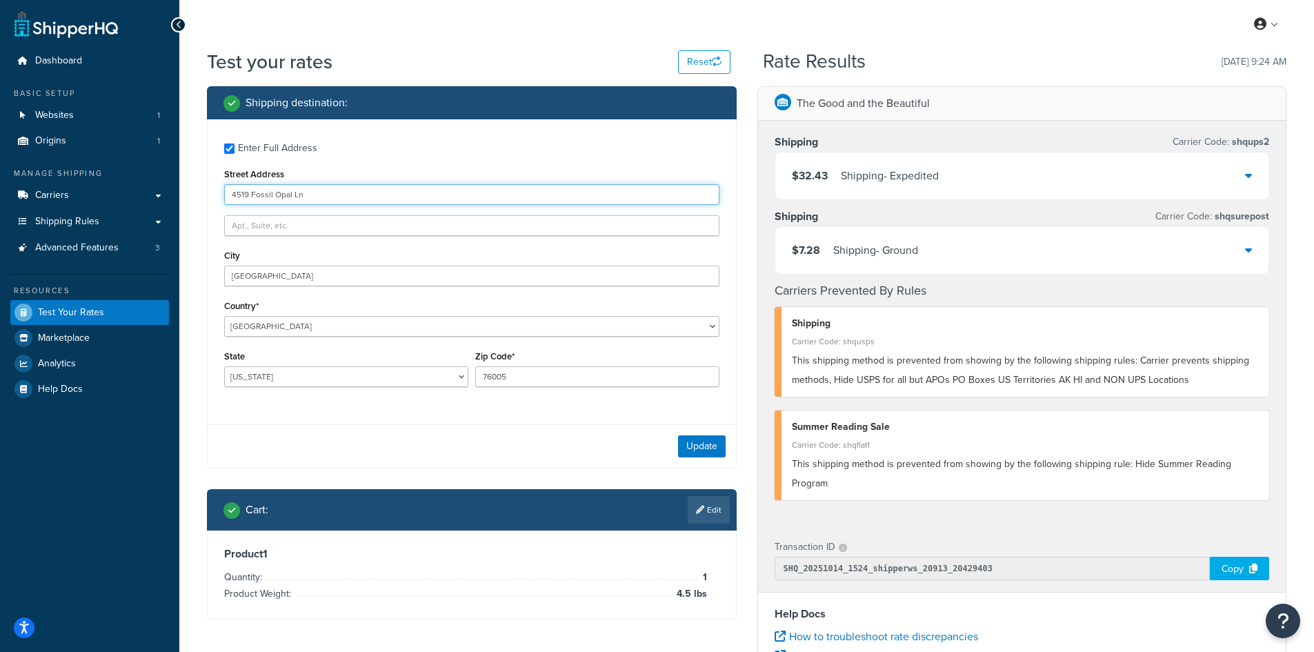
drag, startPoint x: 360, startPoint y: 201, endPoint x: 171, endPoint y: 196, distance: 189.0
click at [171, 196] on div "Dashboard Basic Setup Websites 1 Origins 1 Manage Shipping Carriers Carriers Al…" at bounding box center [657, 503] width 1314 height 1006
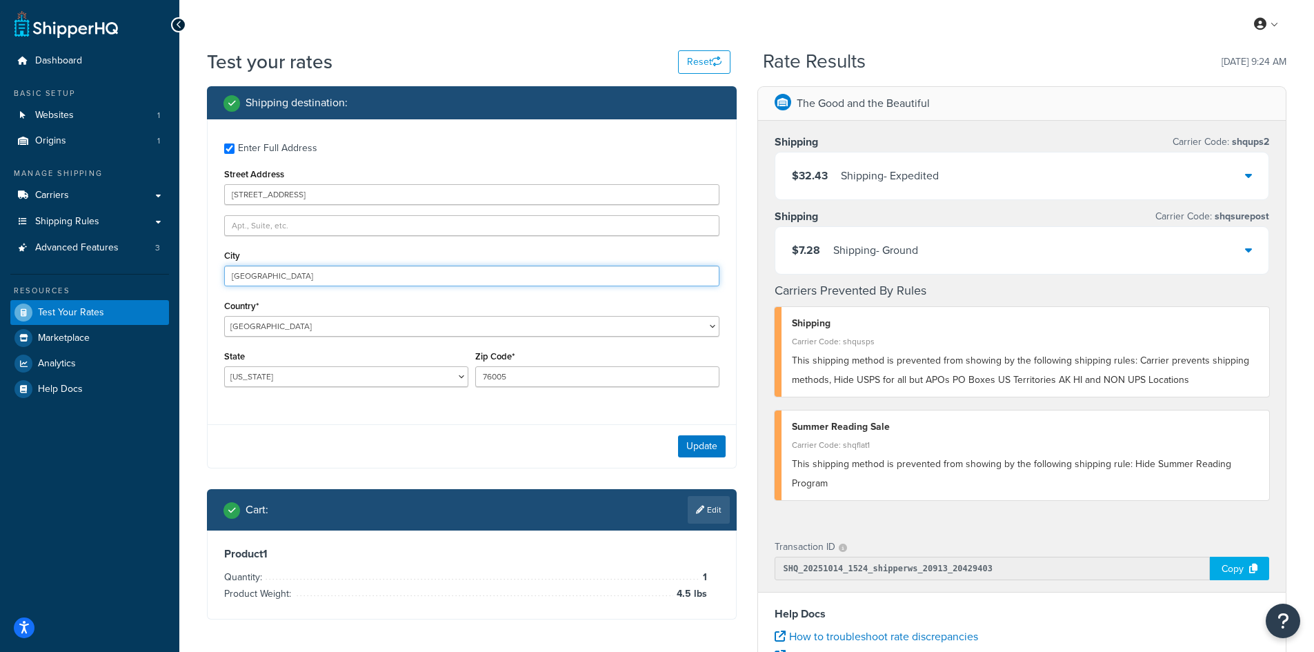
drag, startPoint x: 329, startPoint y: 278, endPoint x: 203, endPoint y: 266, distance: 126.7
click at [203, 266] on div "Shipping destination : Enter Full Address Street Address [STREET_ADDRESS] [GEOG…" at bounding box center [472, 363] width 550 height 554
click at [698, 436] on button "Update" at bounding box center [702, 446] width 48 height 22
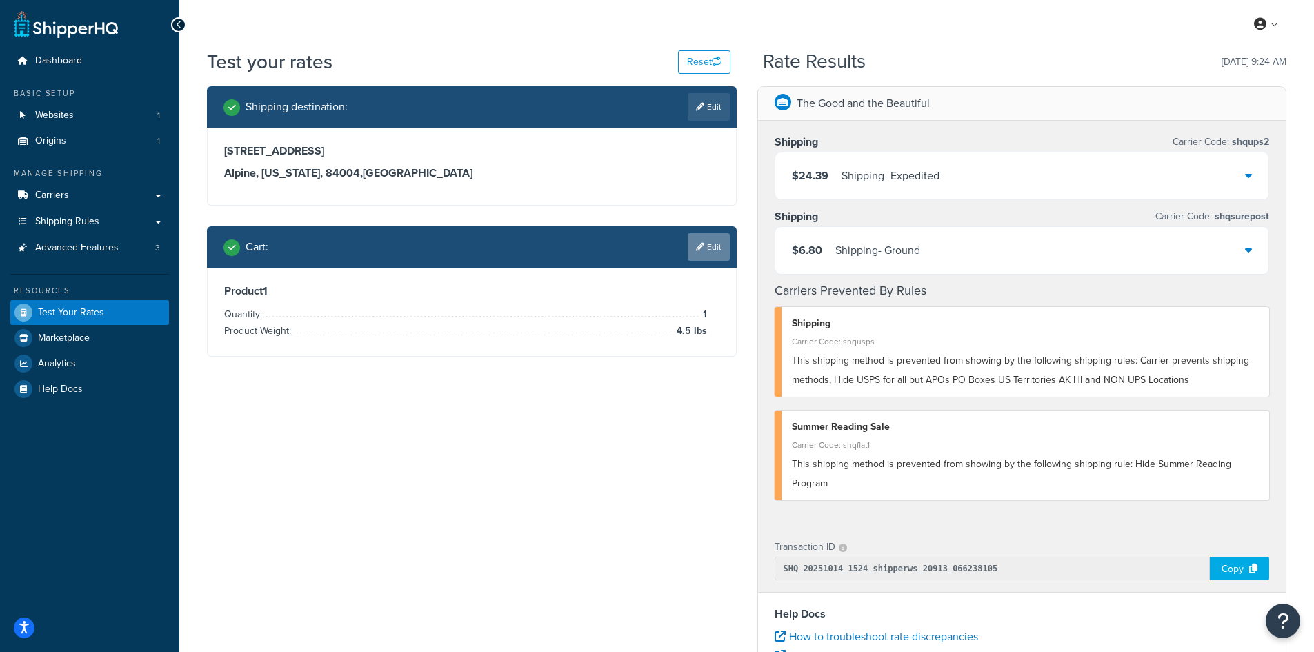
click at [705, 244] on link "Edit" at bounding box center [708, 247] width 42 height 28
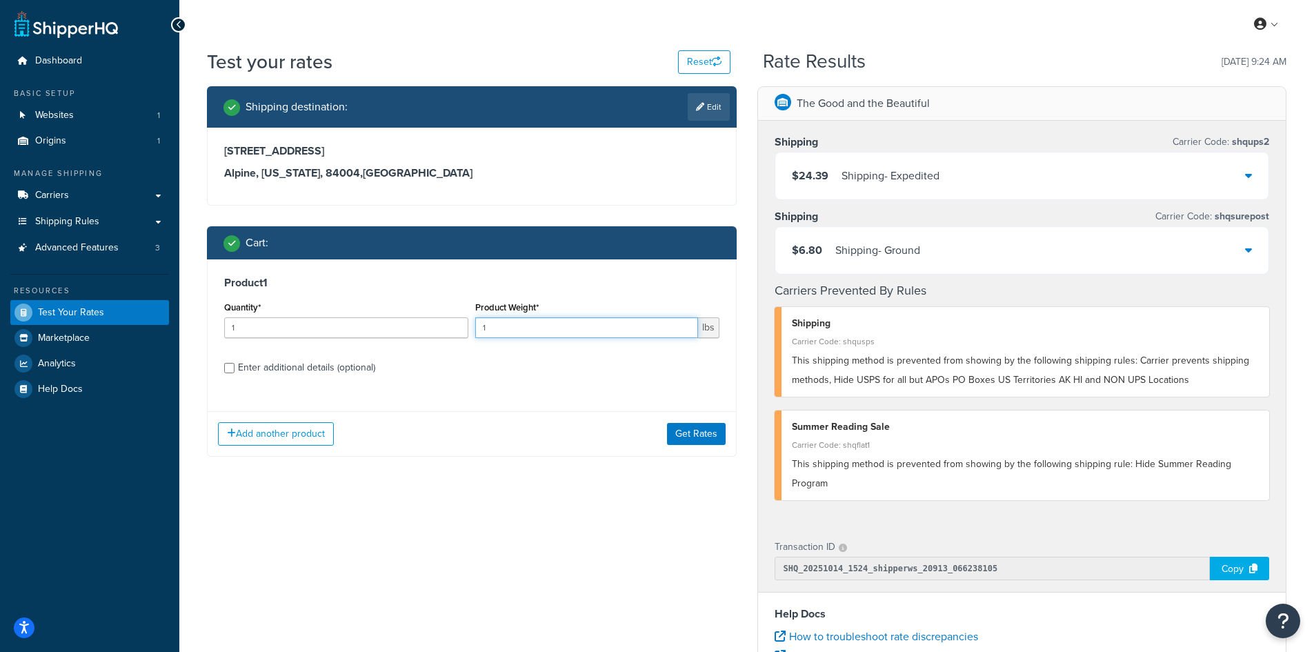
drag, startPoint x: 504, startPoint y: 323, endPoint x: 455, endPoint y: 322, distance: 49.0
click at [455, 322] on div "Quantity* 1 Product Weight* 1 lbs" at bounding box center [472, 323] width 502 height 50
click at [700, 427] on button "Get Rates" at bounding box center [696, 434] width 59 height 22
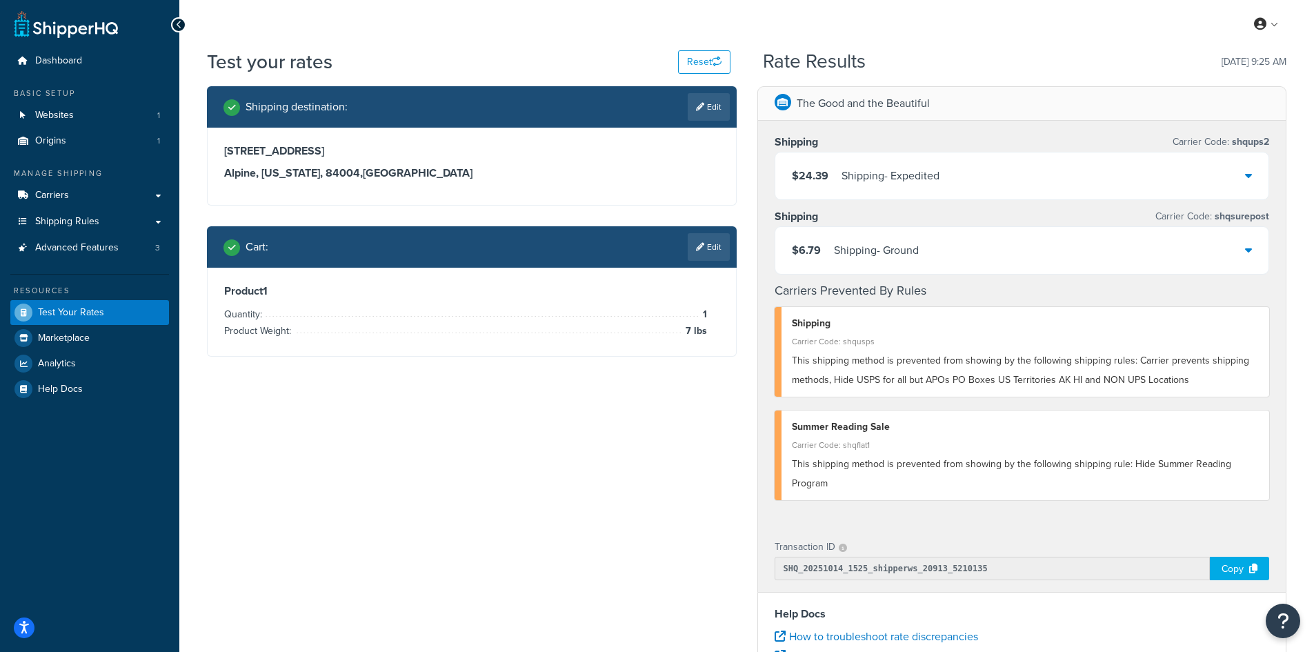
click at [704, 99] on link "Edit" at bounding box center [708, 107] width 42 height 28
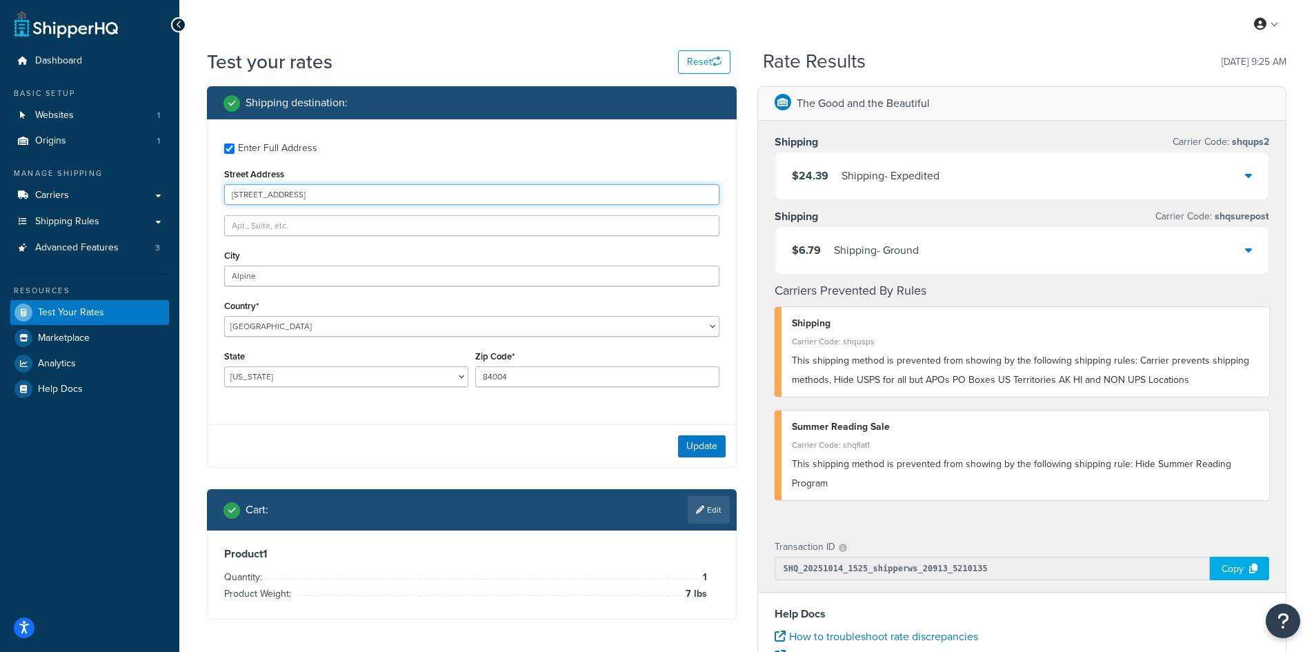
drag, startPoint x: 268, startPoint y: 190, endPoint x: 196, endPoint y: 189, distance: 71.7
click at [196, 189] on div "Test your rates Reset Rate Results [DATE] 9:25 AM Shipping destination : Enter …" at bounding box center [746, 509] width 1134 height 923
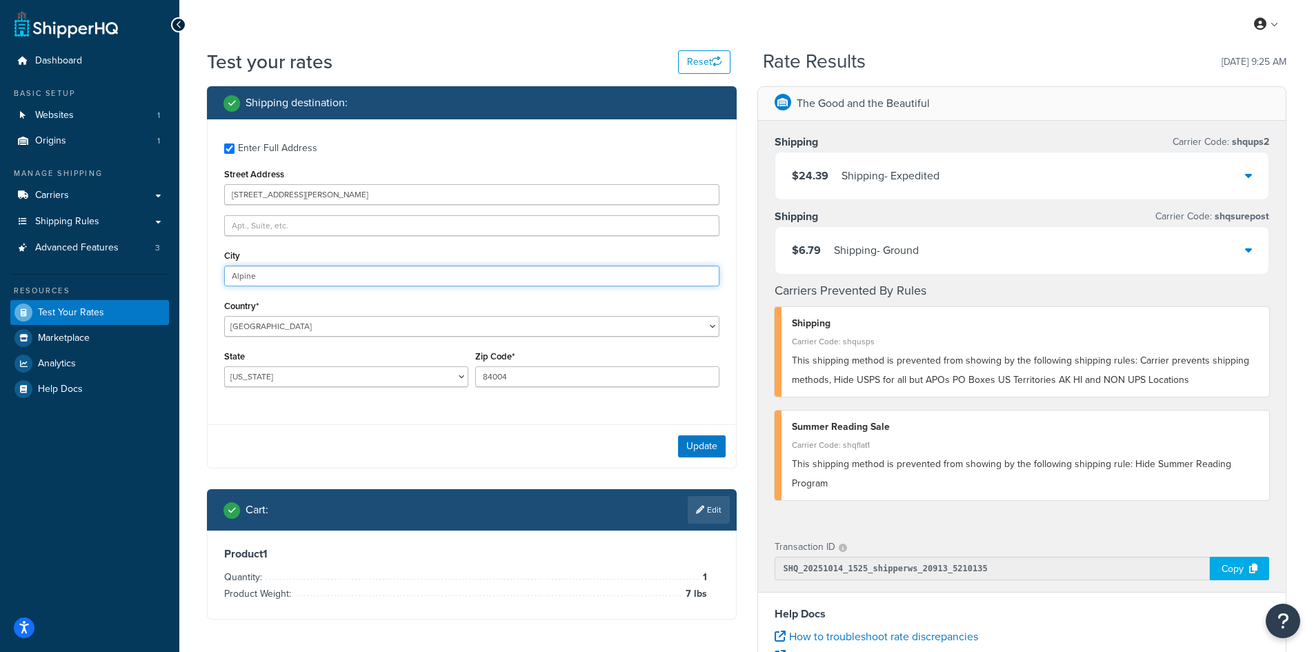
drag, startPoint x: 281, startPoint y: 279, endPoint x: 196, endPoint y: 273, distance: 85.7
click at [196, 273] on div "Test your rates Reset Rate Results [DATE] 9:25 AM Shipping destination : Enter …" at bounding box center [746, 509] width 1134 height 923
click at [710, 442] on button "Update" at bounding box center [702, 446] width 48 height 22
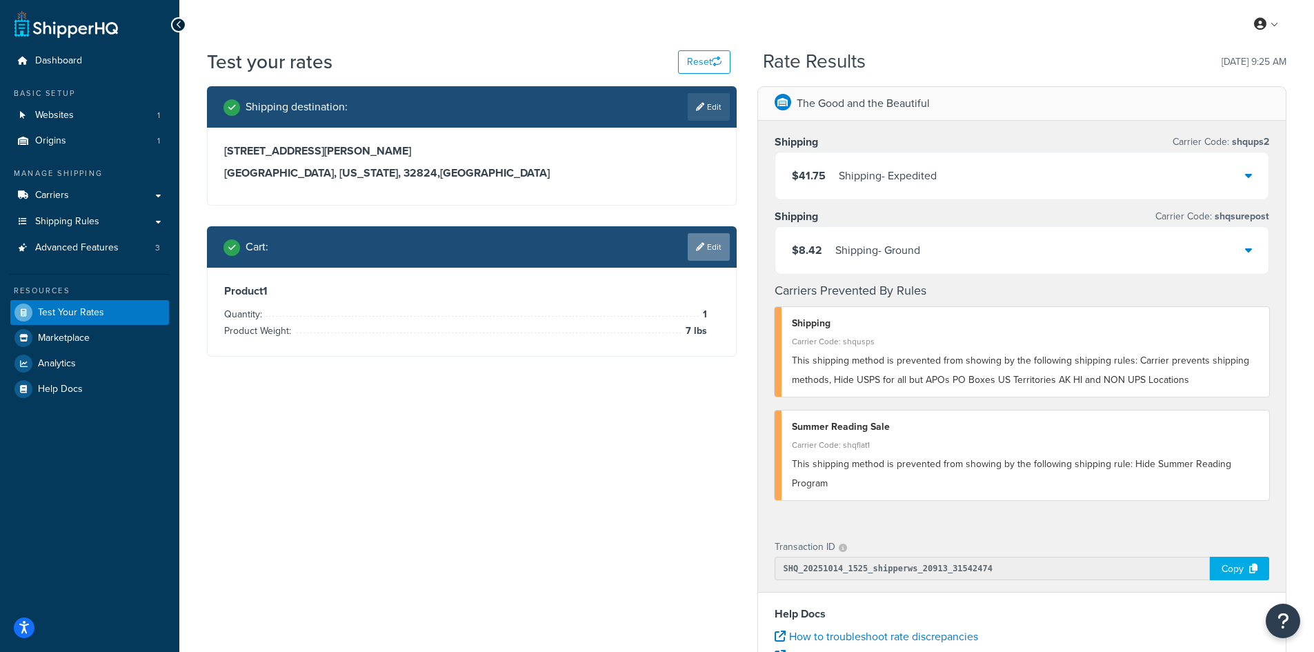
click at [711, 240] on link "Edit" at bounding box center [708, 247] width 42 height 28
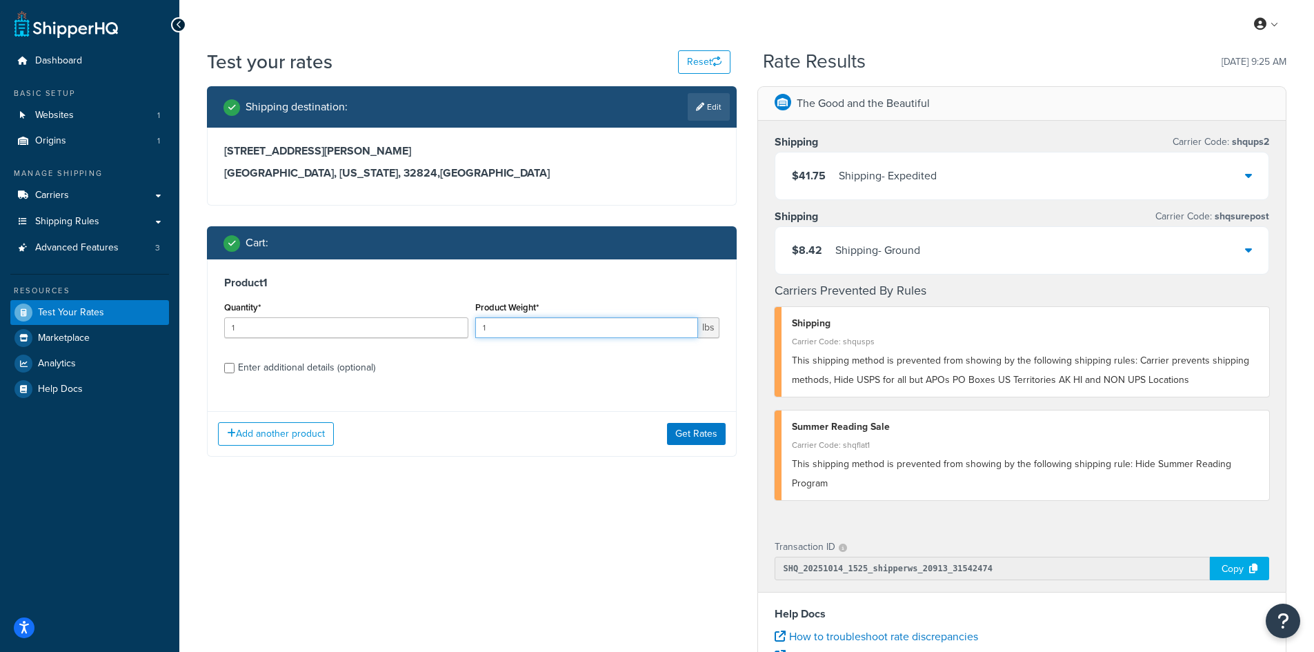
drag, startPoint x: 512, startPoint y: 330, endPoint x: 452, endPoint y: 321, distance: 60.8
click at [452, 321] on div "Quantity* 1 Product Weight* 1 lbs" at bounding box center [472, 323] width 502 height 50
click at [720, 436] on button "Get Rates" at bounding box center [696, 434] width 59 height 22
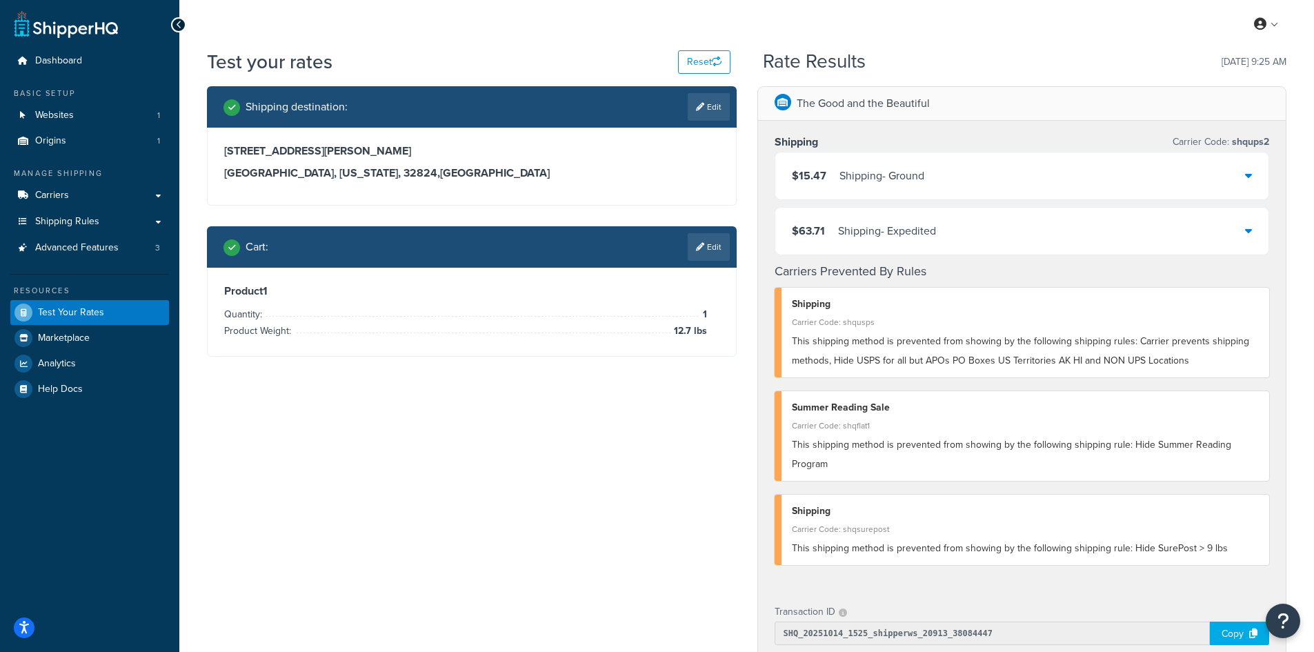
click at [704, 110] on link "Edit" at bounding box center [708, 107] width 42 height 28
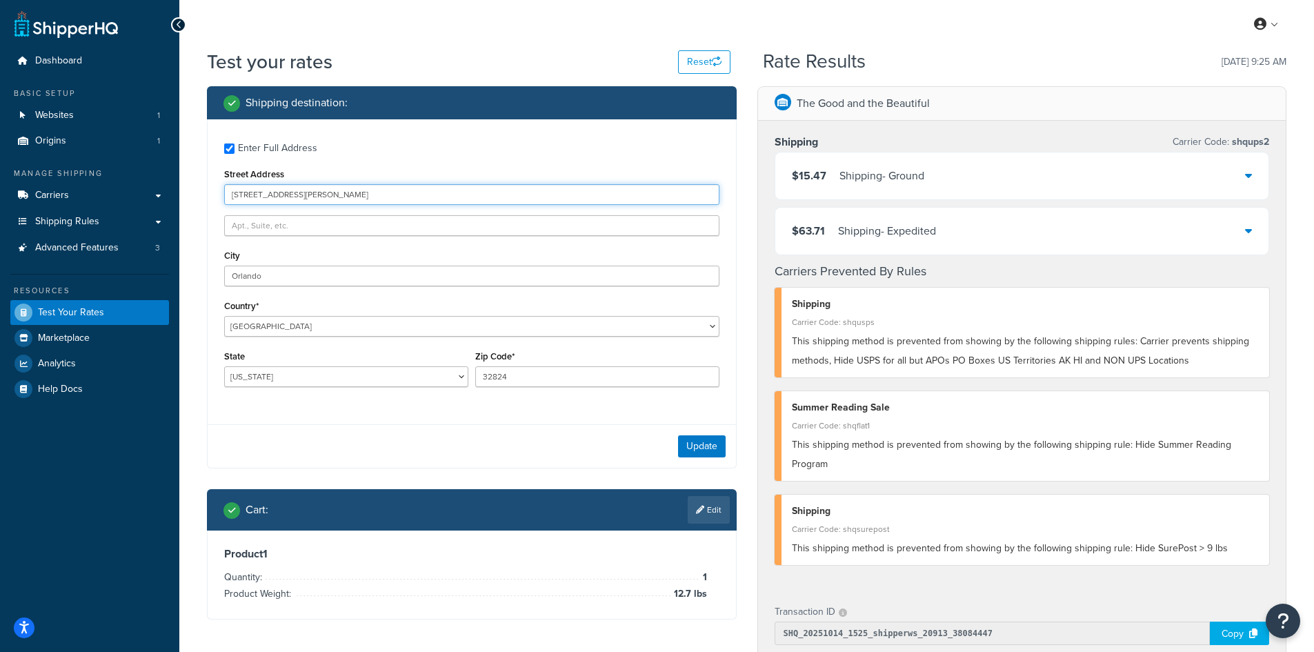
drag, startPoint x: 338, startPoint y: 194, endPoint x: 215, endPoint y: 189, distance: 122.9
click at [215, 189] on div "Enter Full Address Street Address [GEOGRAPHIC_DATA][PERSON_NAME] Country* [GEOG…" at bounding box center [472, 266] width 528 height 294
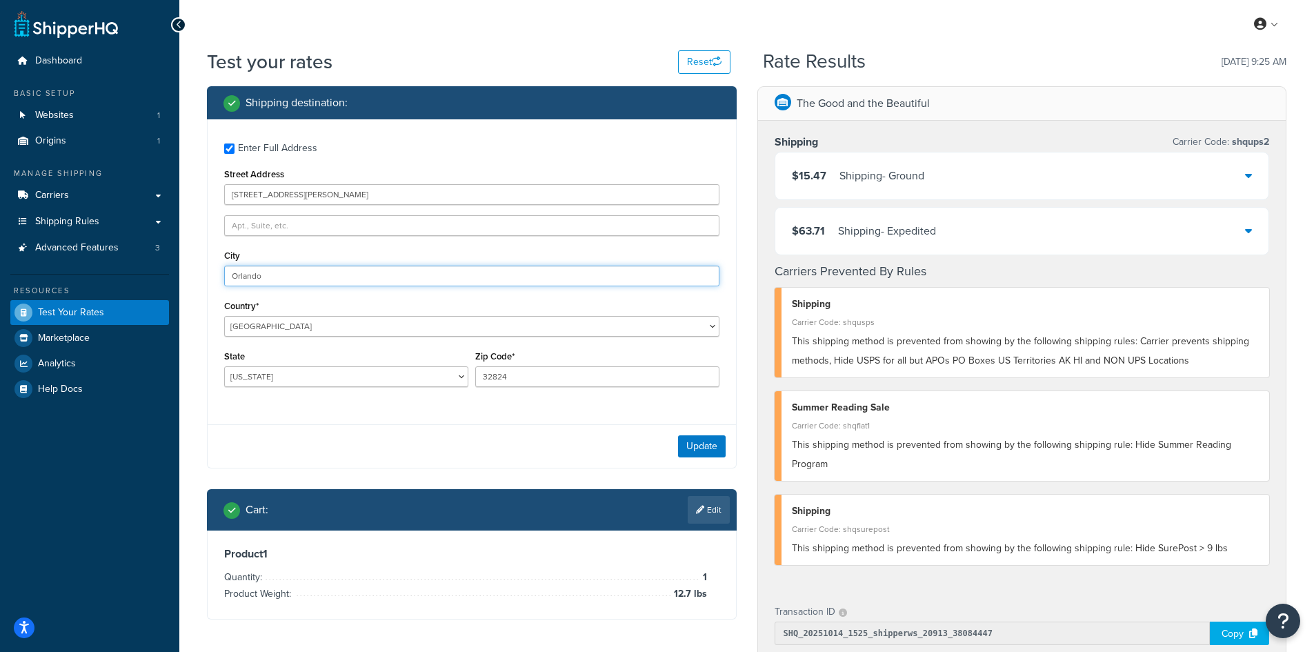
drag, startPoint x: 328, startPoint y: 277, endPoint x: 121, endPoint y: 268, distance: 207.1
click at [121, 268] on div "Dashboard Basic Setup Websites 1 Origins 1 Manage Shipping Carriers Carriers Al…" at bounding box center [657, 535] width 1314 height 1071
click at [696, 439] on button "Update" at bounding box center [702, 446] width 48 height 22
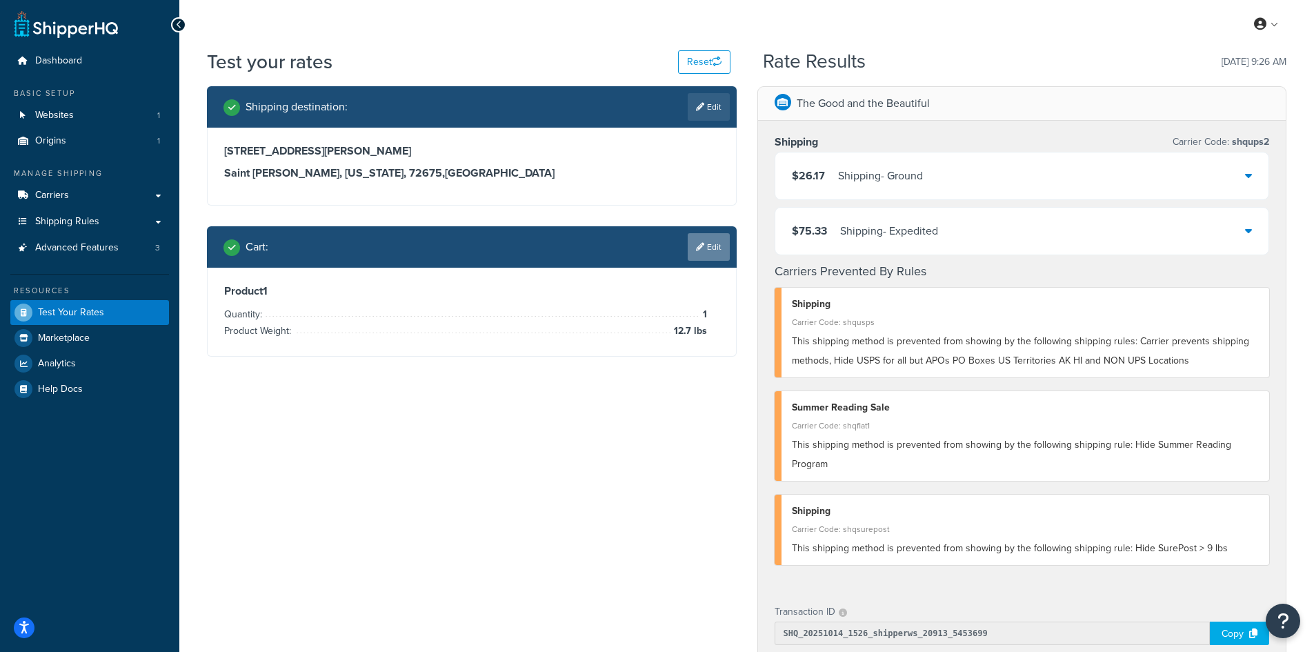
click at [717, 247] on link "Edit" at bounding box center [708, 247] width 42 height 28
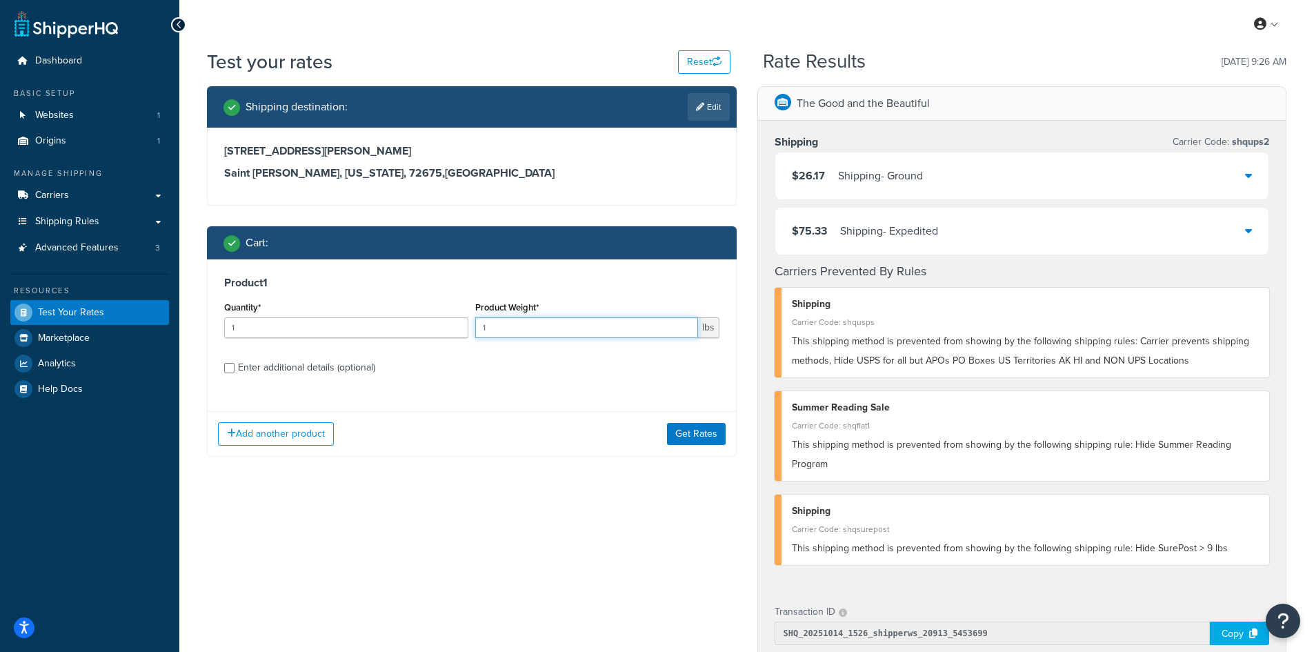
drag, startPoint x: 505, startPoint y: 327, endPoint x: 470, endPoint y: 323, distance: 36.0
click at [470, 323] on div "Quantity* 1 Product Weight* 1 lbs" at bounding box center [472, 323] width 502 height 50
click at [686, 426] on button "Get Rates" at bounding box center [696, 434] width 59 height 22
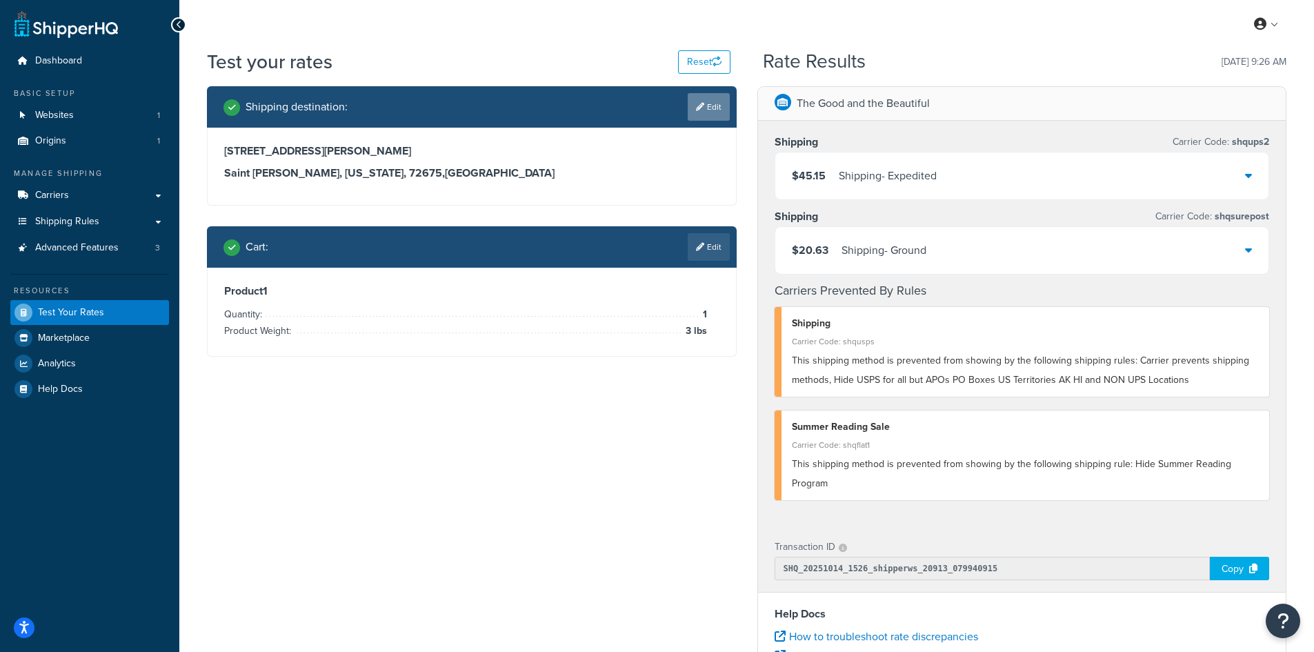
click at [719, 105] on link "Edit" at bounding box center [708, 107] width 42 height 28
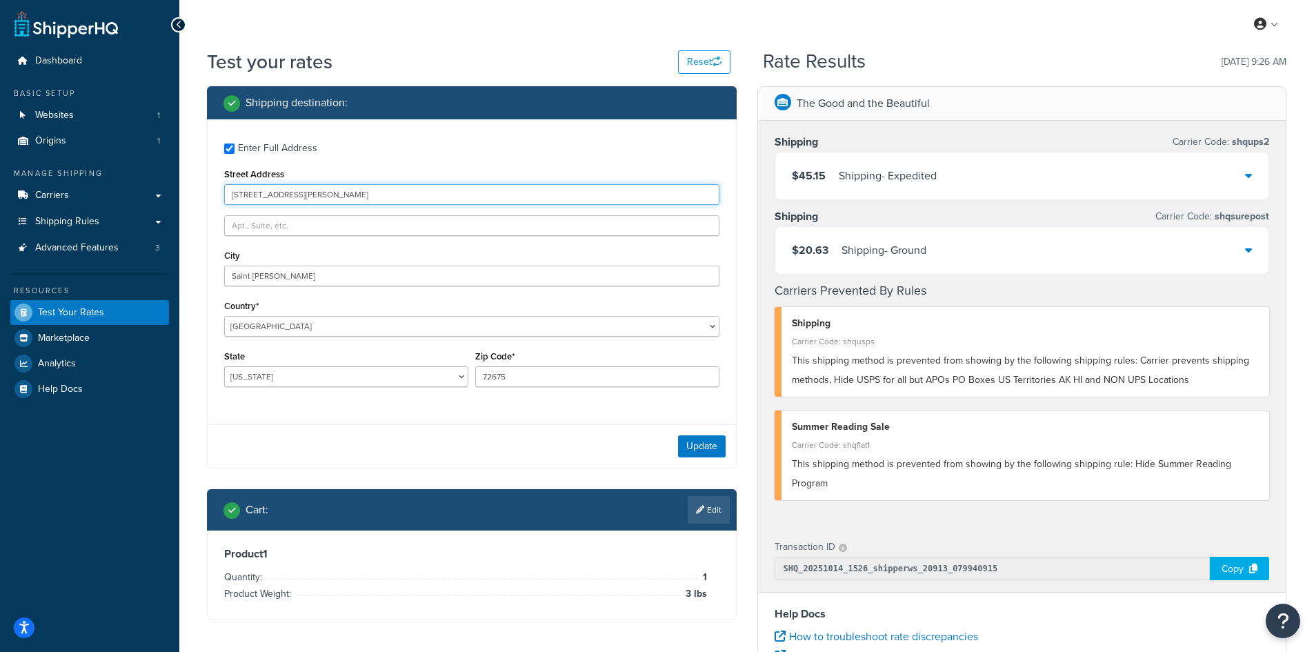
drag, startPoint x: 297, startPoint y: 196, endPoint x: 178, endPoint y: 191, distance: 119.4
click at [178, 191] on div "Dashboard Basic Setup Websites 1 Origins 1 Manage Shipping Carriers Carriers Al…" at bounding box center [657, 503] width 1314 height 1006
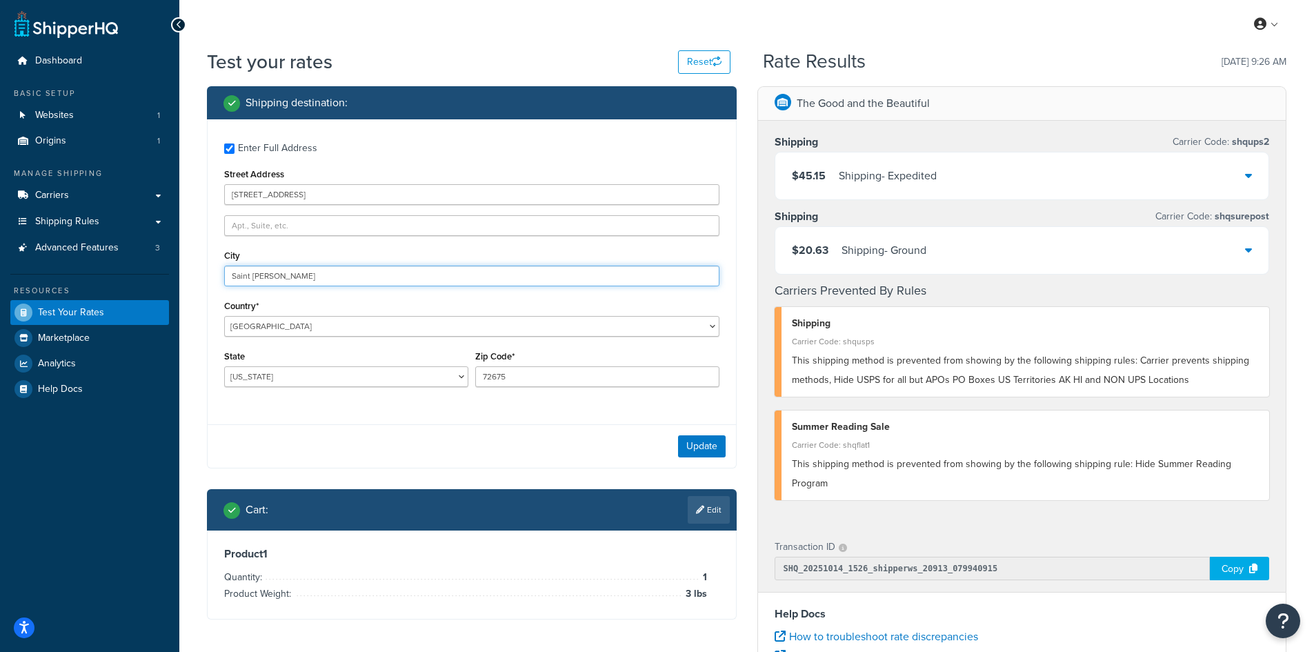
drag, startPoint x: 288, startPoint y: 274, endPoint x: 163, endPoint y: 266, distance: 125.1
click at [163, 266] on div "Dashboard Basic Setup Websites 1 Origins 1 Manage Shipping Carriers Carriers Al…" at bounding box center [657, 503] width 1314 height 1006
click at [699, 448] on button "Update" at bounding box center [702, 446] width 48 height 22
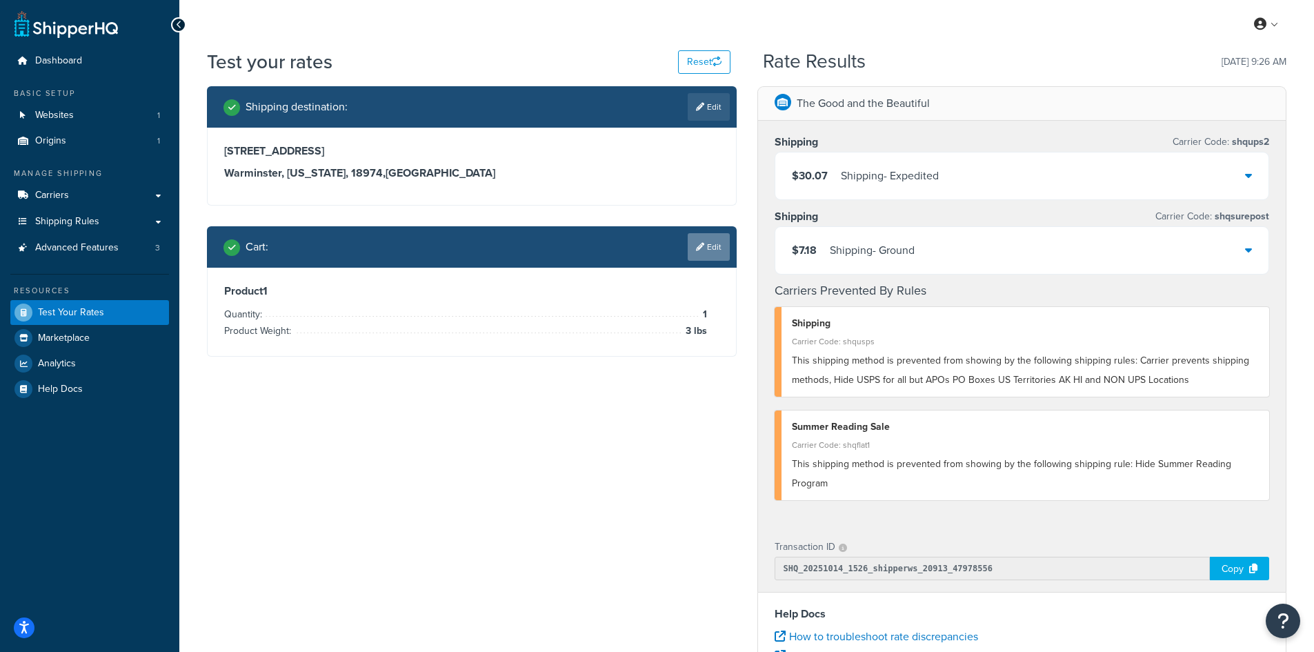
click at [711, 245] on link "Edit" at bounding box center [708, 247] width 42 height 28
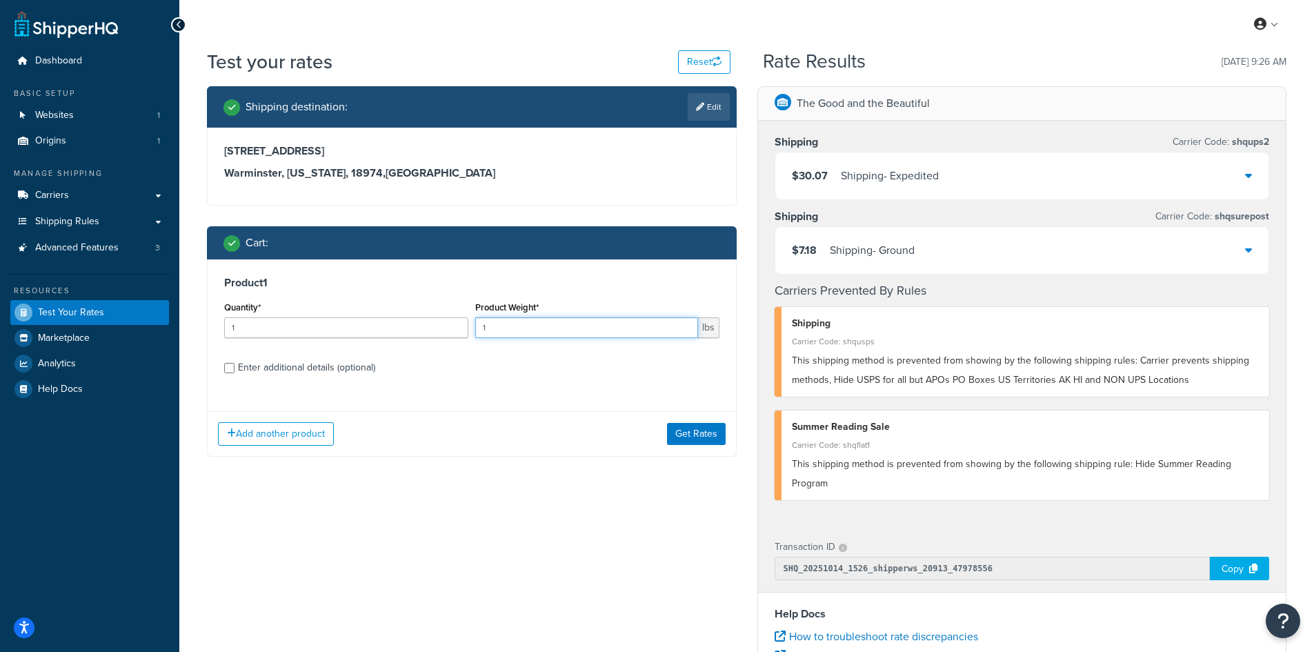
drag, startPoint x: 533, startPoint y: 329, endPoint x: 452, endPoint y: 328, distance: 80.7
click at [452, 328] on div "Quantity* 1 Product Weight* 1 lbs" at bounding box center [472, 323] width 502 height 50
click at [700, 435] on button "Get Rates" at bounding box center [696, 434] width 59 height 22
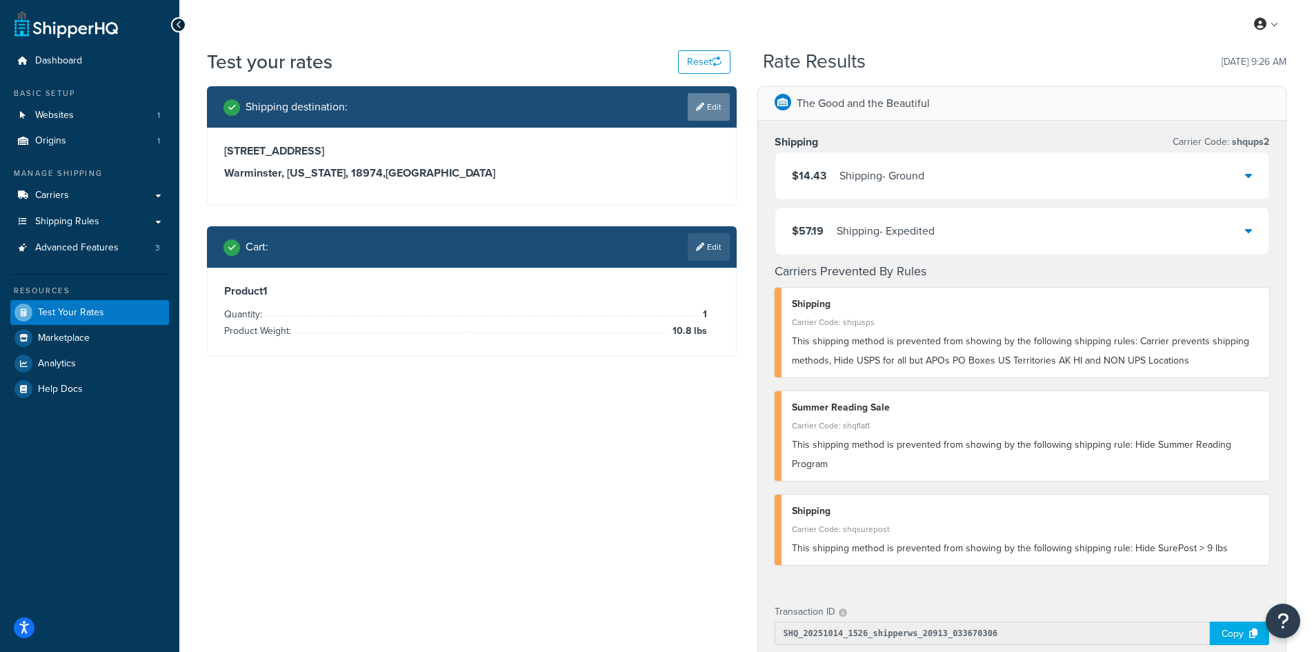
click at [687, 100] on link "Edit" at bounding box center [708, 107] width 42 height 28
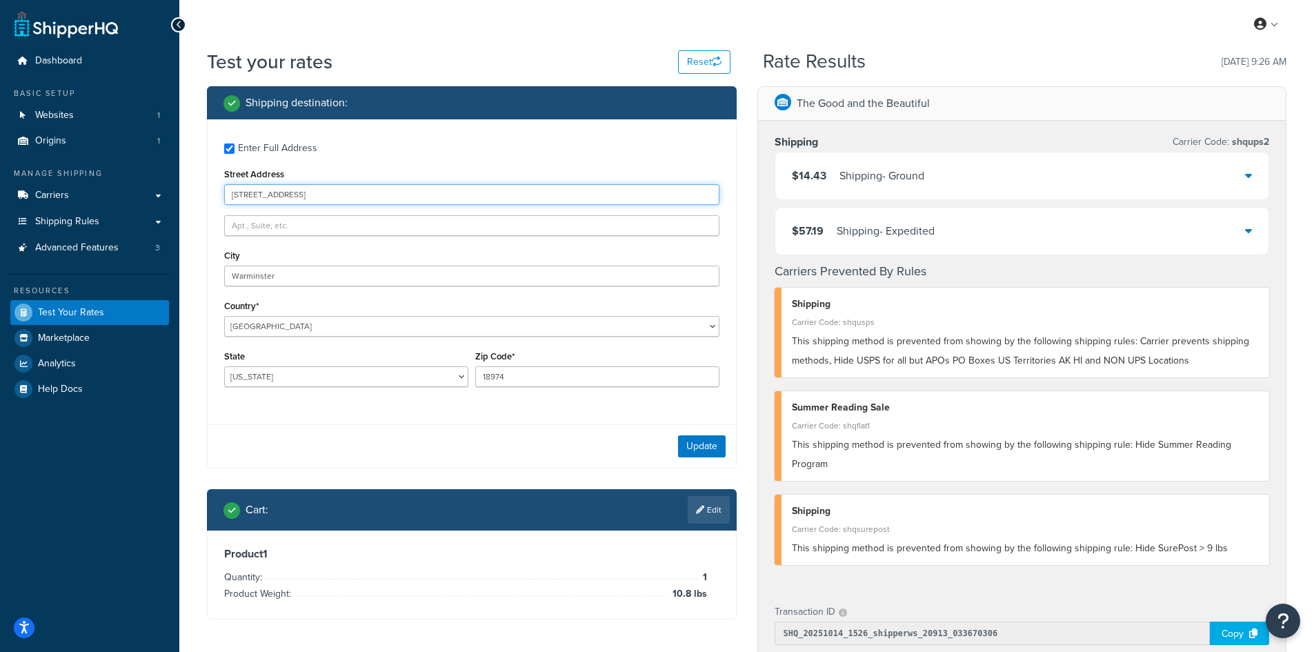
drag, startPoint x: 350, startPoint y: 194, endPoint x: 202, endPoint y: 194, distance: 147.6
click at [202, 194] on div "Shipping destination : Enter Full Address Street Address [STREET_ADDRESS] [GEOG…" at bounding box center [472, 363] width 550 height 554
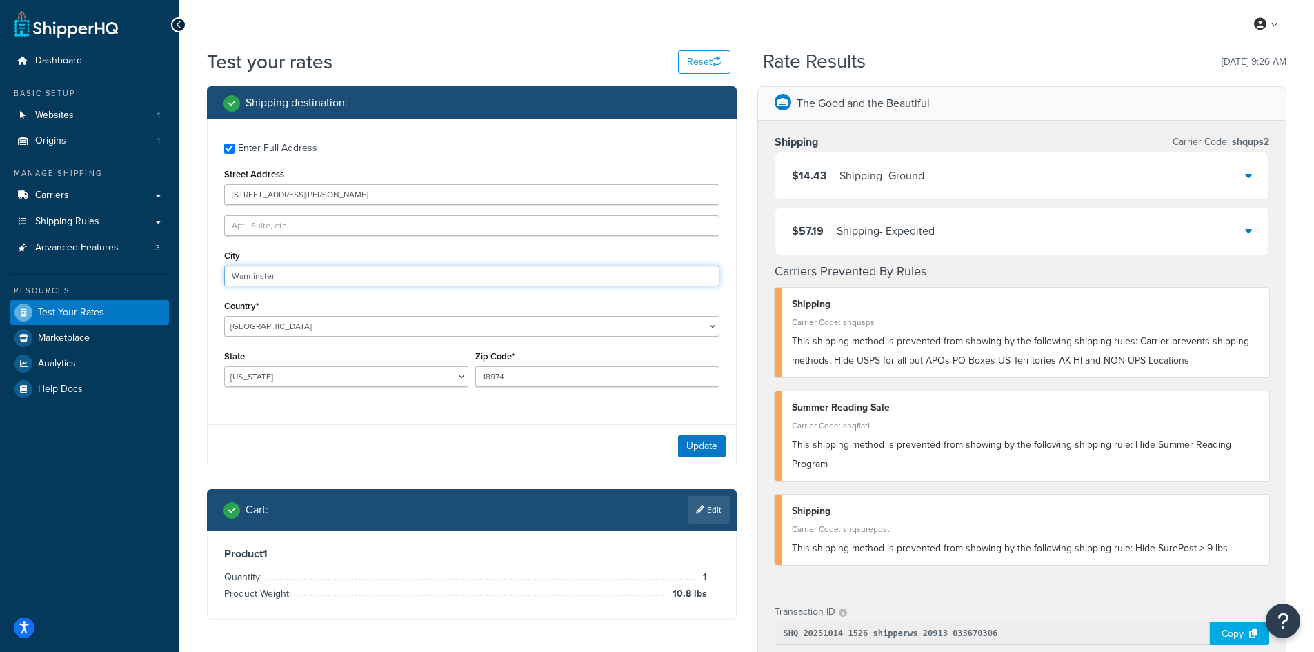
drag, startPoint x: 293, startPoint y: 274, endPoint x: 186, endPoint y: 261, distance: 107.6
click at [186, 261] on div "Test your rates Reset Rate Results [DATE] 9:26 AM Shipping destination : Enter …" at bounding box center [746, 542] width 1134 height 988
click at [705, 447] on button "Update" at bounding box center [702, 446] width 48 height 22
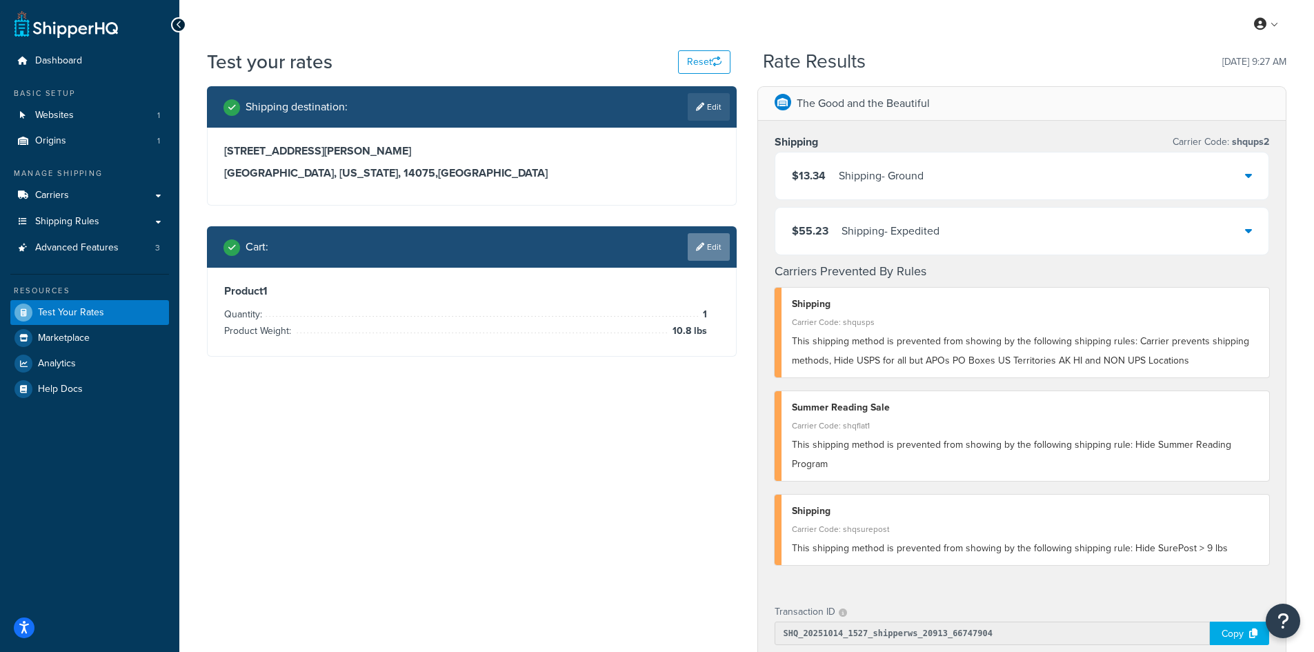
click at [705, 245] on link "Edit" at bounding box center [708, 247] width 42 height 28
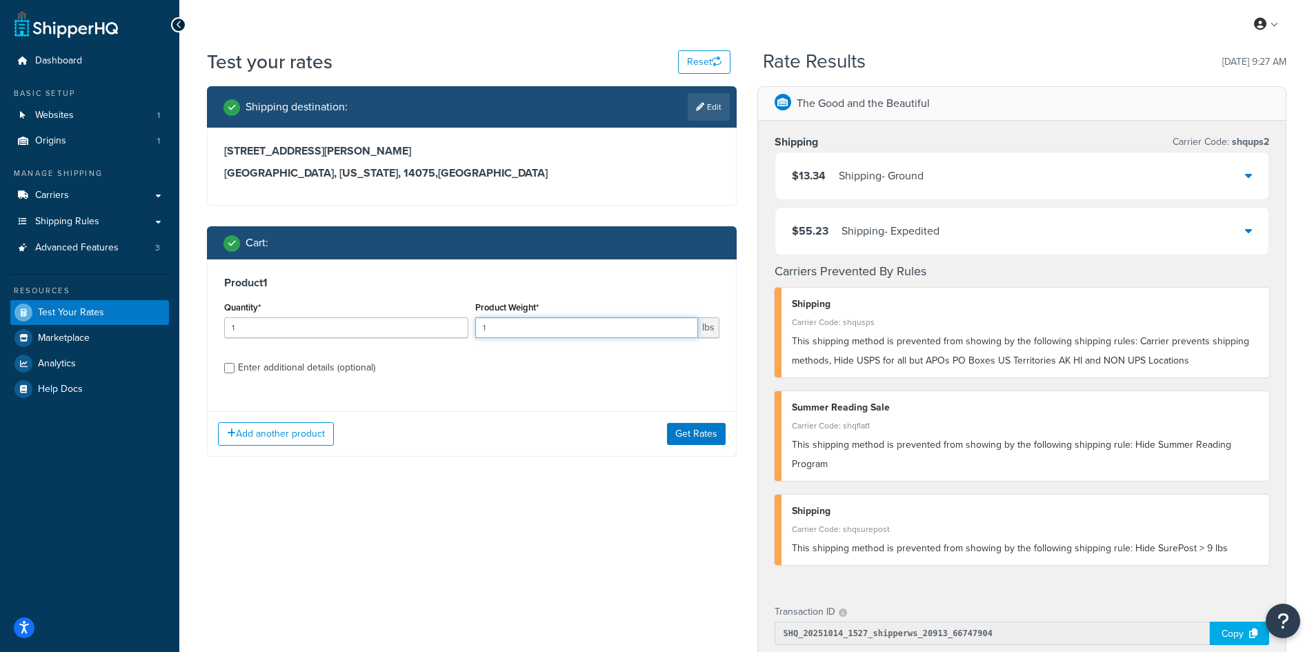
drag, startPoint x: 499, startPoint y: 327, endPoint x: 467, endPoint y: 325, distance: 32.5
click at [467, 325] on div "Quantity* 1 Product Weight* 1 lbs" at bounding box center [472, 323] width 502 height 50
click at [698, 433] on button "Get Rates" at bounding box center [696, 434] width 59 height 22
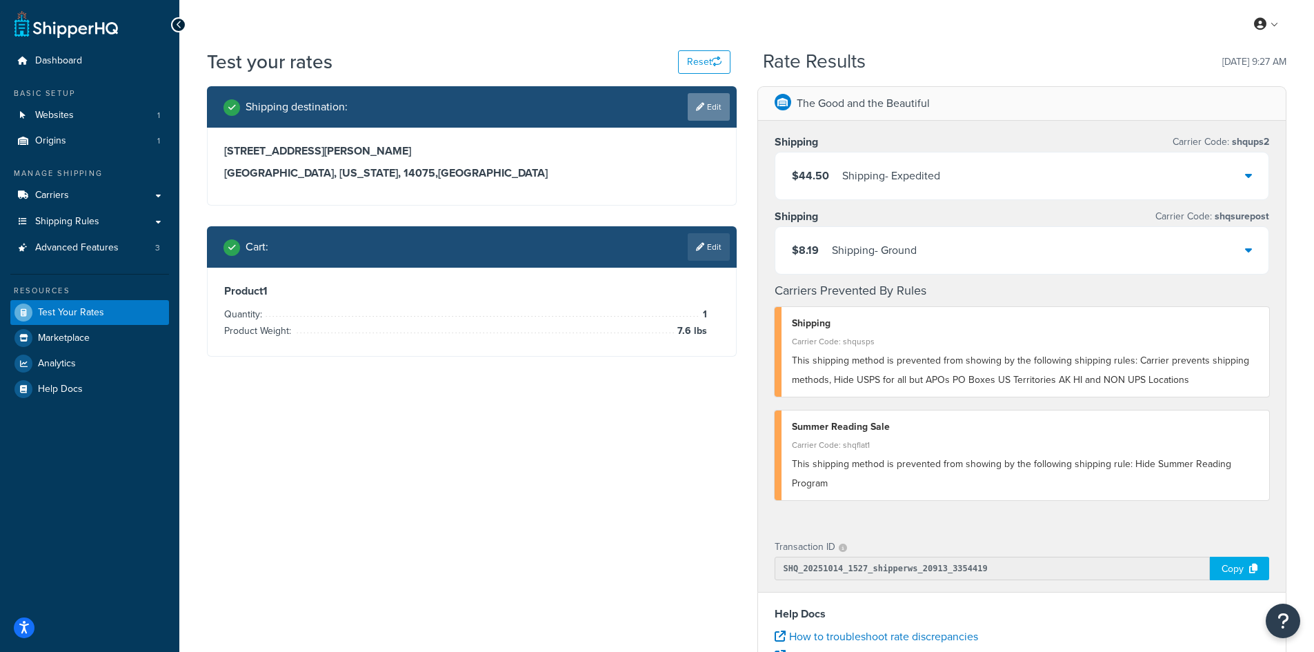
click at [715, 100] on link "Edit" at bounding box center [708, 107] width 42 height 28
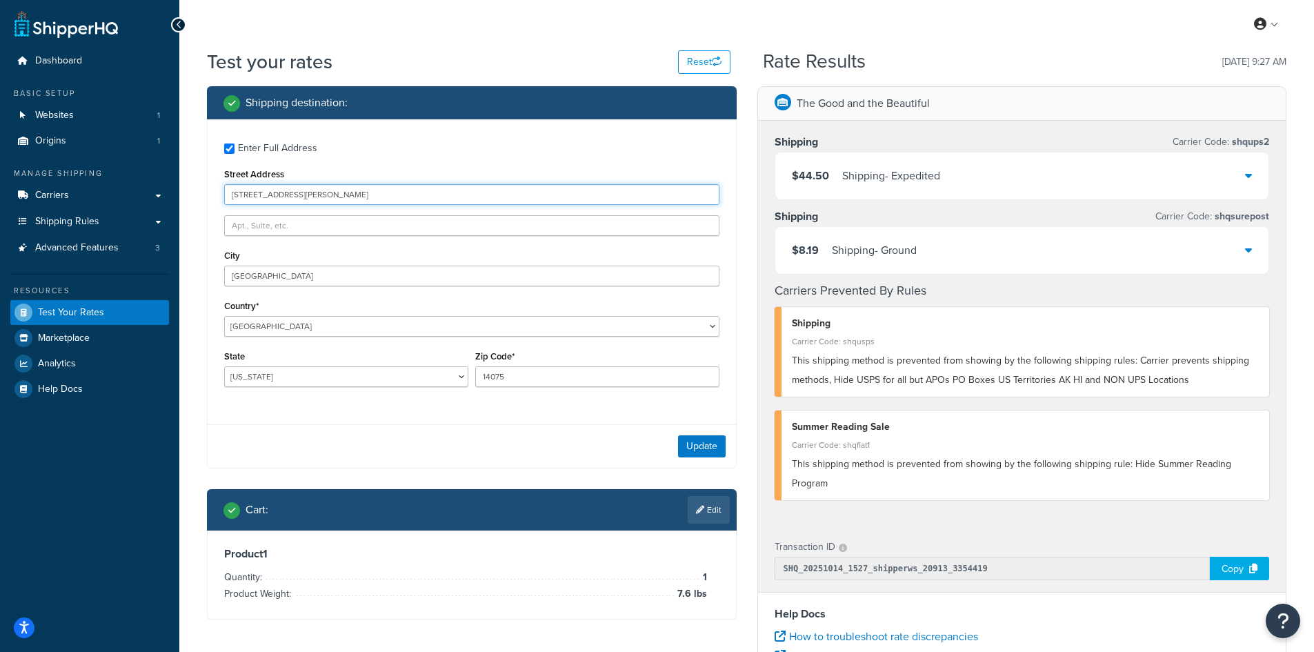
drag, startPoint x: 355, startPoint y: 191, endPoint x: 215, endPoint y: 178, distance: 140.6
click at [215, 178] on div "Enter Full Address Street Address [STREET_ADDRESS][PERSON_NAME] [GEOGRAPHIC_DAT…" at bounding box center [472, 266] width 528 height 294
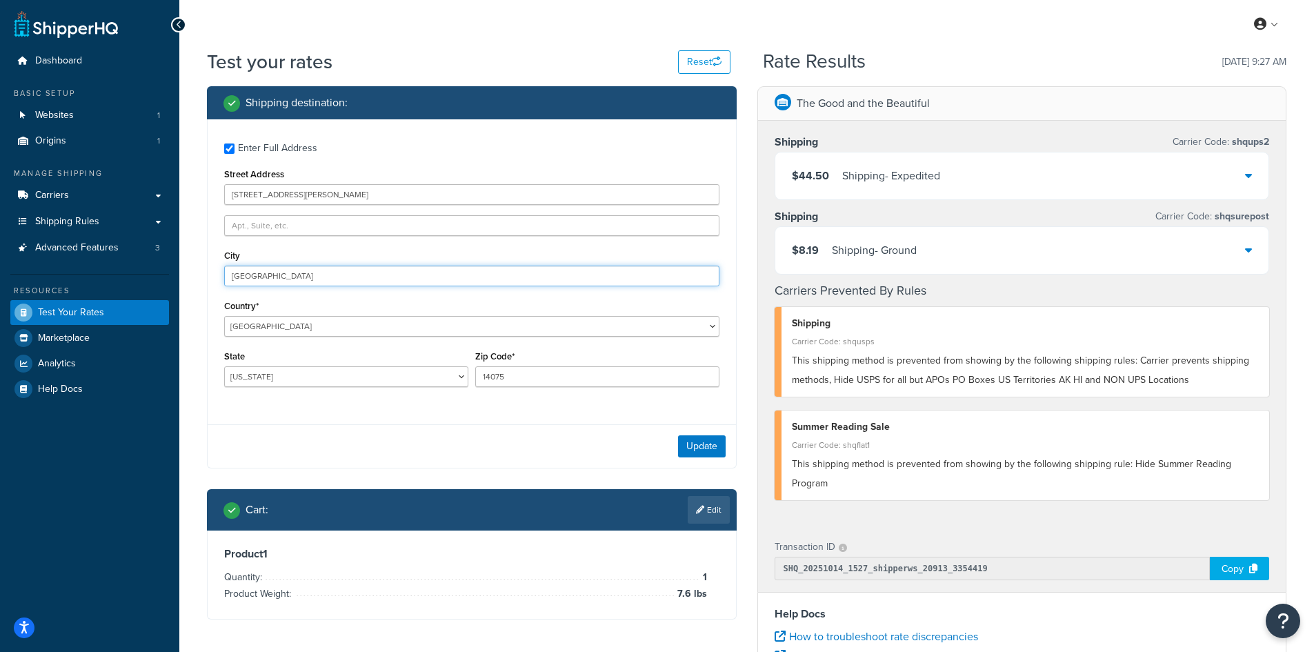
drag, startPoint x: 348, startPoint y: 276, endPoint x: 167, endPoint y: 265, distance: 181.7
click at [167, 265] on div "Dashboard Basic Setup Websites 1 Origins 1 Manage Shipping Carriers Carriers Al…" at bounding box center [657, 503] width 1314 height 1006
click at [703, 442] on button "Update" at bounding box center [702, 446] width 48 height 22
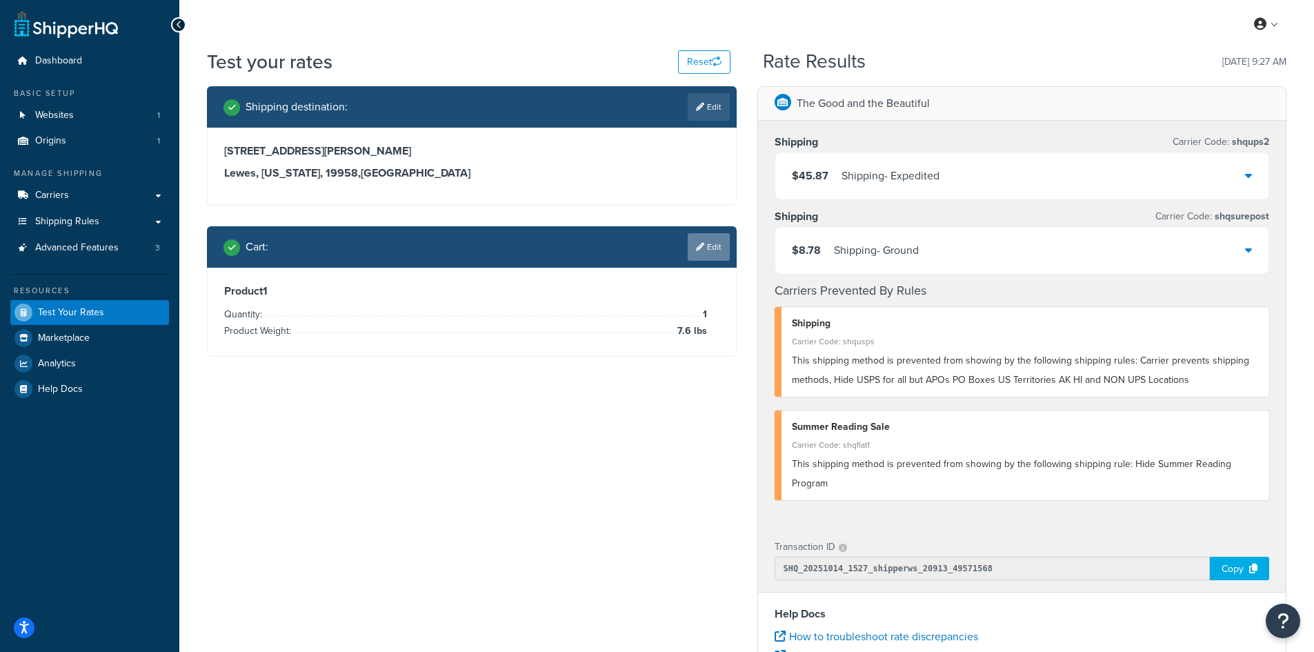
click at [708, 240] on link "Edit" at bounding box center [708, 247] width 42 height 28
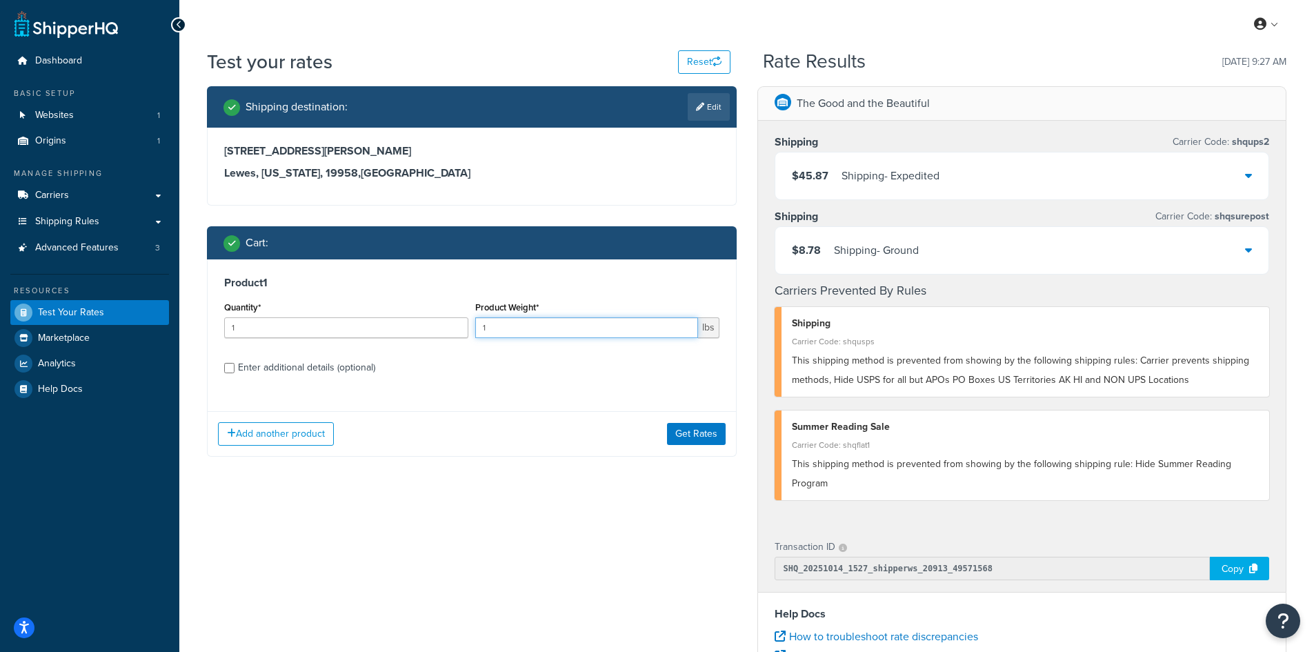
drag, startPoint x: 498, startPoint y: 328, endPoint x: 428, endPoint y: 328, distance: 70.3
click at [428, 328] on div "Quantity* 1 Product Weight* 1 lbs" at bounding box center [472, 323] width 502 height 50
click at [699, 430] on button "Get Rates" at bounding box center [696, 434] width 59 height 22
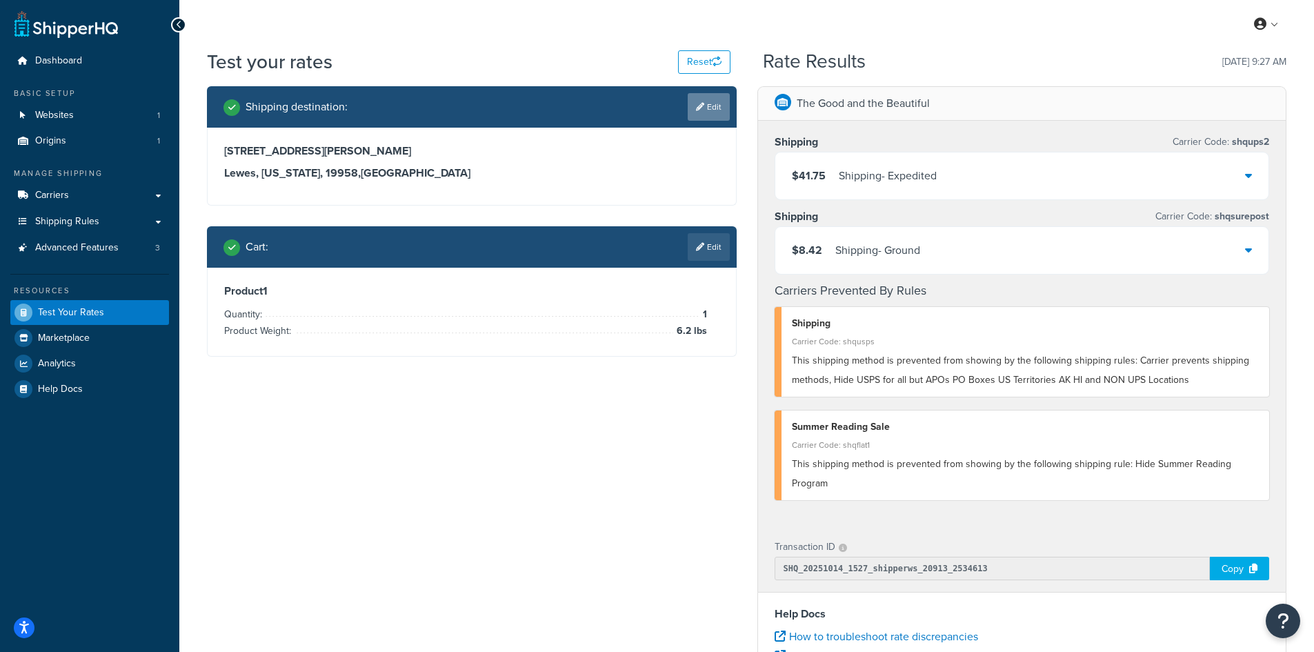
click at [703, 107] on link "Edit" at bounding box center [708, 107] width 42 height 28
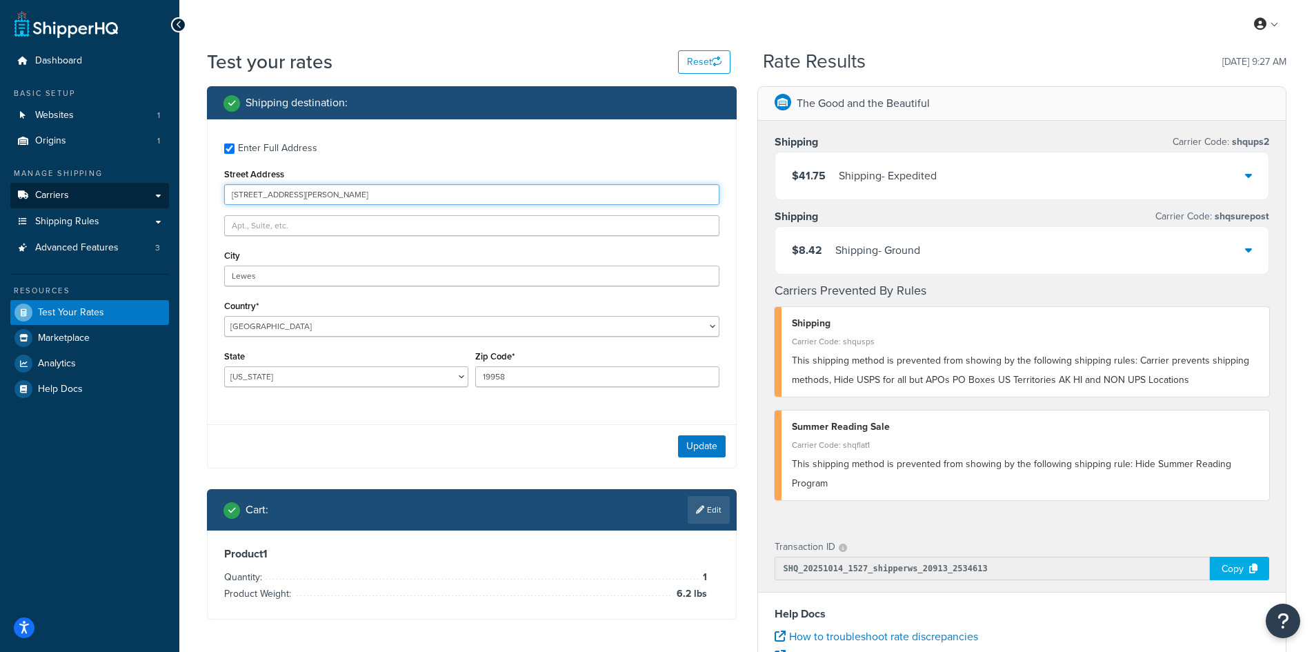
drag, startPoint x: 332, startPoint y: 196, endPoint x: 167, endPoint y: 193, distance: 165.5
click at [167, 193] on div "Dashboard Basic Setup Websites 1 Origins 1 Manage Shipping Carriers Carriers Al…" at bounding box center [657, 503] width 1314 height 1006
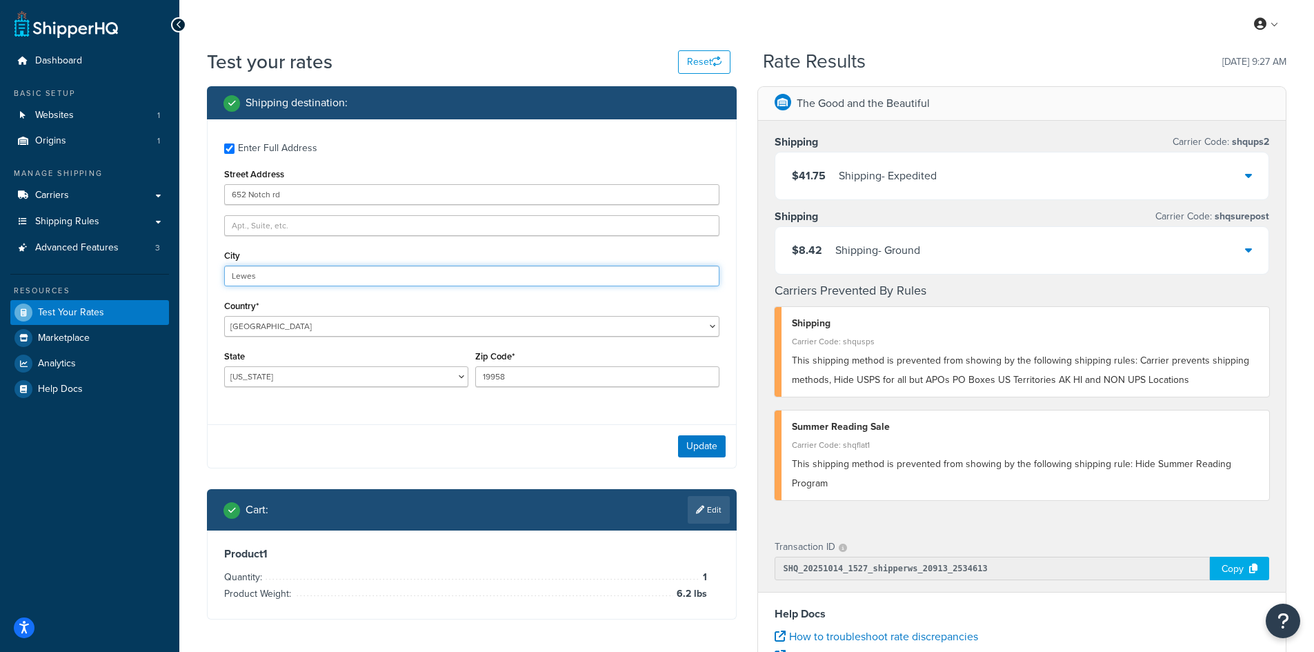
drag, startPoint x: 299, startPoint y: 274, endPoint x: 169, endPoint y: 268, distance: 130.5
click at [169, 268] on div "Dashboard Basic Setup Websites 1 Origins 1 Manage Shipping Carriers Carriers Al…" at bounding box center [657, 503] width 1314 height 1006
click at [694, 441] on button "Update" at bounding box center [702, 446] width 48 height 22
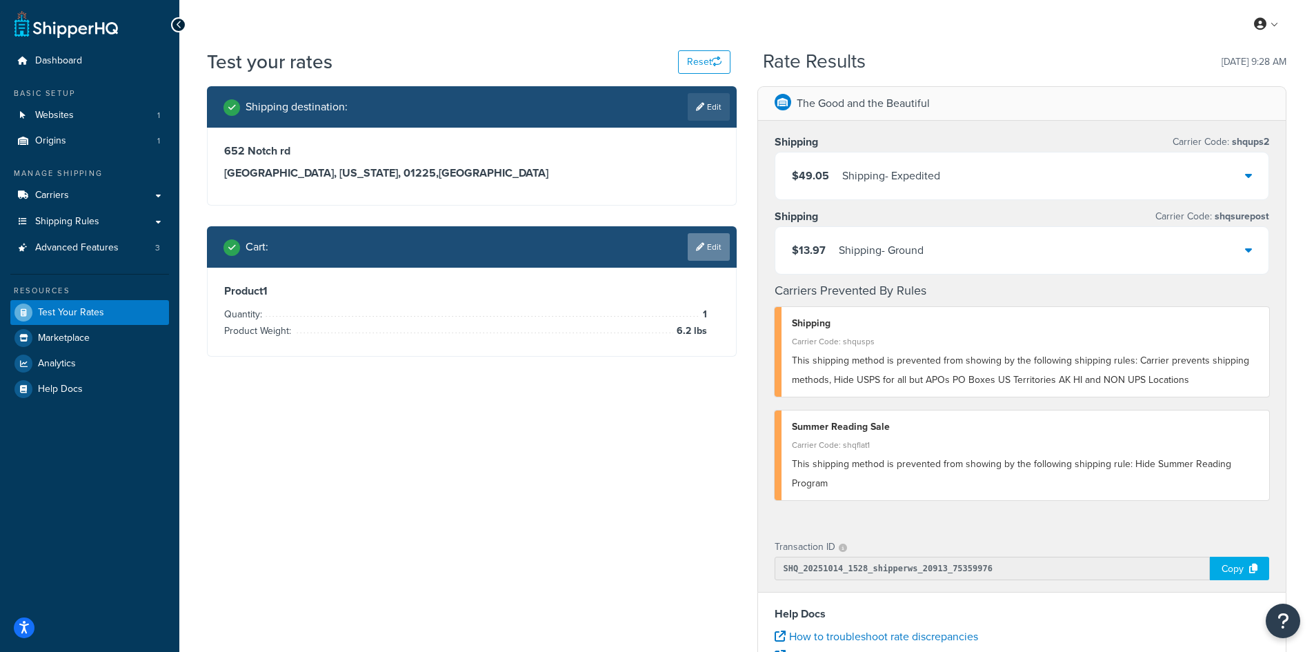
click at [710, 250] on link "Edit" at bounding box center [708, 247] width 42 height 28
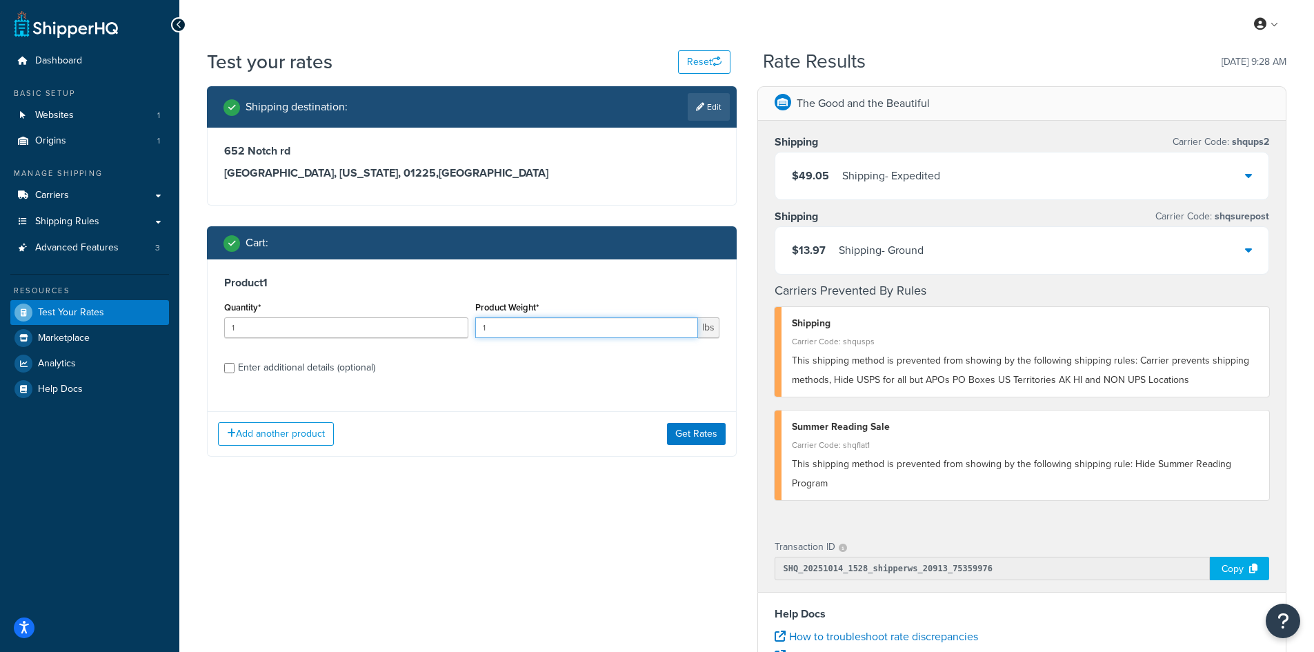
drag, startPoint x: 501, startPoint y: 328, endPoint x: 425, endPoint y: 328, distance: 75.9
click at [425, 328] on div "Quantity* 1 Product Weight* 1 lbs" at bounding box center [472, 323] width 502 height 50
click at [710, 430] on button "Get Rates" at bounding box center [696, 434] width 59 height 22
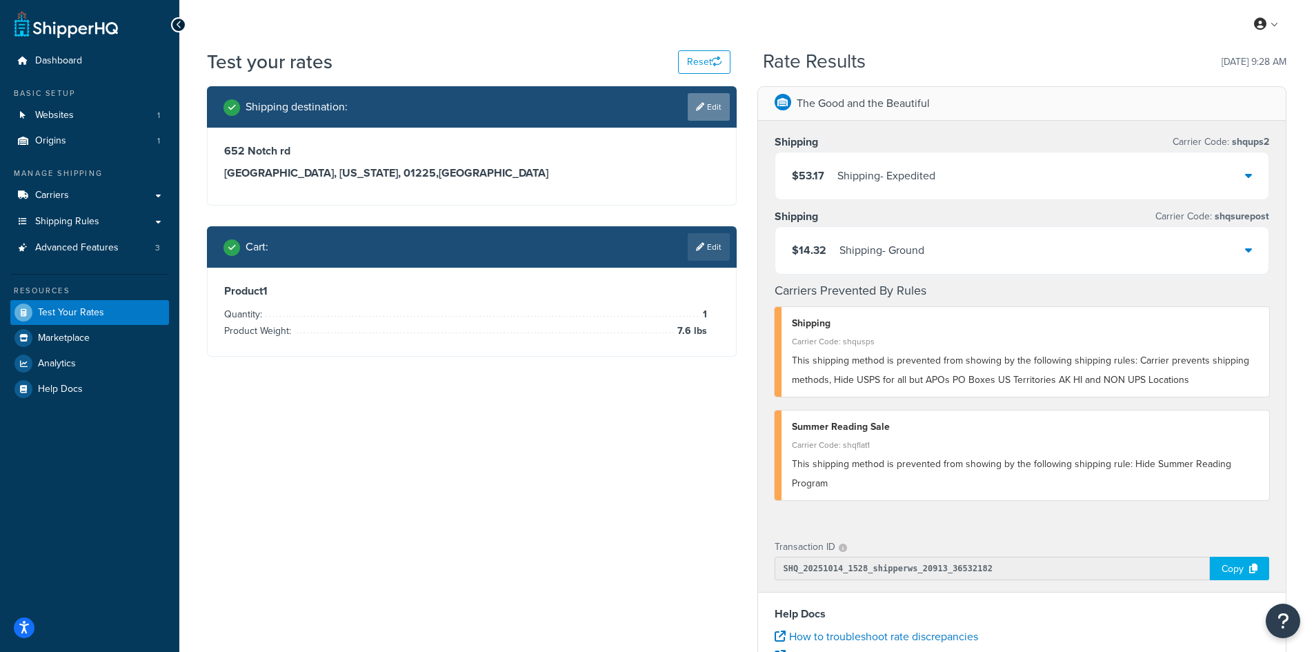
click at [691, 113] on link "Edit" at bounding box center [708, 107] width 42 height 28
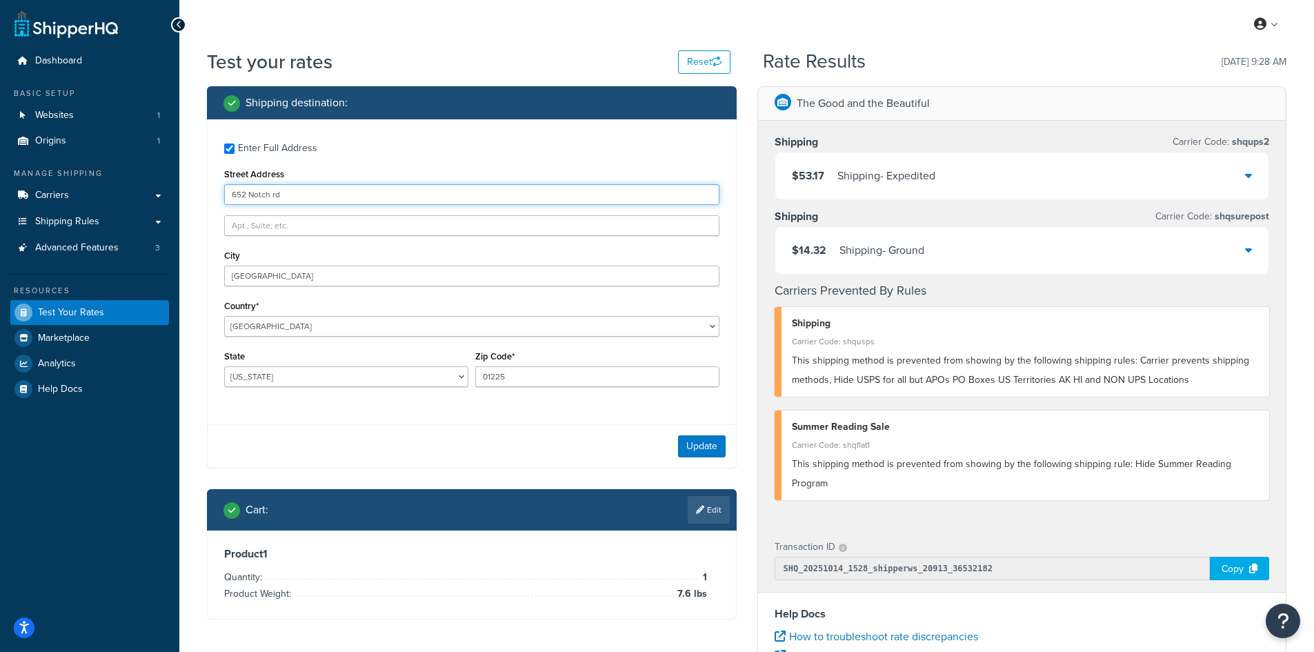
drag, startPoint x: 334, startPoint y: 191, endPoint x: 171, endPoint y: 175, distance: 163.5
click at [171, 175] on div "Dashboard Basic Setup Websites 1 Origins 1 Manage Shipping Carriers Carriers Al…" at bounding box center [657, 503] width 1314 height 1006
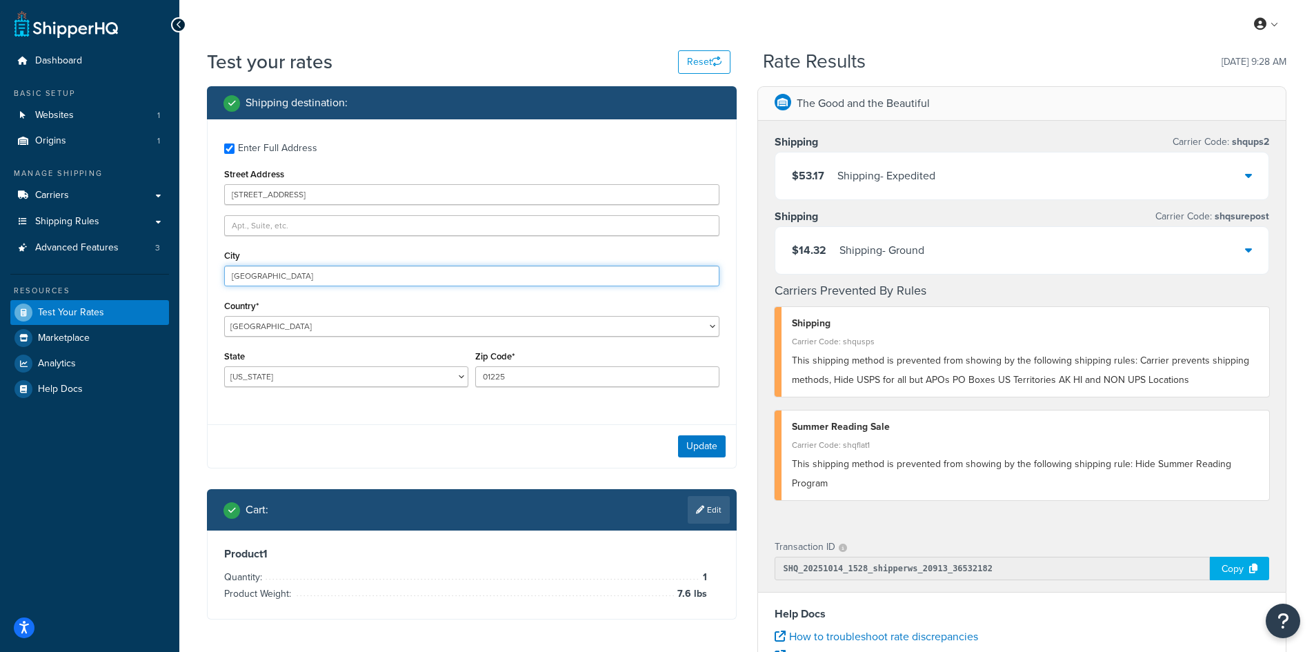
drag, startPoint x: 317, startPoint y: 270, endPoint x: 161, endPoint y: 270, distance: 156.5
click at [161, 270] on div "Dashboard Basic Setup Websites 1 Origins 1 Manage Shipping Carriers Carriers Al…" at bounding box center [657, 503] width 1314 height 1006
click at [692, 450] on button "Update" at bounding box center [702, 446] width 48 height 22
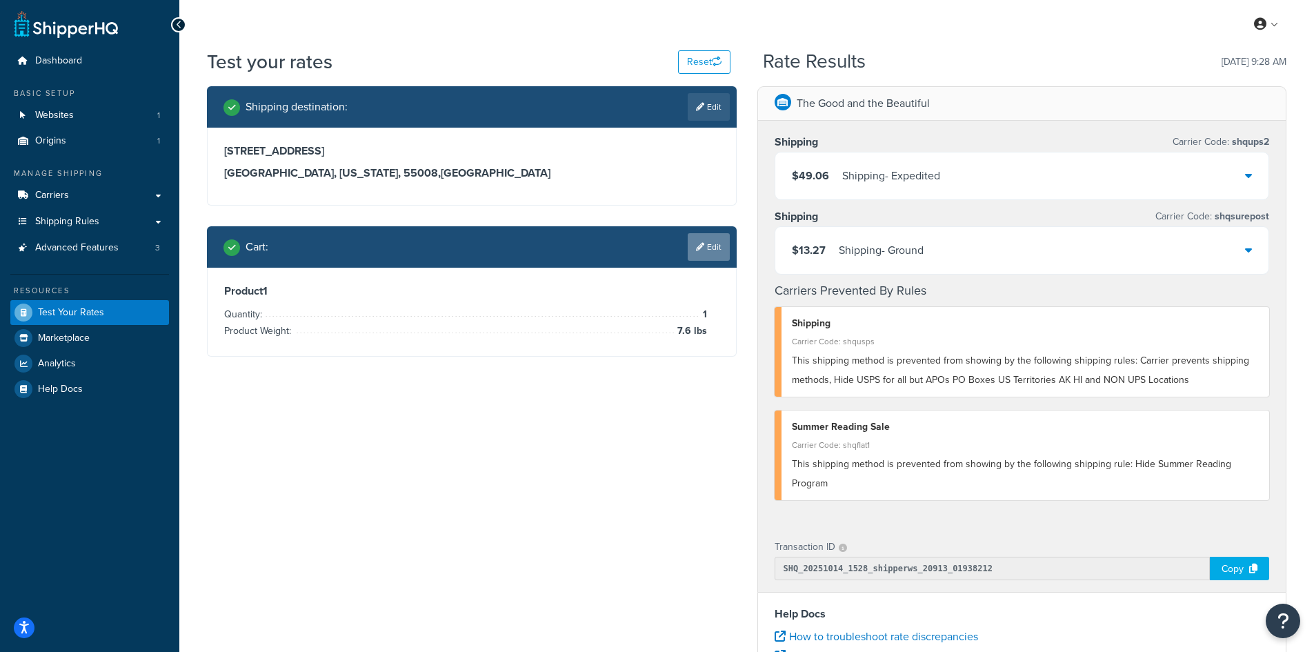
click at [711, 237] on link "Edit" at bounding box center [708, 247] width 42 height 28
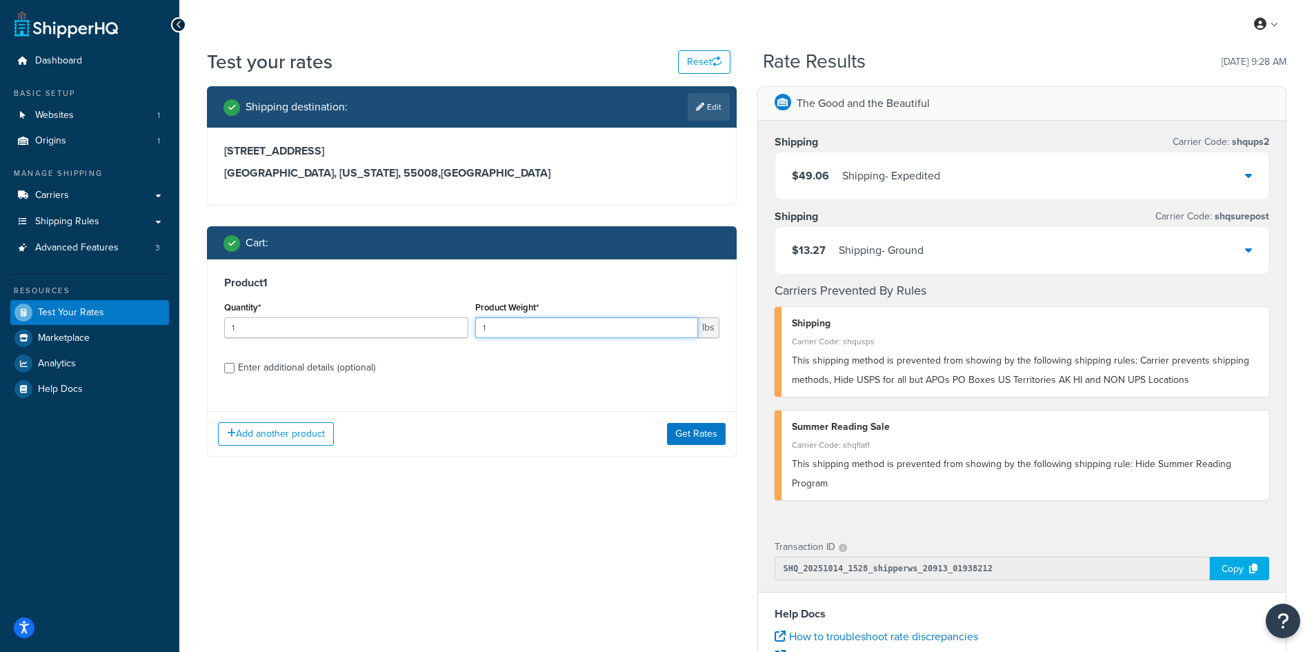
drag, startPoint x: 485, startPoint y: 328, endPoint x: 454, endPoint y: 325, distance: 31.2
click at [454, 325] on div "Quantity* 1 Product Weight* 1 lbs" at bounding box center [472, 323] width 502 height 50
drag, startPoint x: 710, startPoint y: 434, endPoint x: 720, endPoint y: 434, distance: 10.3
click at [710, 434] on button "Get Rates" at bounding box center [696, 434] width 59 height 22
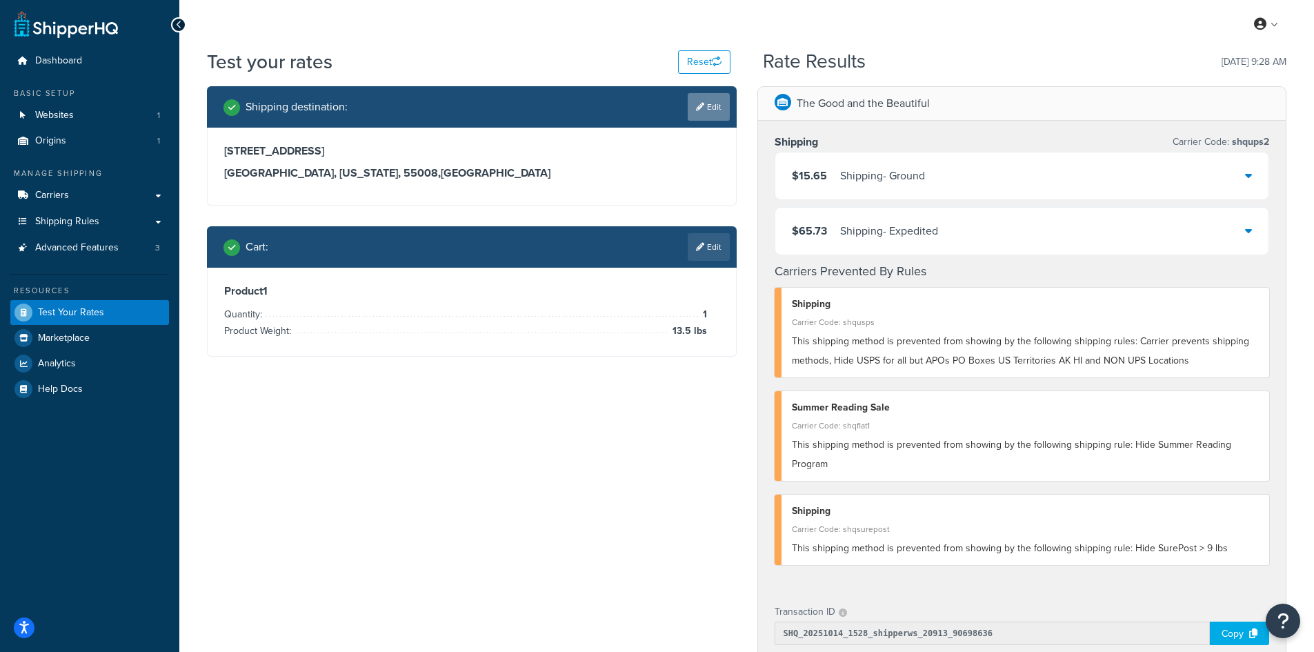
click at [704, 110] on link "Edit" at bounding box center [708, 107] width 42 height 28
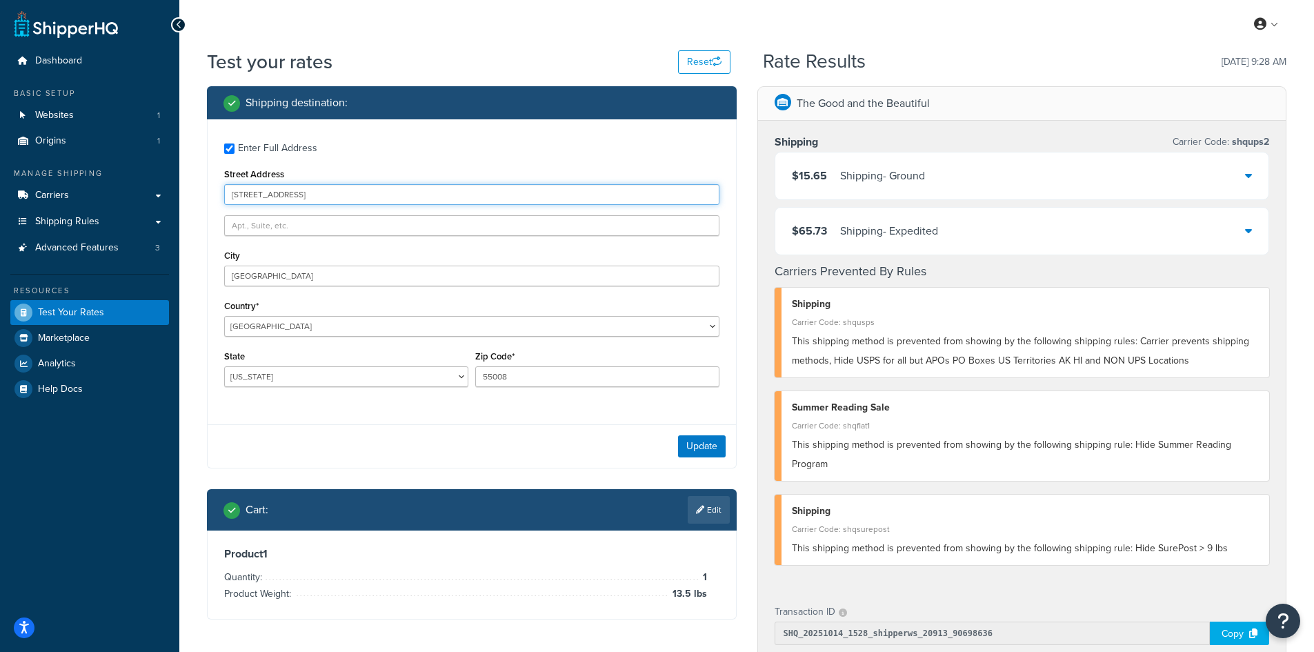
drag, startPoint x: 372, startPoint y: 197, endPoint x: 160, endPoint y: 177, distance: 212.6
click at [160, 177] on div "Dashboard Basic Setup Websites 1 Origins 1 Manage Shipping Carriers Carriers Al…" at bounding box center [657, 535] width 1314 height 1071
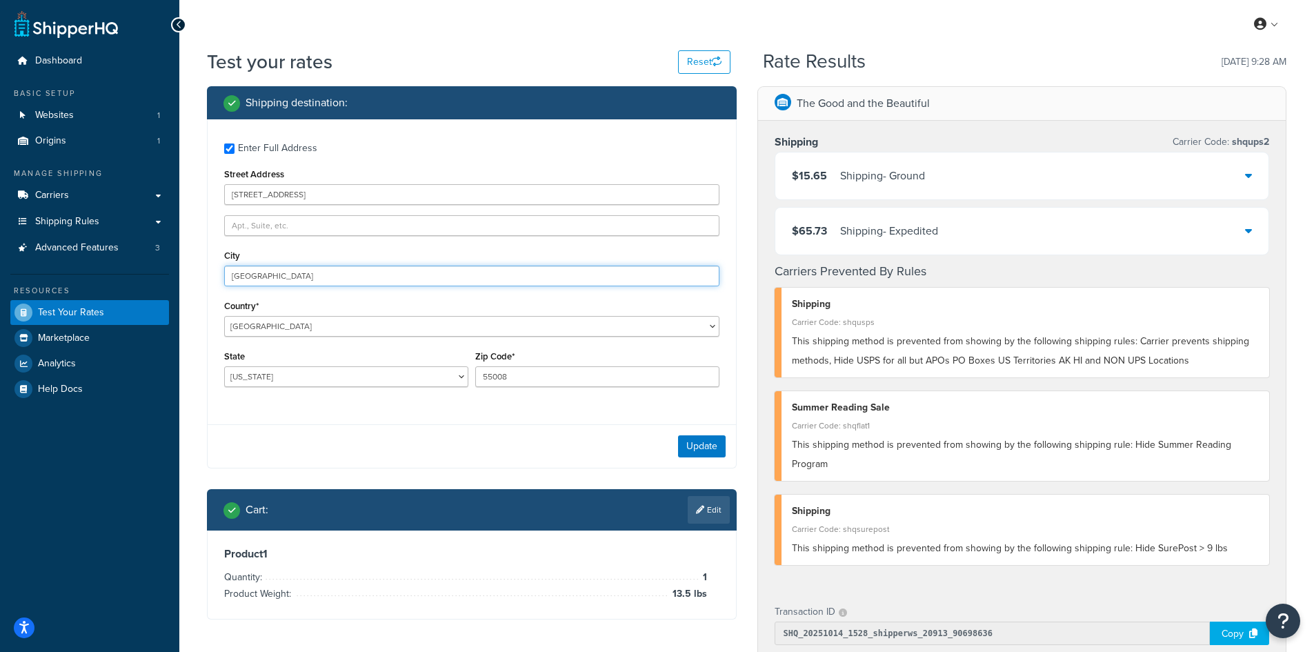
drag, startPoint x: 299, startPoint y: 279, endPoint x: 148, endPoint y: 267, distance: 150.8
click at [148, 267] on div "Dashboard Basic Setup Websites 1 Origins 1 Manage Shipping Carriers Carriers Al…" at bounding box center [657, 535] width 1314 height 1071
click at [687, 442] on button "Update" at bounding box center [702, 446] width 48 height 22
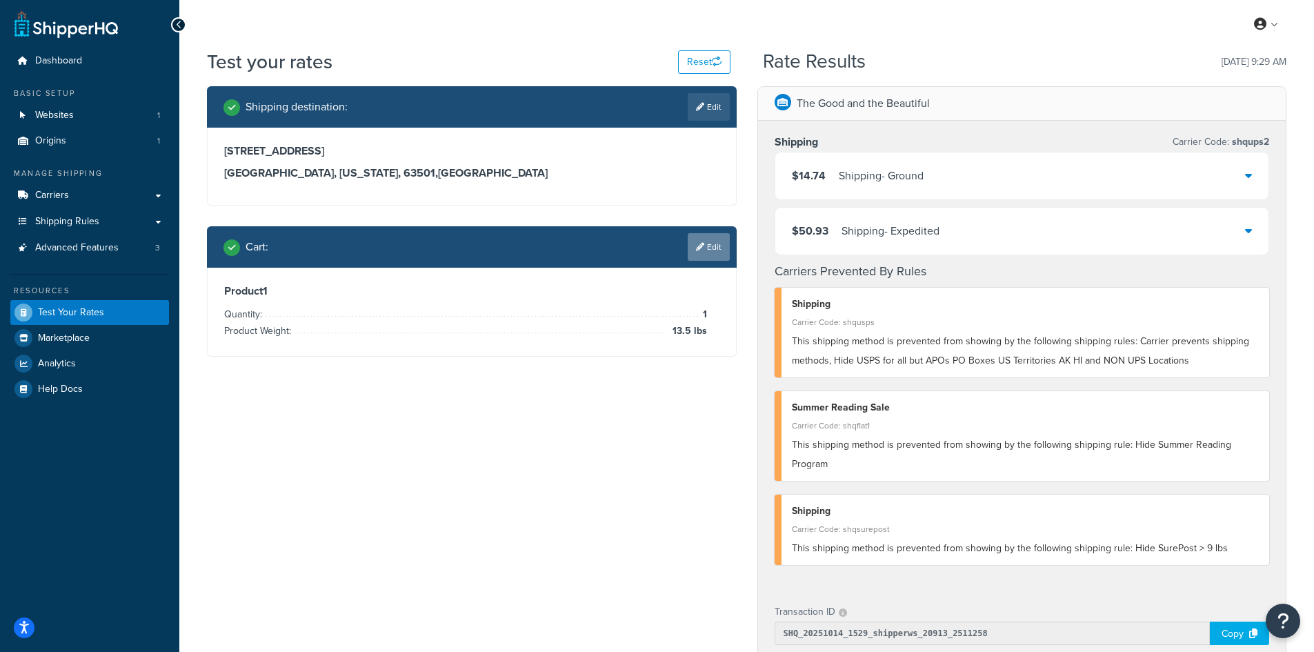
click at [707, 244] on link "Edit" at bounding box center [708, 247] width 42 height 28
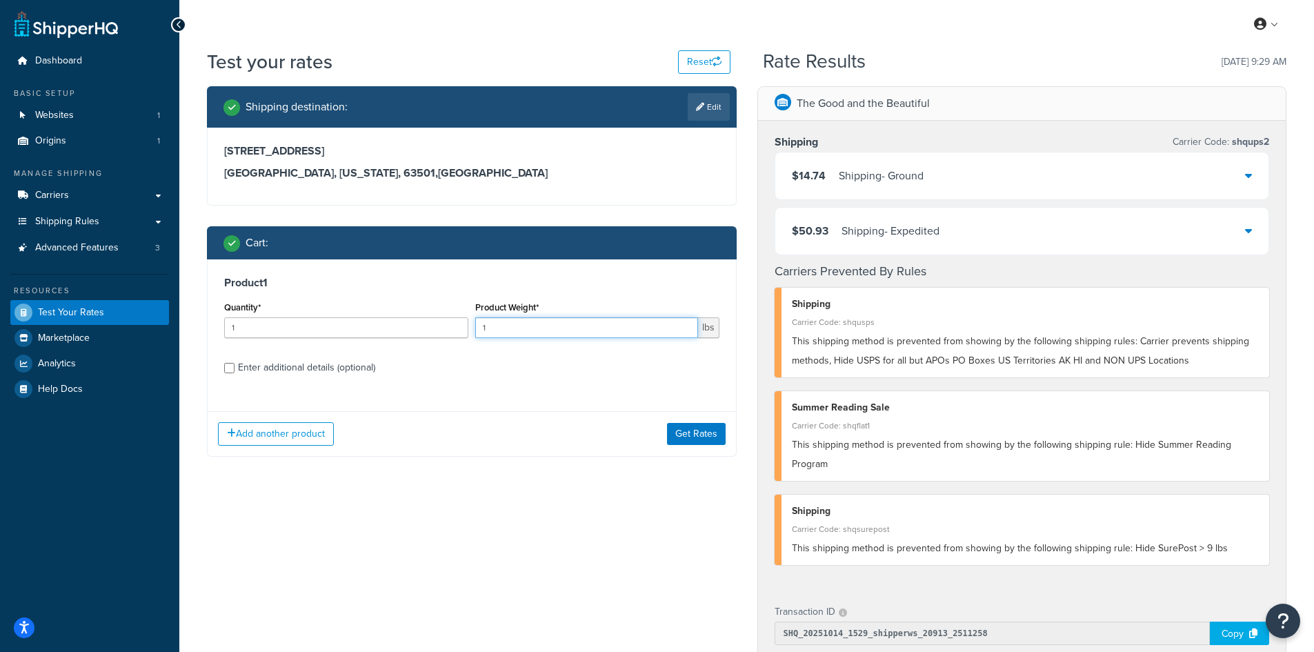
drag, startPoint x: 533, startPoint y: 332, endPoint x: 436, endPoint y: 332, distance: 96.5
click at [436, 332] on div "Quantity* 1 Product Weight* 1 lbs" at bounding box center [472, 323] width 502 height 50
click at [691, 434] on button "Get Rates" at bounding box center [696, 434] width 59 height 22
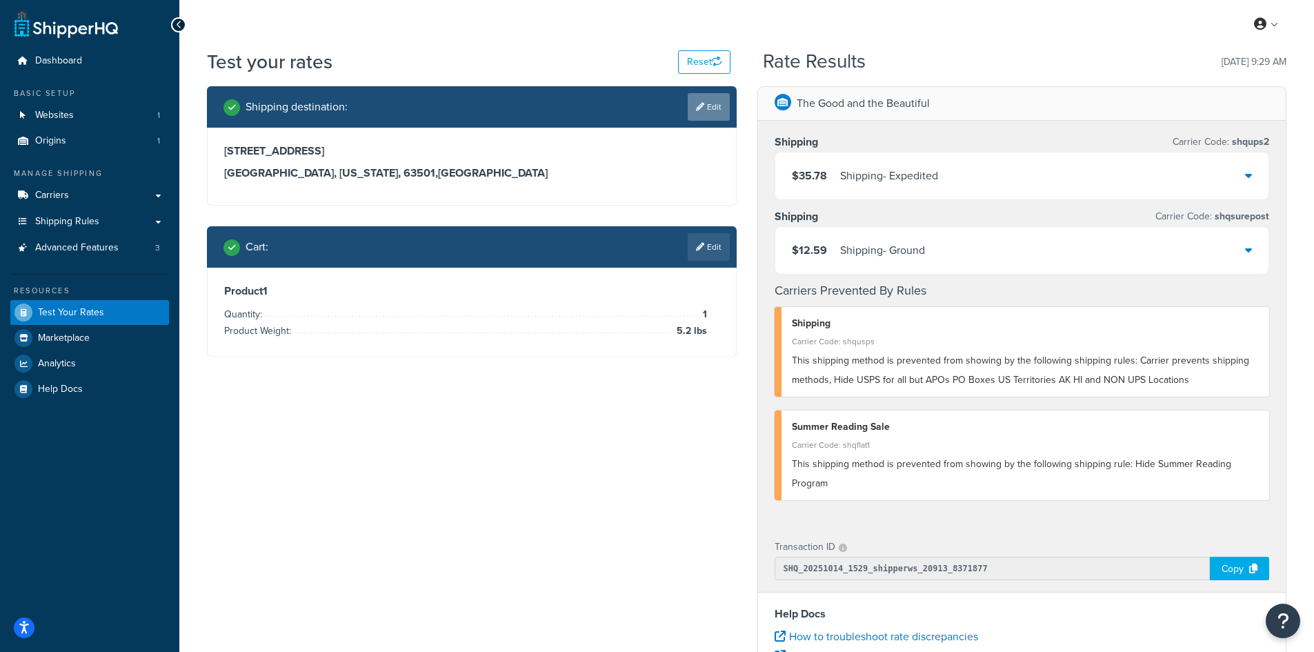
click at [707, 109] on link "Edit" at bounding box center [708, 107] width 42 height 28
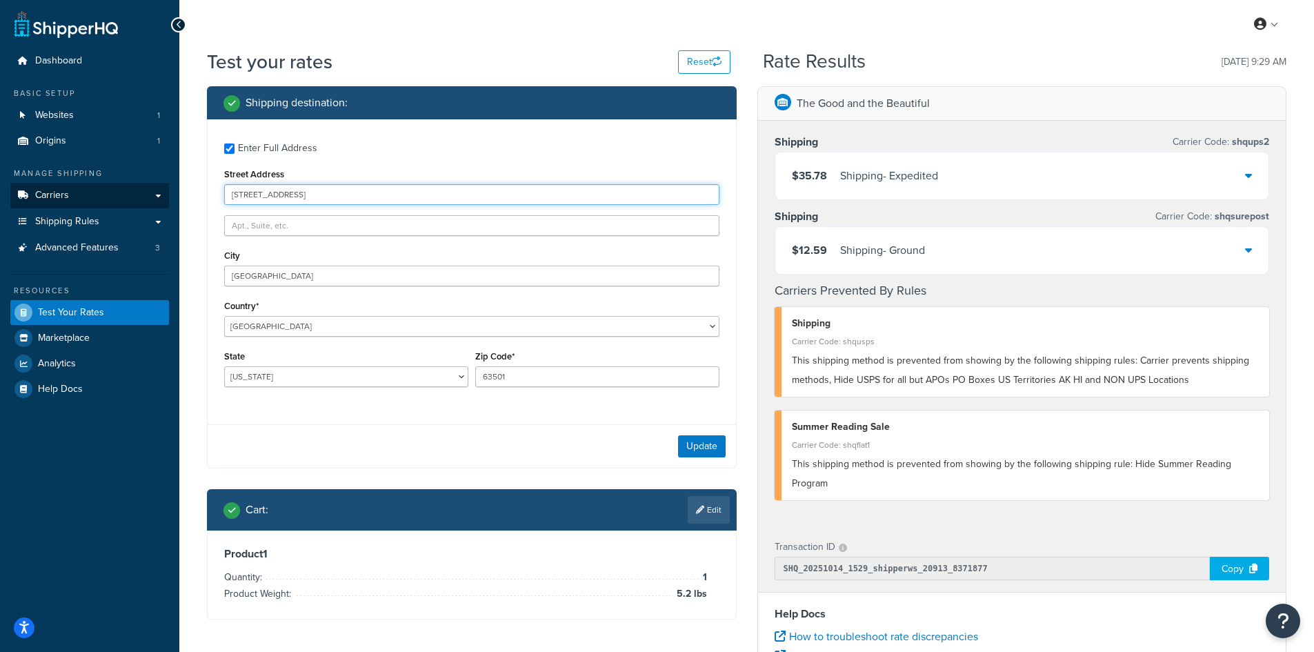
drag, startPoint x: 354, startPoint y: 197, endPoint x: 163, endPoint y: 186, distance: 191.3
click at [163, 186] on div "Dashboard Basic Setup Websites 1 Origins 1 Manage Shipping Carriers Carriers Al…" at bounding box center [657, 503] width 1314 height 1006
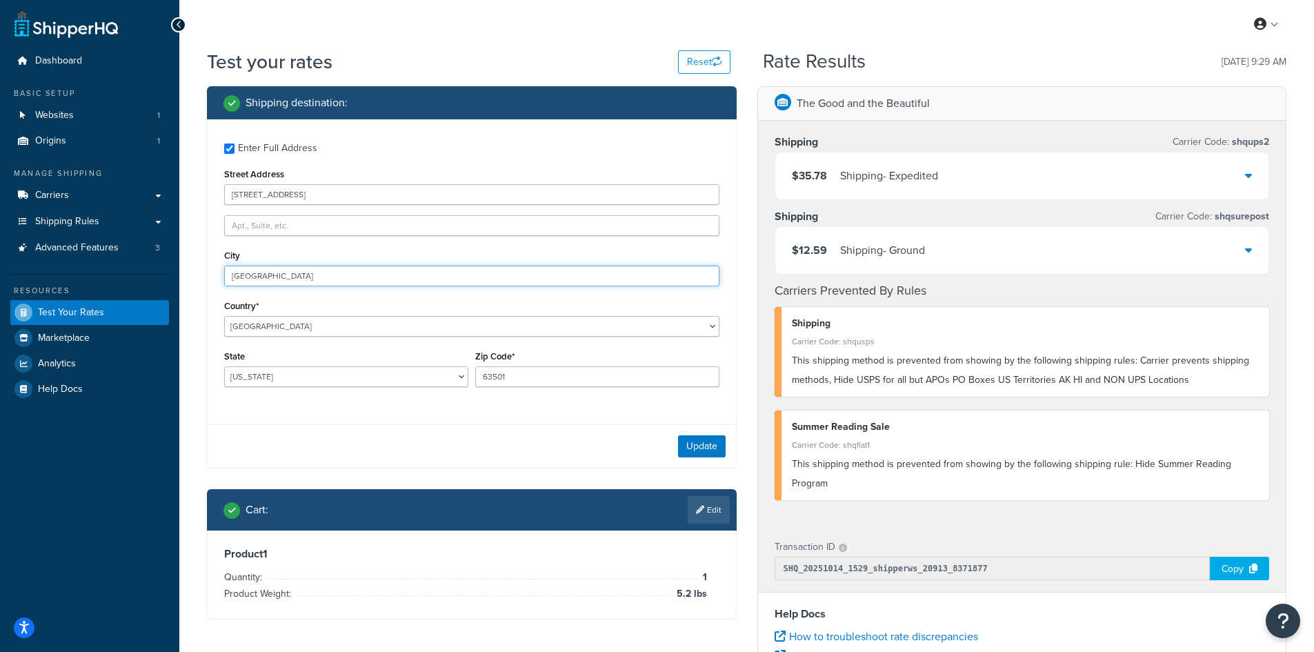
drag, startPoint x: 305, startPoint y: 277, endPoint x: 173, endPoint y: 265, distance: 132.9
click at [173, 265] on div "Dashboard Basic Setup Websites 1 Origins 1 Manage Shipping Carriers Carriers Al…" at bounding box center [657, 503] width 1314 height 1006
click at [687, 451] on button "Update" at bounding box center [702, 446] width 48 height 22
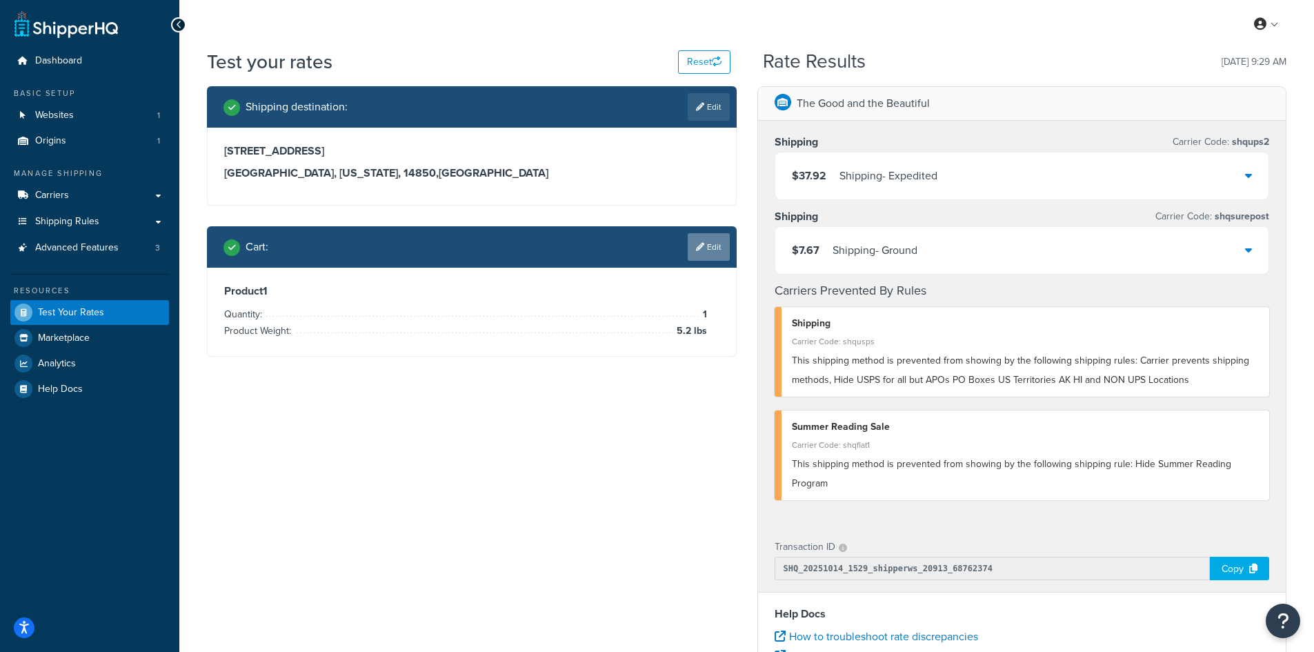
click at [707, 250] on link "Edit" at bounding box center [708, 247] width 42 height 28
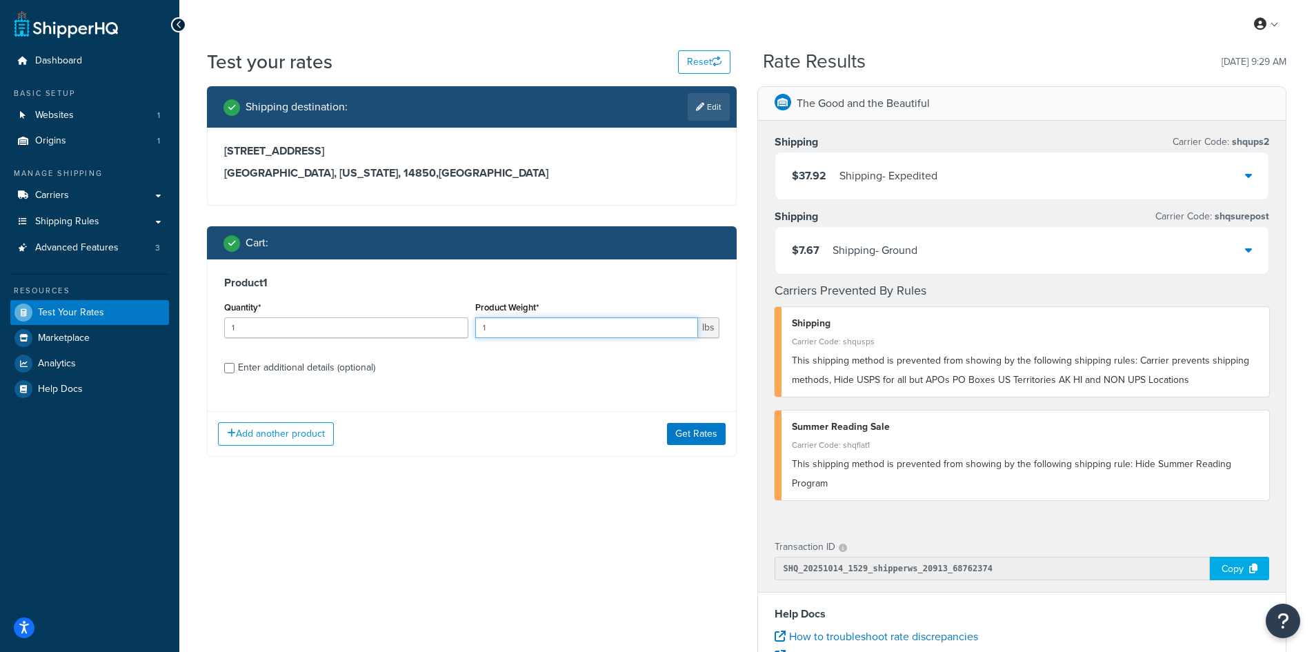
drag, startPoint x: 505, startPoint y: 324, endPoint x: 430, endPoint y: 321, distance: 75.2
click at [430, 321] on div "Quantity* 1 Product Weight* 1 lbs" at bounding box center [472, 323] width 502 height 50
click at [712, 434] on button "Get Rates" at bounding box center [696, 434] width 59 height 22
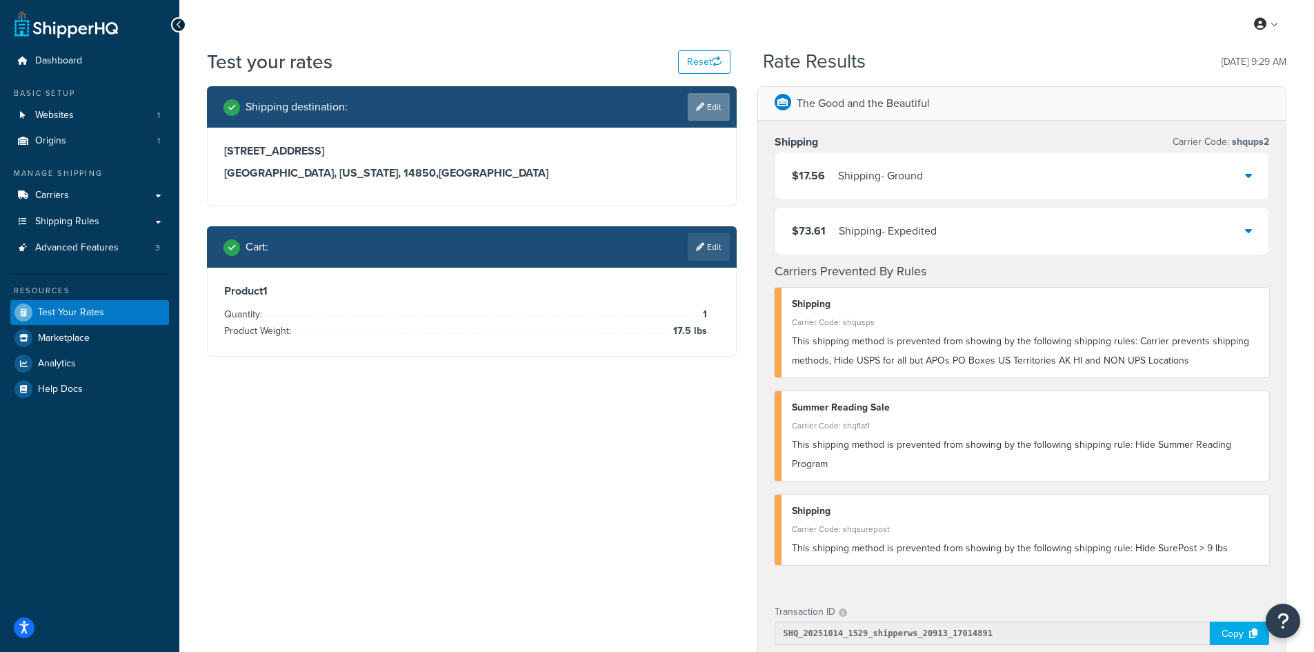
click at [707, 103] on link "Edit" at bounding box center [708, 107] width 42 height 28
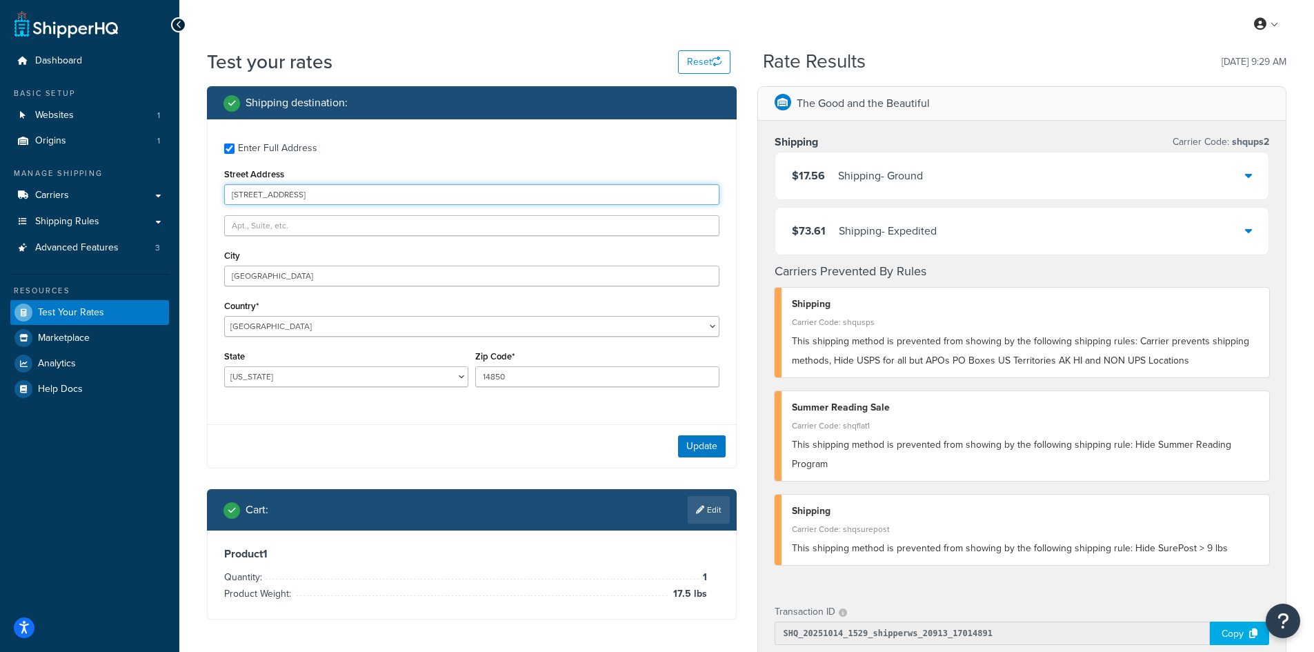
drag, startPoint x: 317, startPoint y: 192, endPoint x: 177, endPoint y: 190, distance: 140.7
click at [177, 190] on div "Dashboard Basic Setup Websites 1 Origins 1 Manage Shipping Carriers Carriers Al…" at bounding box center [657, 535] width 1314 height 1071
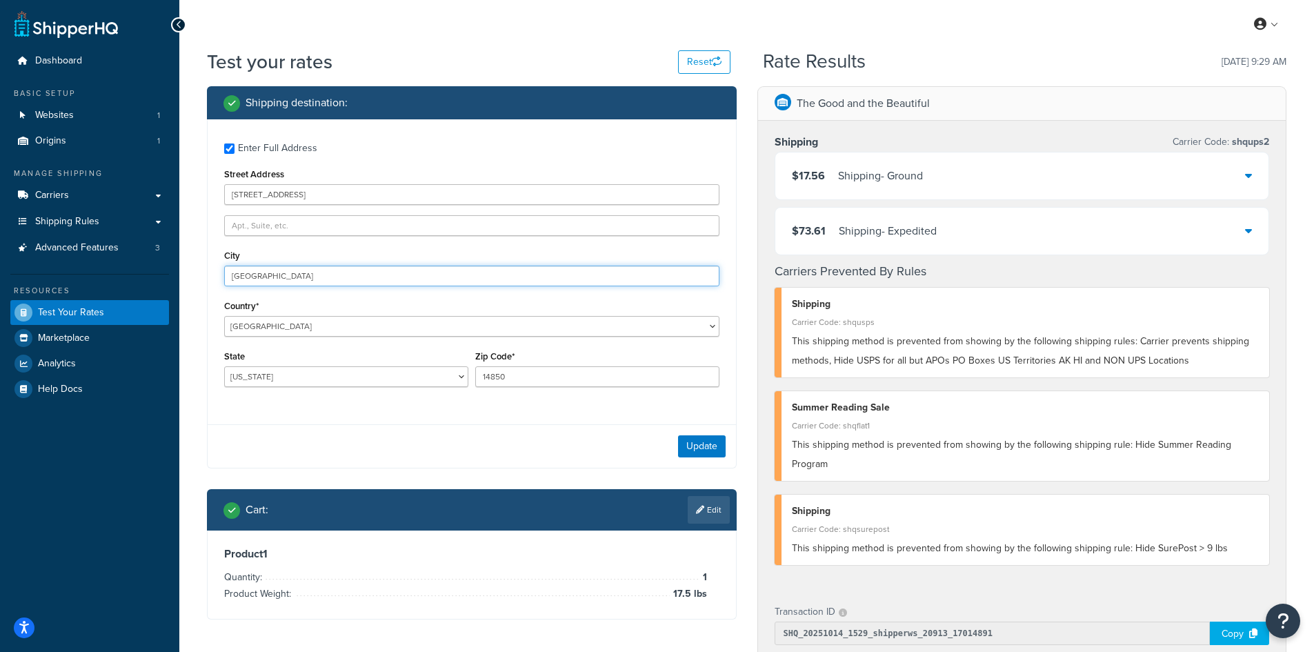
drag, startPoint x: 250, startPoint y: 265, endPoint x: 157, endPoint y: 263, distance: 93.8
click at [157, 263] on div "Dashboard Basic Setup Websites 1 Origins 1 Manage Shipping Carriers Carriers Al…" at bounding box center [657, 535] width 1314 height 1071
click at [683, 448] on button "Update" at bounding box center [702, 446] width 48 height 22
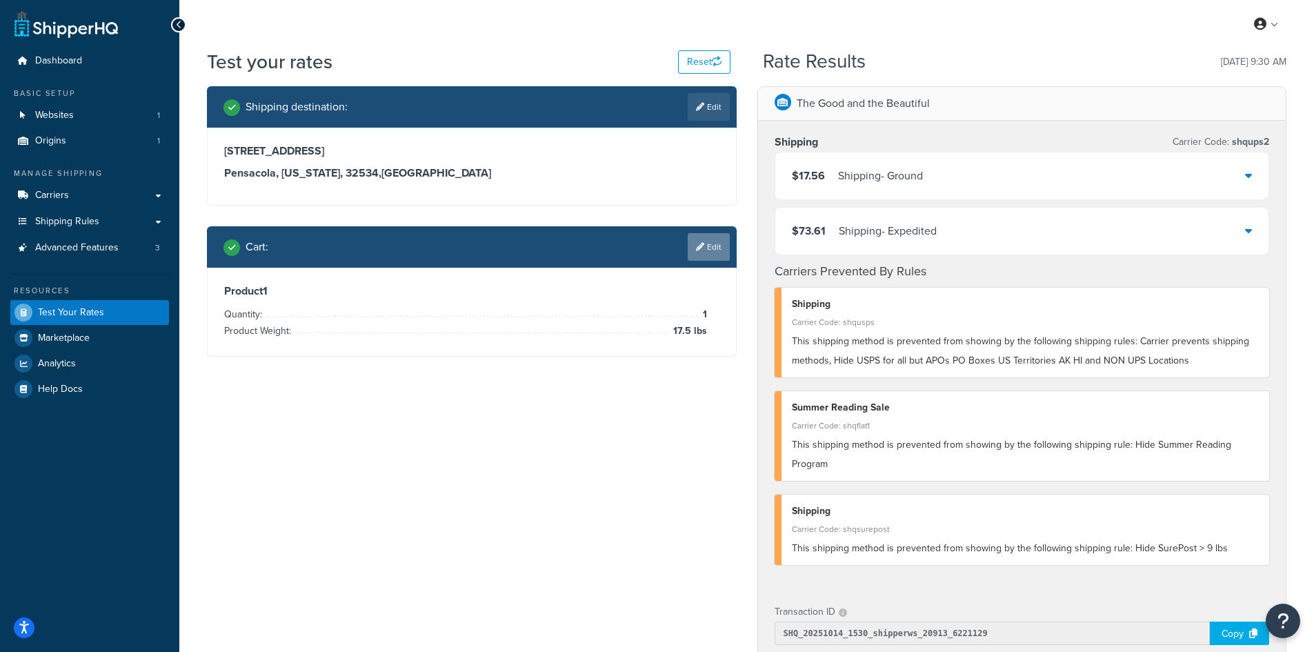
click at [709, 250] on link "Edit" at bounding box center [708, 247] width 42 height 28
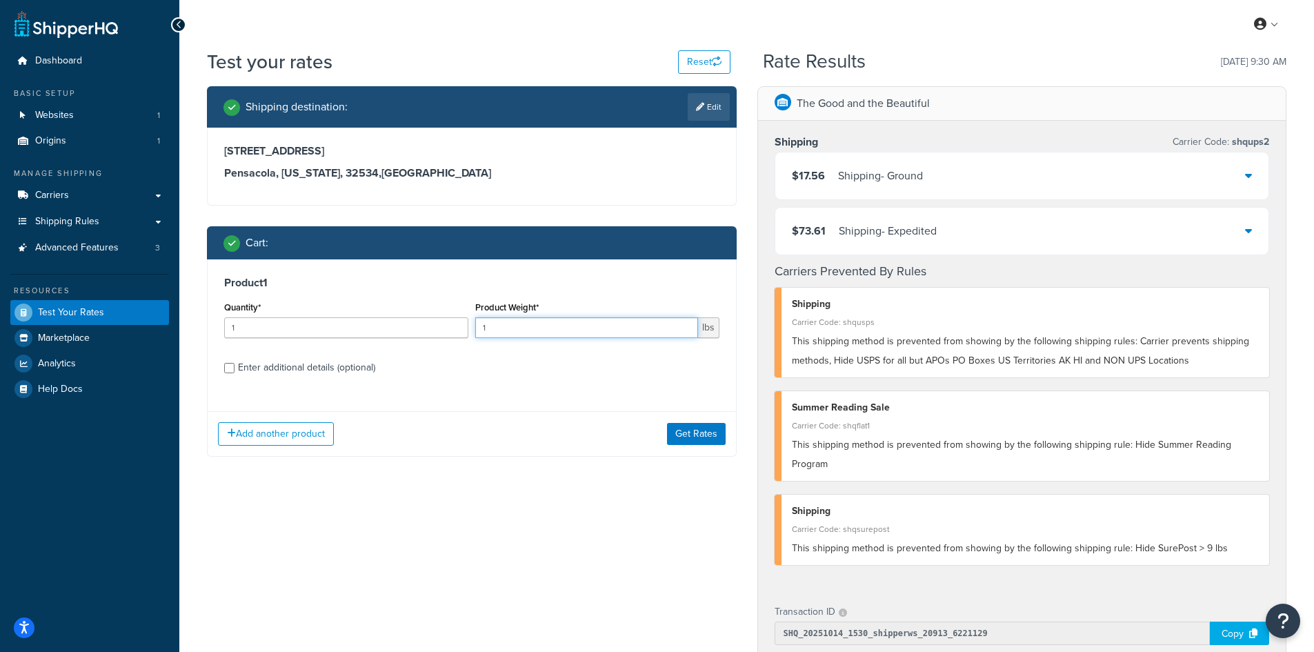
drag, startPoint x: 574, startPoint y: 326, endPoint x: 436, endPoint y: 326, distance: 137.9
click at [436, 326] on div "Quantity* 1 Product Weight* 1 lbs" at bounding box center [472, 323] width 502 height 50
click at [721, 435] on button "Get Rates" at bounding box center [696, 434] width 59 height 22
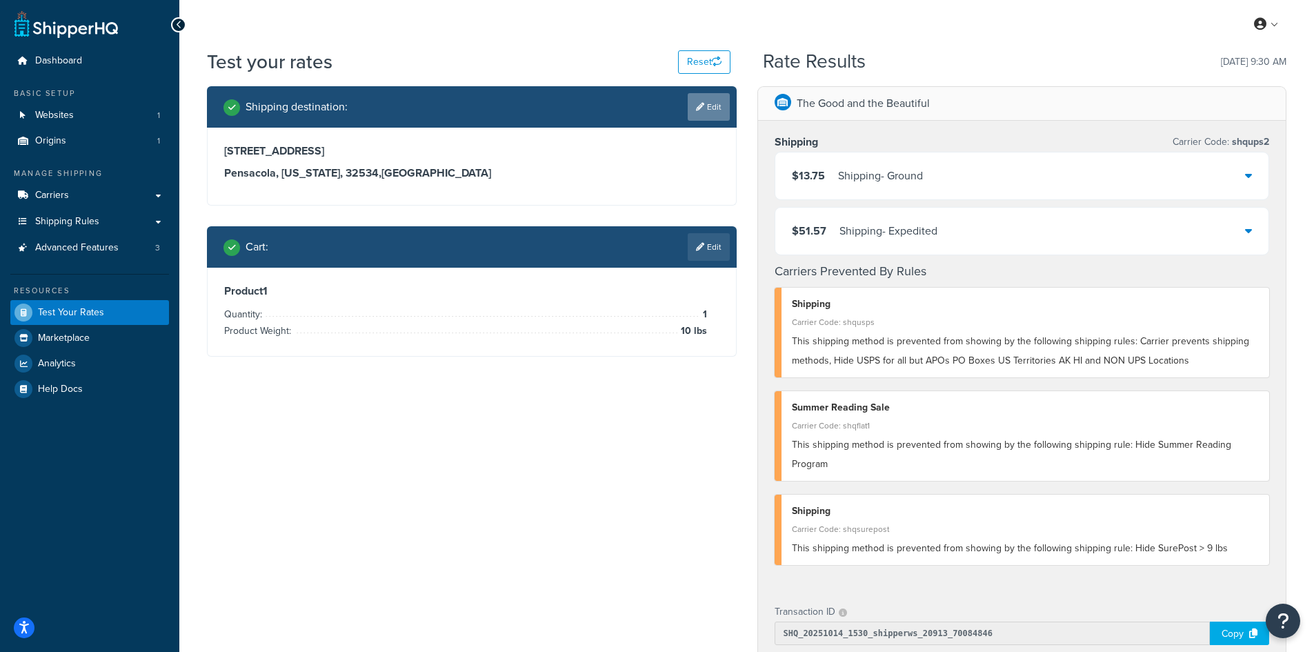
click at [710, 109] on link "Edit" at bounding box center [708, 107] width 42 height 28
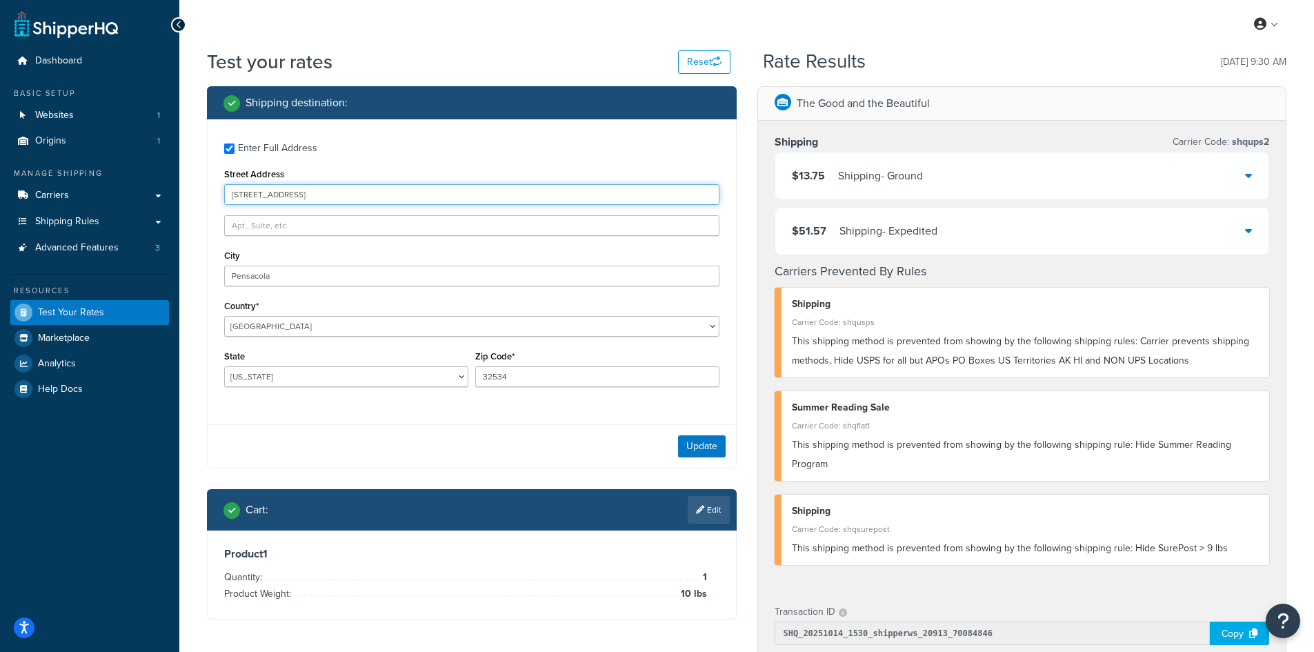
drag, startPoint x: 353, startPoint y: 195, endPoint x: 211, endPoint y: 191, distance: 142.1
click at [211, 191] on div "Enter Full Address Street Address [GEOGRAPHIC_DATA] Country* [GEOGRAPHIC_DATA] …" at bounding box center [472, 266] width 528 height 294
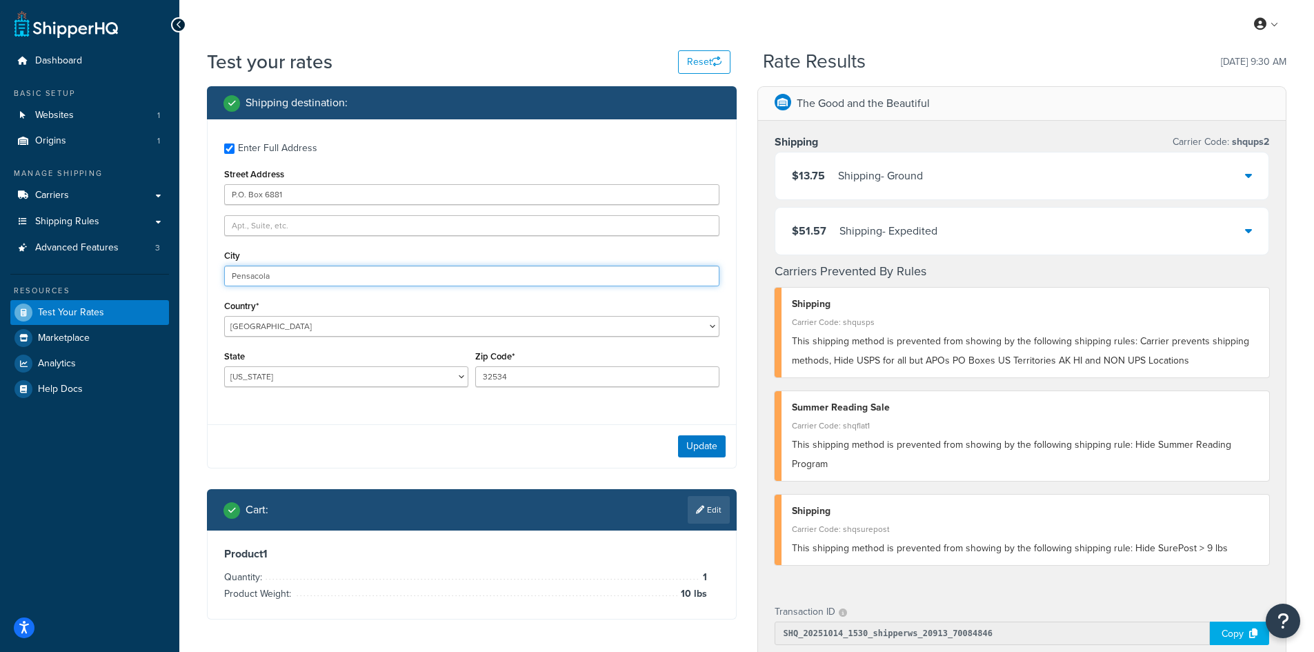
drag, startPoint x: 361, startPoint y: 281, endPoint x: 197, endPoint y: 267, distance: 164.8
click at [197, 267] on div "Shipping destination : Enter Full Address Street Address P.O. [GEOGRAPHIC_DATA]…" at bounding box center [472, 363] width 550 height 554
click at [717, 445] on button "Update" at bounding box center [702, 446] width 48 height 22
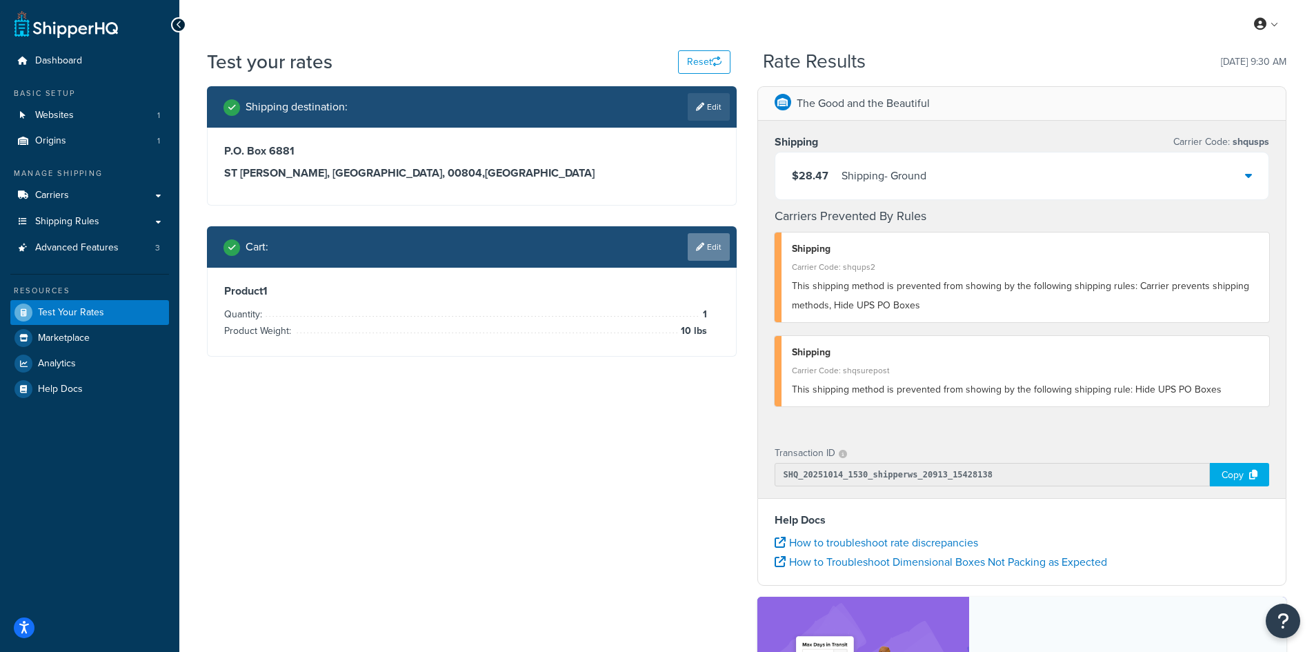
click at [706, 244] on link "Edit" at bounding box center [708, 247] width 42 height 28
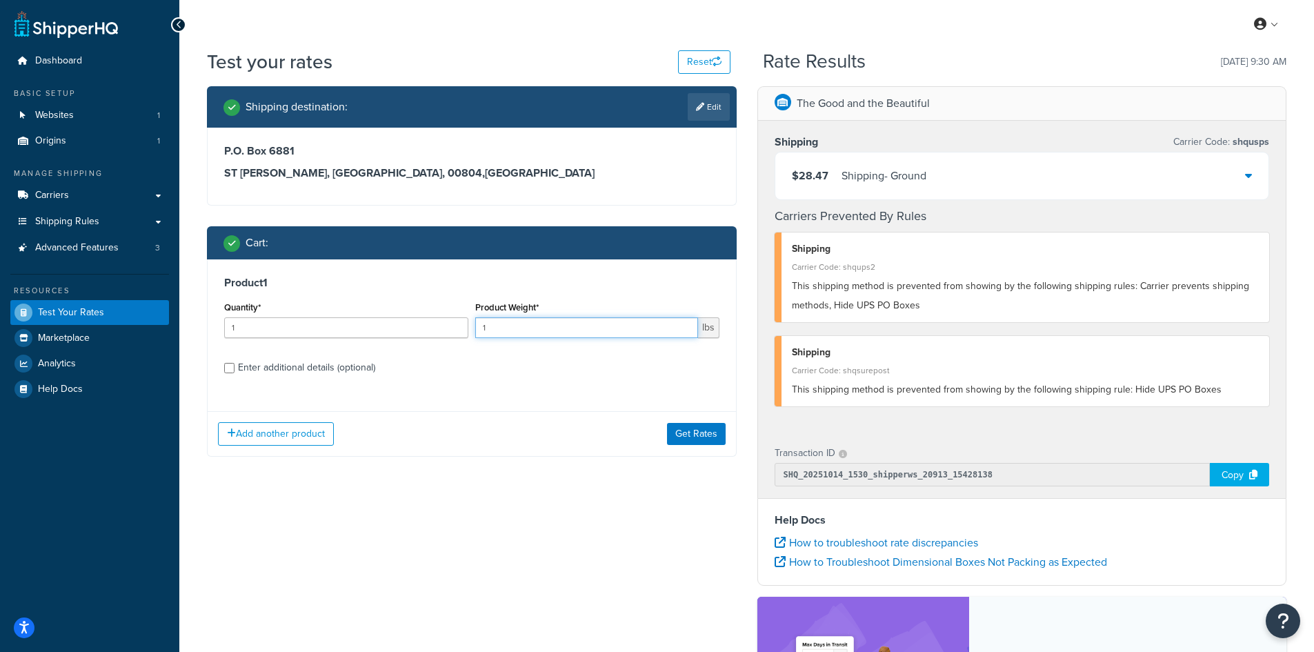
drag, startPoint x: 545, startPoint y: 325, endPoint x: 468, endPoint y: 325, distance: 77.2
click at [468, 325] on div "Quantity* 1 Product Weight* 1 lbs" at bounding box center [472, 323] width 502 height 50
click at [717, 433] on button "Get Rates" at bounding box center [696, 434] width 59 height 22
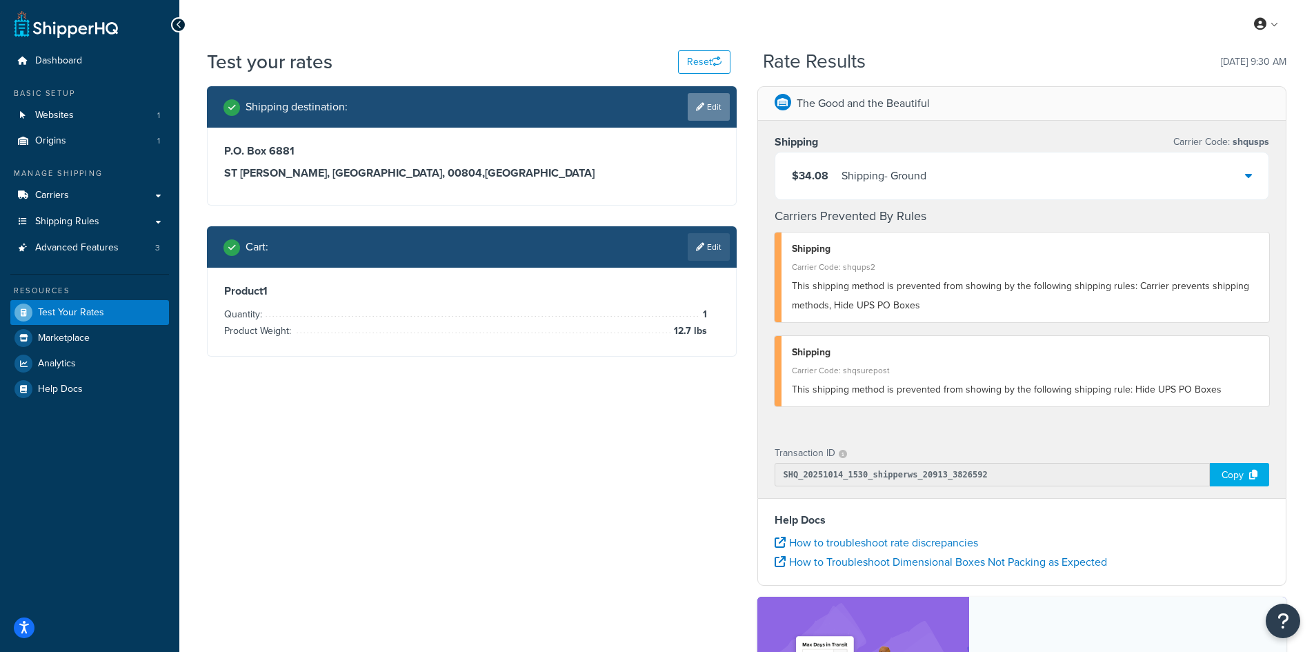
click at [707, 111] on link "Edit" at bounding box center [708, 107] width 42 height 28
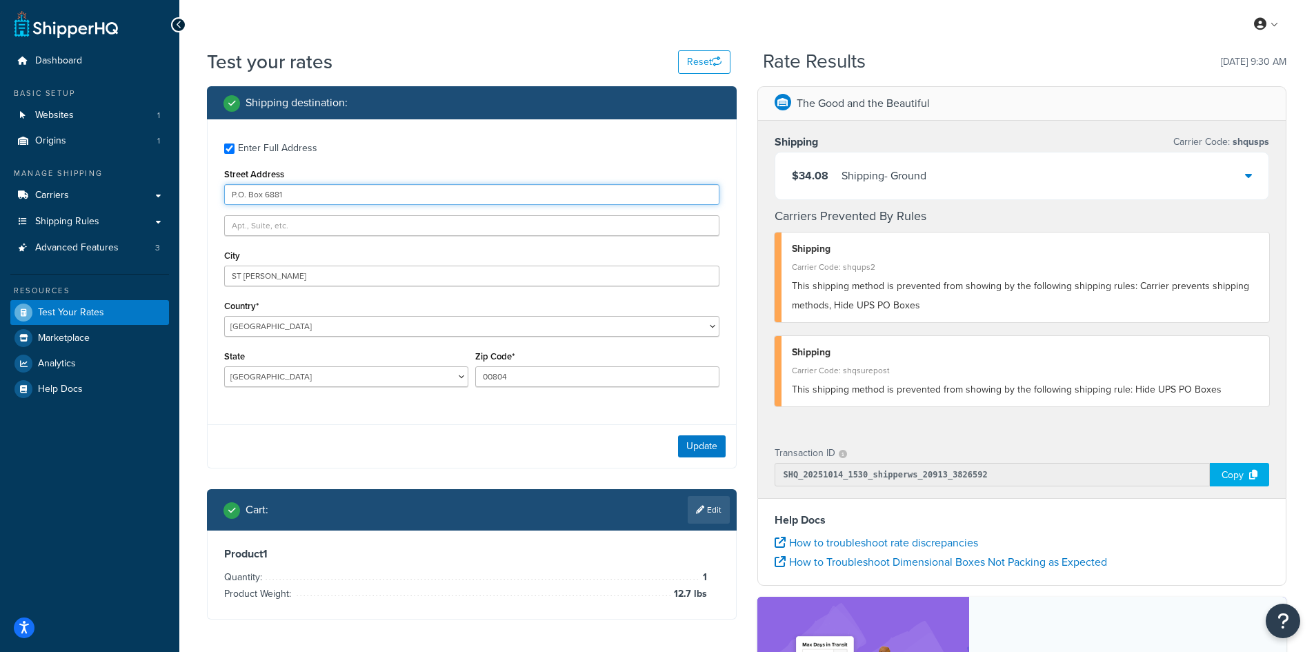
drag, startPoint x: 350, startPoint y: 203, endPoint x: 225, endPoint y: 198, distance: 124.9
click at [225, 198] on input "P.O. Box 6881" at bounding box center [471, 194] width 495 height 21
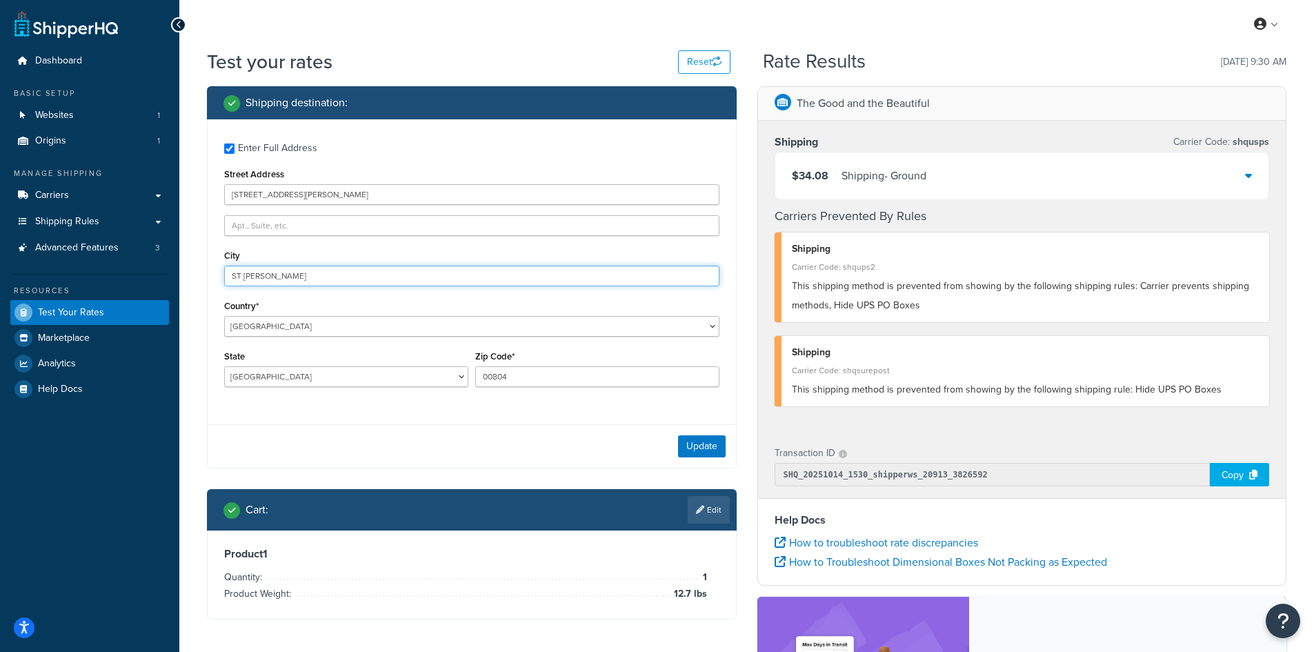
drag, startPoint x: 308, startPoint y: 277, endPoint x: 181, endPoint y: 257, distance: 128.3
click at [181, 257] on div "Test your rates Reset Rate Results [DATE] 9:30 AM Shipping destination : Enter …" at bounding box center [746, 463] width 1134 height 830
click at [710, 444] on button "Update" at bounding box center [702, 446] width 48 height 22
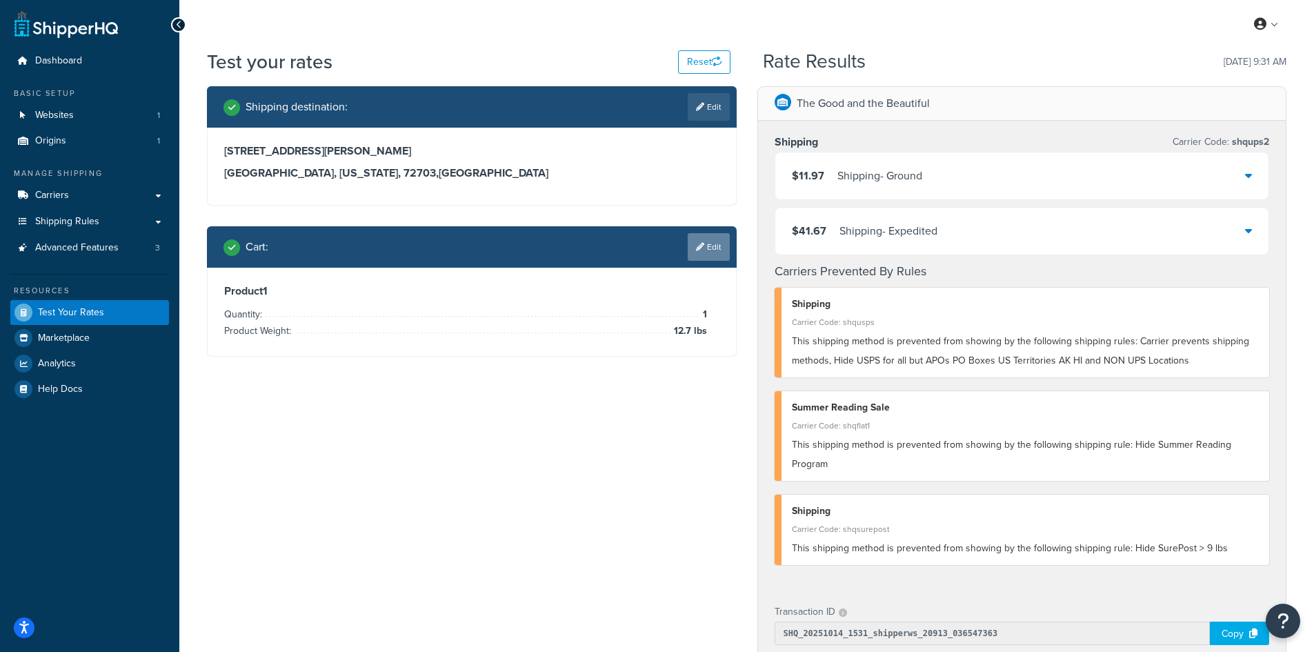
click at [709, 241] on link "Edit" at bounding box center [708, 247] width 42 height 28
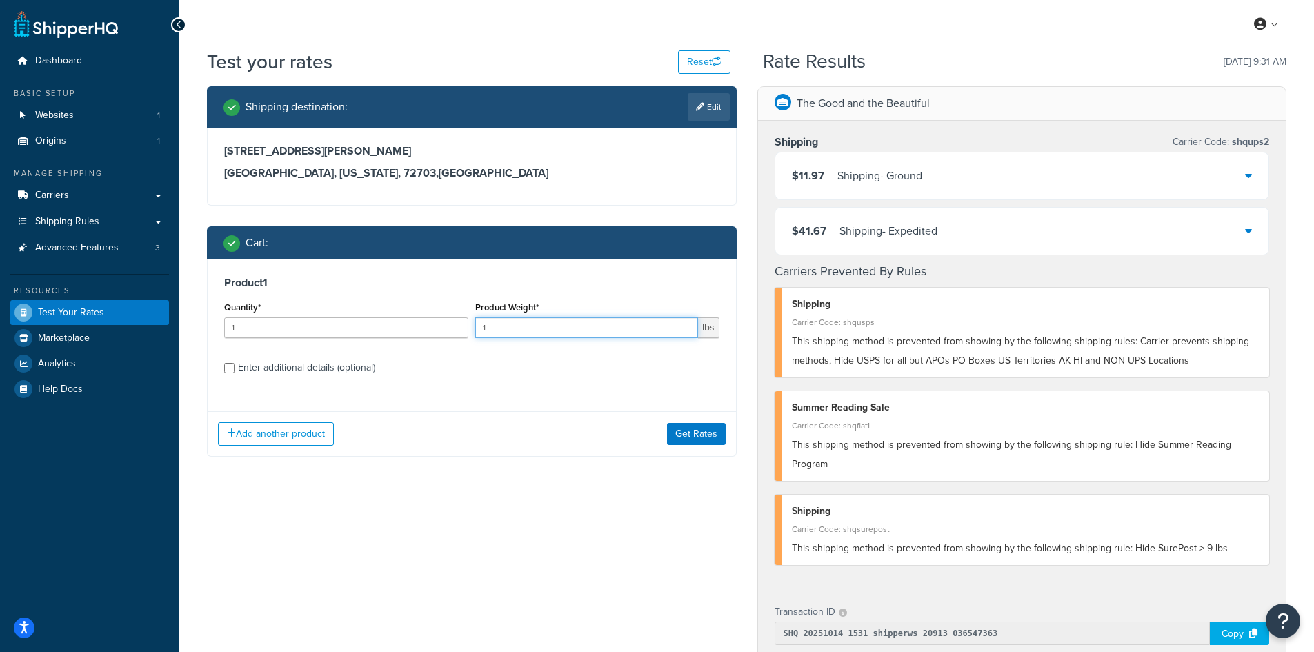
drag, startPoint x: 521, startPoint y: 334, endPoint x: 451, endPoint y: 323, distance: 71.2
click at [451, 323] on div "Quantity* 1 Product Weight* 1 lbs" at bounding box center [472, 323] width 502 height 50
click at [679, 431] on button "Get Rates" at bounding box center [696, 434] width 59 height 22
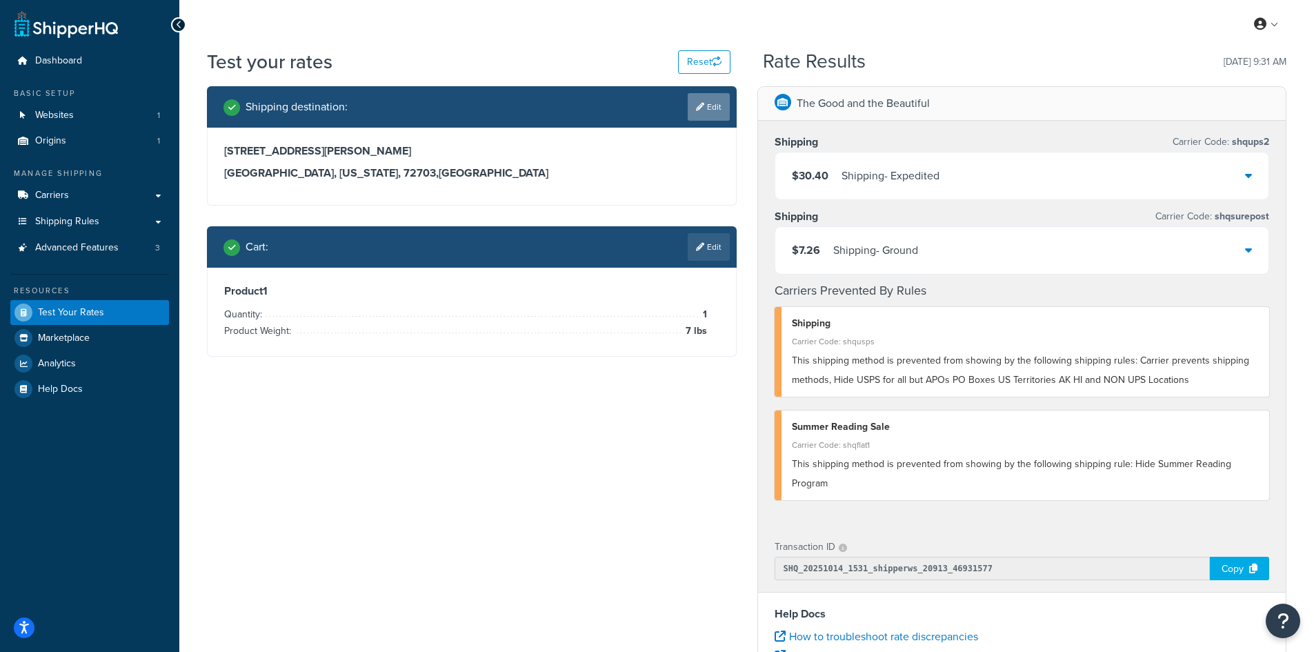
click at [708, 112] on link "Edit" at bounding box center [708, 107] width 42 height 28
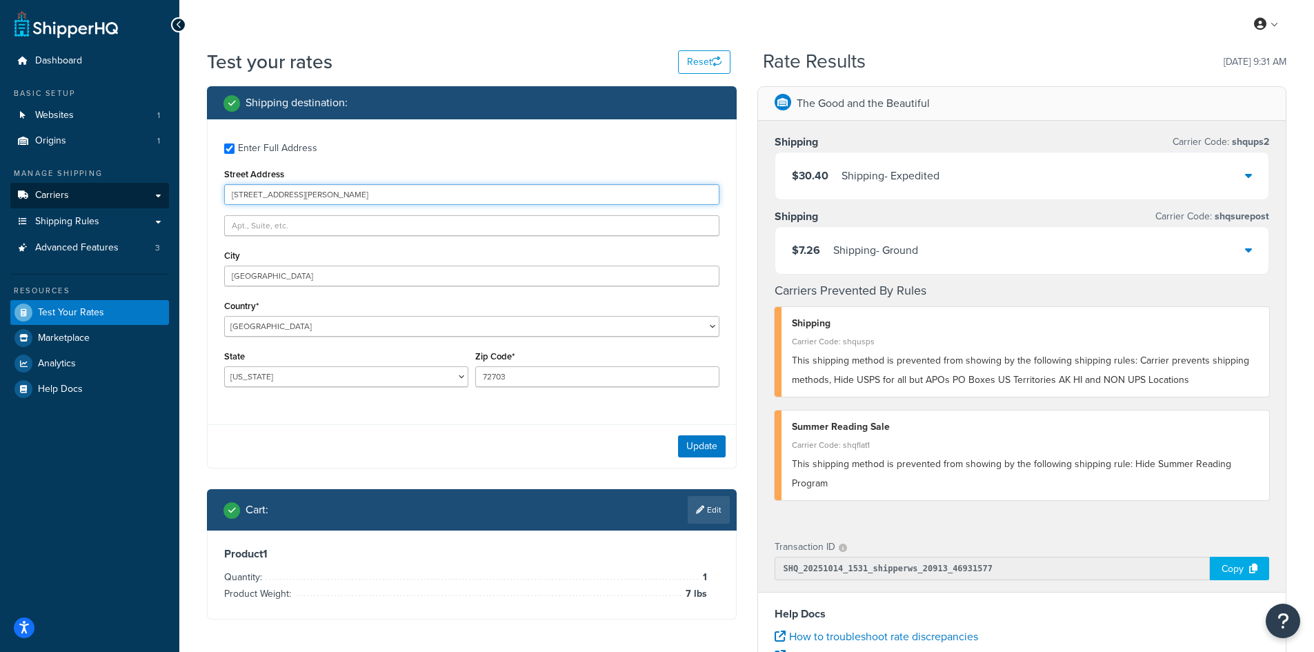
drag, startPoint x: 408, startPoint y: 201, endPoint x: 159, endPoint y: 185, distance: 249.4
click at [159, 185] on div "Dashboard Basic Setup Websites 1 Origins 1 Manage Shipping Carriers Carriers Al…" at bounding box center [657, 503] width 1314 height 1006
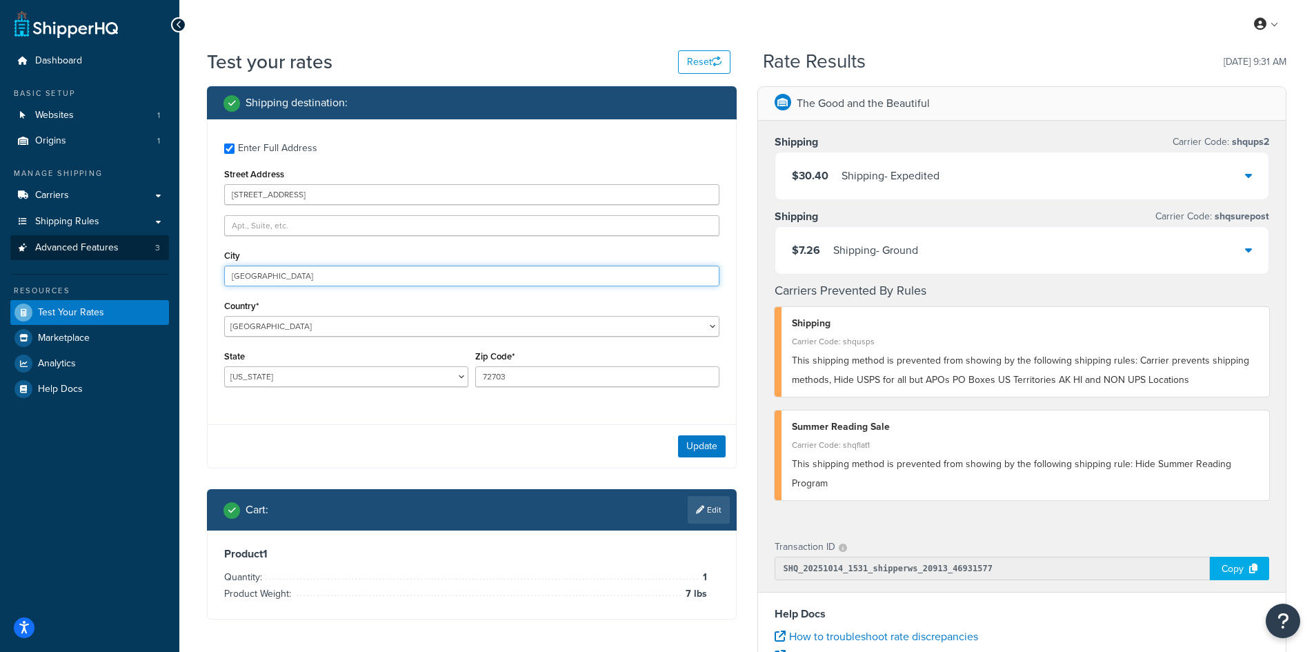
drag, startPoint x: 355, startPoint y: 277, endPoint x: 134, endPoint y: 256, distance: 222.4
click at [134, 256] on div "Dashboard Basic Setup Websites 1 Origins 1 Manage Shipping Carriers Carriers Al…" at bounding box center [657, 503] width 1314 height 1006
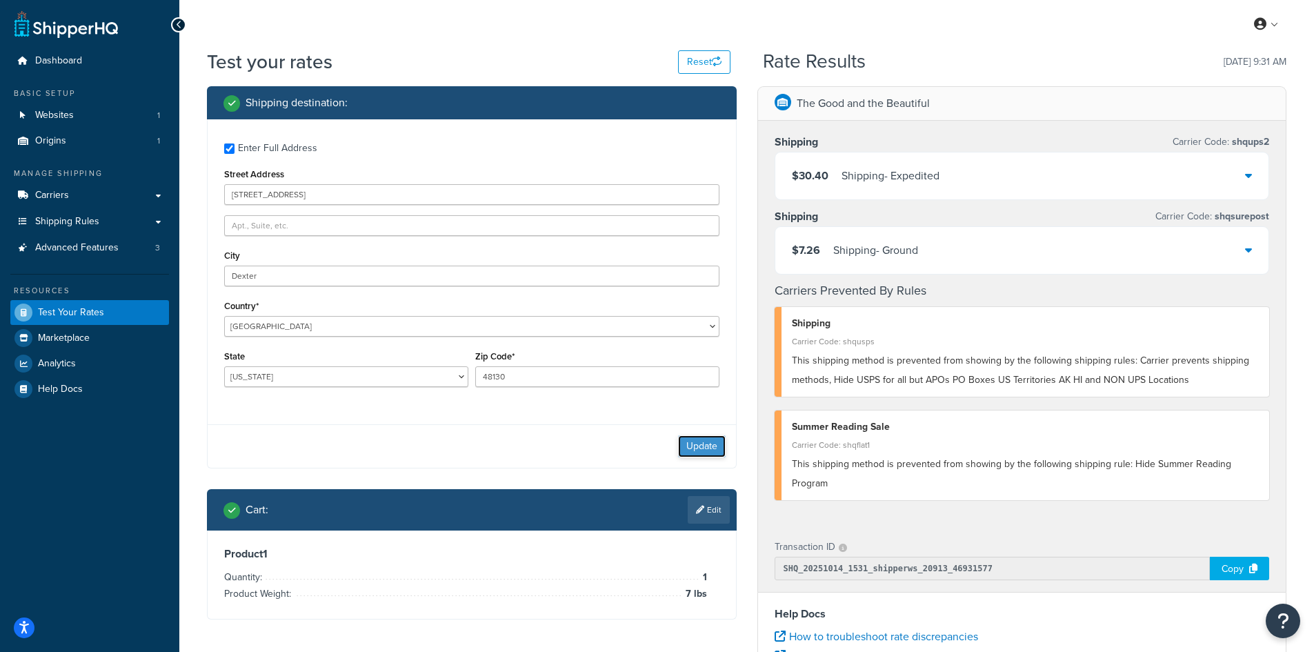
click at [701, 441] on button "Update" at bounding box center [702, 446] width 48 height 22
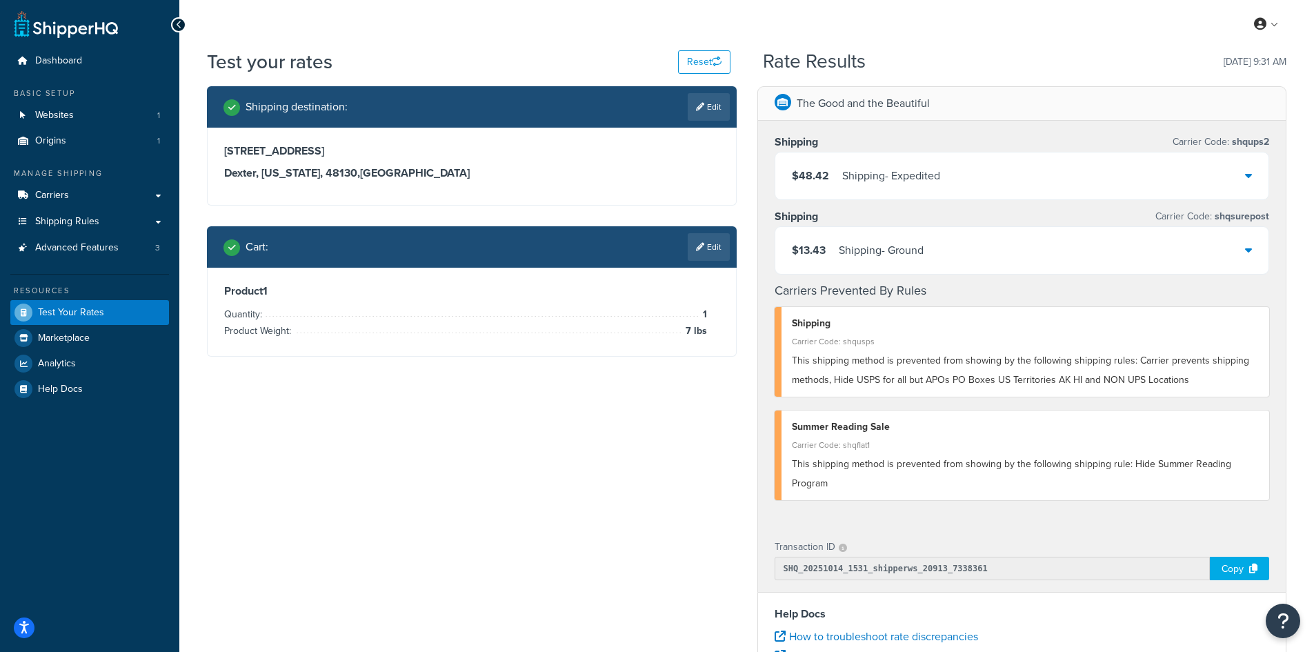
click at [702, 107] on icon at bounding box center [700, 107] width 8 height 8
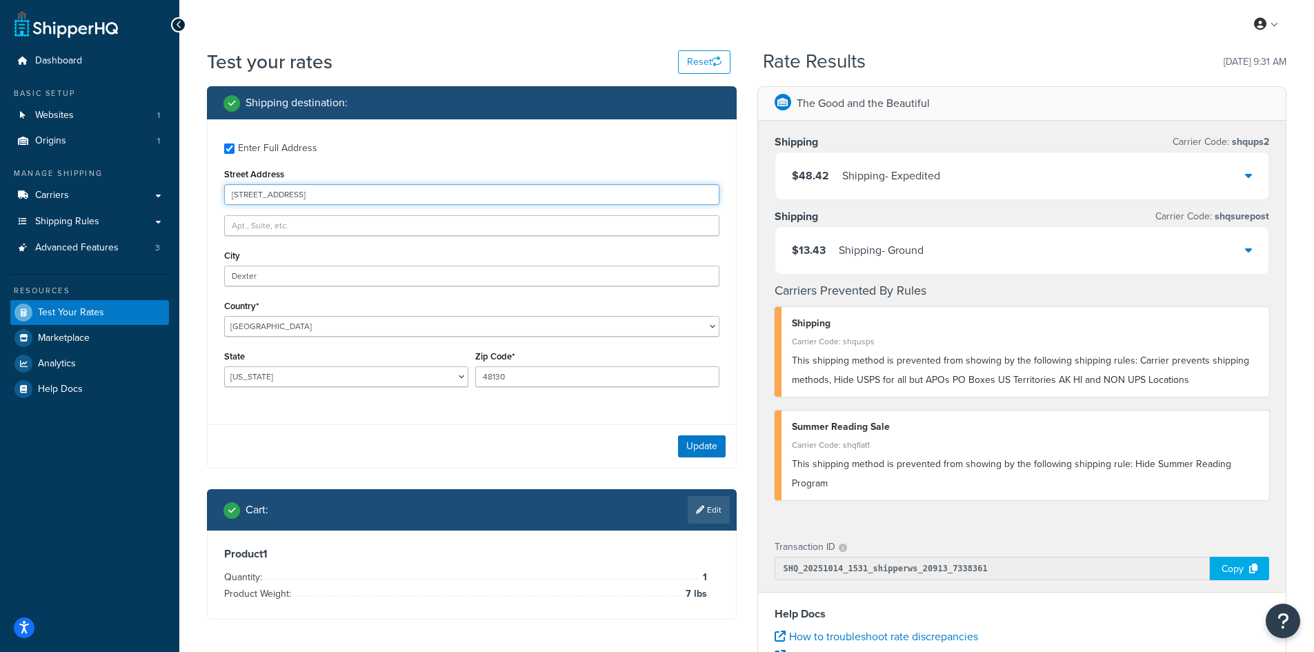
drag, startPoint x: 337, startPoint y: 196, endPoint x: 170, endPoint y: 193, distance: 166.9
click at [170, 193] on div "Dashboard Basic Setup Websites 1 Origins 1 Manage Shipping Carriers Carriers Al…" at bounding box center [657, 503] width 1314 height 1006
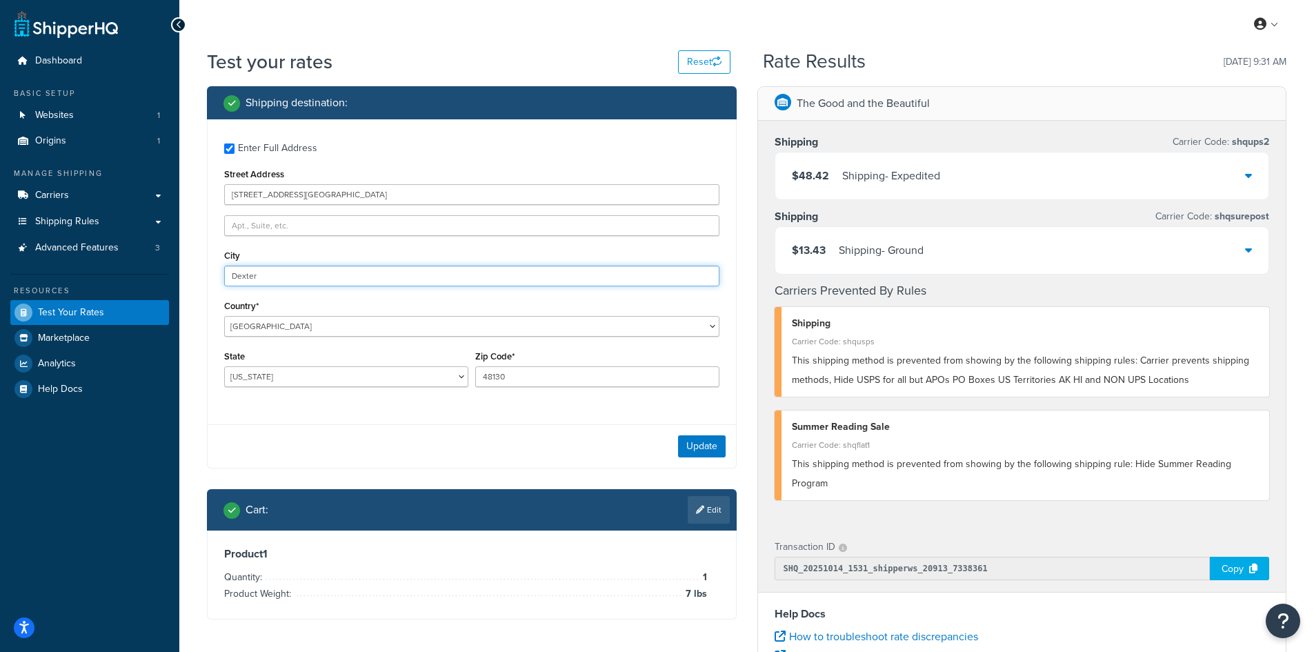
drag, startPoint x: 304, startPoint y: 274, endPoint x: 221, endPoint y: 262, distance: 83.7
click at [221, 262] on div "Enter Full Address Street Address [STREET_ADDRESS] [GEOGRAPHIC_DATA] [GEOGRAPHI…" at bounding box center [472, 266] width 528 height 294
click at [694, 441] on button "Update" at bounding box center [702, 446] width 48 height 22
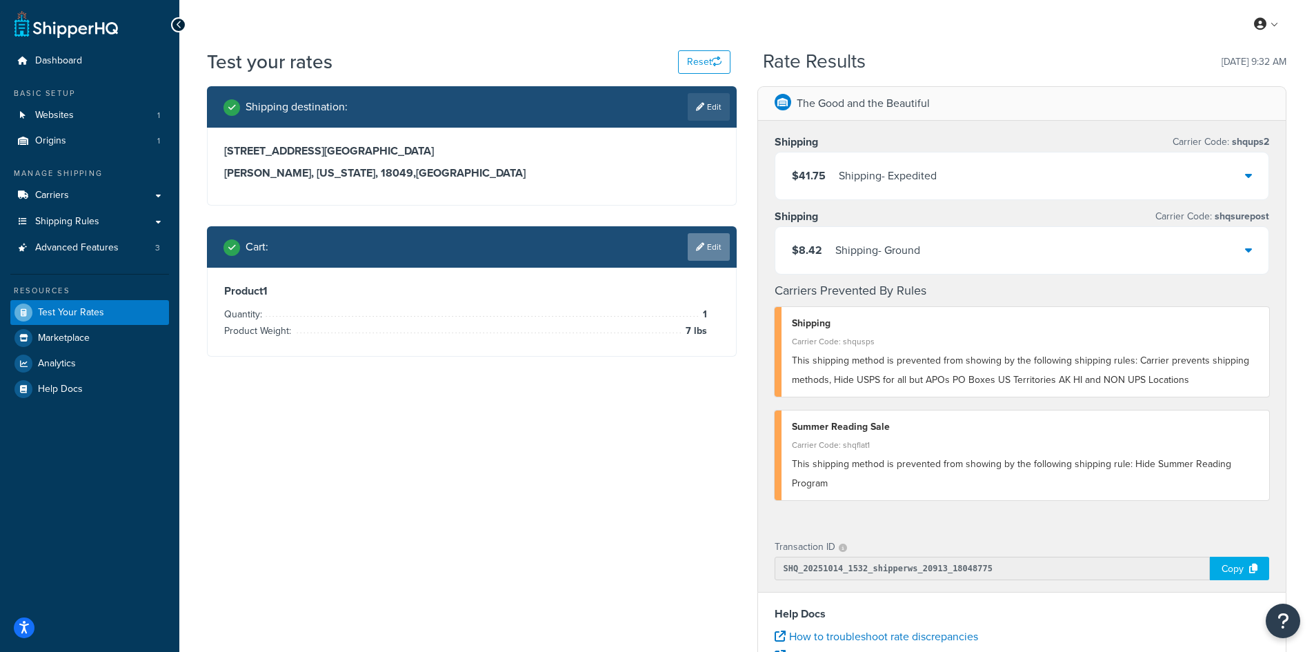
click at [703, 245] on link "Edit" at bounding box center [708, 247] width 42 height 28
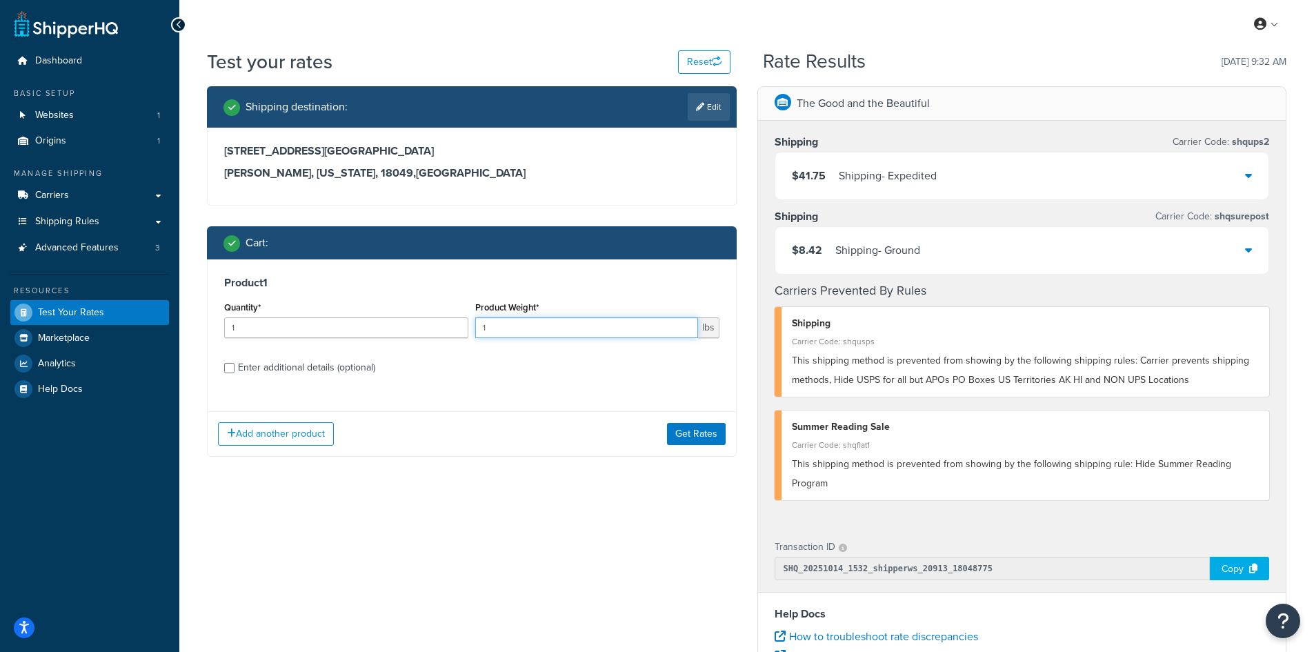
click at [426, 309] on div "Quantity* 1 Product Weight* 1 lbs" at bounding box center [472, 323] width 502 height 50
click at [697, 436] on button "Get Rates" at bounding box center [696, 434] width 59 height 22
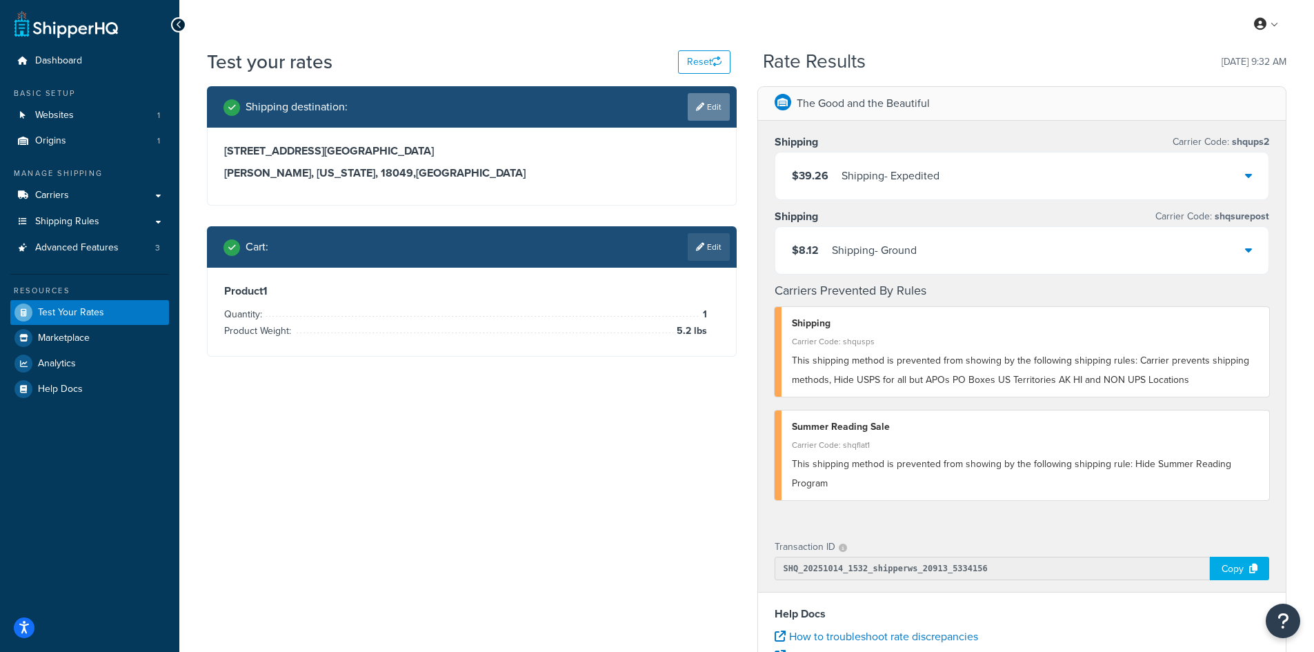
click at [700, 110] on icon at bounding box center [700, 107] width 8 height 8
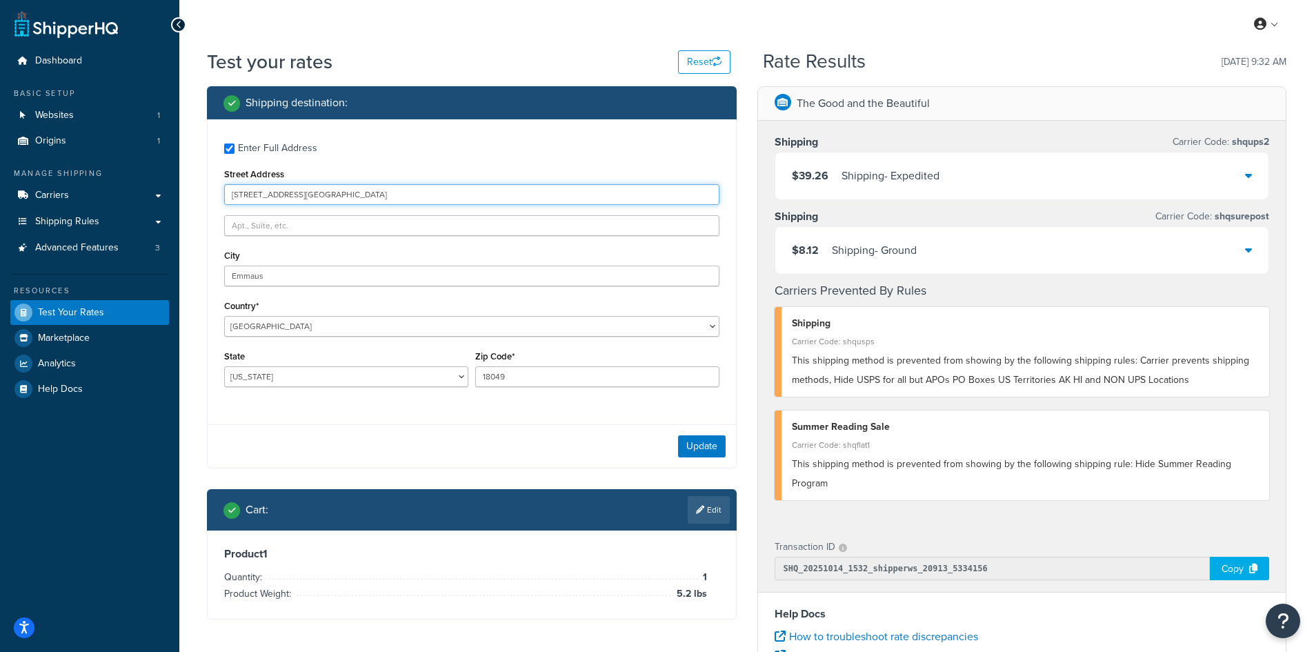
drag, startPoint x: 376, startPoint y: 193, endPoint x: 193, endPoint y: 190, distance: 182.8
click at [193, 190] on div "Test your rates Reset Rate Results [DATE] 9:32 AM Shipping destination : Enter …" at bounding box center [746, 509] width 1134 height 923
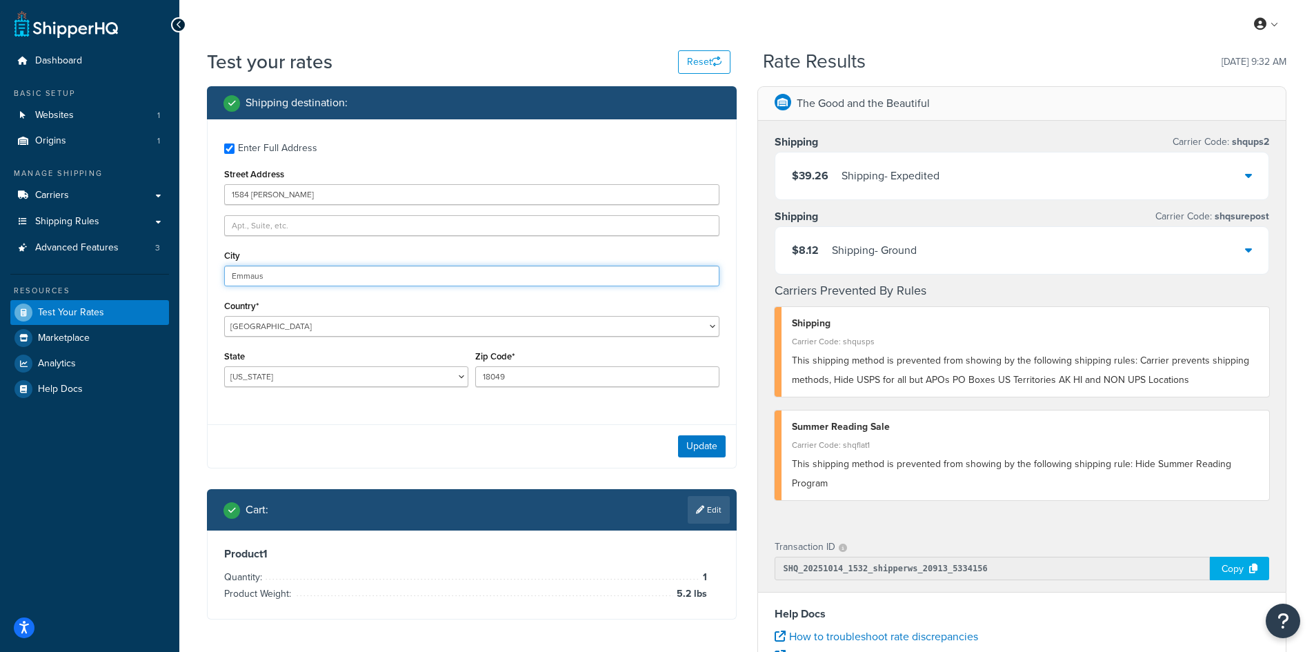
drag, startPoint x: 285, startPoint y: 275, endPoint x: 141, endPoint y: 268, distance: 143.6
click at [141, 268] on div "Dashboard Basic Setup Websites 1 Origins 1 Manage Shipping Carriers Carriers Al…" at bounding box center [657, 503] width 1314 height 1006
click at [687, 441] on button "Update" at bounding box center [702, 446] width 48 height 22
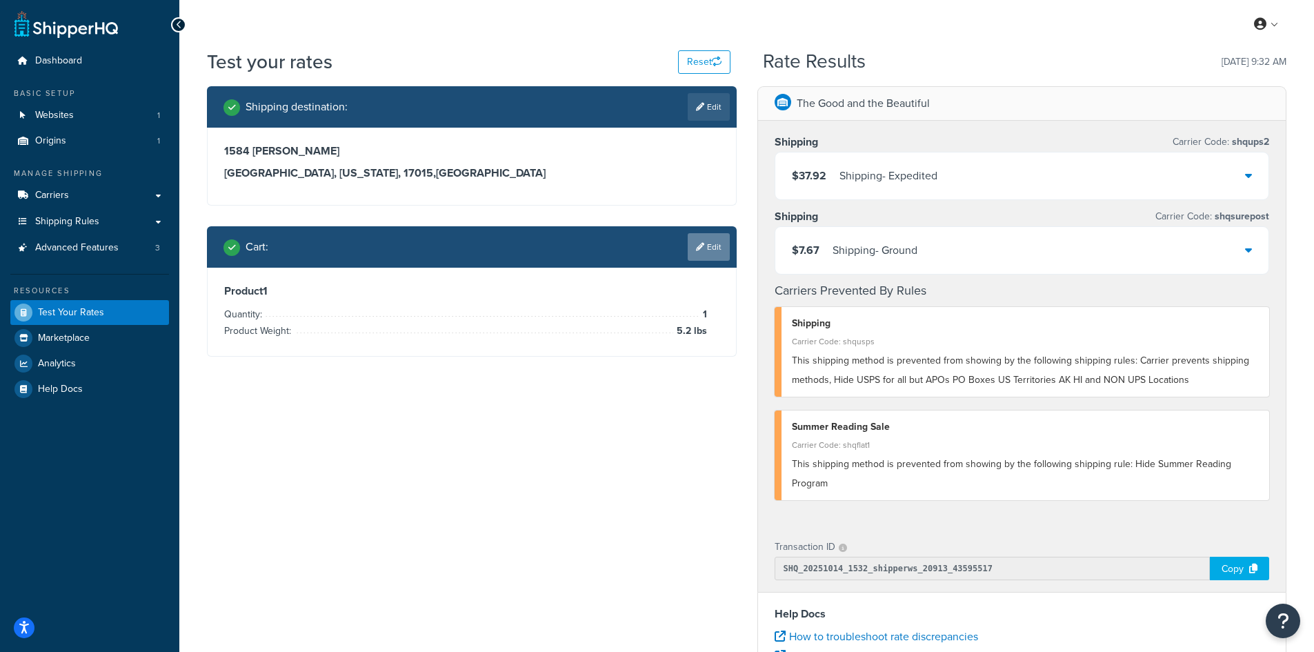
click at [705, 236] on link "Edit" at bounding box center [708, 247] width 42 height 28
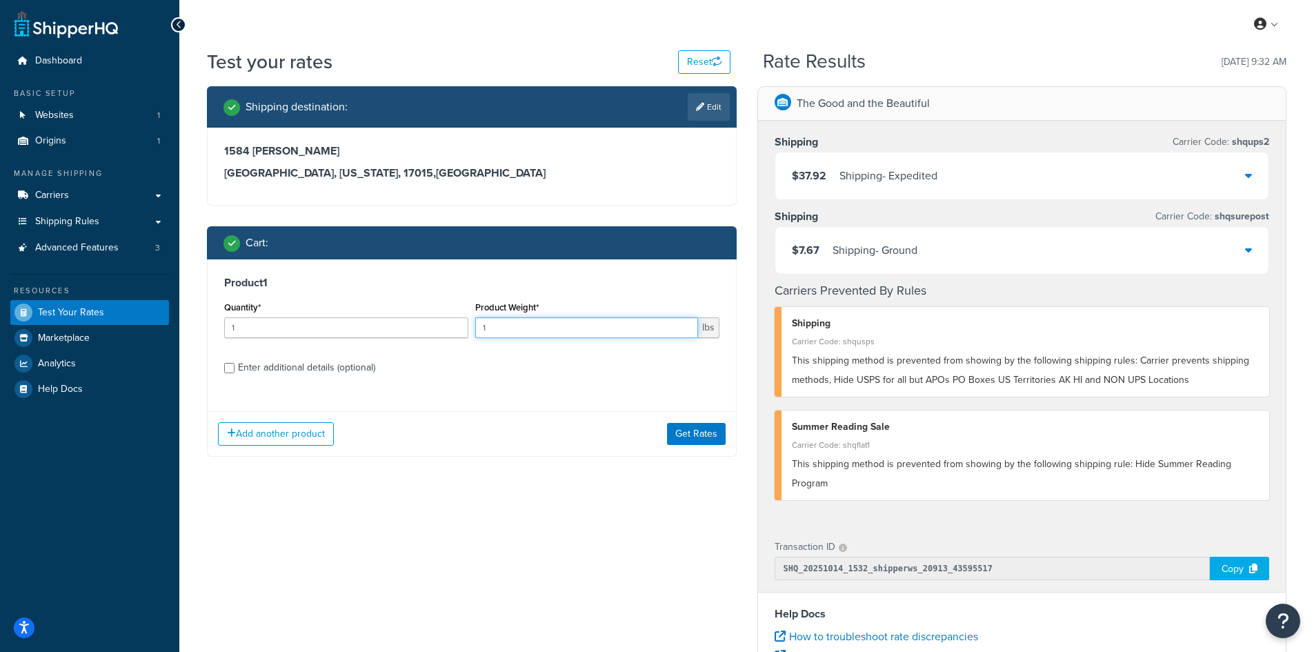
drag, startPoint x: 518, startPoint y: 325, endPoint x: 436, endPoint y: 325, distance: 81.4
click at [436, 325] on div "Quantity* 1 Product Weight* 1 lbs" at bounding box center [472, 323] width 502 height 50
click at [694, 428] on button "Get Rates" at bounding box center [696, 434] width 59 height 22
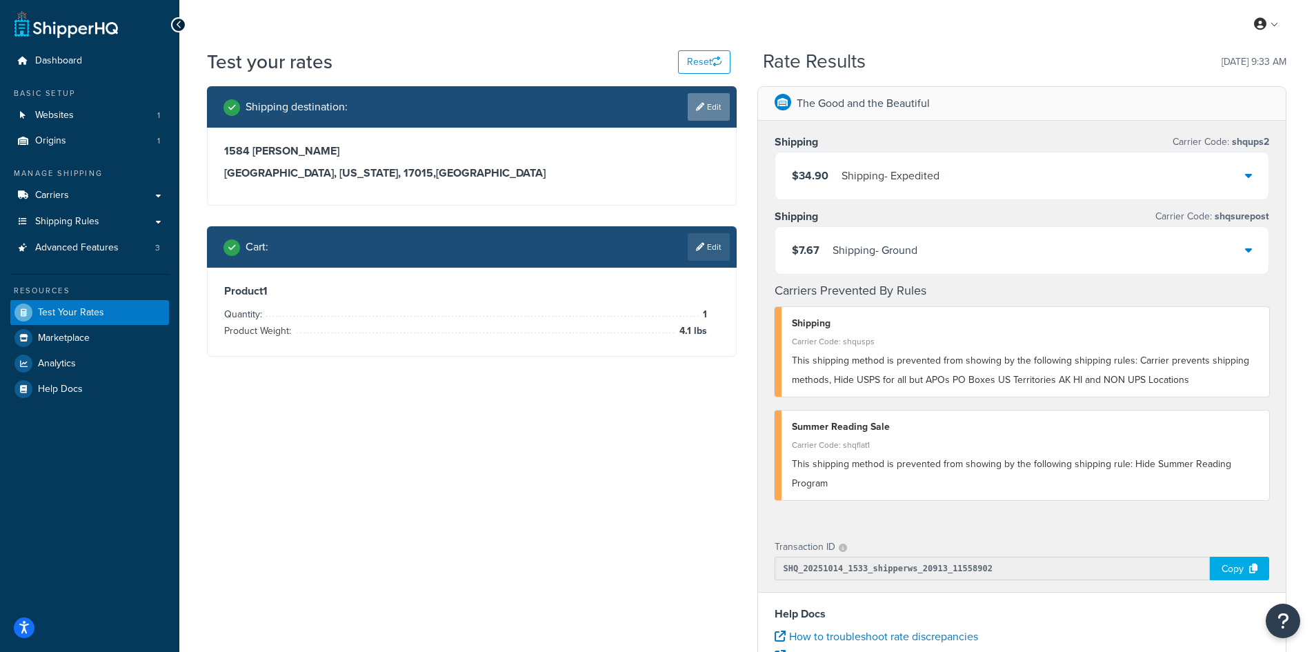
click at [700, 108] on icon at bounding box center [700, 107] width 8 height 8
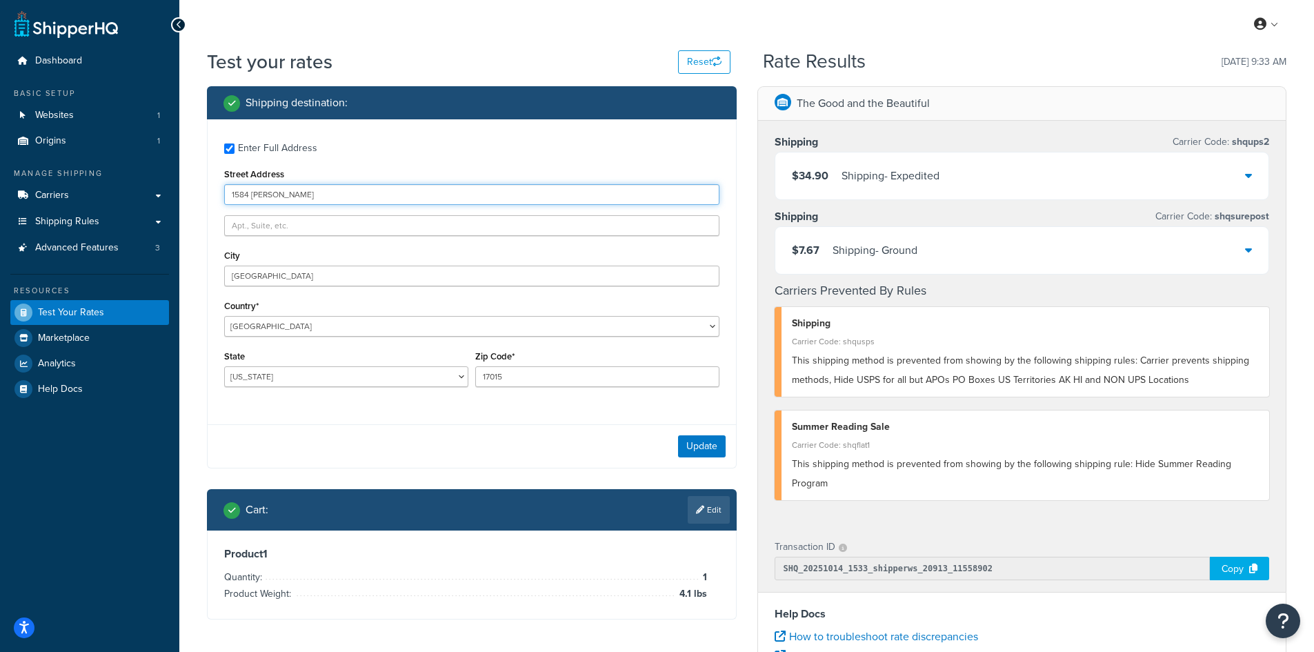
drag, startPoint x: 359, startPoint y: 193, endPoint x: 192, endPoint y: 189, distance: 166.9
click at [192, 189] on div "Test your rates Reset Rate Results [DATE] 9:33 AM Shipping destination : Enter …" at bounding box center [746, 509] width 1134 height 923
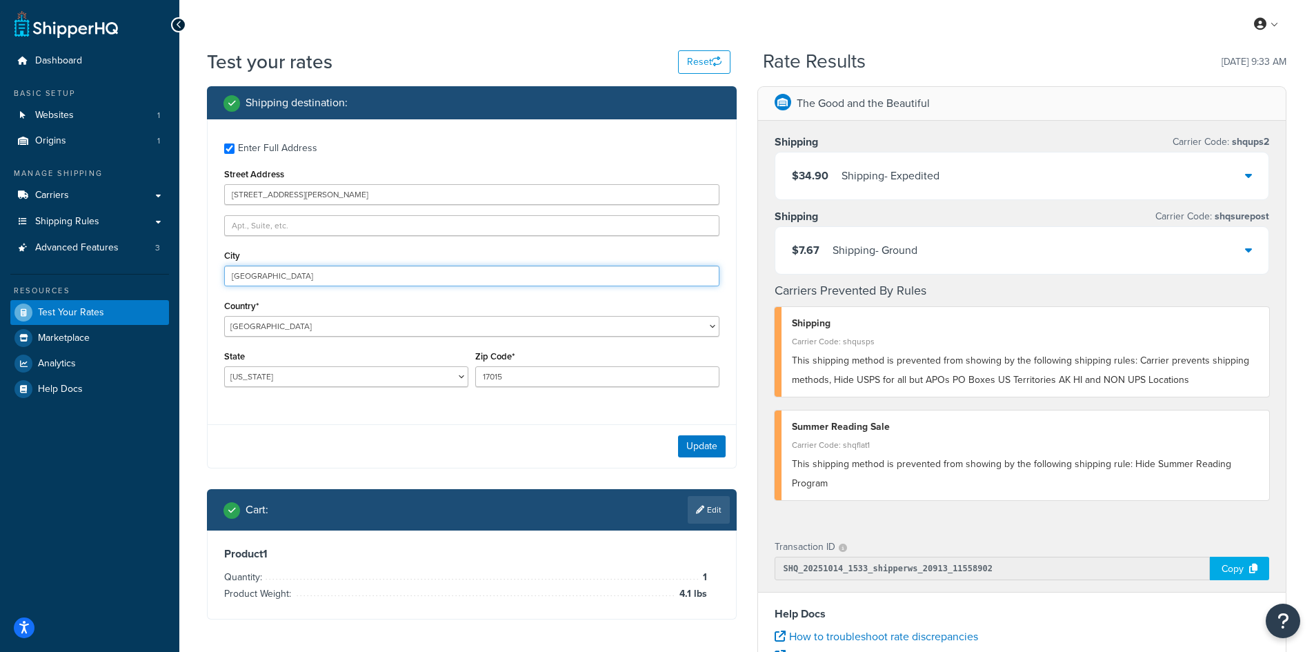
drag, startPoint x: 267, startPoint y: 273, endPoint x: 142, endPoint y: 268, distance: 124.9
click at [142, 268] on div "Dashboard Basic Setup Websites 1 Origins 1 Manage Shipping Carriers Carriers Al…" at bounding box center [657, 503] width 1314 height 1006
click at [698, 455] on button "Update" at bounding box center [702, 446] width 48 height 22
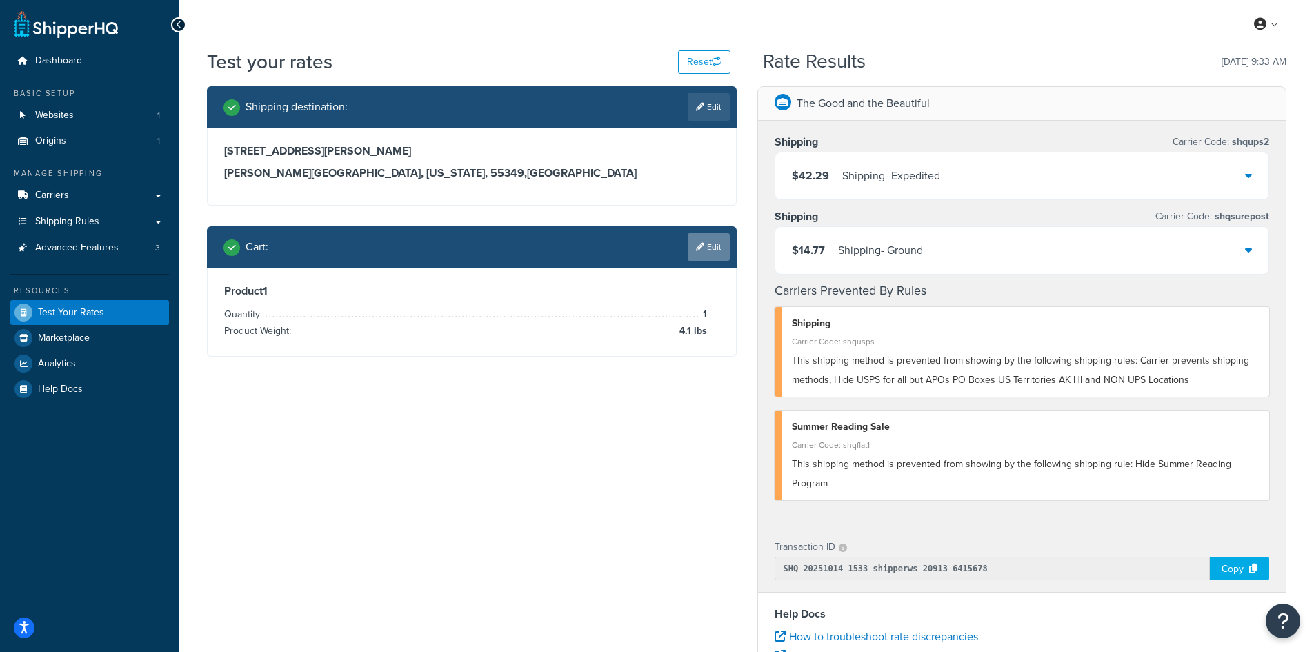
click at [717, 243] on link "Edit" at bounding box center [708, 247] width 42 height 28
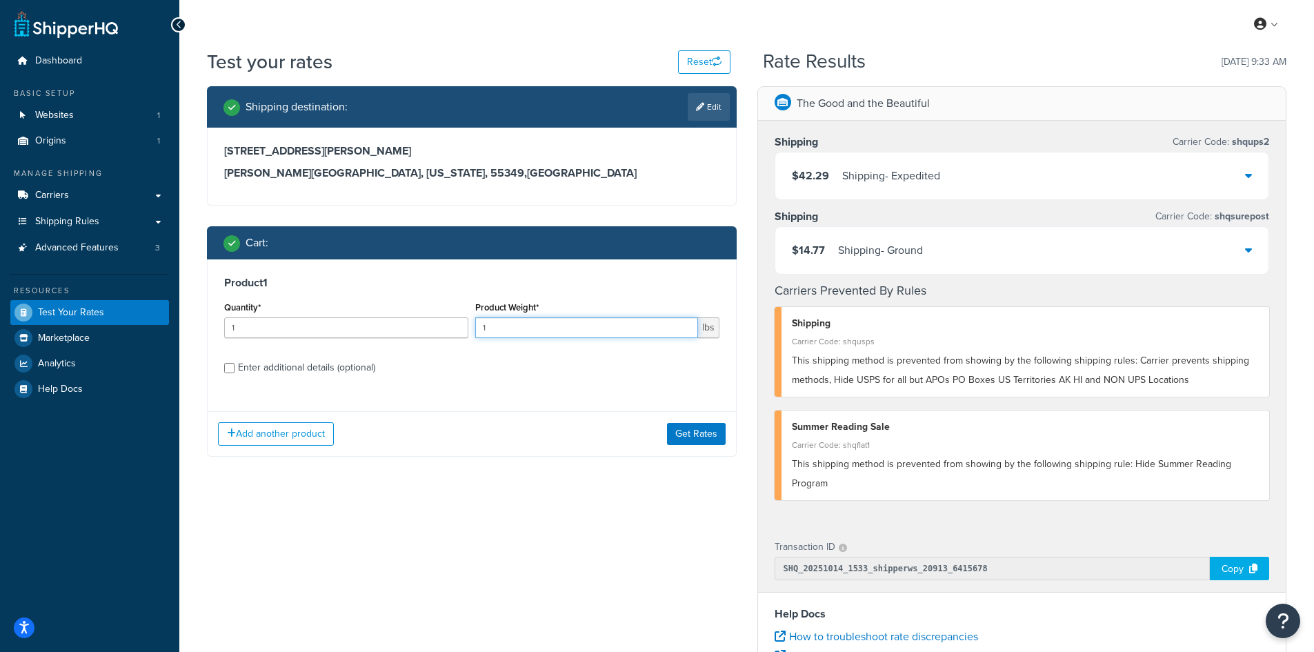
drag, startPoint x: 516, startPoint y: 323, endPoint x: 476, endPoint y: 323, distance: 40.7
click at [476, 323] on input "1" at bounding box center [586, 327] width 223 height 21
click at [694, 435] on button "Get Rates" at bounding box center [696, 434] width 59 height 22
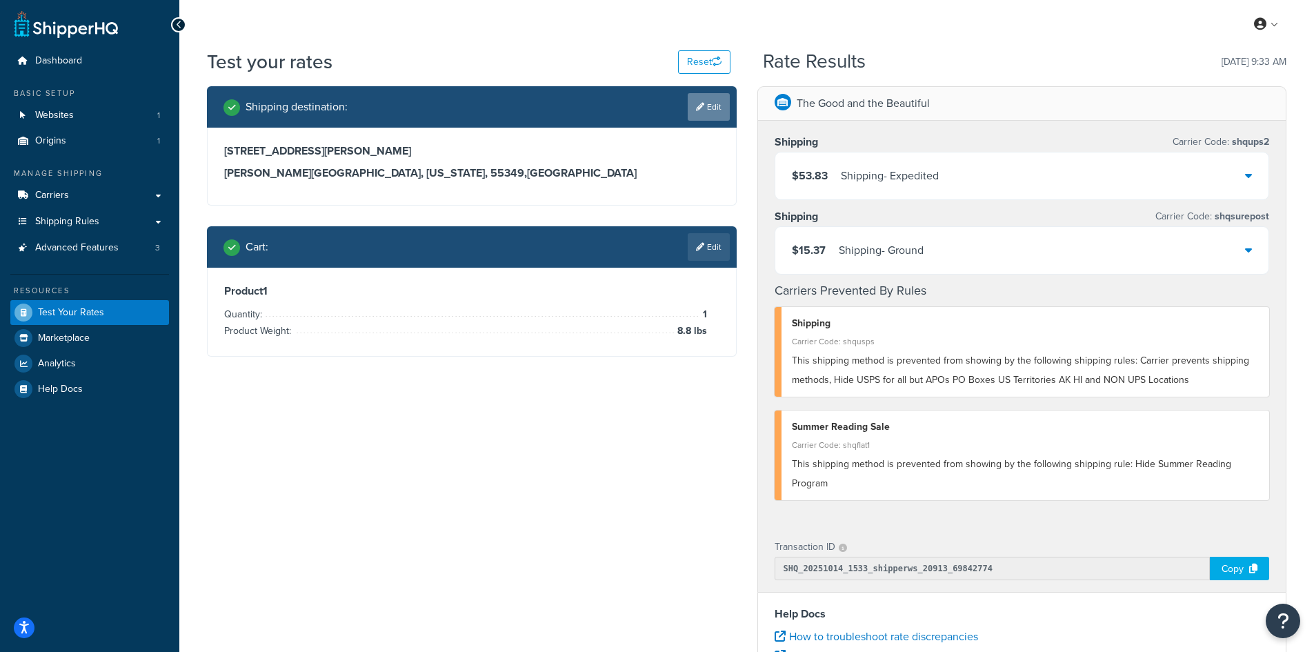
click at [704, 112] on link "Edit" at bounding box center [708, 107] width 42 height 28
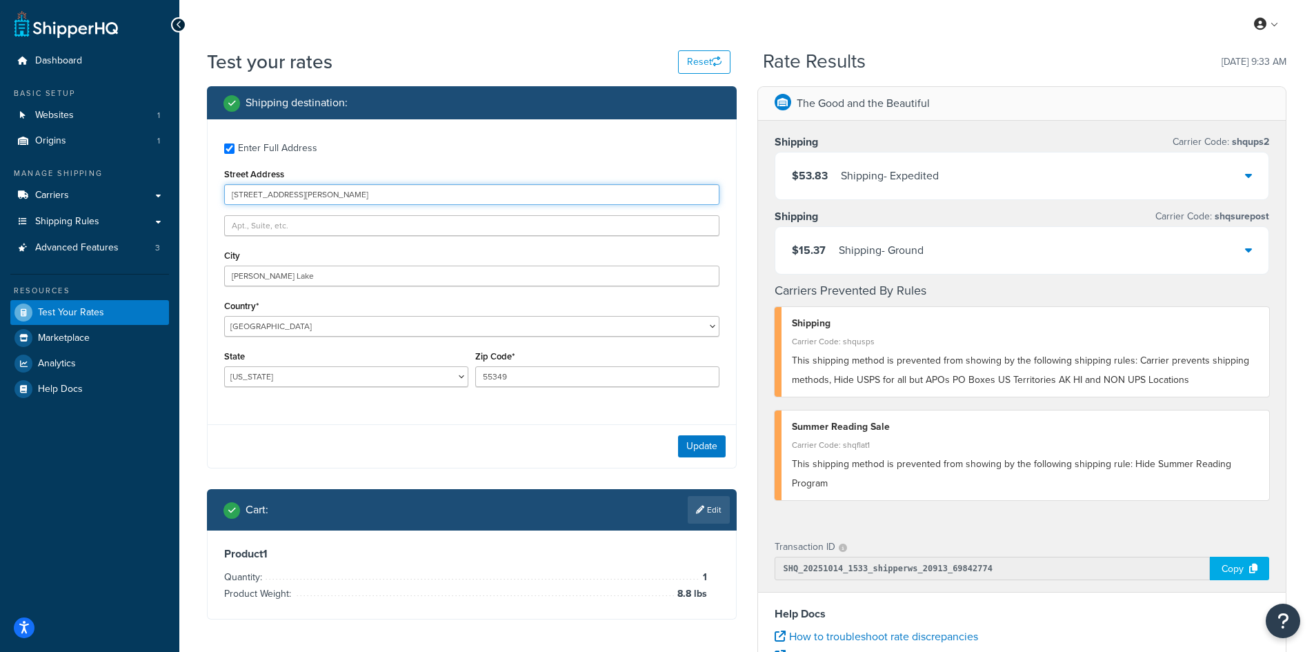
drag, startPoint x: 359, startPoint y: 197, endPoint x: 172, endPoint y: 189, distance: 187.0
click at [172, 189] on div "Dashboard Basic Setup Websites 1 Origins 1 Manage Shipping Carriers Carriers Al…" at bounding box center [657, 503] width 1314 height 1006
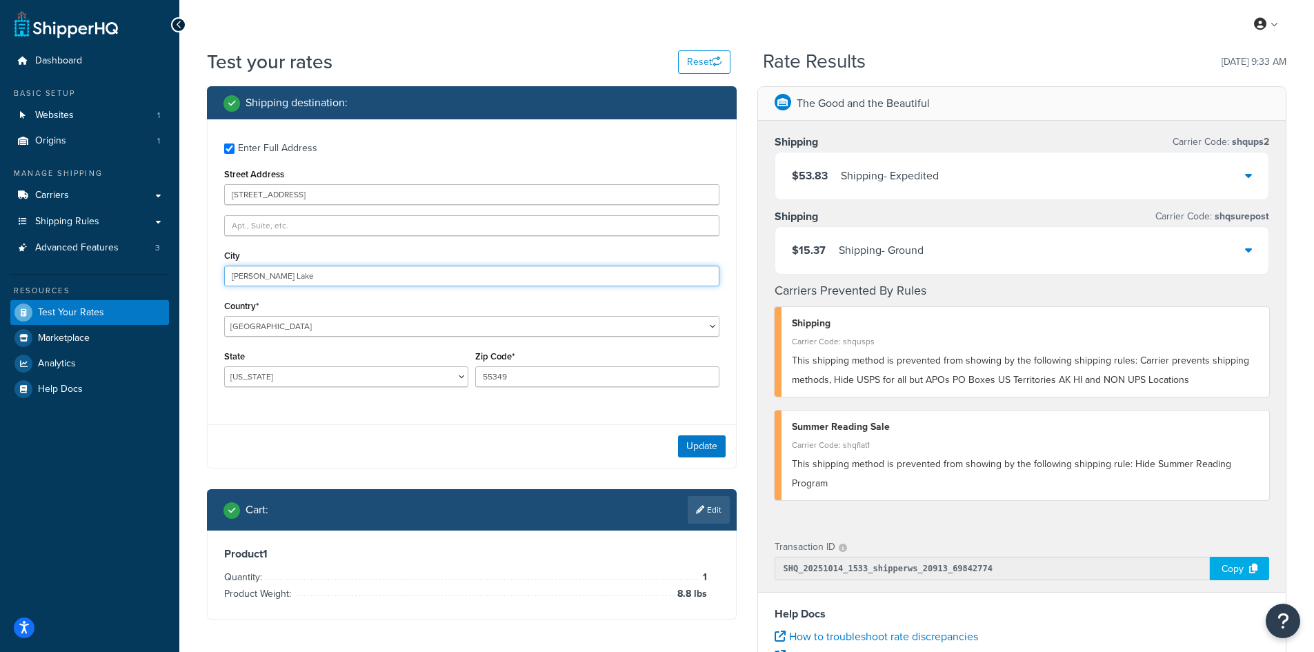
drag, startPoint x: 310, startPoint y: 268, endPoint x: 193, endPoint y: 268, distance: 117.2
click at [193, 268] on div "Test your rates Reset Rate Results [DATE] 9:33 AM Shipping destination : Enter …" at bounding box center [746, 509] width 1134 height 923
click at [695, 443] on button "Update" at bounding box center [702, 446] width 48 height 22
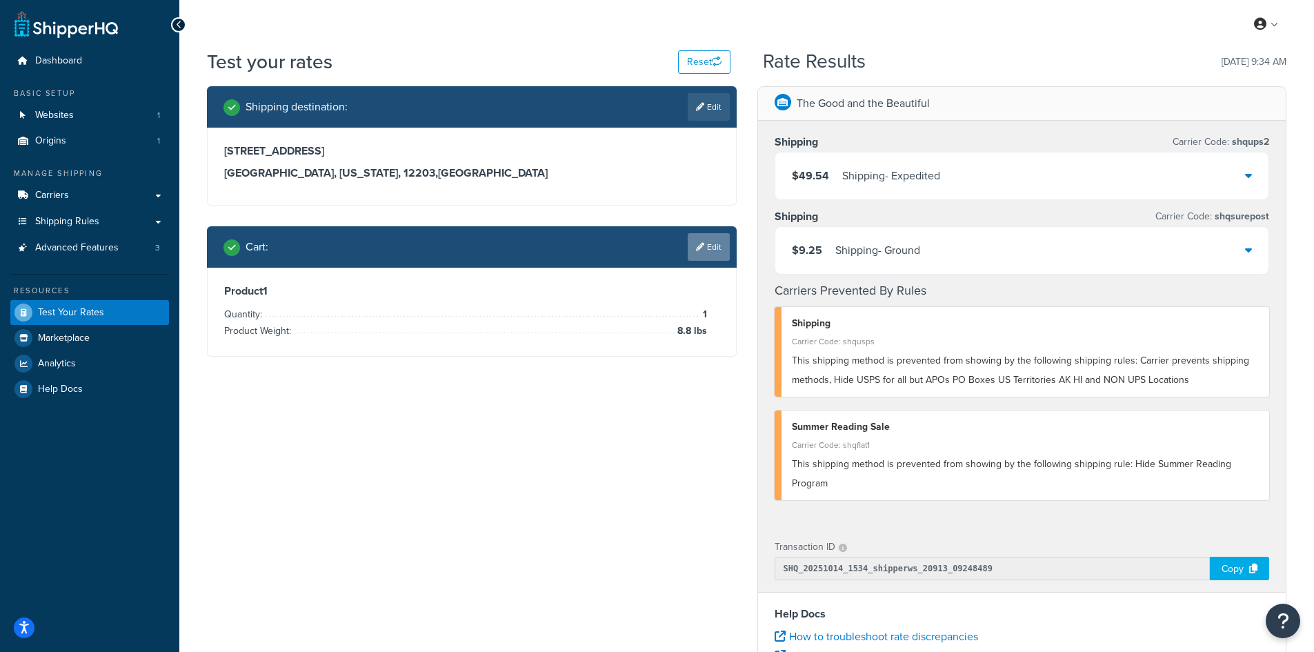
click at [713, 248] on link "Edit" at bounding box center [708, 247] width 42 height 28
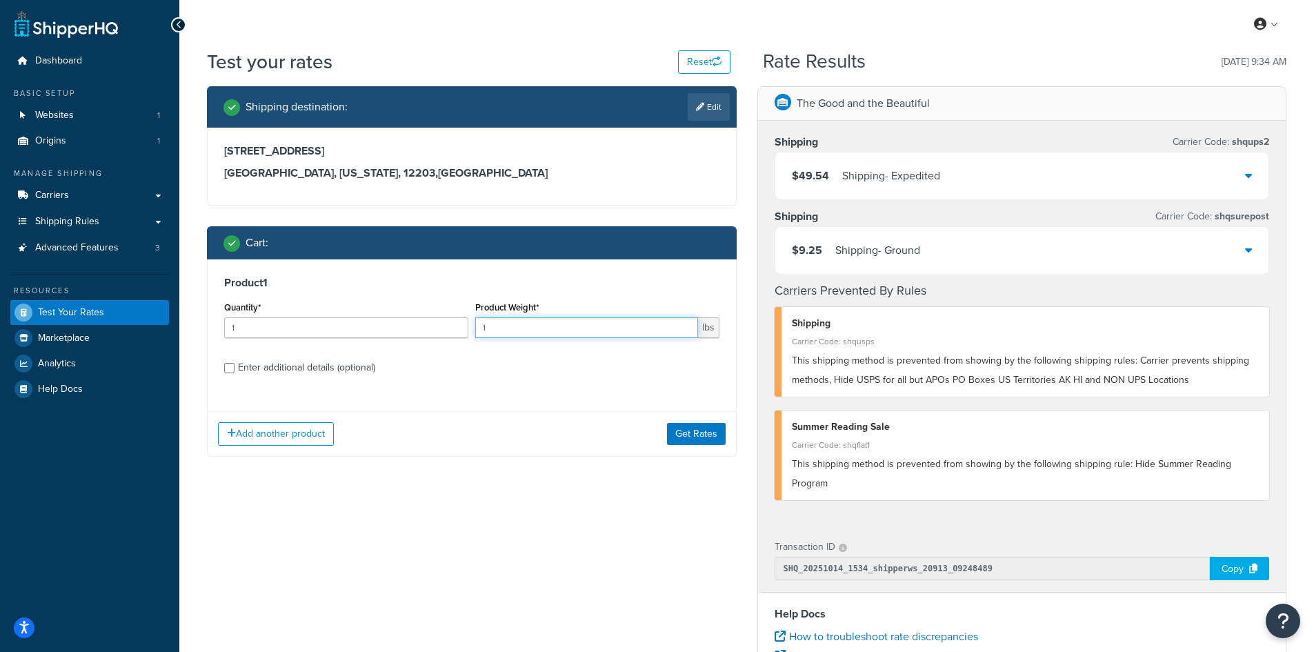
drag, startPoint x: 530, startPoint y: 333, endPoint x: 463, endPoint y: 327, distance: 67.9
click at [463, 327] on div "Quantity* 1 Product Weight* 1 lbs" at bounding box center [472, 323] width 502 height 50
click at [691, 441] on button "Get Rates" at bounding box center [696, 434] width 59 height 22
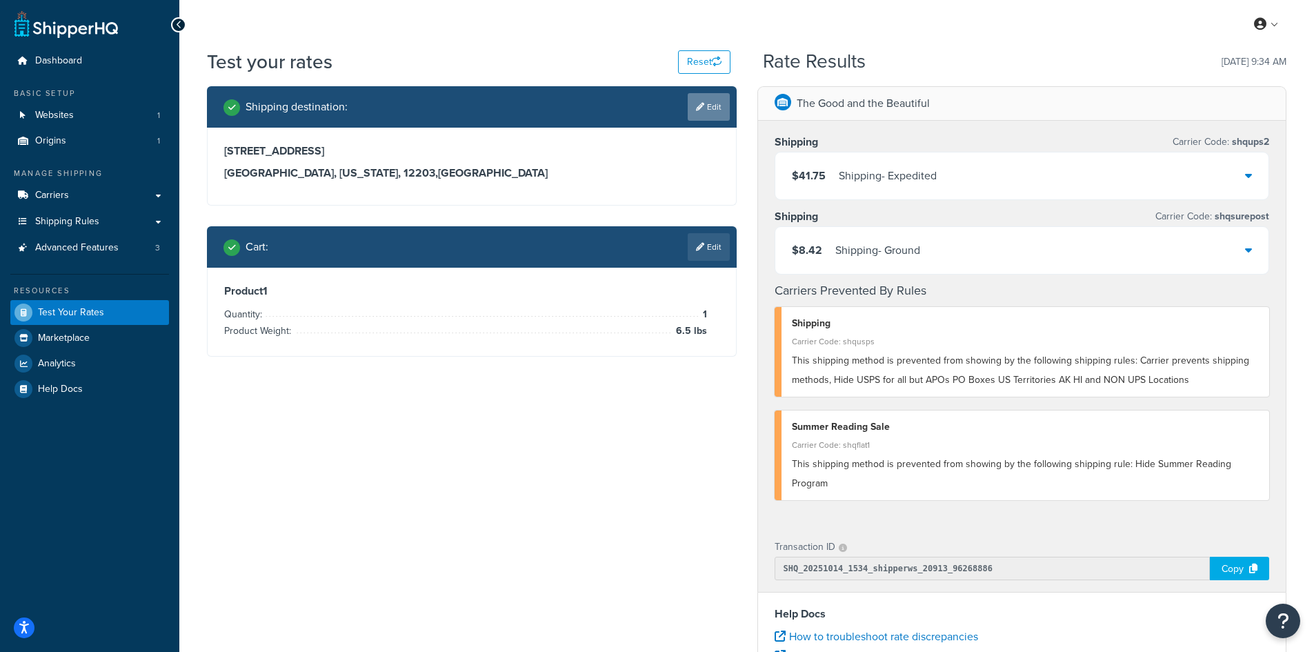
click at [714, 103] on link "Edit" at bounding box center [708, 107] width 42 height 28
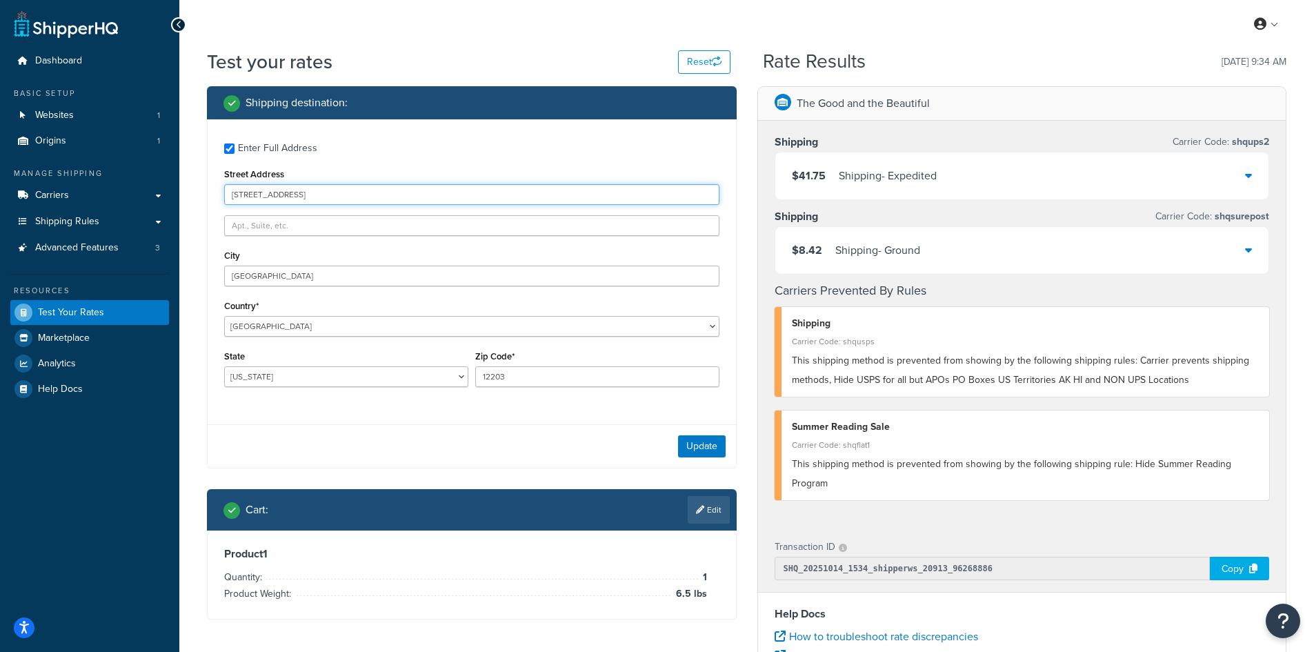
drag, startPoint x: 485, startPoint y: 199, endPoint x: 115, endPoint y: 175, distance: 370.3
click at [115, 175] on div "Dashboard Basic Setup Websites 1 Origins 1 Manage Shipping Carriers Carriers Al…" at bounding box center [657, 503] width 1314 height 1006
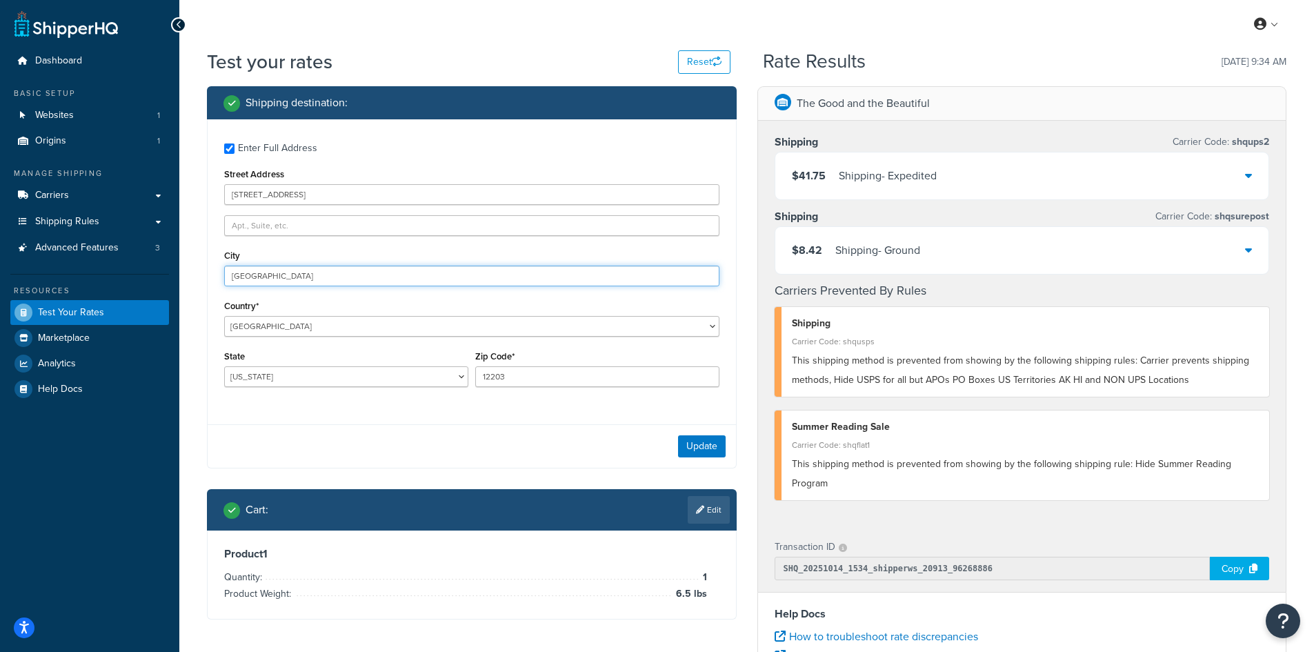
drag, startPoint x: 276, startPoint y: 267, endPoint x: 197, endPoint y: 264, distance: 79.3
click at [197, 264] on div "Shipping destination : Enter Full Address Street Address [GEOGRAPHIC_DATA] [GEO…" at bounding box center [472, 363] width 550 height 554
click at [703, 441] on button "Update" at bounding box center [702, 446] width 48 height 22
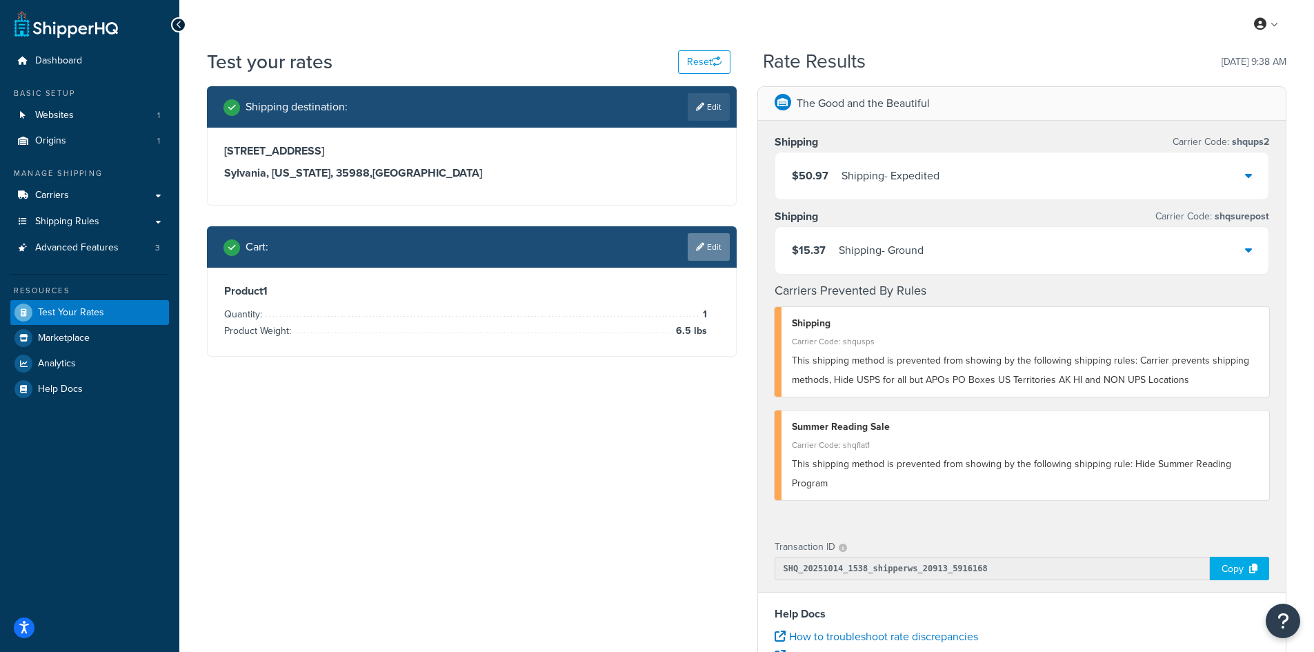
click at [707, 247] on link "Edit" at bounding box center [708, 247] width 42 height 28
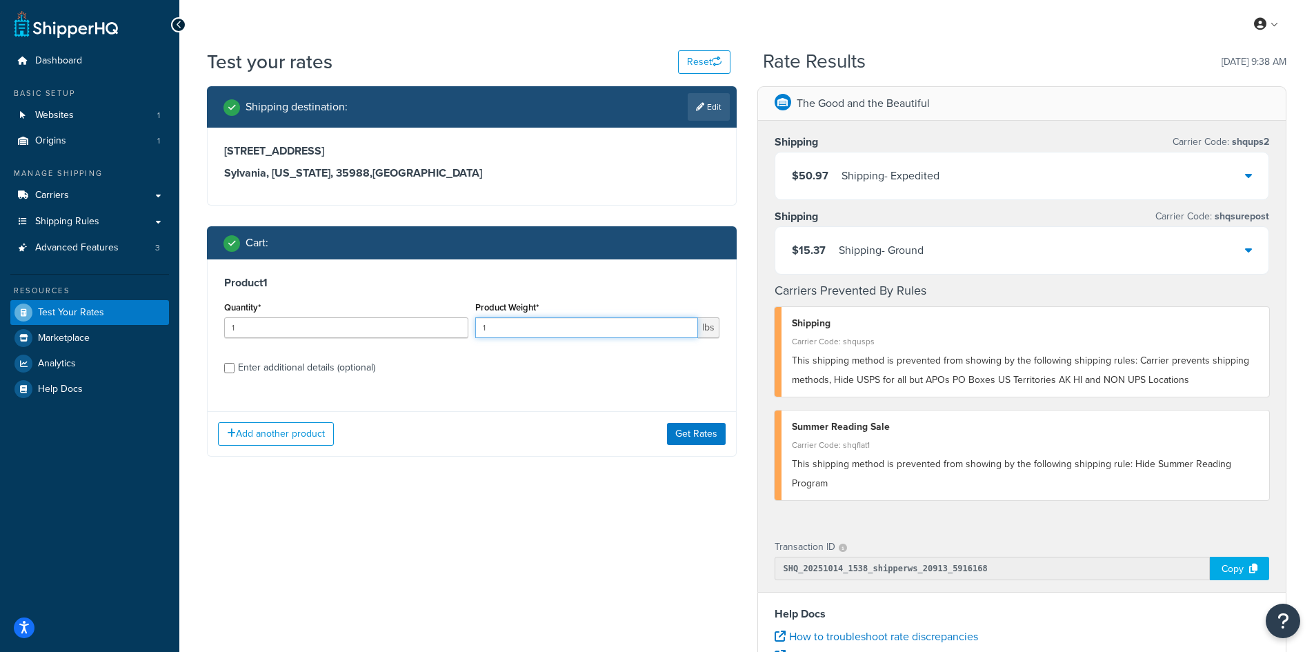
drag, startPoint x: 498, startPoint y: 328, endPoint x: 469, endPoint y: 323, distance: 29.3
click at [469, 323] on div "Quantity* 1 Product Weight* 1 lbs" at bounding box center [472, 323] width 502 height 50
click at [693, 433] on button "Get Rates" at bounding box center [696, 434] width 59 height 22
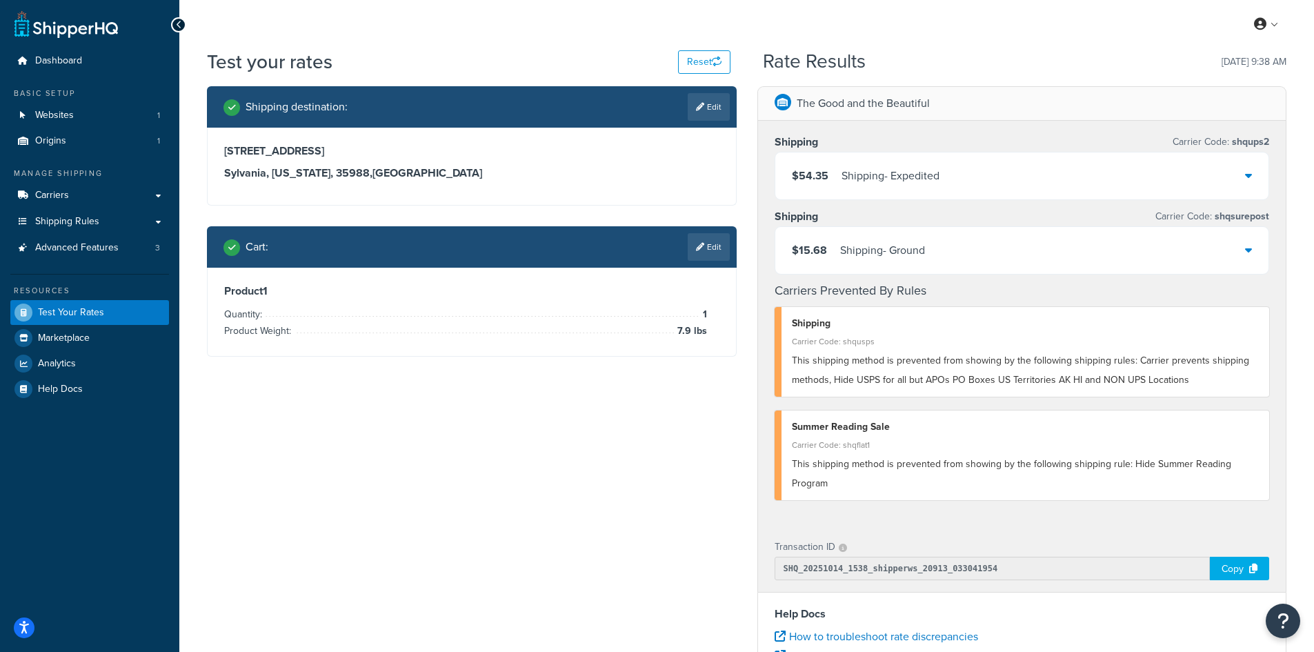
drag, startPoint x: 699, startPoint y: 112, endPoint x: 681, endPoint y: 108, distance: 18.3
click at [699, 111] on link "Edit" at bounding box center [708, 107] width 42 height 28
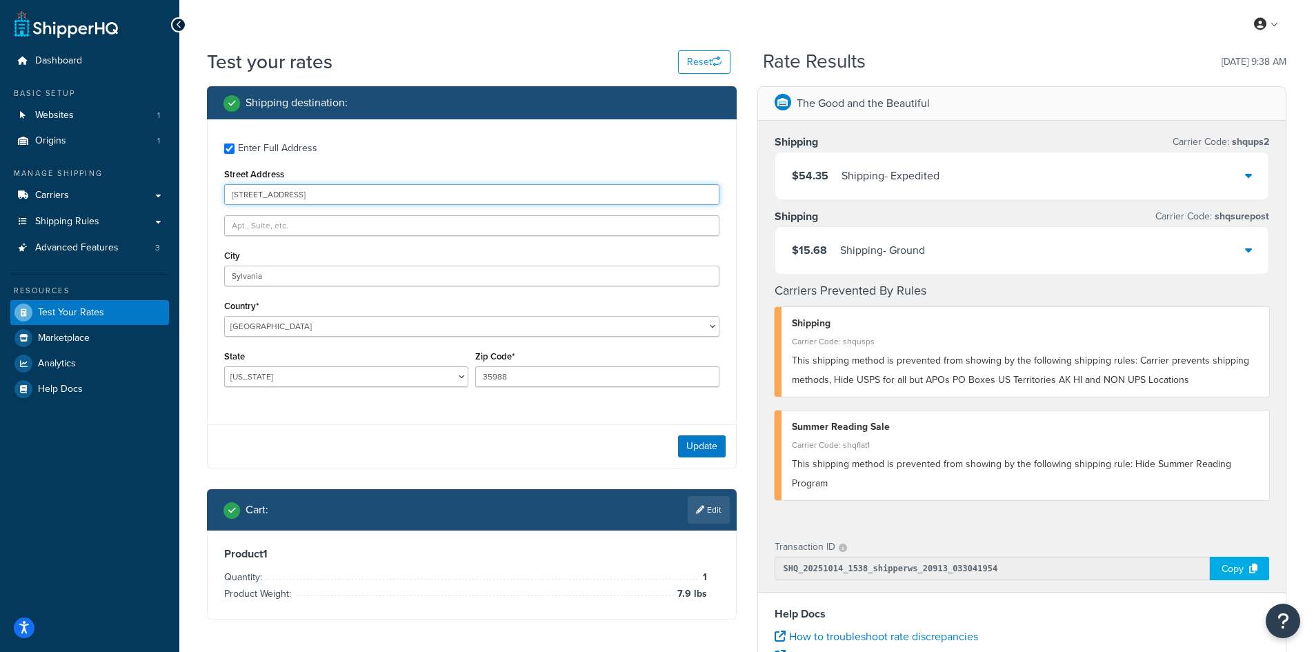
drag, startPoint x: 323, startPoint y: 199, endPoint x: 225, endPoint y: 185, distance: 99.7
click at [225, 185] on input "[STREET_ADDRESS]" at bounding box center [471, 194] width 495 height 21
drag, startPoint x: 323, startPoint y: 281, endPoint x: 257, endPoint y: 267, distance: 67.8
click at [257, 267] on div "Enter Full Address Street Address [STREET_ADDRESS][PERSON_NAME] [GEOGRAPHIC_DAT…" at bounding box center [472, 266] width 528 height 294
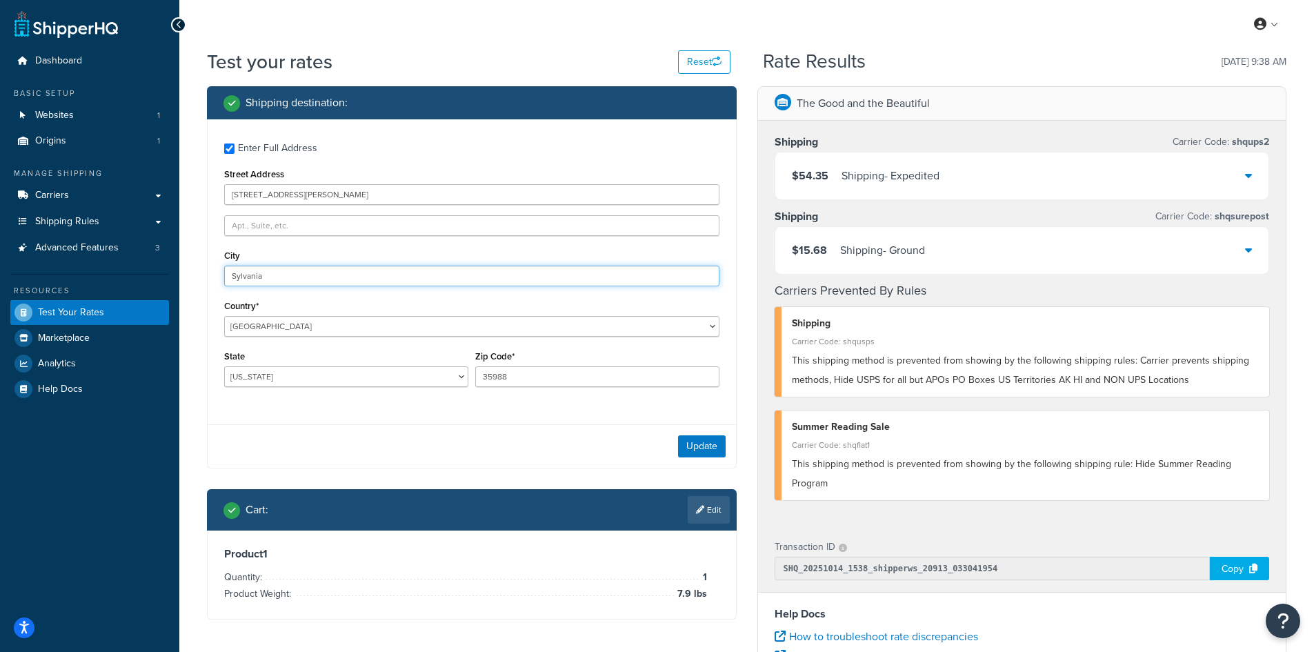
drag, startPoint x: 298, startPoint y: 275, endPoint x: 151, endPoint y: 266, distance: 147.1
click at [151, 266] on div "Dashboard Basic Setup Websites 1 Origins 1 Manage Shipping Carriers Carriers Al…" at bounding box center [657, 503] width 1314 height 1006
click at [707, 441] on button "Update" at bounding box center [702, 446] width 48 height 22
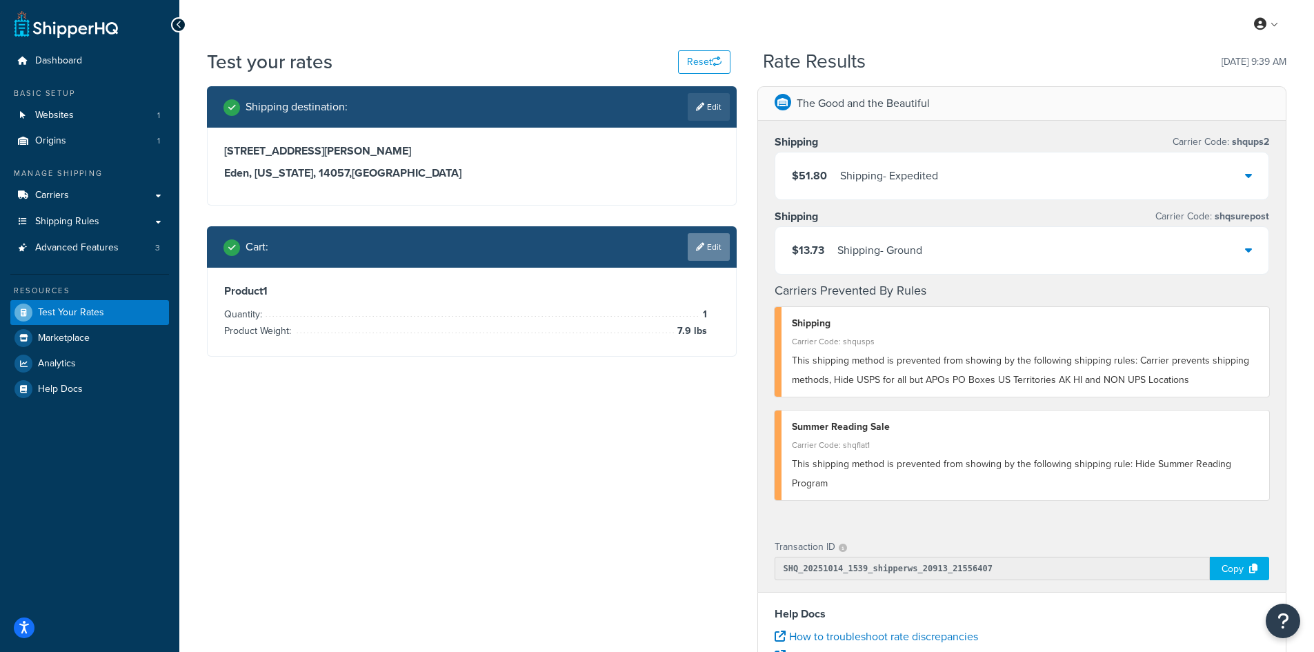
click at [712, 248] on link "Edit" at bounding box center [708, 247] width 42 height 28
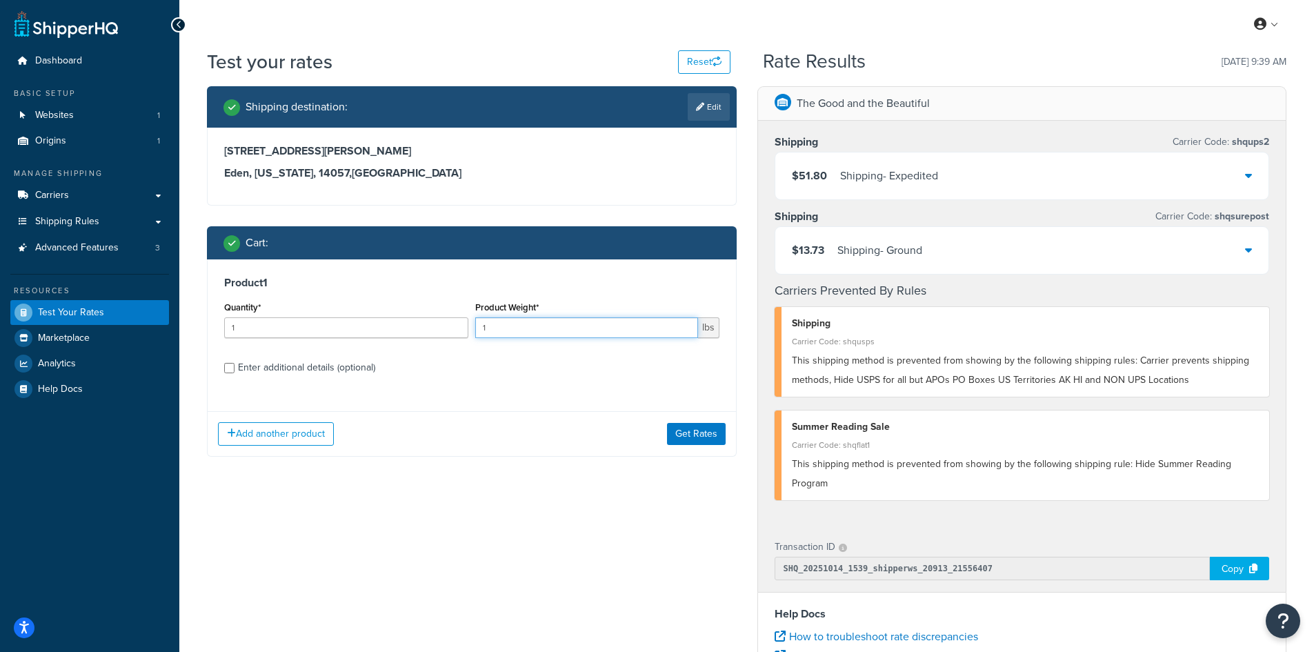
drag, startPoint x: 516, startPoint y: 326, endPoint x: 433, endPoint y: 311, distance: 84.8
click at [433, 311] on div "Quantity* 1 Product Weight* 1 lbs" at bounding box center [472, 323] width 502 height 50
click at [686, 430] on button "Get Rates" at bounding box center [696, 434] width 59 height 22
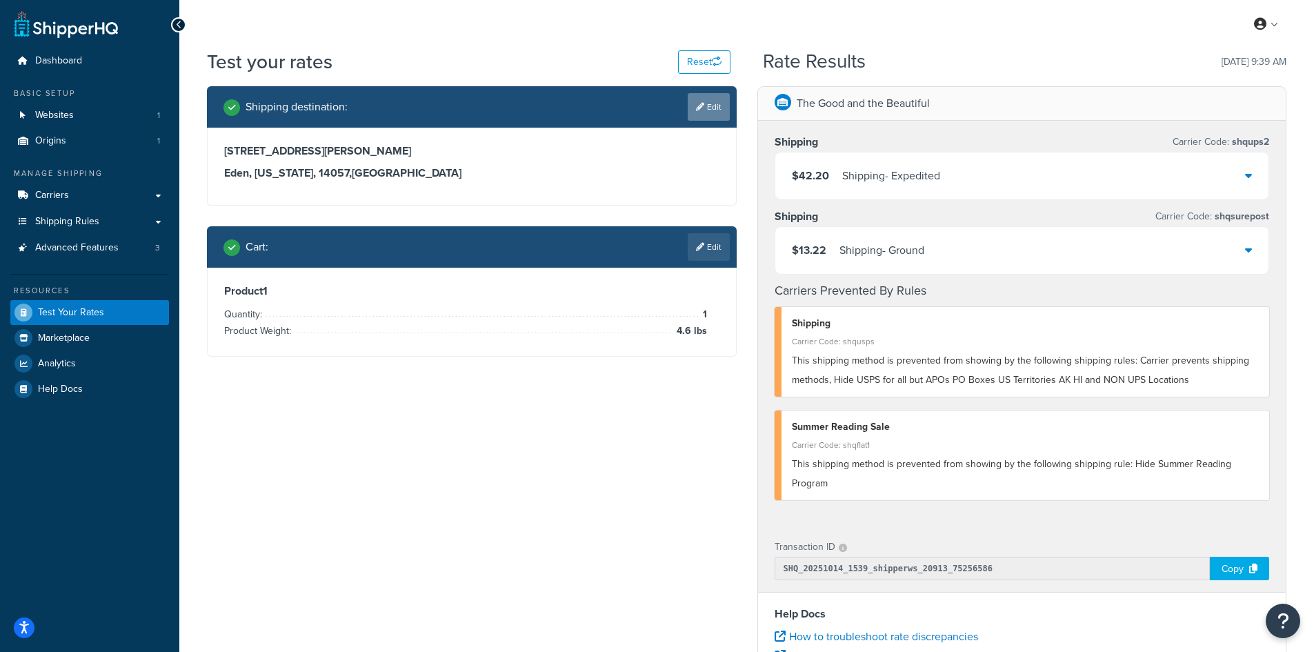
click at [696, 104] on icon at bounding box center [700, 107] width 8 height 8
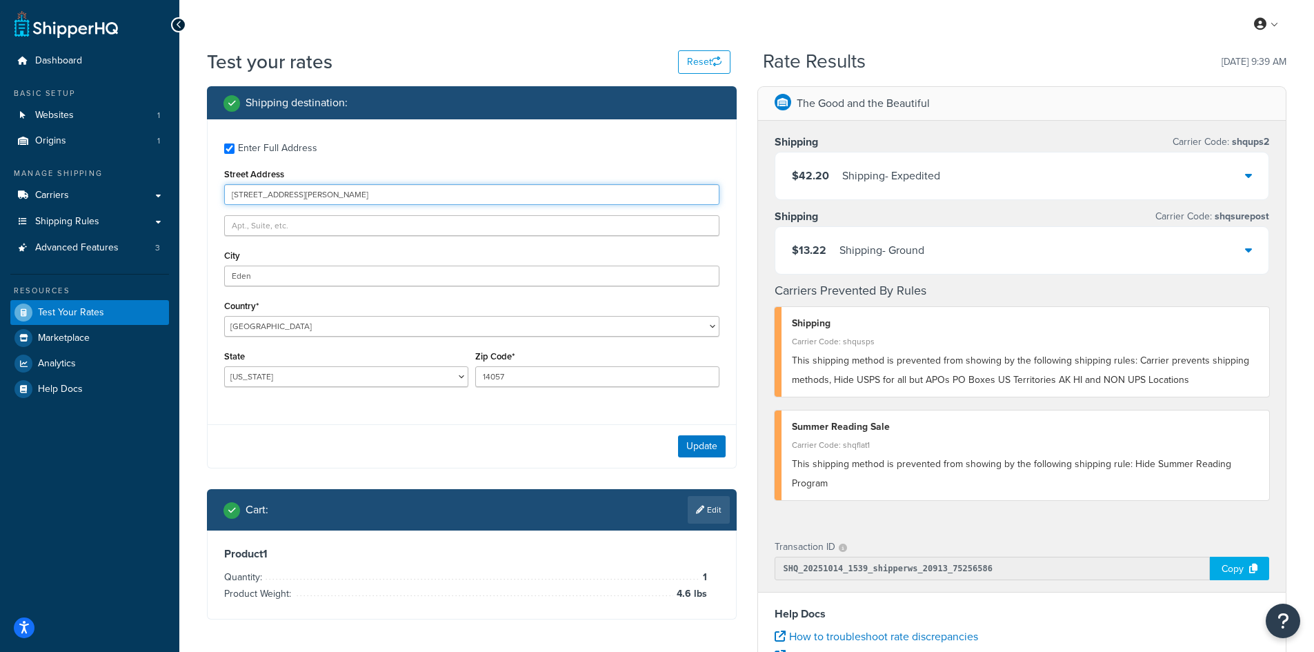
drag, startPoint x: 354, startPoint y: 188, endPoint x: 139, endPoint y: 177, distance: 214.8
click at [139, 177] on div "Dashboard Basic Setup Websites 1 Origins 1 Manage Shipping Carriers Carriers Al…" at bounding box center [657, 503] width 1314 height 1006
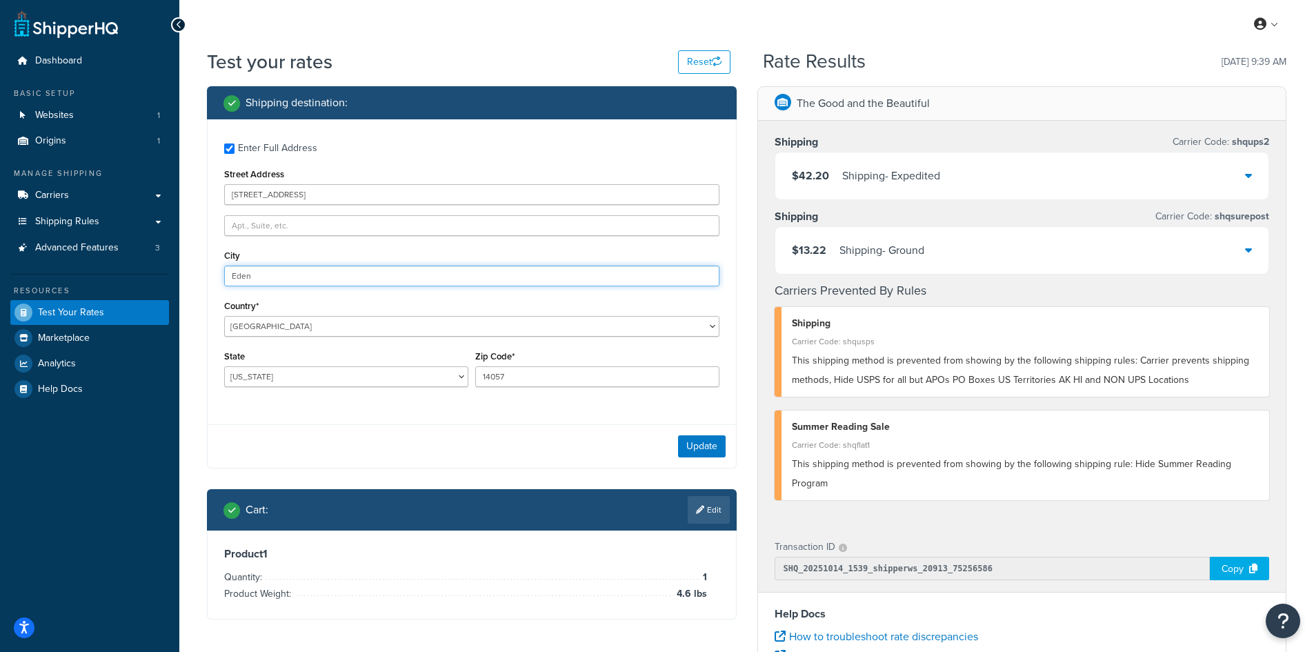
drag, startPoint x: 298, startPoint y: 272, endPoint x: 216, endPoint y: 257, distance: 83.4
click at [216, 257] on div "Enter Full Address Street Address [STREET_ADDRESS] [GEOGRAPHIC_DATA] [GEOGRAPHI…" at bounding box center [472, 266] width 528 height 294
click at [696, 445] on button "Update" at bounding box center [702, 446] width 48 height 22
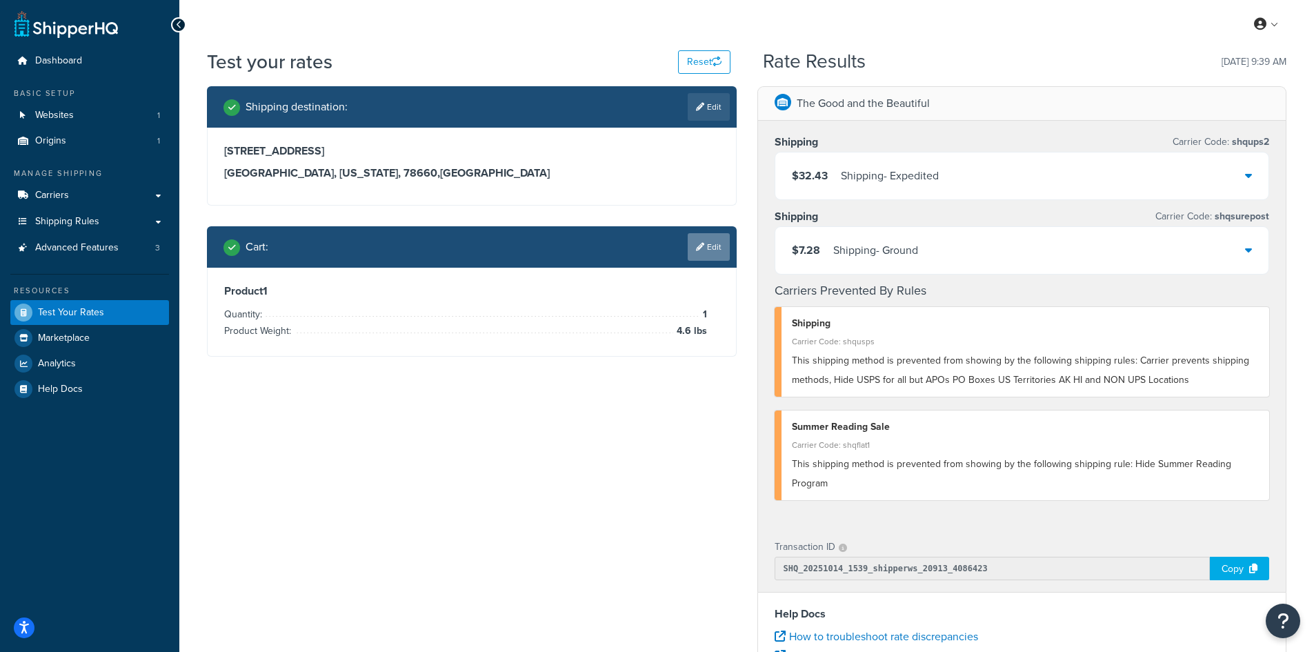
click at [709, 249] on link "Edit" at bounding box center [708, 247] width 42 height 28
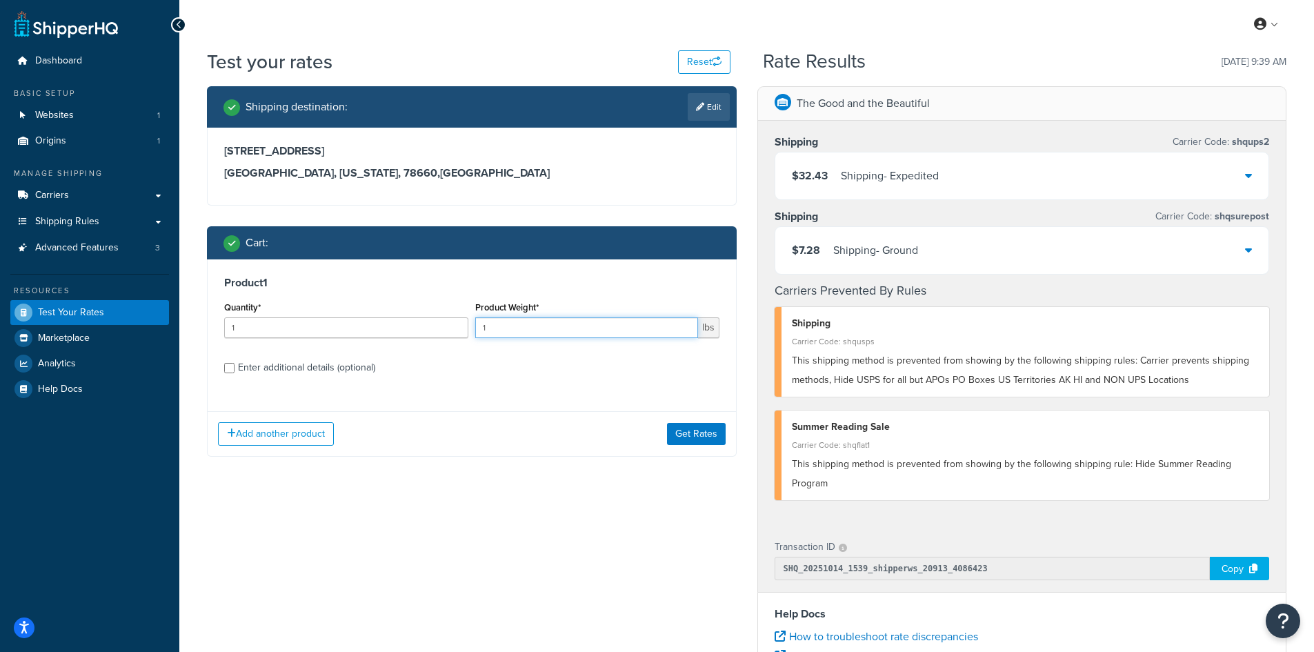
drag, startPoint x: 503, startPoint y: 329, endPoint x: 452, endPoint y: 327, distance: 51.8
click at [452, 327] on div "Quantity* 1 Product Weight* 1 lbs" at bounding box center [472, 323] width 502 height 50
click at [687, 426] on button "Get Rates" at bounding box center [696, 434] width 59 height 22
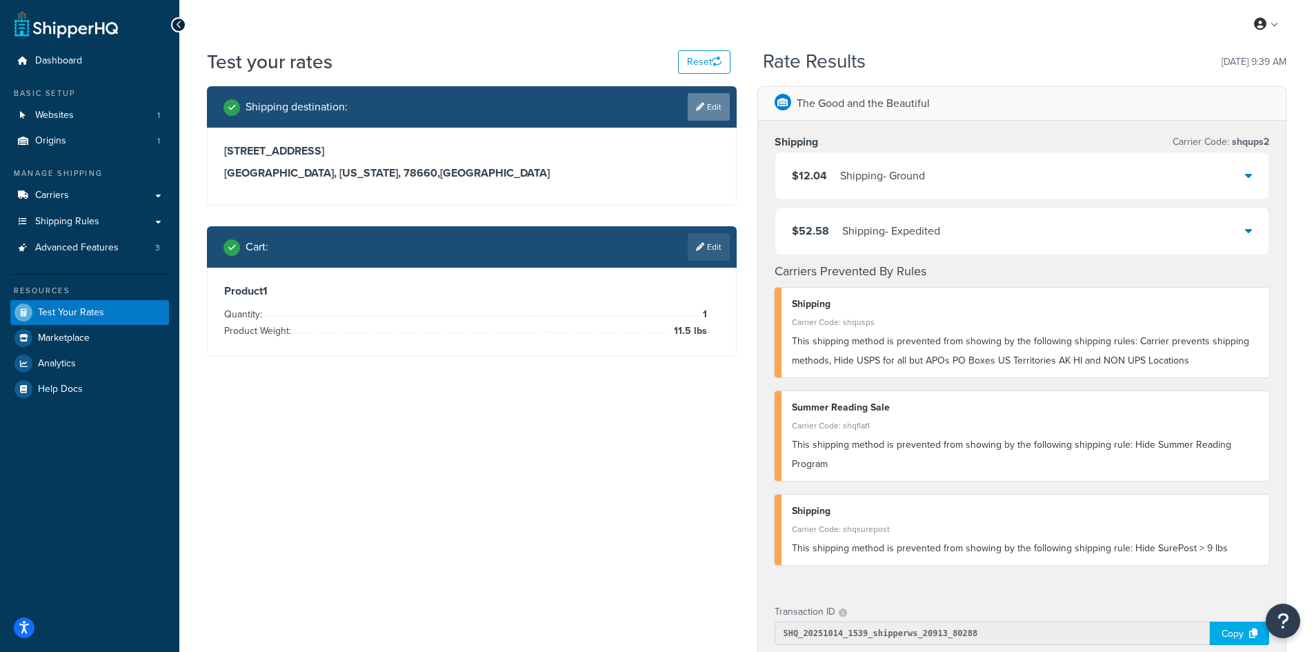
click at [712, 114] on link "Edit" at bounding box center [708, 107] width 42 height 28
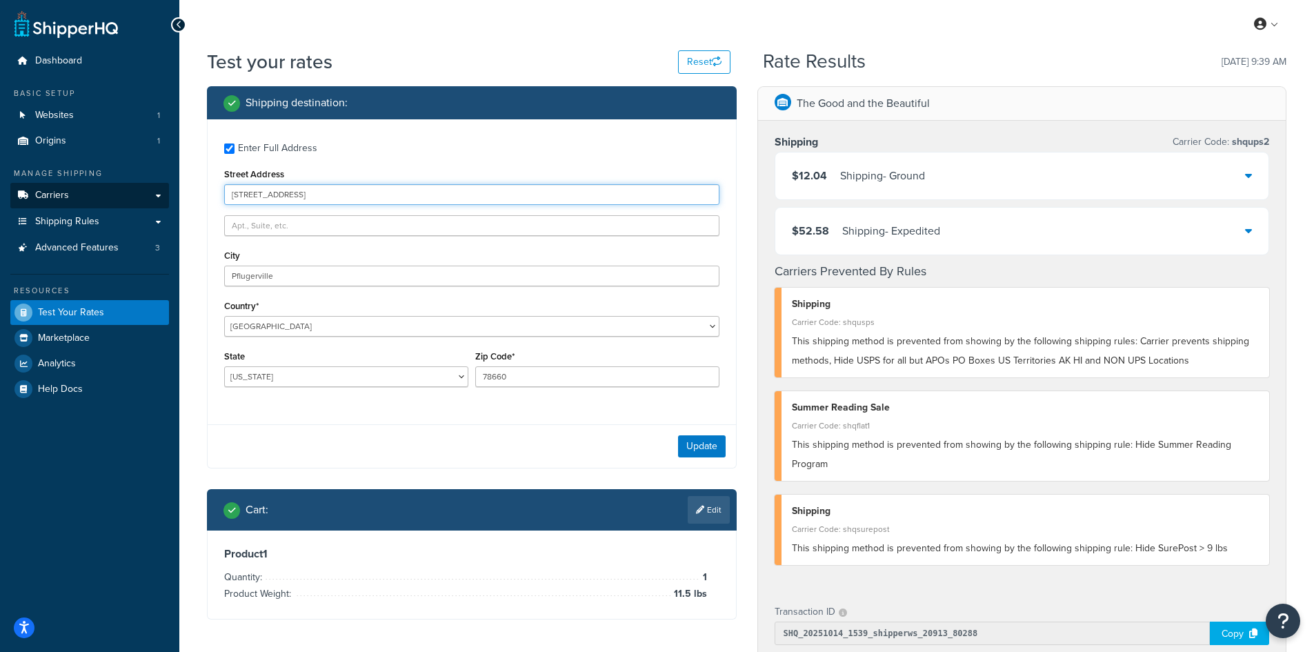
drag, startPoint x: 358, startPoint y: 200, endPoint x: 125, endPoint y: 190, distance: 232.6
click at [125, 190] on div "Dashboard Basic Setup Websites 1 Origins 1 Manage Shipping Carriers Carriers Al…" at bounding box center [657, 535] width 1314 height 1071
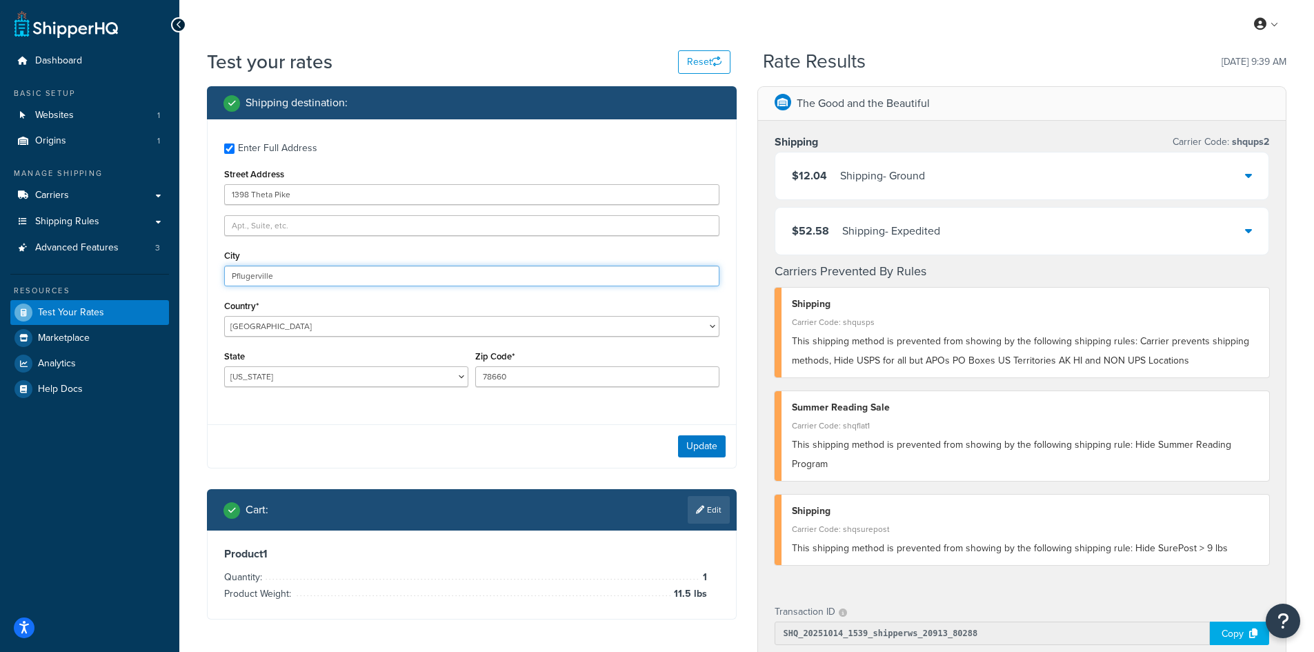
drag, startPoint x: 300, startPoint y: 270, endPoint x: 154, endPoint y: 270, distance: 146.2
click at [154, 270] on div "Dashboard Basic Setup Websites 1 Origins 1 Manage Shipping Carriers Carriers Al…" at bounding box center [657, 535] width 1314 height 1071
click at [694, 445] on button "Update" at bounding box center [702, 446] width 48 height 22
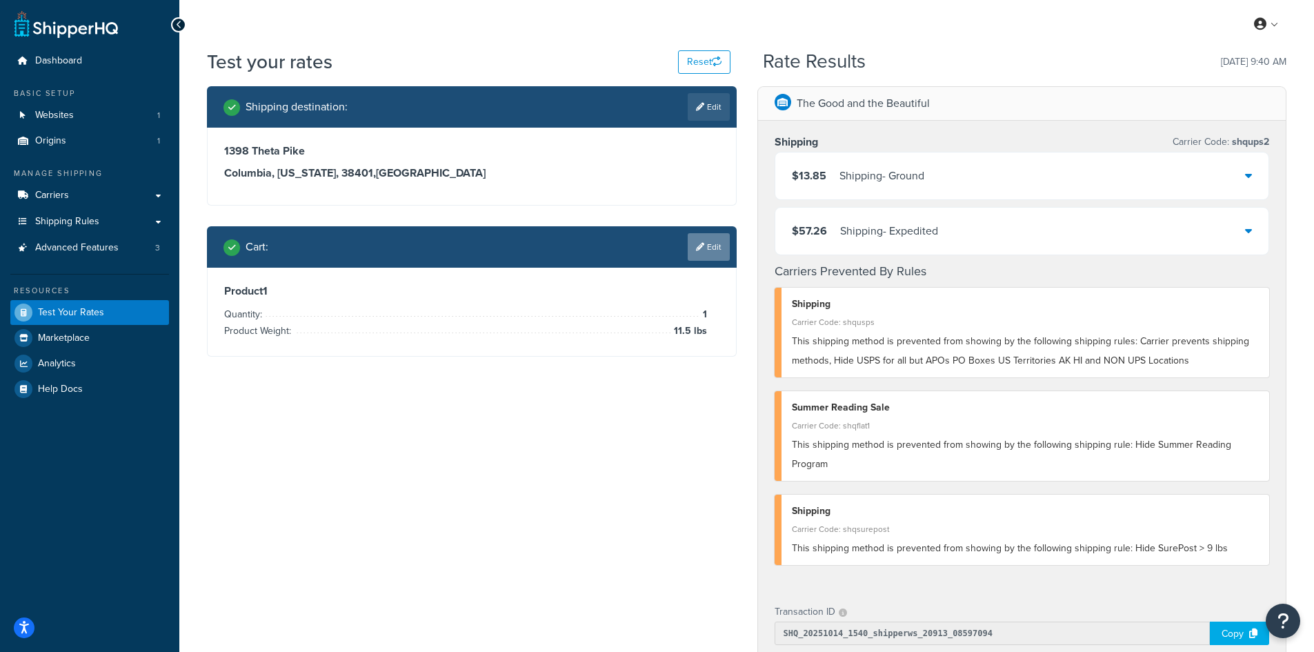
click at [697, 248] on icon at bounding box center [700, 247] width 8 height 8
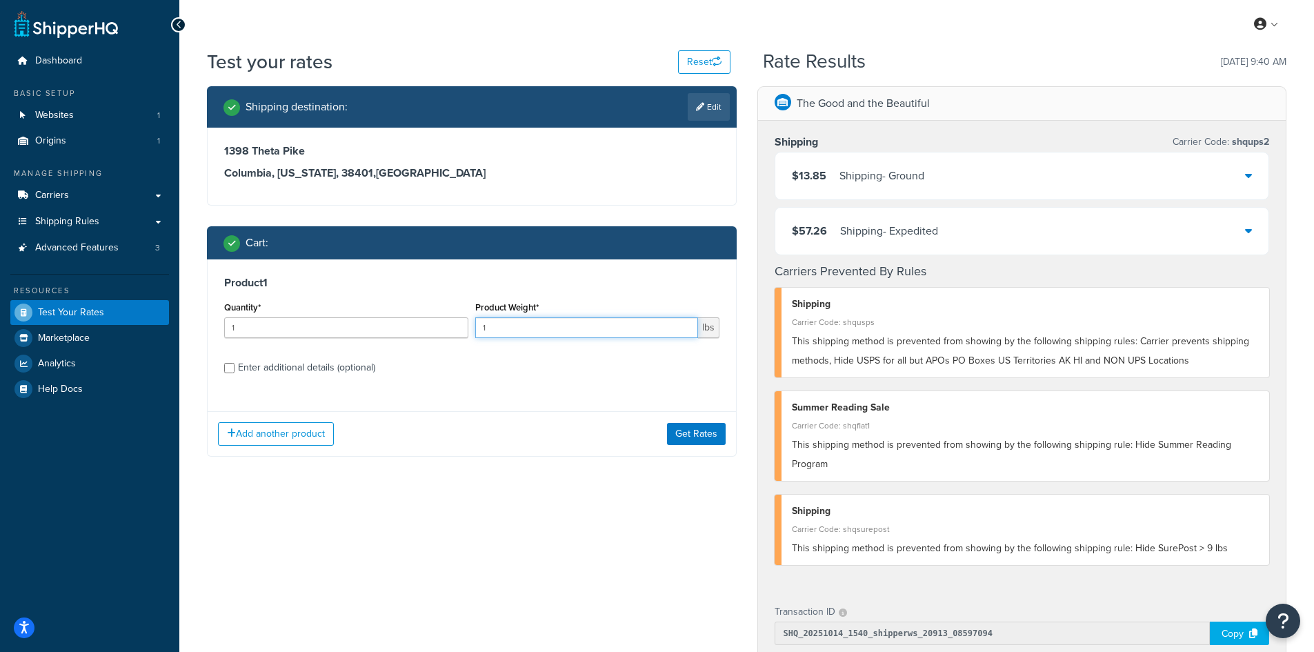
drag, startPoint x: 501, startPoint y: 326, endPoint x: 459, endPoint y: 326, distance: 41.4
click at [459, 326] on div "Quantity* 1 Product Weight* 1 lbs" at bounding box center [472, 323] width 502 height 50
click at [687, 433] on button "Get Rates" at bounding box center [696, 434] width 59 height 22
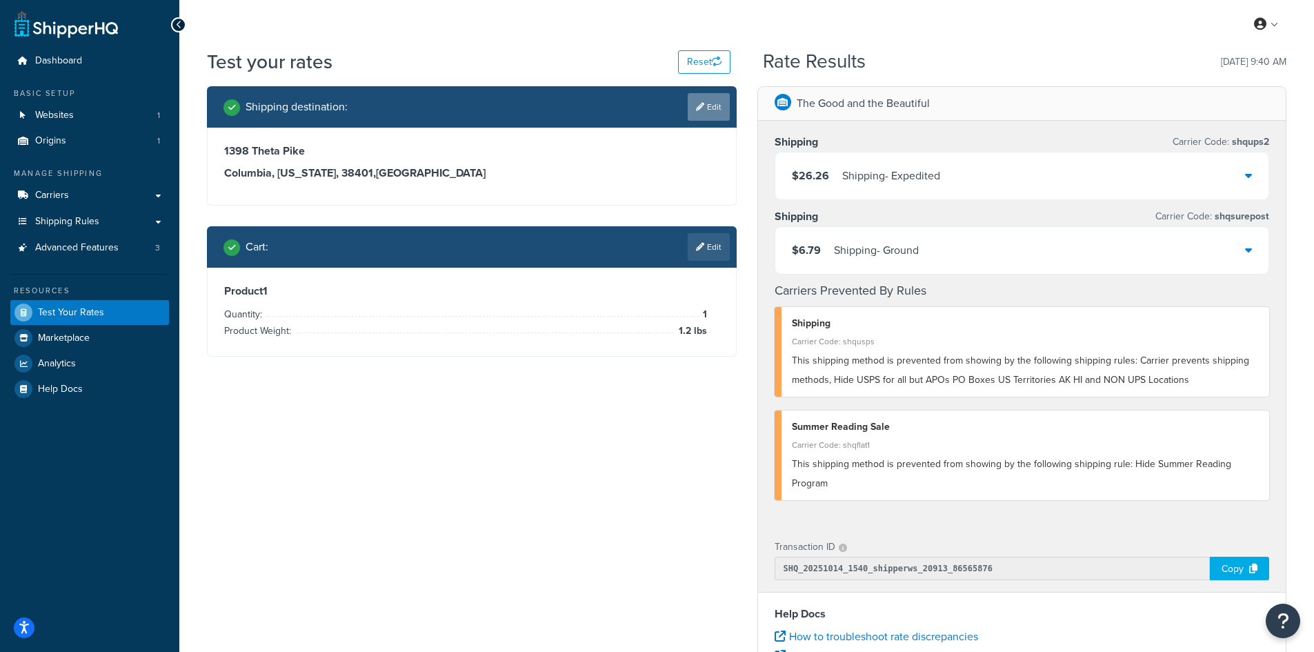
click at [708, 103] on link "Edit" at bounding box center [708, 107] width 42 height 28
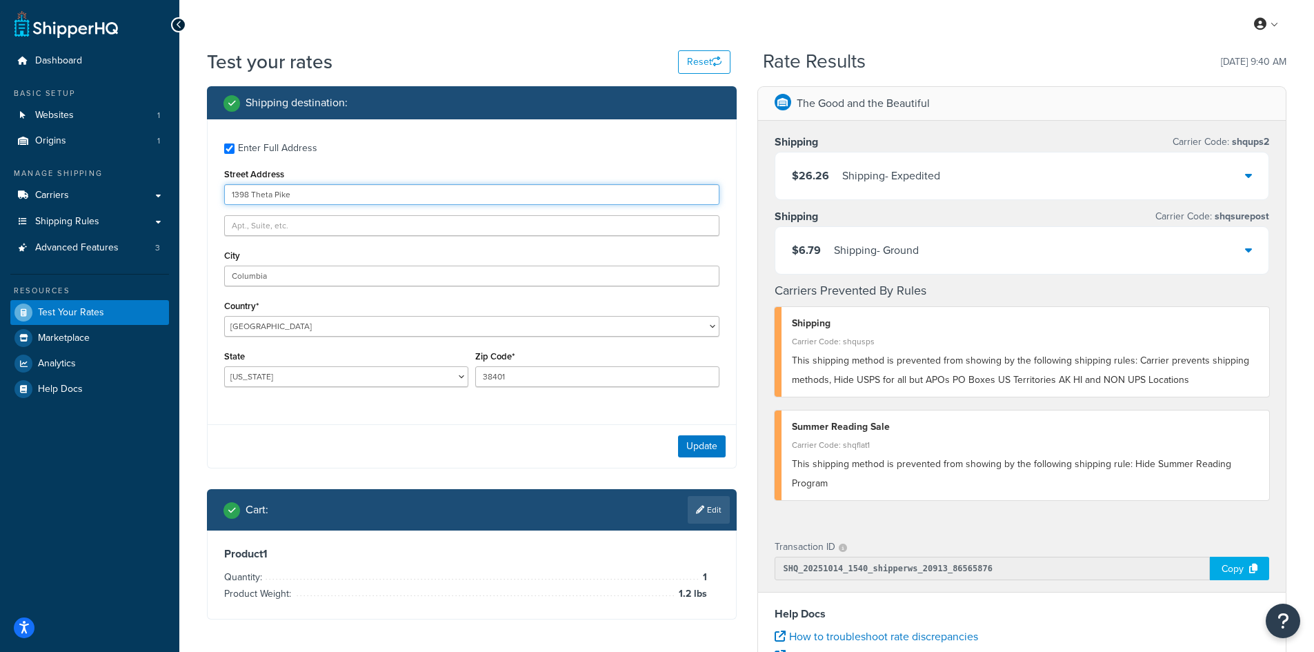
drag, startPoint x: 300, startPoint y: 192, endPoint x: 138, endPoint y: 179, distance: 162.5
click at [138, 179] on div "Dashboard Basic Setup Websites 1 Origins 1 Manage Shipping Carriers Carriers Al…" at bounding box center [657, 503] width 1314 height 1006
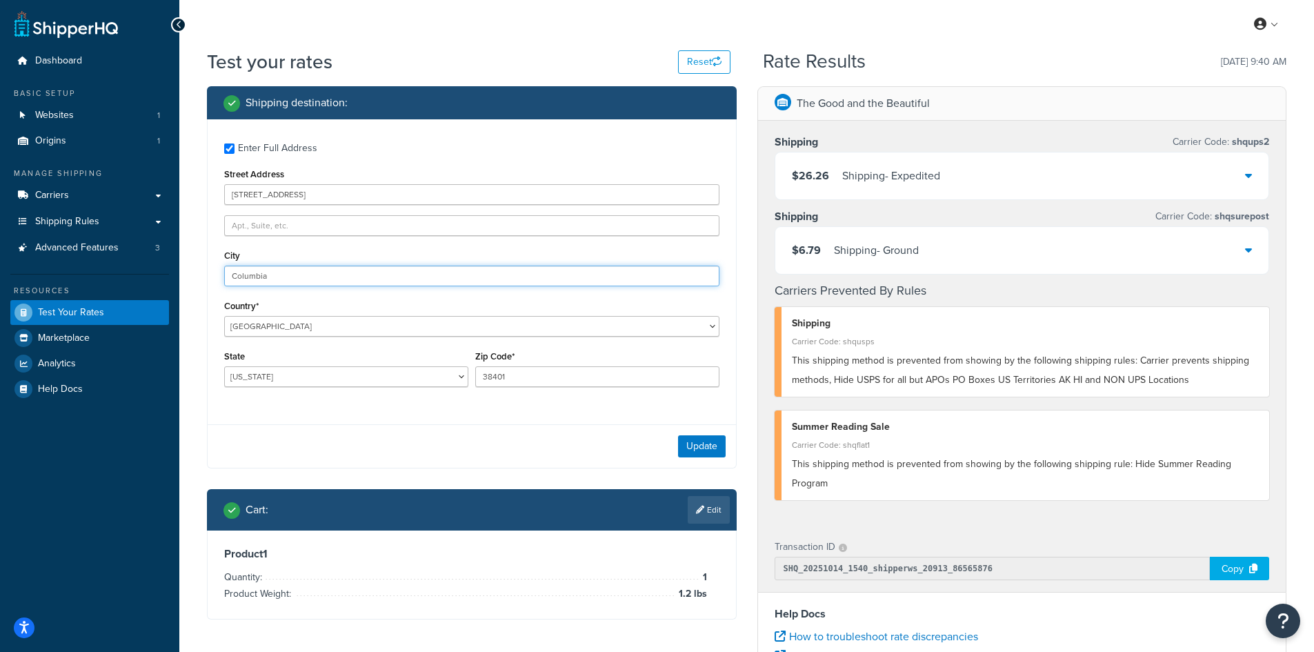
drag, startPoint x: 292, startPoint y: 273, endPoint x: 120, endPoint y: 268, distance: 172.5
click at [120, 268] on div "Dashboard Basic Setup Websites 1 Origins 1 Manage Shipping Carriers Carriers Al…" at bounding box center [657, 503] width 1314 height 1006
click at [694, 444] on button "Update" at bounding box center [702, 446] width 48 height 22
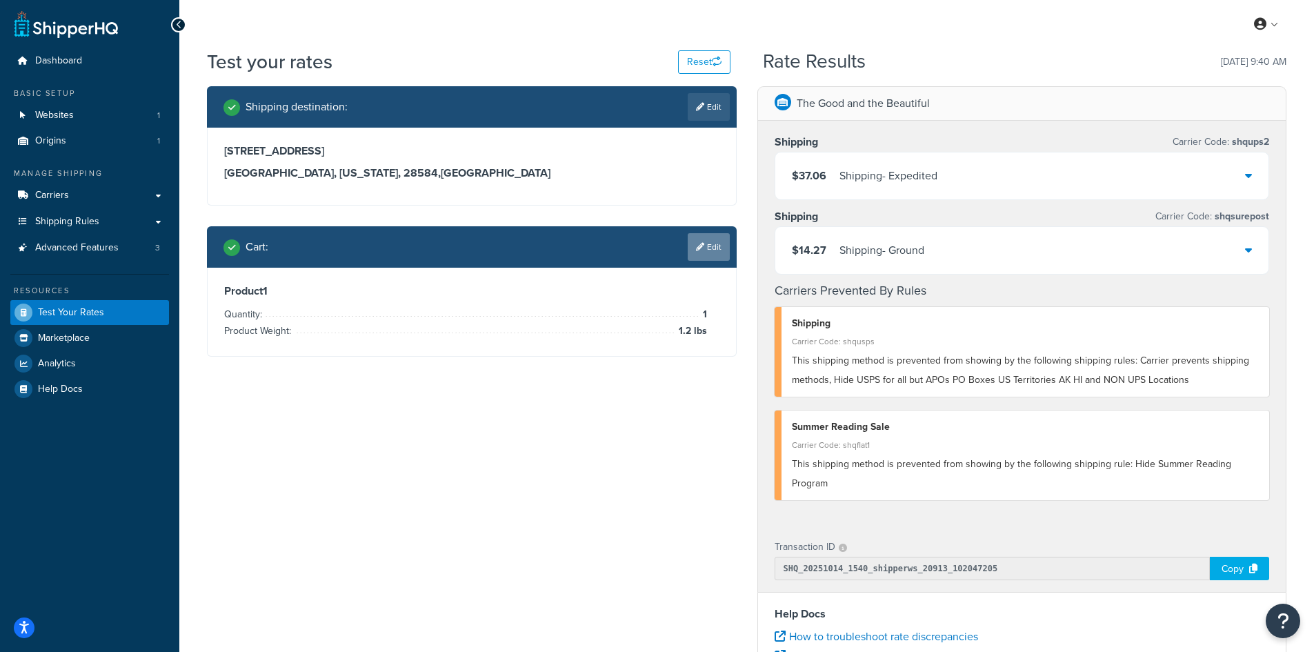
click at [707, 233] on link "Edit" at bounding box center [708, 247] width 42 height 28
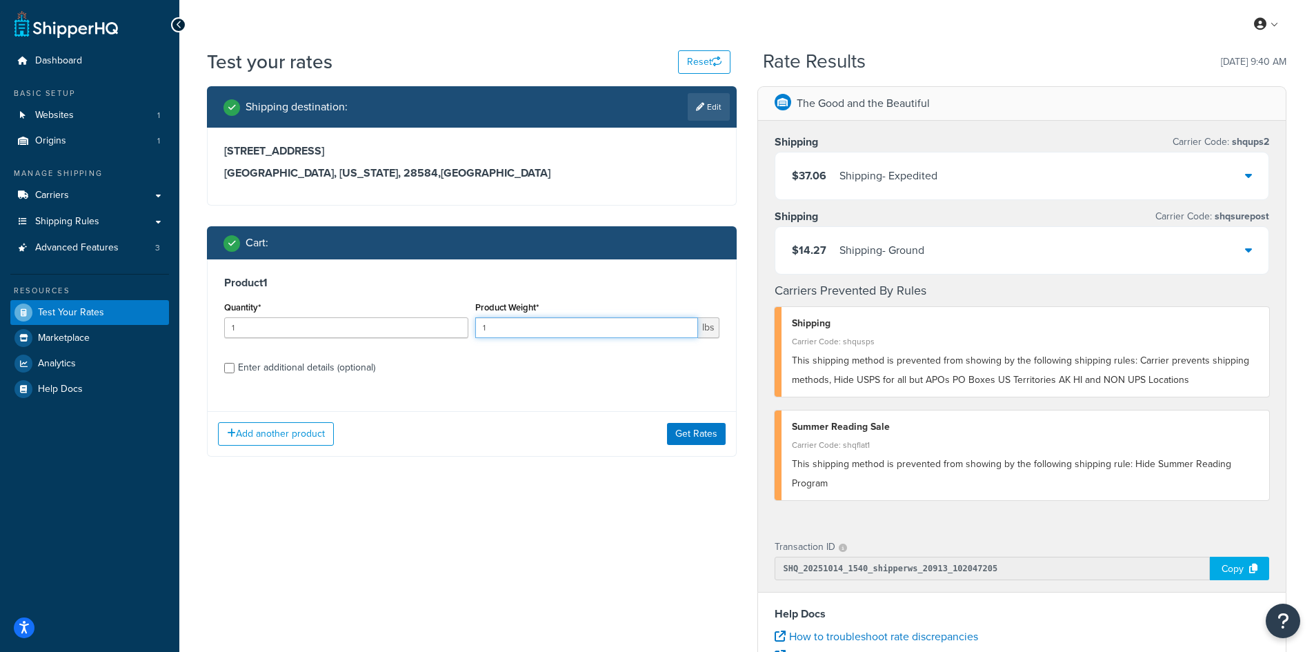
drag, startPoint x: 470, startPoint y: 330, endPoint x: 445, endPoint y: 330, distance: 24.8
click at [445, 330] on div "Quantity* 1 Product Weight* 1 lbs" at bounding box center [472, 323] width 502 height 50
click at [683, 431] on button "Get Rates" at bounding box center [696, 434] width 59 height 22
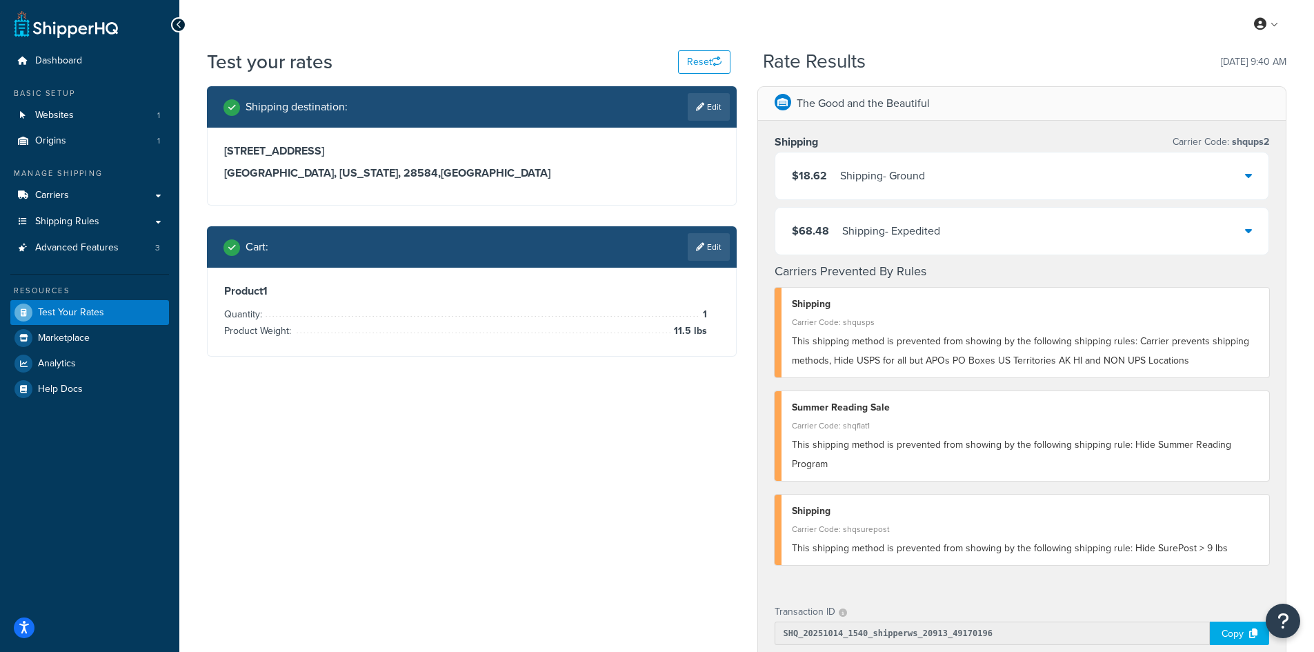
click at [696, 106] on icon at bounding box center [700, 107] width 8 height 8
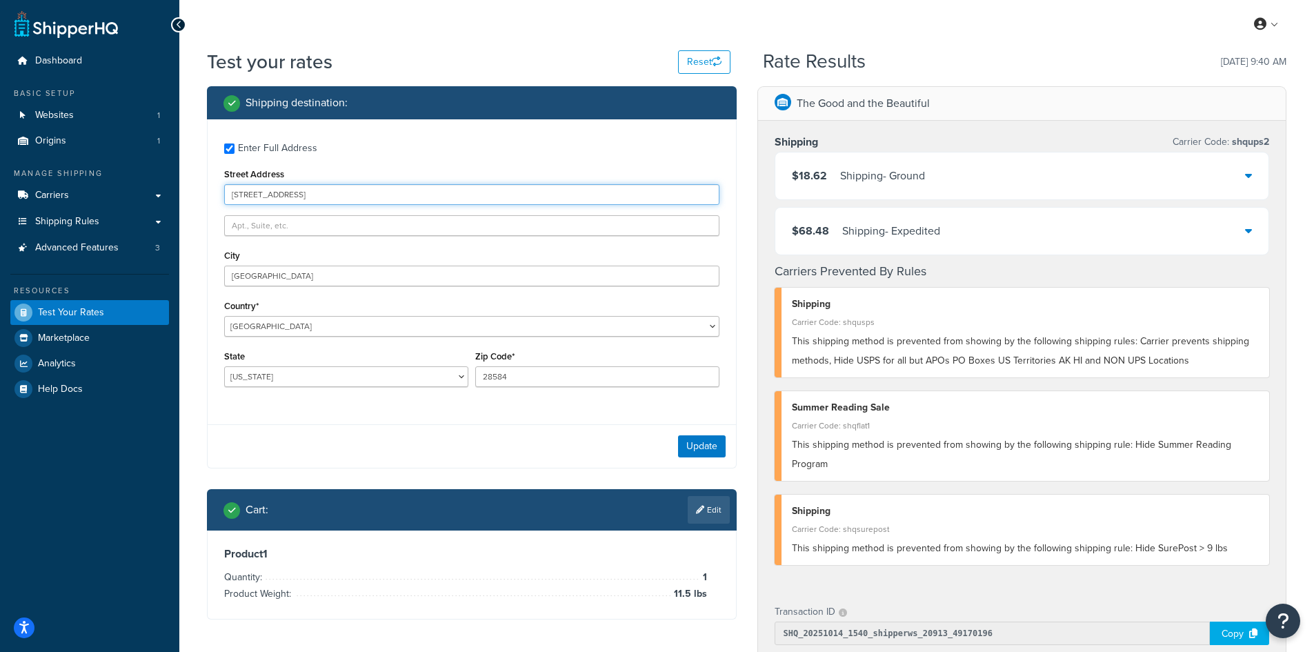
drag, startPoint x: 312, startPoint y: 195, endPoint x: 201, endPoint y: 190, distance: 110.5
click at [201, 190] on div "Shipping destination : Enter Full Address Street Address [GEOGRAPHIC_DATA] [GEO…" at bounding box center [472, 363] width 550 height 554
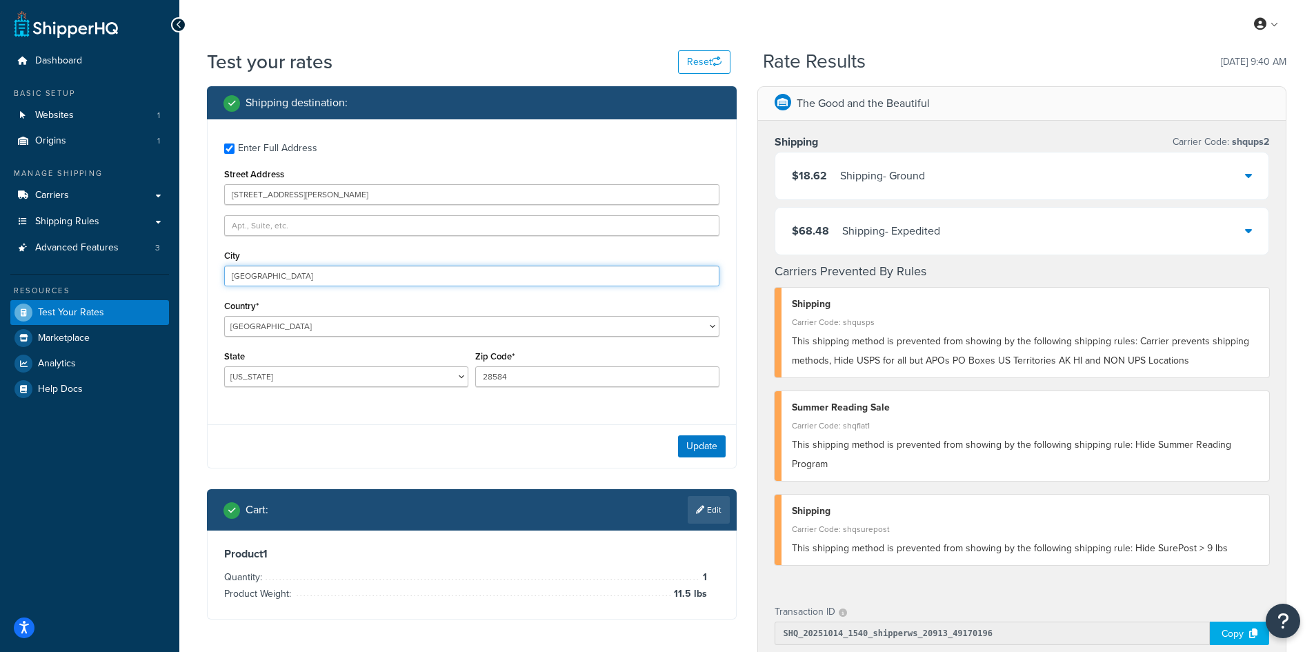
drag, startPoint x: 326, startPoint y: 281, endPoint x: 165, endPoint y: 265, distance: 162.1
click at [165, 265] on div "Dashboard Basic Setup Websites 1 Origins 1 Manage Shipping Carriers Carriers Al…" at bounding box center [657, 535] width 1314 height 1071
click at [698, 444] on button "Update" at bounding box center [702, 446] width 48 height 22
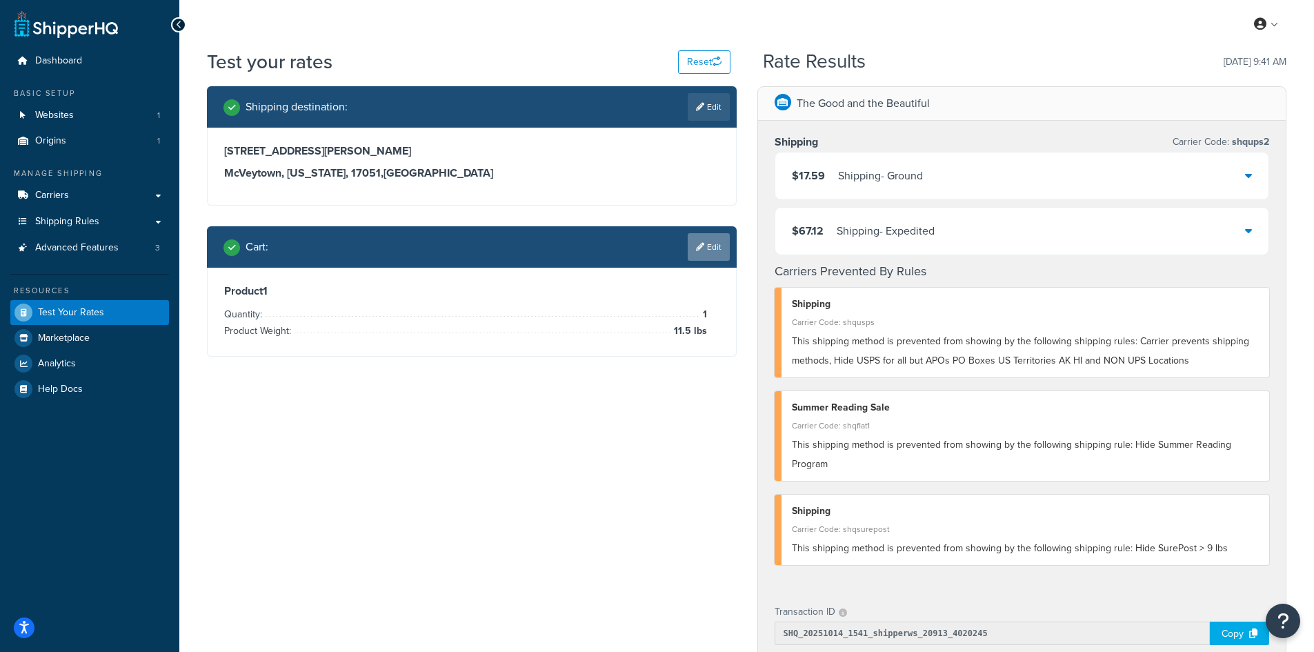
click at [710, 257] on link "Edit" at bounding box center [708, 247] width 42 height 28
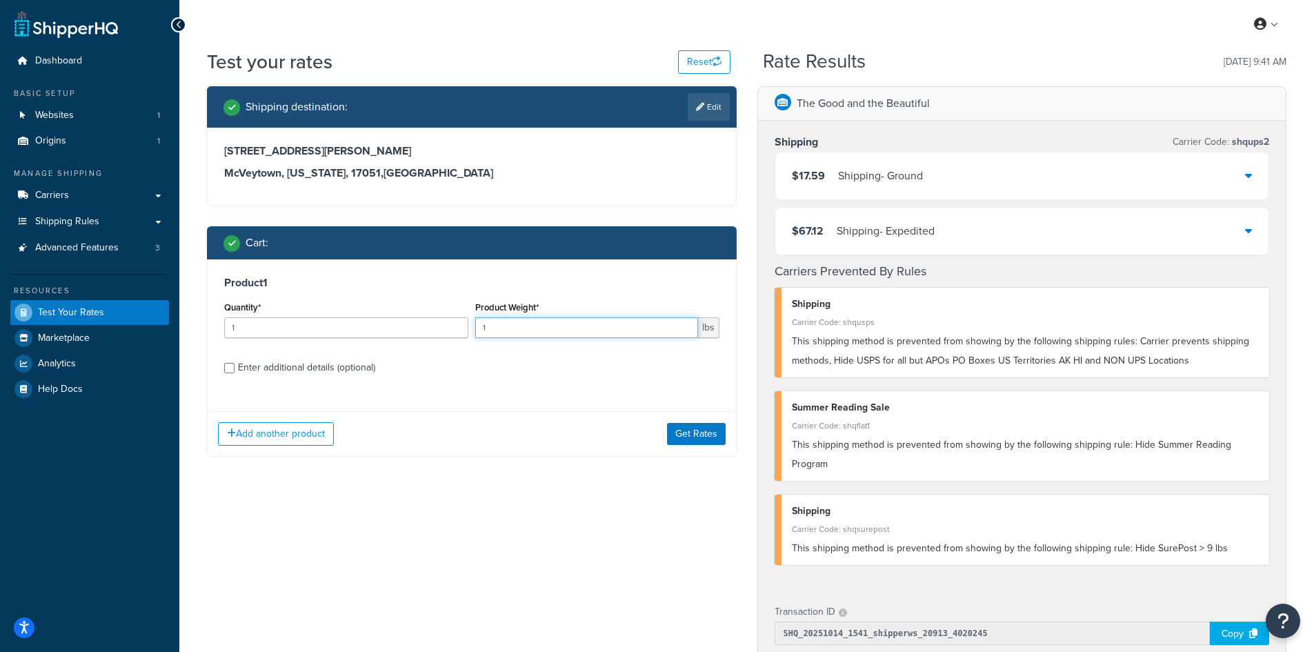
drag, startPoint x: 522, startPoint y: 330, endPoint x: 419, endPoint y: 325, distance: 102.8
click at [419, 325] on div "Quantity* 1 Product Weight* 1 lbs" at bounding box center [472, 323] width 502 height 50
click at [686, 431] on button "Get Rates" at bounding box center [696, 434] width 59 height 22
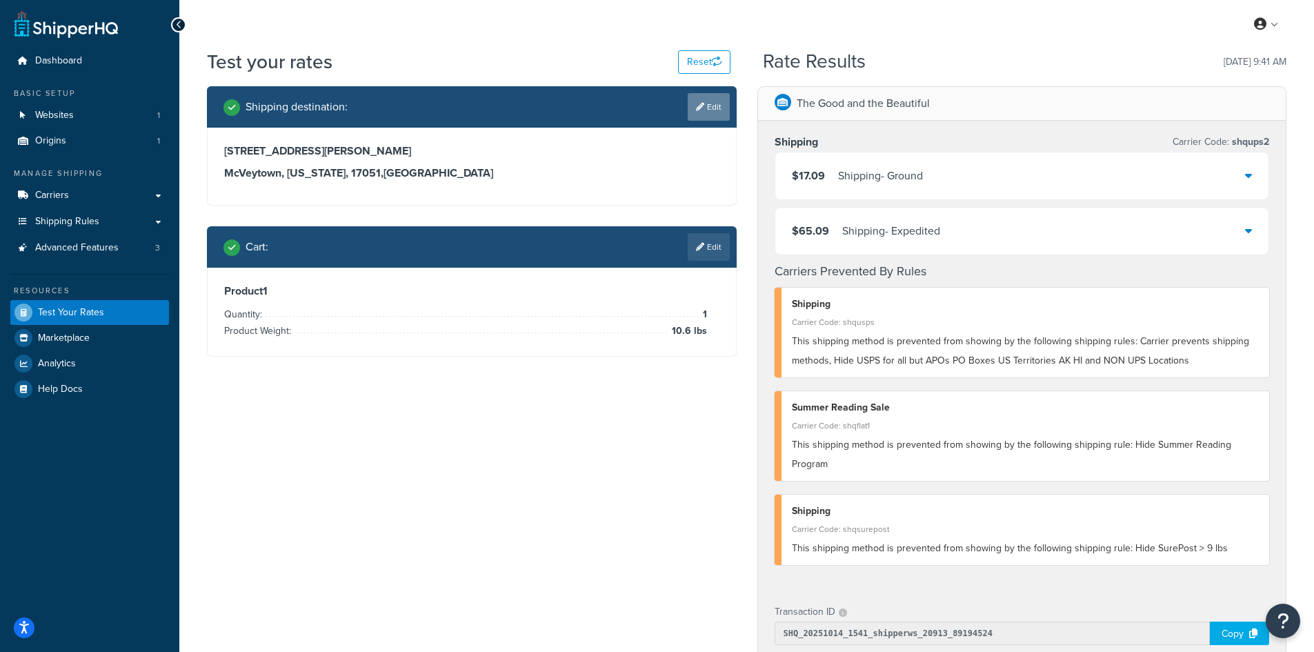
click at [703, 103] on link "Edit" at bounding box center [708, 107] width 42 height 28
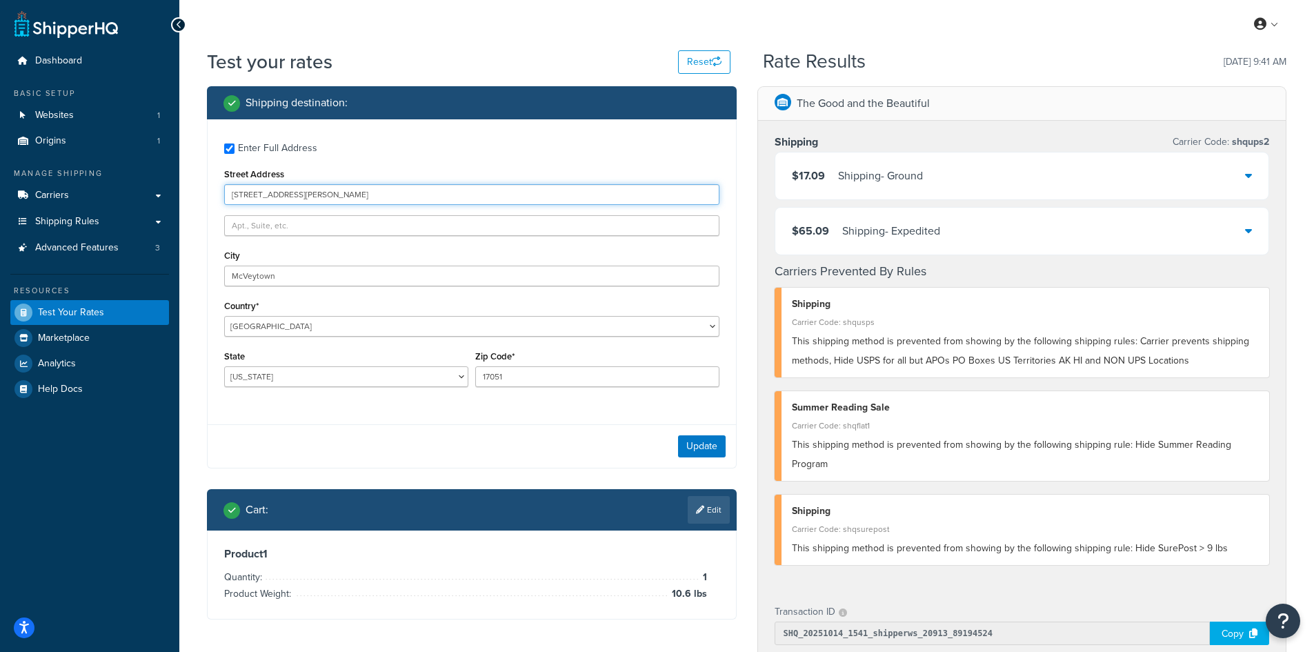
drag, startPoint x: 308, startPoint y: 190, endPoint x: 206, endPoint y: 187, distance: 102.1
click at [206, 187] on div "Shipping destination : Enter Full Address Street Address [STREET_ADDRESS][PERSO…" at bounding box center [472, 363] width 550 height 554
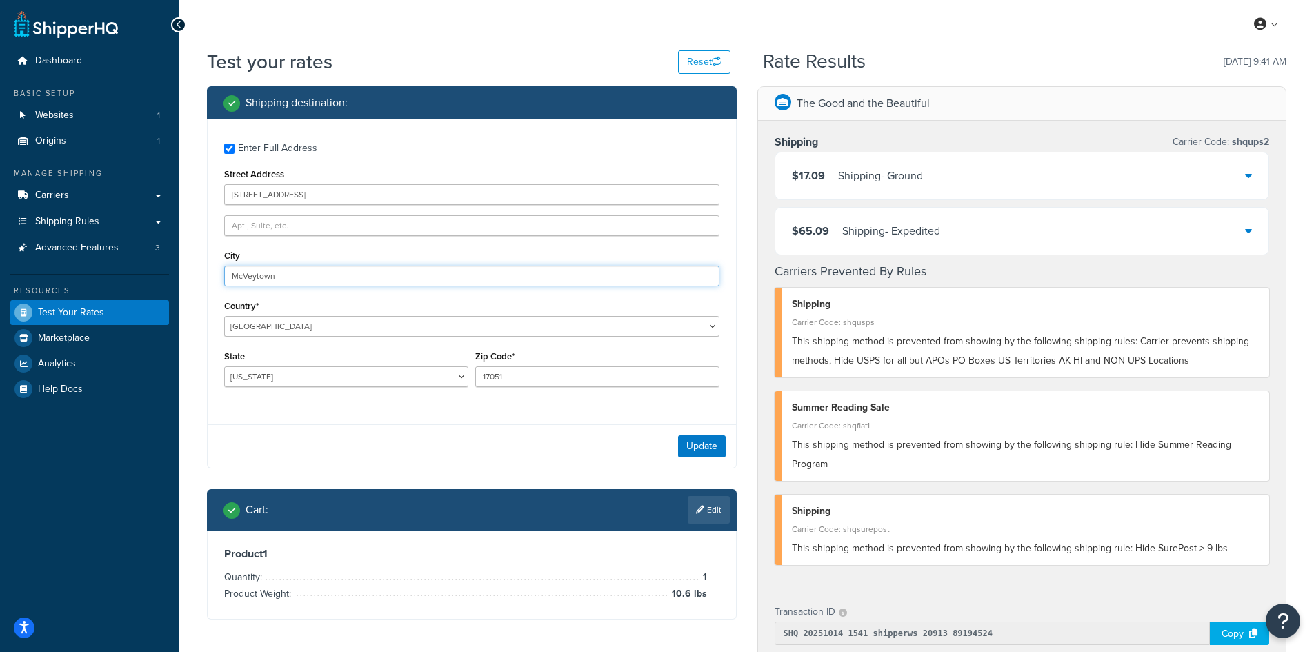
drag, startPoint x: 308, startPoint y: 278, endPoint x: 123, endPoint y: 270, distance: 185.0
click at [123, 270] on div "Dashboard Basic Setup Websites 1 Origins 1 Manage Shipping Carriers Carriers Al…" at bounding box center [657, 535] width 1314 height 1071
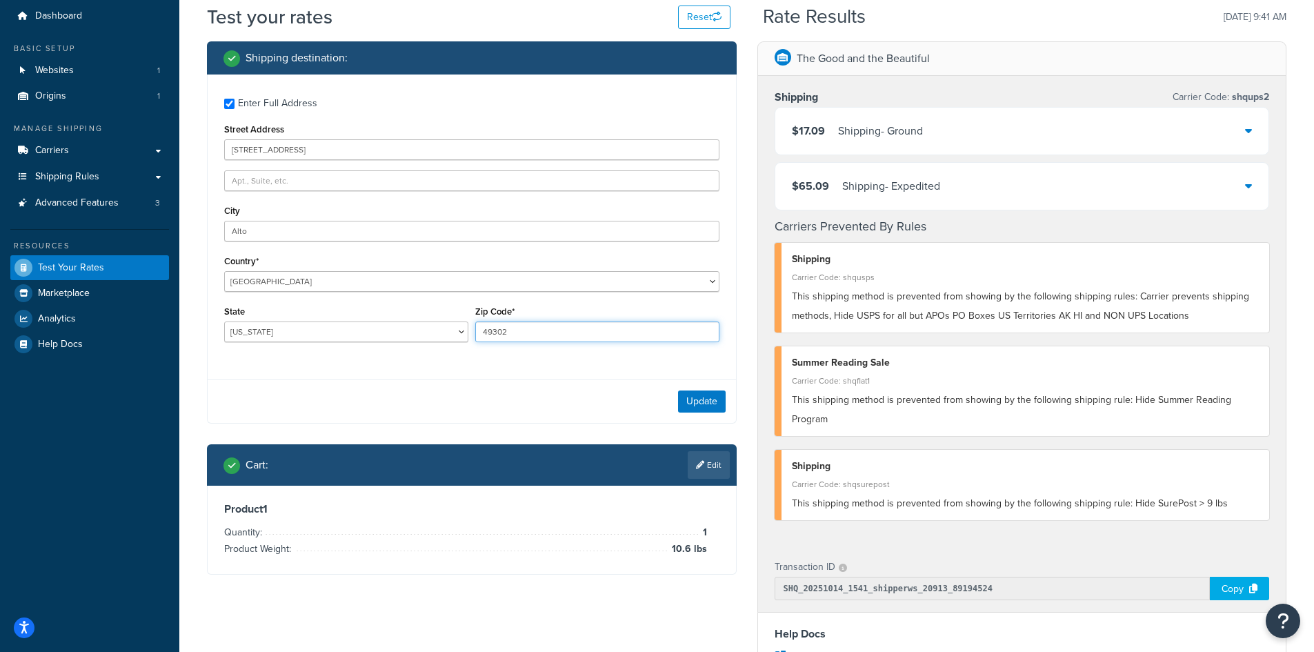
scroll to position [69, 0]
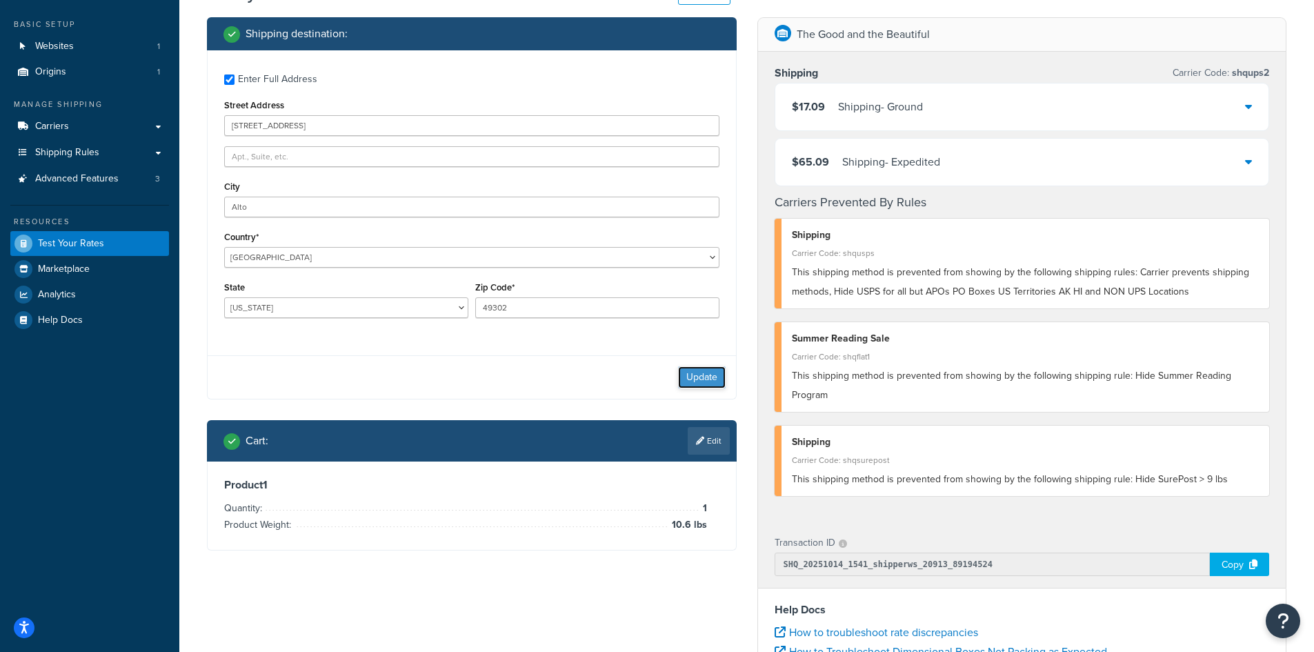
click at [696, 373] on button "Update" at bounding box center [702, 377] width 48 height 22
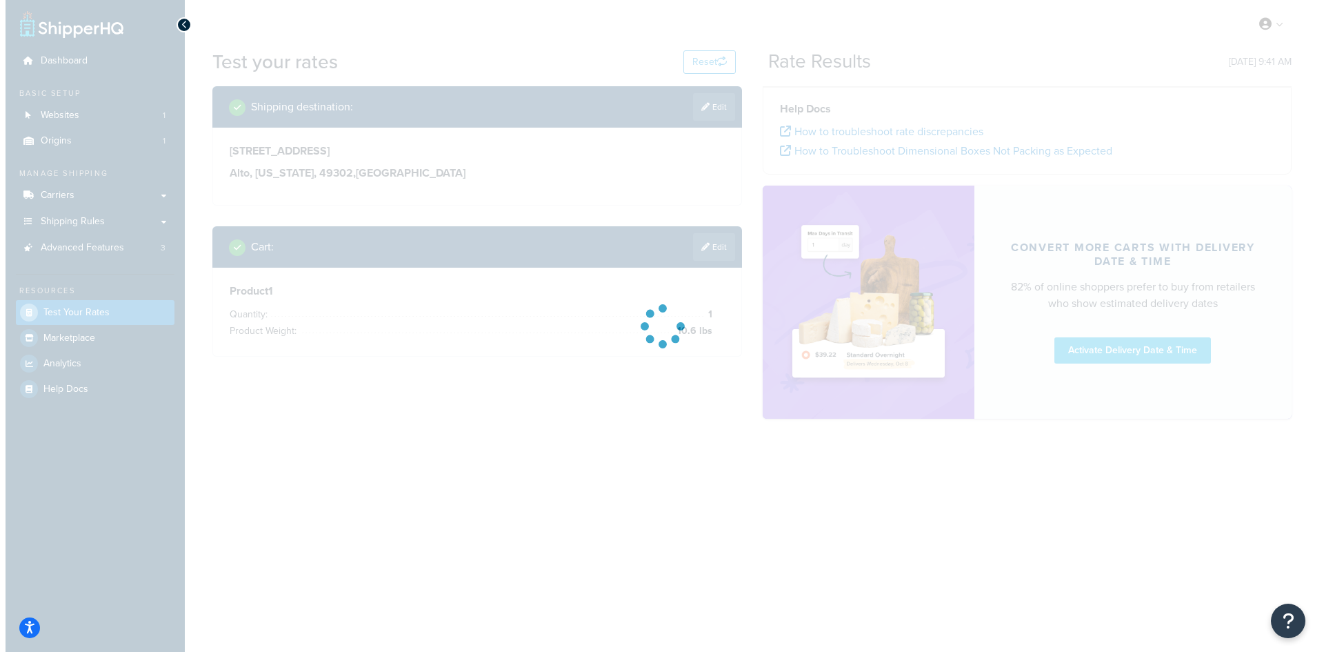
scroll to position [0, 0]
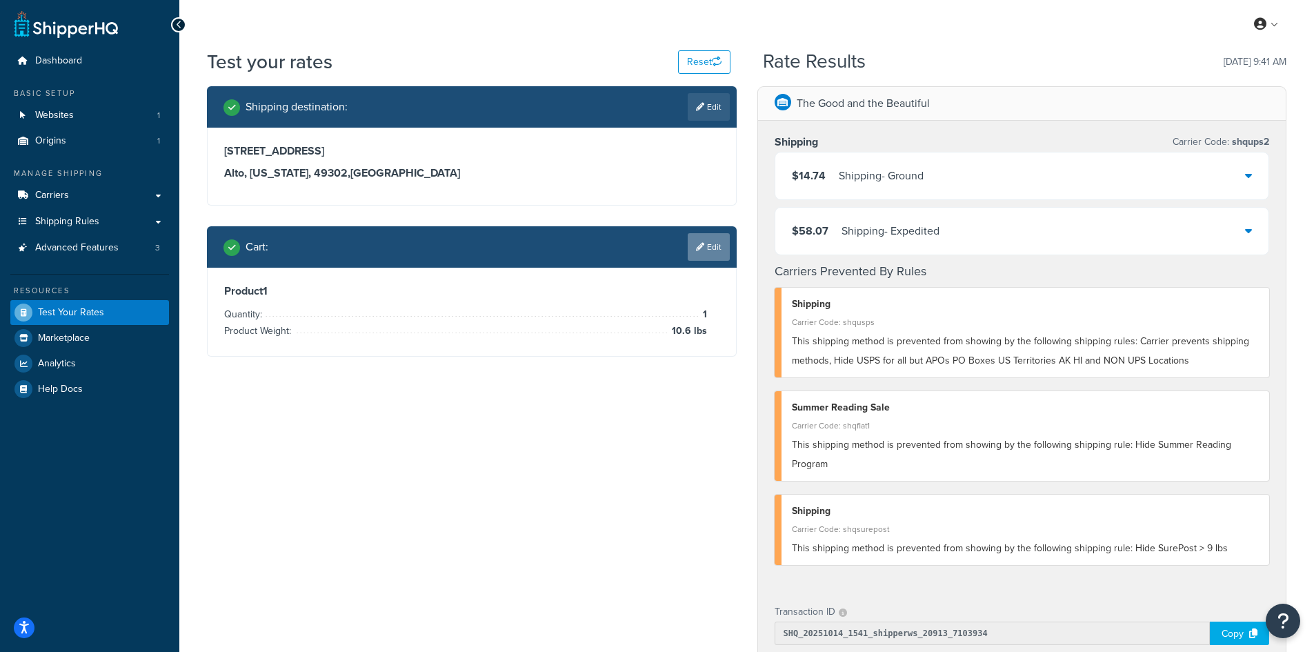
click at [712, 241] on link "Edit" at bounding box center [708, 247] width 42 height 28
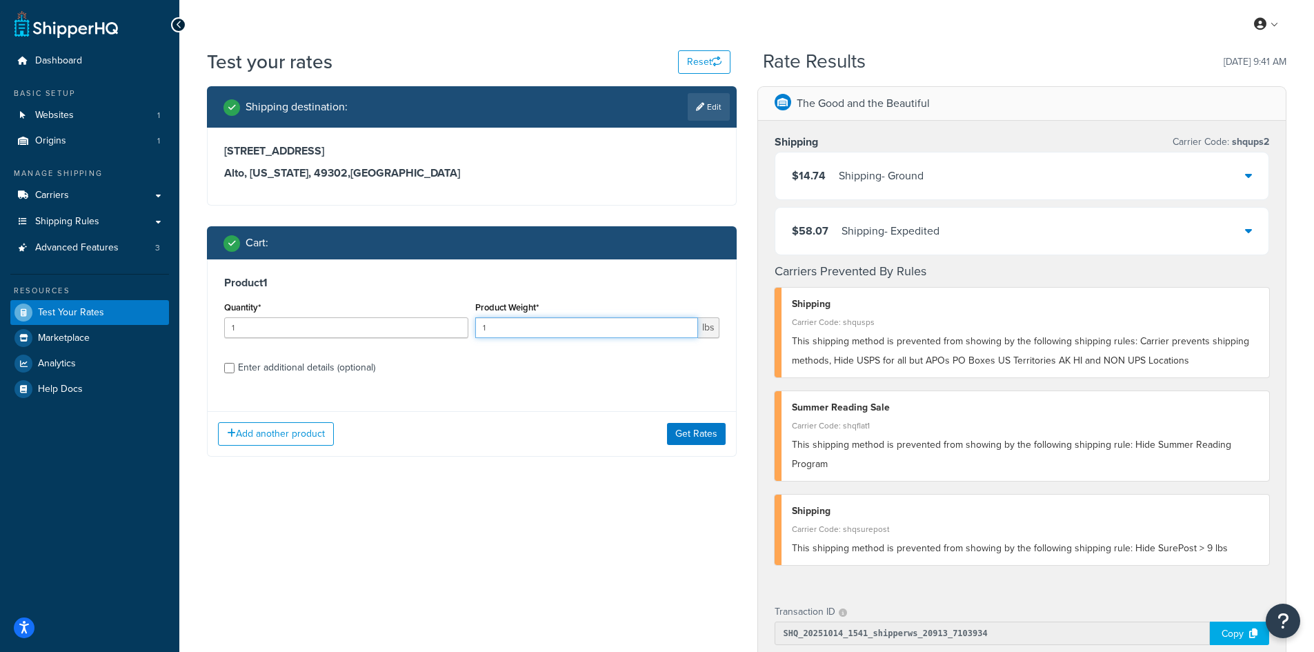
drag, startPoint x: 500, startPoint y: 325, endPoint x: 433, endPoint y: 321, distance: 67.1
click at [433, 321] on div "Quantity* 1 Product Weight* 1 lbs" at bounding box center [472, 323] width 502 height 50
click at [679, 431] on button "Get Rates" at bounding box center [696, 434] width 59 height 22
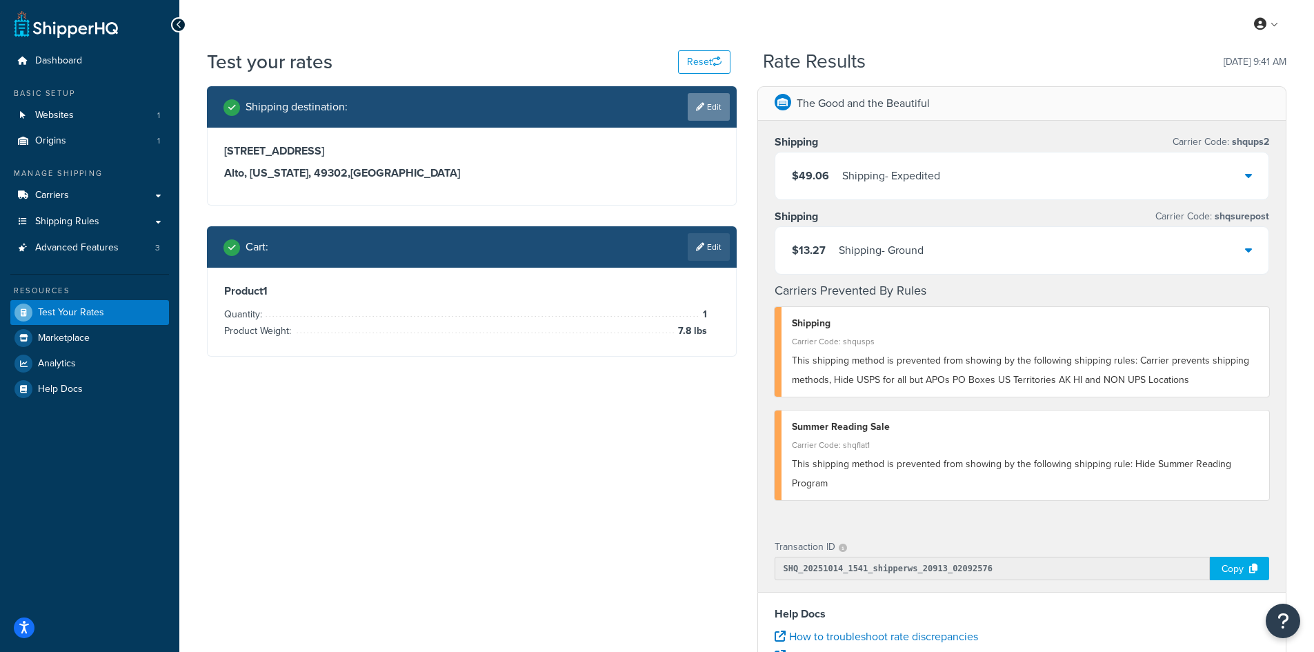
click at [721, 105] on link "Edit" at bounding box center [708, 107] width 42 height 28
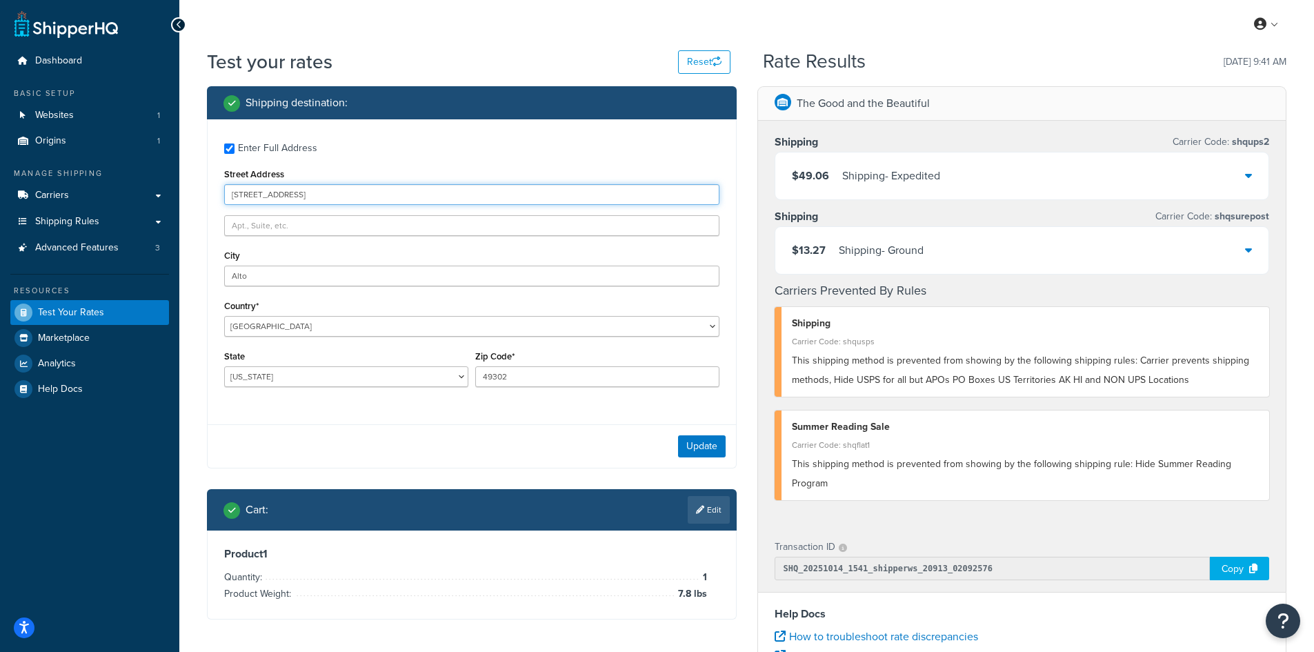
drag, startPoint x: 324, startPoint y: 197, endPoint x: 127, endPoint y: 181, distance: 197.8
click at [127, 181] on div "Dashboard Basic Setup Websites 1 Origins 1 Manage Shipping Carriers Carriers Al…" at bounding box center [657, 503] width 1314 height 1006
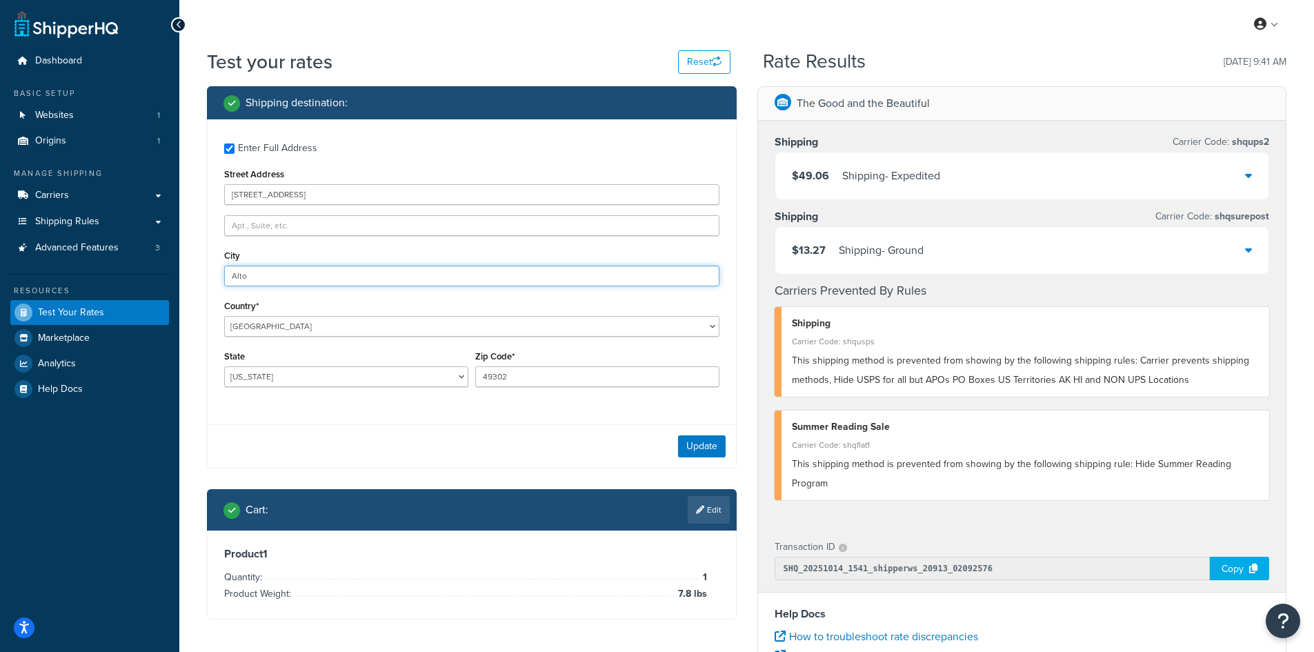
drag, startPoint x: 287, startPoint y: 274, endPoint x: 159, endPoint y: 274, distance: 127.6
click at [159, 274] on div "Dashboard Basic Setup Websites 1 Origins 1 Manage Shipping Carriers Carriers Al…" at bounding box center [657, 503] width 1314 height 1006
click at [706, 445] on button "Update" at bounding box center [702, 446] width 48 height 22
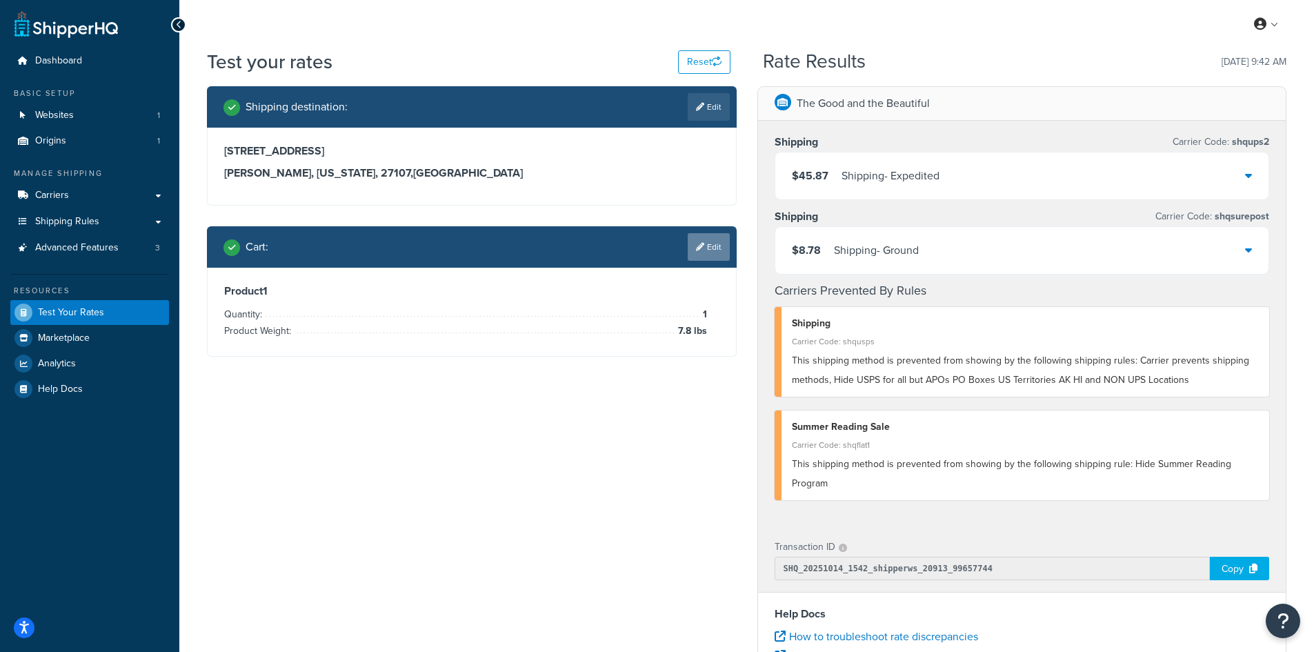
click at [710, 240] on link "Edit" at bounding box center [708, 247] width 42 height 28
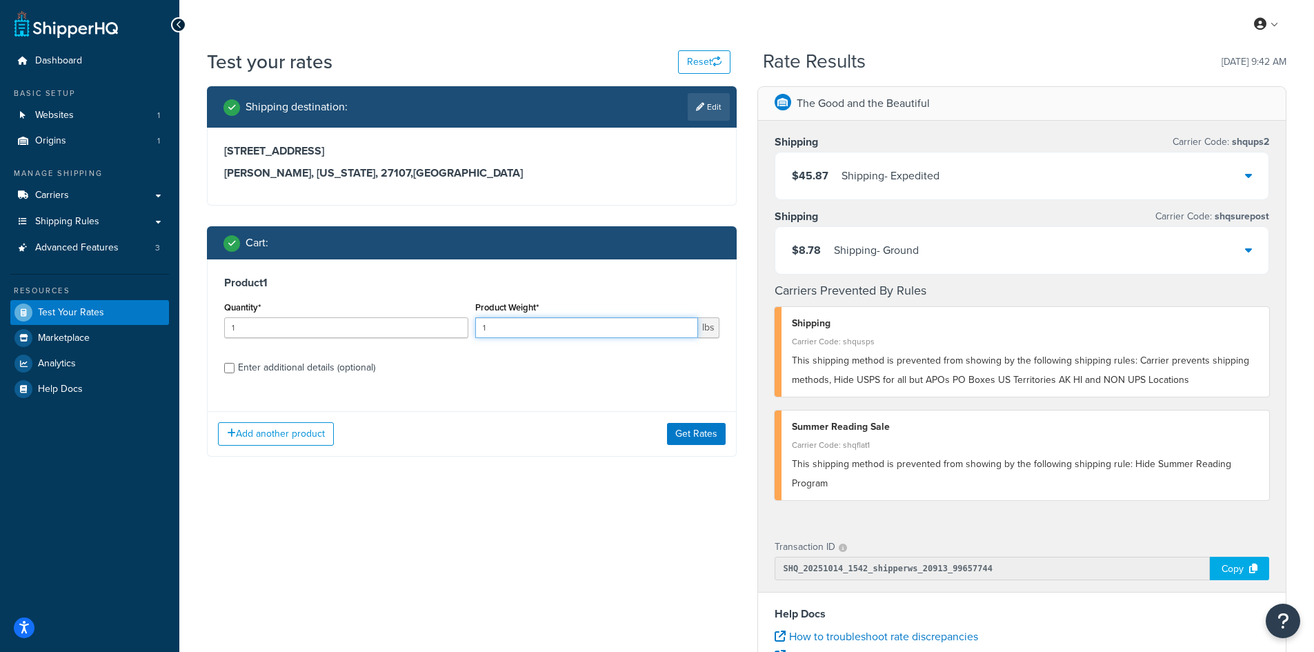
drag, startPoint x: 488, startPoint y: 332, endPoint x: 464, endPoint y: 332, distance: 23.4
click at [464, 332] on div "Quantity* 1 Product Weight* 1 lbs" at bounding box center [472, 323] width 502 height 50
click at [704, 430] on button "Get Rates" at bounding box center [696, 434] width 59 height 22
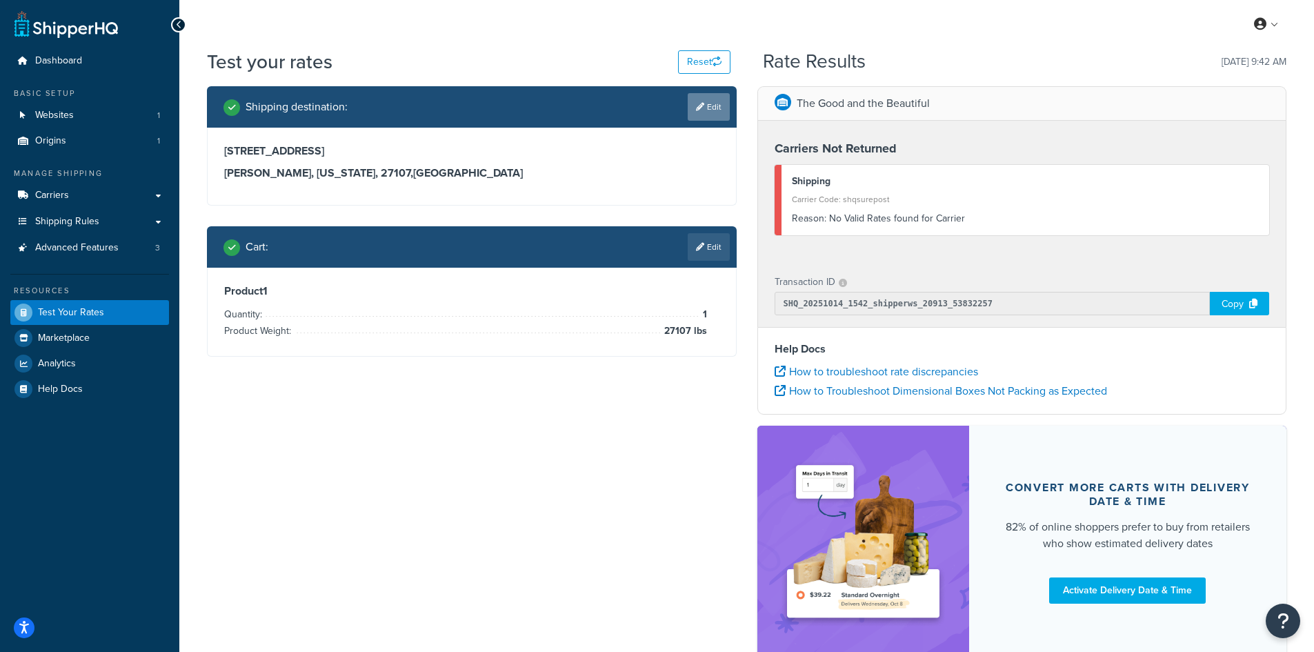
click at [721, 112] on link "Edit" at bounding box center [708, 107] width 42 height 28
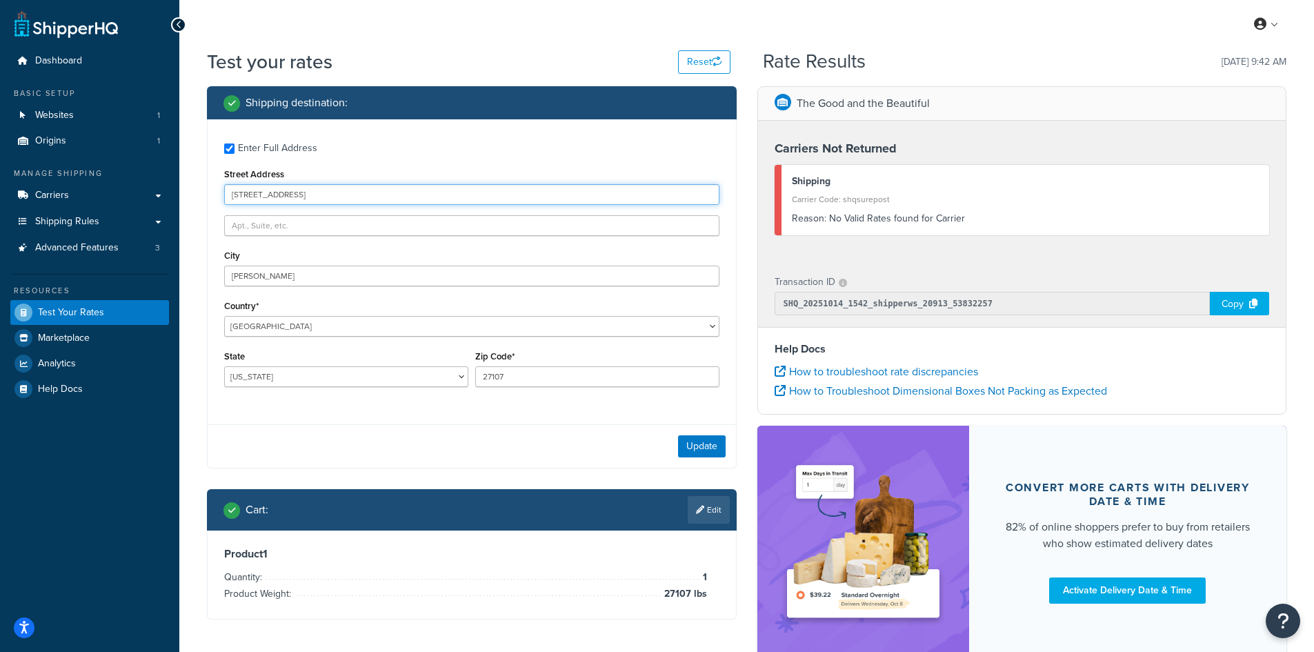
drag, startPoint x: 348, startPoint y: 199, endPoint x: 198, endPoint y: 188, distance: 150.7
click at [198, 188] on div "Shipping destination : Enter Full Address Street Address [STREET_ADDRESS] [GEOG…" at bounding box center [472, 363] width 550 height 554
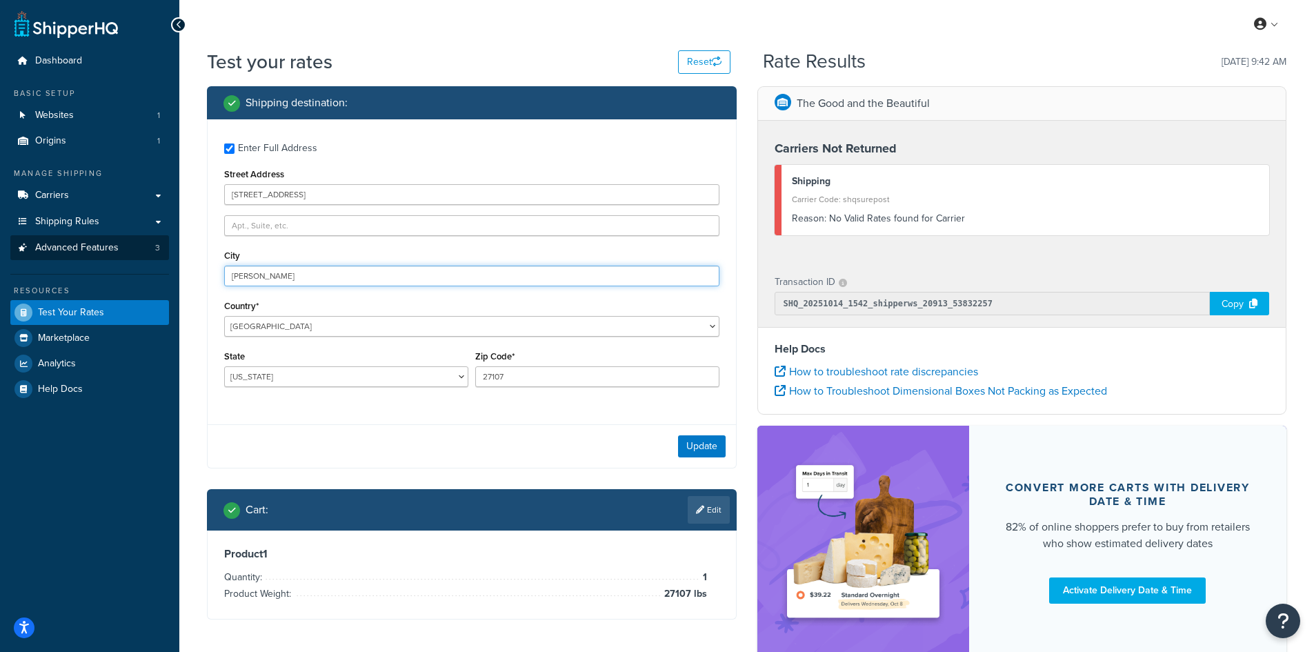
drag, startPoint x: 329, startPoint y: 270, endPoint x: 112, endPoint y: 257, distance: 217.6
click at [112, 257] on div "Dashboard Basic Setup Websites 1 Origins 1 Manage Shipping Carriers Carriers Al…" at bounding box center [657, 370] width 1314 height 741
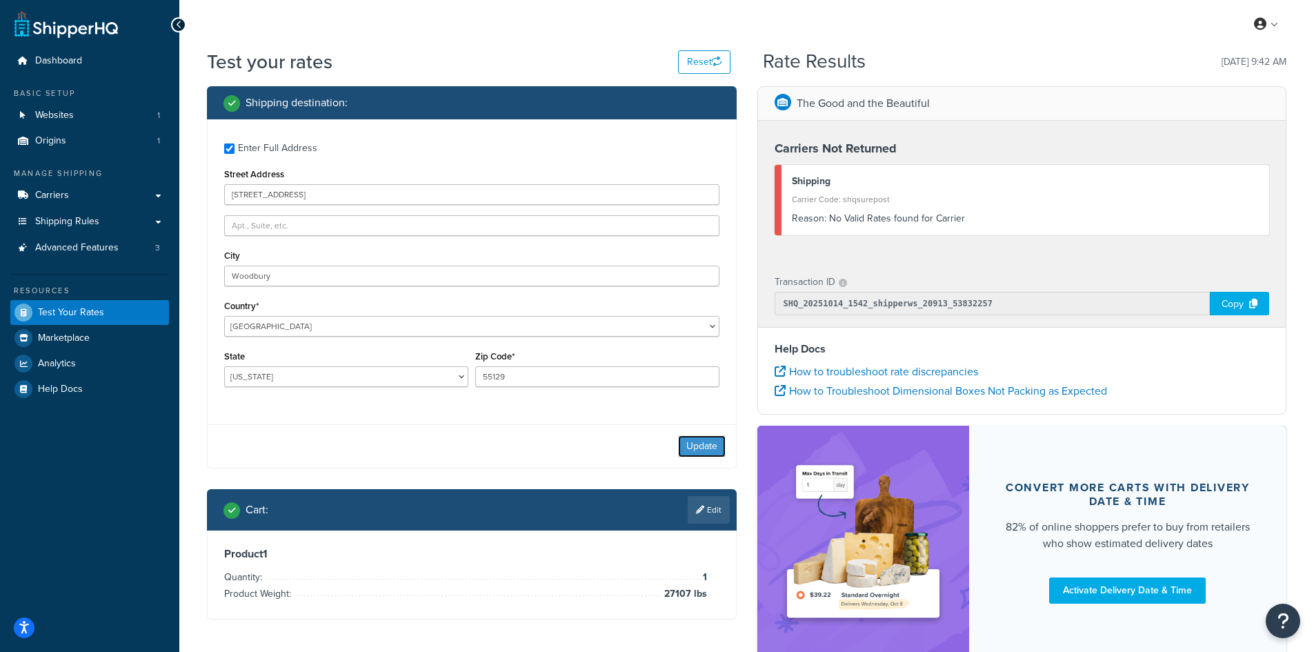
click at [705, 448] on button "Update" at bounding box center [702, 446] width 48 height 22
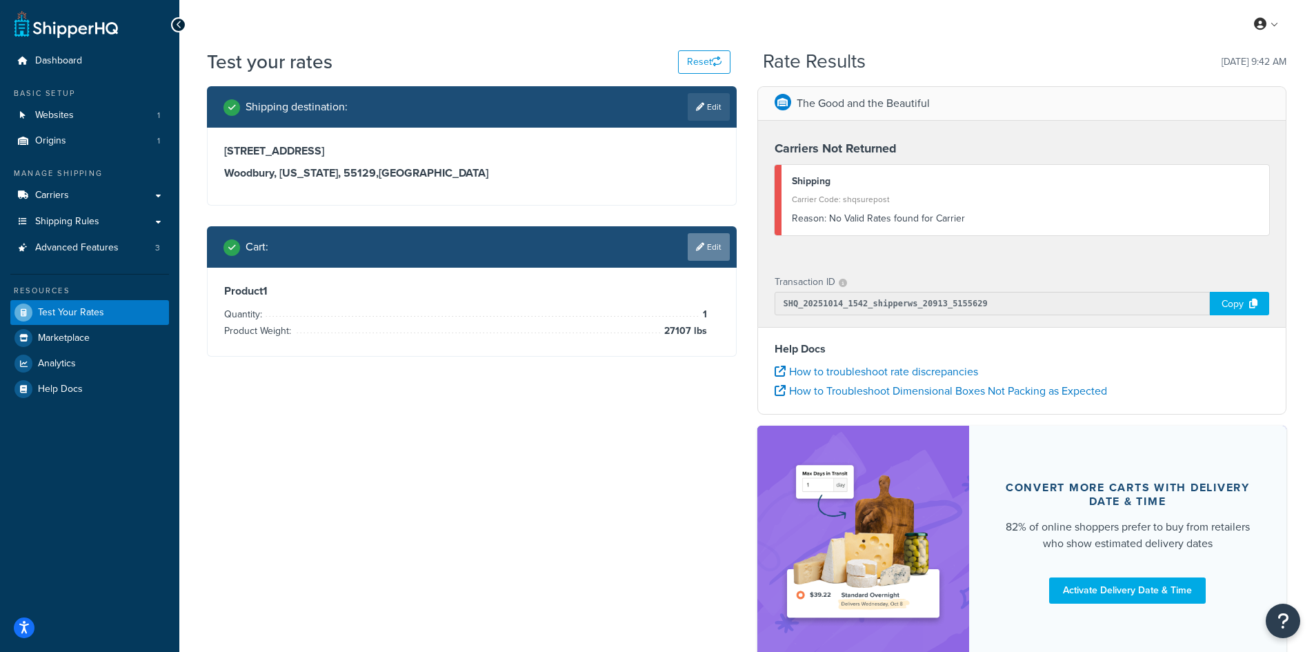
click at [705, 246] on link "Edit" at bounding box center [708, 247] width 42 height 28
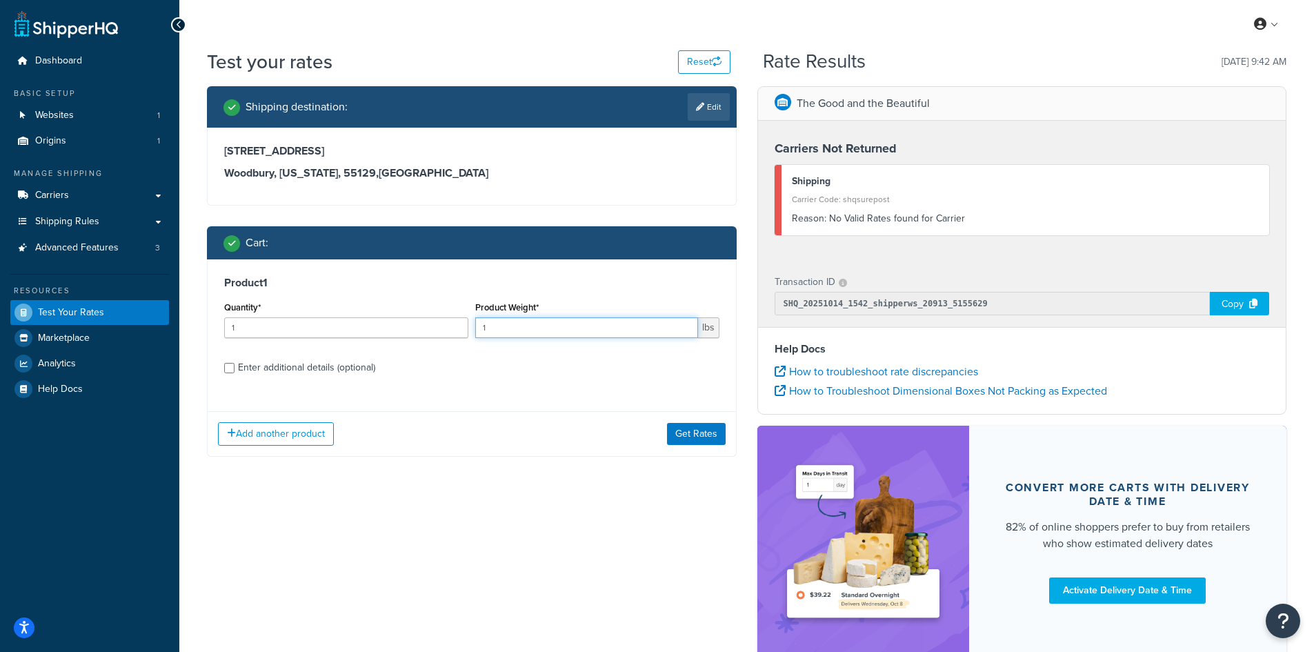
drag, startPoint x: 514, startPoint y: 324, endPoint x: 466, endPoint y: 322, distance: 47.6
click at [466, 322] on div "Quantity* 1 Product Weight* 1 lbs" at bounding box center [472, 323] width 502 height 50
click at [687, 433] on button "Get Rates" at bounding box center [696, 434] width 59 height 22
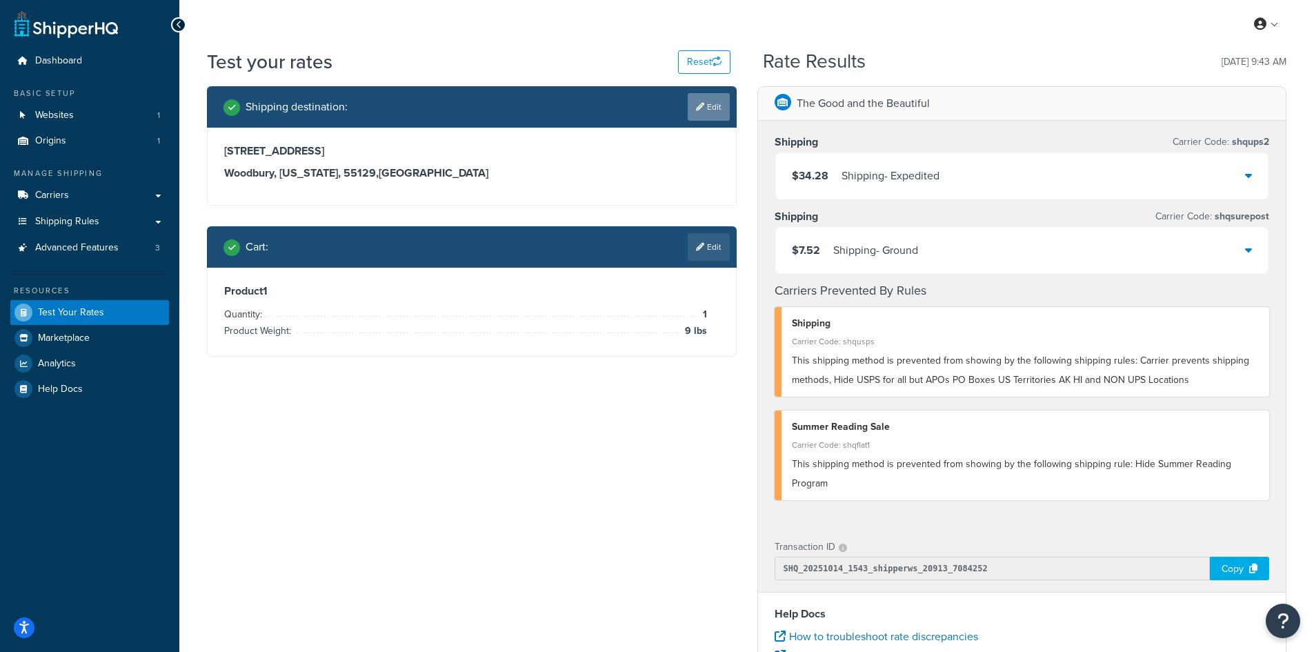
click at [712, 103] on link "Edit" at bounding box center [708, 107] width 42 height 28
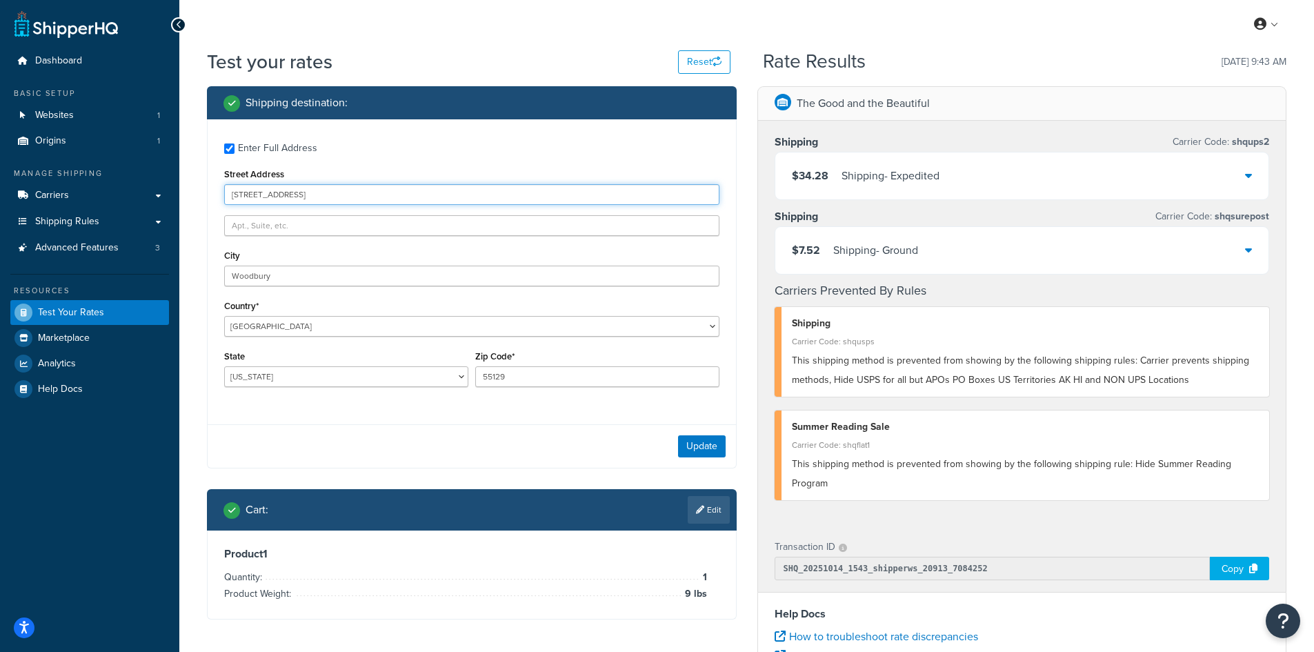
drag, startPoint x: 373, startPoint y: 197, endPoint x: 200, endPoint y: 185, distance: 173.5
click at [200, 185] on div "Shipping destination : Enter Full Address Street Address [STREET_ADDRESS] Count…" at bounding box center [472, 363] width 550 height 554
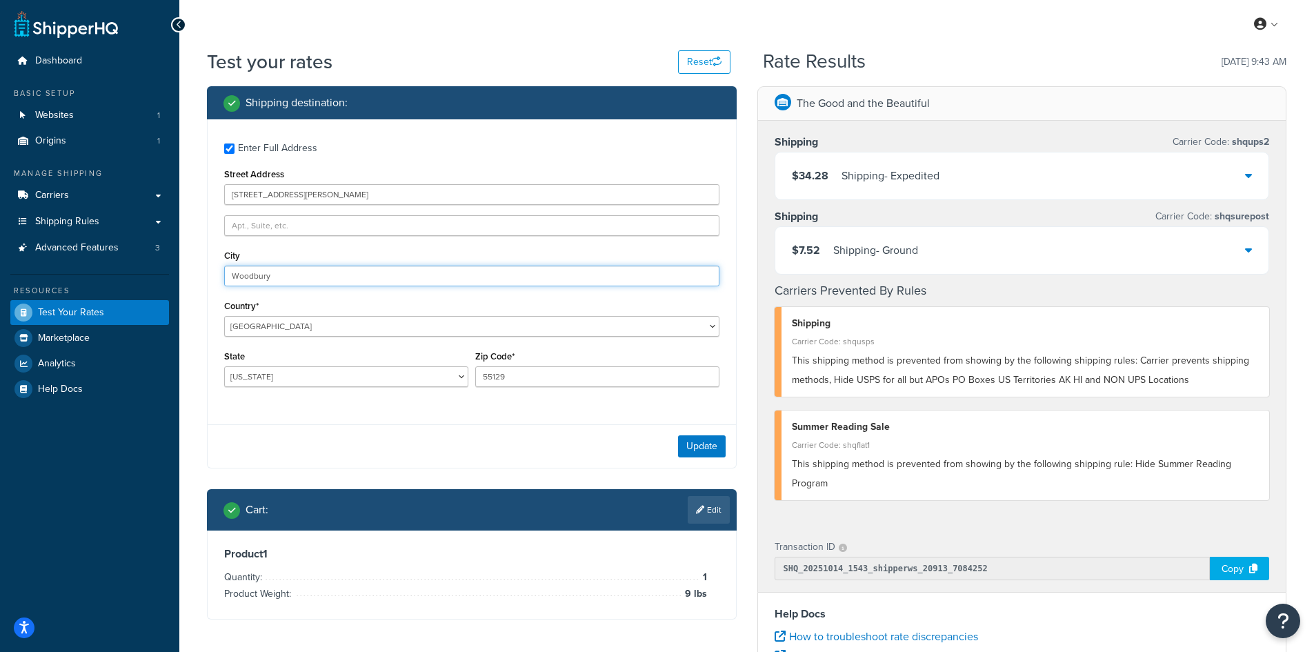
drag, startPoint x: 287, startPoint y: 272, endPoint x: 203, endPoint y: 267, distance: 83.6
click at [203, 267] on div "Shipping destination : Enter Full Address Street Address [STREET_ADDRESS][PERSO…" at bounding box center [472, 363] width 550 height 554
click at [710, 448] on button "Update" at bounding box center [702, 446] width 48 height 22
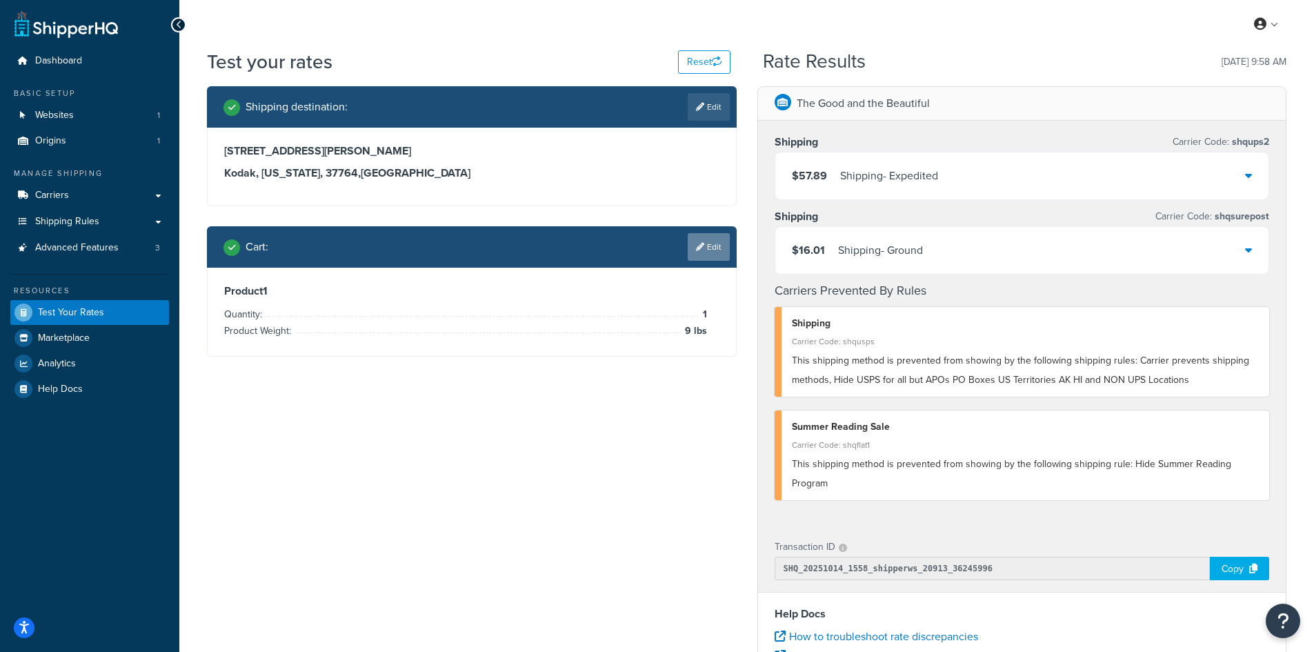
click at [705, 247] on link "Edit" at bounding box center [708, 247] width 42 height 28
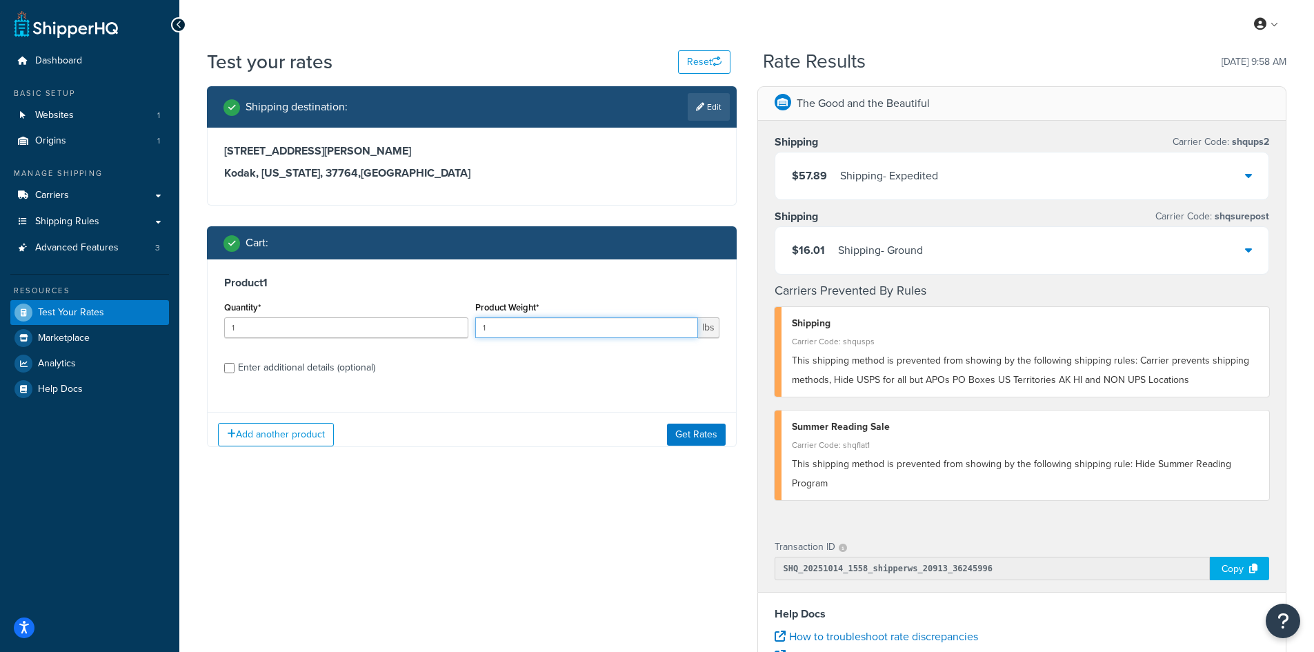
drag, startPoint x: 514, startPoint y: 330, endPoint x: 452, endPoint y: 321, distance: 62.7
click at [452, 321] on div "Quantity* 1 Product Weight* 1 lbs" at bounding box center [472, 323] width 502 height 50
drag, startPoint x: 699, startPoint y: 430, endPoint x: 723, endPoint y: 430, distance: 24.1
click at [698, 430] on button "Get Rates" at bounding box center [696, 434] width 59 height 22
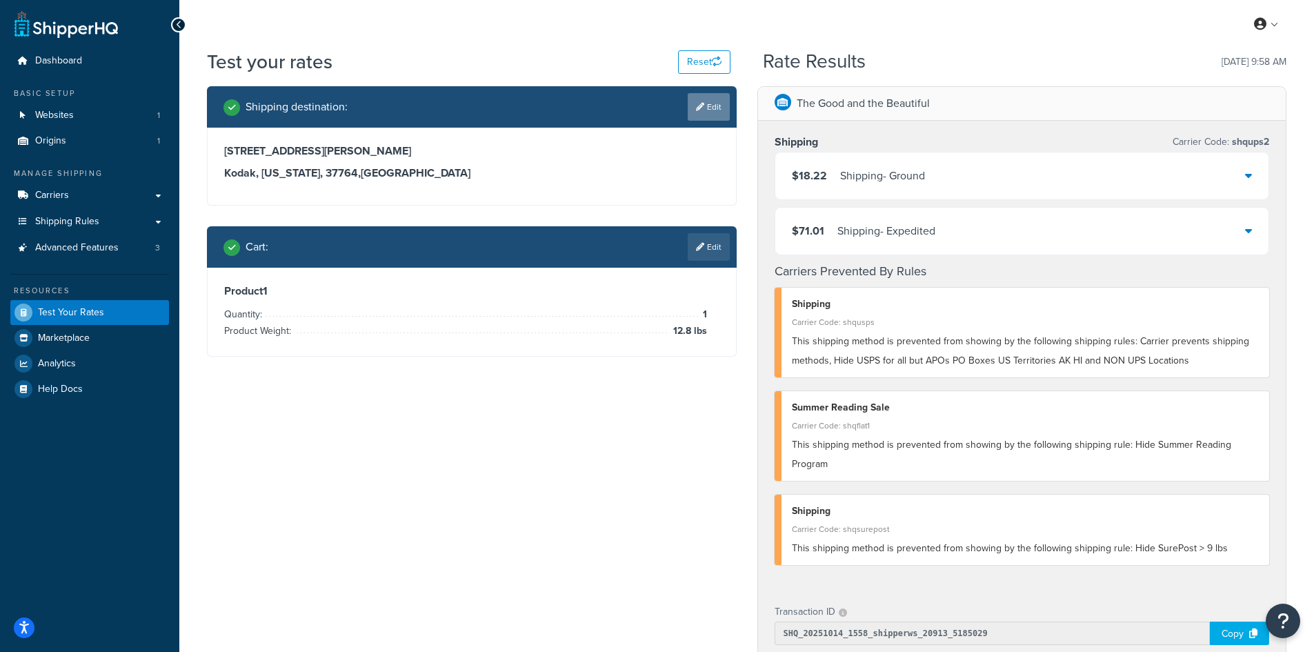
click at [699, 103] on icon at bounding box center [700, 107] width 8 height 8
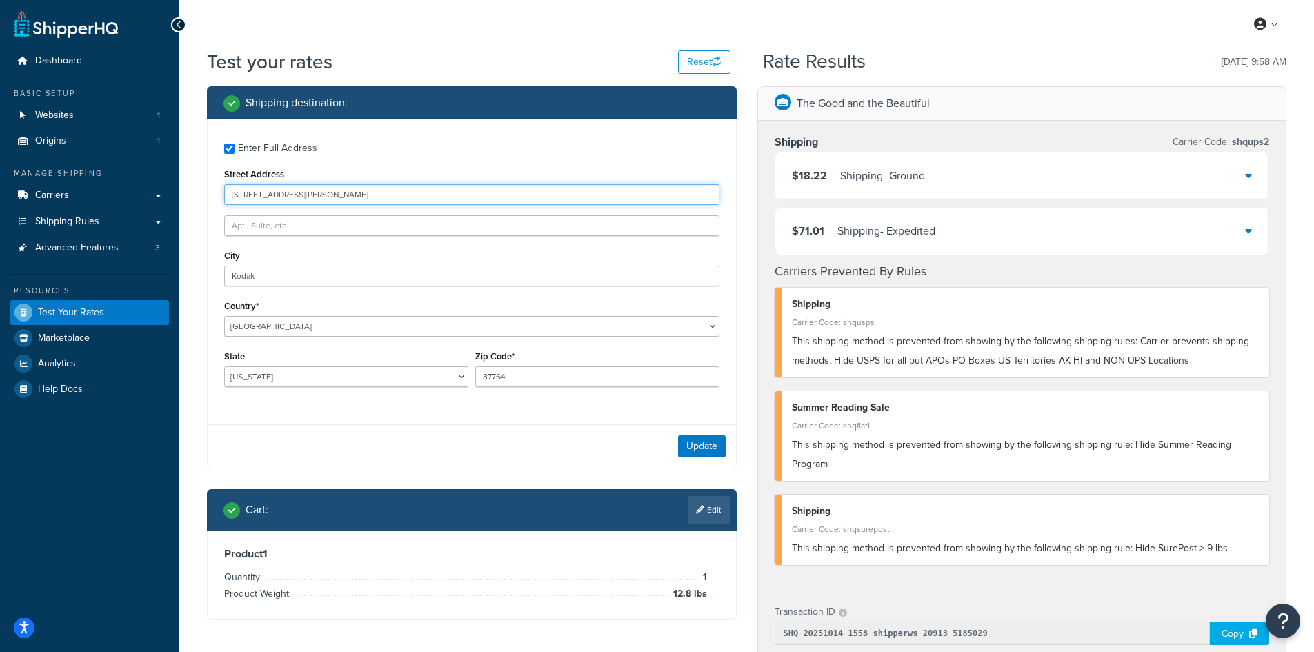
drag, startPoint x: 321, startPoint y: 193, endPoint x: 181, endPoint y: 190, distance: 139.3
click at [181, 190] on div "Test your rates Reset Rate Results [DATE] 9:58 AM Shipping destination : Enter …" at bounding box center [746, 542] width 1134 height 988
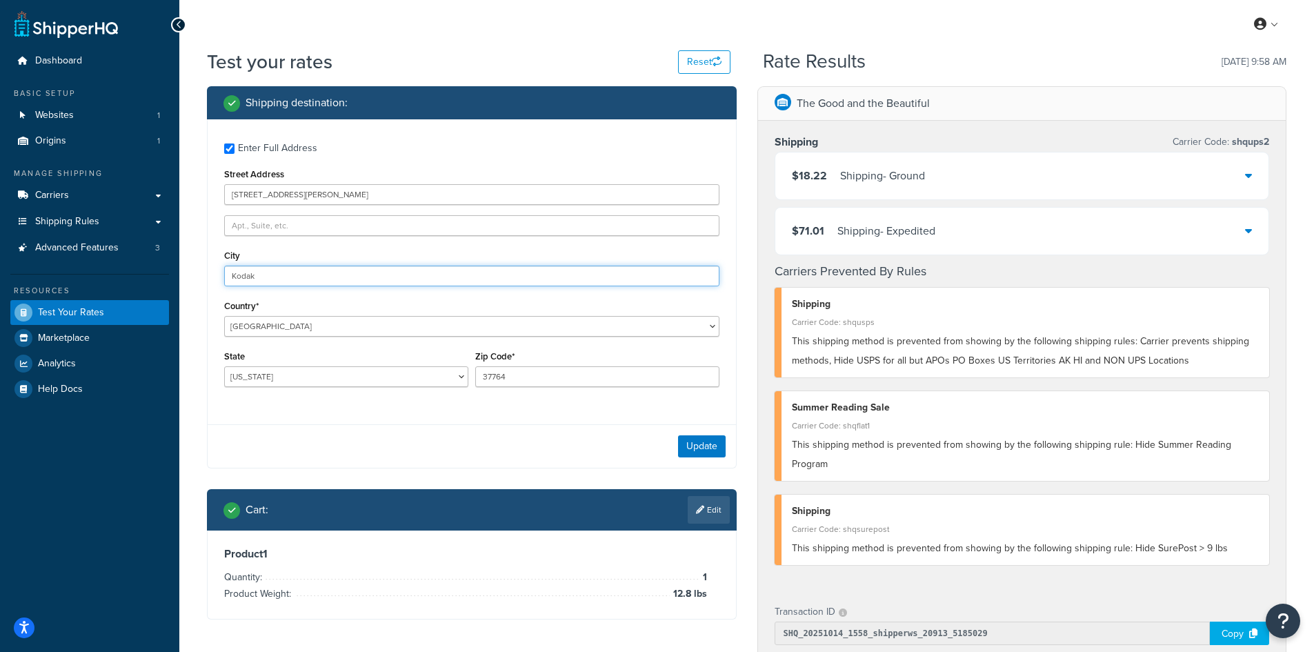
drag, startPoint x: 331, startPoint y: 280, endPoint x: 198, endPoint y: 272, distance: 133.3
click at [198, 272] on div "Shipping destination : Enter Full Address Street Address [STREET_ADDRESS][GEOGR…" at bounding box center [472, 363] width 550 height 554
click at [695, 445] on button "Update" at bounding box center [702, 446] width 48 height 22
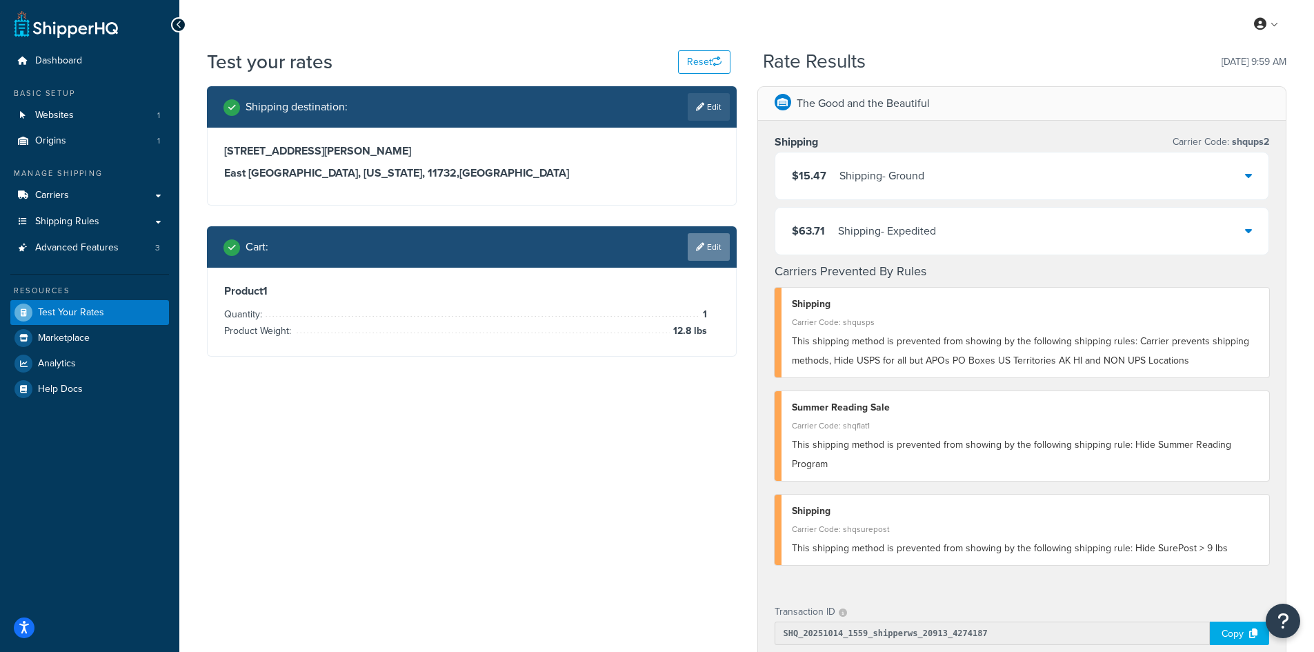
click at [704, 243] on link "Edit" at bounding box center [708, 247] width 42 height 28
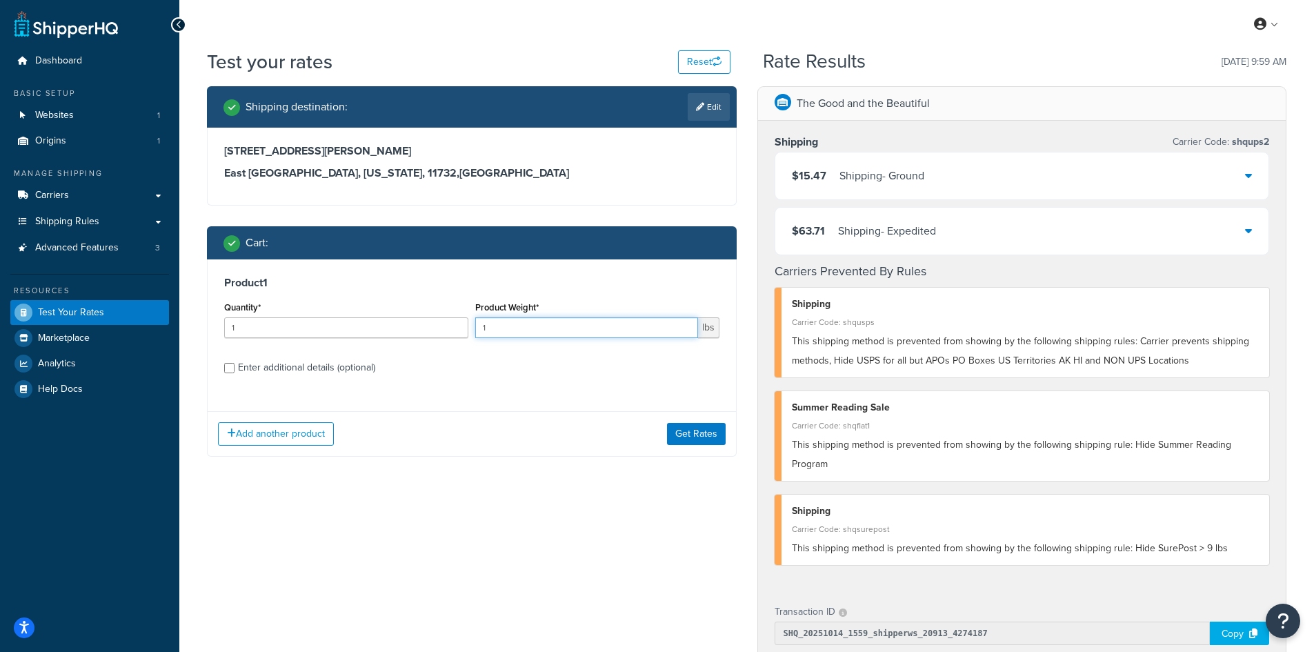
drag, startPoint x: 548, startPoint y: 331, endPoint x: 432, endPoint y: 313, distance: 117.9
click at [432, 313] on div "Quantity* 1 Product Weight* 1 lbs" at bounding box center [472, 323] width 502 height 50
click at [701, 440] on button "Get Rates" at bounding box center [696, 434] width 59 height 22
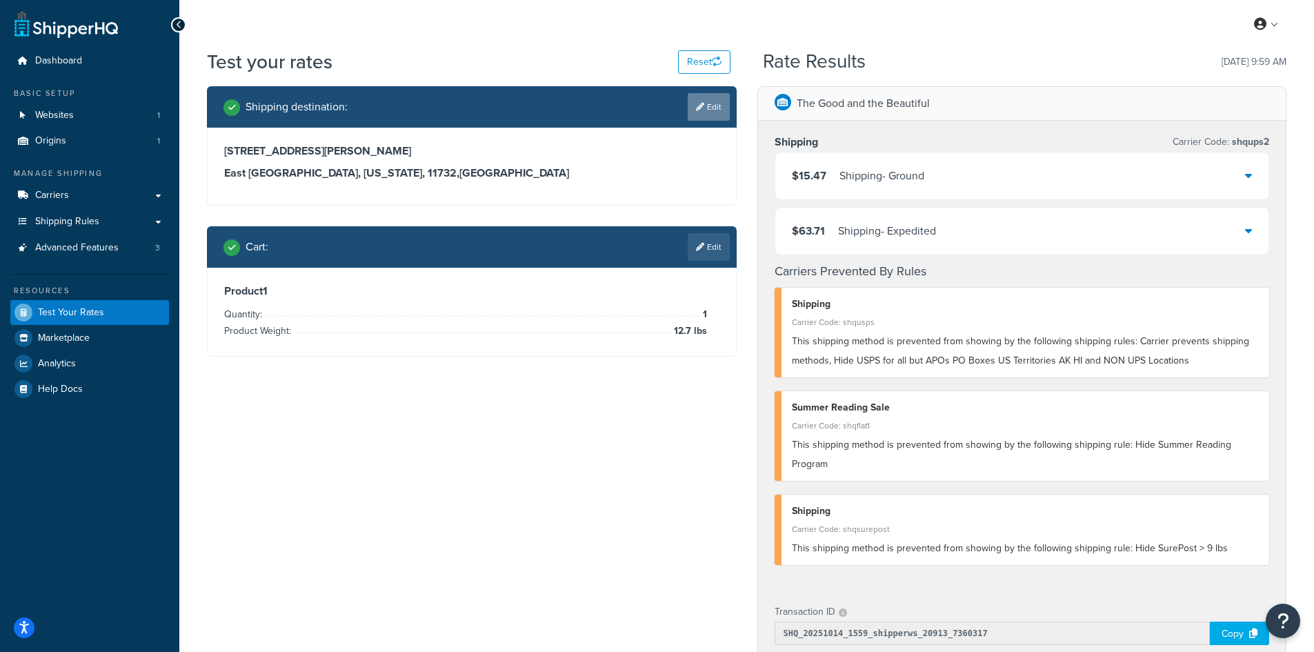
click at [702, 102] on link "Edit" at bounding box center [708, 107] width 42 height 28
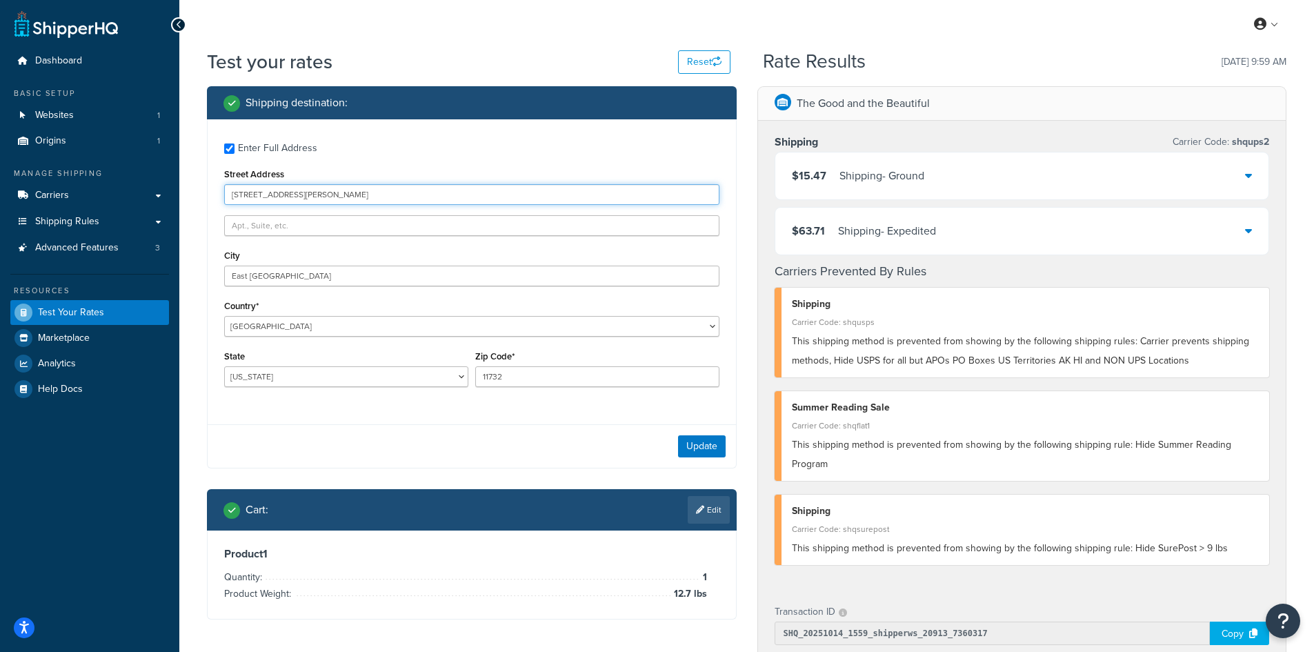
drag, startPoint x: 320, startPoint y: 197, endPoint x: 185, endPoint y: 172, distance: 137.4
click at [185, 172] on div "Test your rates Reset Rate Results [DATE] 9:59 AM Shipping destination : Enter …" at bounding box center [746, 542] width 1134 height 988
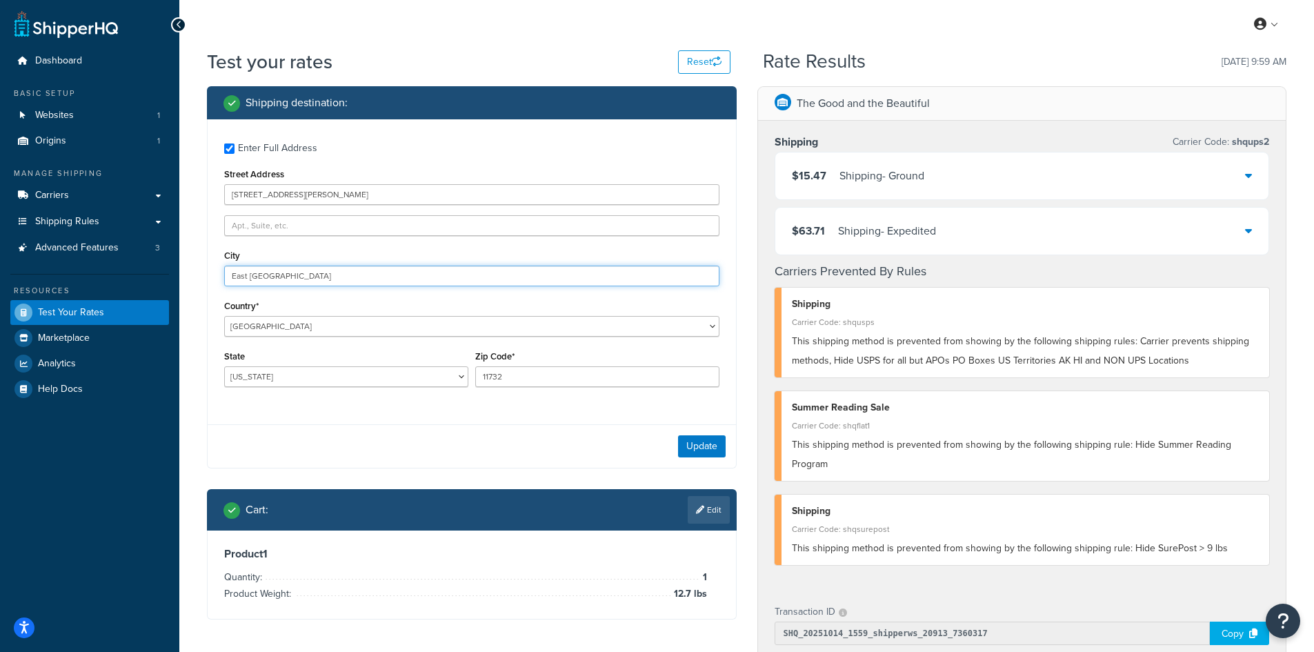
drag, startPoint x: 329, startPoint y: 274, endPoint x: 171, endPoint y: 263, distance: 158.3
click at [171, 263] on div "Dashboard Basic Setup Websites 1 Origins 1 Manage Shipping Carriers Carriers Al…" at bounding box center [657, 535] width 1314 height 1071
click at [719, 451] on button "Update" at bounding box center [702, 446] width 48 height 22
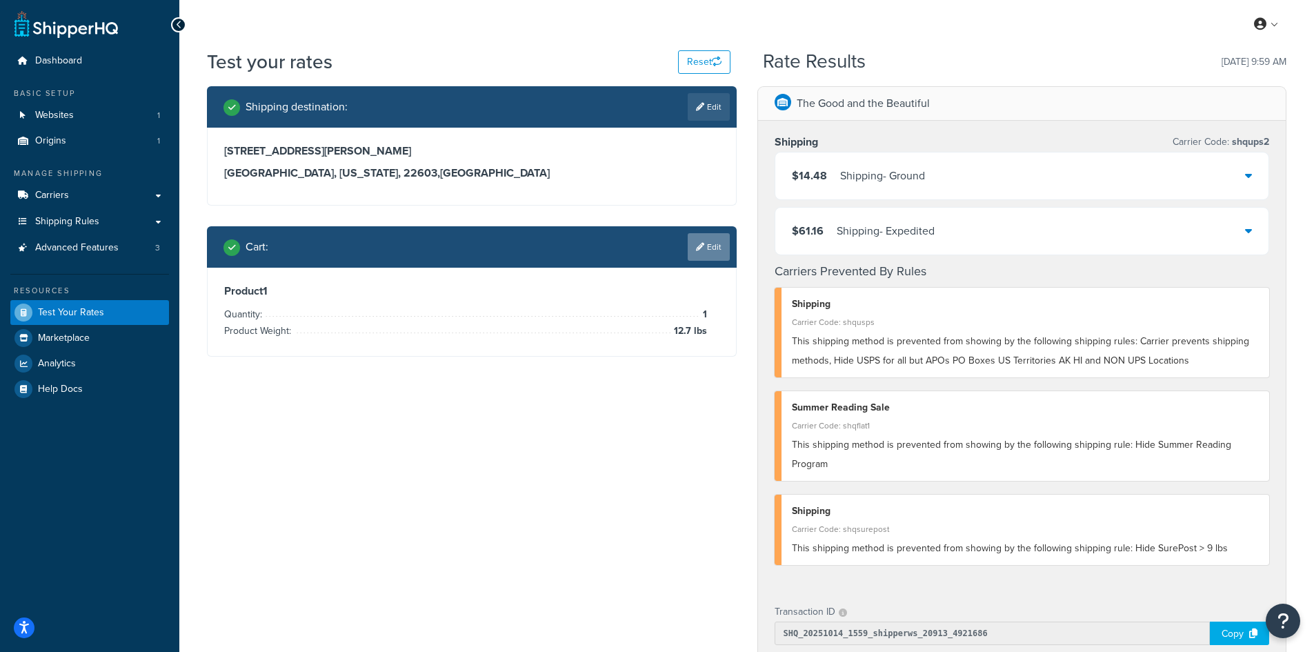
click at [701, 243] on icon at bounding box center [700, 247] width 8 height 8
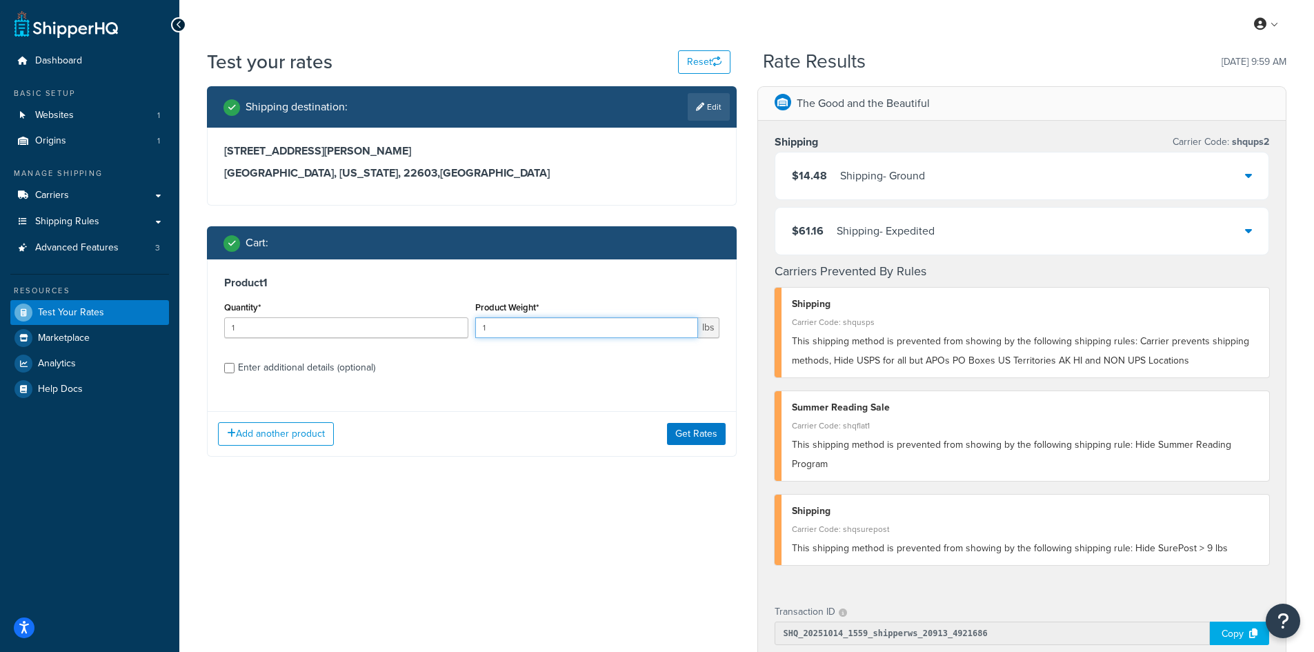
drag, startPoint x: 500, startPoint y: 325, endPoint x: 450, endPoint y: 328, distance: 50.4
click at [450, 328] on div "Quantity* 1 Product Weight* 1 lbs" at bounding box center [472, 323] width 502 height 50
click at [676, 430] on button "Get Rates" at bounding box center [696, 434] width 59 height 22
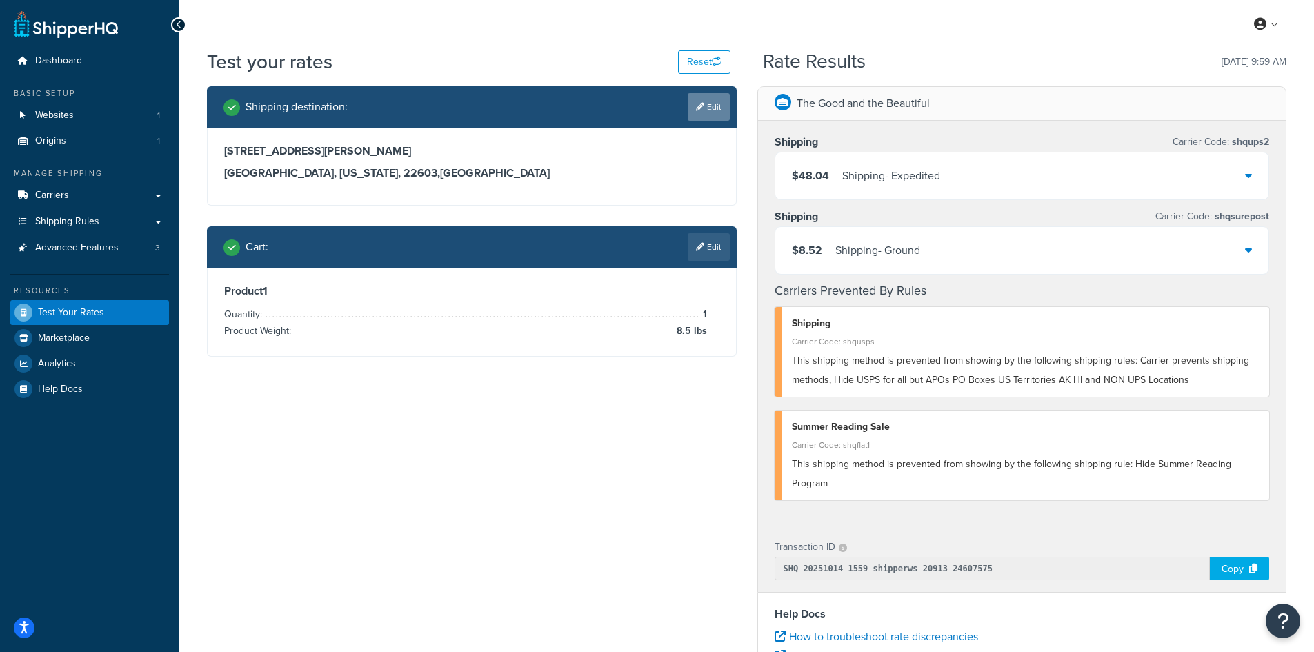
click at [698, 100] on link "Edit" at bounding box center [708, 107] width 42 height 28
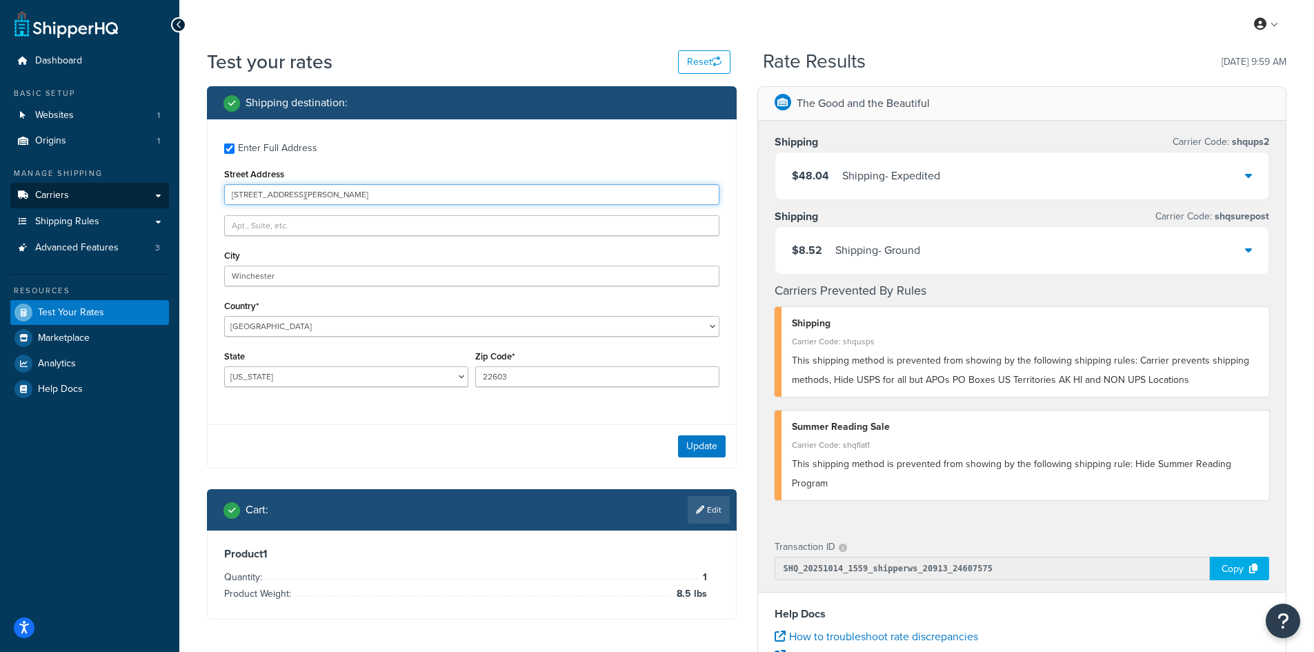
drag, startPoint x: 330, startPoint y: 192, endPoint x: 153, endPoint y: 192, distance: 177.2
click at [153, 192] on div "Dashboard Basic Setup Websites 1 Origins 1 Manage Shipping Carriers Carriers Al…" at bounding box center [657, 503] width 1314 height 1006
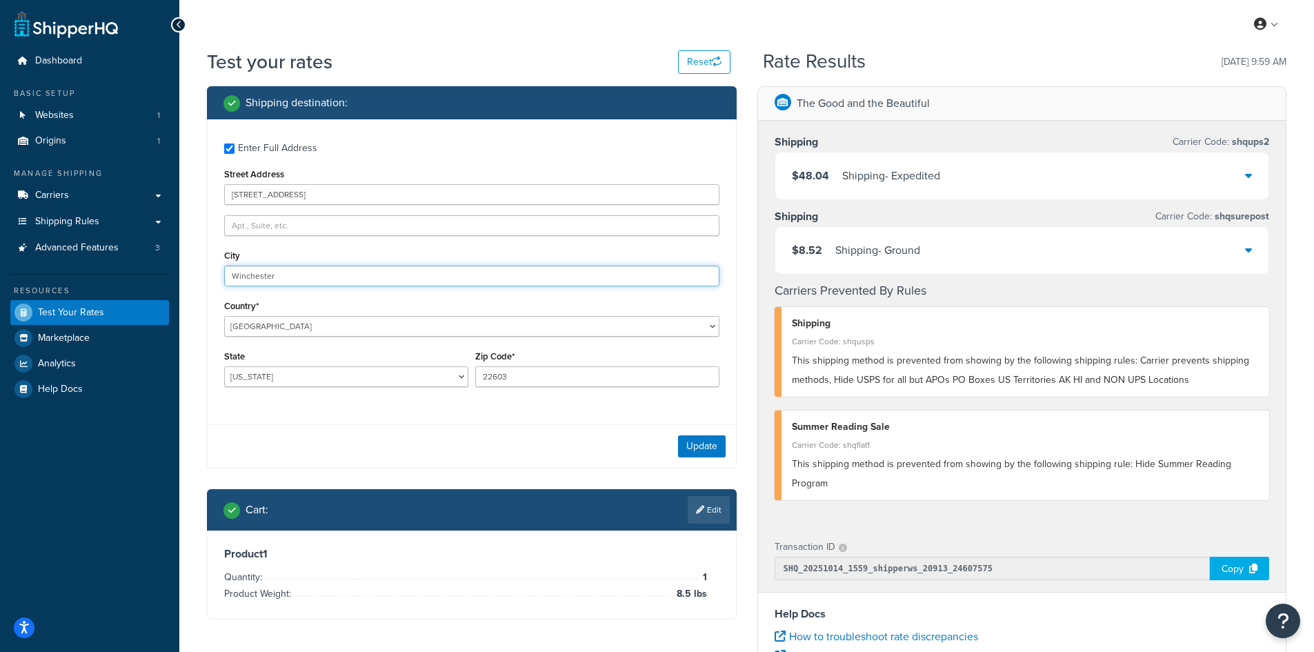
drag, startPoint x: 291, startPoint y: 276, endPoint x: 170, endPoint y: 243, distance: 125.1
click at [170, 243] on div "Dashboard Basic Setup Websites 1 Origins 1 Manage Shipping Carriers Carriers Al…" at bounding box center [657, 503] width 1314 height 1006
click at [694, 444] on button "Update" at bounding box center [702, 446] width 48 height 22
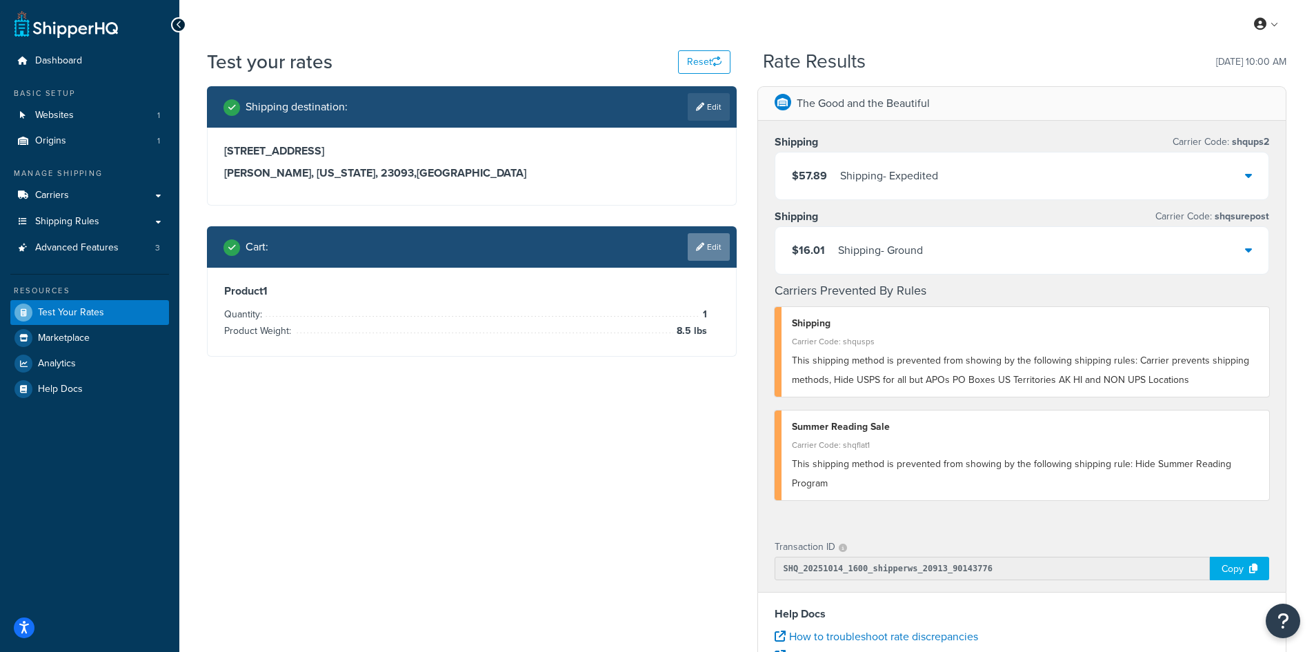
click at [710, 241] on link "Edit" at bounding box center [708, 247] width 42 height 28
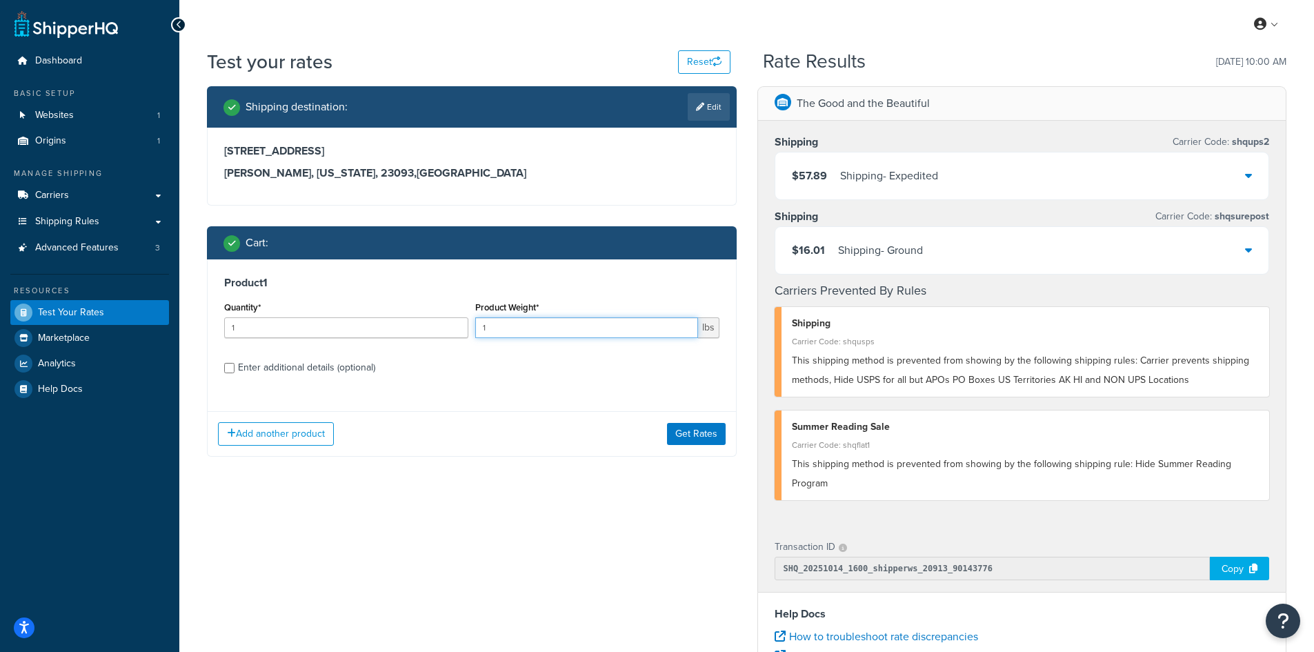
drag, startPoint x: 499, startPoint y: 327, endPoint x: 463, endPoint y: 323, distance: 35.3
click at [463, 323] on div "Quantity* 1 Product Weight* 1 lbs" at bounding box center [472, 323] width 502 height 50
click at [676, 436] on button "Get Rates" at bounding box center [696, 434] width 59 height 22
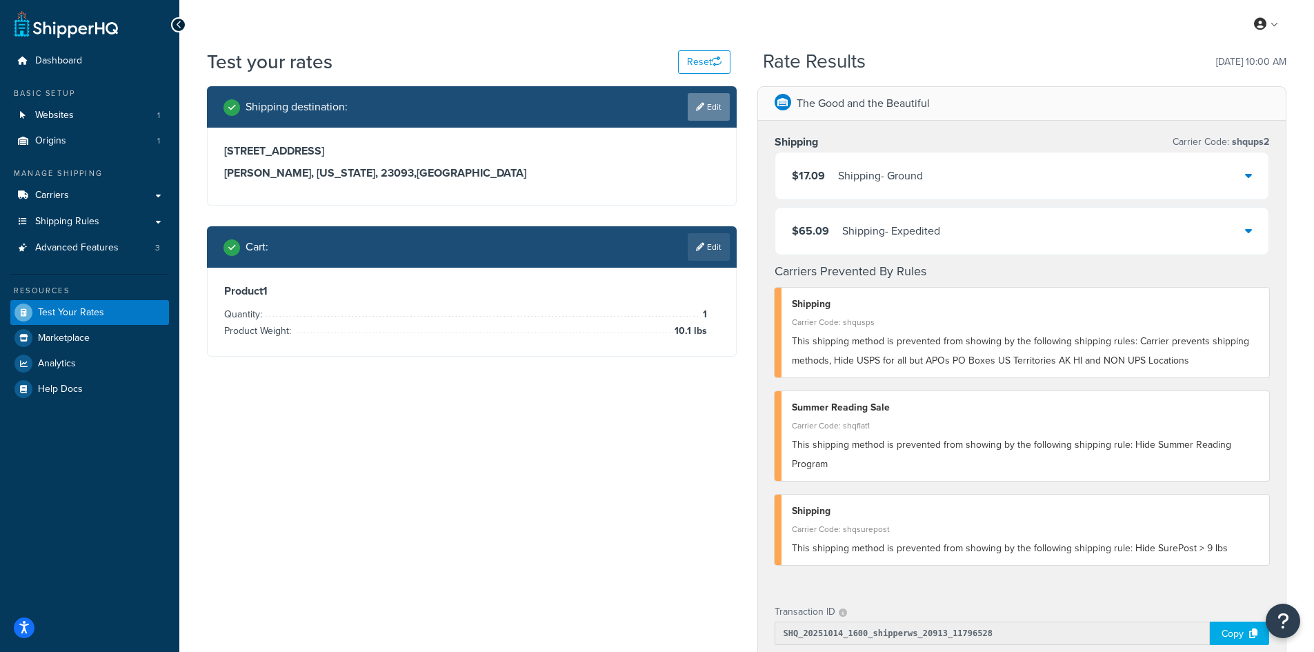
click at [712, 108] on link "Edit" at bounding box center [708, 107] width 42 height 28
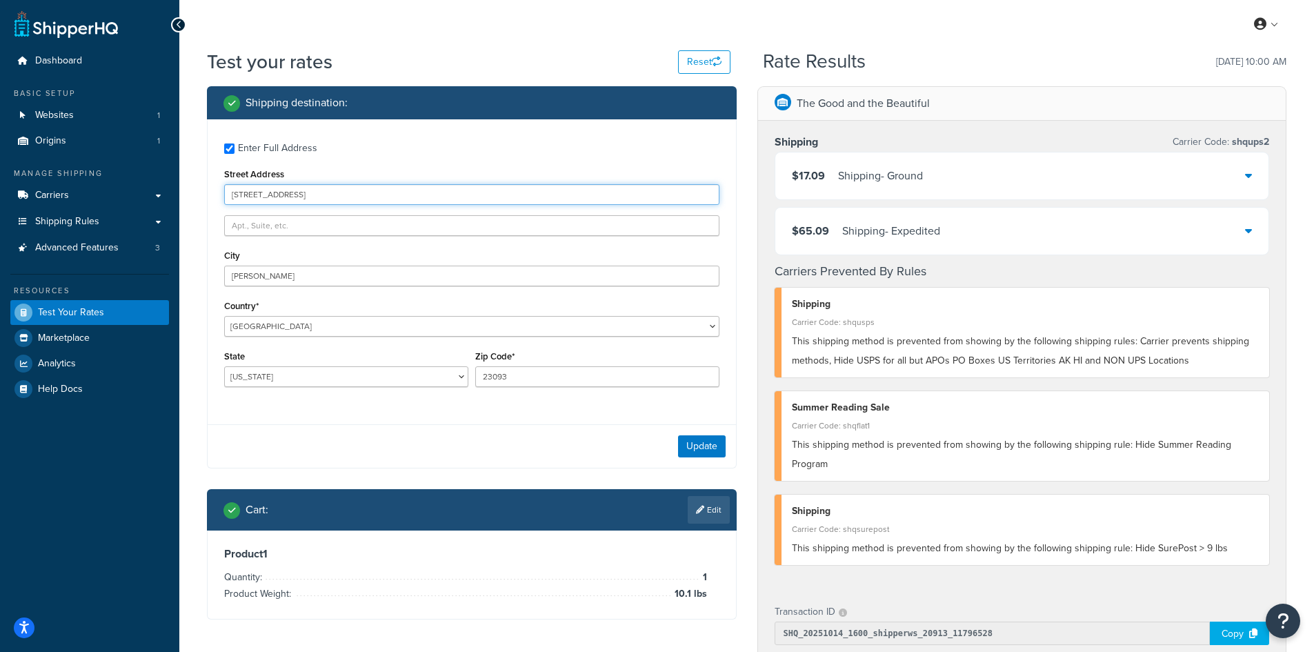
drag, startPoint x: 354, startPoint y: 193, endPoint x: 188, endPoint y: 193, distance: 166.2
click at [188, 193] on div "Test your rates Reset Rate Results [DATE] 10:00 AM Shipping destination : Enter…" at bounding box center [746, 542] width 1134 height 988
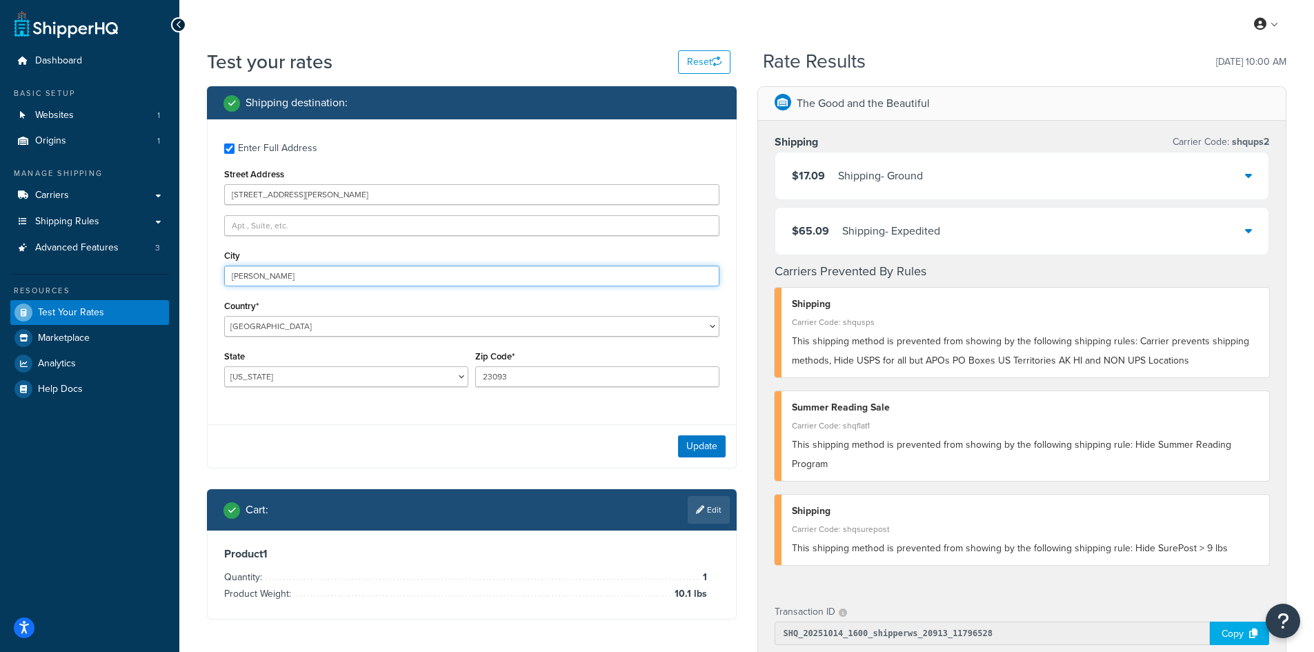
drag, startPoint x: 292, startPoint y: 274, endPoint x: 159, endPoint y: 264, distance: 132.8
click at [159, 264] on div "Dashboard Basic Setup Websites 1 Origins 1 Manage Shipping Carriers Carriers Al…" at bounding box center [657, 535] width 1314 height 1071
click at [700, 443] on button "Update" at bounding box center [702, 446] width 48 height 22
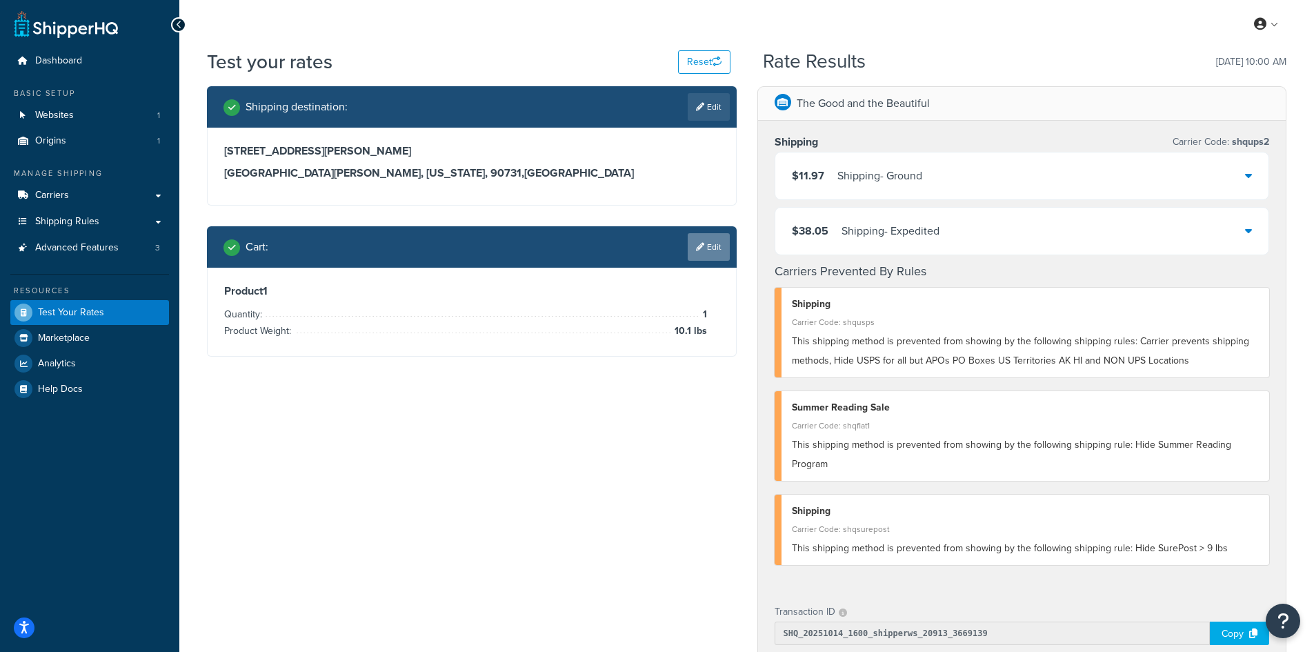
click at [700, 248] on icon at bounding box center [700, 247] width 8 height 8
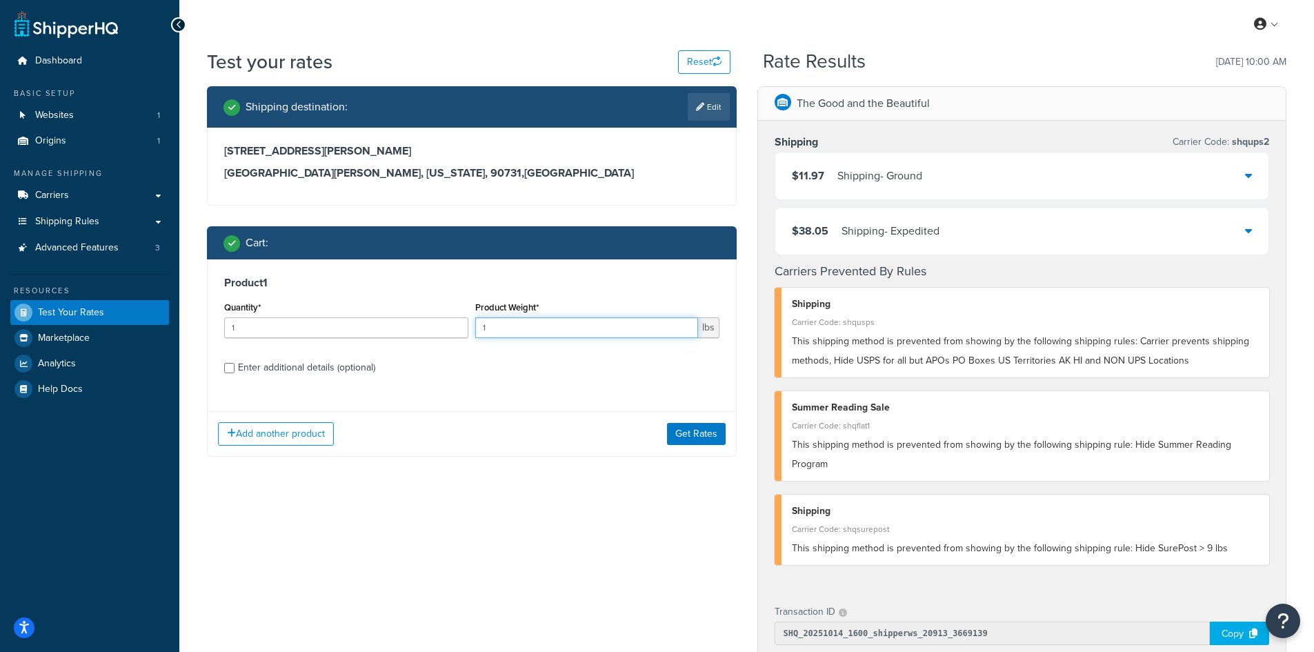
drag, startPoint x: 500, startPoint y: 333, endPoint x: 469, endPoint y: 327, distance: 31.6
click at [469, 327] on div "Quantity* 1 Product Weight* 1 lbs" at bounding box center [472, 323] width 502 height 50
click at [687, 434] on button "Get Rates" at bounding box center [696, 434] width 59 height 22
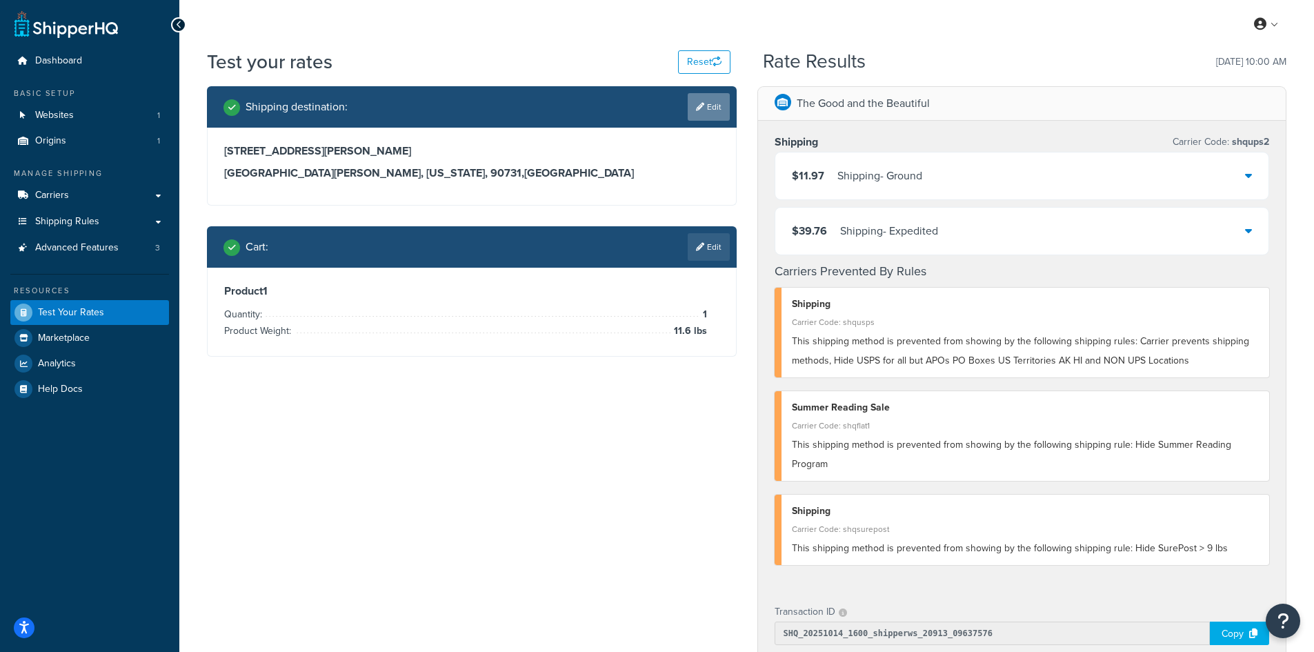
click at [706, 106] on link "Edit" at bounding box center [708, 107] width 42 height 28
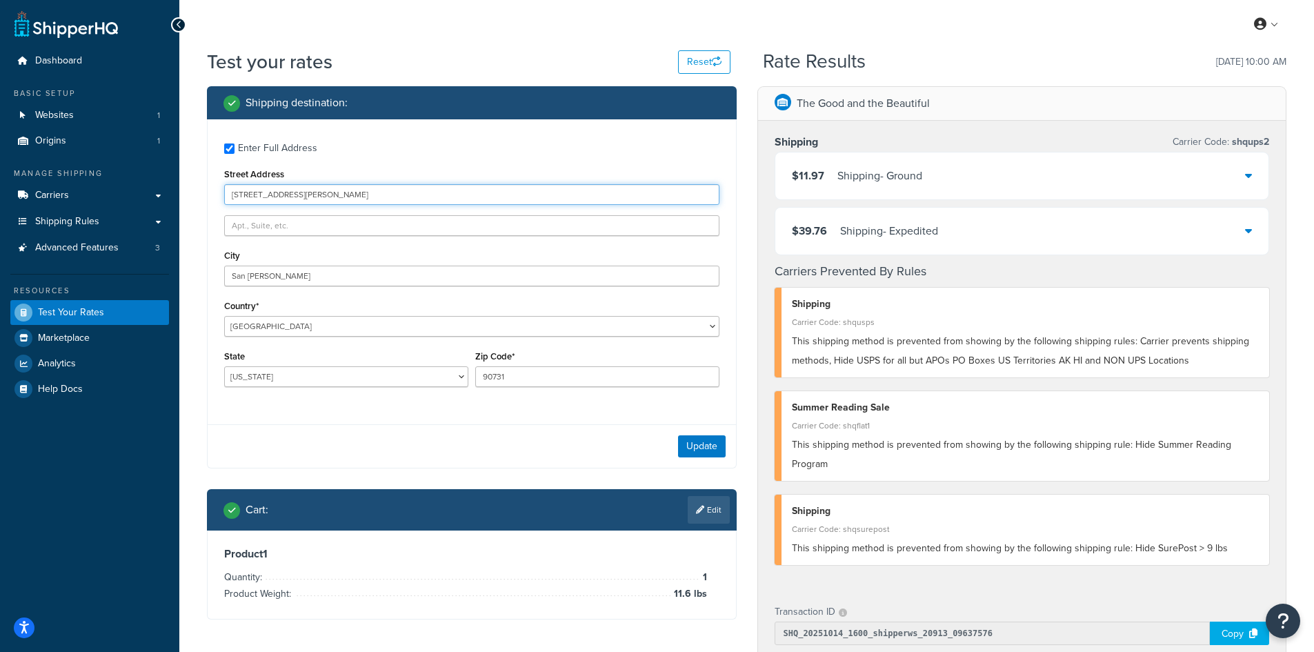
drag, startPoint x: 367, startPoint y: 192, endPoint x: 185, endPoint y: 192, distance: 182.0
click at [185, 192] on div "Test your rates Reset Rate Results [DATE] 10:00 AM Shipping destination : Enter…" at bounding box center [746, 542] width 1134 height 988
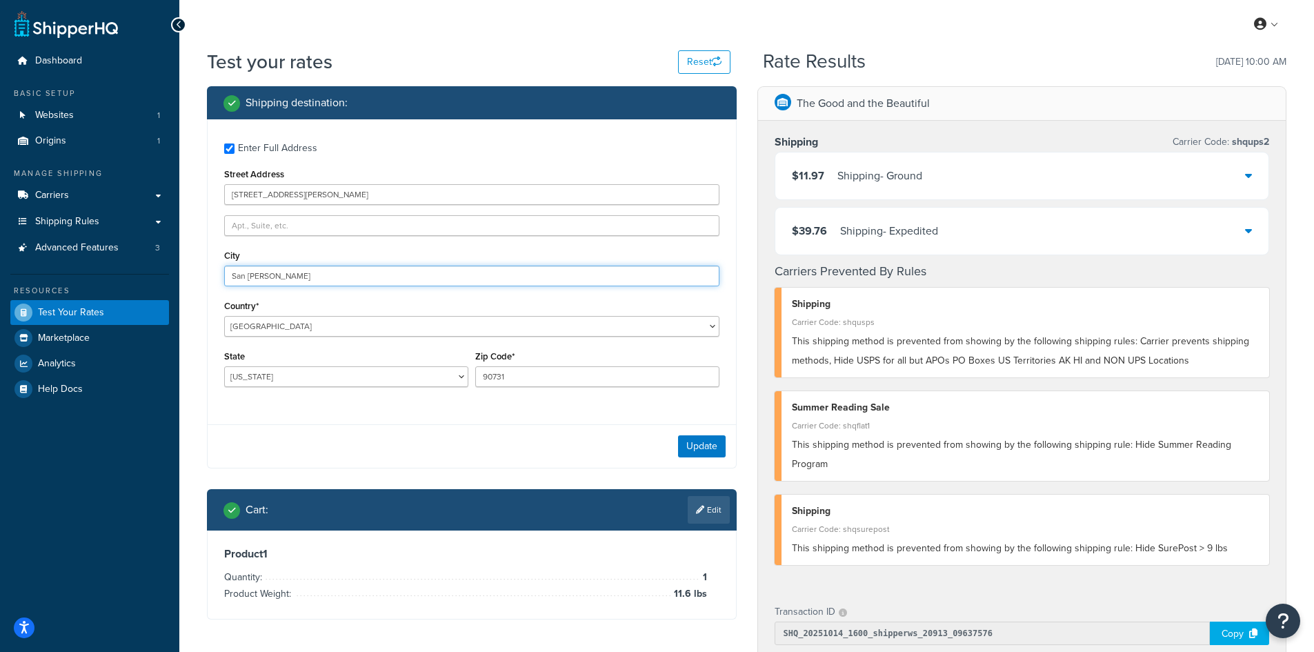
drag, startPoint x: 301, startPoint y: 274, endPoint x: 192, endPoint y: 267, distance: 108.5
click at [192, 267] on div "Test your rates Reset Rate Results [DATE] 10:00 AM Shipping destination : Enter…" at bounding box center [746, 542] width 1134 height 988
click at [707, 454] on button "Update" at bounding box center [702, 446] width 48 height 22
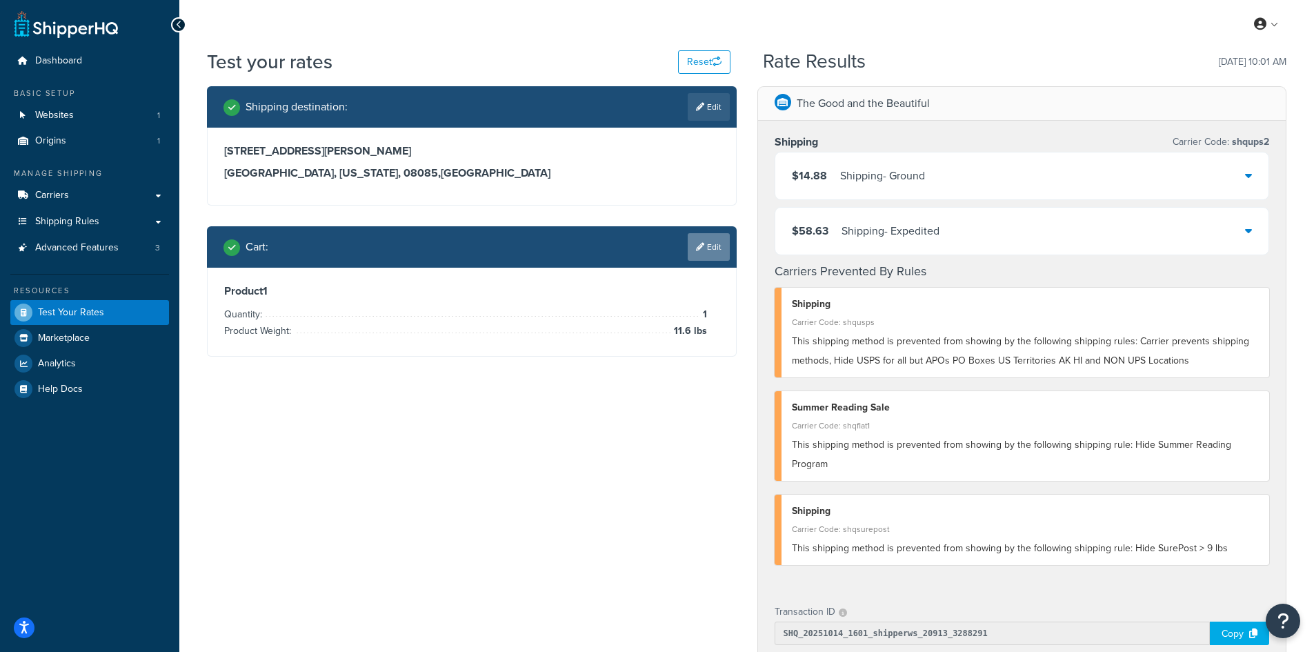
click at [707, 248] on link "Edit" at bounding box center [708, 247] width 42 height 28
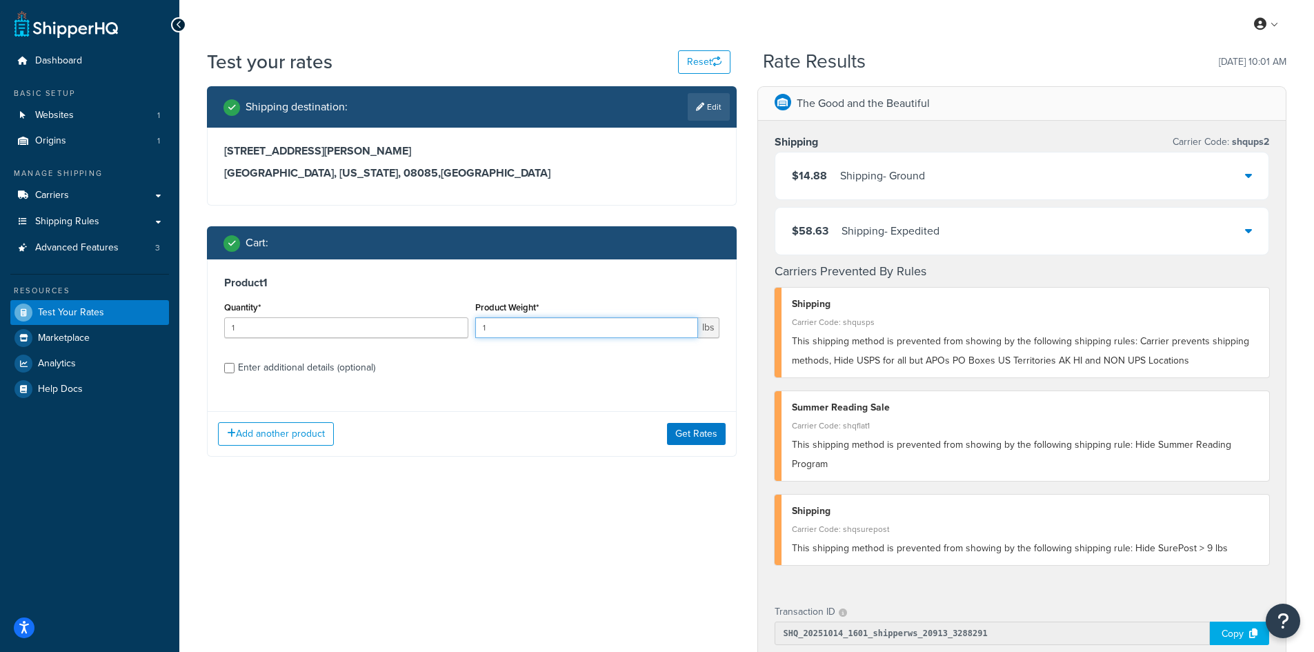
drag, startPoint x: 488, startPoint y: 325, endPoint x: 420, endPoint y: 325, distance: 68.3
click at [420, 325] on div "Quantity* 1 Product Weight* 1 lbs" at bounding box center [472, 323] width 502 height 50
click at [689, 431] on button "Get Rates" at bounding box center [696, 434] width 59 height 22
